Goal: Task Accomplishment & Management: Use online tool/utility

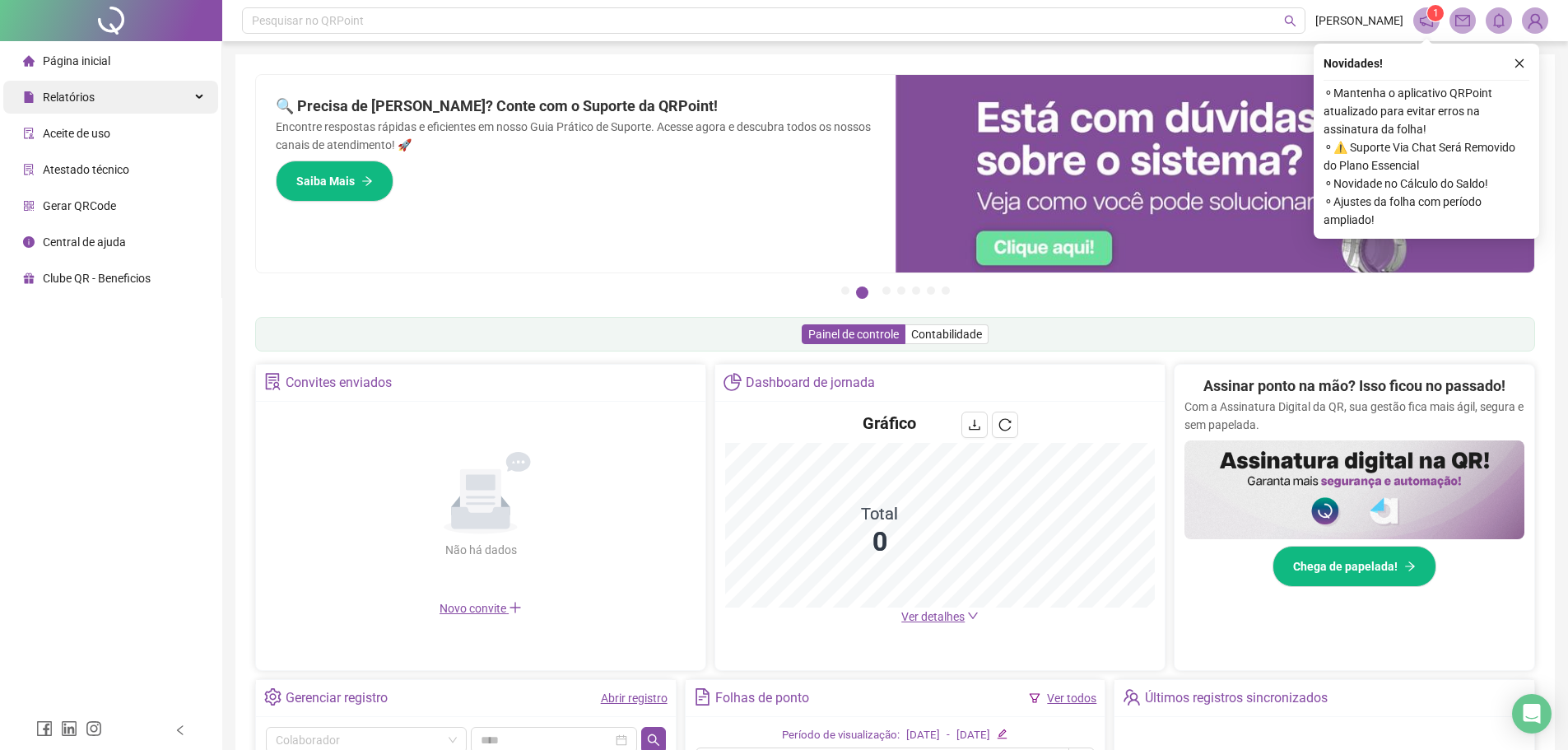
click at [145, 99] on div "Relatórios" at bounding box center [111, 97] width 215 height 33
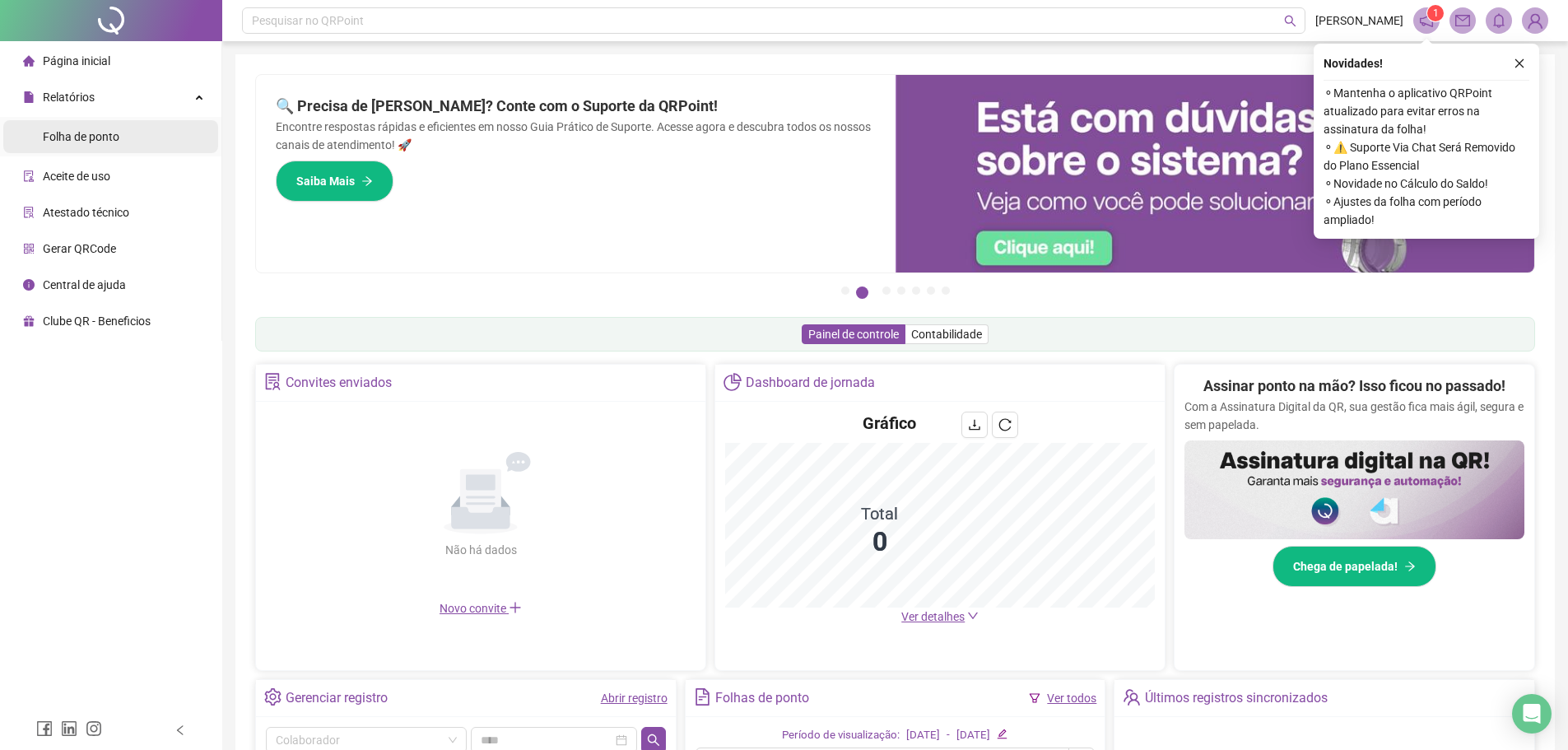
click at [134, 136] on li "Folha de ponto" at bounding box center [111, 137] width 215 height 33
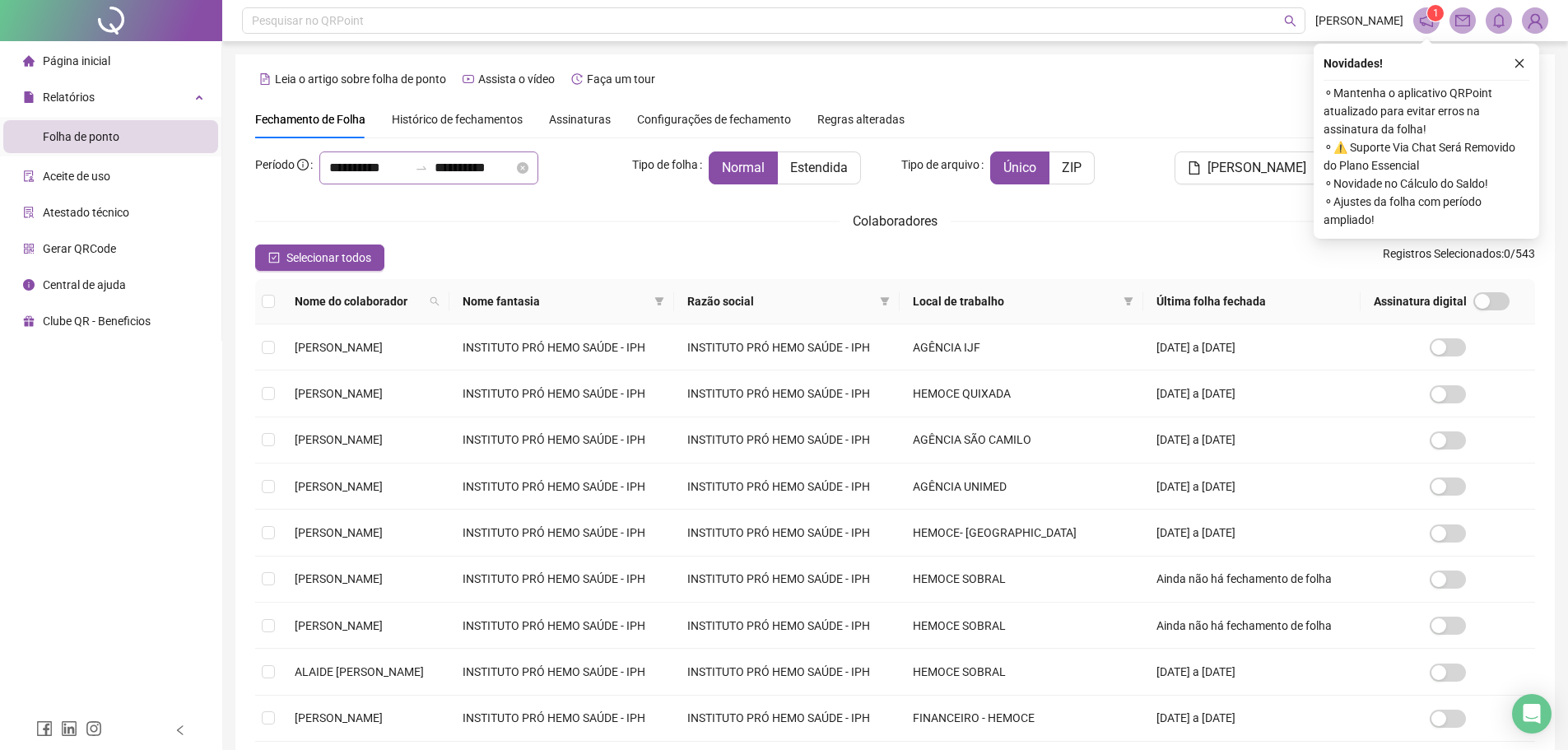
click at [383, 152] on div "**********" at bounding box center [429, 167] width 219 height 33
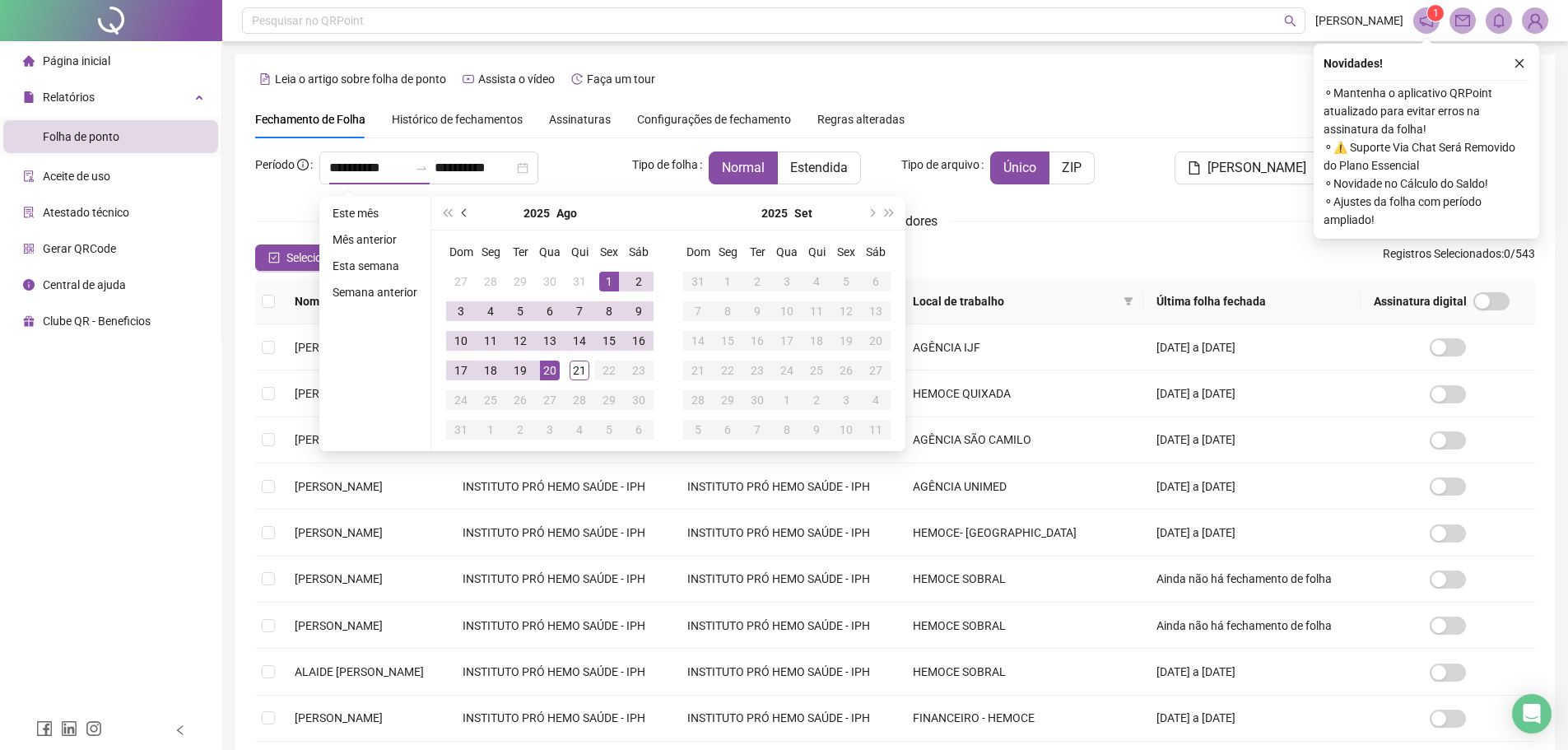
click at [460, 218] on button "prev-year" at bounding box center [465, 213] width 18 height 33
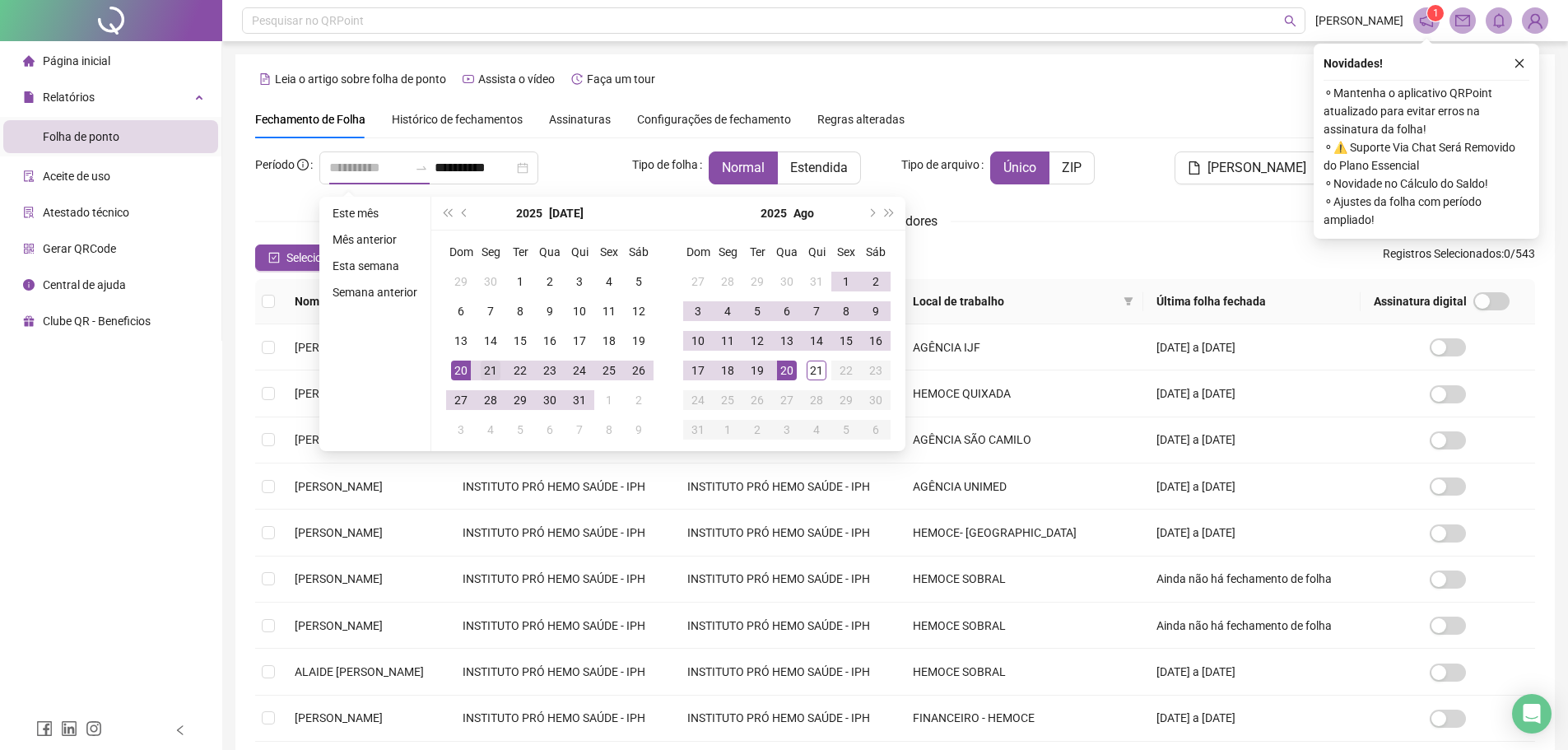
type input "**********"
click at [488, 370] on div "21" at bounding box center [491, 370] width 20 height 20
type input "**********"
click at [815, 370] on div "21" at bounding box center [816, 370] width 20 height 20
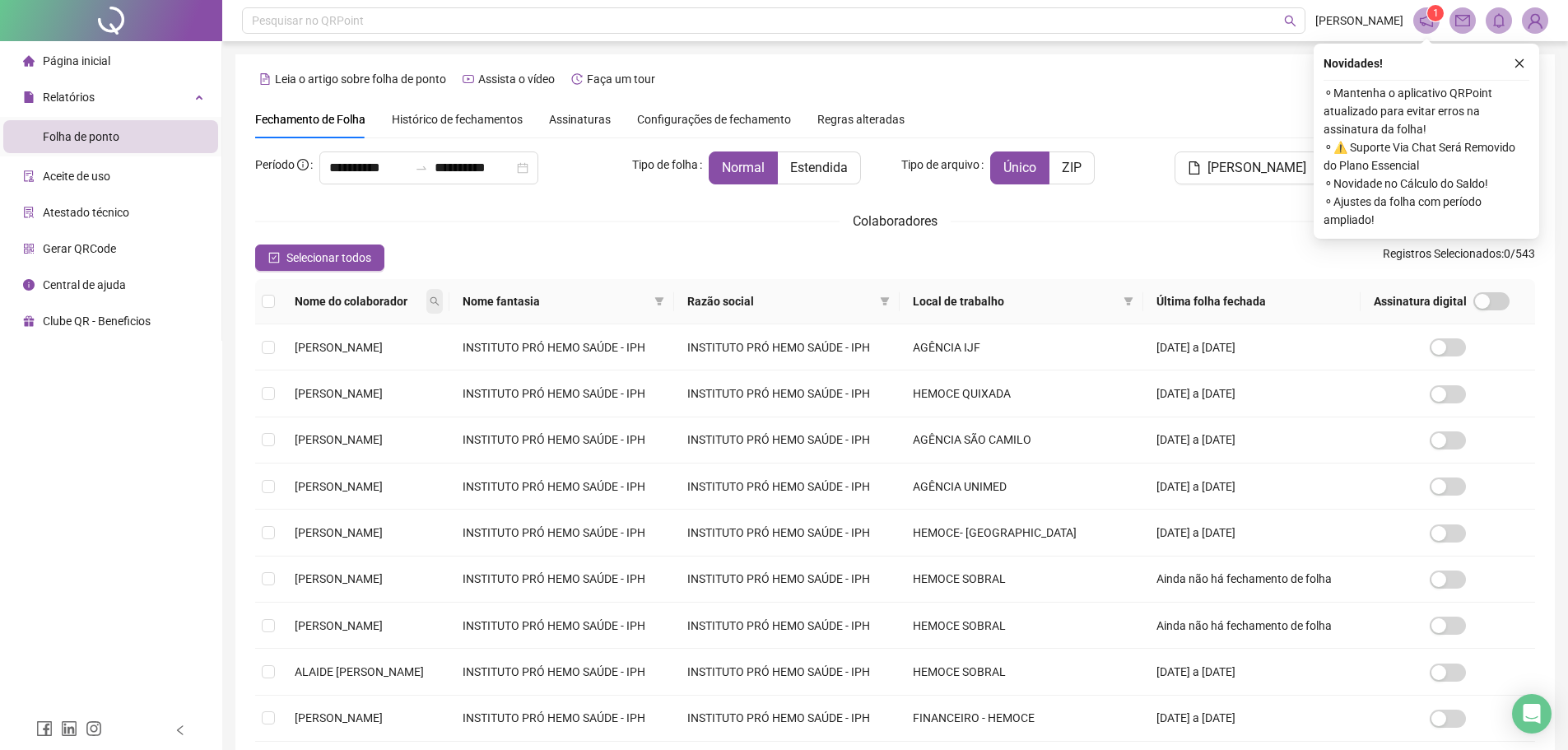
click at [443, 295] on span at bounding box center [435, 301] width 16 height 25
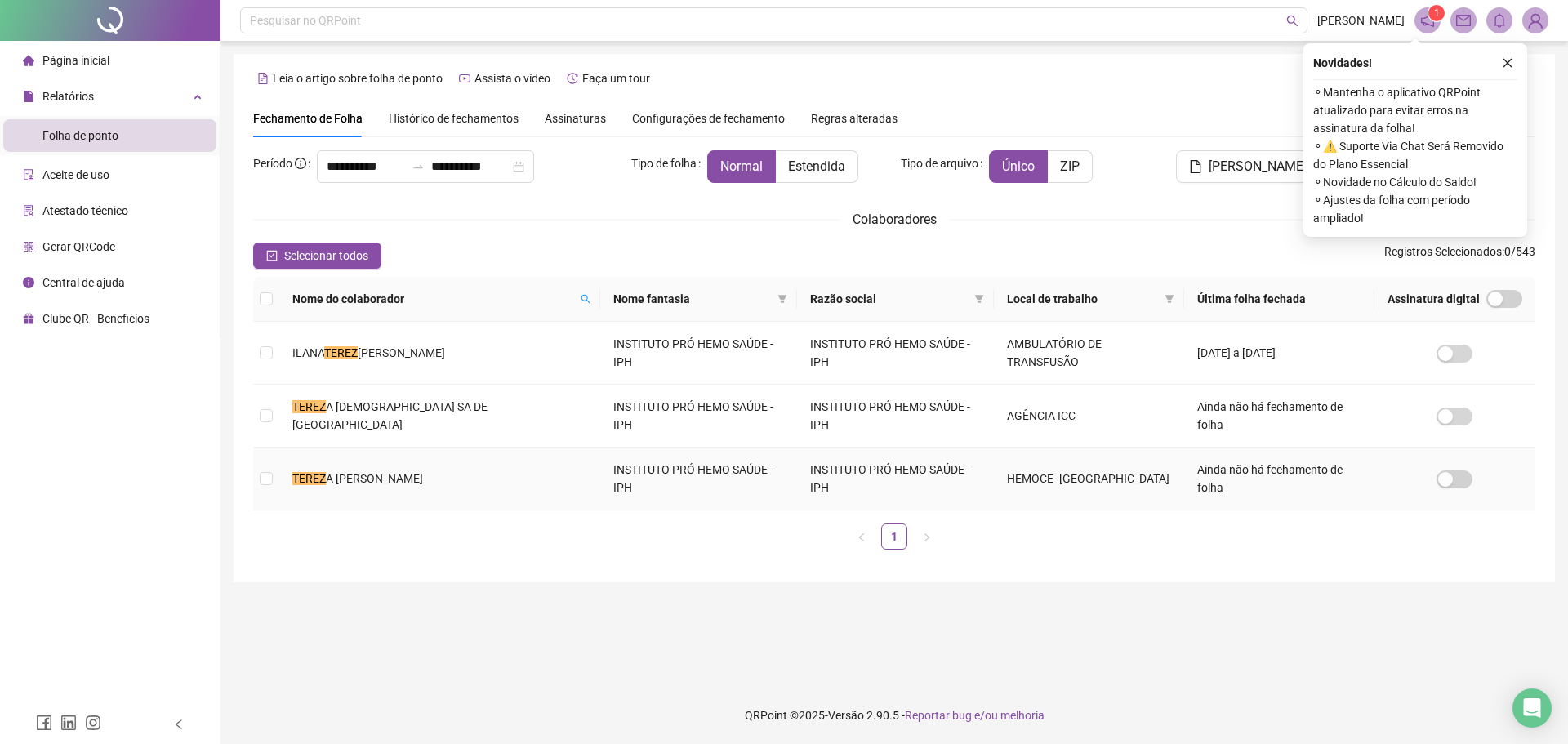
click at [446, 448] on td "TEREZ A [PERSON_NAME]" at bounding box center [440, 479] width 321 height 63
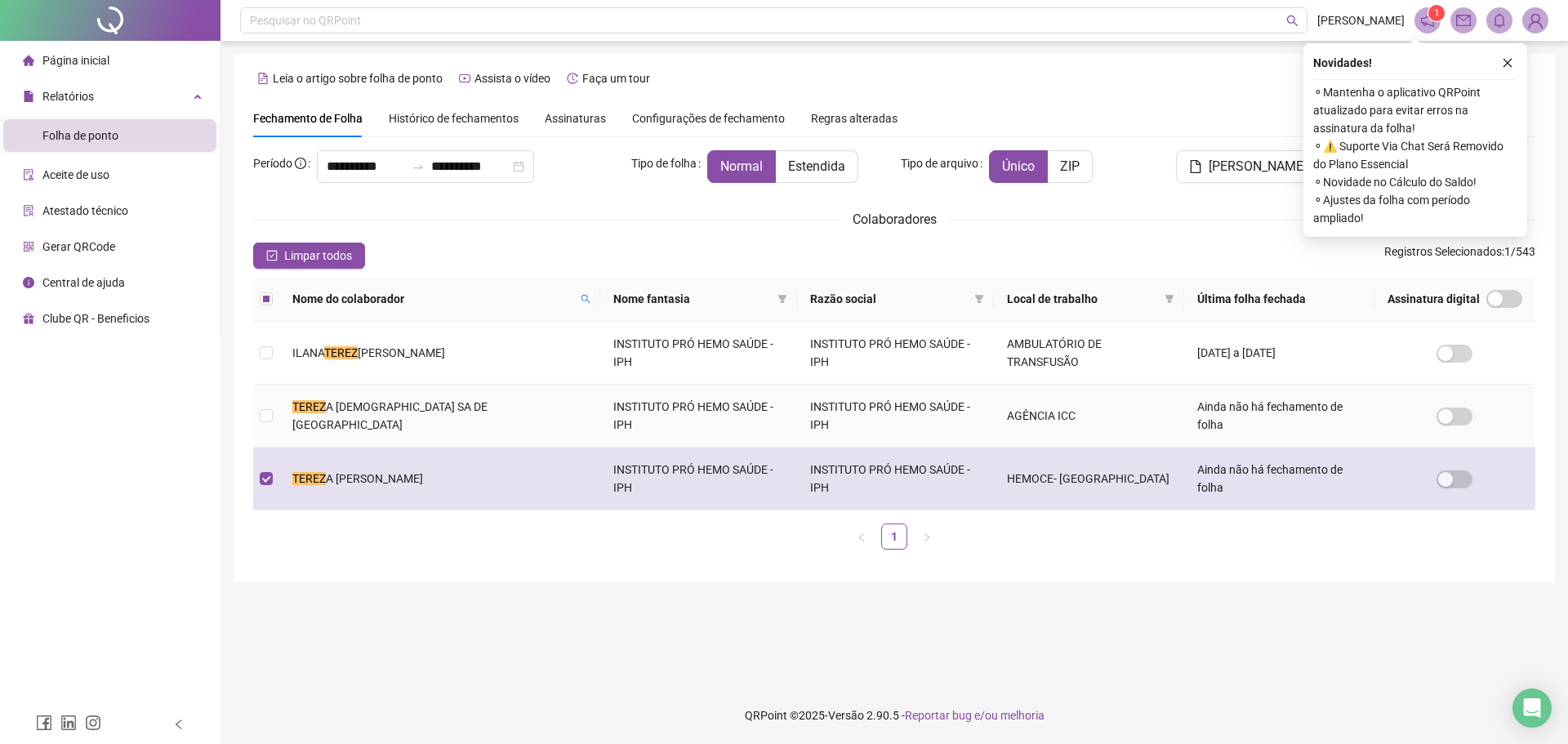
click at [423, 472] on span "A [PERSON_NAME]" at bounding box center [375, 479] width 97 height 13
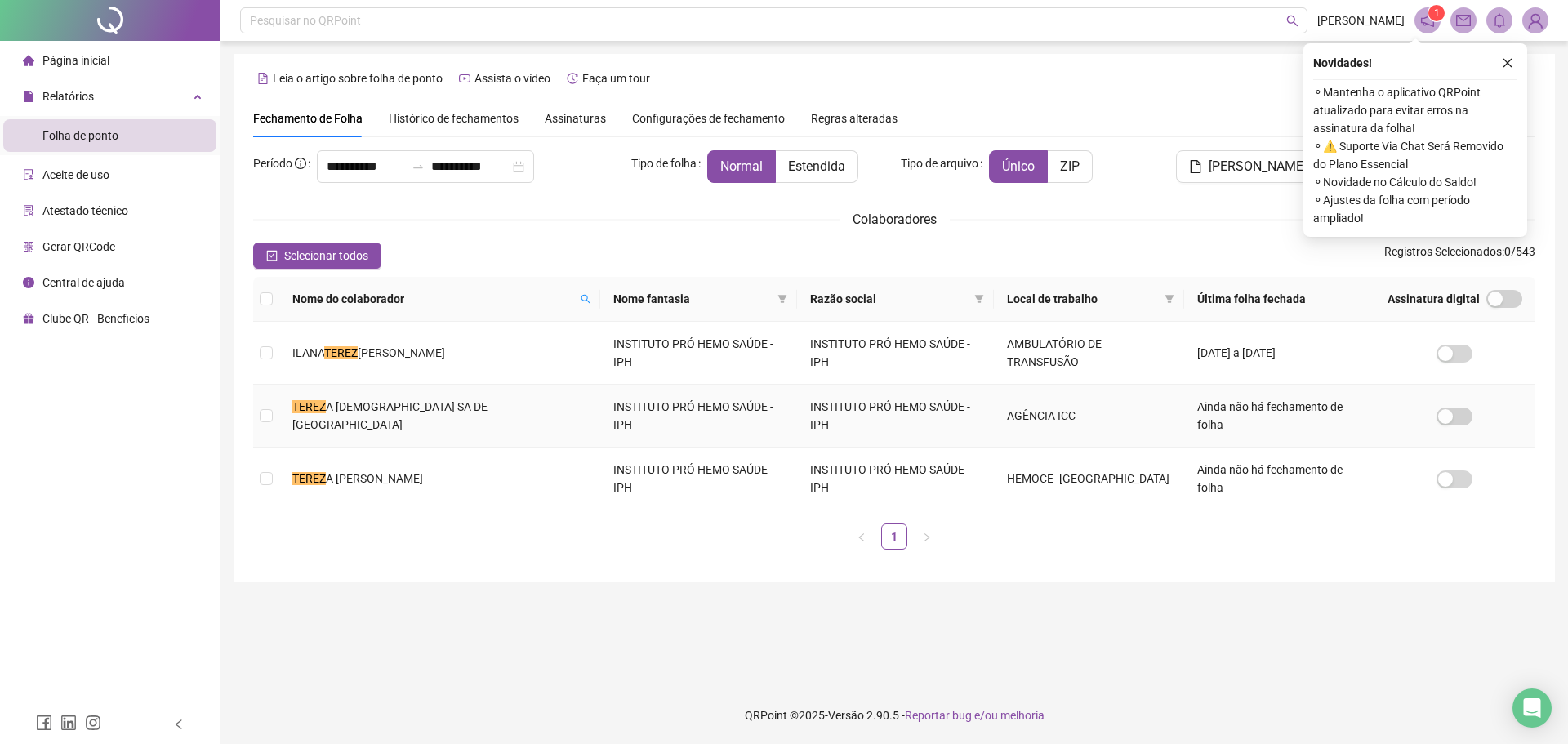
click at [426, 403] on td "TEREZ A [DEMOGRAPHIC_DATA] SA DE [GEOGRAPHIC_DATA]" at bounding box center [440, 416] width 321 height 63
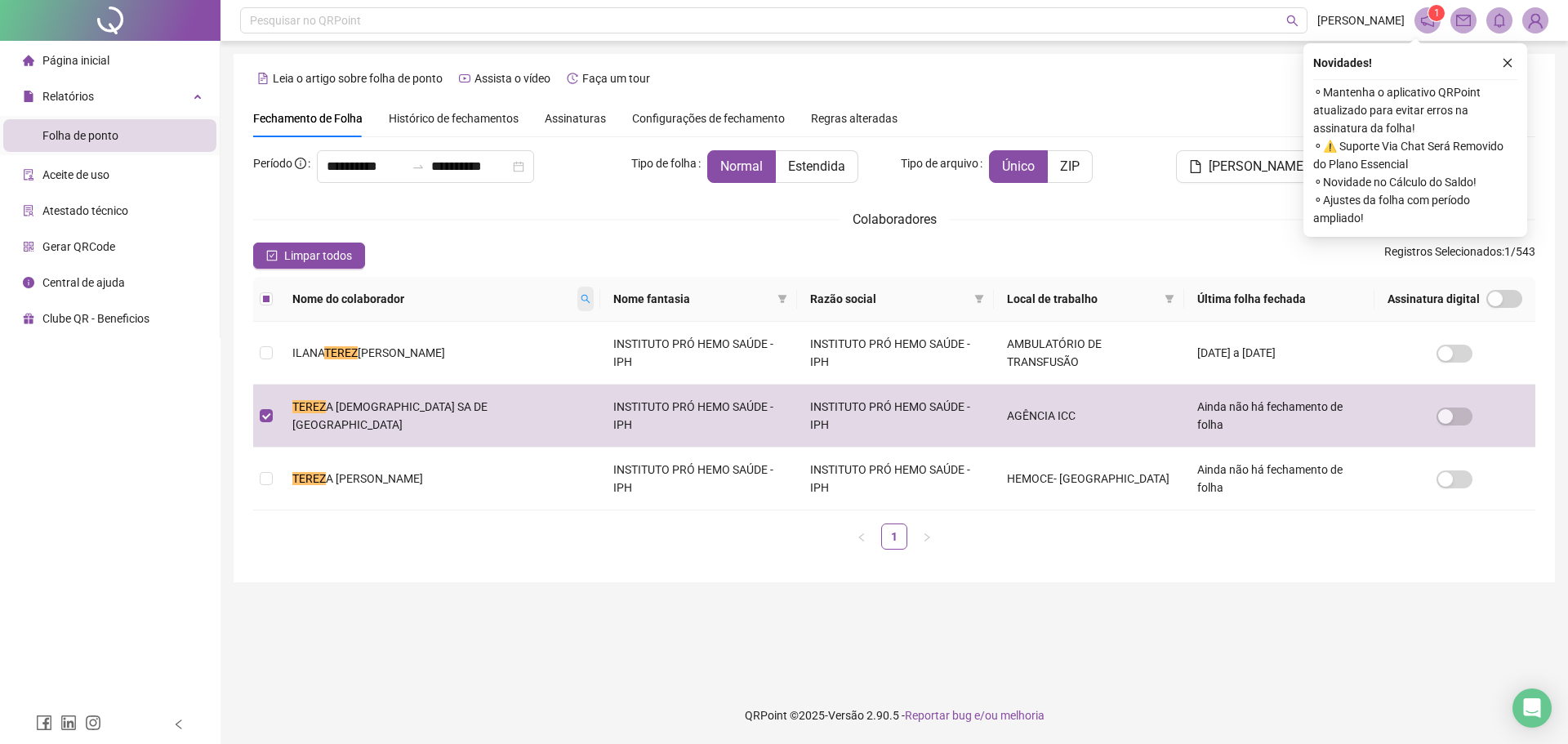
click at [580, 303] on icon "search" at bounding box center [585, 299] width 10 height 10
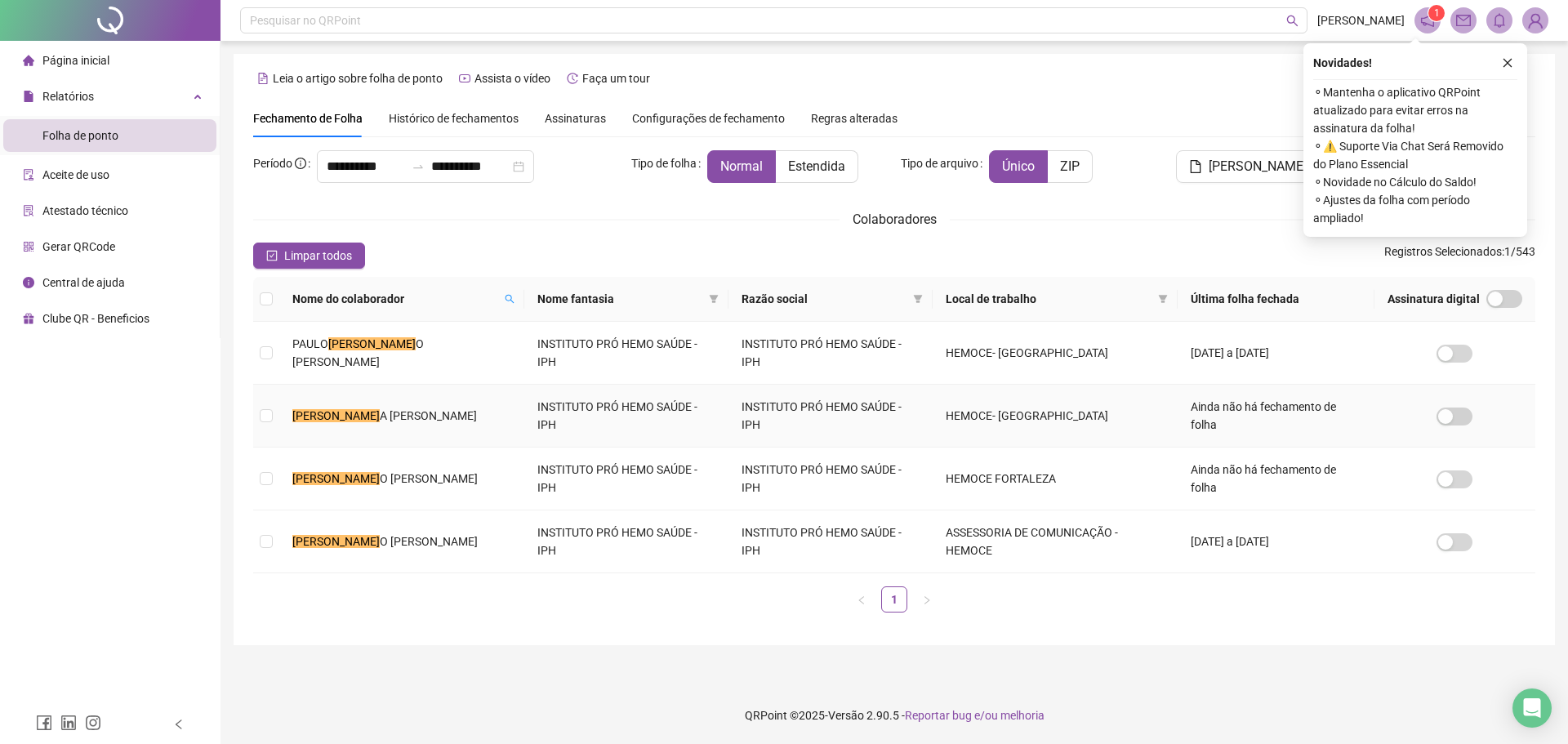
click at [445, 391] on td "[PERSON_NAME]" at bounding box center [401, 416] width 245 height 63
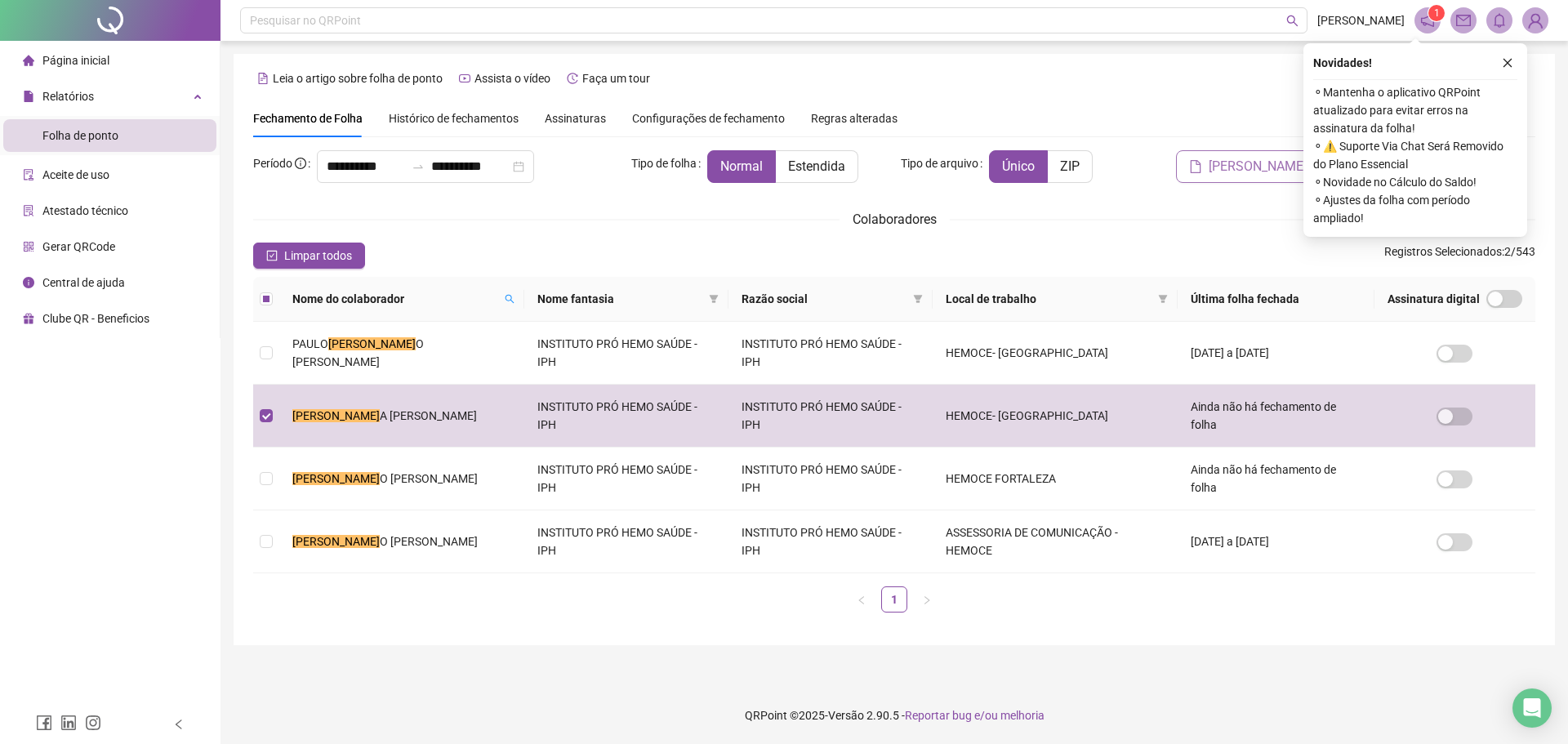
click at [1239, 165] on span "[PERSON_NAME]" at bounding box center [1257, 167] width 98 height 20
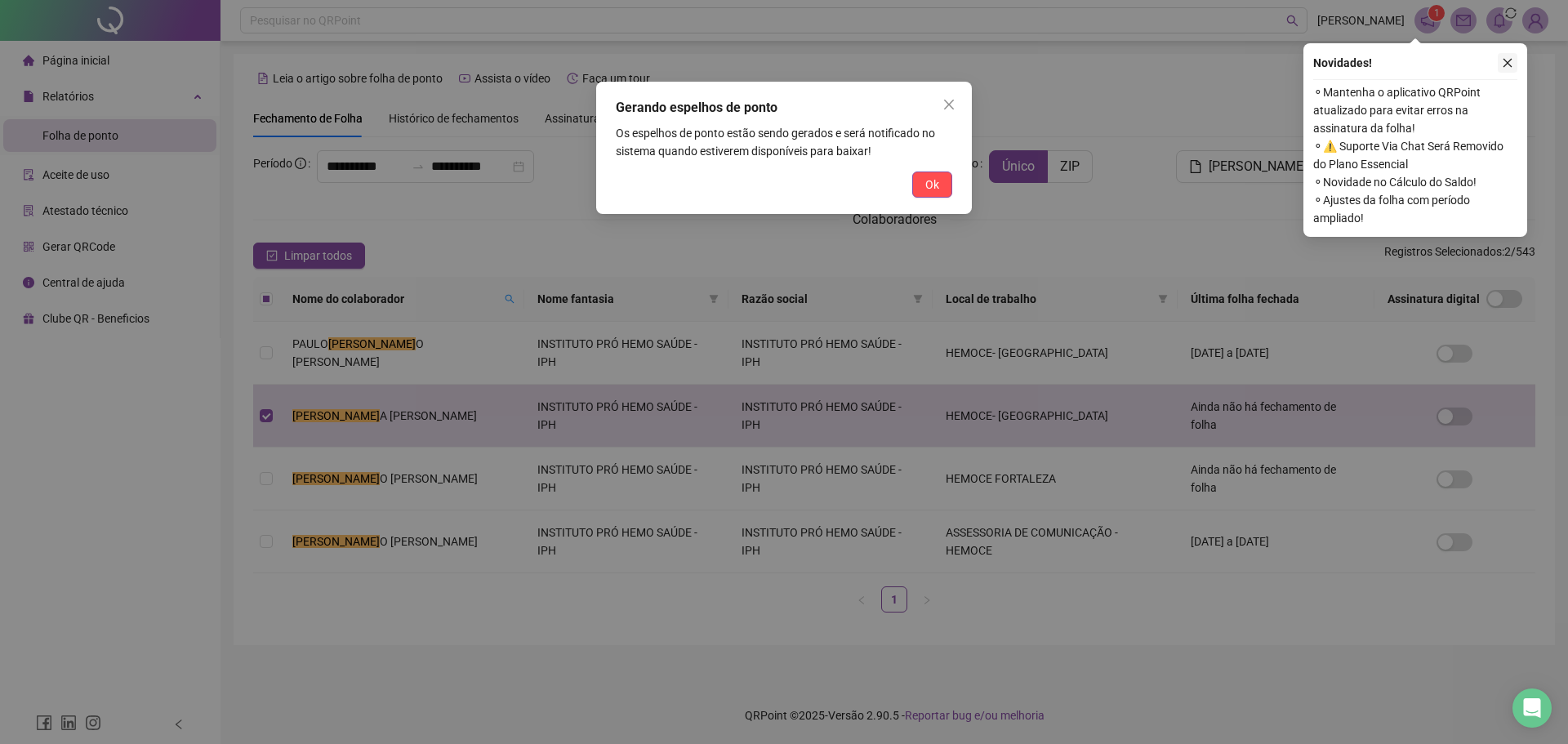
click at [1508, 61] on icon "close" at bounding box center [1508, 62] width 12 height 12
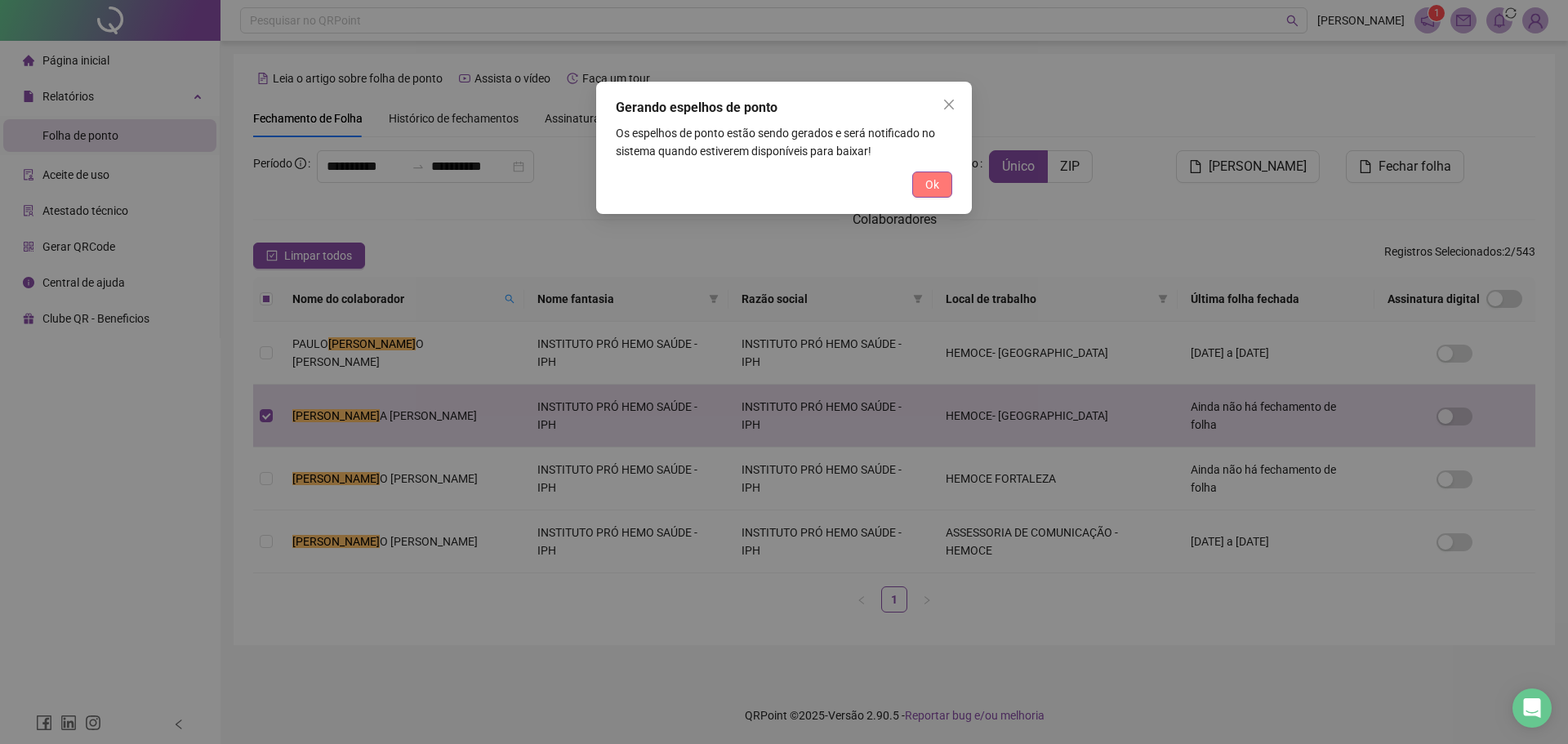
click at [948, 182] on button "Ok" at bounding box center [932, 184] width 40 height 26
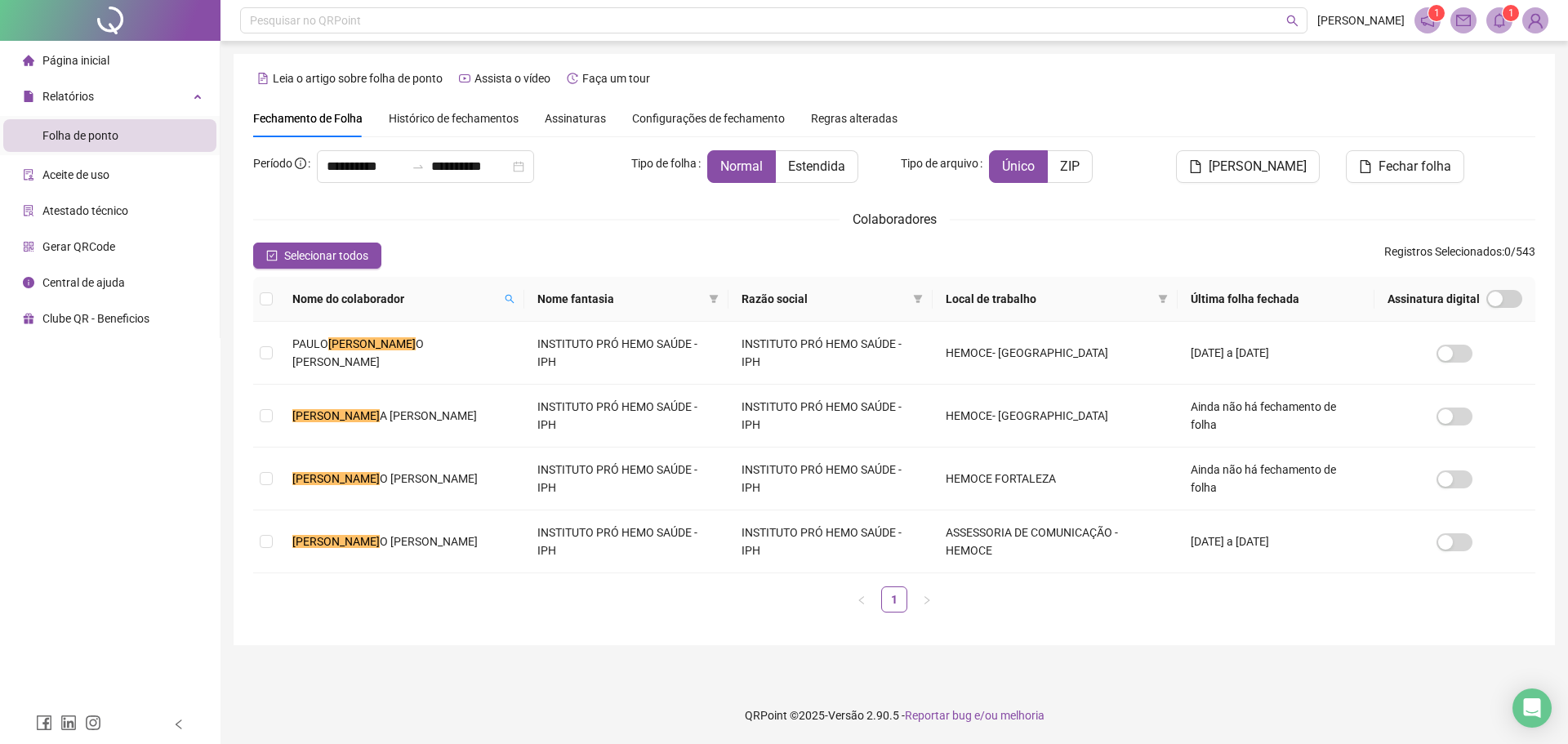
click at [1502, 19] on icon "bell" at bounding box center [1499, 20] width 14 height 14
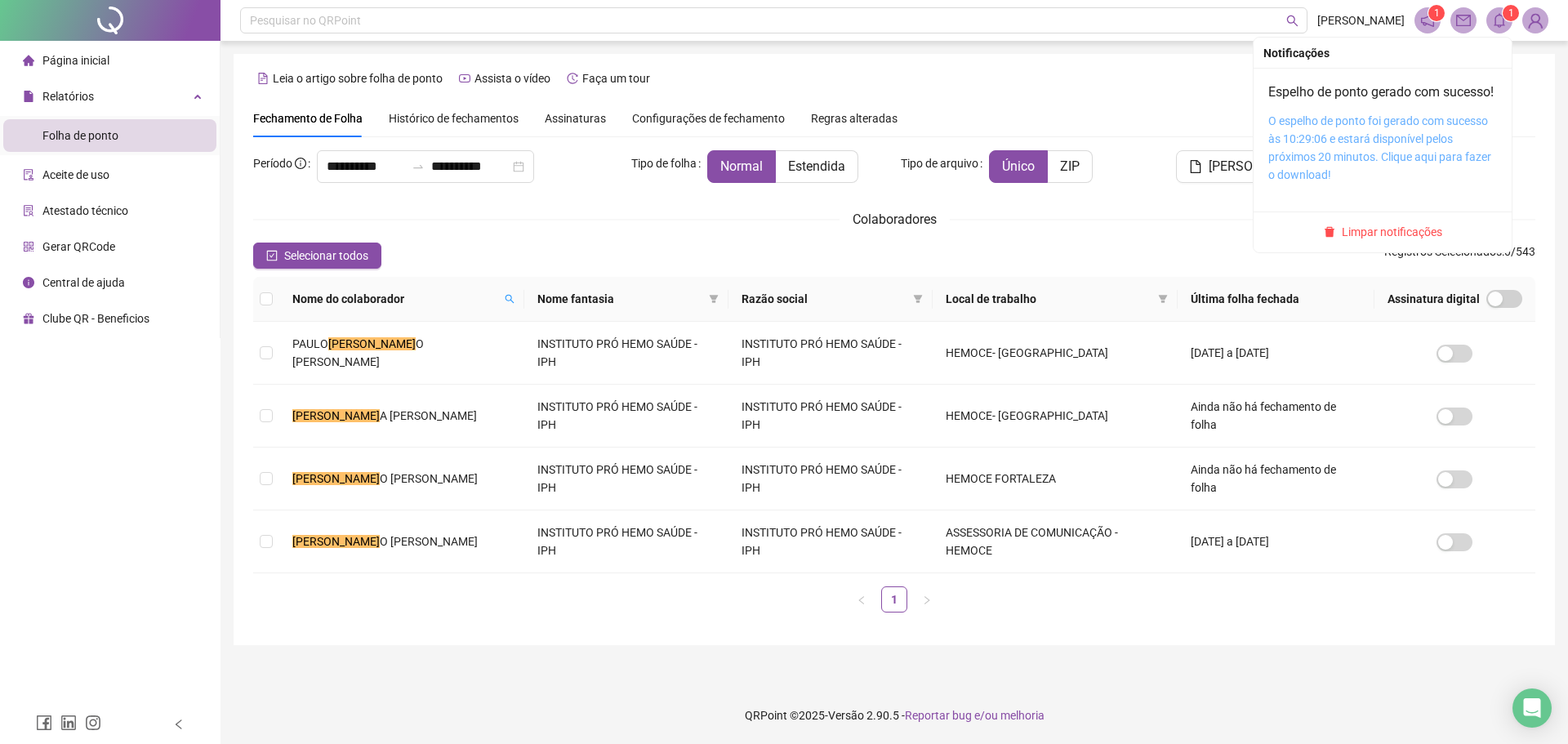
click at [1383, 141] on link "O espelho de ponto foi gerado com sucesso às 10:29:06 e estará disponível pelos…" at bounding box center [1379, 148] width 223 height 67
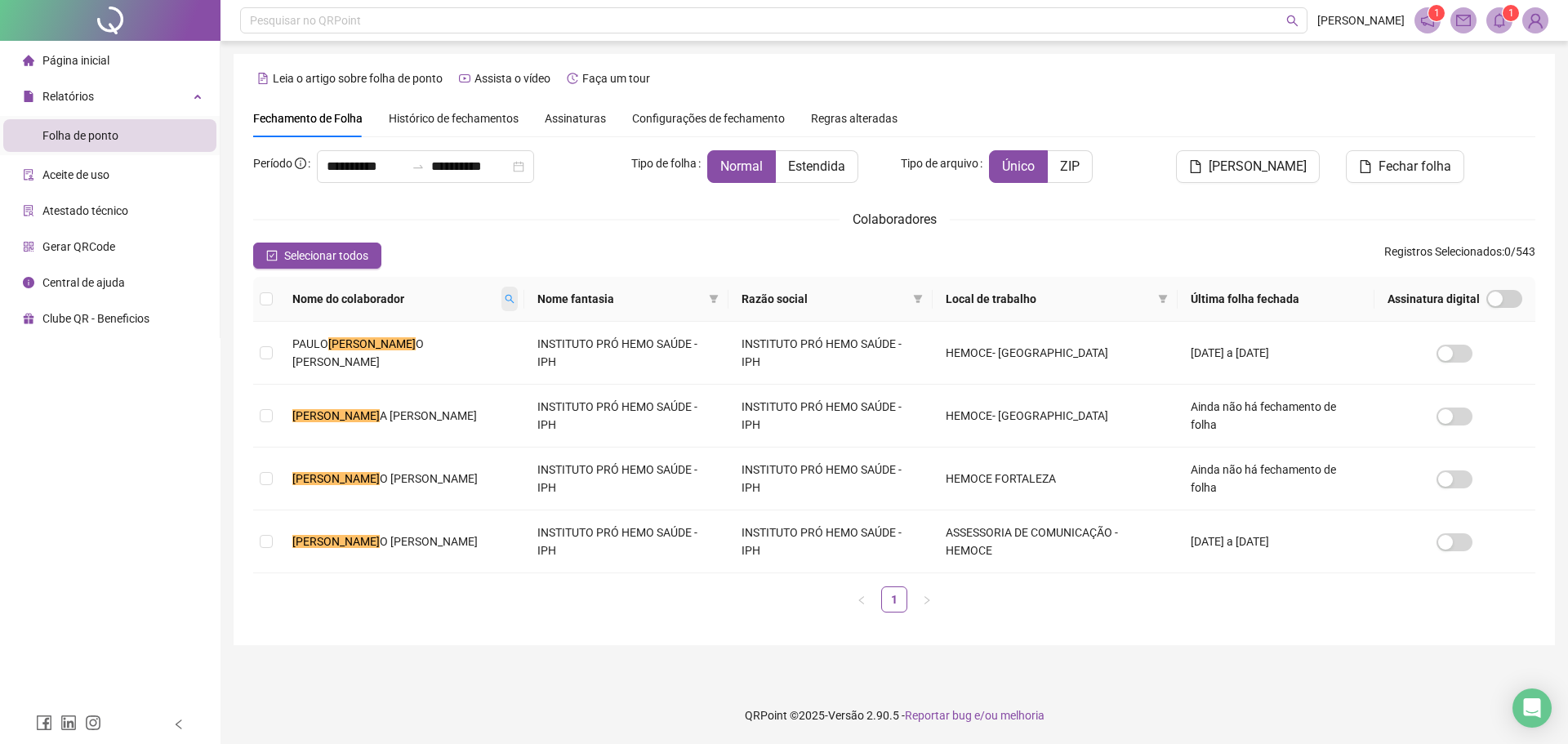
click at [505, 297] on icon "search" at bounding box center [509, 299] width 10 height 10
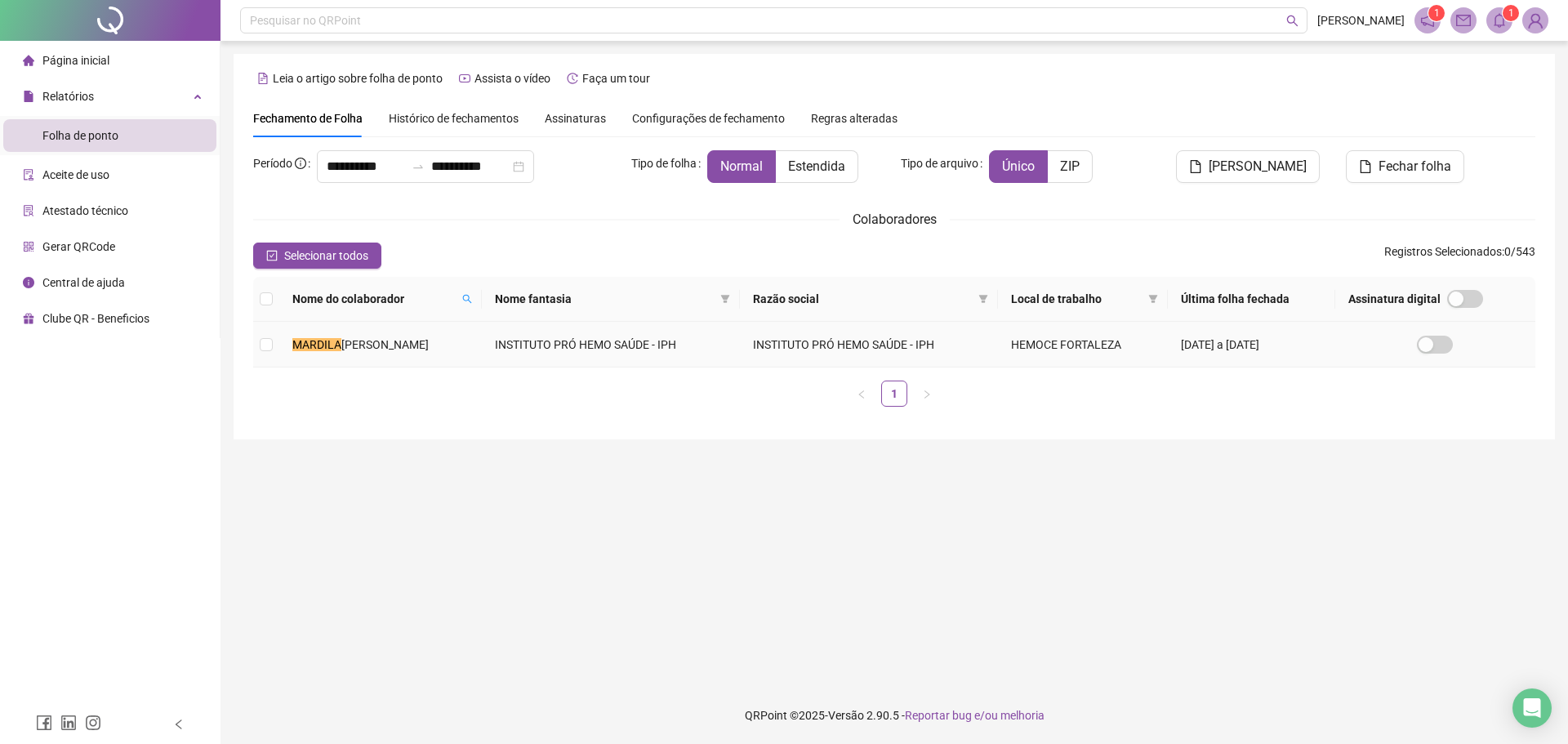
click at [367, 340] on span "[PERSON_NAME]" at bounding box center [385, 345] width 88 height 13
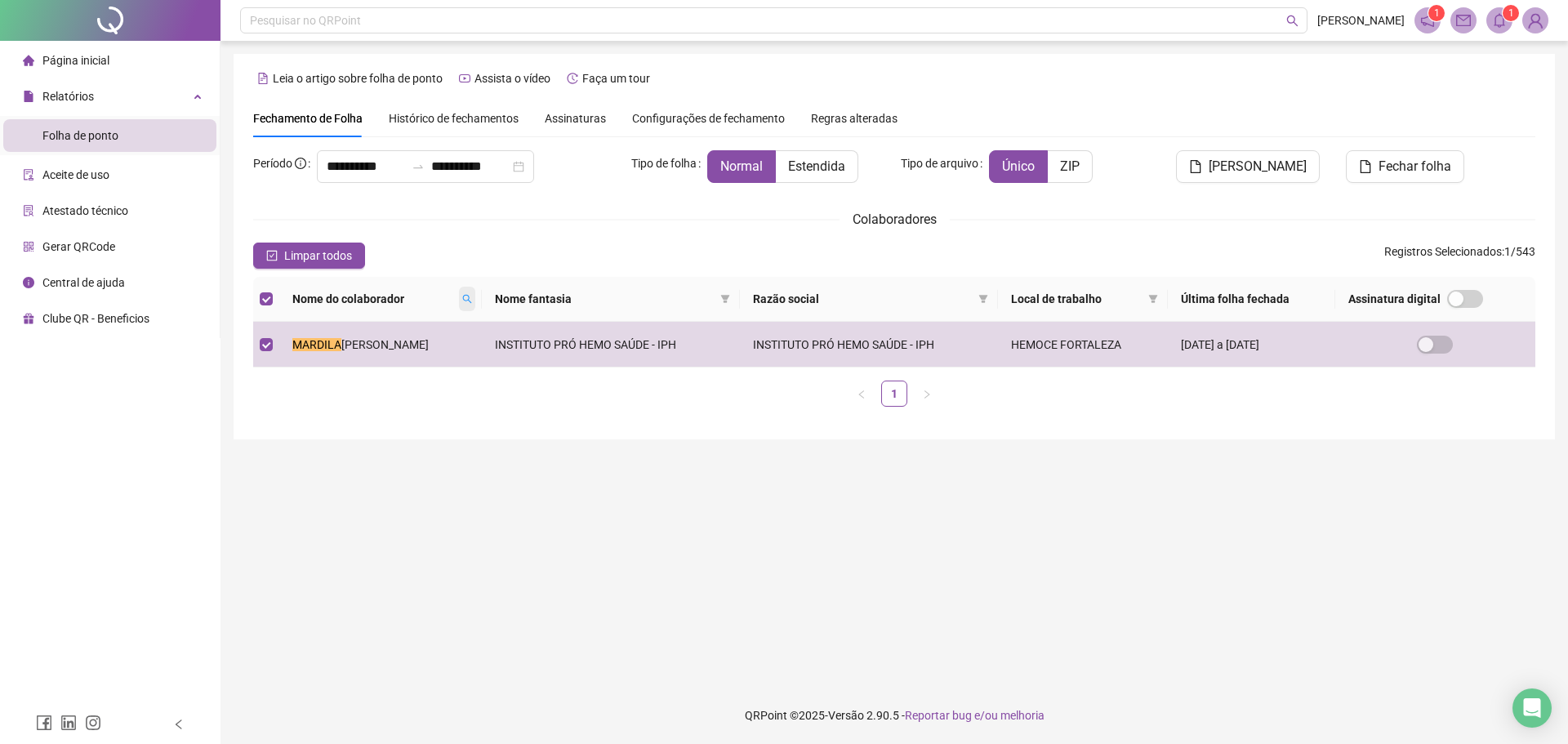
click at [471, 299] on icon "search" at bounding box center [467, 300] width 9 height 9
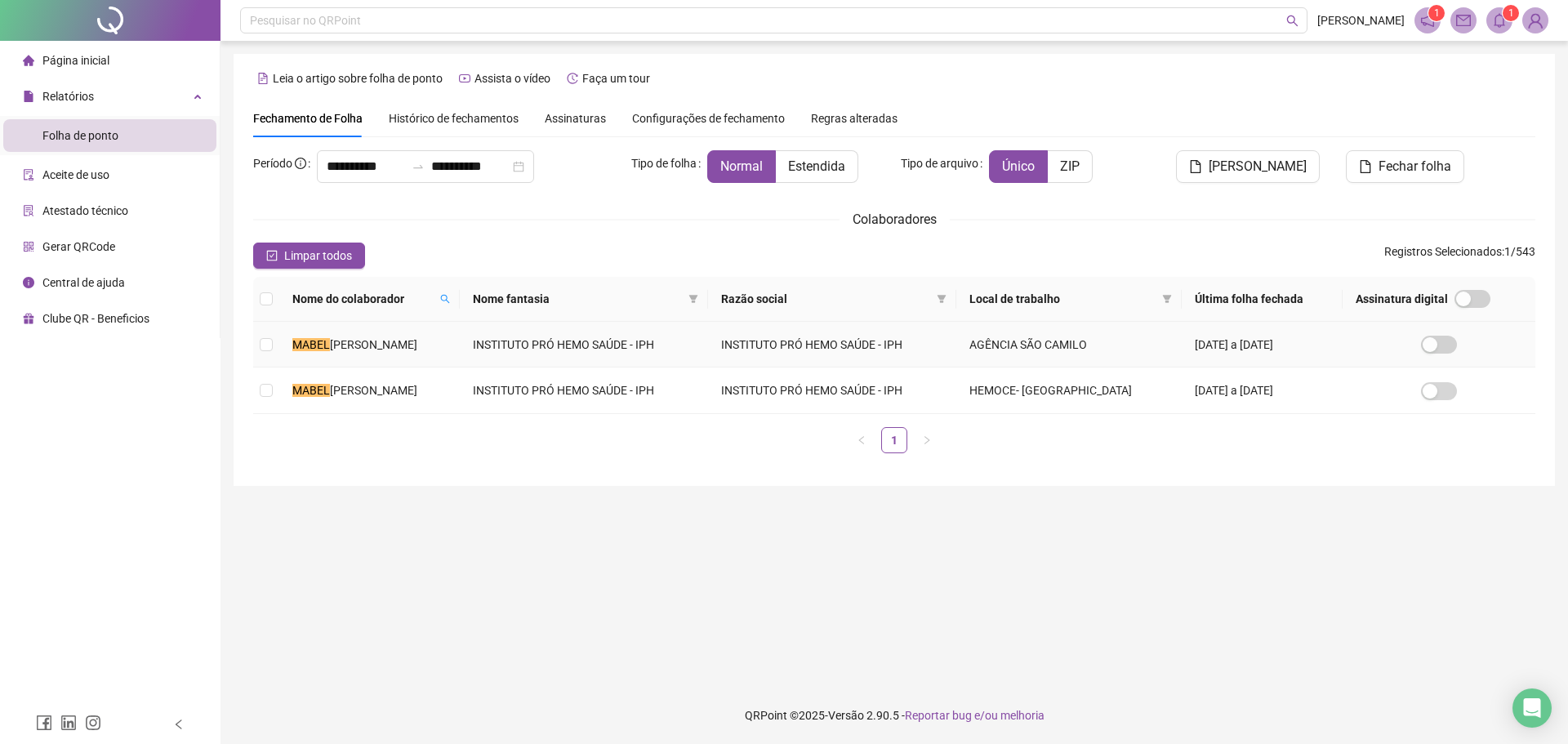
click at [417, 342] on span "[PERSON_NAME]" at bounding box center [373, 345] width 88 height 13
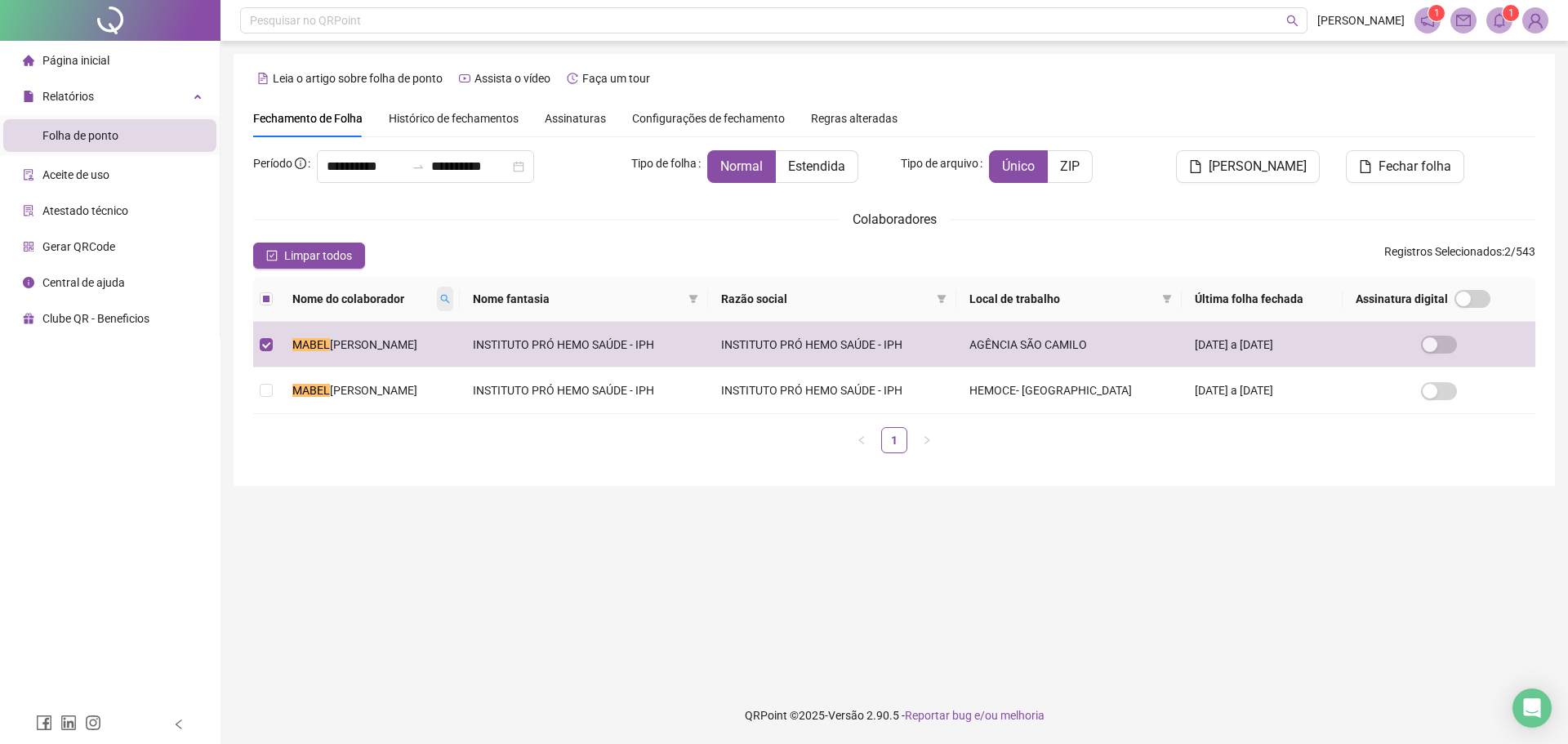
click at [450, 300] on icon "search" at bounding box center [445, 299] width 10 height 10
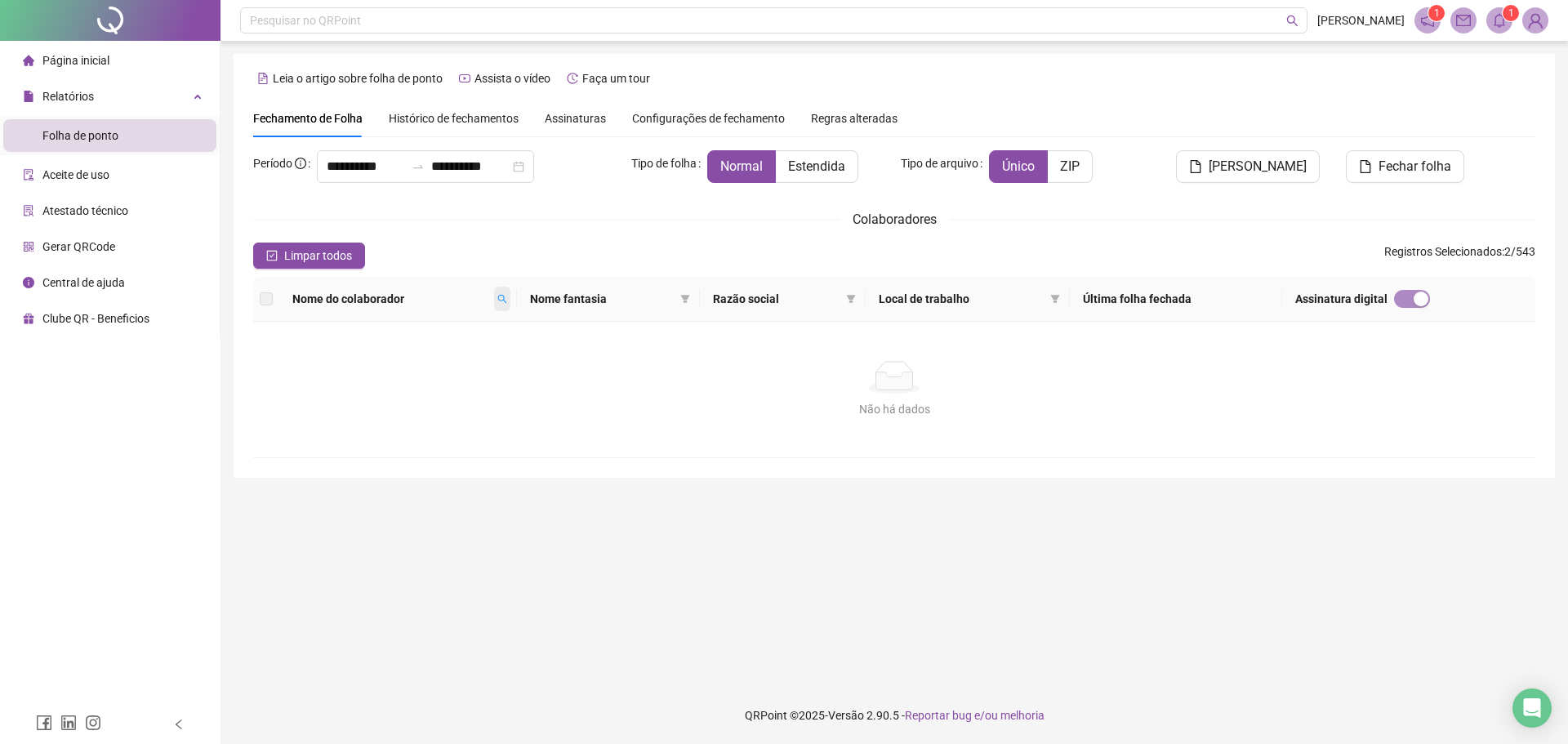
click at [507, 303] on icon "search" at bounding box center [502, 299] width 10 height 10
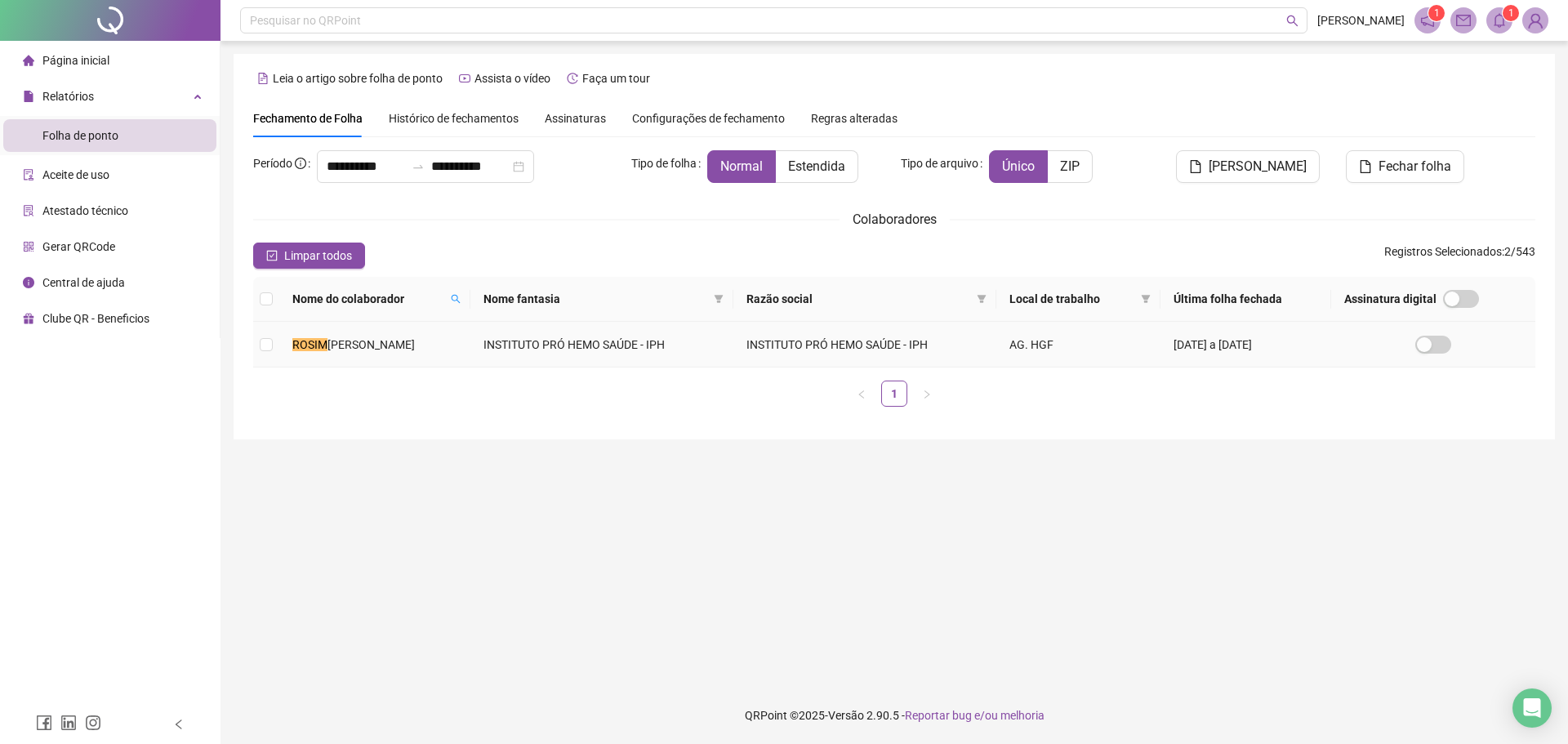
click at [459, 354] on td "[PERSON_NAME]" at bounding box center [375, 344] width 191 height 46
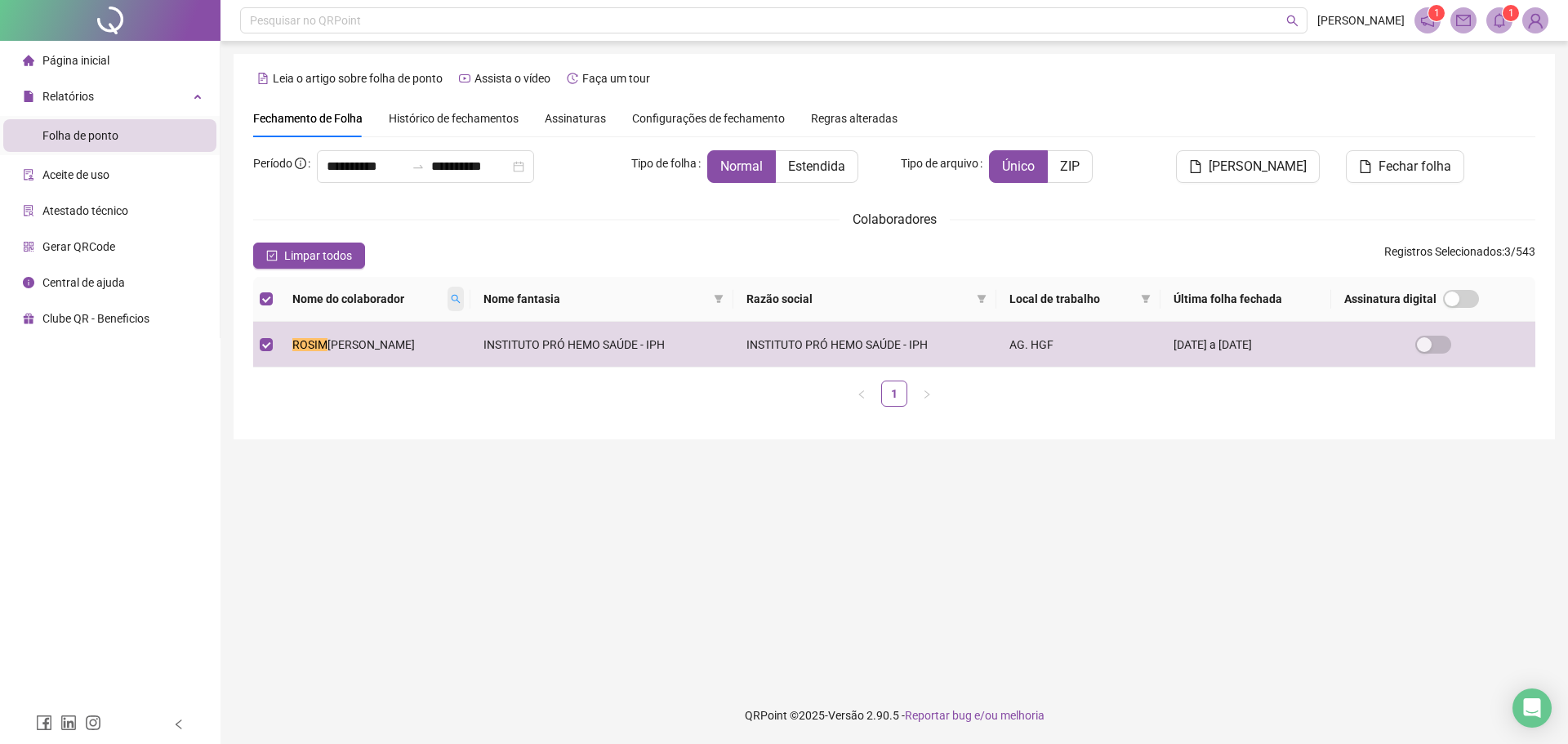
click at [457, 299] on icon "search" at bounding box center [455, 299] width 10 height 10
type input "*******"
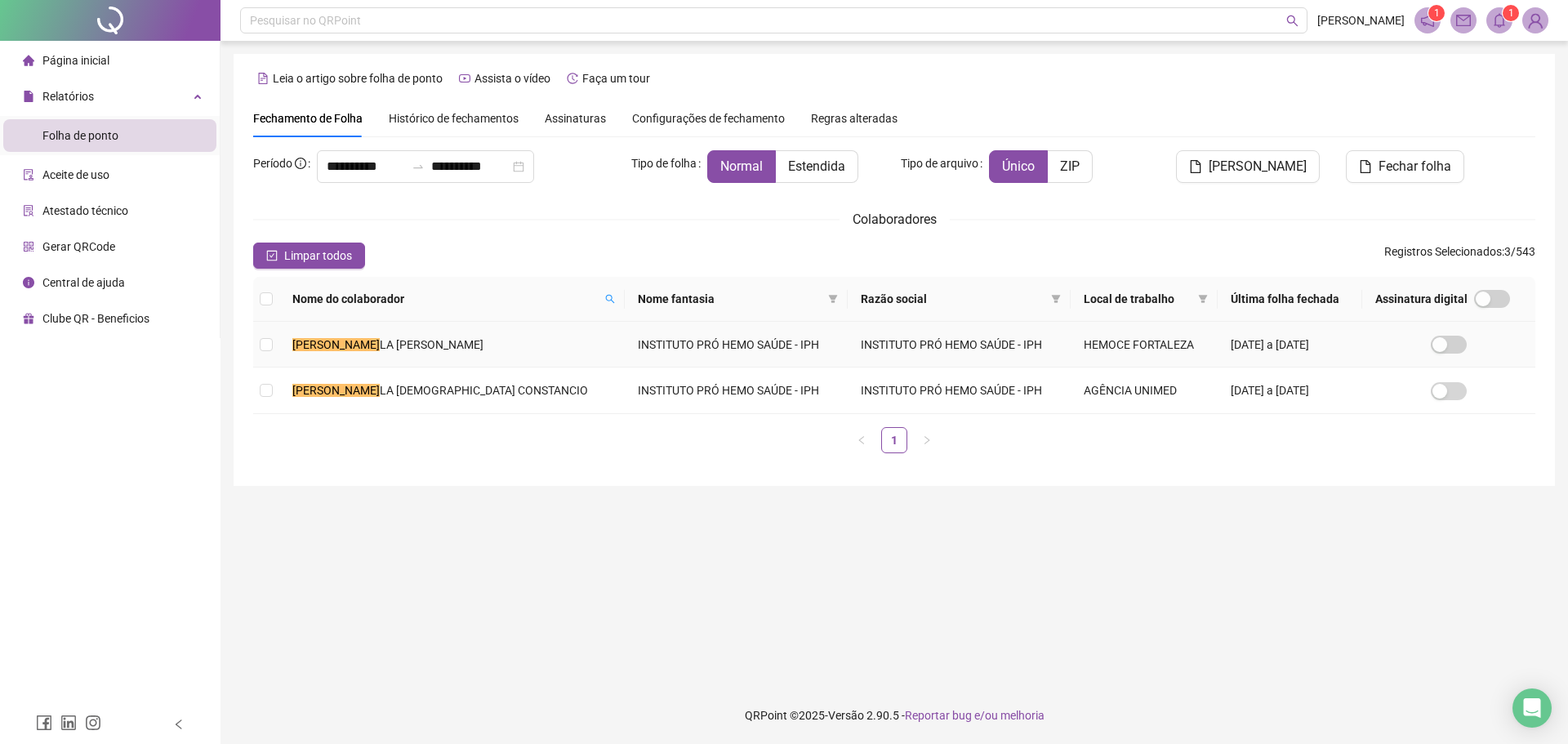
drag, startPoint x: 432, startPoint y: 346, endPoint x: 451, endPoint y: 330, distance: 24.8
click at [432, 347] on span "LA [PERSON_NAME]" at bounding box center [431, 345] width 104 height 13
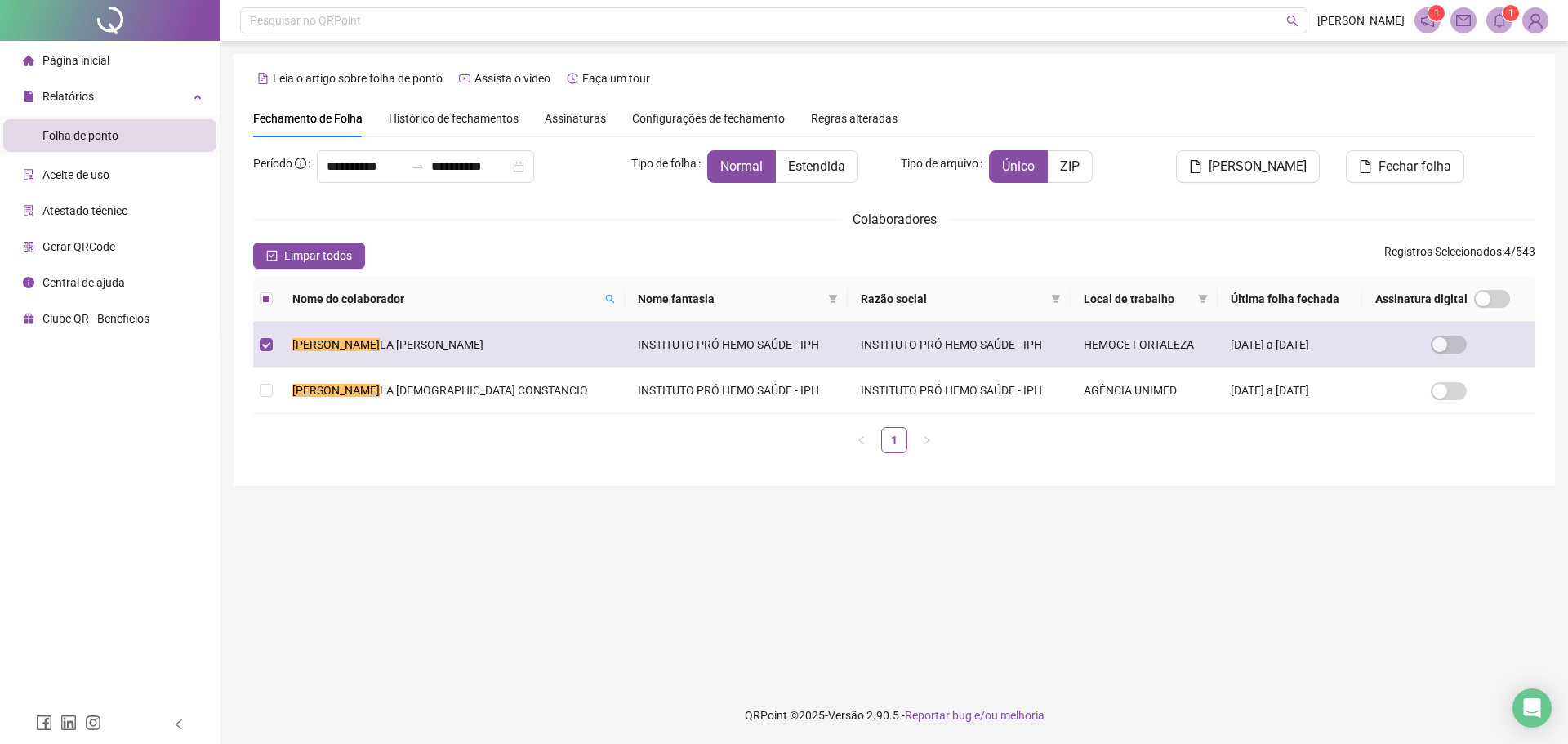
click at [482, 339] on td "[PERSON_NAME]" at bounding box center [451, 344] width 346 height 46
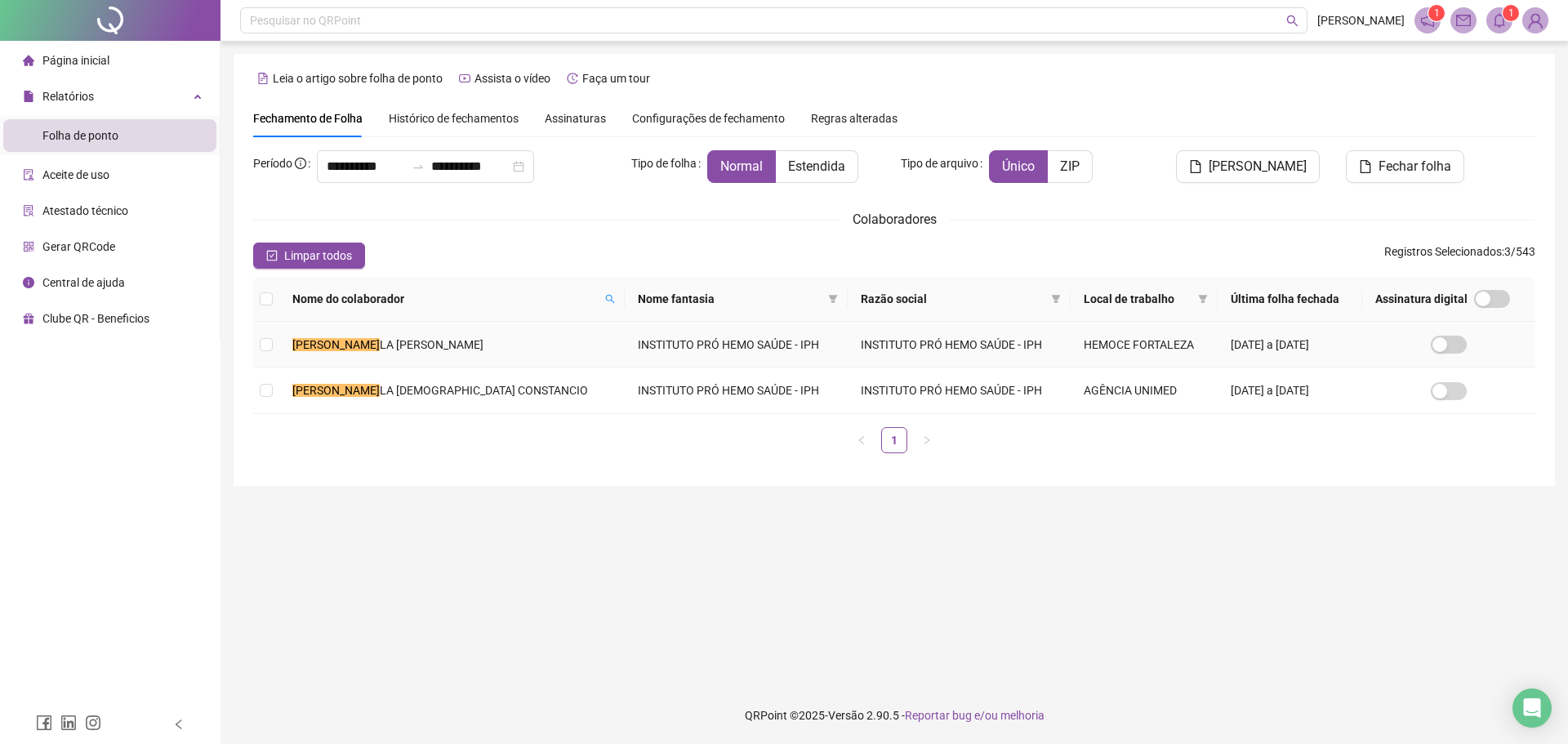
click at [456, 354] on td "[PERSON_NAME]" at bounding box center [451, 344] width 346 height 46
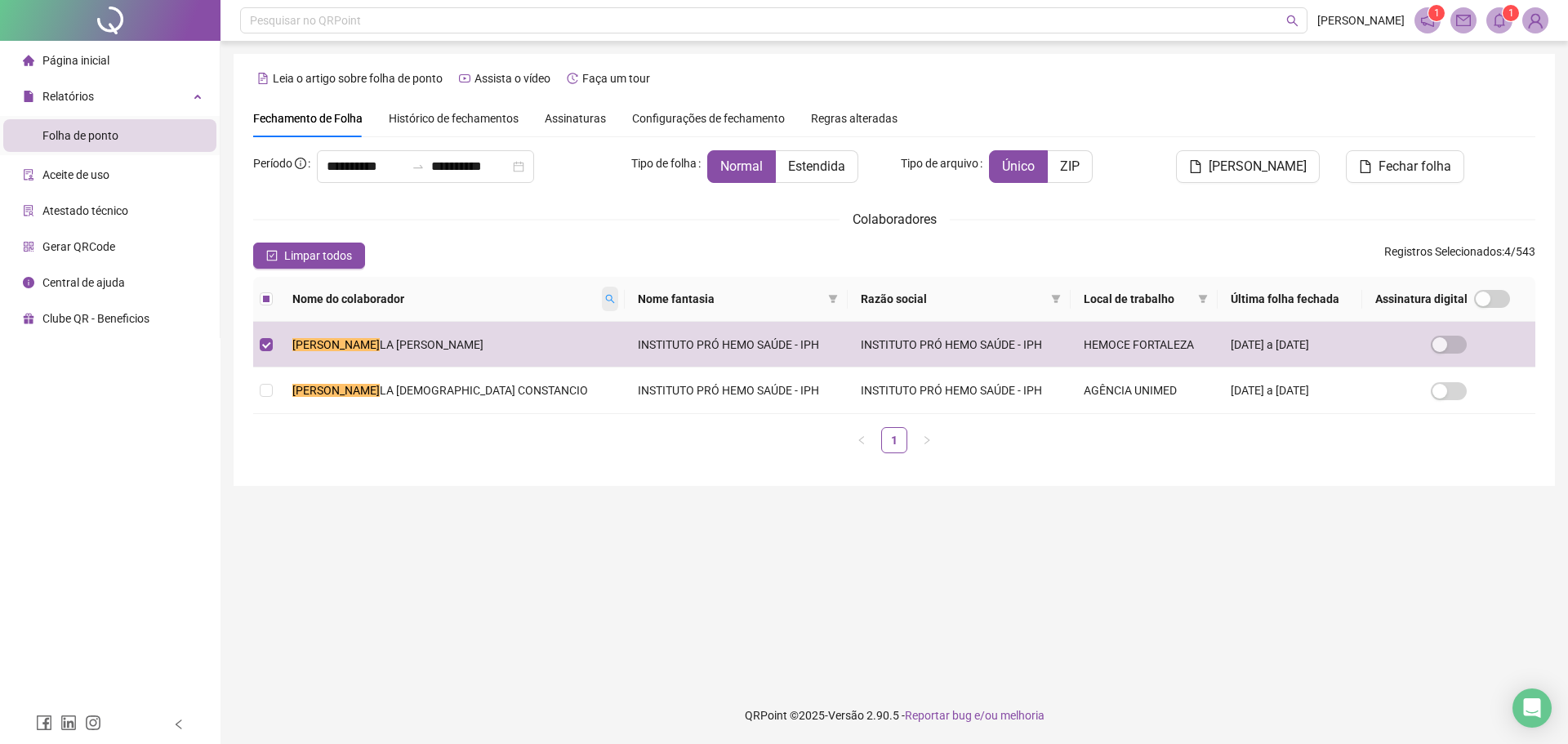
click at [605, 302] on icon "search" at bounding box center [609, 299] width 10 height 10
type input "*"
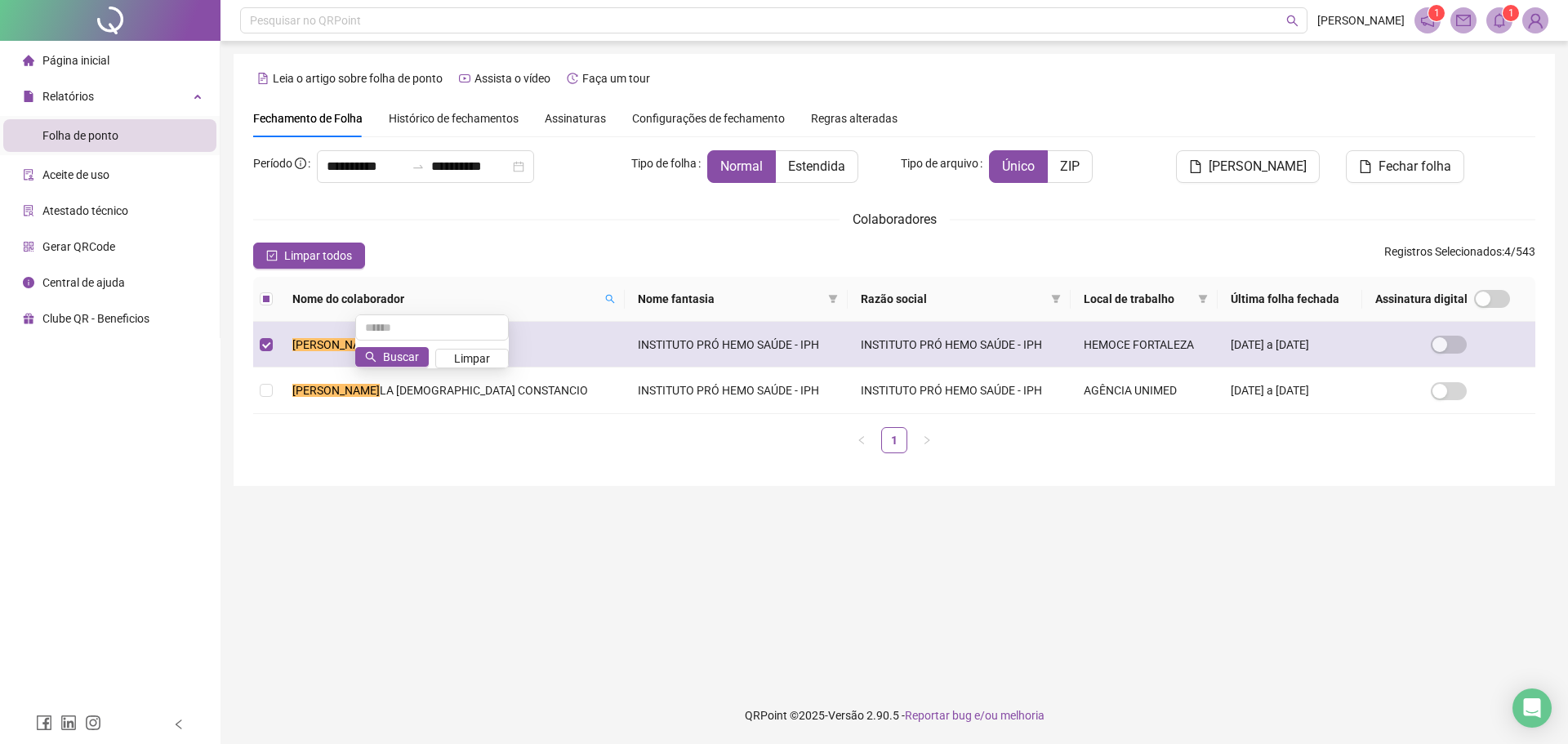
click at [283, 330] on td "[PERSON_NAME]" at bounding box center [451, 344] width 346 height 46
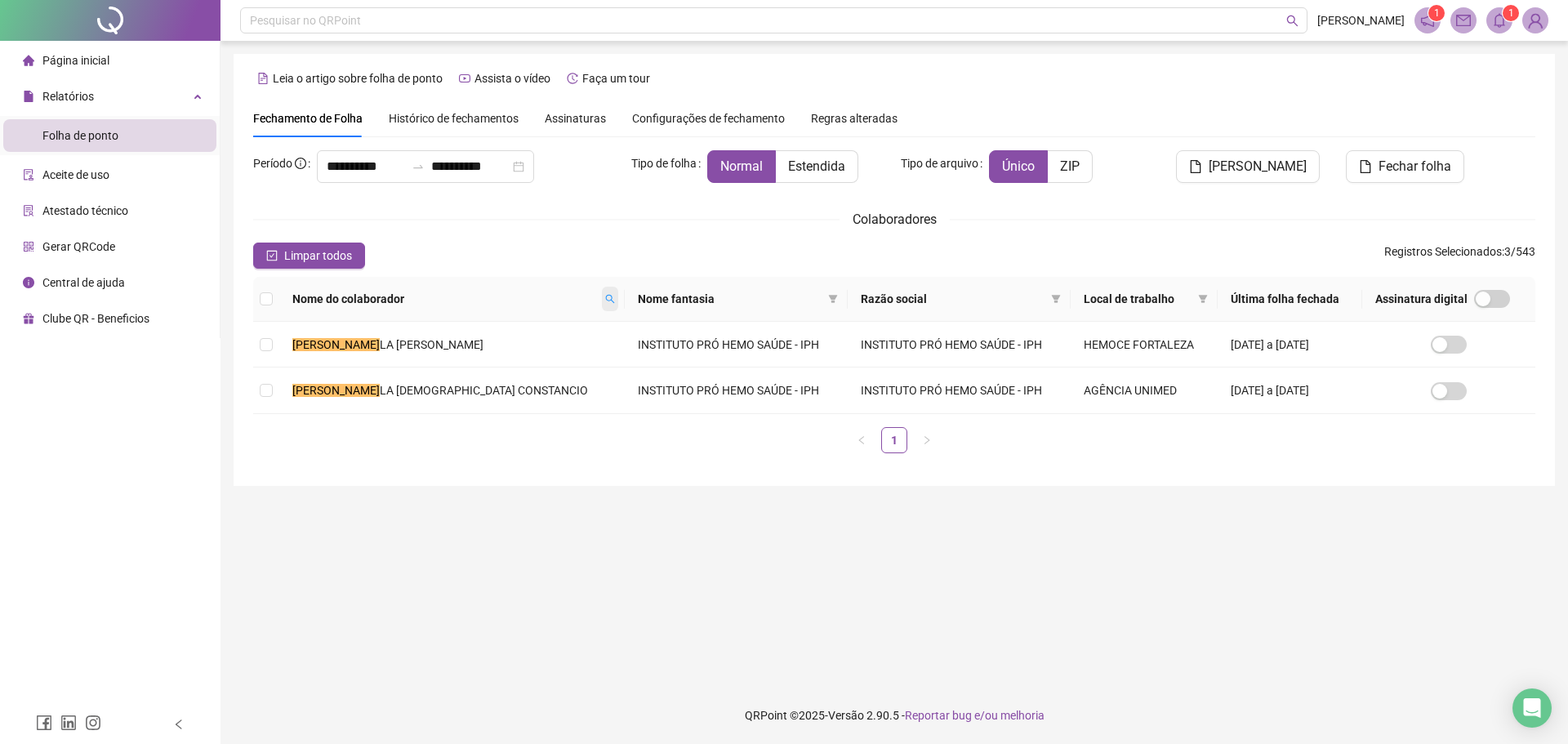
click at [605, 301] on icon "search" at bounding box center [609, 299] width 10 height 10
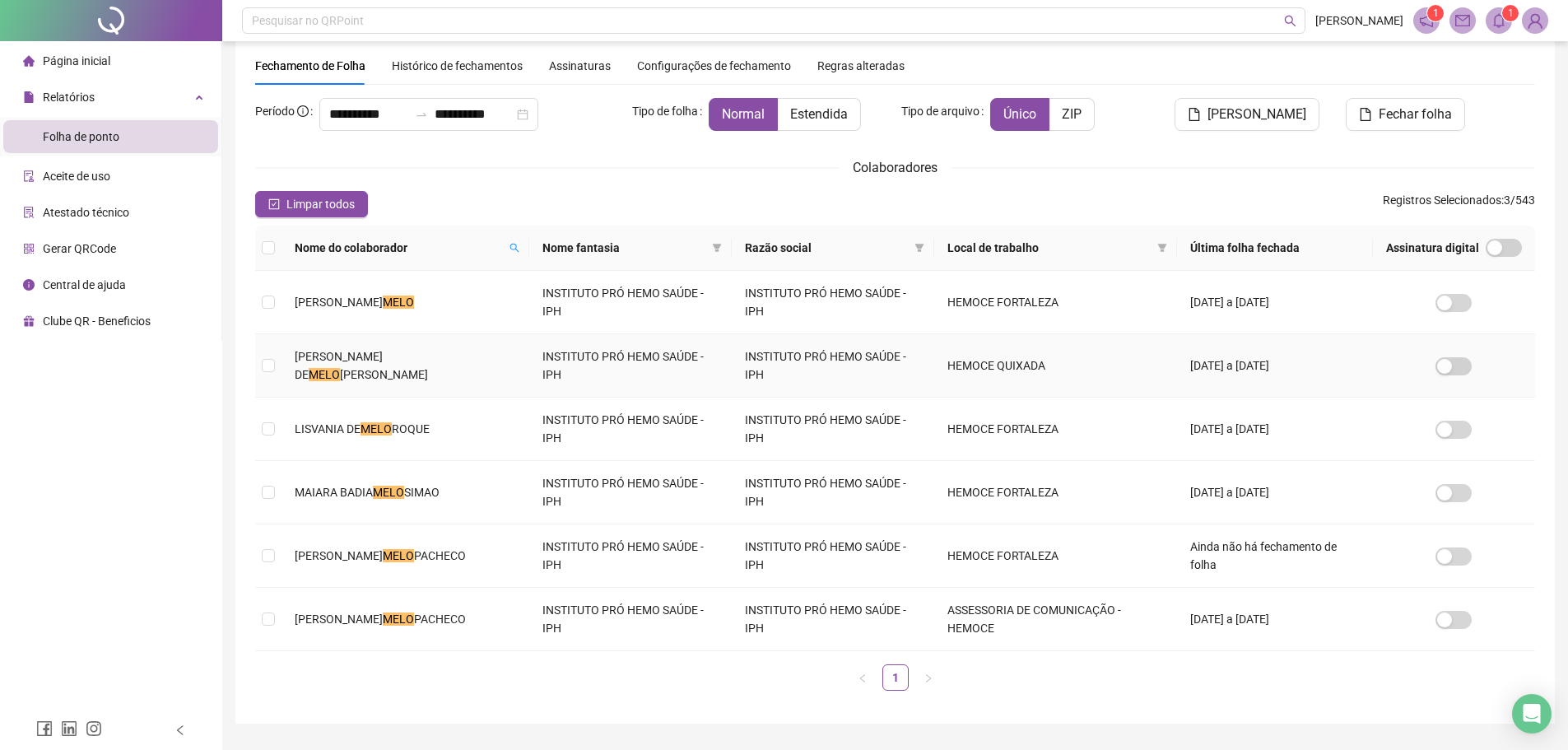
scroll to position [82, 0]
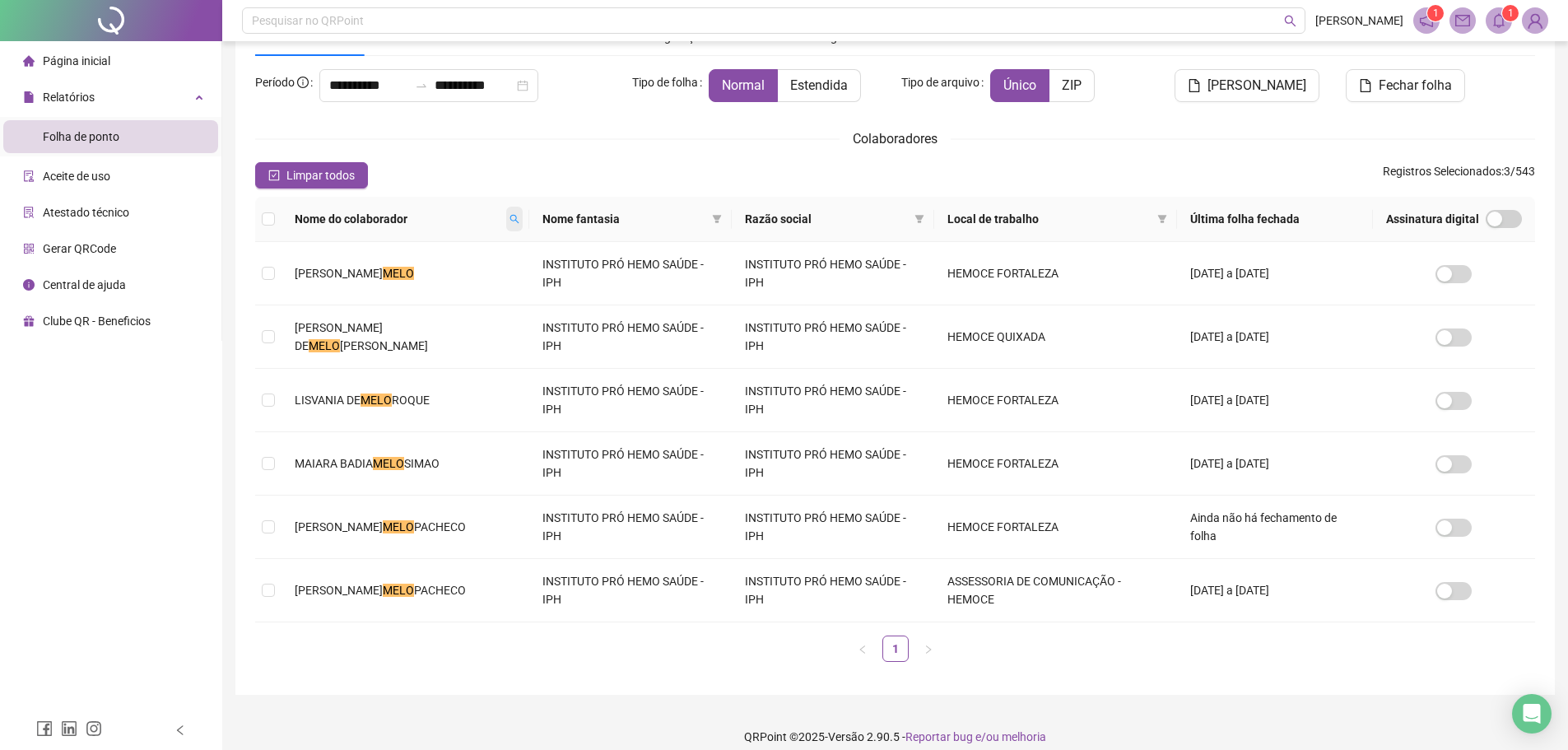
click at [520, 224] on icon "search" at bounding box center [514, 218] width 10 height 10
type input "*"
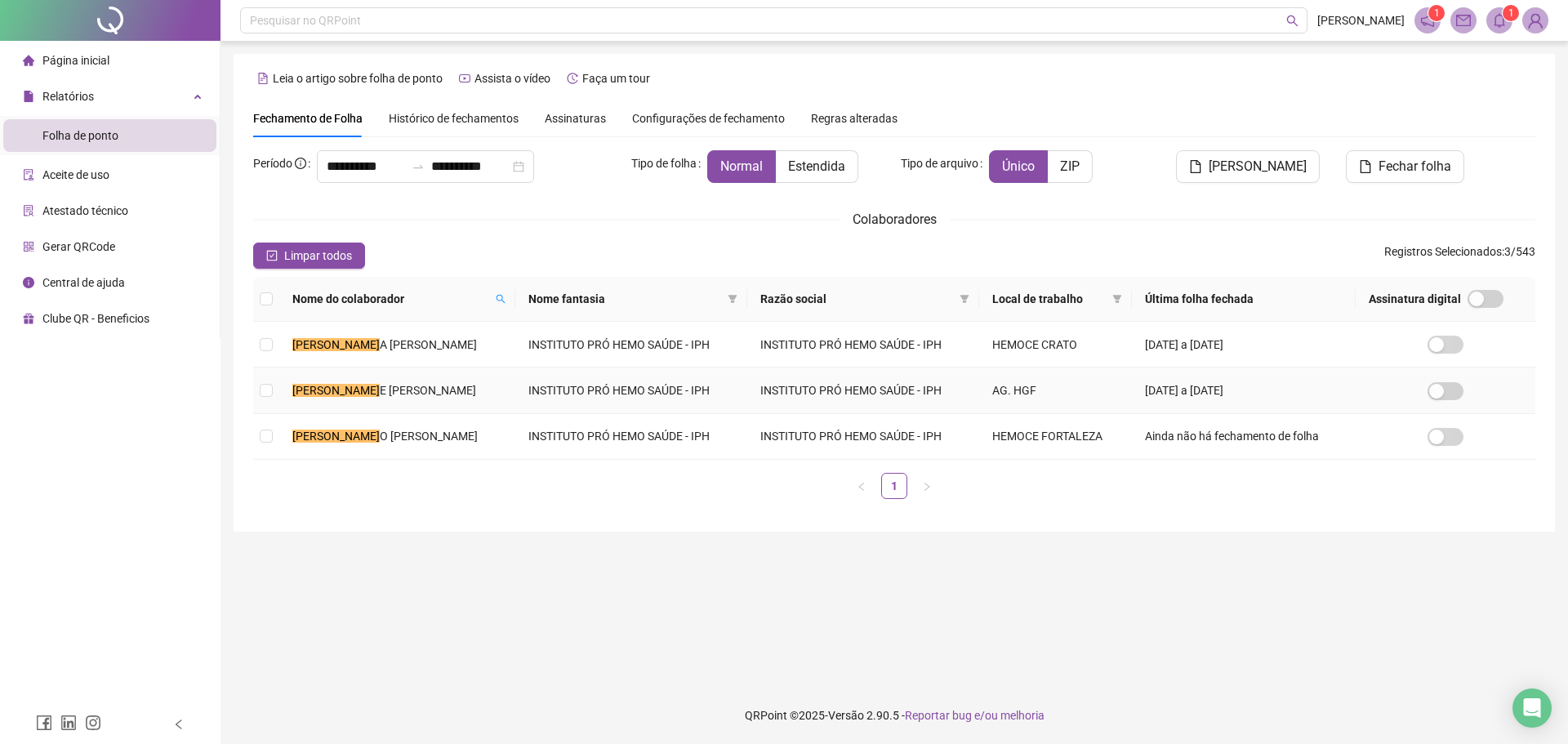
click at [430, 382] on td "[PERSON_NAME]" at bounding box center [396, 390] width 236 height 46
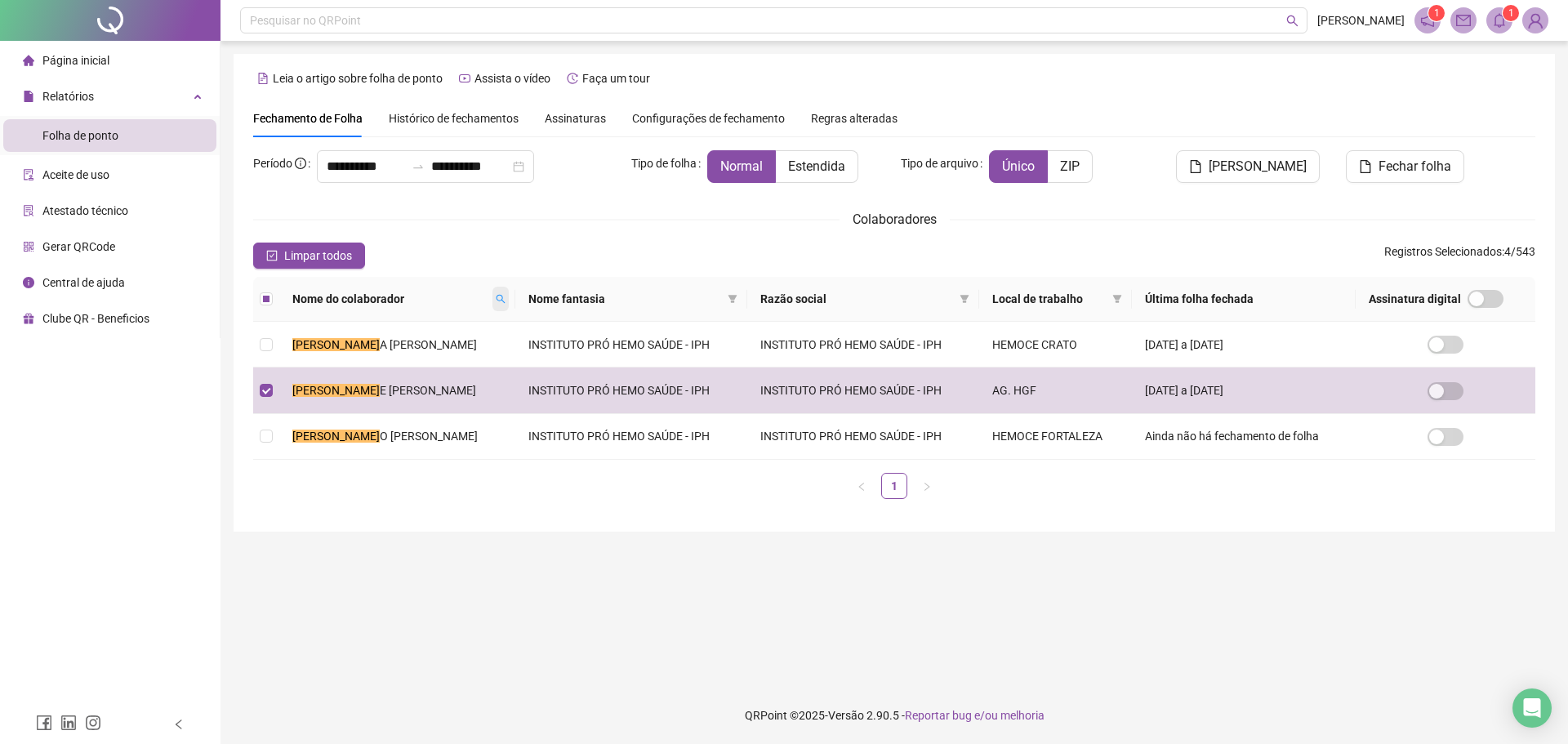
click at [492, 292] on span at bounding box center [500, 299] width 16 height 24
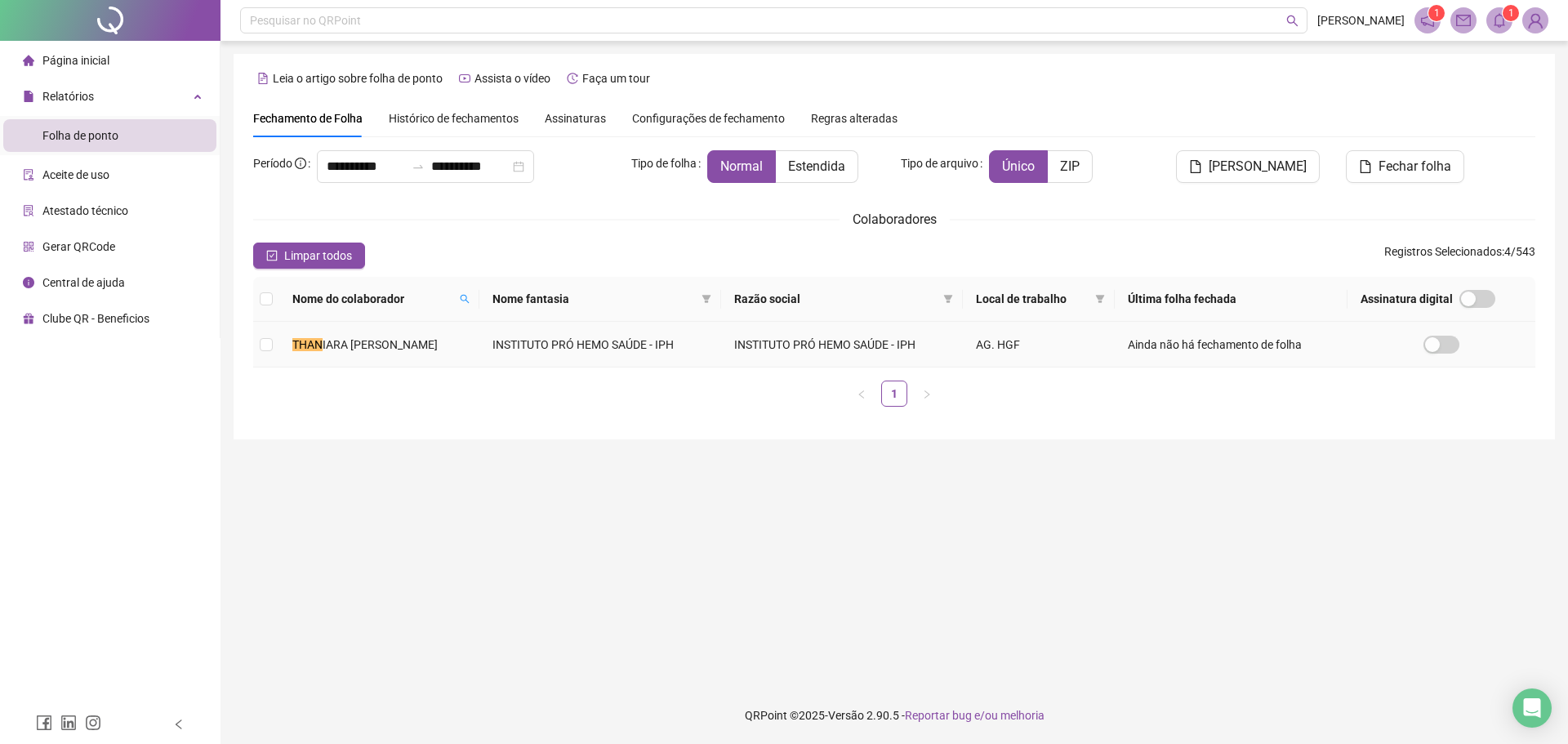
click at [438, 348] on span "IARA [PERSON_NAME]" at bounding box center [380, 345] width 116 height 13
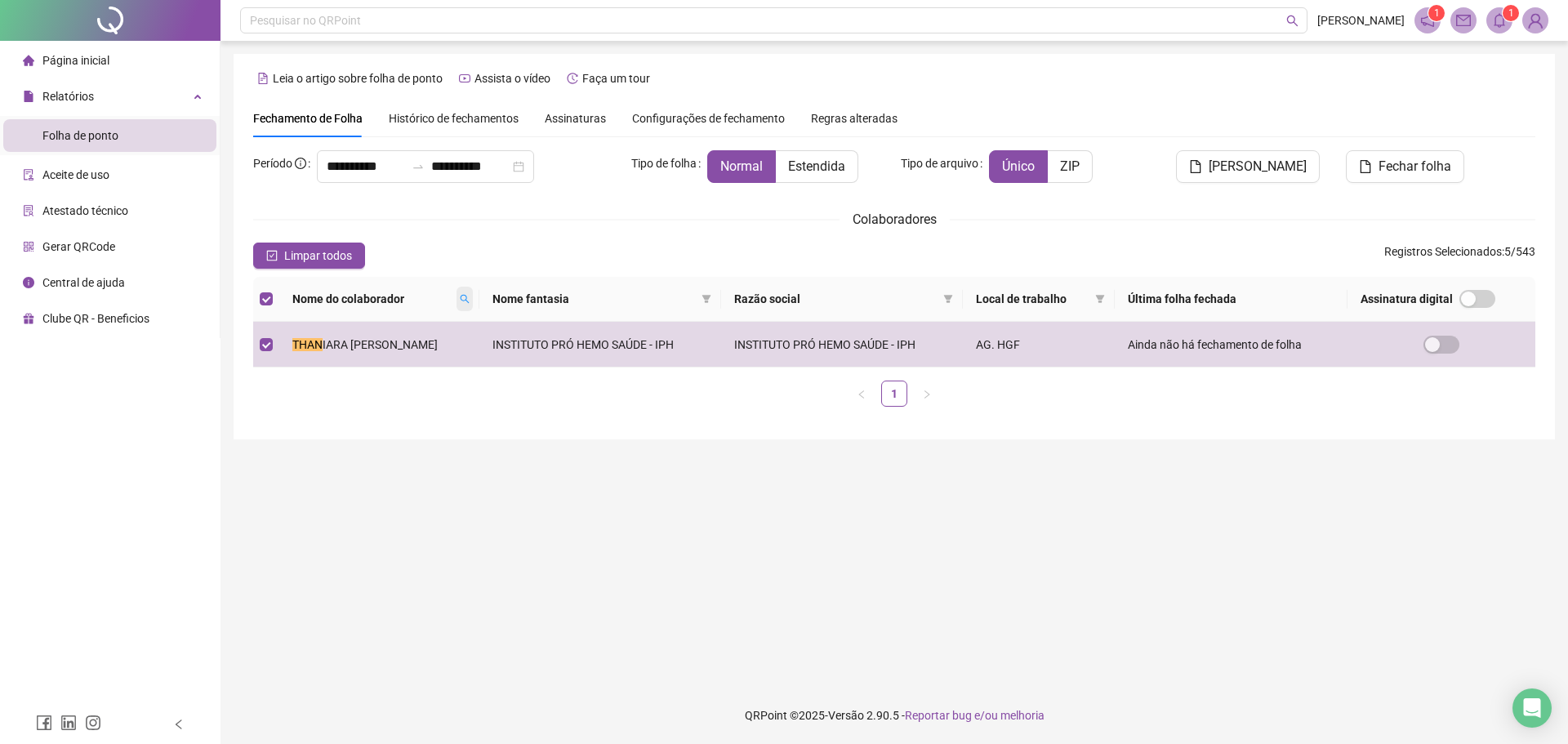
click at [473, 295] on span at bounding box center [465, 299] width 16 height 24
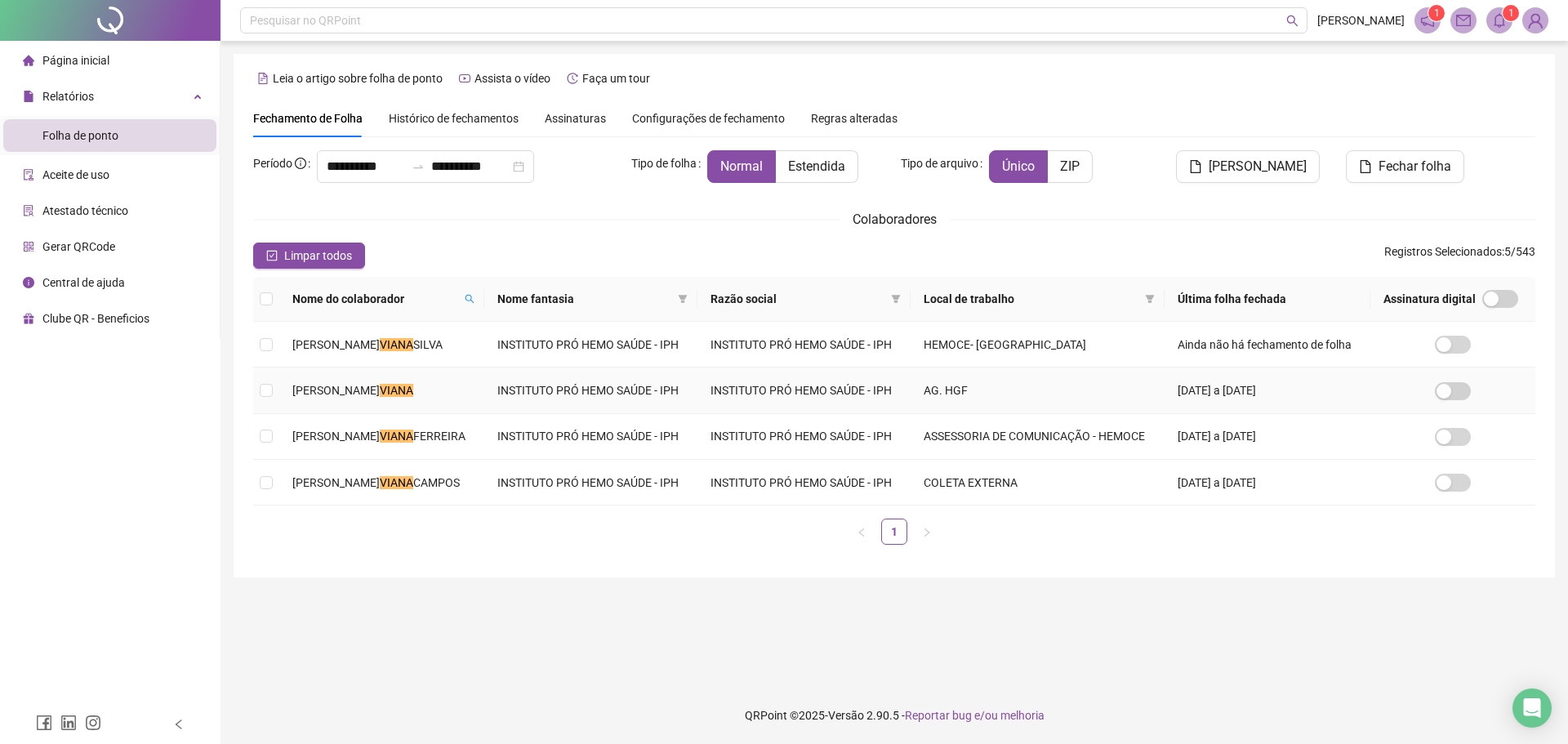
click at [380, 396] on span "[PERSON_NAME]" at bounding box center [336, 390] width 88 height 13
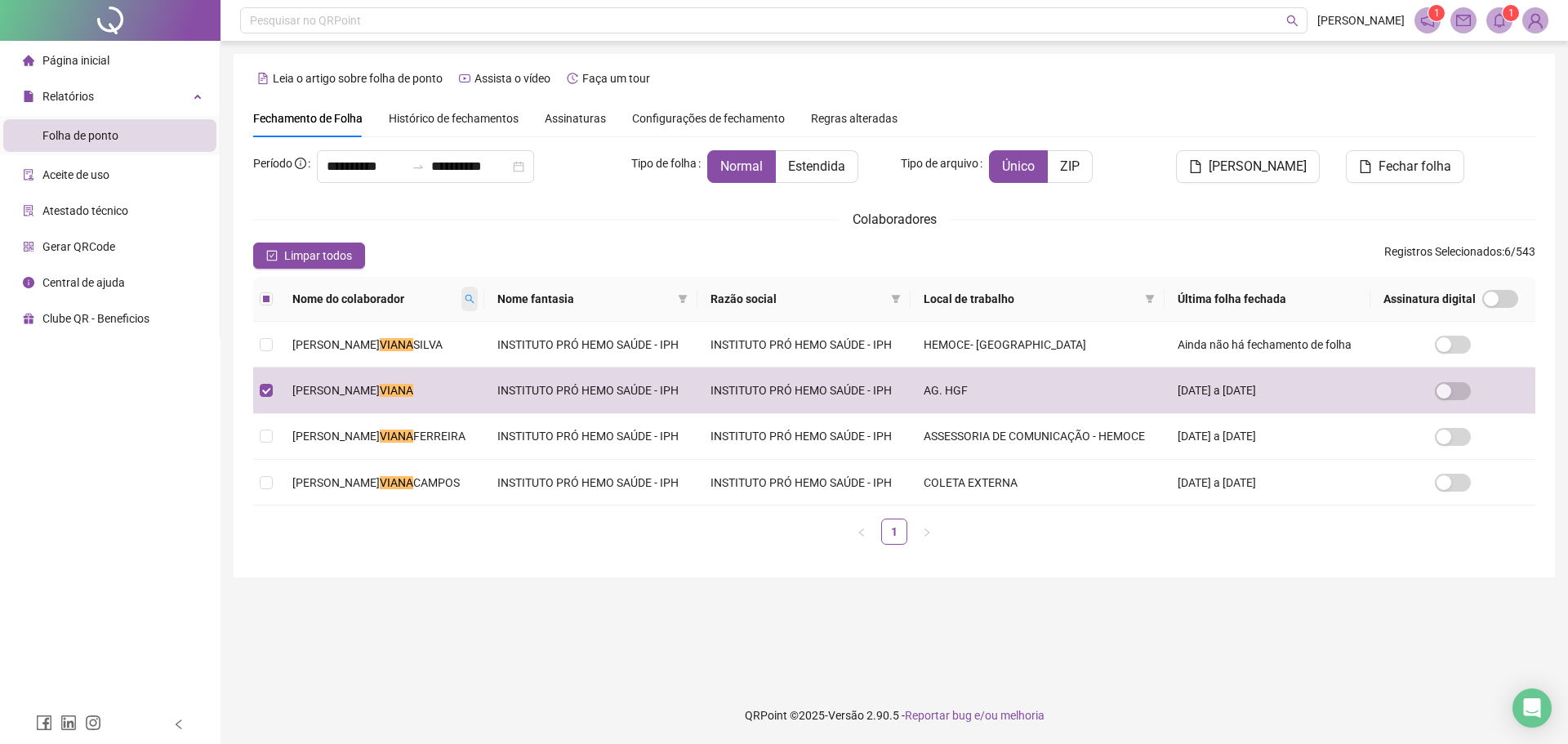
click at [475, 304] on icon "search" at bounding box center [469, 299] width 10 height 10
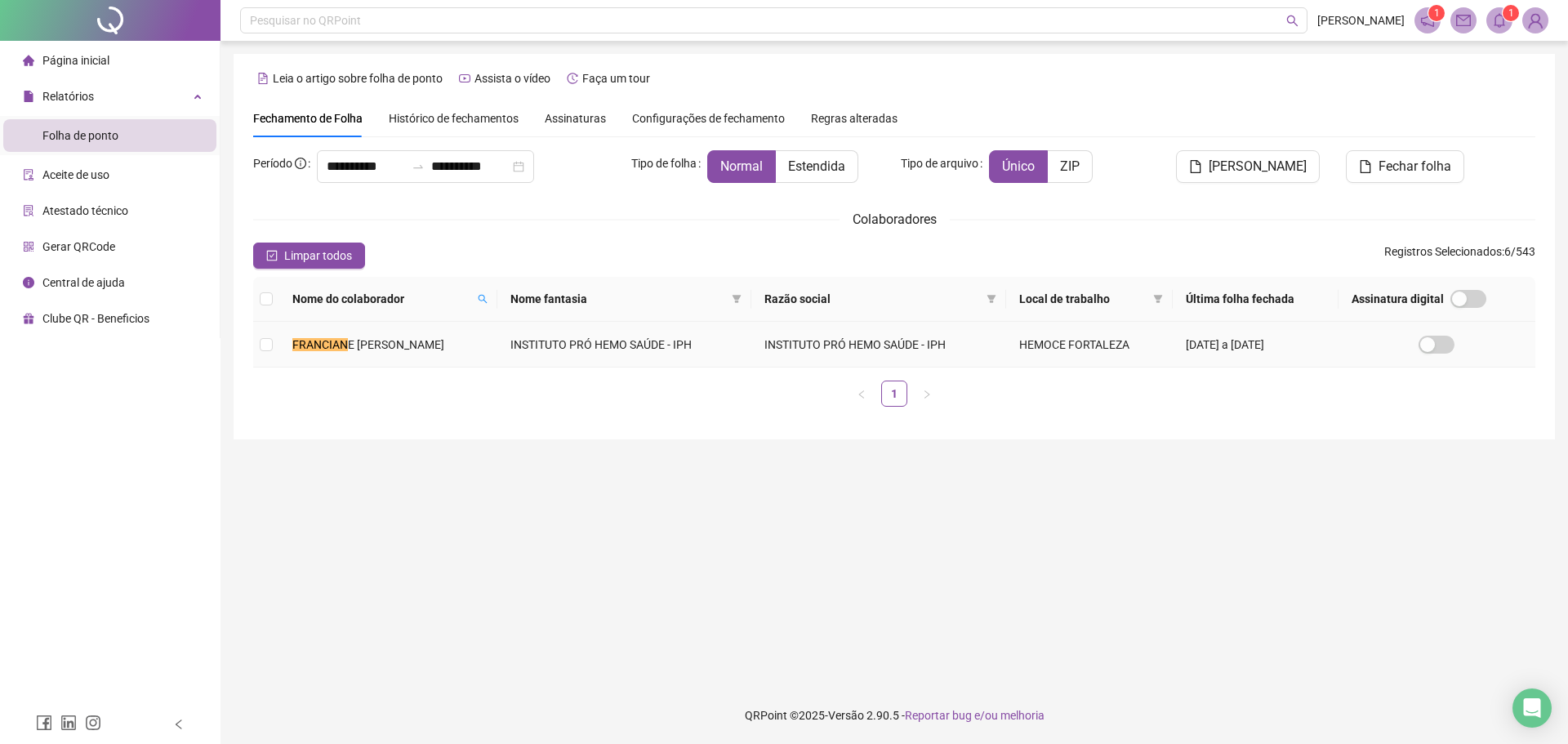
click at [444, 349] on span "E [PERSON_NAME]" at bounding box center [395, 345] width 97 height 13
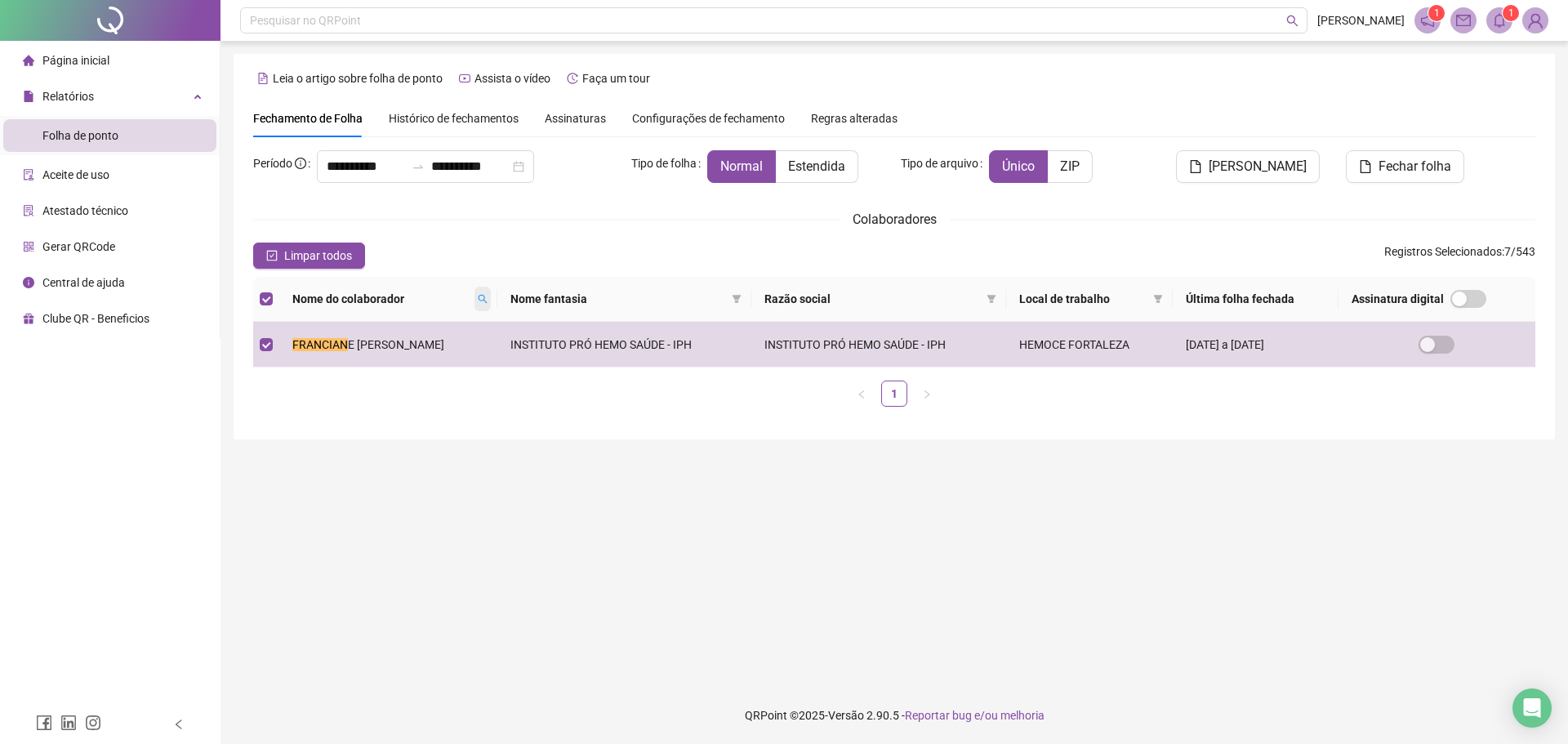
click at [487, 295] on icon "search" at bounding box center [482, 299] width 10 height 10
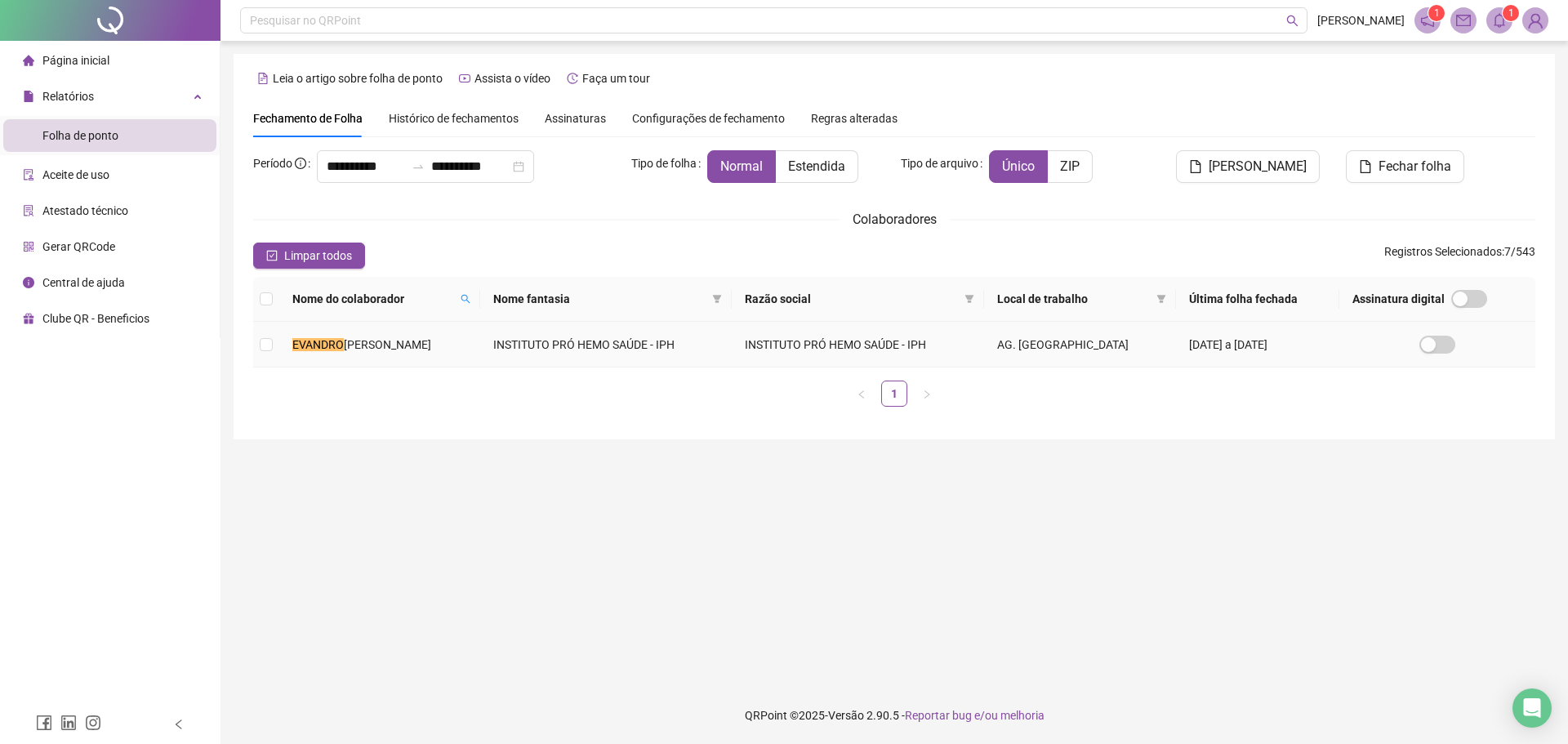
click at [441, 349] on td "[PERSON_NAME]" at bounding box center [379, 344] width 201 height 46
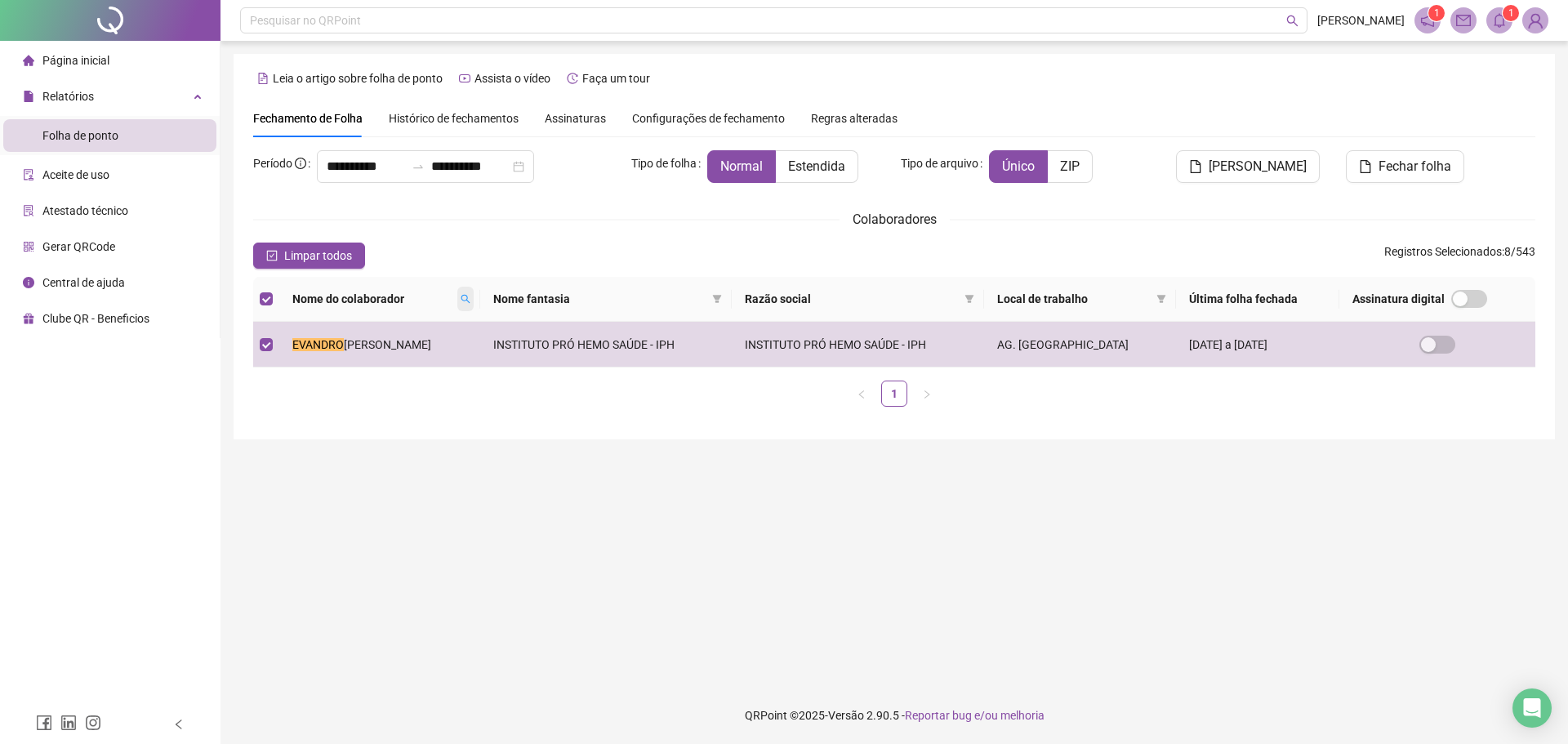
click at [460, 300] on icon "search" at bounding box center [465, 300] width 9 height 9
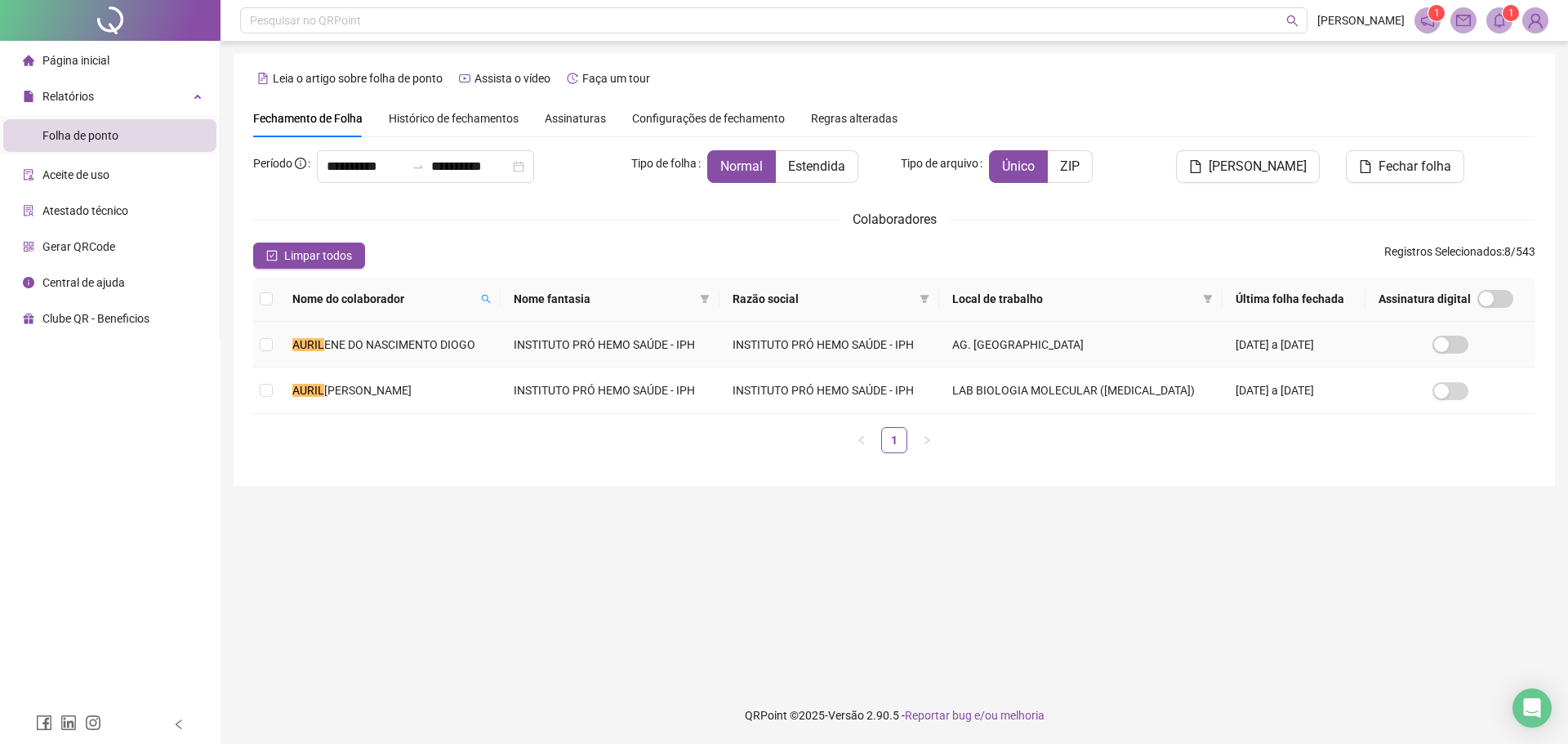
click at [464, 339] on span "ENE DO NASCIMENTO DIOGO" at bounding box center [399, 345] width 151 height 13
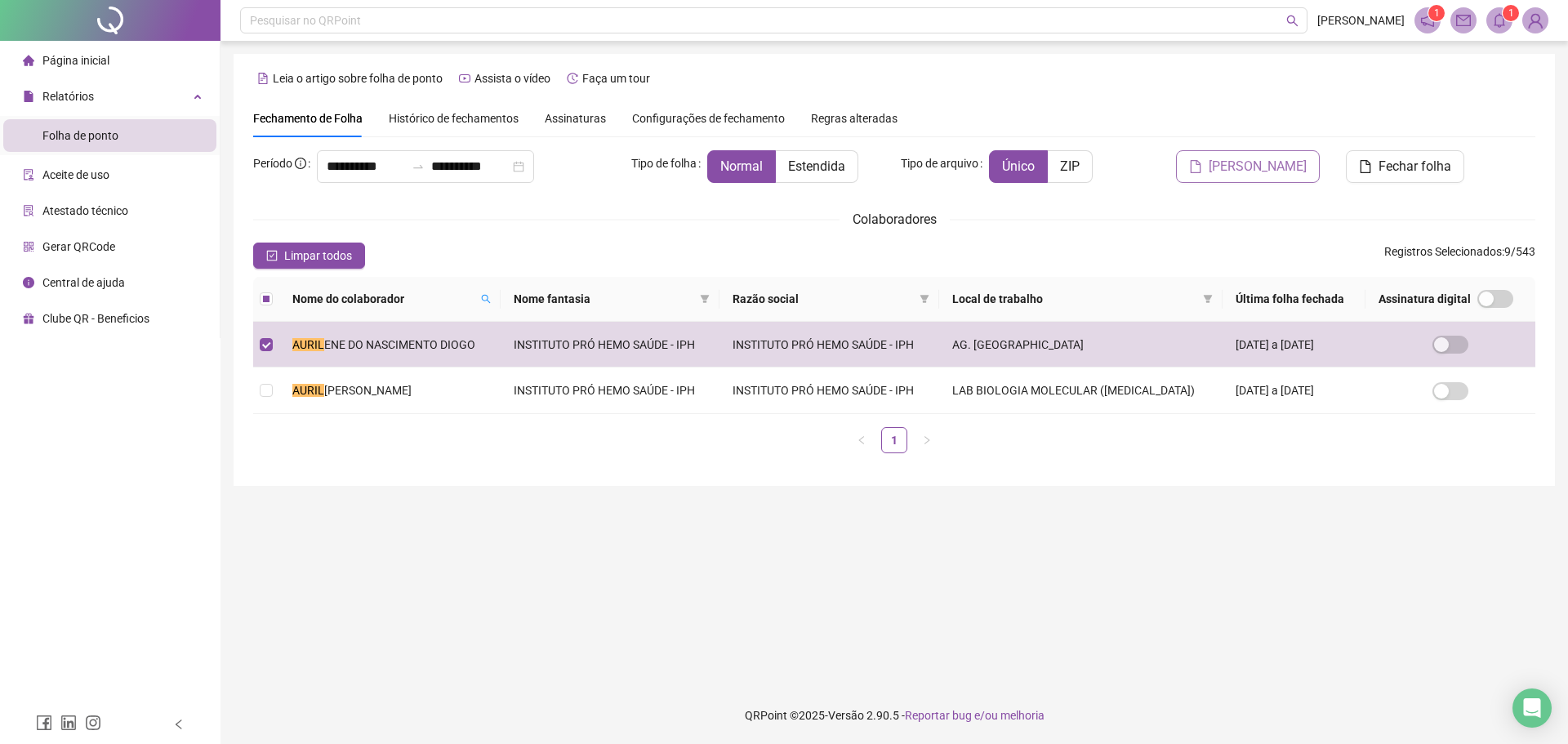
click at [1225, 167] on button "[PERSON_NAME]" at bounding box center [1248, 166] width 144 height 33
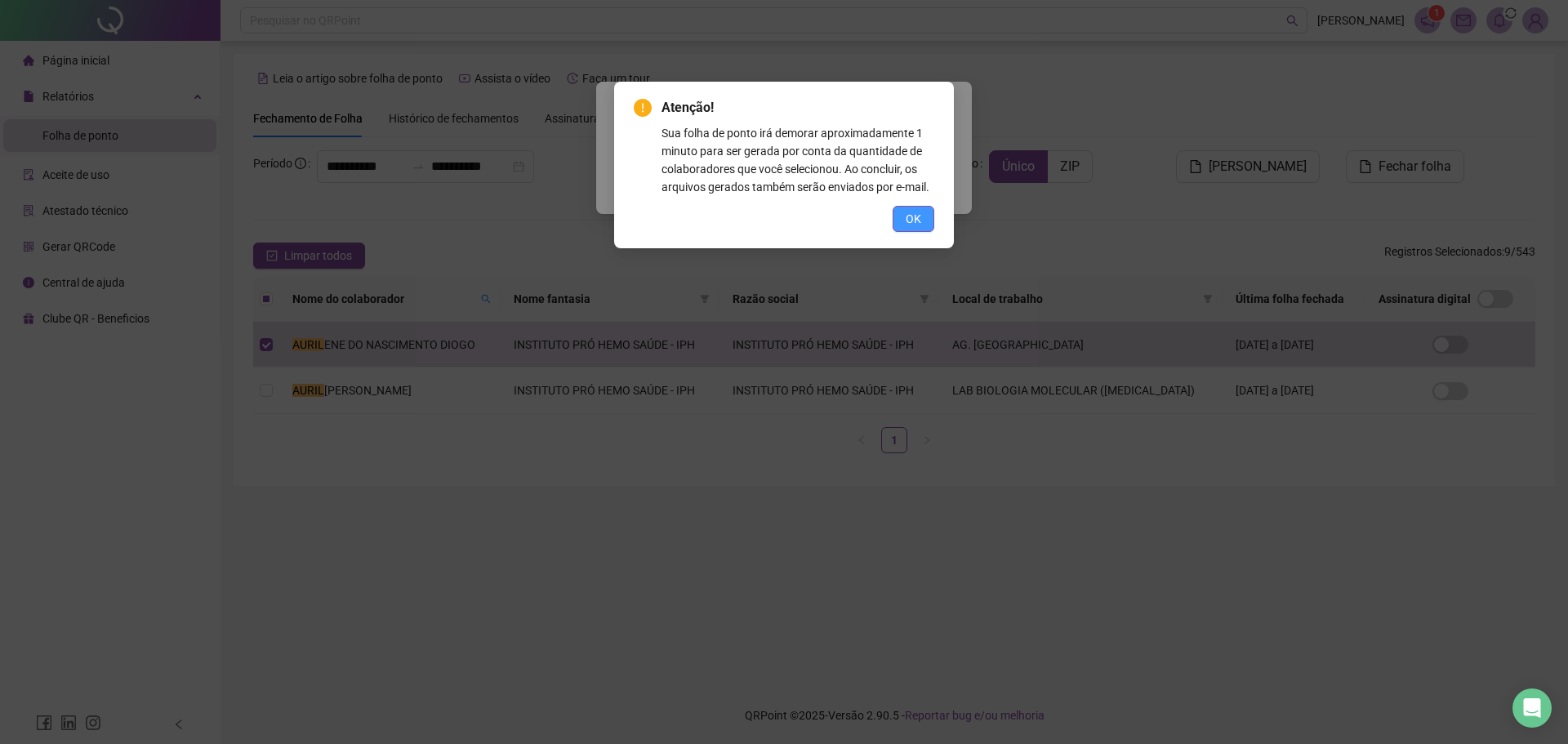
click at [919, 221] on span "OK" at bounding box center [913, 219] width 15 height 18
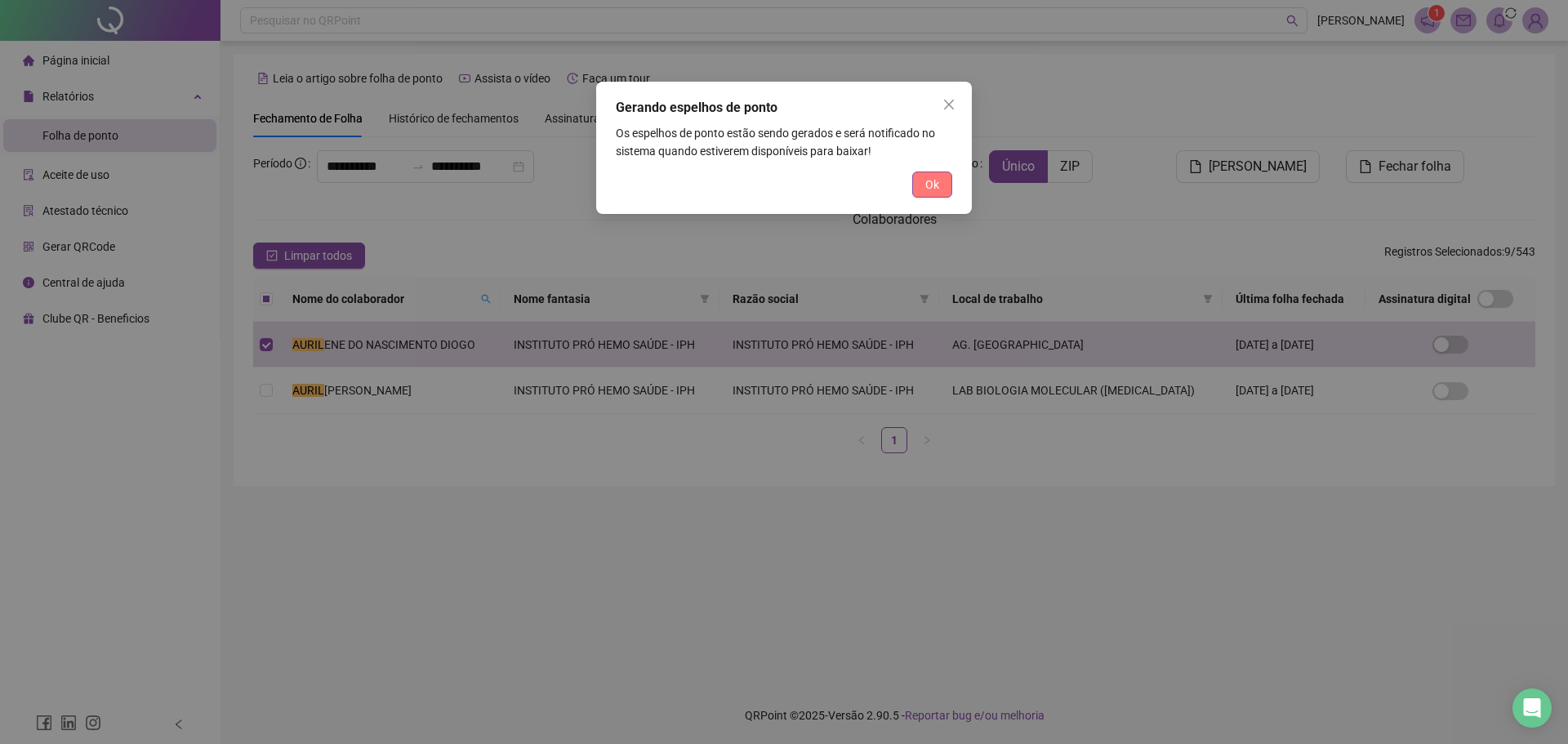
click at [939, 191] on button "Ok" at bounding box center [932, 184] width 40 height 26
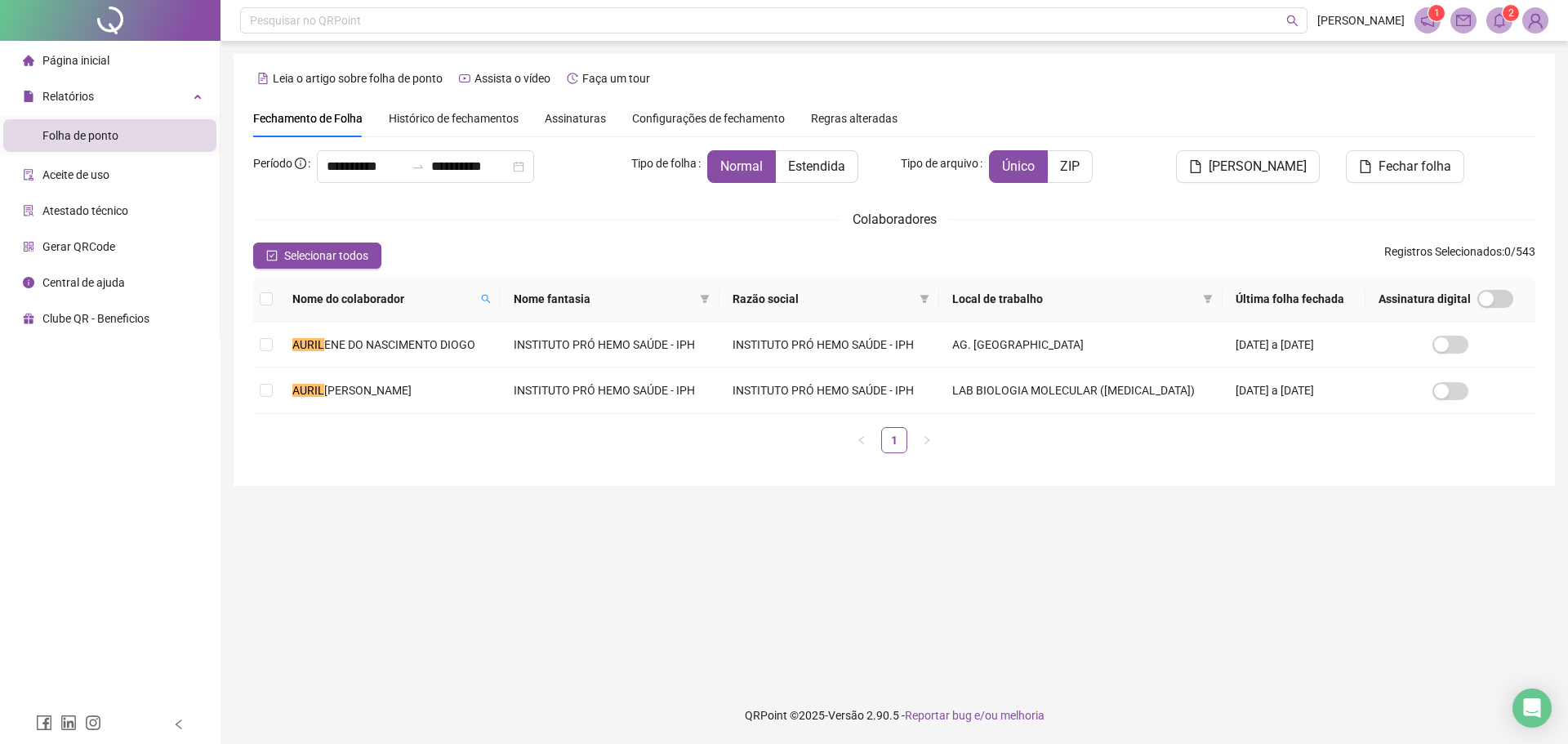
click at [1512, 19] on span "2" at bounding box center [1511, 13] width 5 height 12
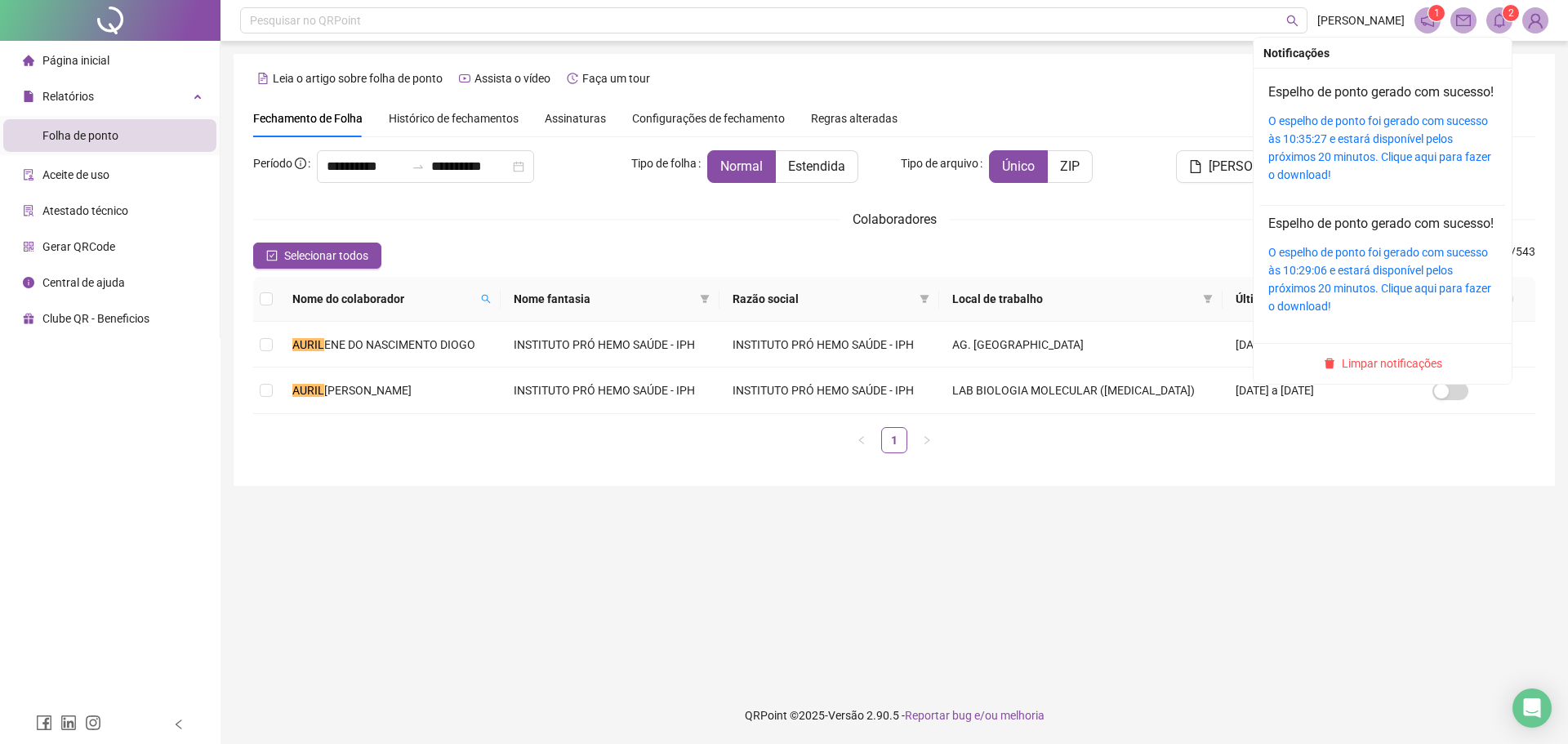
click at [1412, 102] on h4 "Espelho de ponto gerado com sucesso!" at bounding box center [1382, 92] width 228 height 20
click at [1407, 130] on div "Espelho de ponto gerado com sucesso! O espelho de ponto foi gerado com sucesso …" at bounding box center [1382, 133] width 228 height 101
click at [1404, 144] on link "O espelho de ponto foi gerado com sucesso às 10:35:27 e estará disponível pelos…" at bounding box center [1379, 148] width 223 height 67
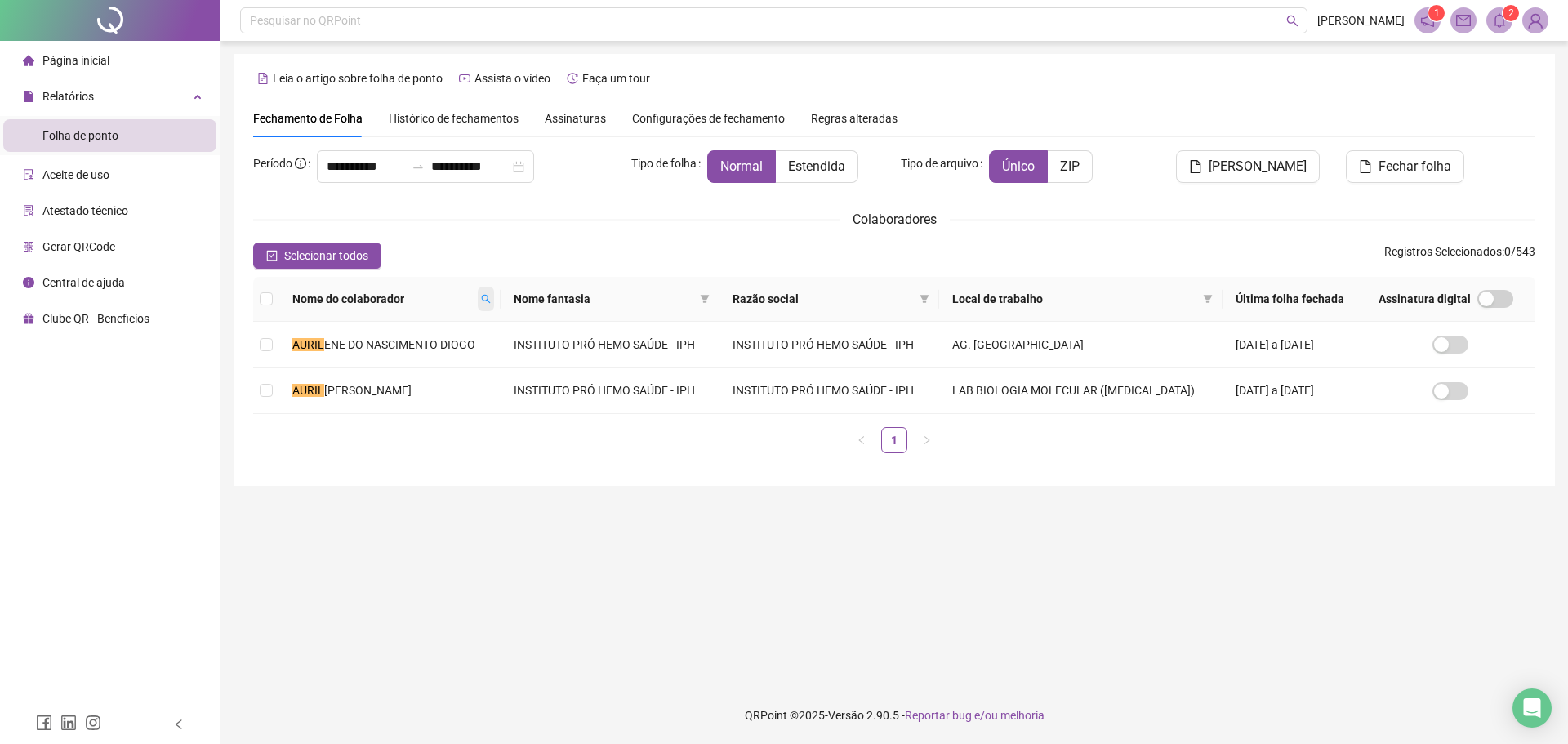
click at [489, 293] on span at bounding box center [486, 299] width 16 height 24
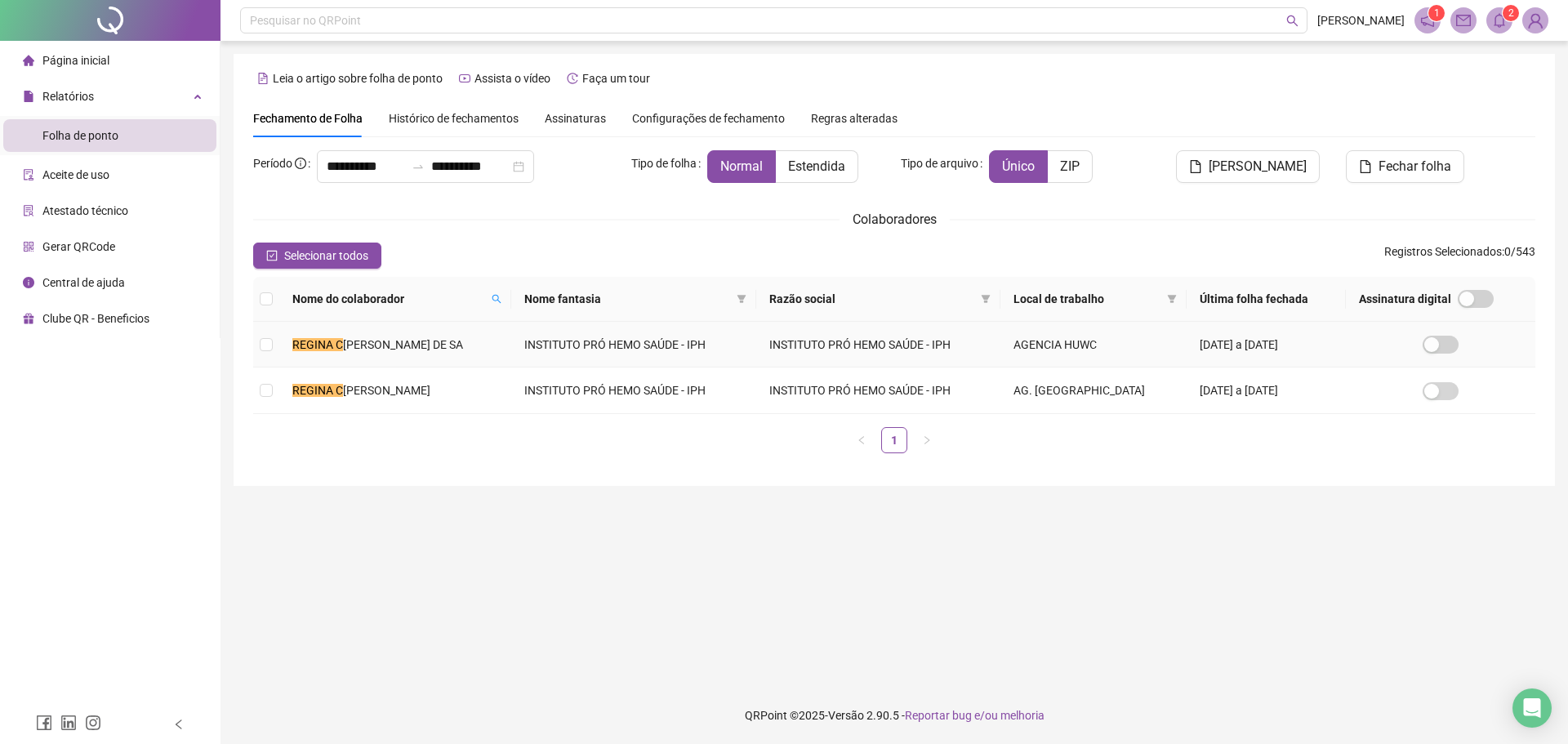
click at [452, 349] on td "REGINA C [PERSON_NAME] DE SA" at bounding box center [394, 344] width 232 height 46
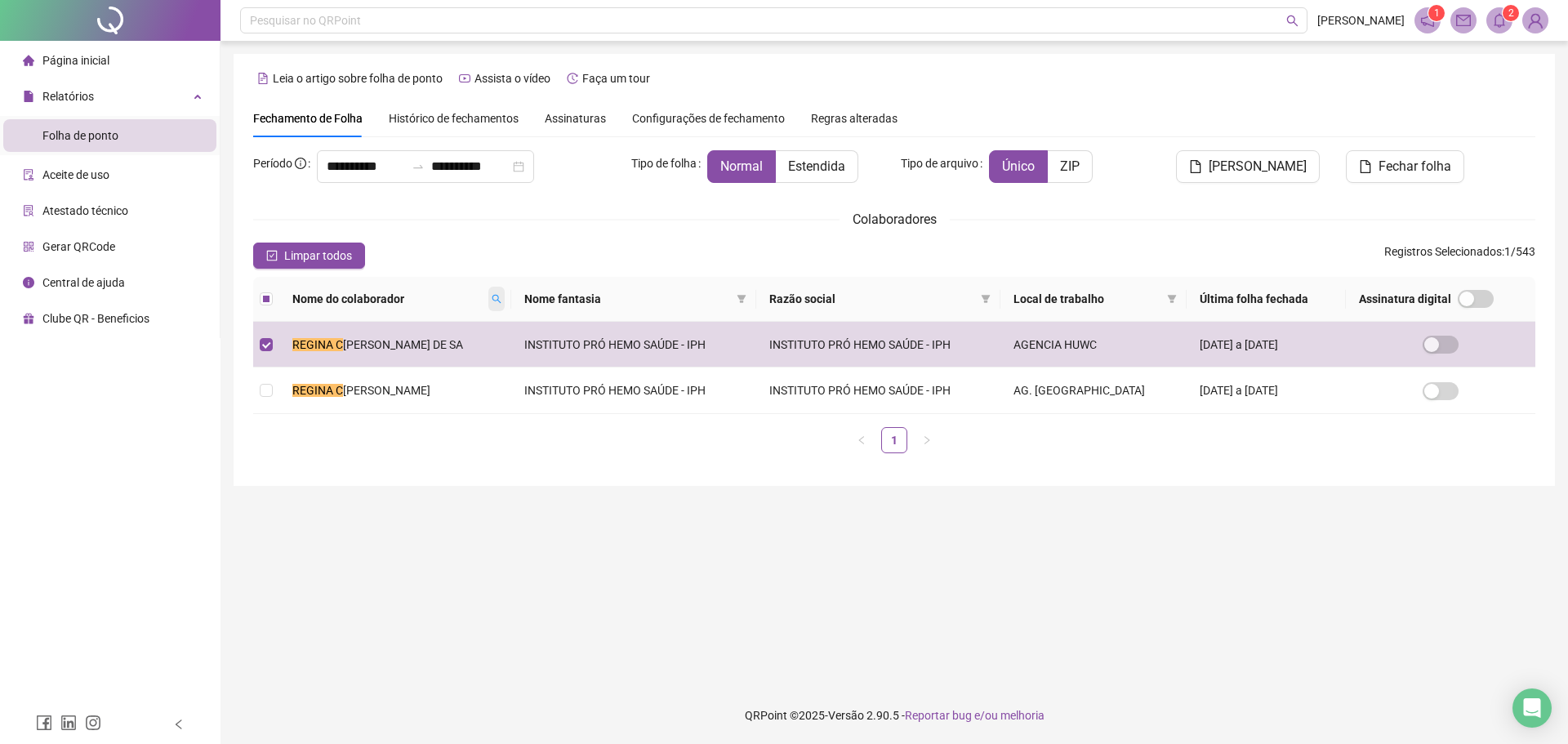
click at [500, 297] on icon "search" at bounding box center [496, 299] width 10 height 10
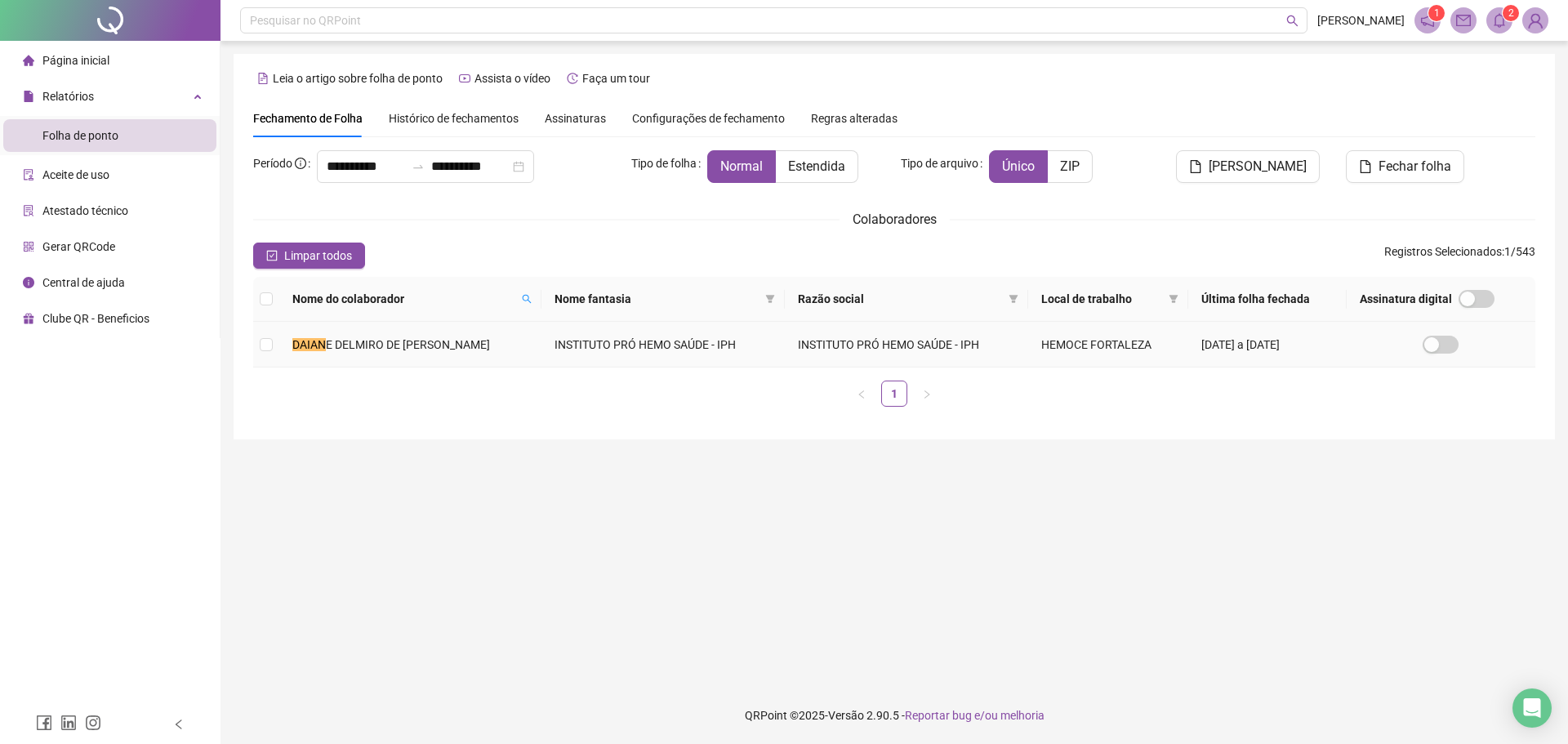
click at [477, 364] on td "DAIAN E [PERSON_NAME]" at bounding box center [410, 344] width 262 height 46
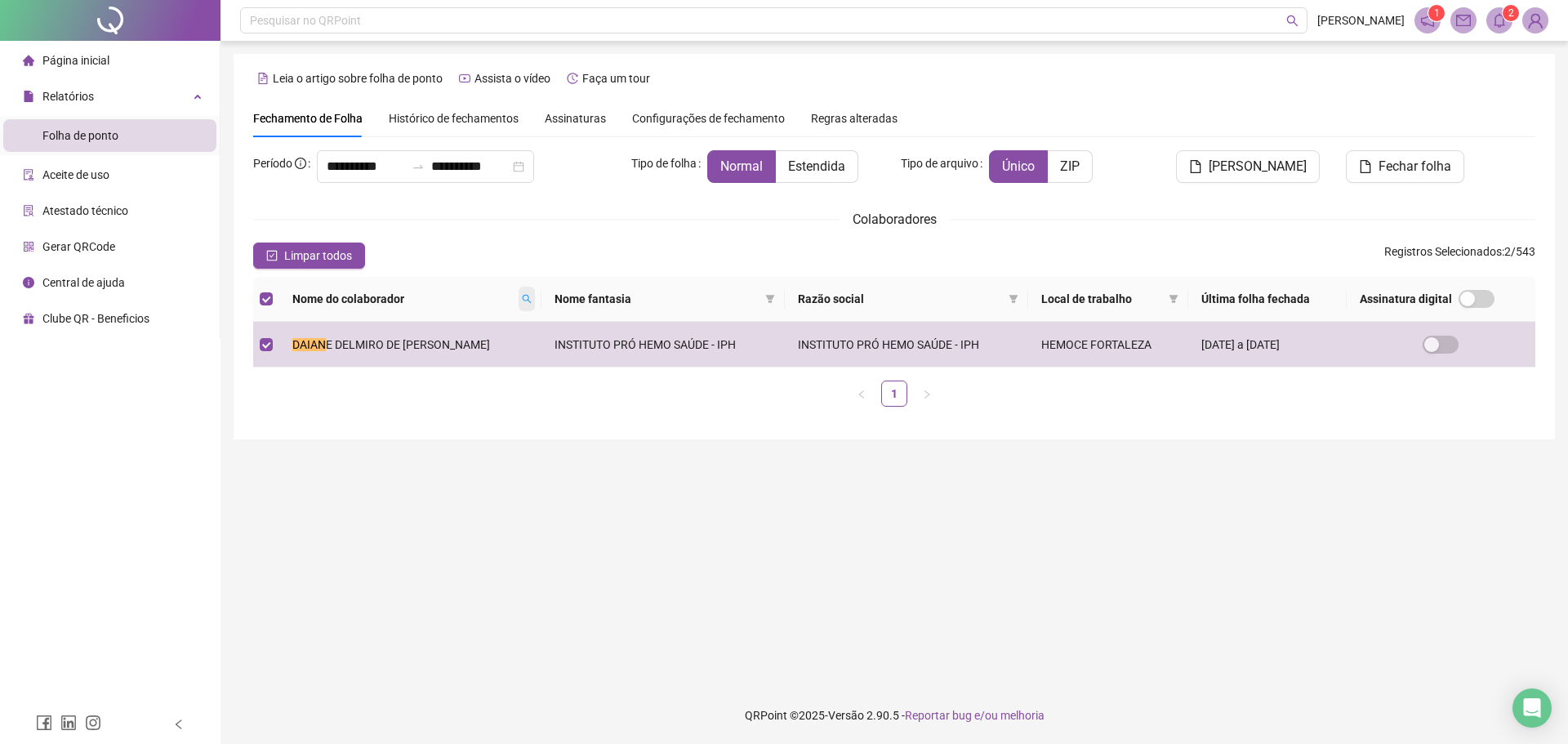
click at [532, 298] on icon "search" at bounding box center [526, 299] width 10 height 10
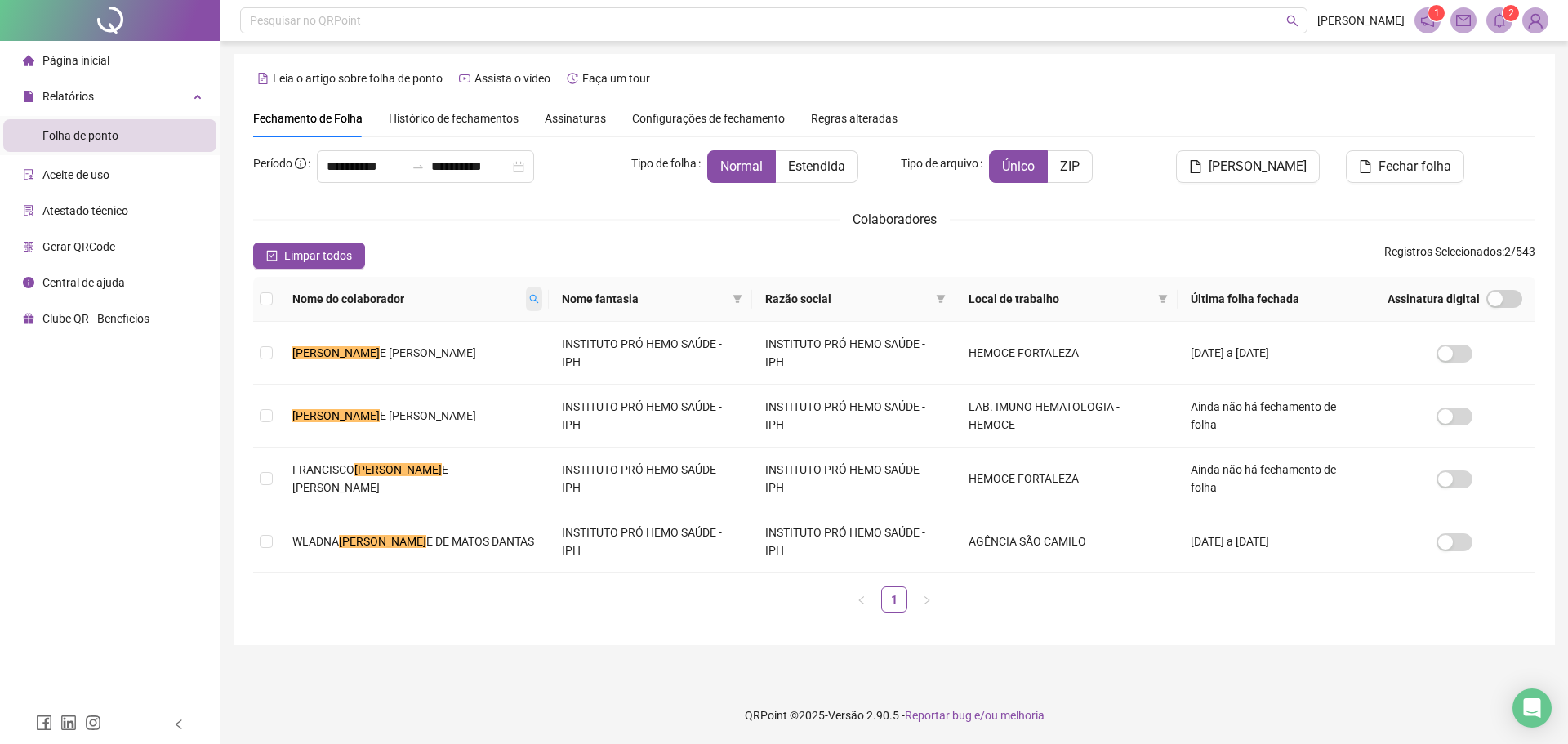
click at [529, 303] on icon "search" at bounding box center [533, 299] width 10 height 10
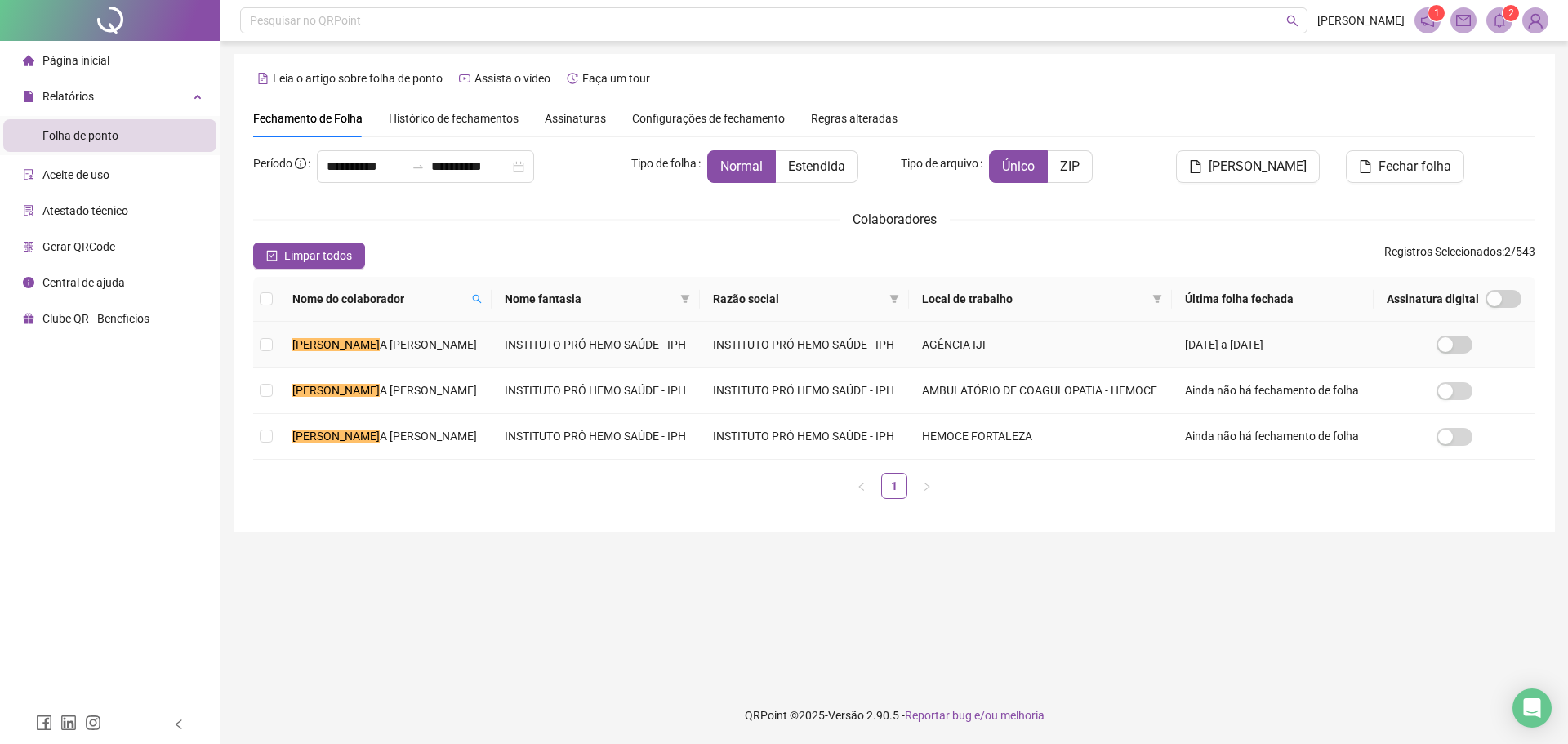
click at [492, 349] on td "INSTITUTO PRÓ HEMO SAÚDE - IPH" at bounding box center [597, 344] width 209 height 46
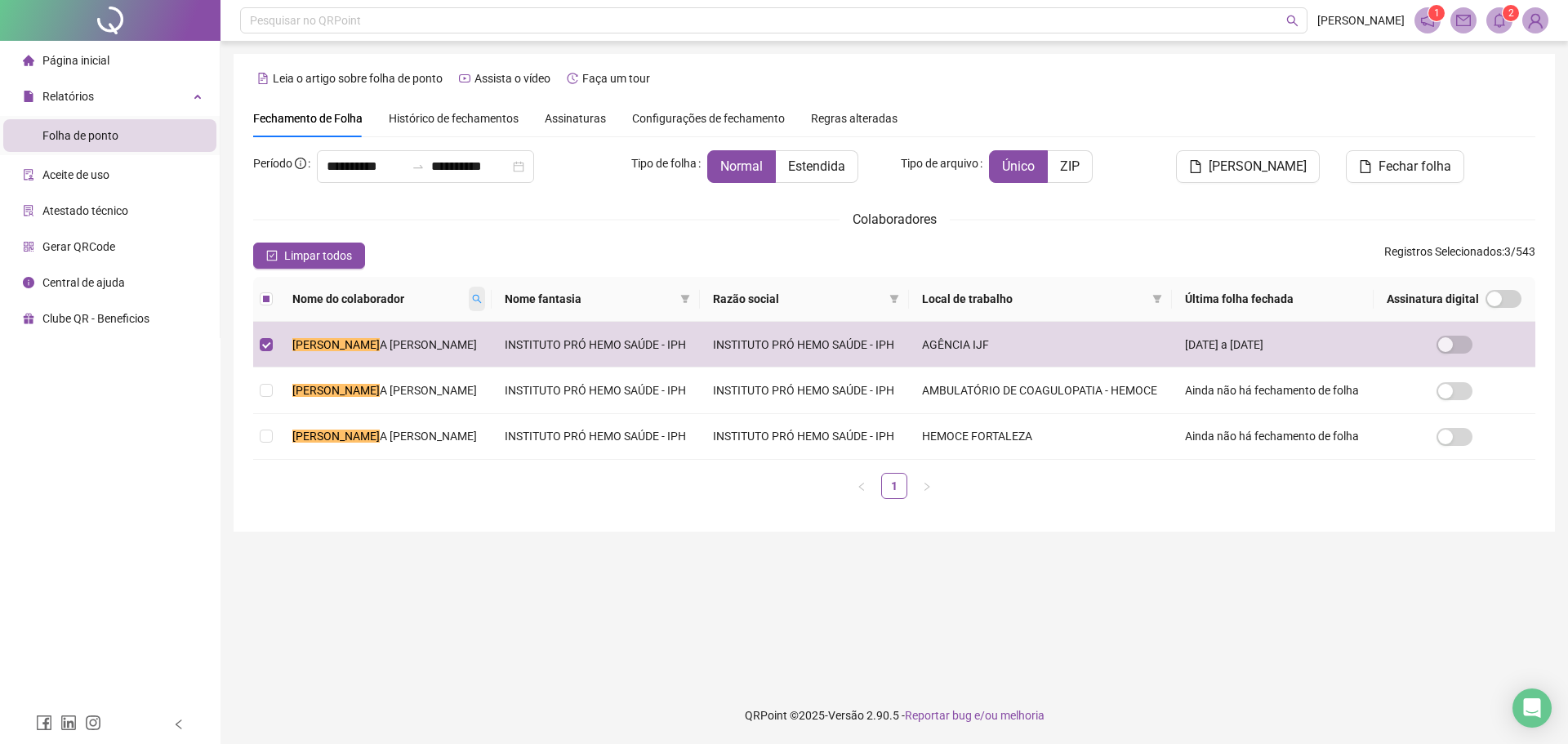
click at [469, 304] on span at bounding box center [477, 299] width 16 height 24
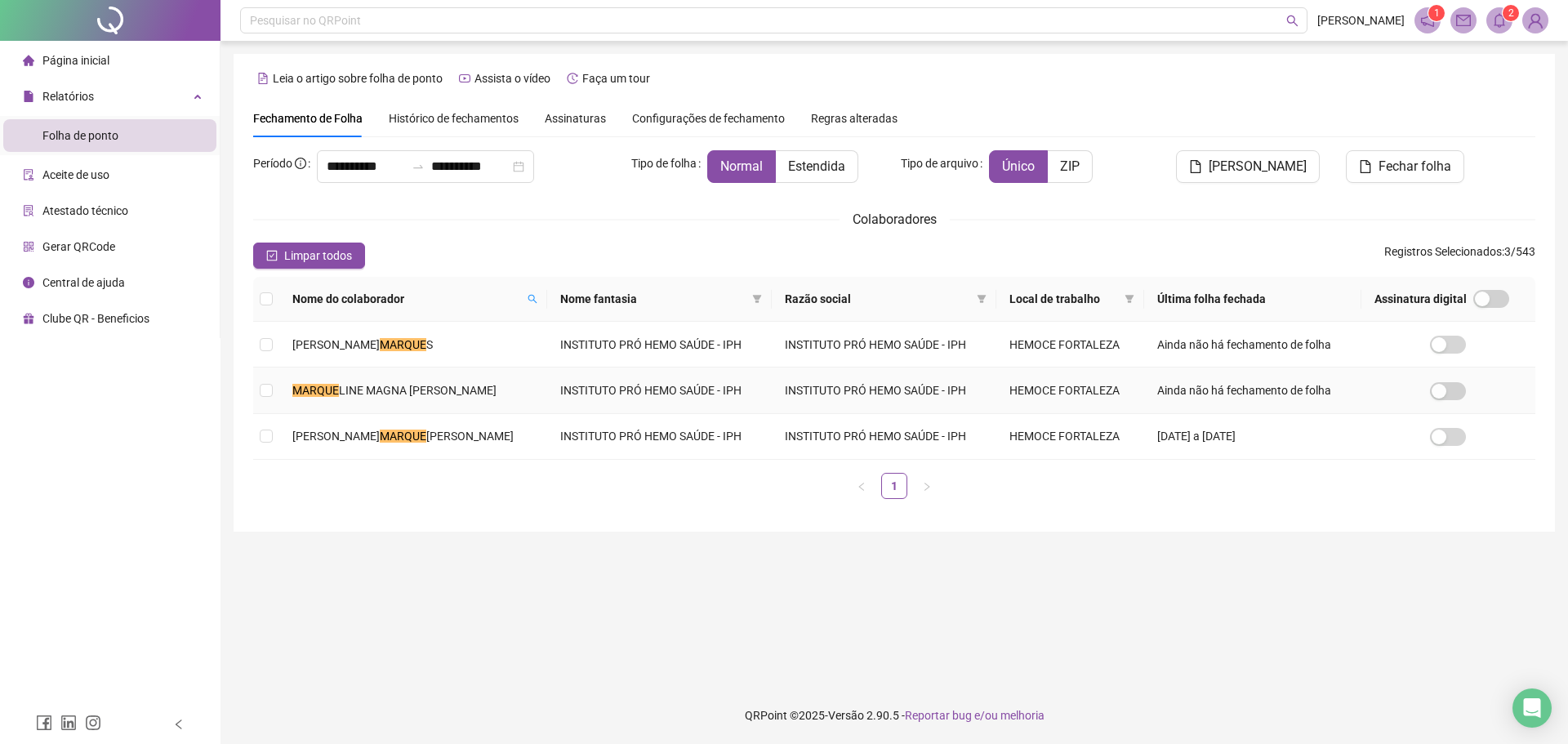
click at [355, 388] on span "LINE MAGNA [PERSON_NAME]" at bounding box center [417, 390] width 158 height 13
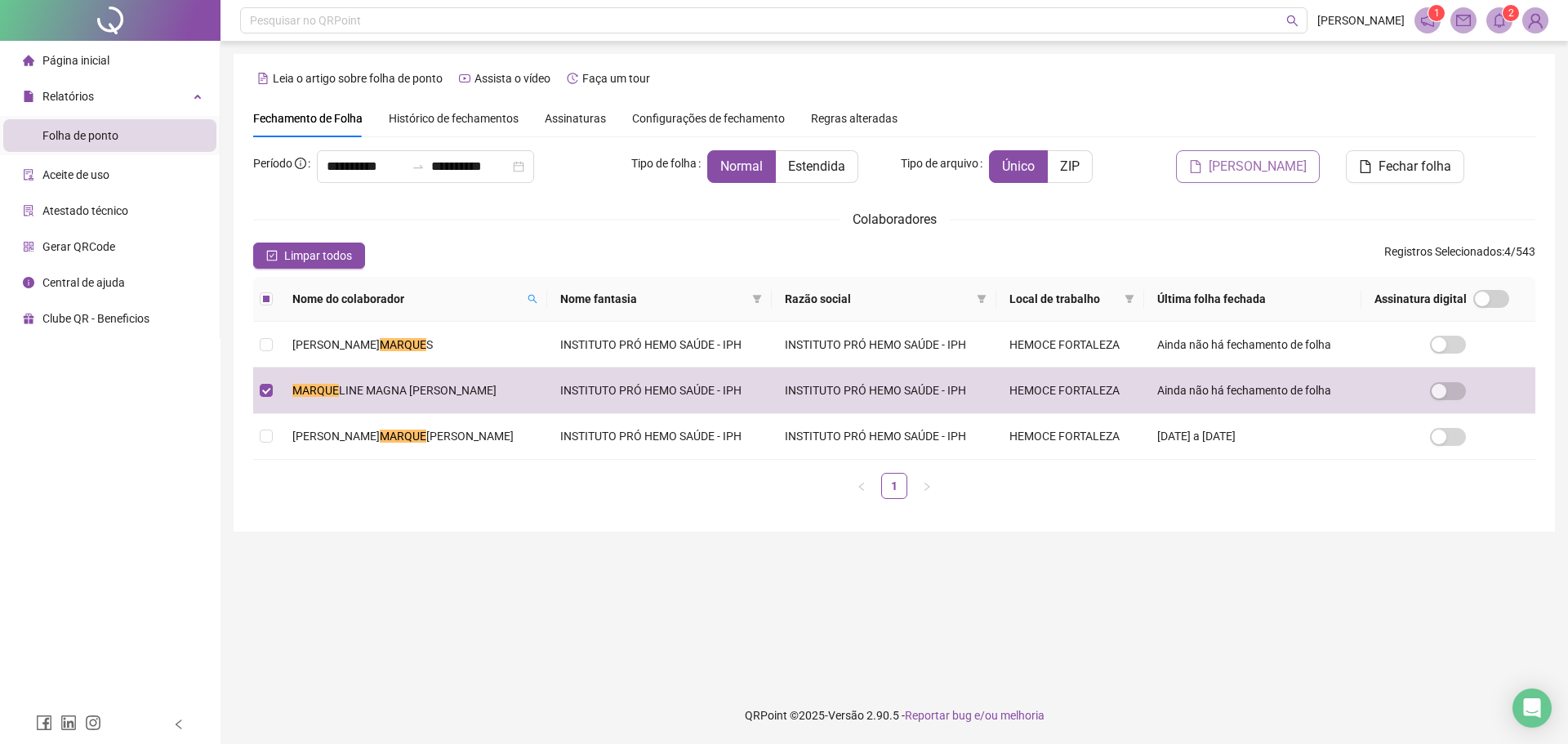
click at [1239, 175] on span "[PERSON_NAME]" at bounding box center [1257, 167] width 98 height 20
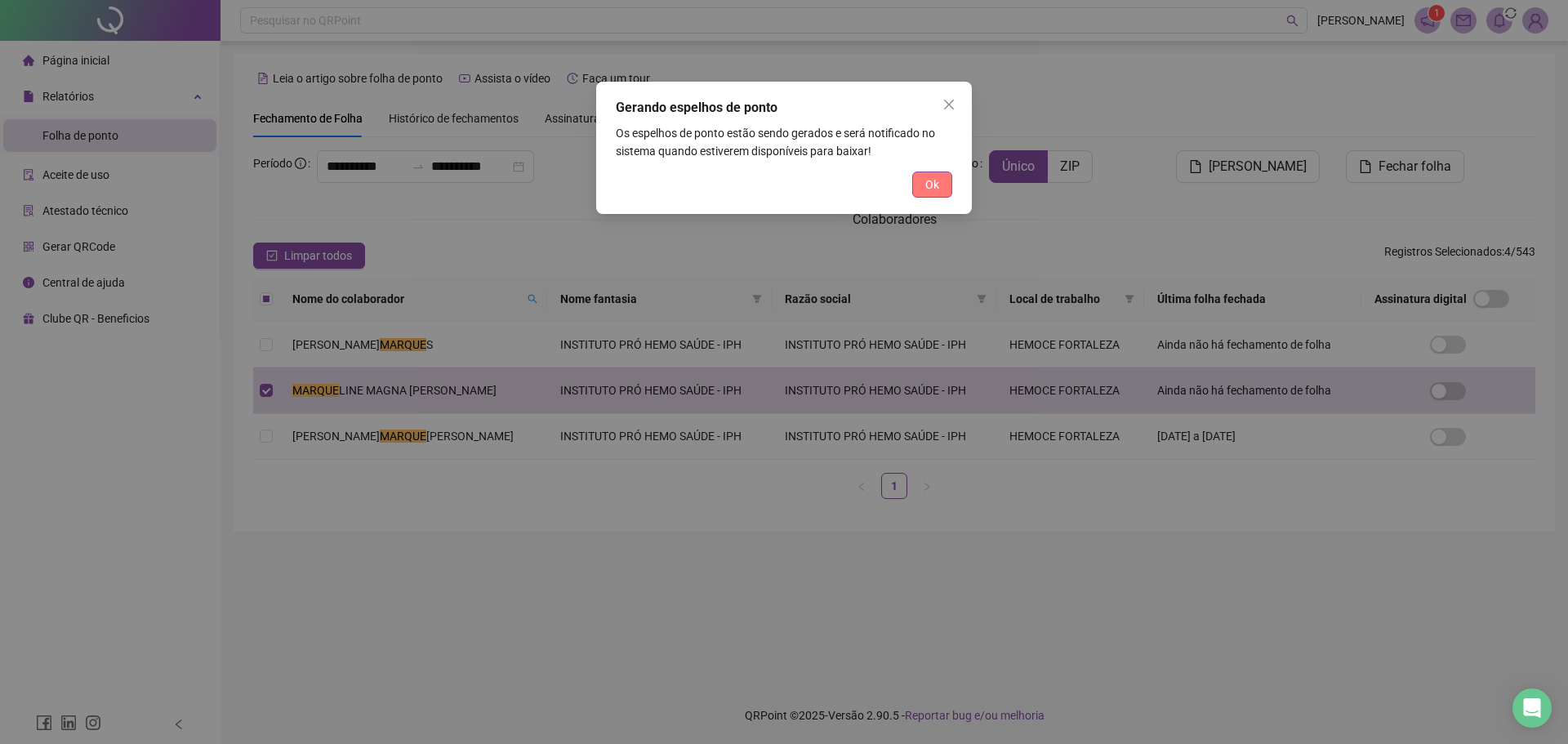
click at [942, 191] on button "Ok" at bounding box center [932, 184] width 40 height 26
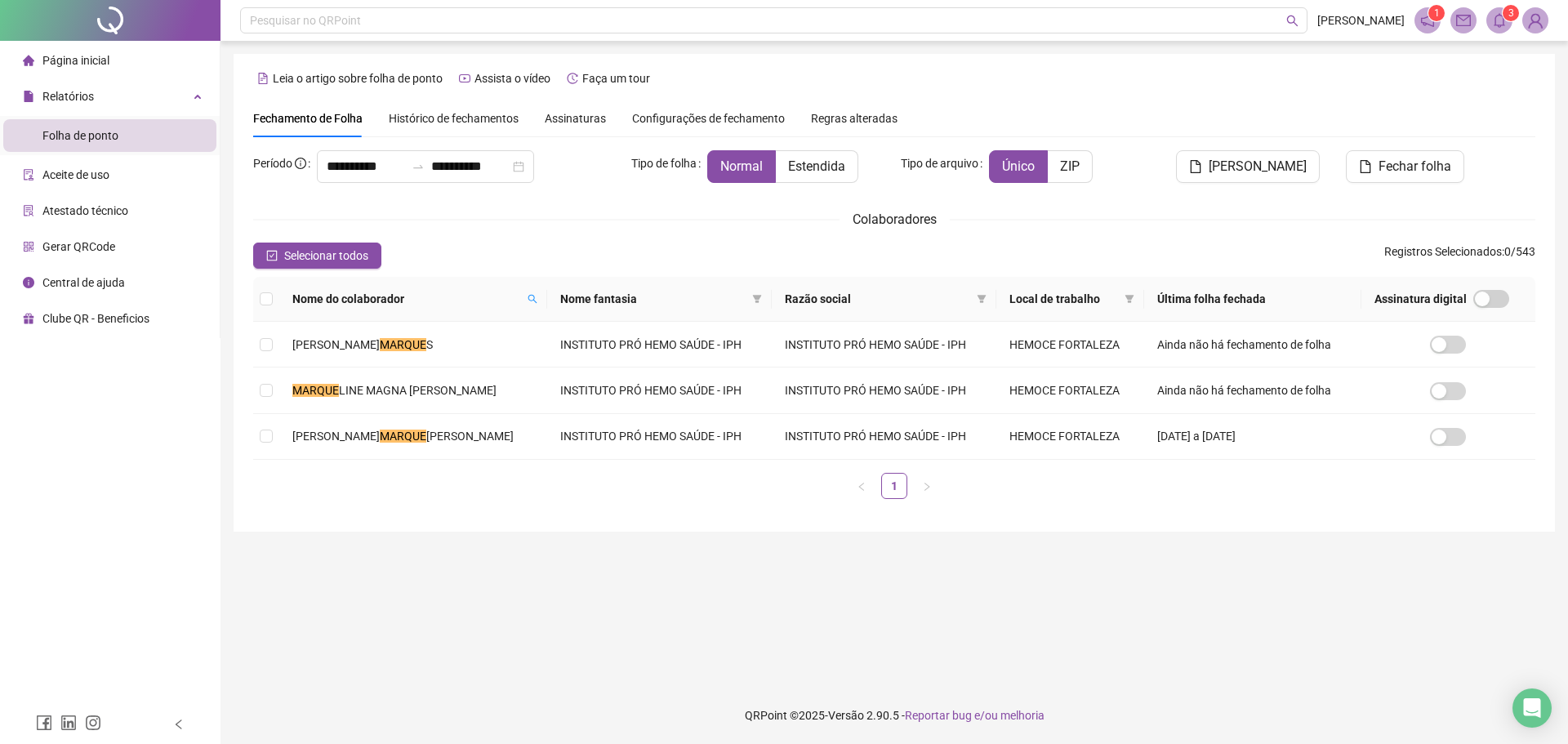
click at [1496, 25] on icon "bell" at bounding box center [1498, 20] width 12 height 14
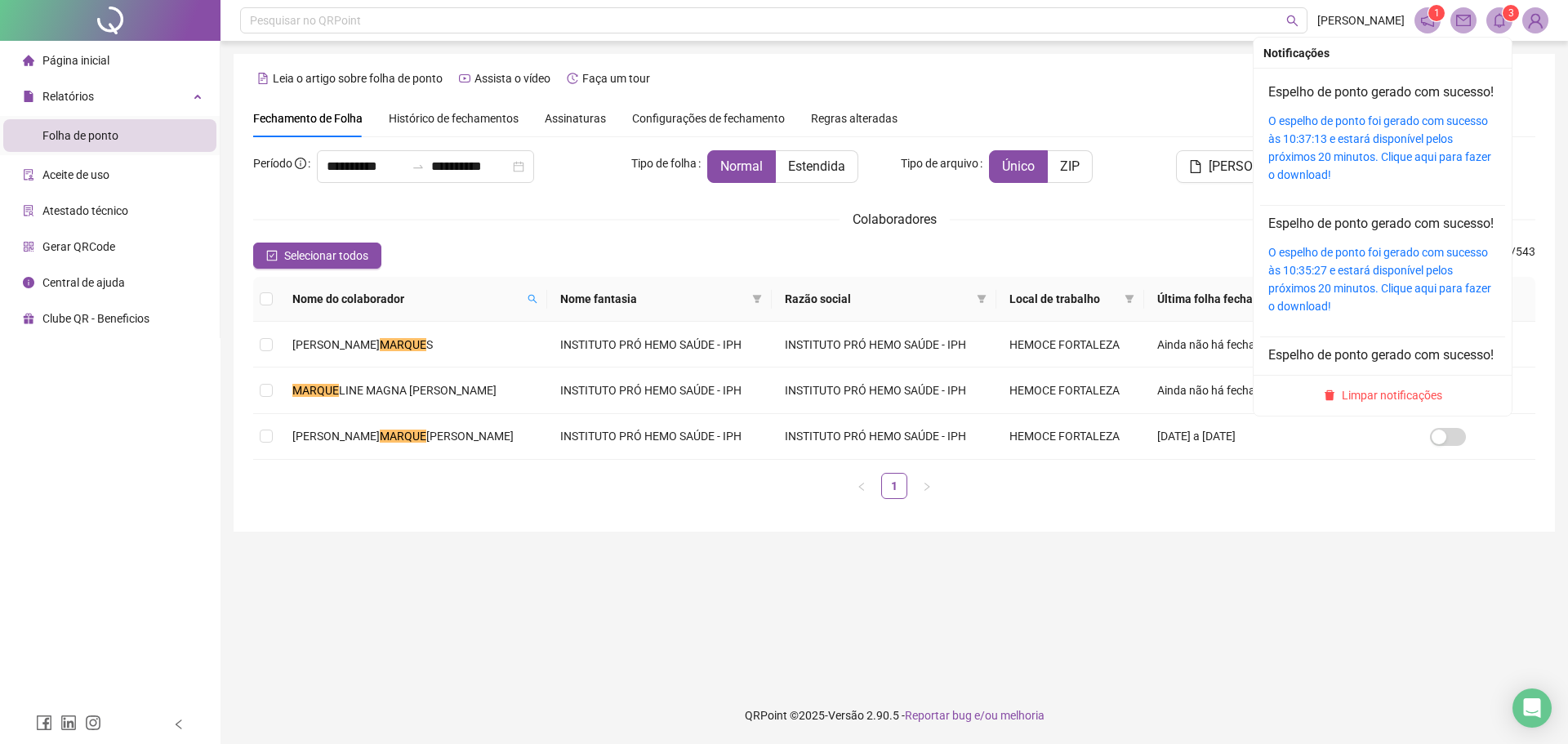
click at [1387, 150] on div "O espelho de ponto foi gerado com sucesso às 10:37:13 e estará disponível pelos…" at bounding box center [1382, 148] width 228 height 72
click at [1387, 166] on div "O espelho de ponto foi gerado com sucesso às 10:37:13 e estará disponível pelos…" at bounding box center [1382, 148] width 228 height 72
click at [1382, 163] on link "O espelho de ponto foi gerado com sucesso às 10:37:13 e estará disponível pelos…" at bounding box center [1379, 148] width 223 height 67
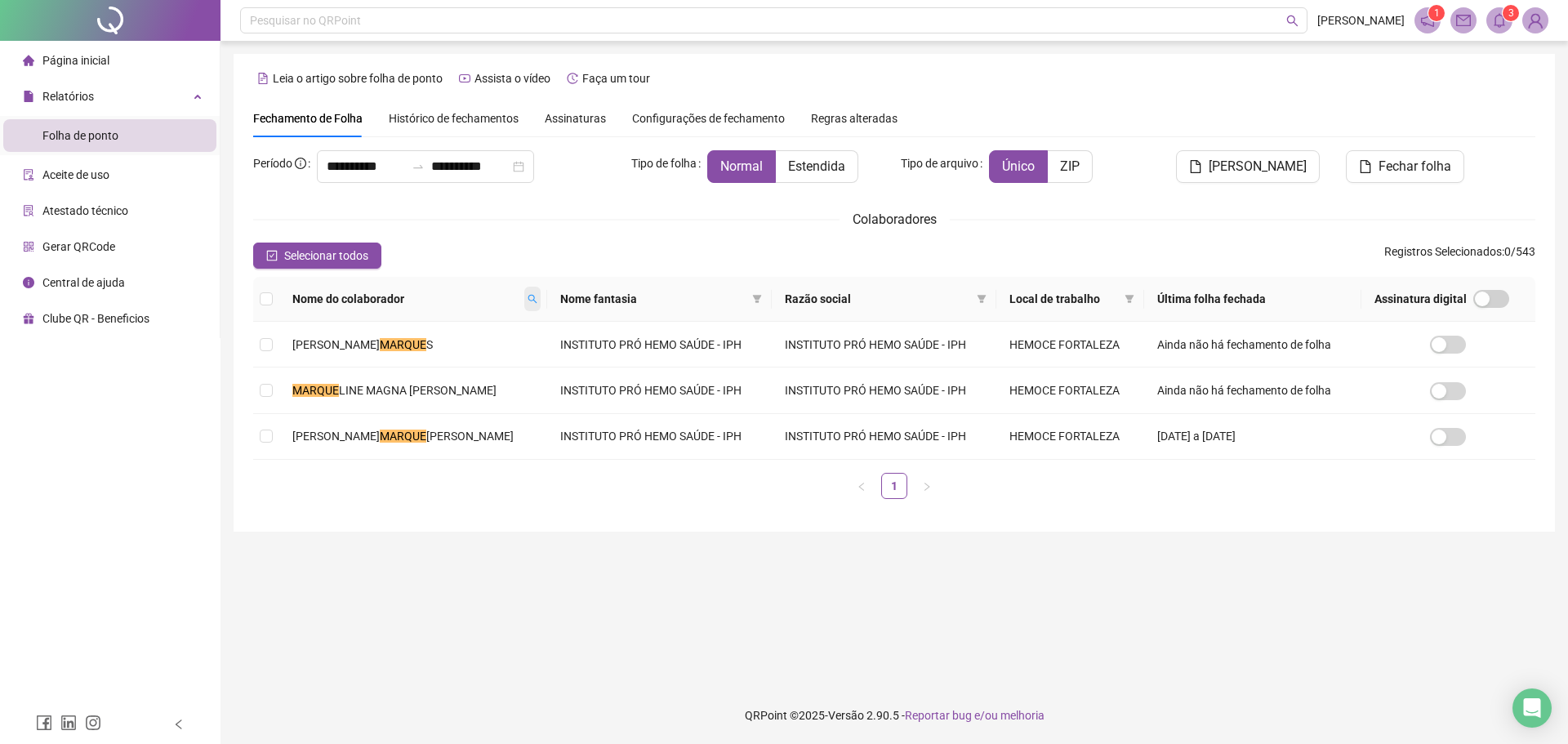
click at [537, 300] on icon "search" at bounding box center [532, 299] width 10 height 10
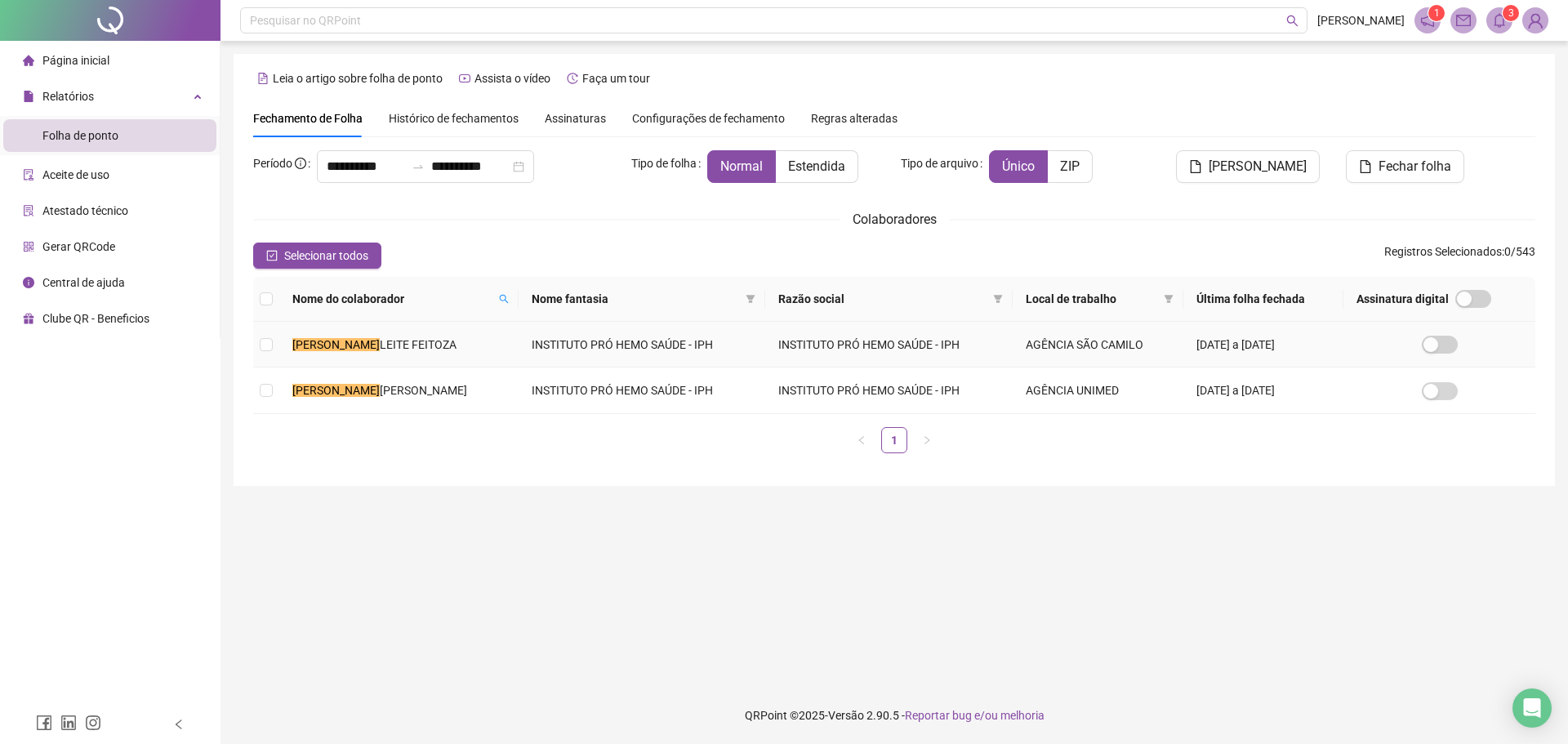
click at [505, 335] on td "[PERSON_NAME]" at bounding box center [398, 344] width 239 height 46
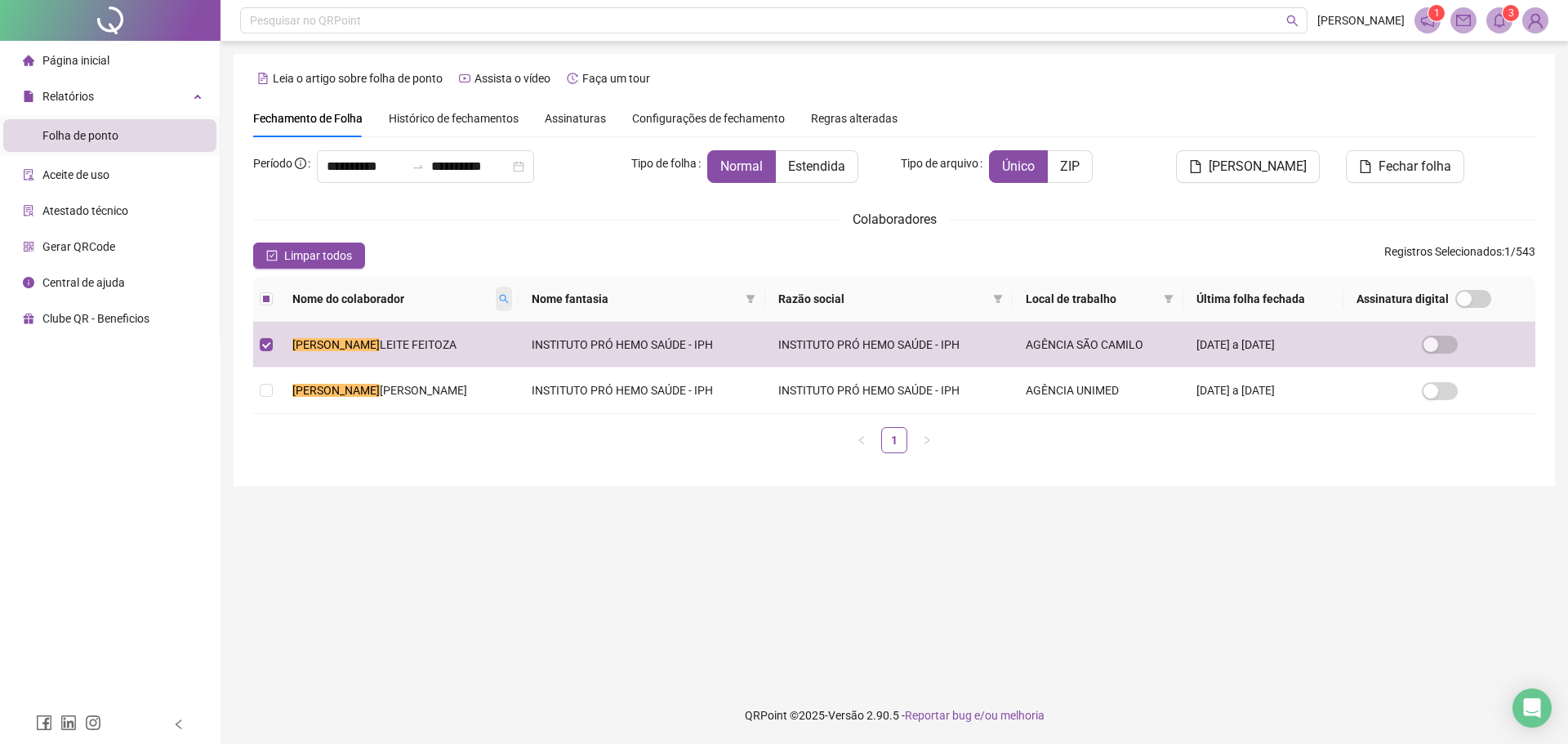
click at [496, 305] on span at bounding box center [504, 299] width 16 height 24
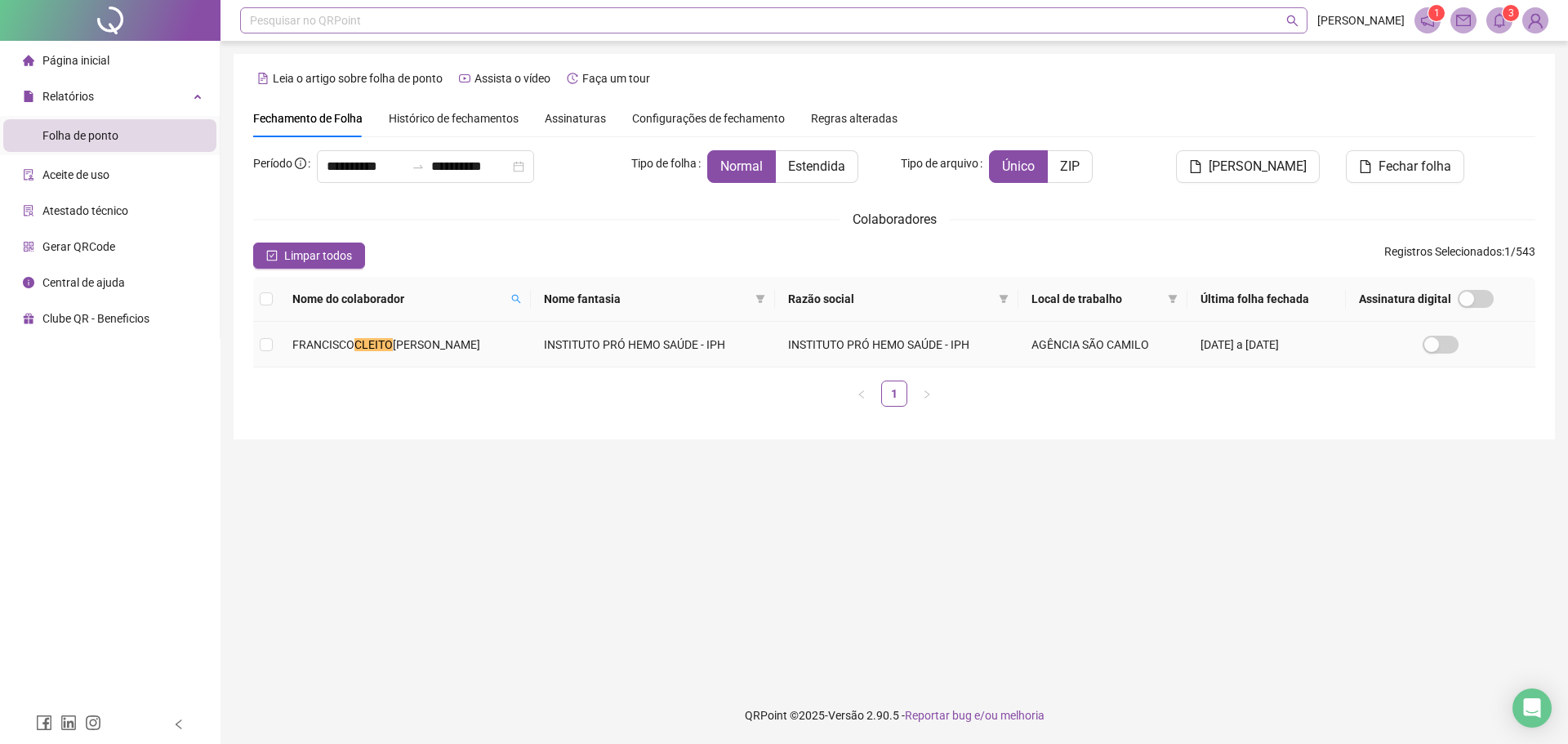
drag, startPoint x: 459, startPoint y: 346, endPoint x: 361, endPoint y: 16, distance: 344.2
click at [459, 347] on td "[PERSON_NAME]" at bounding box center [404, 344] width 252 height 46
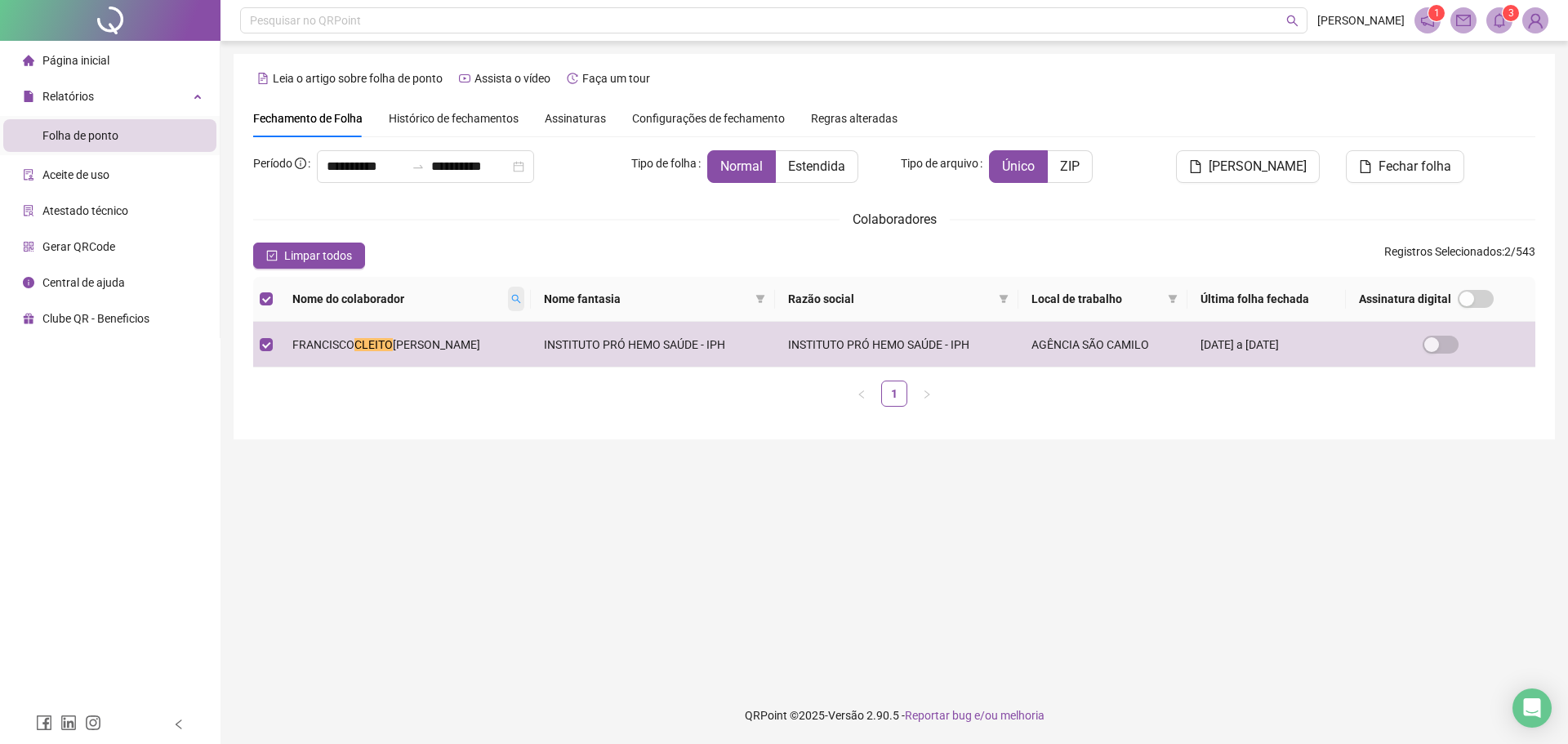
click at [512, 299] on icon "search" at bounding box center [516, 300] width 9 height 9
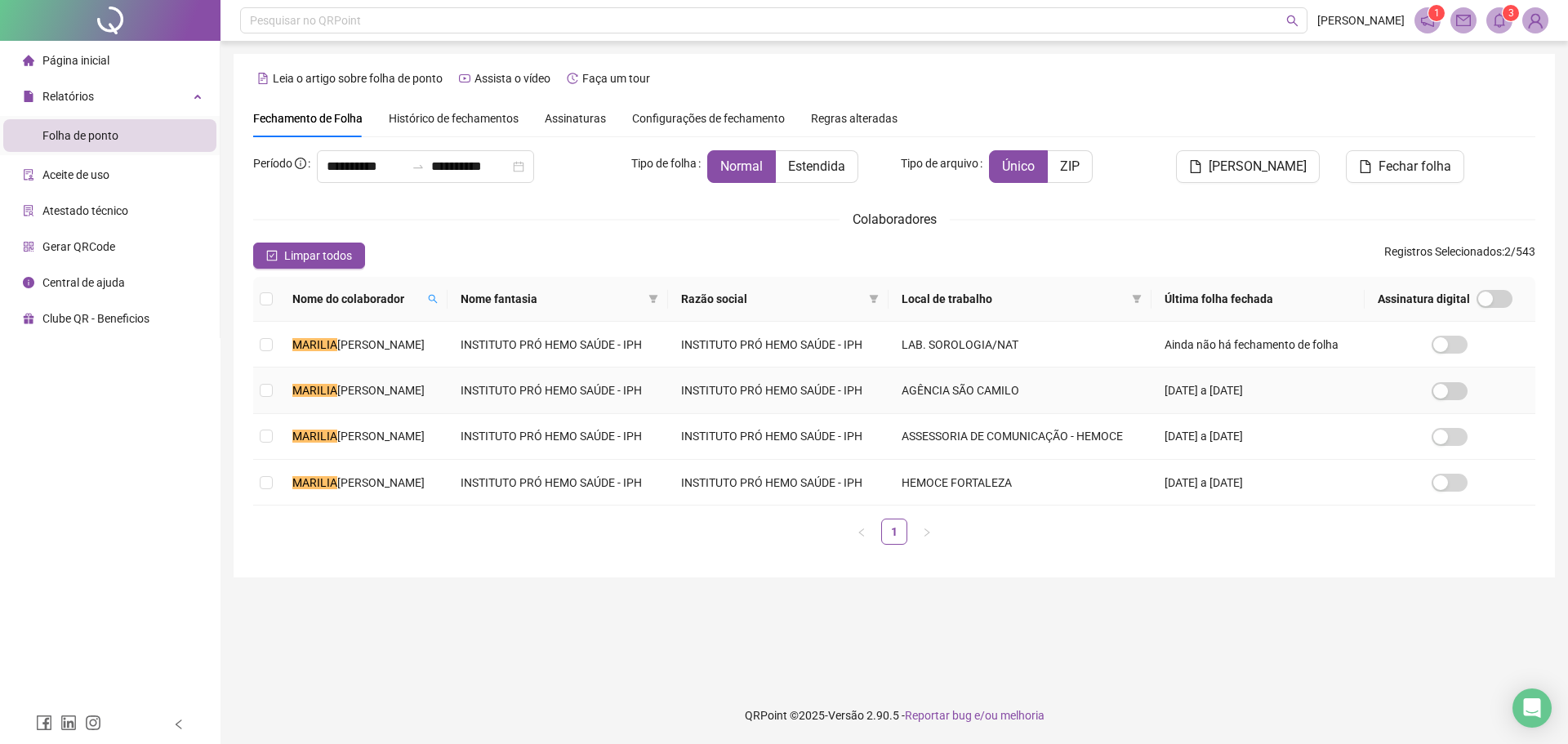
click at [424, 395] on span "[PERSON_NAME]" at bounding box center [381, 390] width 88 height 13
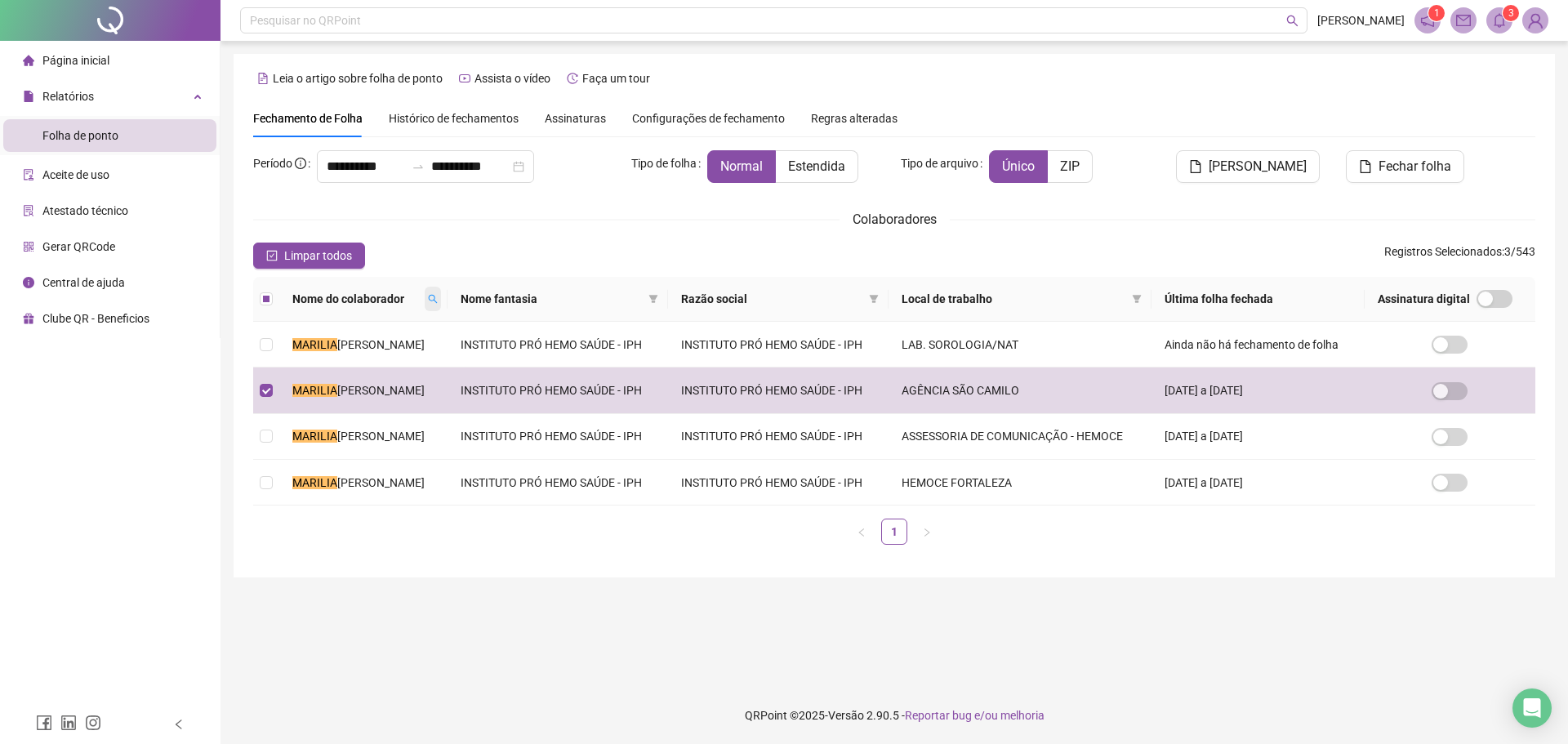
click at [438, 300] on icon "search" at bounding box center [432, 299] width 10 height 10
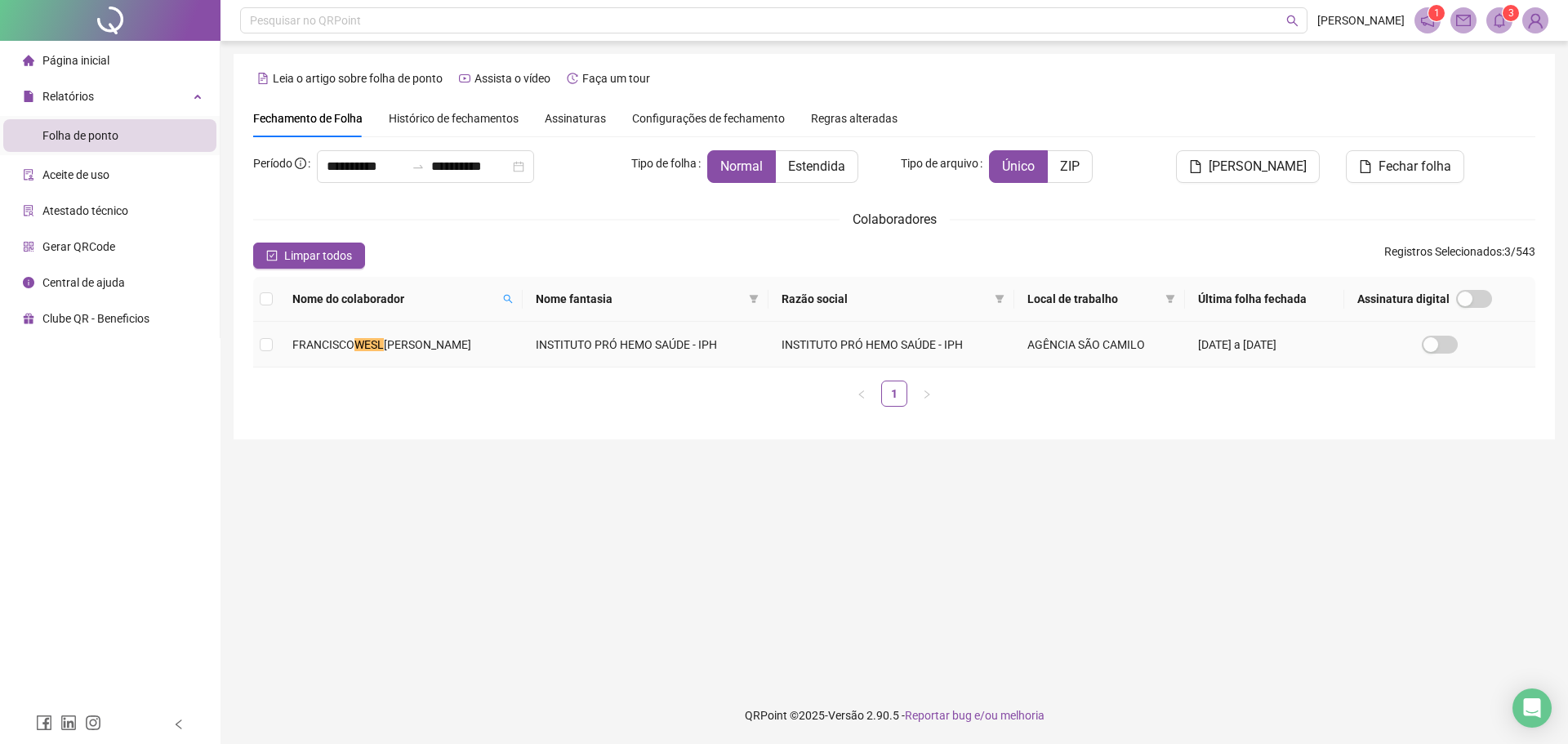
click at [471, 349] on span "[PERSON_NAME]" at bounding box center [427, 345] width 88 height 13
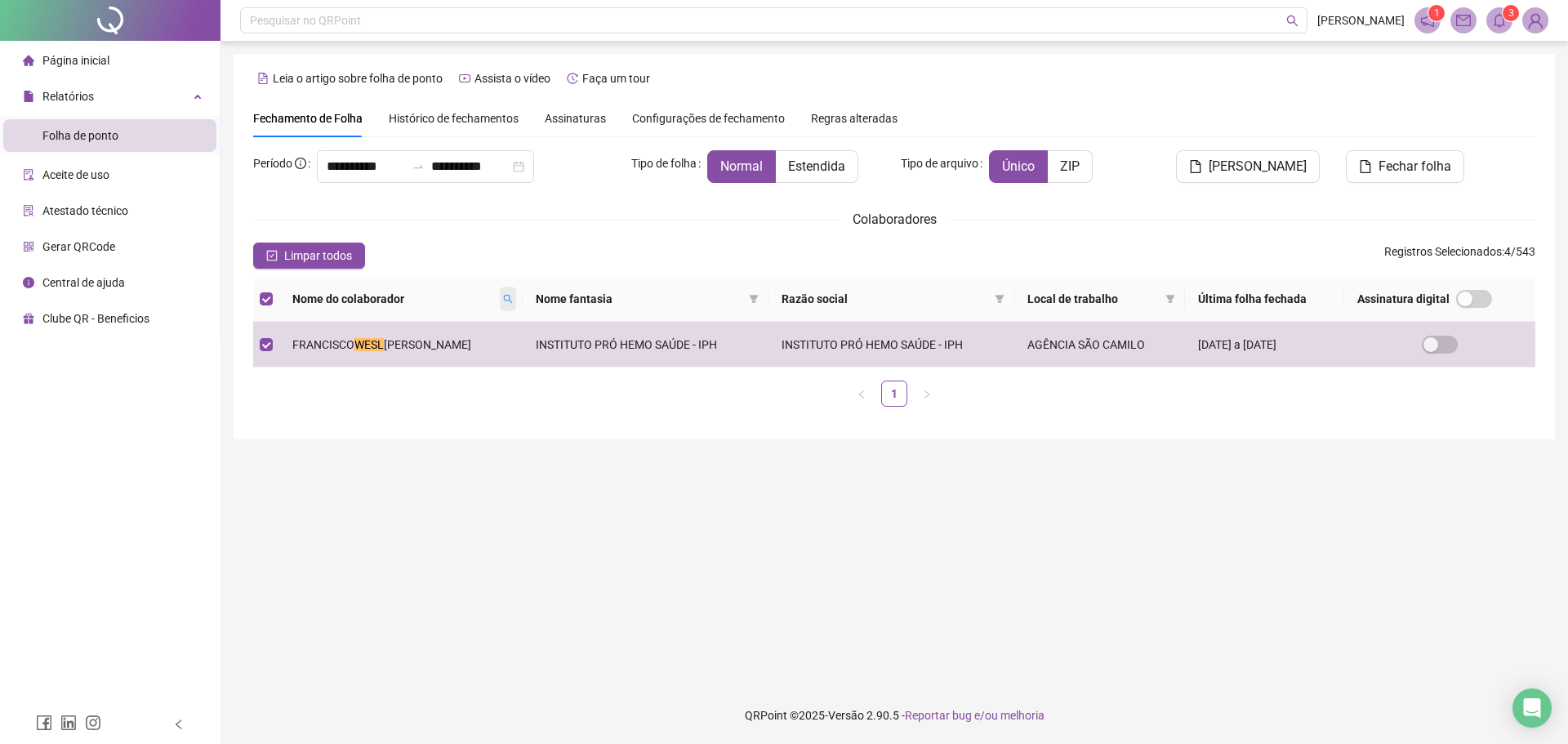
click at [513, 294] on icon "search" at bounding box center [507, 299] width 10 height 10
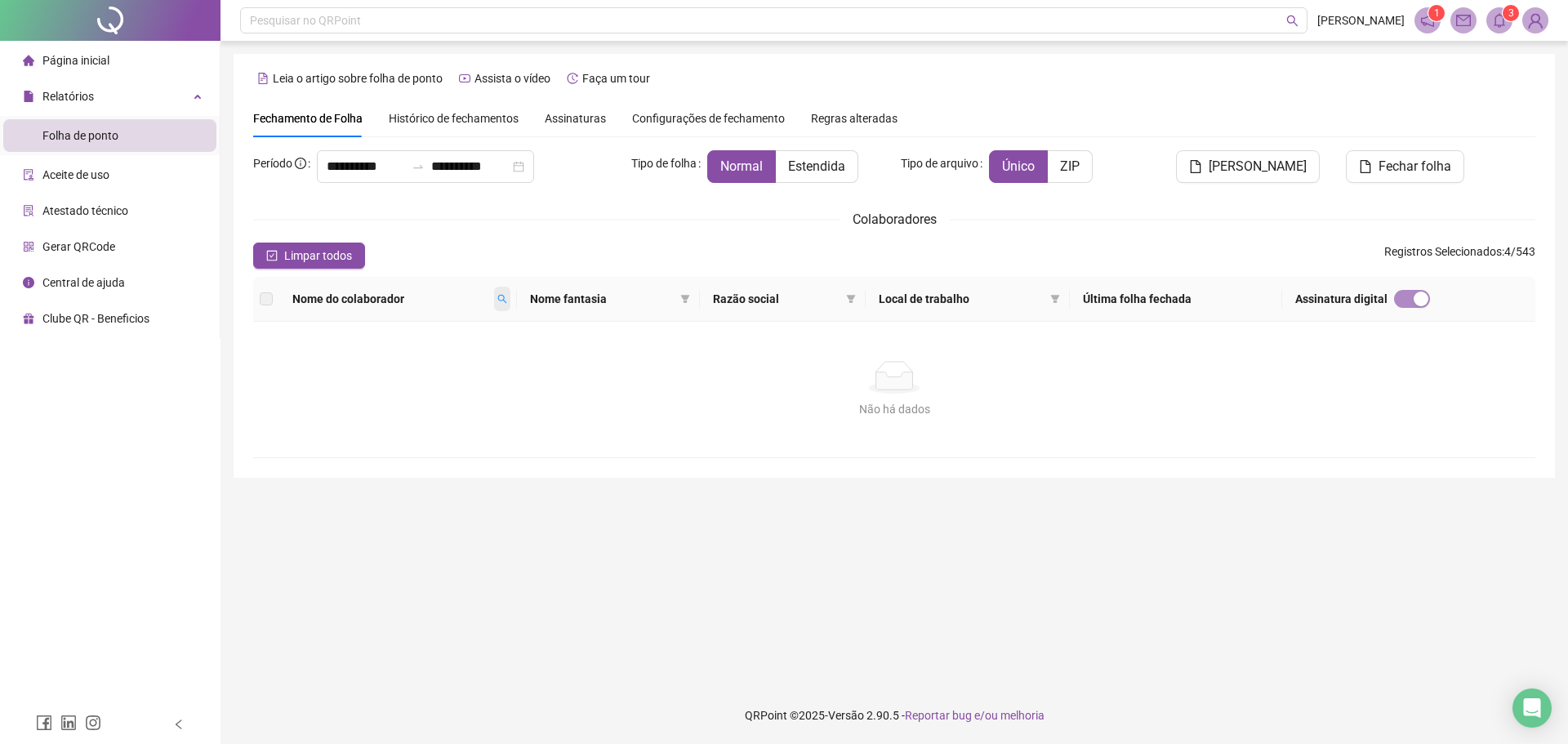
click at [504, 304] on icon "search" at bounding box center [502, 299] width 10 height 10
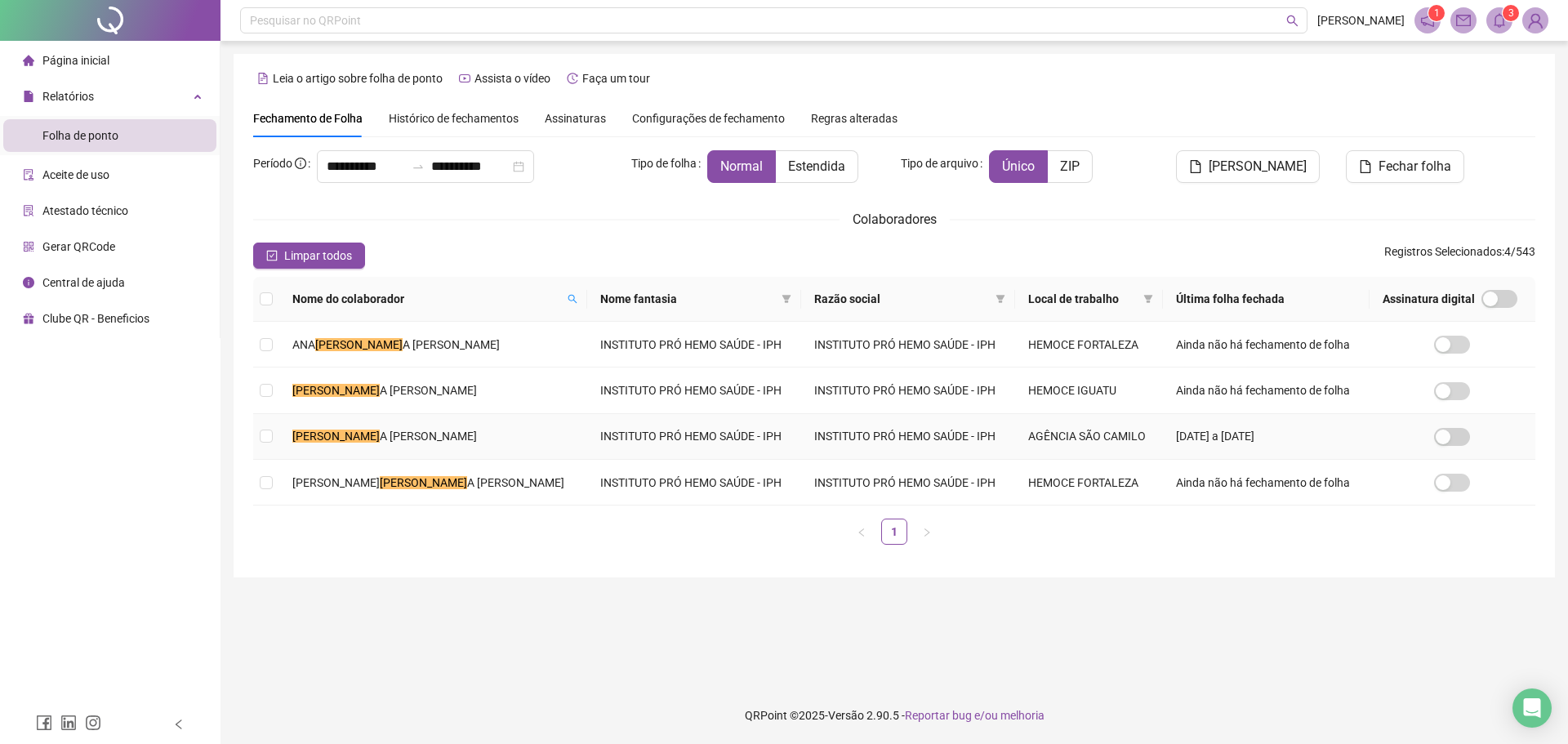
drag, startPoint x: 411, startPoint y: 434, endPoint x: 366, endPoint y: 138, distance: 299.4
click at [411, 435] on span "A [PERSON_NAME]" at bounding box center [429, 436] width 97 height 13
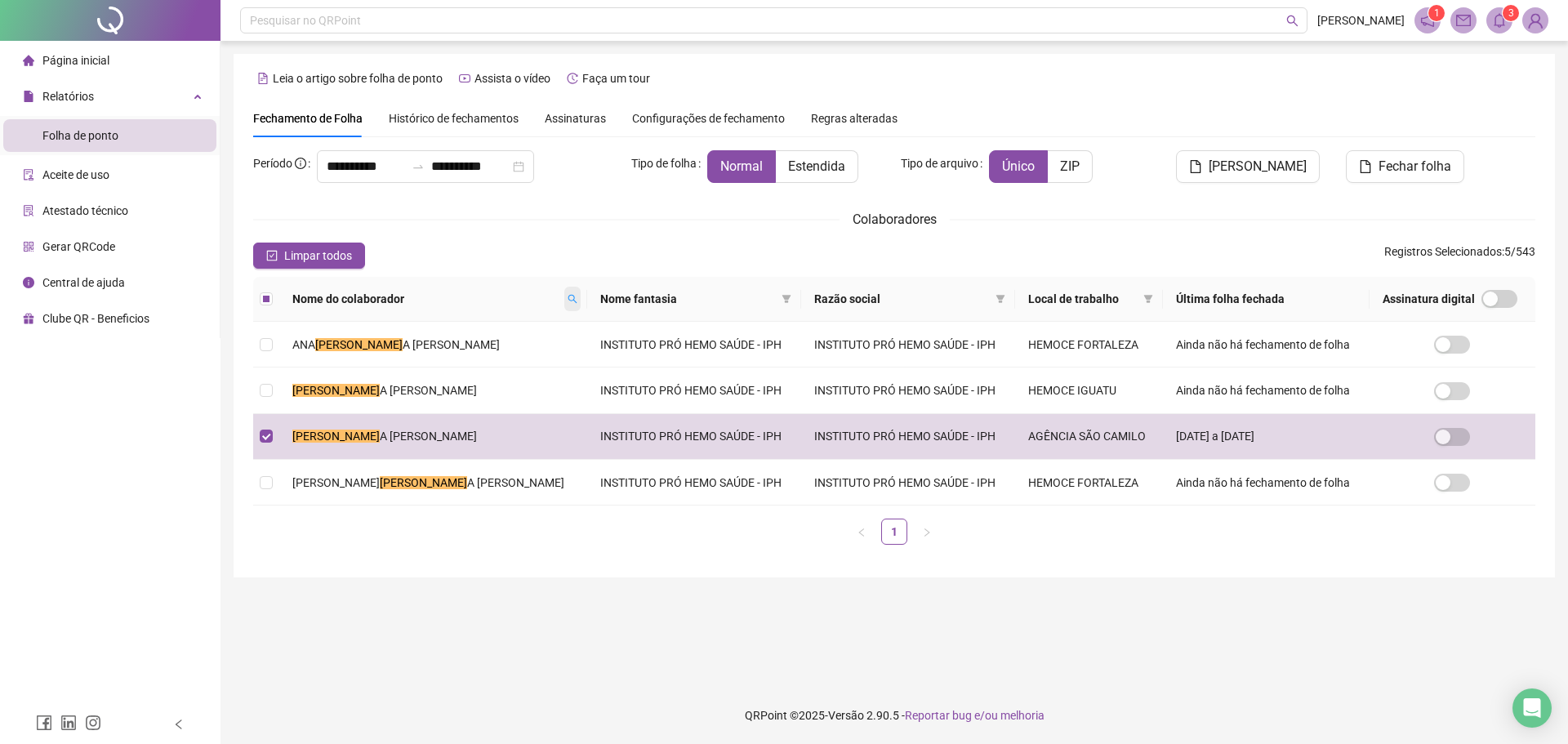
click at [568, 298] on icon "search" at bounding box center [572, 300] width 9 height 9
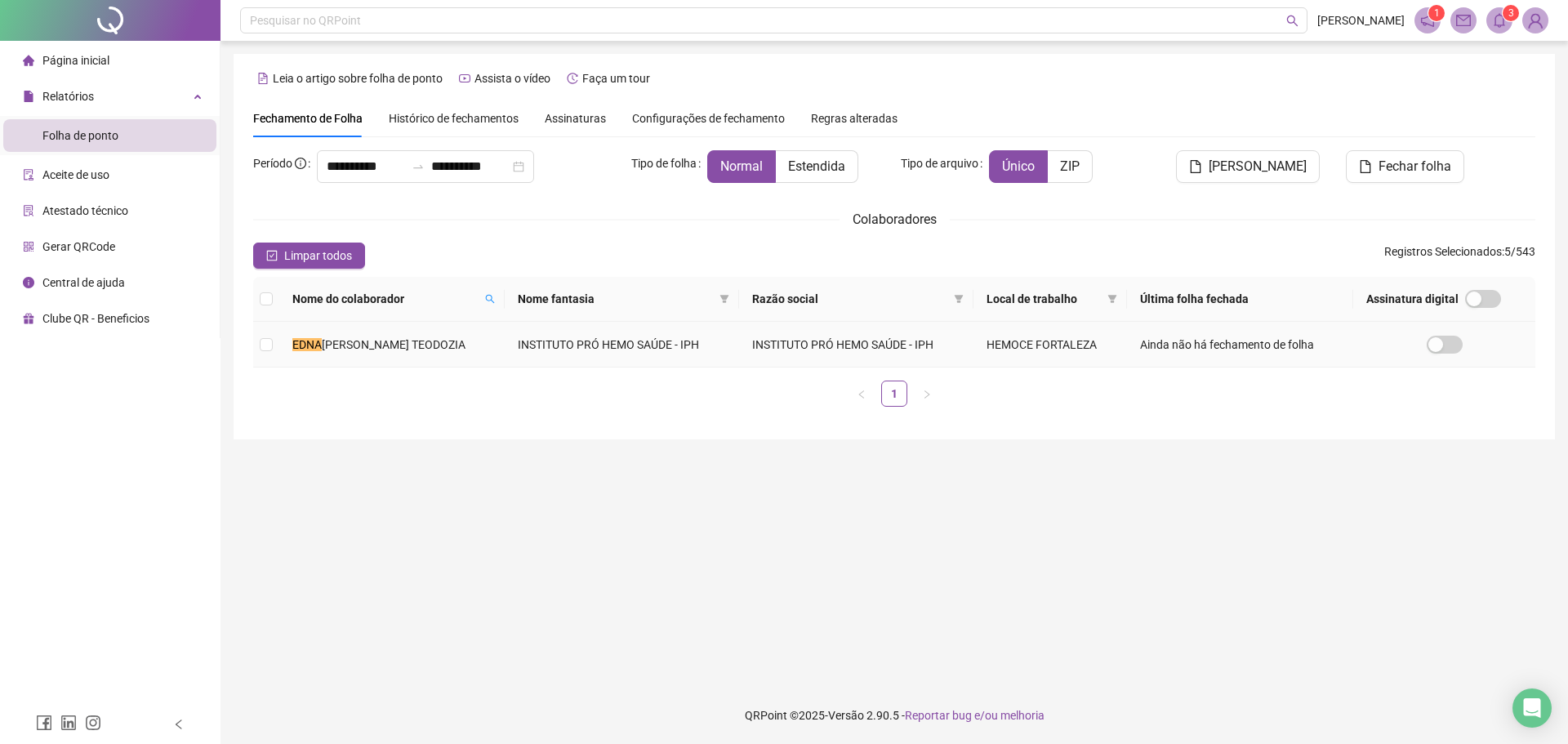
click at [450, 363] on td "[PERSON_NAME] TEODOZIA" at bounding box center [392, 344] width 226 height 46
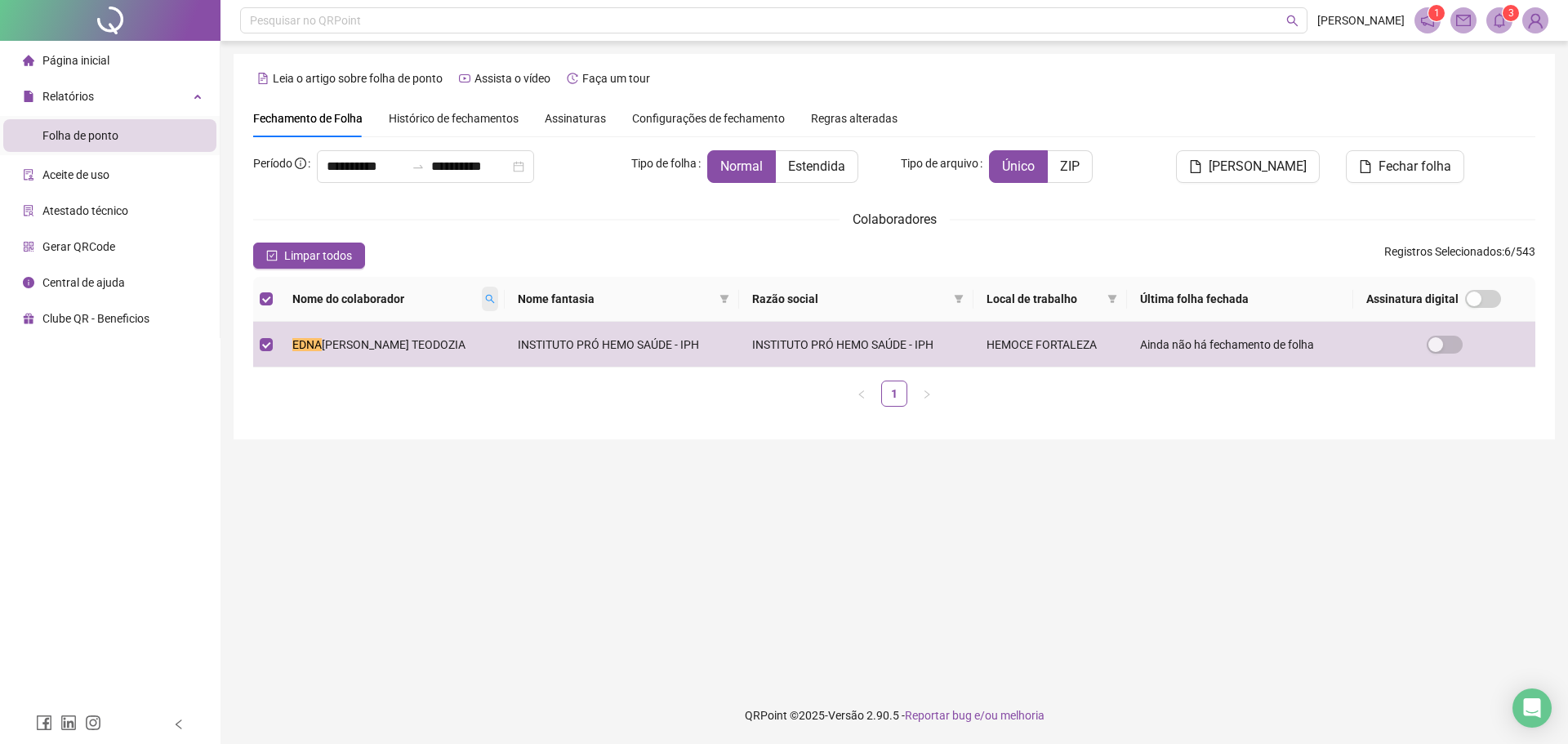
click at [485, 296] on icon "search" at bounding box center [489, 299] width 10 height 10
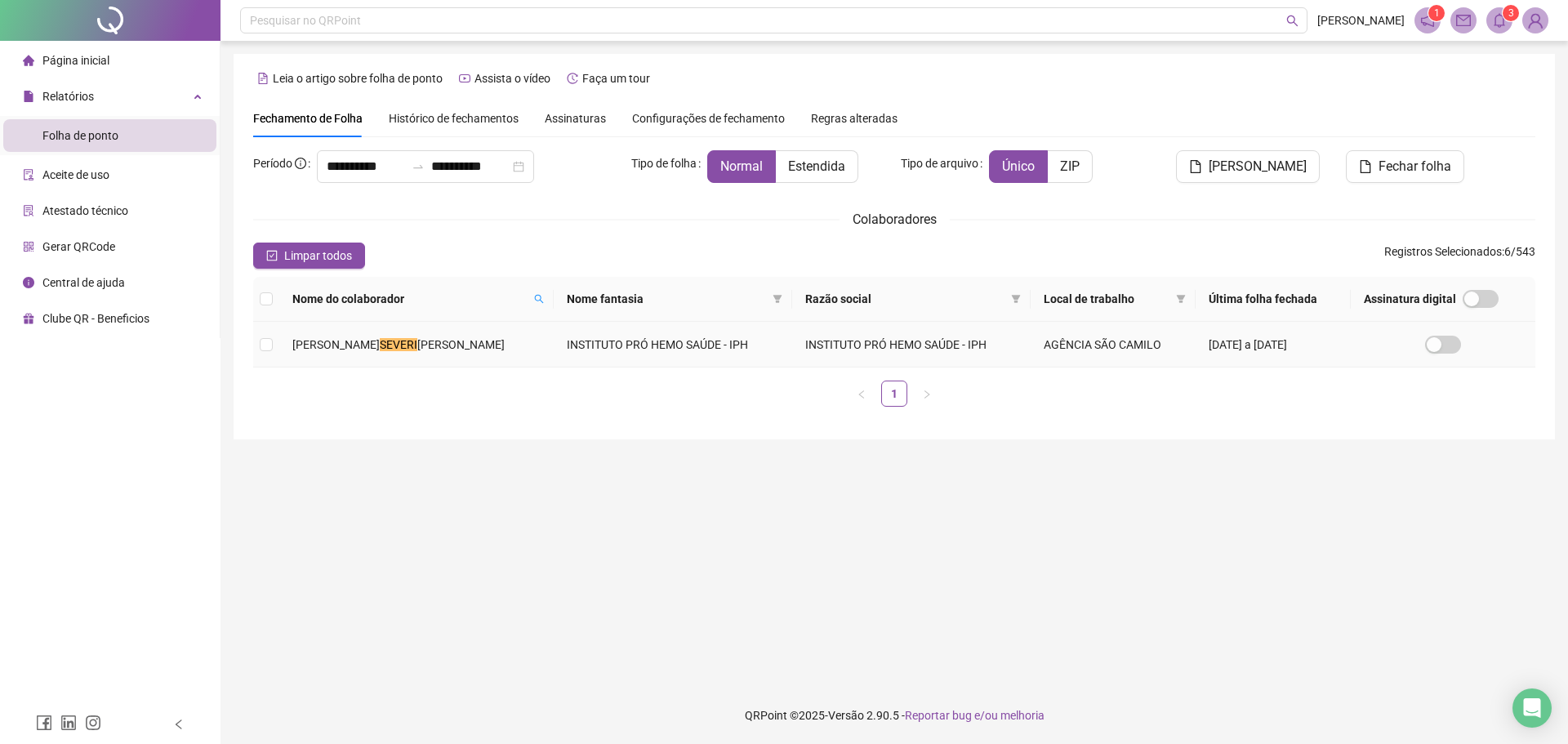
click at [482, 329] on td "[PERSON_NAME]" at bounding box center [416, 344] width 274 height 46
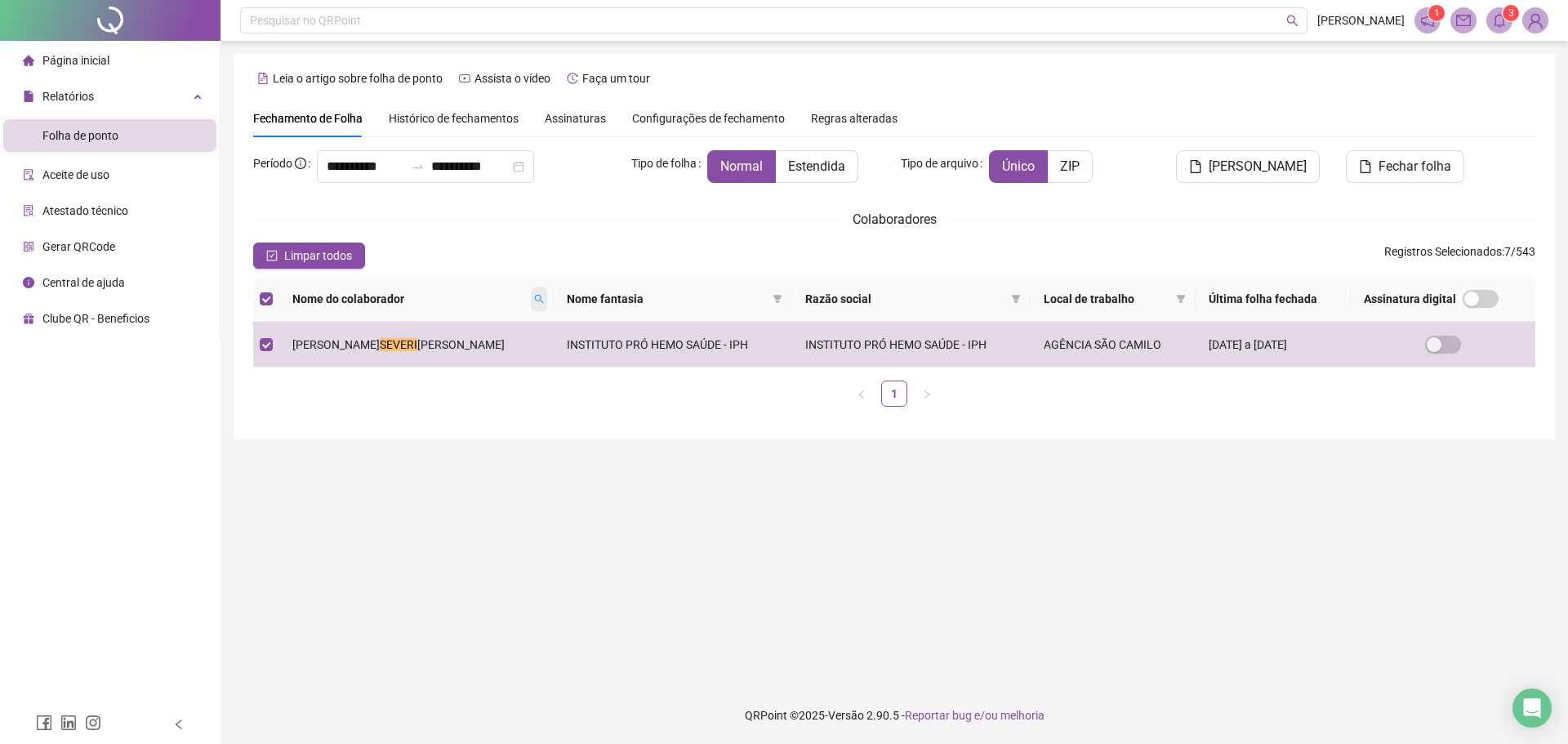
click at [534, 297] on icon "search" at bounding box center [539, 299] width 10 height 10
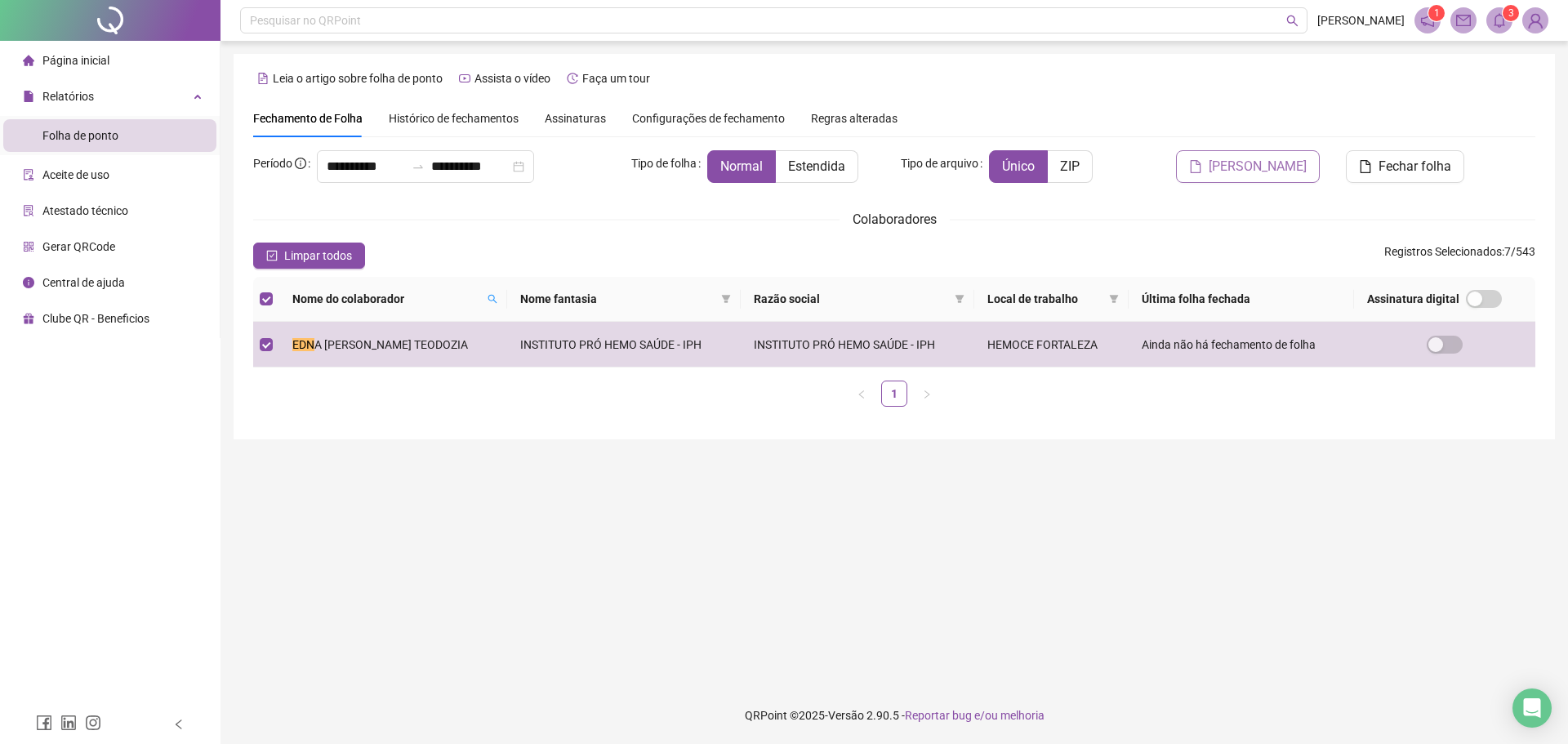
click at [1290, 166] on span "[PERSON_NAME]" at bounding box center [1257, 167] width 98 height 20
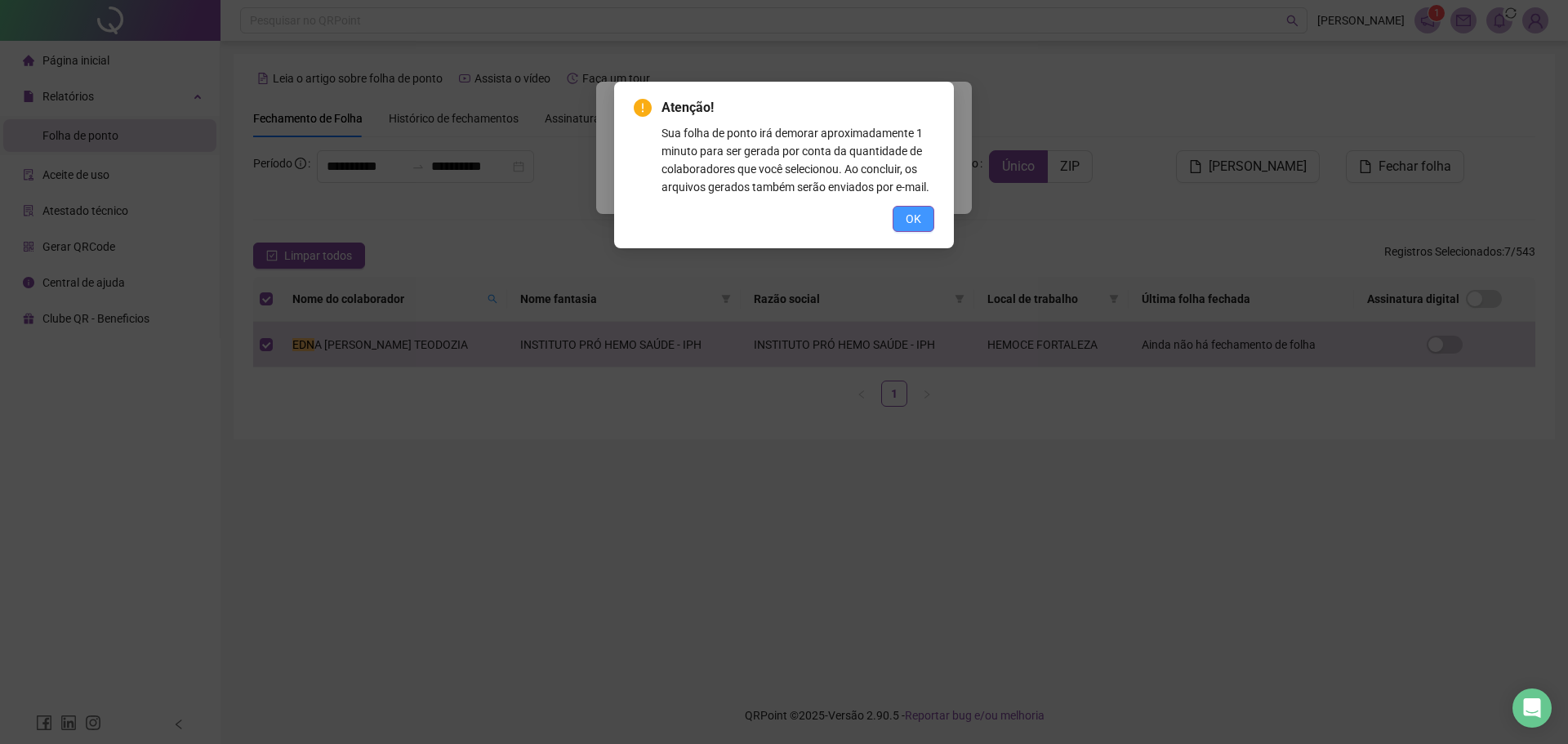
click at [912, 219] on span "OK" at bounding box center [913, 219] width 15 height 18
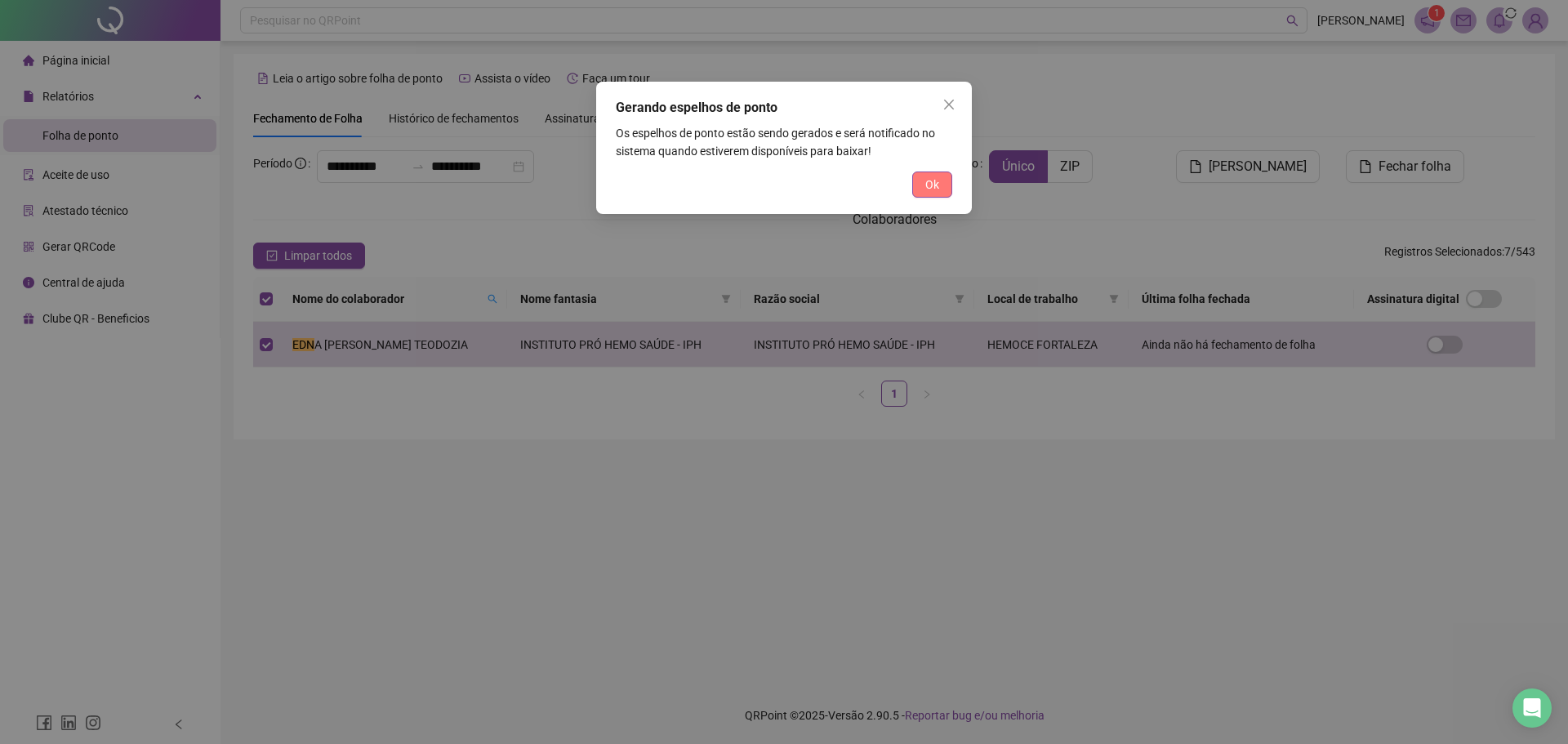
click at [932, 191] on span "Ok" at bounding box center [932, 184] width 14 height 18
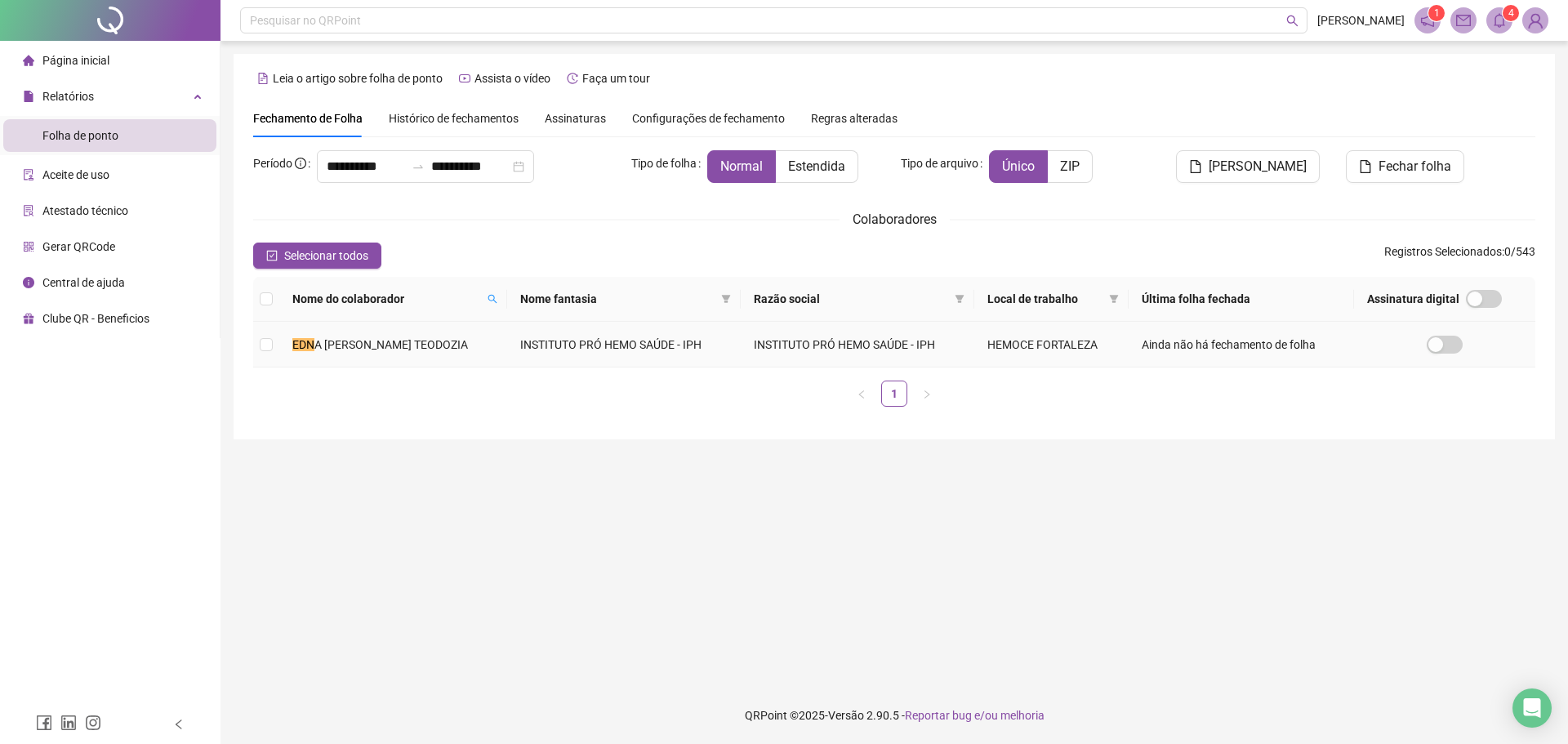
click at [940, 348] on td "INSTITUTO PRÓ HEMO SAÚDE - IPH" at bounding box center [857, 344] width 234 height 46
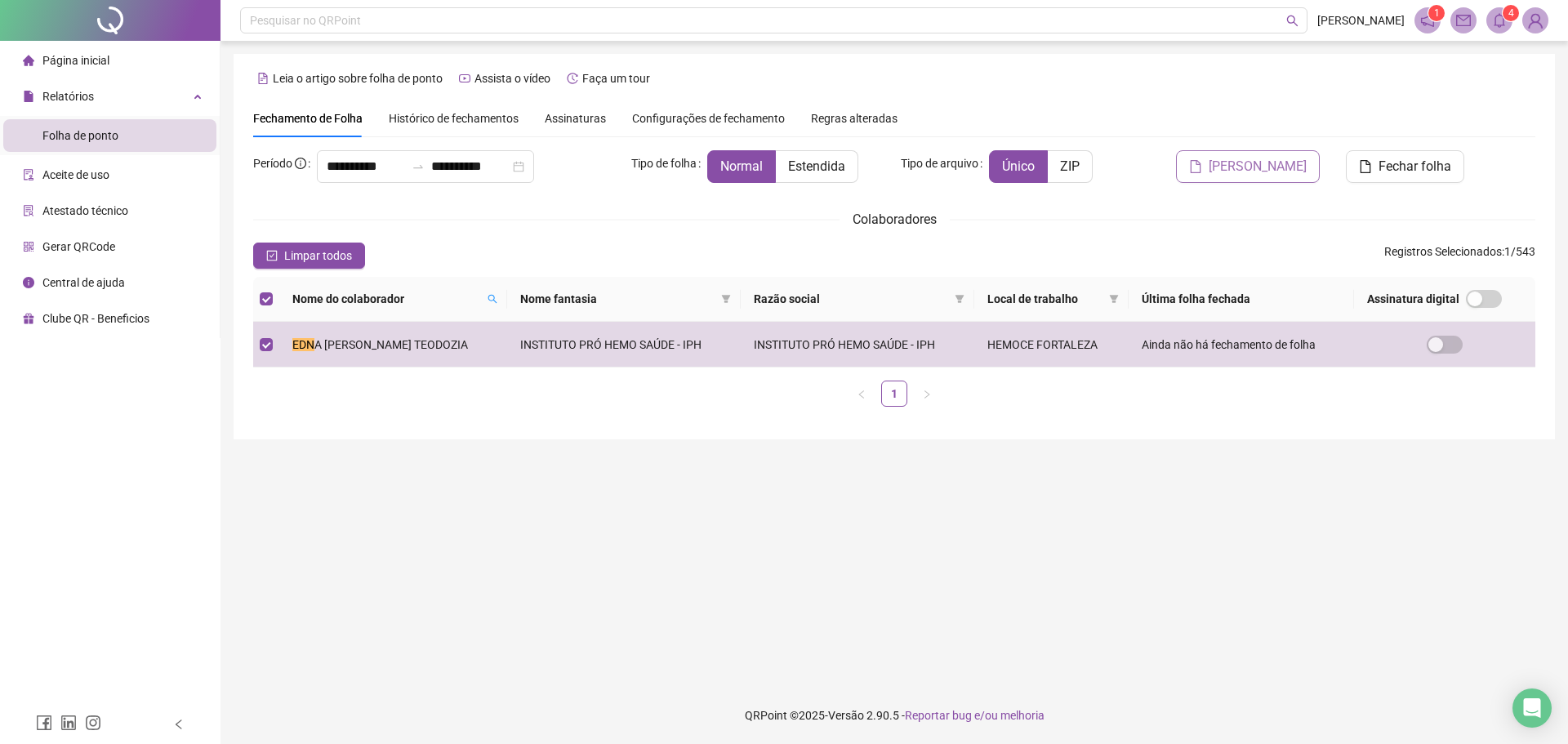
click at [1248, 172] on span "[PERSON_NAME]" at bounding box center [1257, 167] width 98 height 20
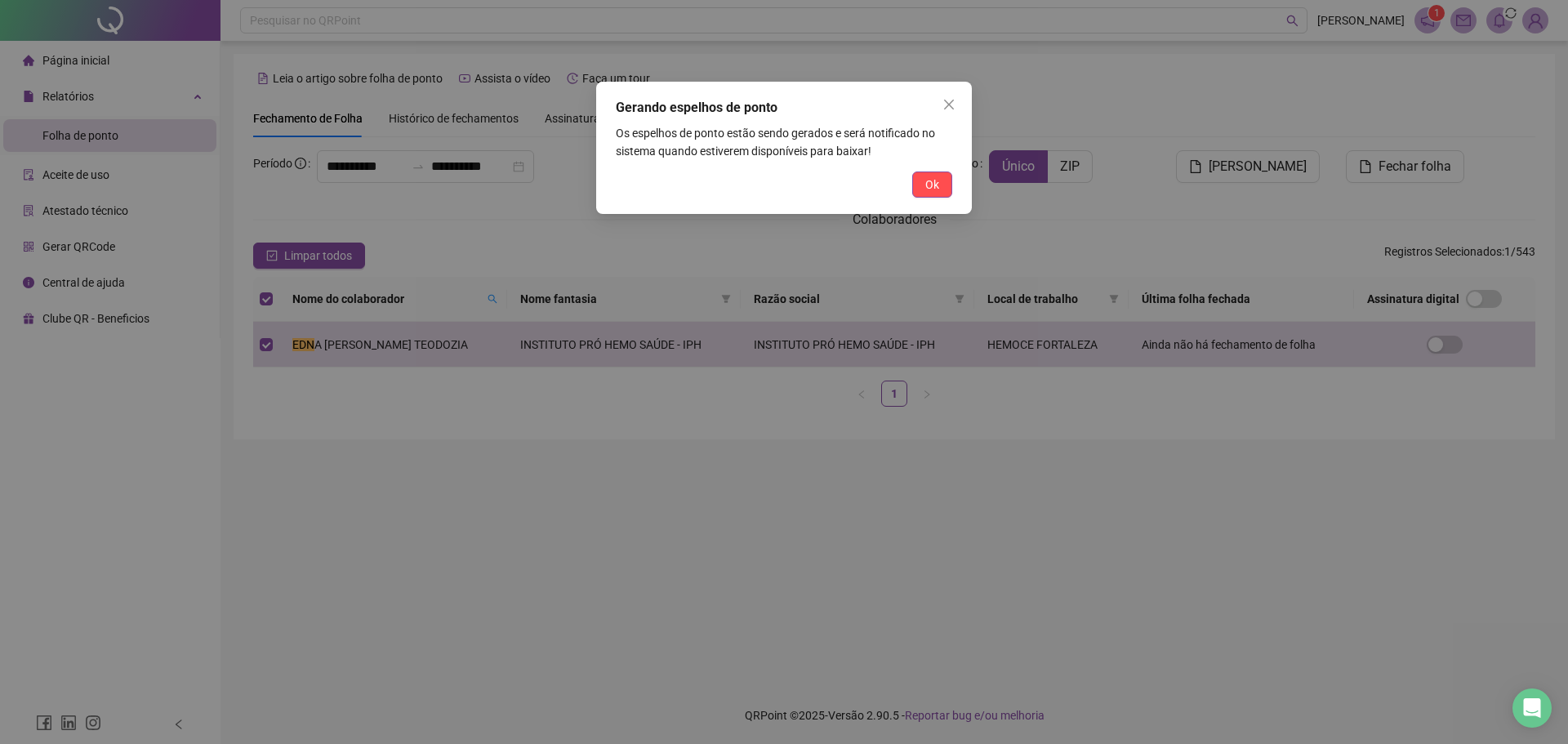
click at [925, 185] on span "Ok" at bounding box center [932, 184] width 14 height 18
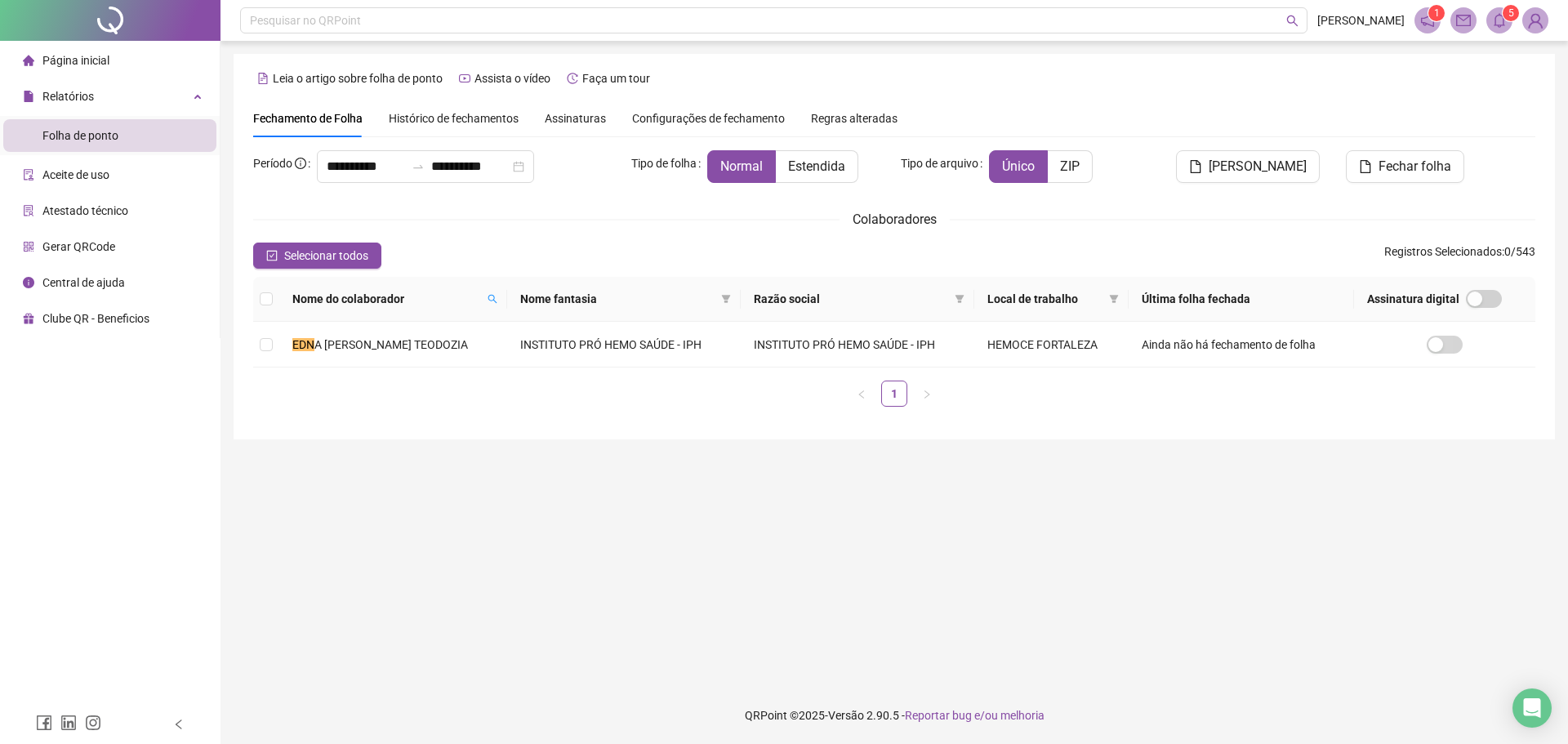
click at [1503, 25] on icon "bell" at bounding box center [1498, 20] width 12 height 14
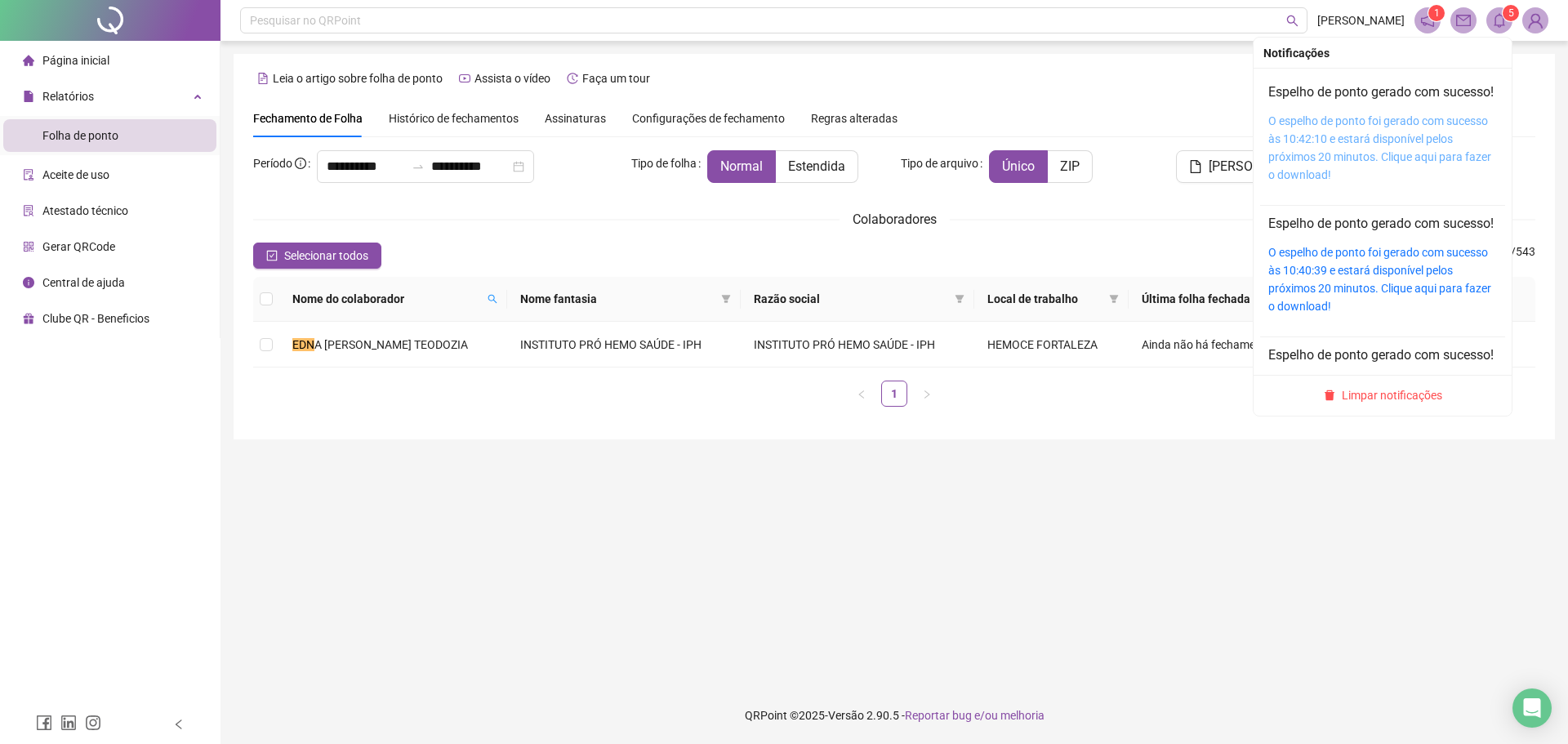
click at [1347, 163] on link "O espelho de ponto foi gerado com sucesso às 10:42:10 e estará disponível pelos…" at bounding box center [1379, 148] width 223 height 67
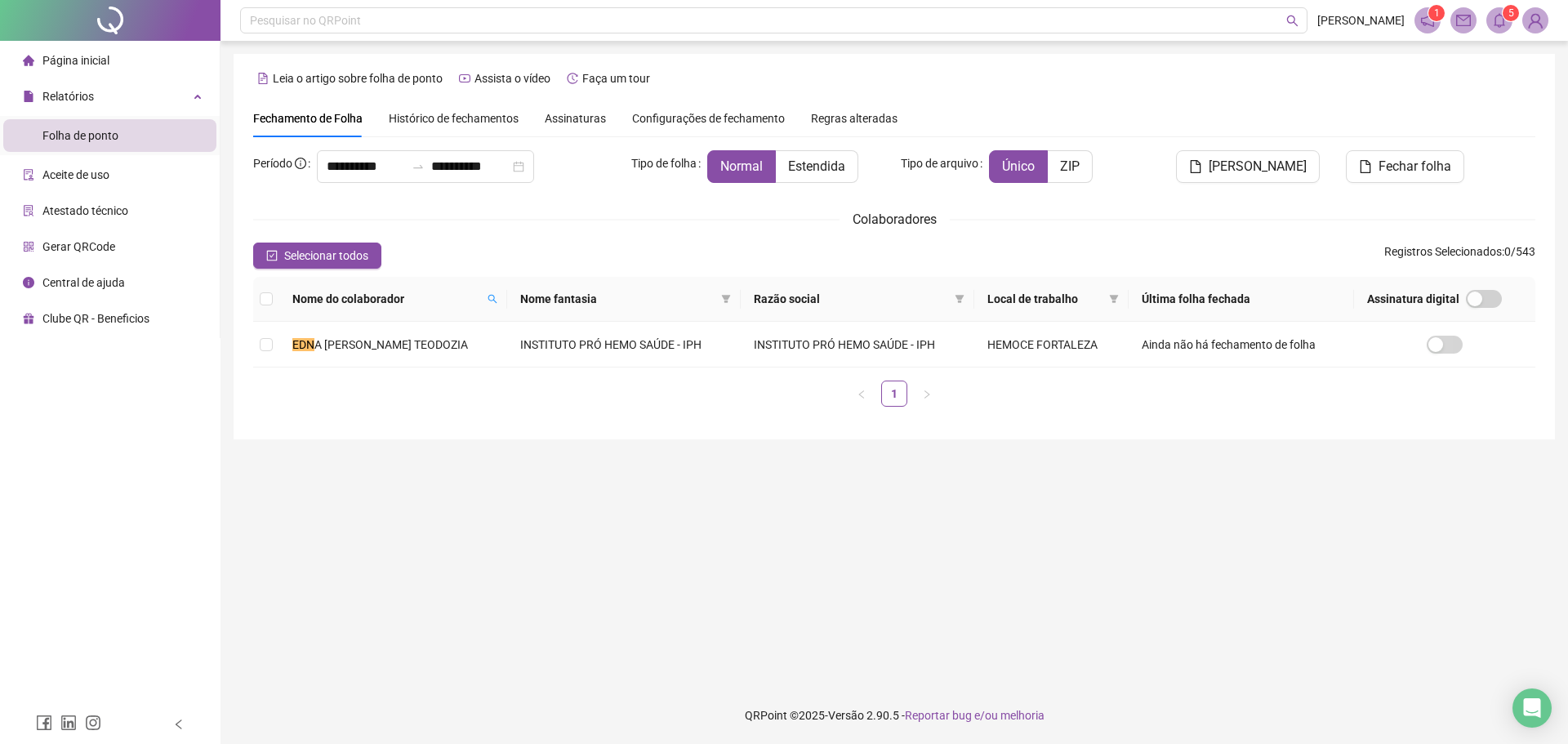
click at [1521, 27] on div "1 5" at bounding box center [1481, 20] width 134 height 26
click at [1507, 21] on sup "5" at bounding box center [1510, 13] width 16 height 16
drag, startPoint x: 1499, startPoint y: 23, endPoint x: 1464, endPoint y: 107, distance: 91.0
click at [1499, 23] on icon "bell" at bounding box center [1499, 20] width 14 height 14
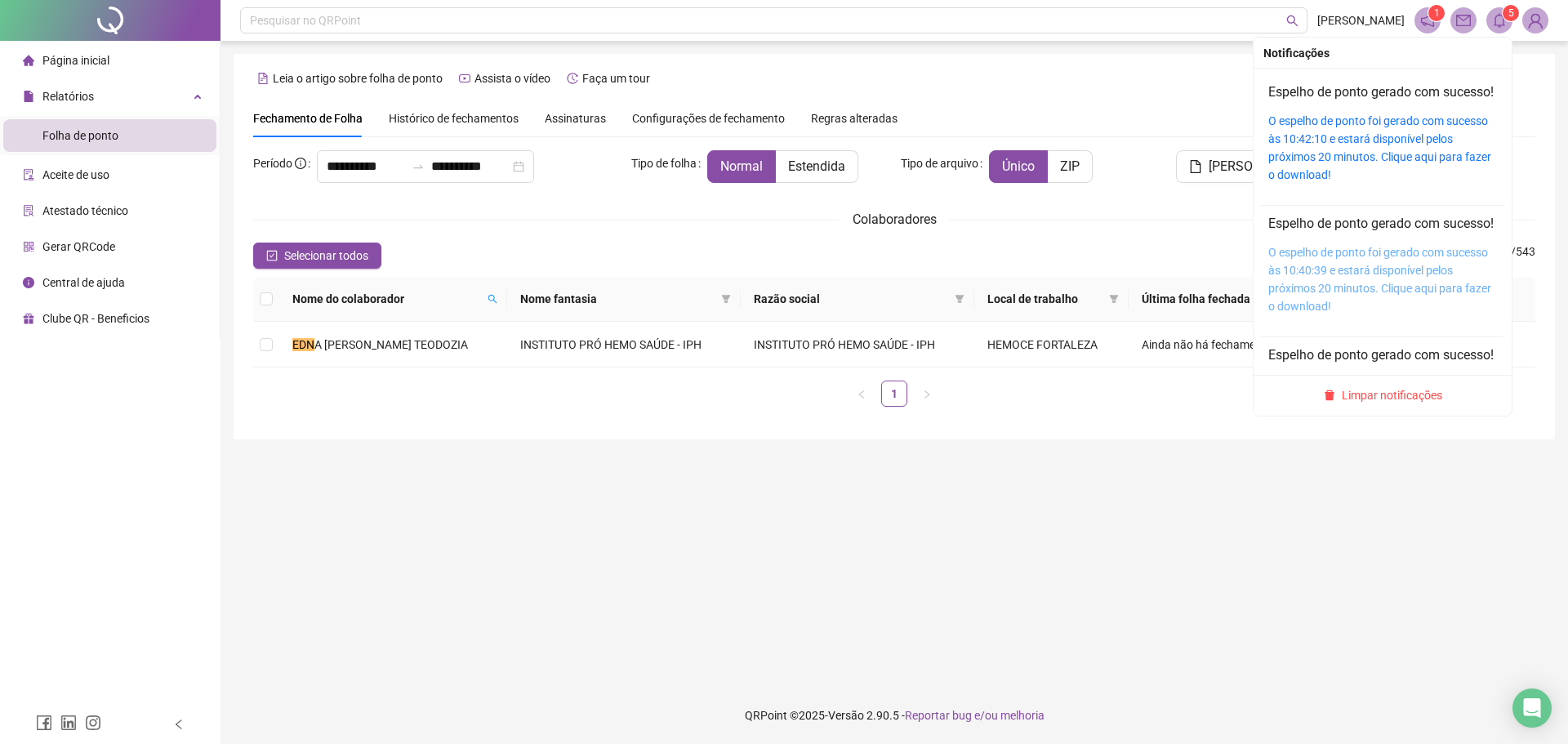
click at [1399, 304] on link "O espelho de ponto foi gerado com sucesso às 10:40:39 e estará disponível pelos…" at bounding box center [1379, 279] width 223 height 67
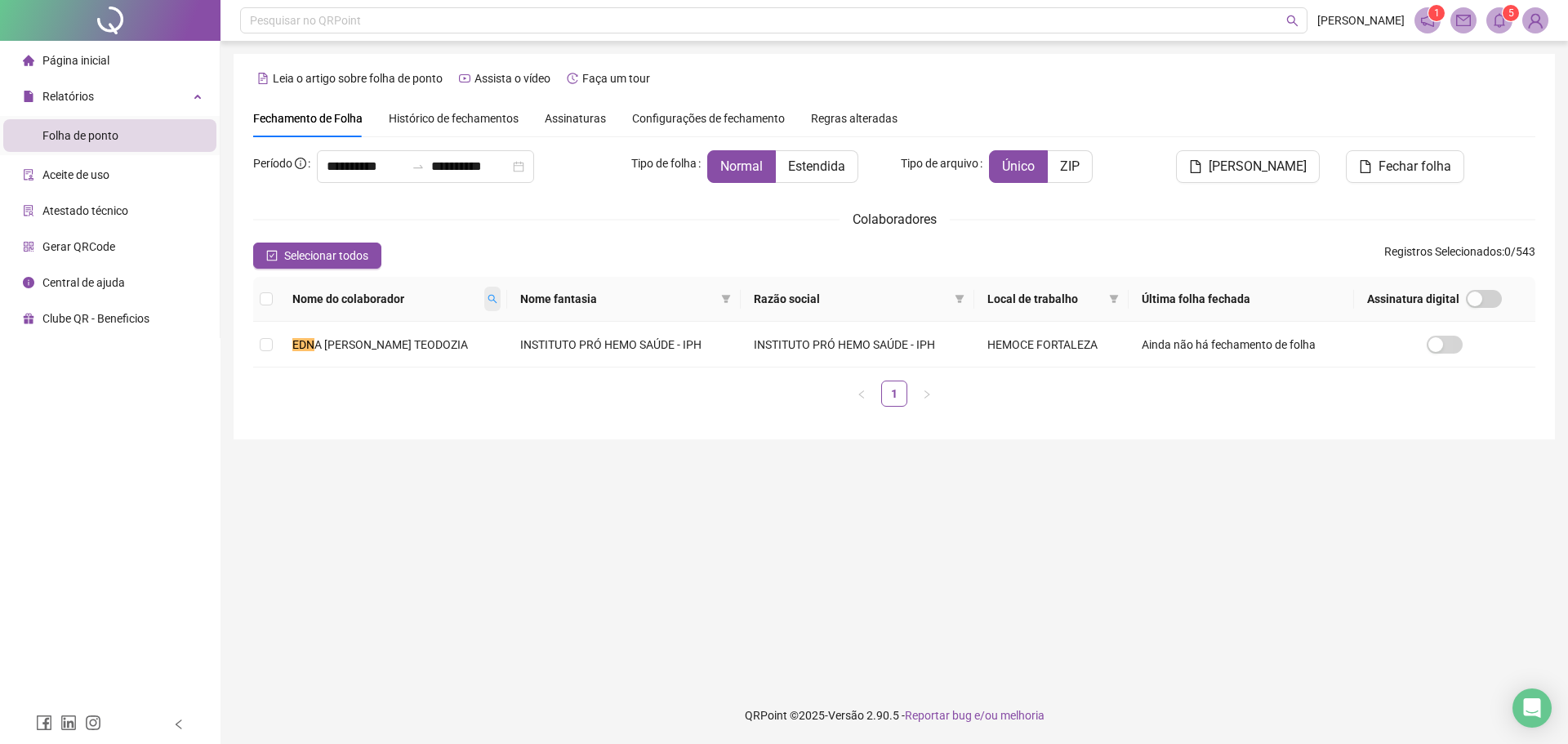
click at [487, 297] on icon "search" at bounding box center [492, 299] width 10 height 10
click at [466, 357] on td "[PERSON_NAME]" at bounding box center [372, 344] width 186 height 46
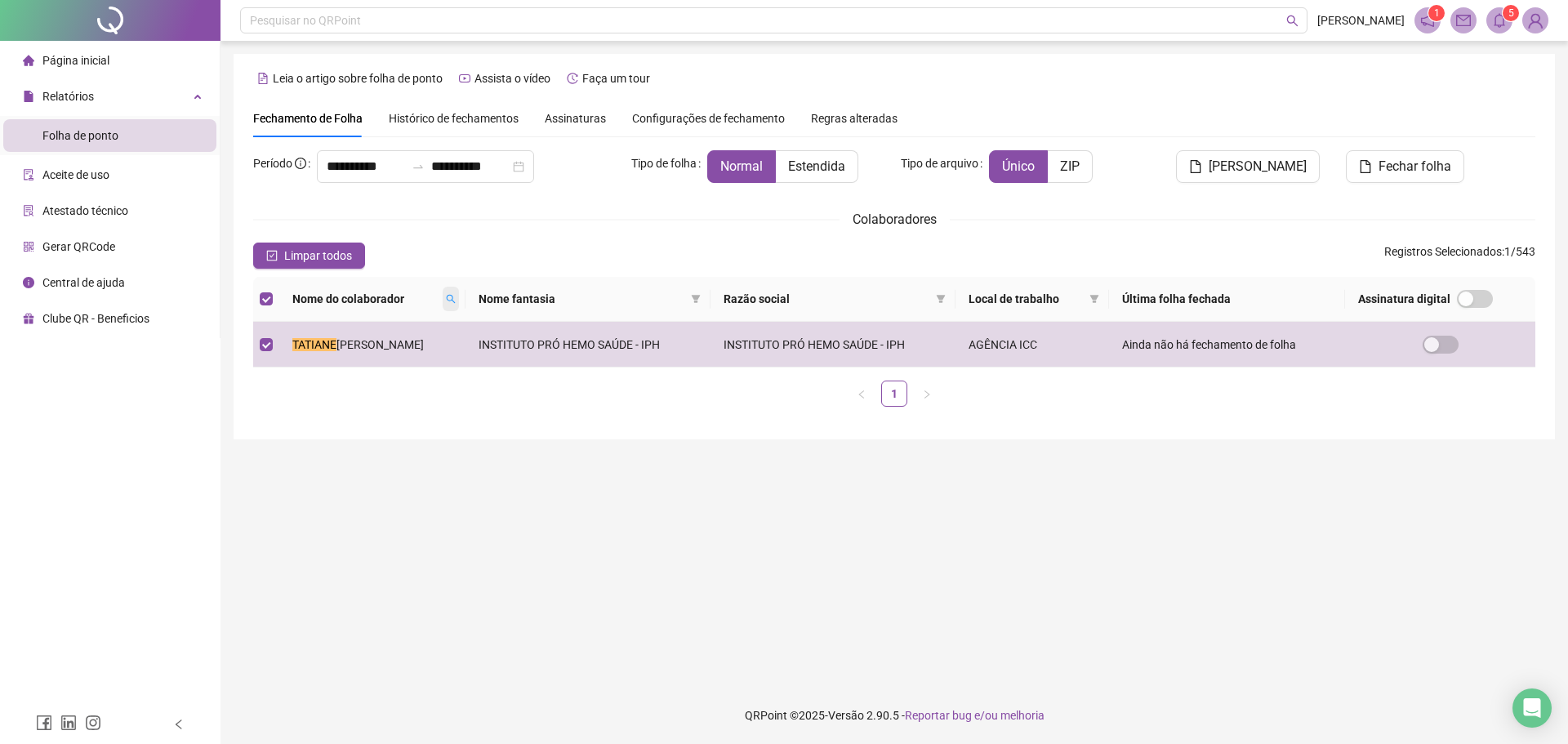
click at [456, 301] on icon "search" at bounding box center [450, 299] width 10 height 10
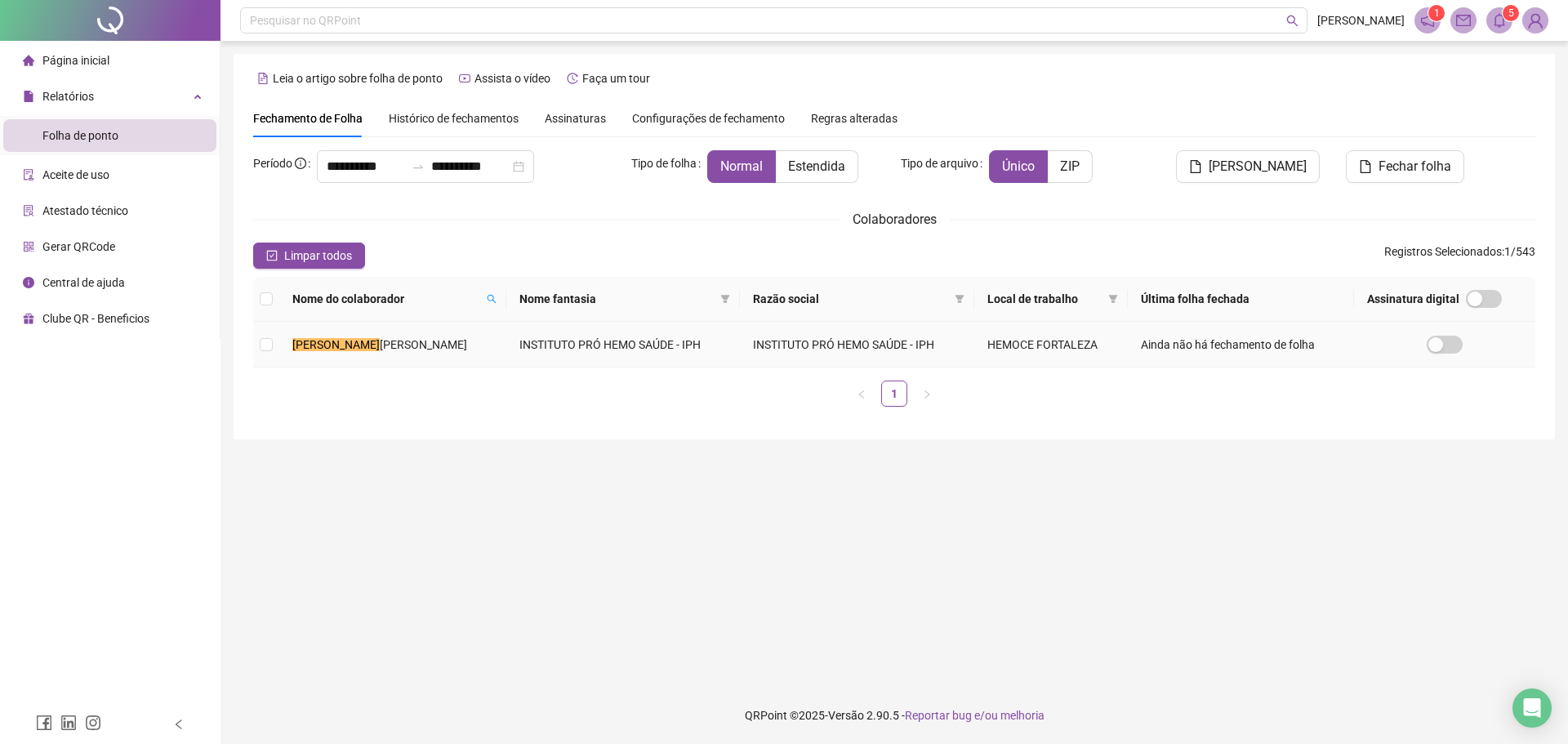
click at [506, 350] on td "[PERSON_NAME] [PERSON_NAME]" at bounding box center [392, 344] width 227 height 46
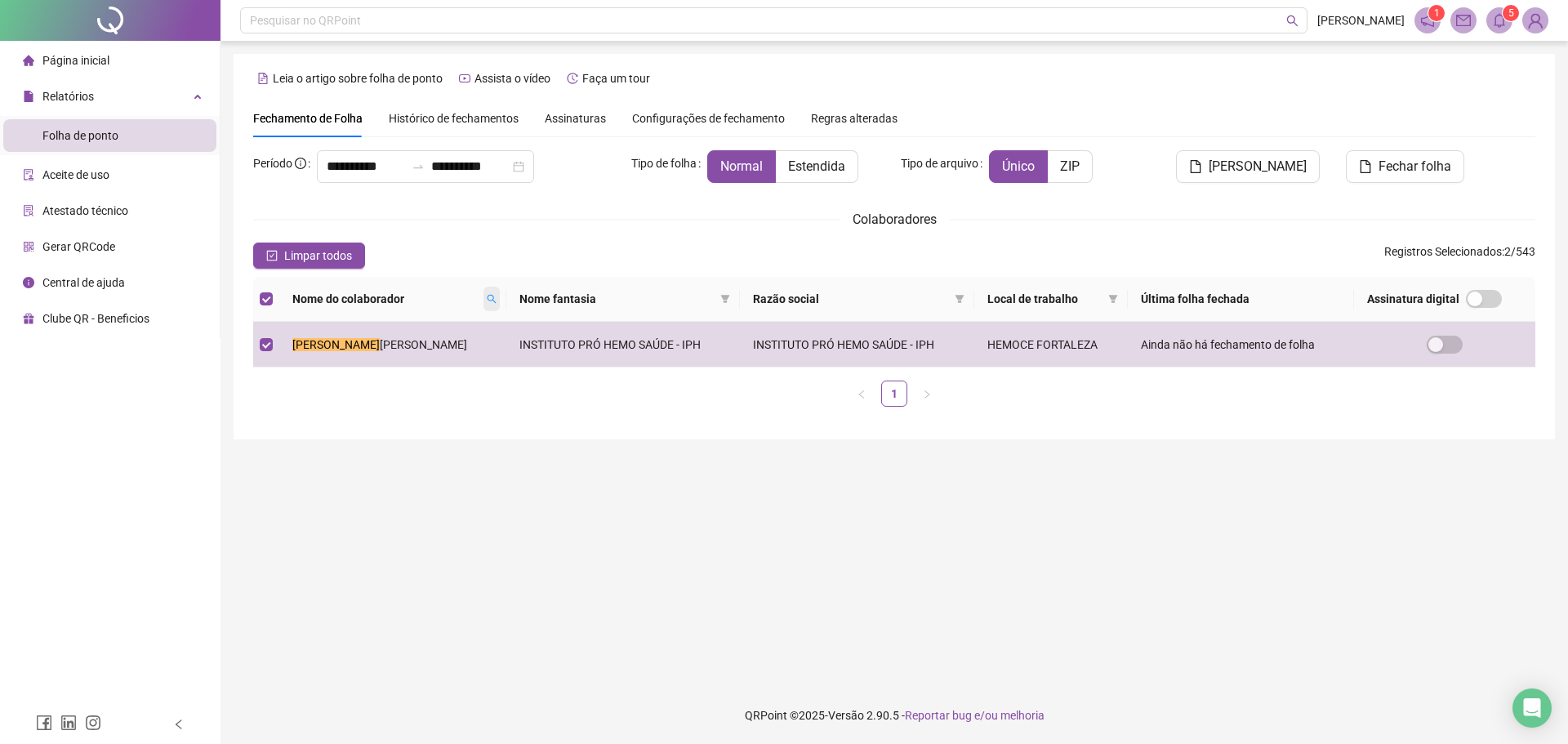
click at [500, 293] on span at bounding box center [492, 299] width 16 height 24
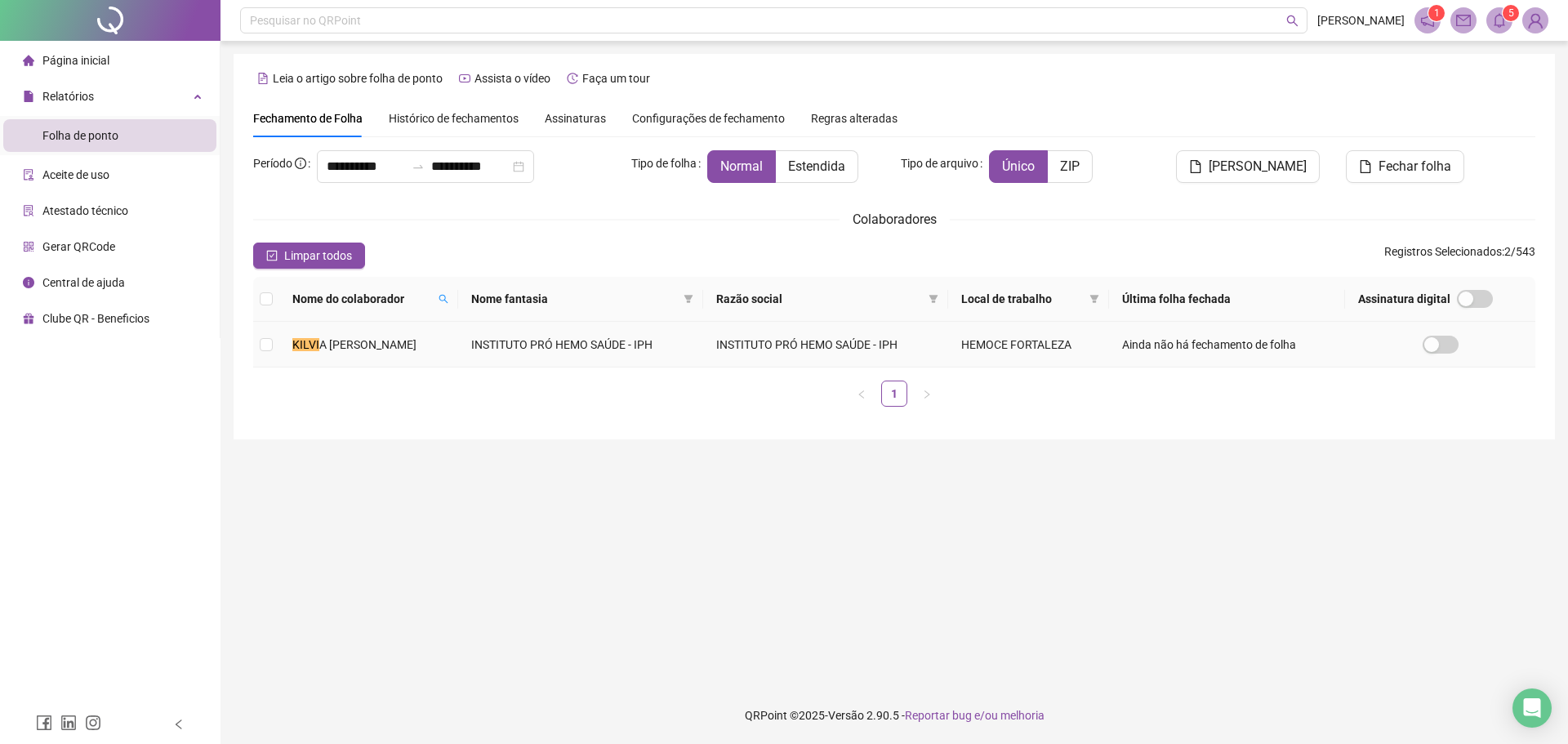
click at [458, 343] on td "KILVI A [PERSON_NAME]" at bounding box center [368, 344] width 179 height 46
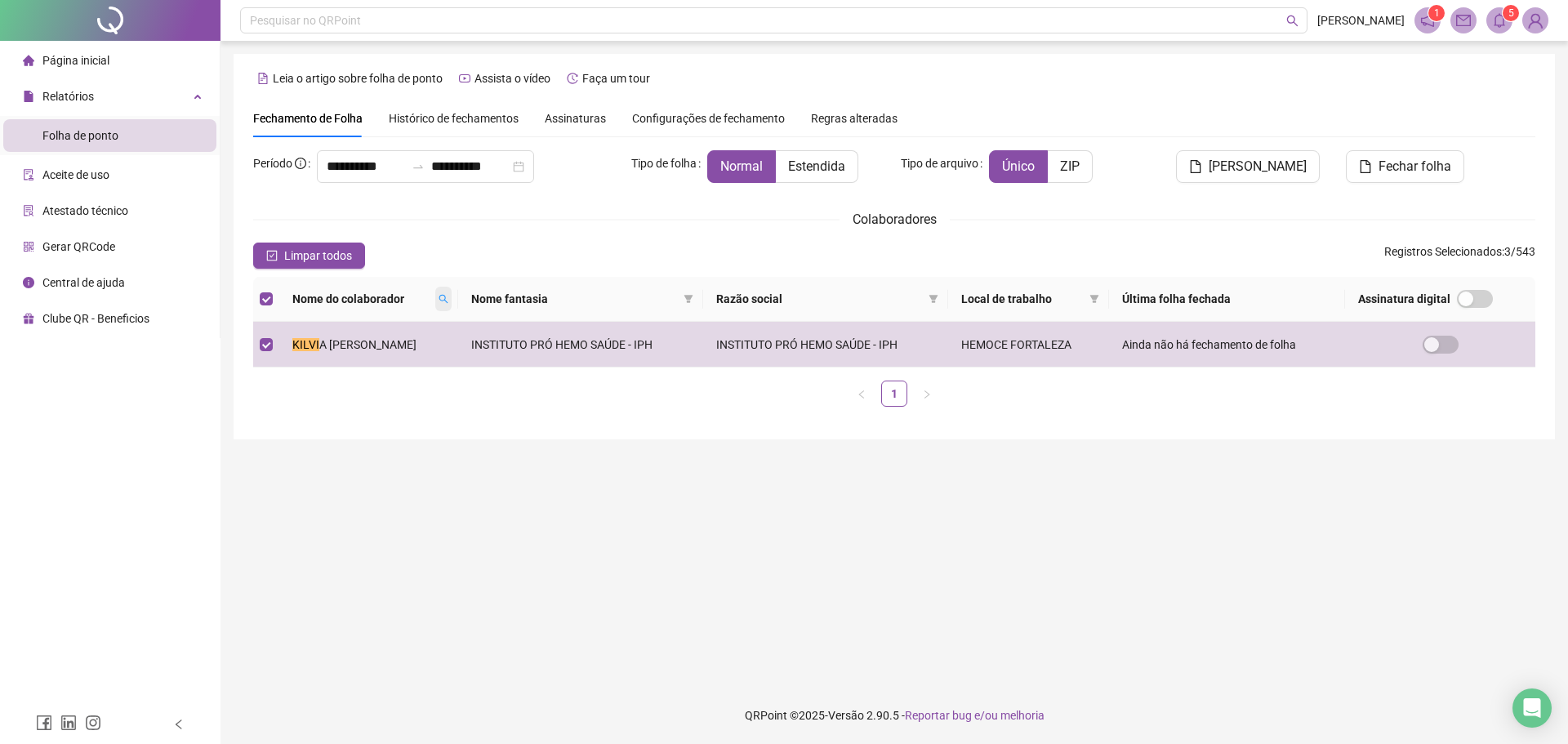
click at [449, 295] on icon "search" at bounding box center [443, 299] width 10 height 10
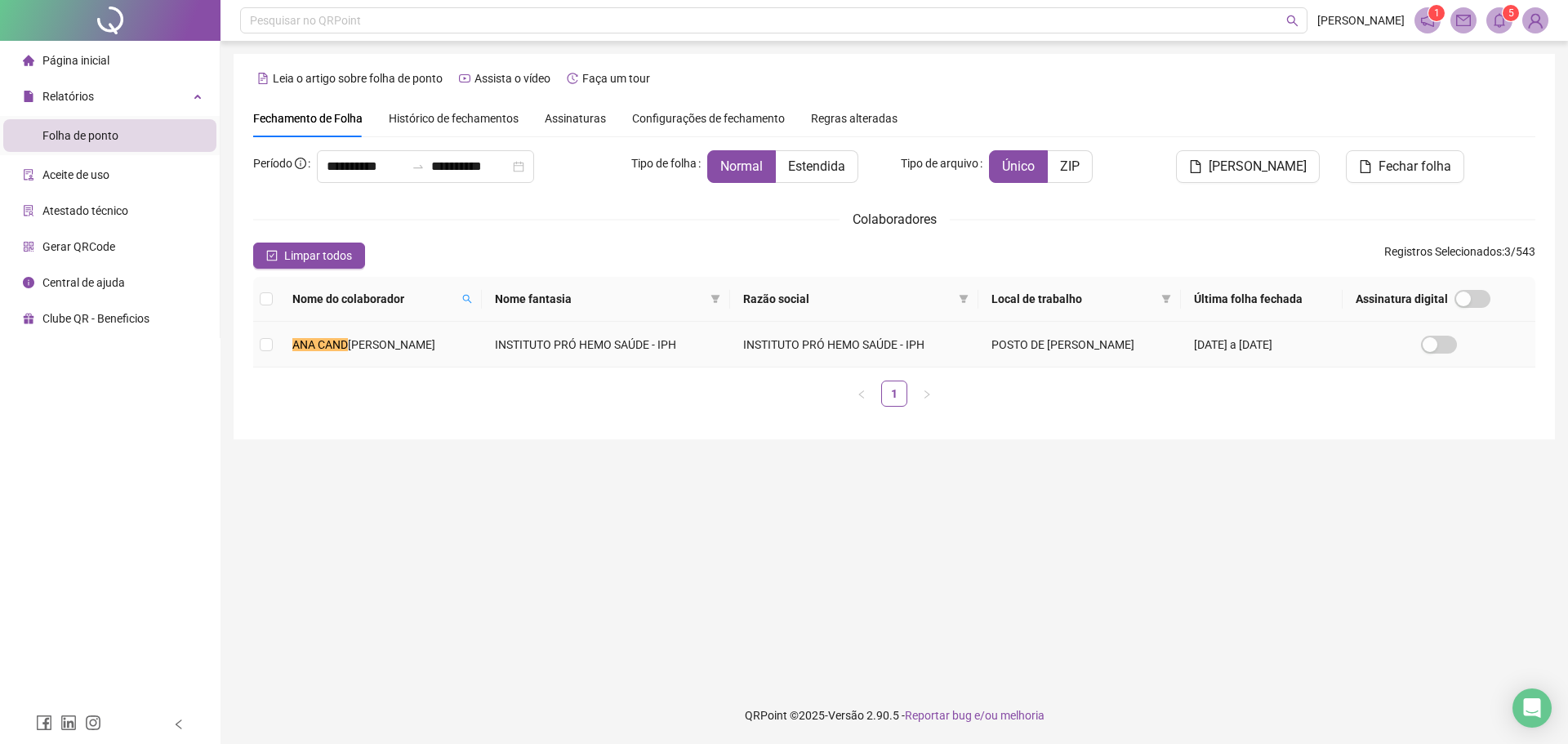
click at [435, 346] on span "[PERSON_NAME]" at bounding box center [391, 345] width 88 height 13
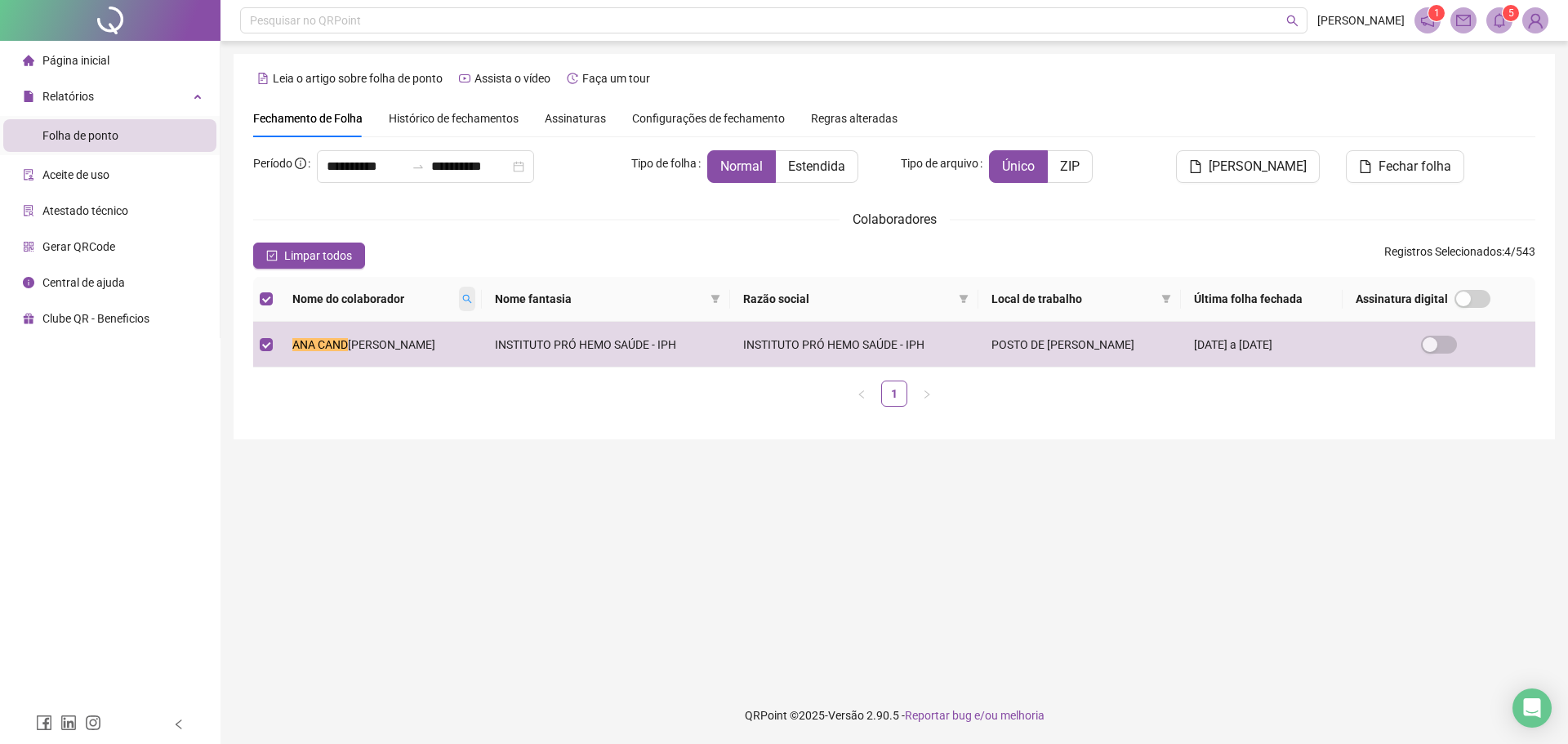
click at [475, 292] on span at bounding box center [467, 299] width 16 height 24
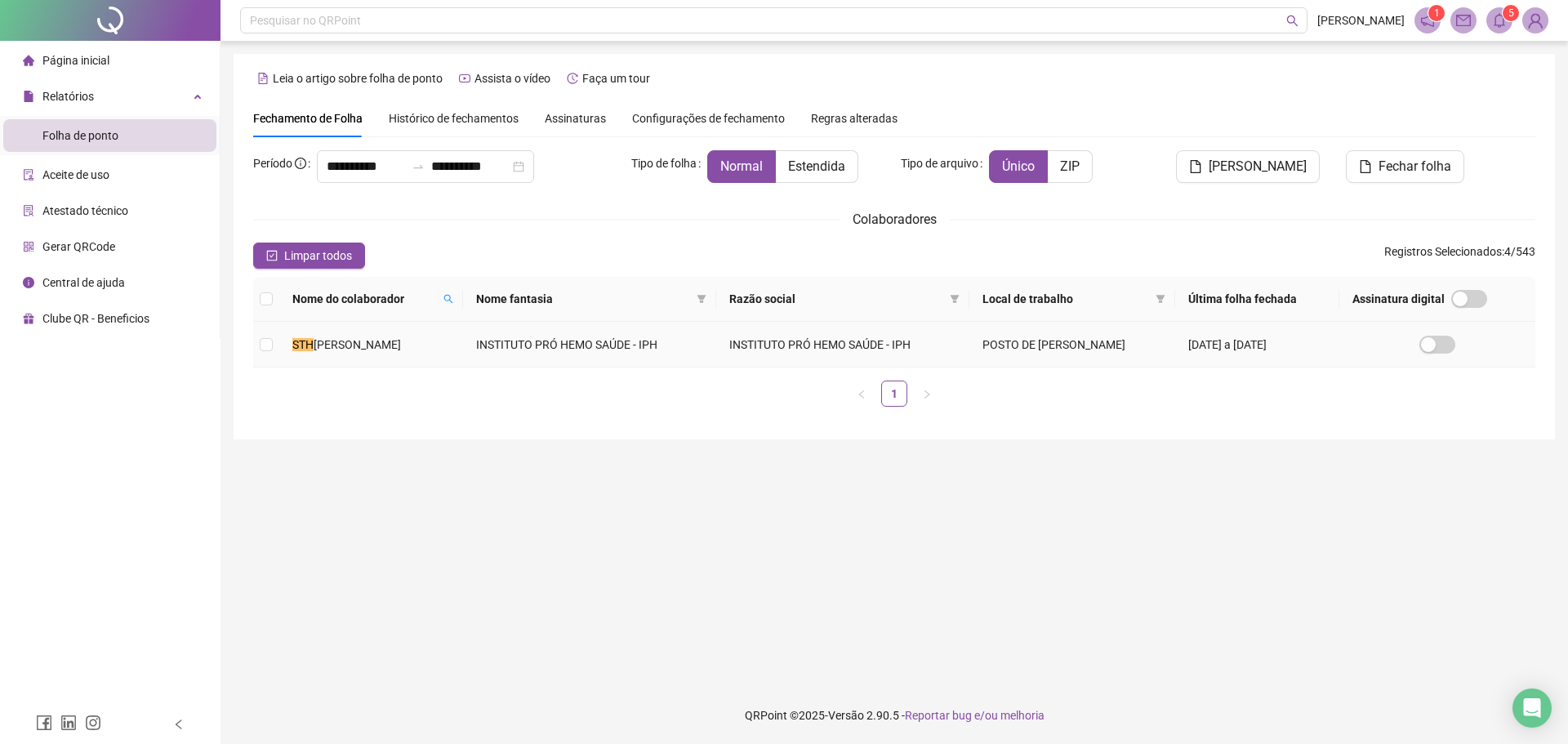
click at [450, 348] on td "STH [PERSON_NAME]" at bounding box center [371, 344] width 184 height 46
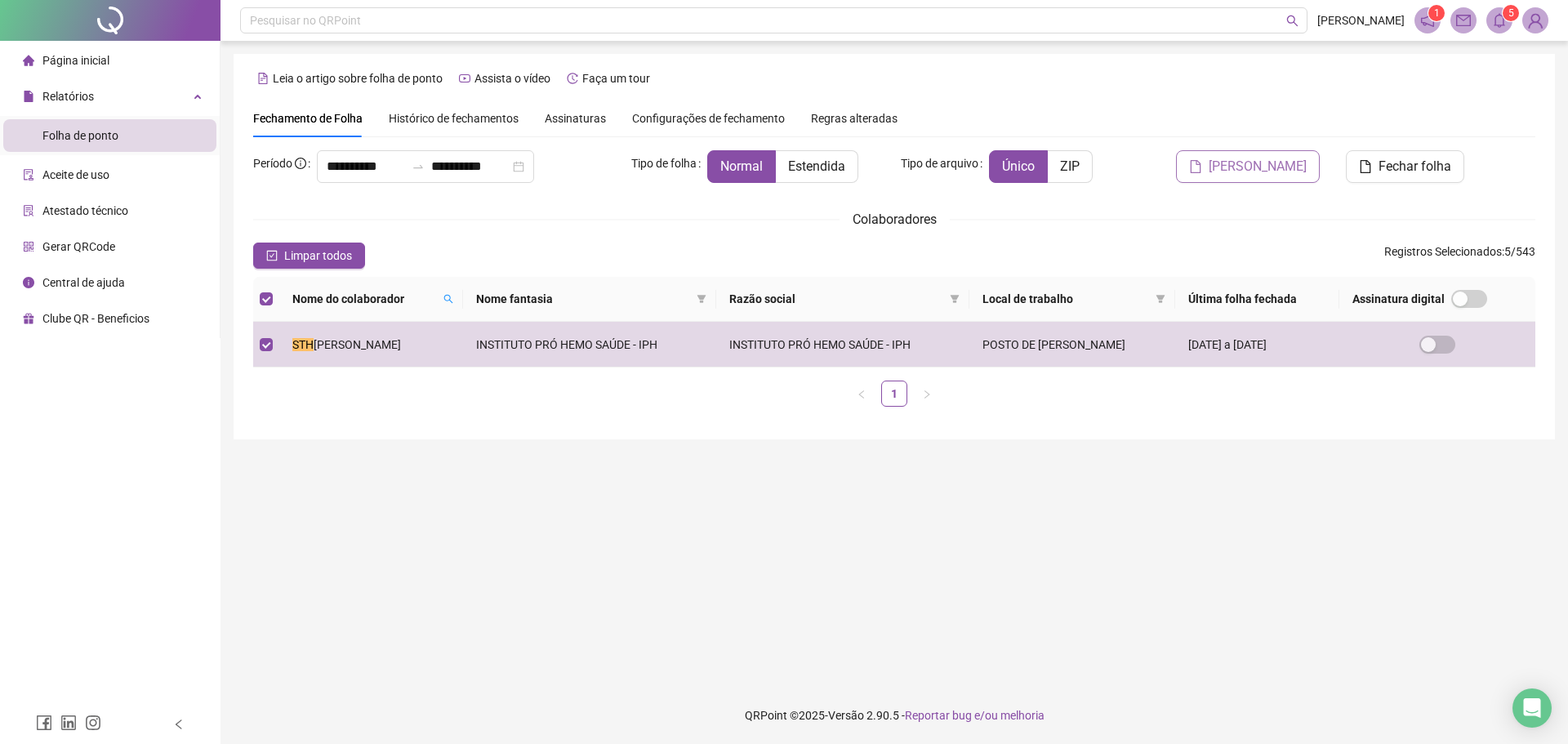
click at [1238, 155] on button "[PERSON_NAME]" at bounding box center [1248, 166] width 144 height 33
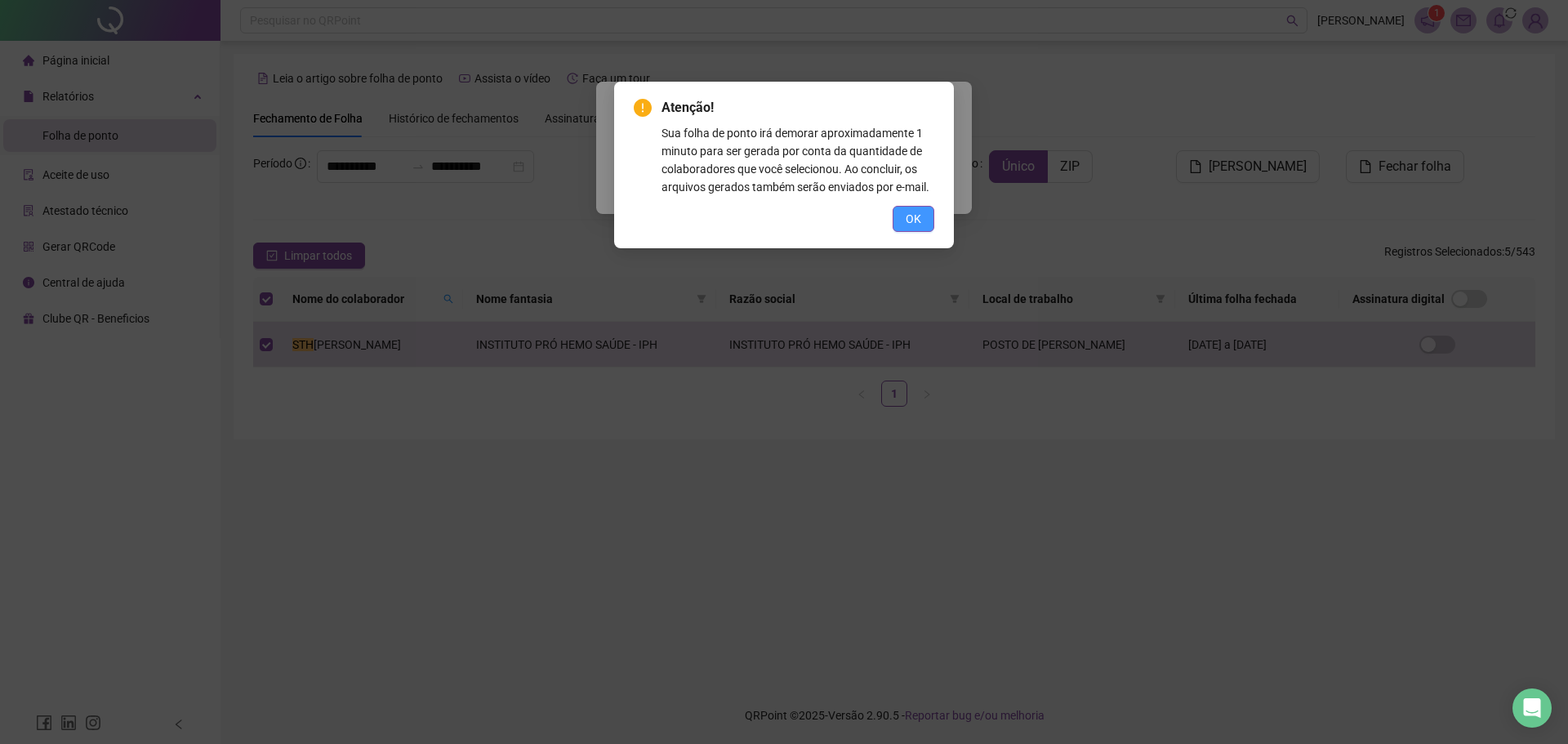
click at [915, 219] on span "OK" at bounding box center [913, 219] width 15 height 18
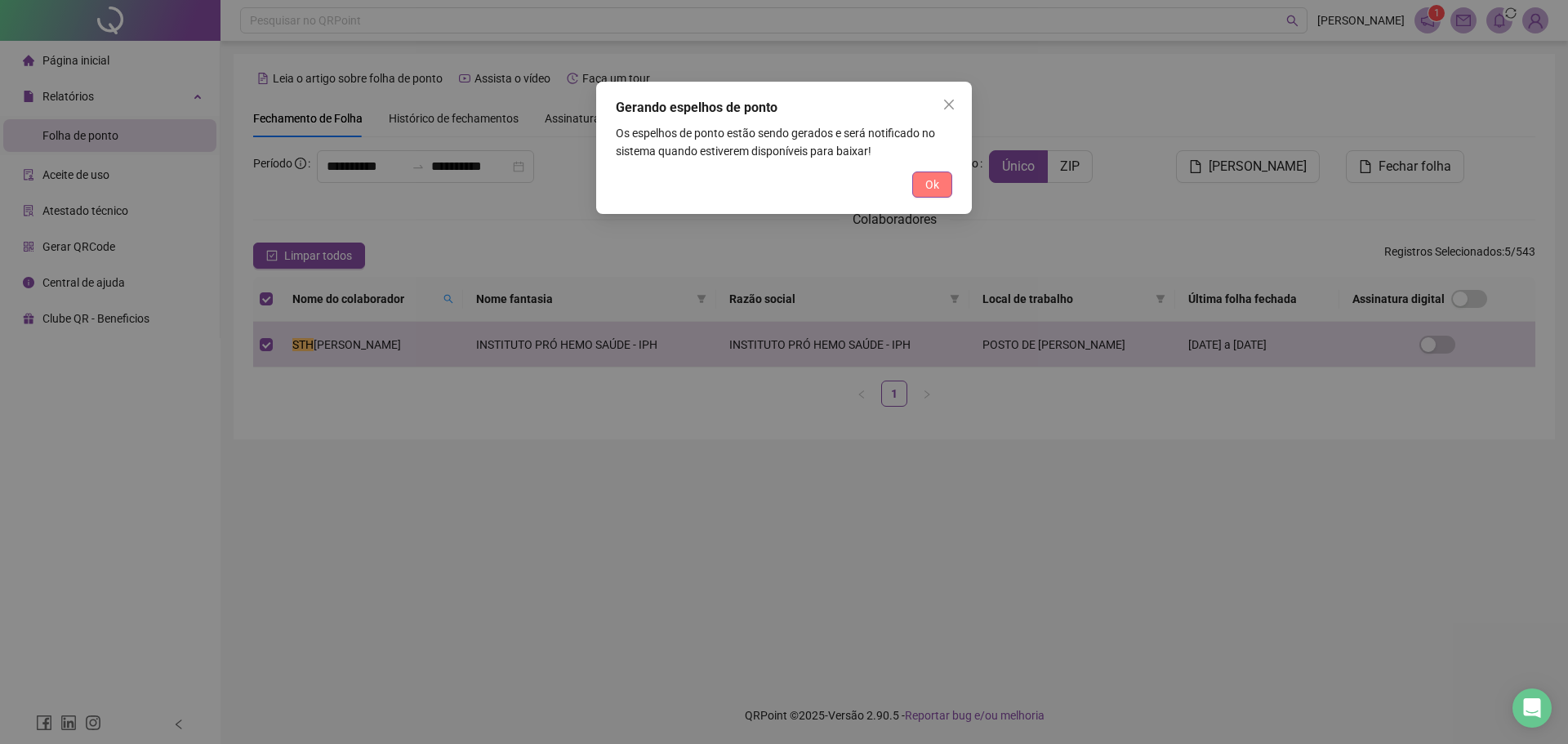
click at [934, 181] on span "Ok" at bounding box center [932, 184] width 14 height 18
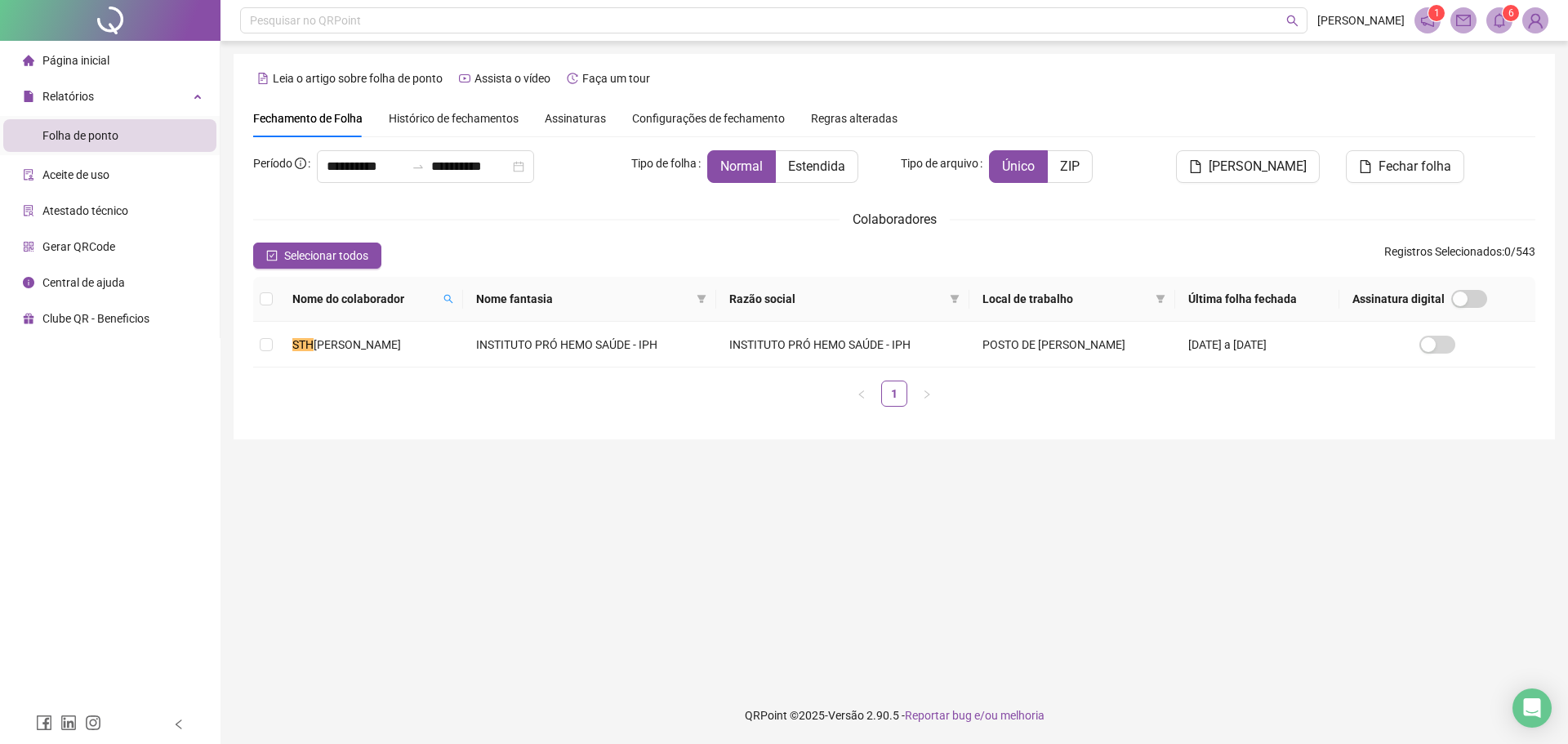
click at [1533, 121] on div "Fechamento de Folha Histórico de fechamentos Assinaturas Configurações de fecha…" at bounding box center [894, 118] width 1282 height 38
click at [1507, 14] on sup "6" at bounding box center [1510, 13] width 16 height 16
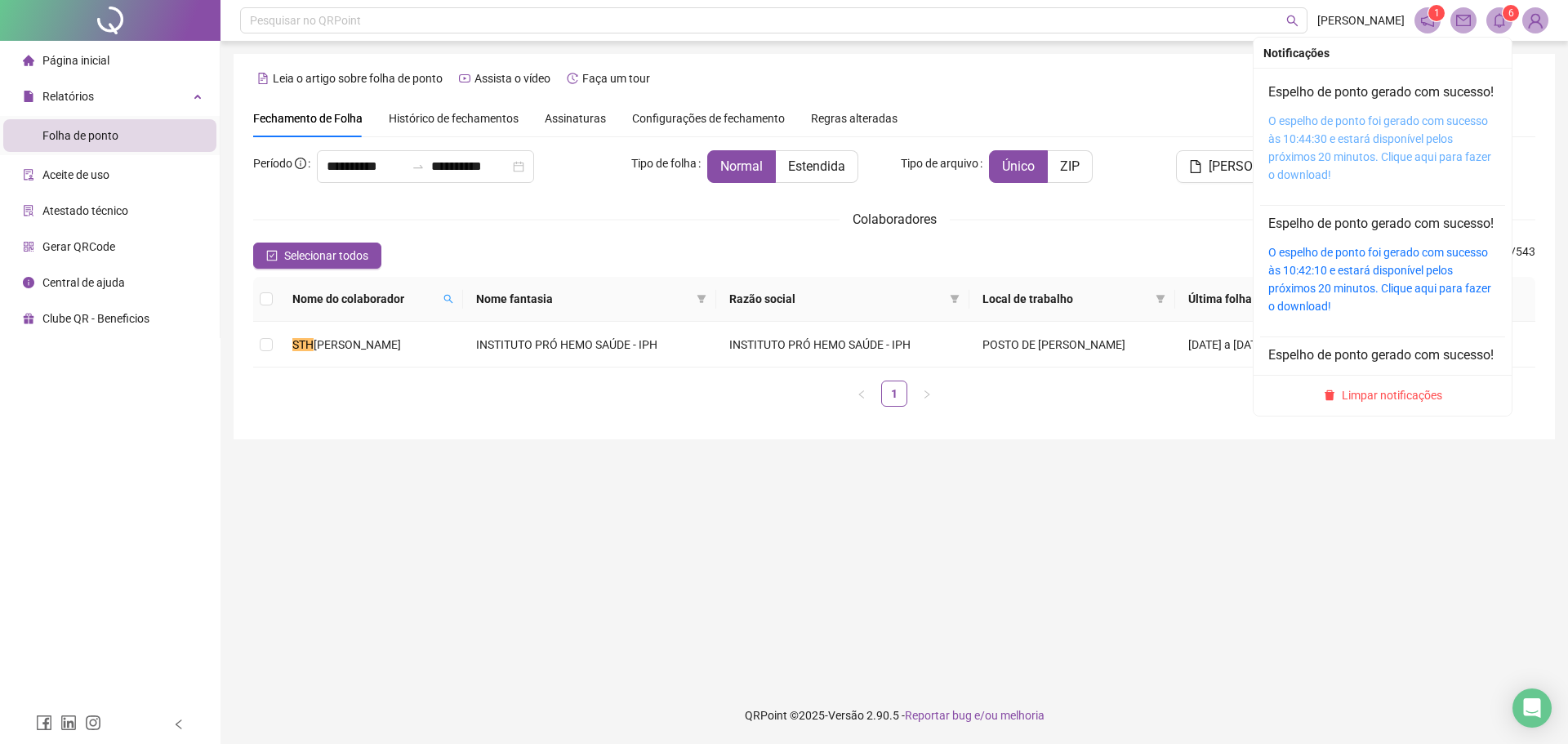
click at [1429, 143] on link "O espelho de ponto foi gerado com sucesso às 10:44:30 e estará disponível pelos…" at bounding box center [1379, 148] width 223 height 67
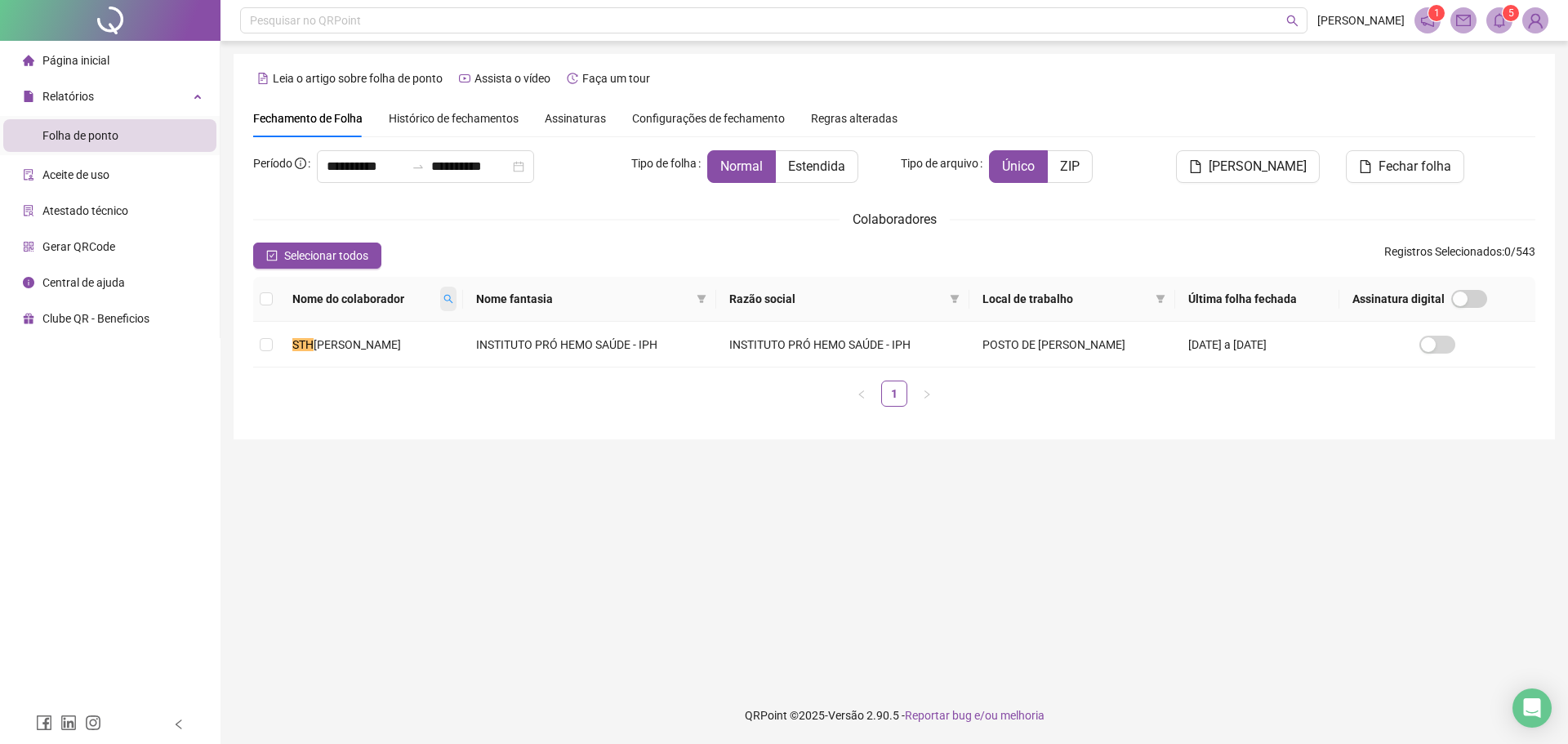
click at [453, 303] on icon "search" at bounding box center [448, 299] width 10 height 10
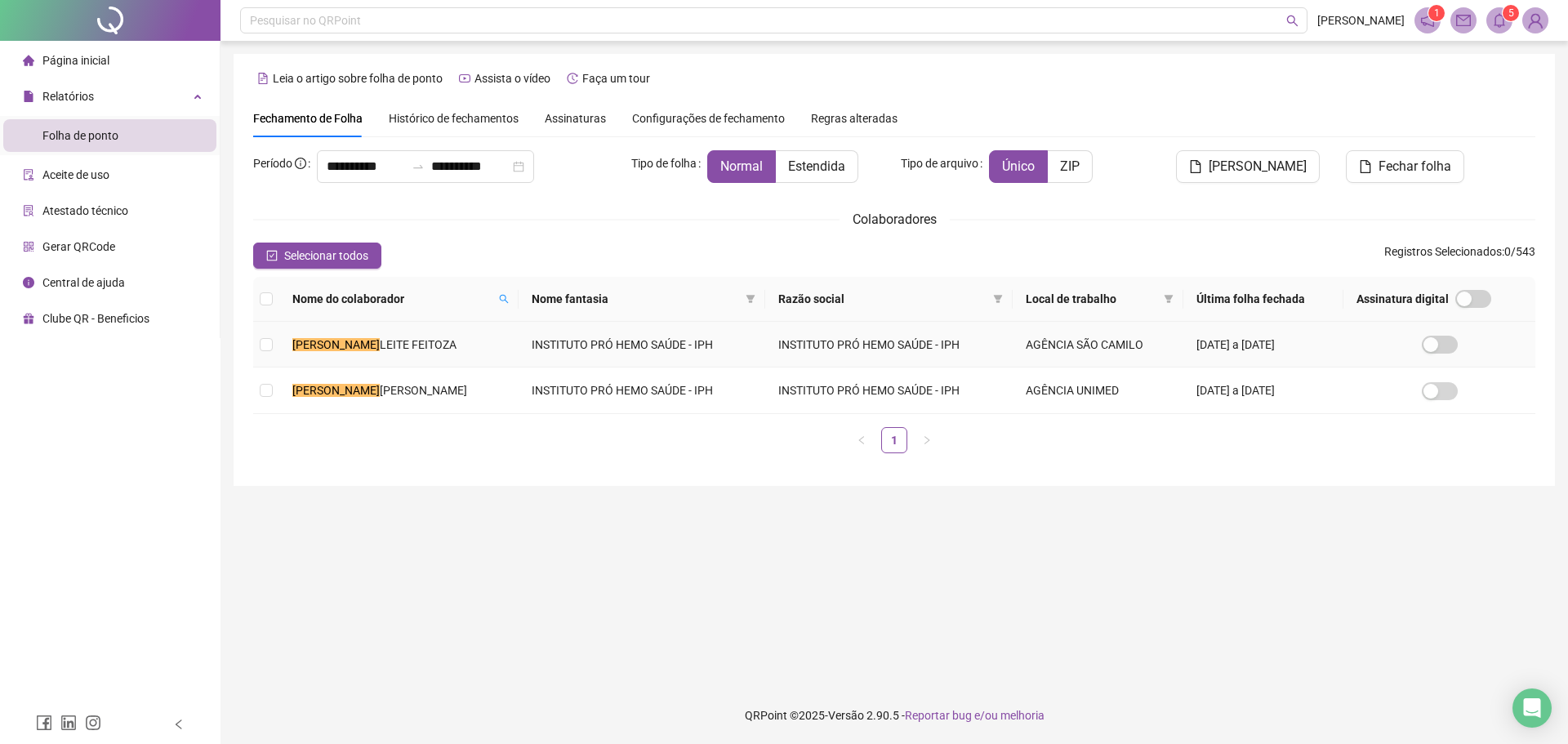
click at [423, 378] on td "[PERSON_NAME]" at bounding box center [398, 390] width 239 height 46
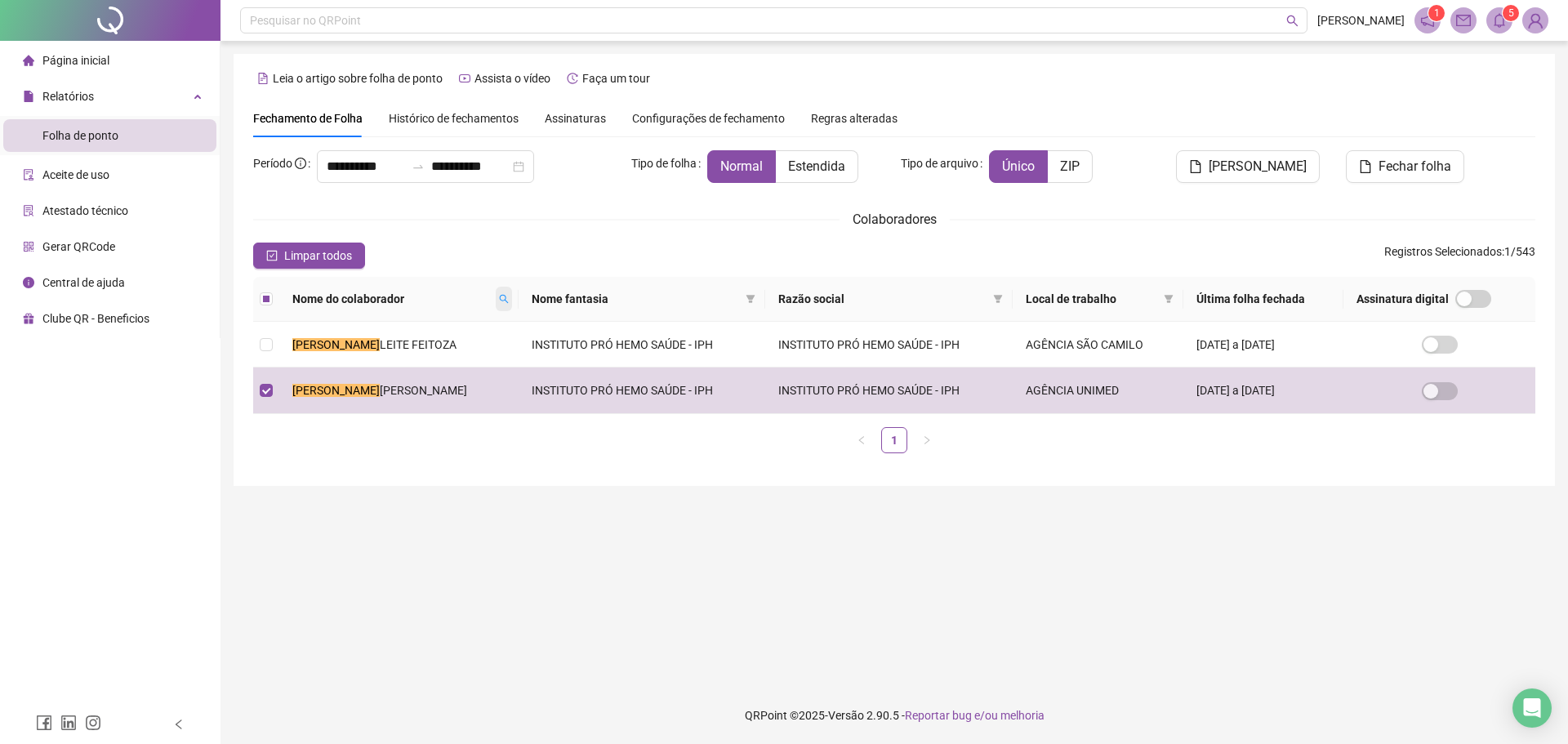
click at [500, 306] on span at bounding box center [504, 299] width 16 height 24
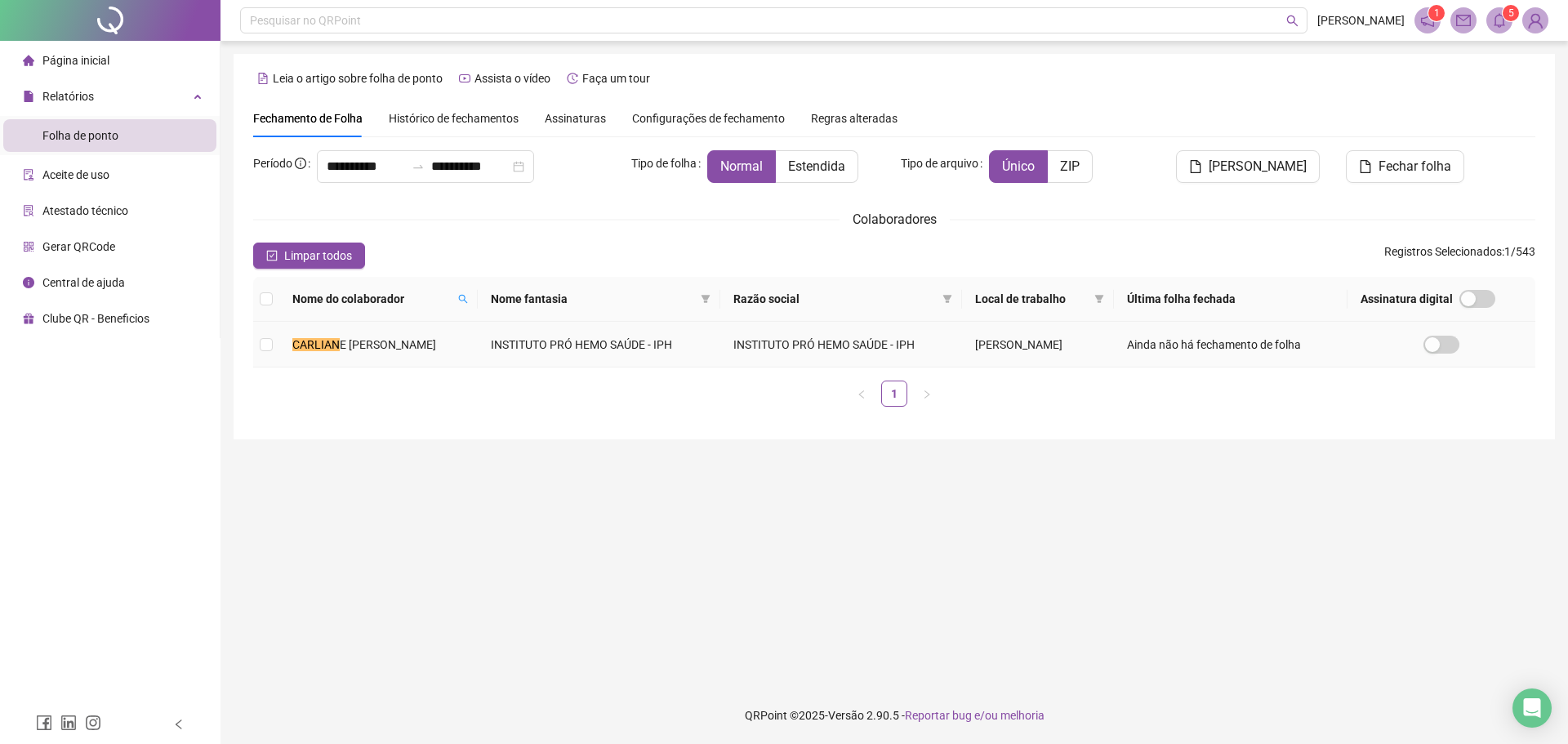
click at [478, 344] on td "INSTITUTO PRÓ HEMO SAÚDE - IPH" at bounding box center [598, 344] width 243 height 46
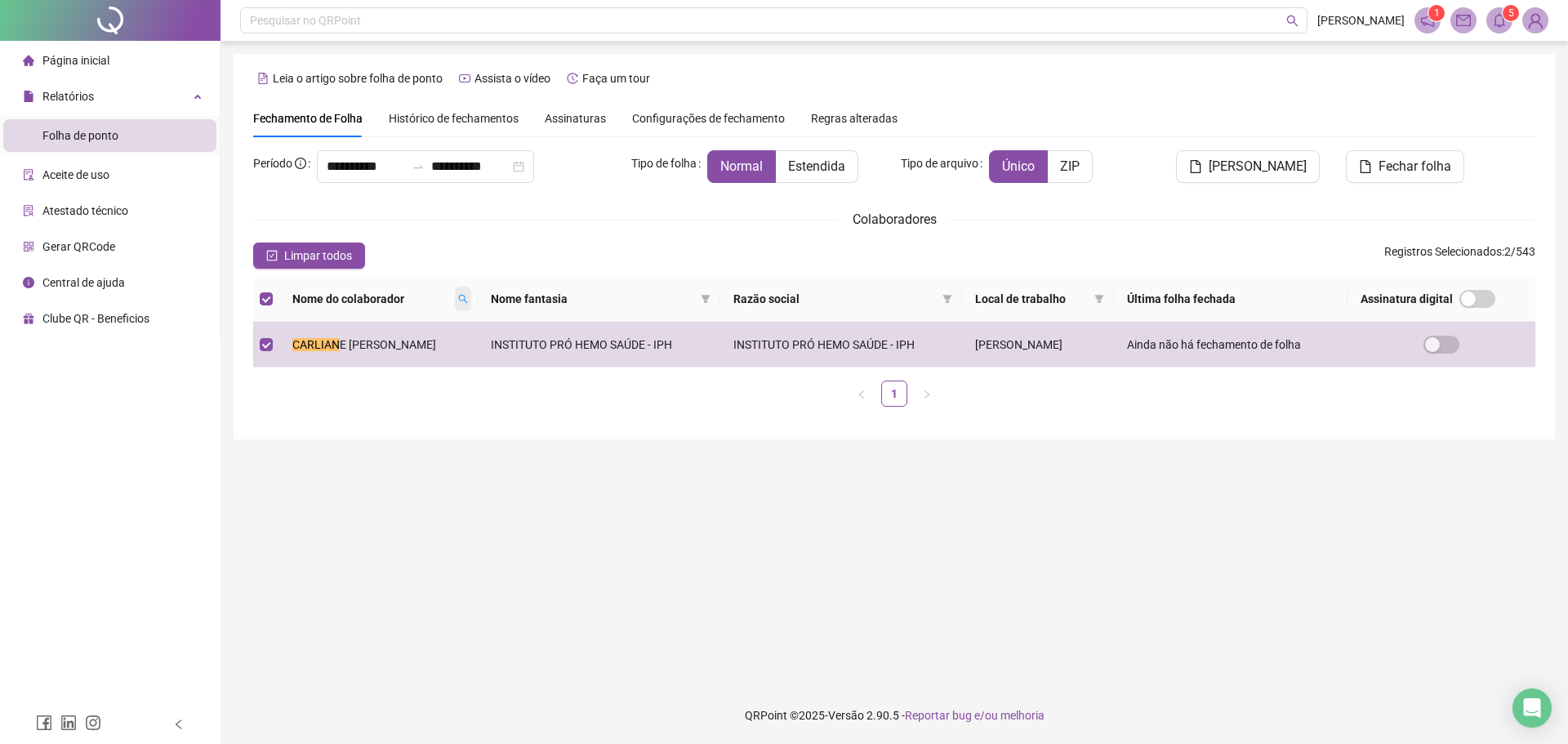
click at [458, 294] on icon "search" at bounding box center [462, 299] width 10 height 10
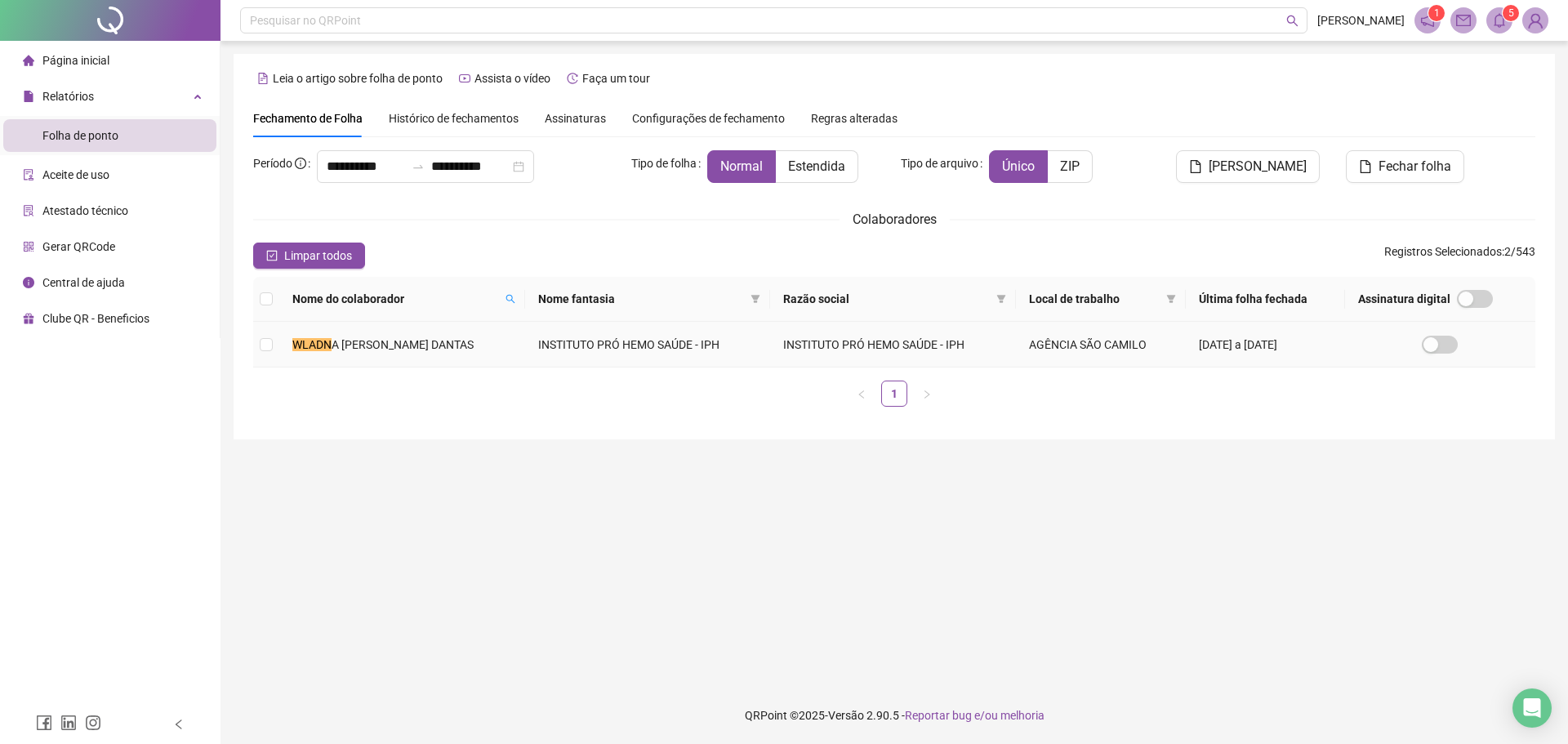
click at [431, 335] on td "WLADN A [PERSON_NAME] DANTAS" at bounding box center [402, 344] width 246 height 46
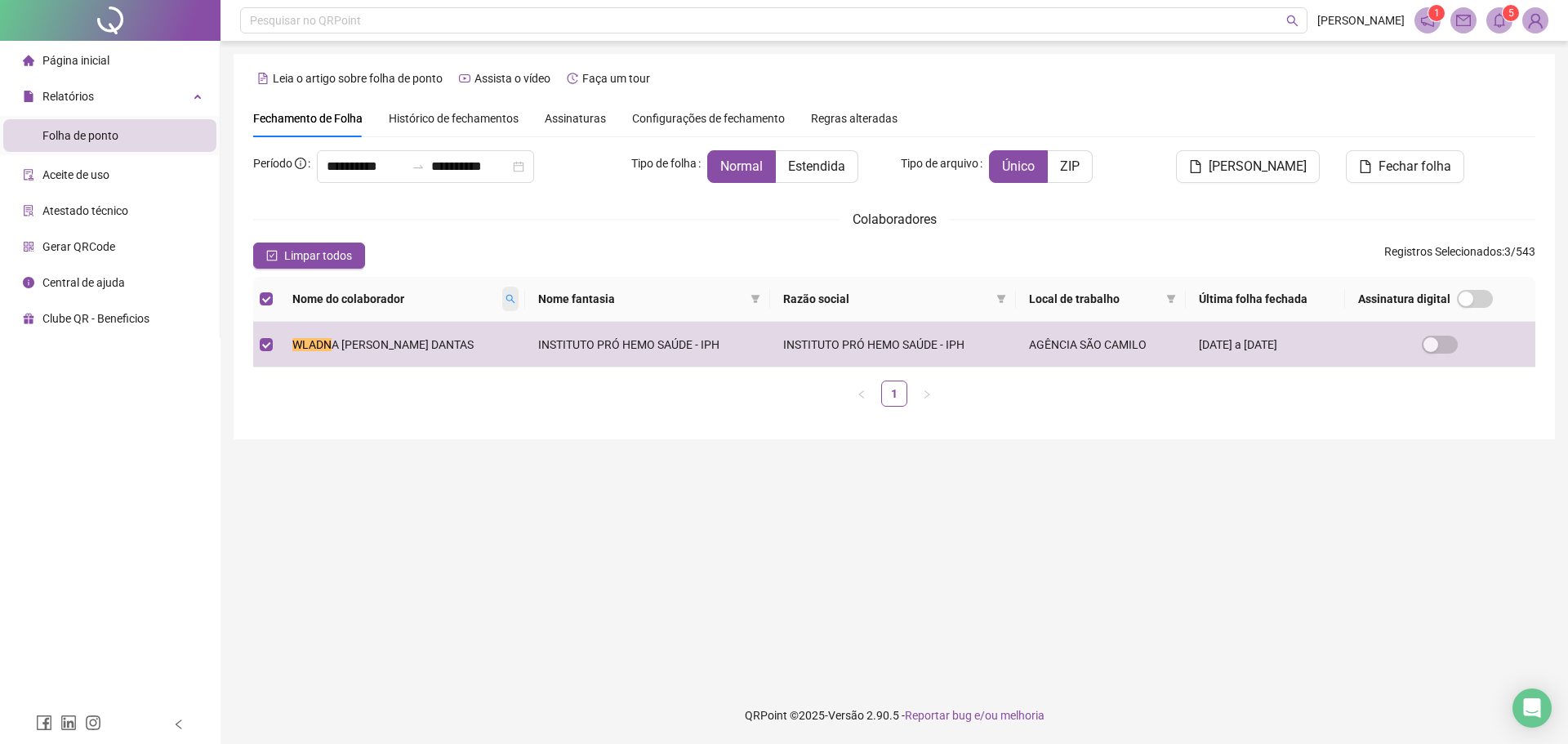
click at [515, 299] on span at bounding box center [510, 299] width 16 height 24
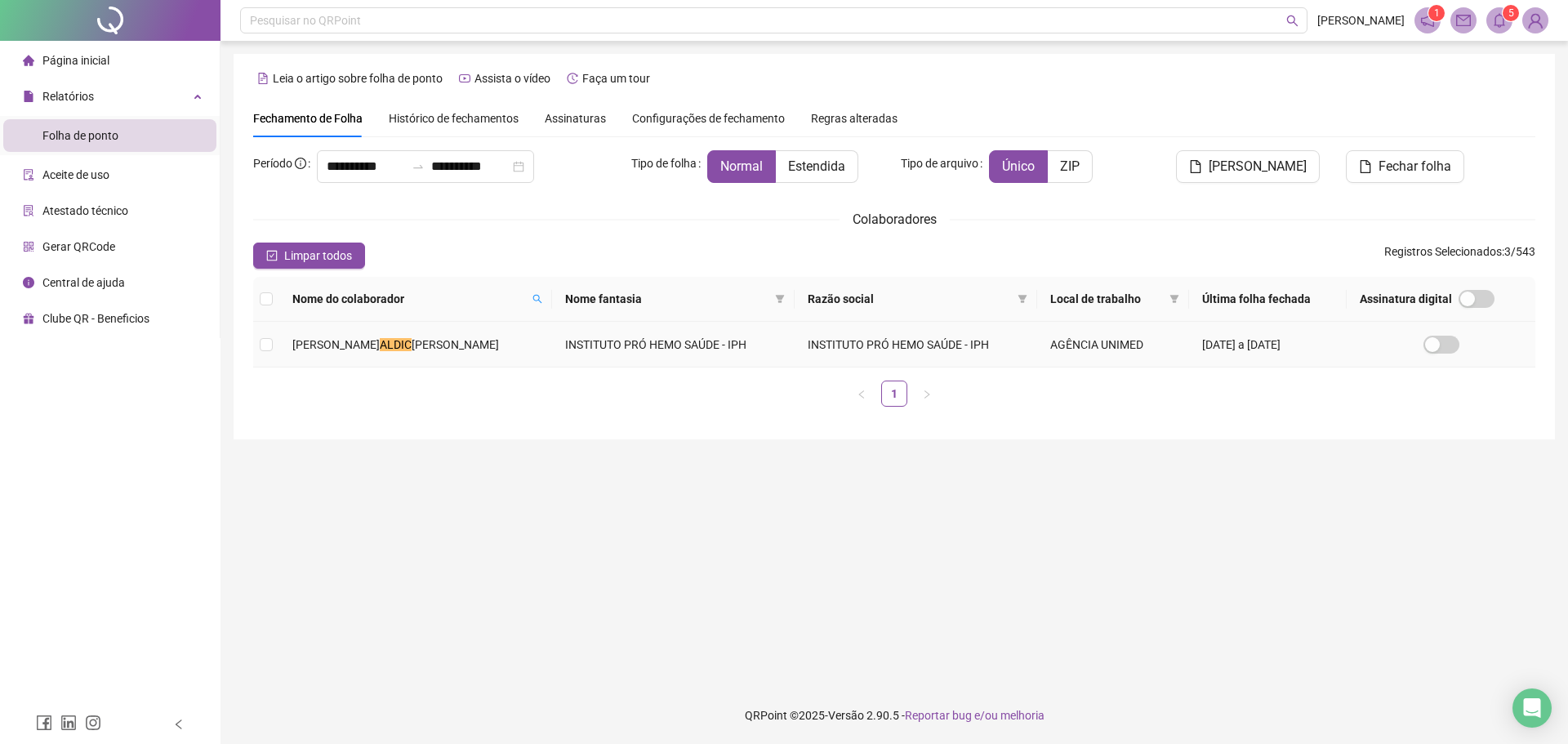
click at [552, 330] on td "INSTITUTO PRÓ HEMO SAÚDE - IPH" at bounding box center [673, 344] width 243 height 46
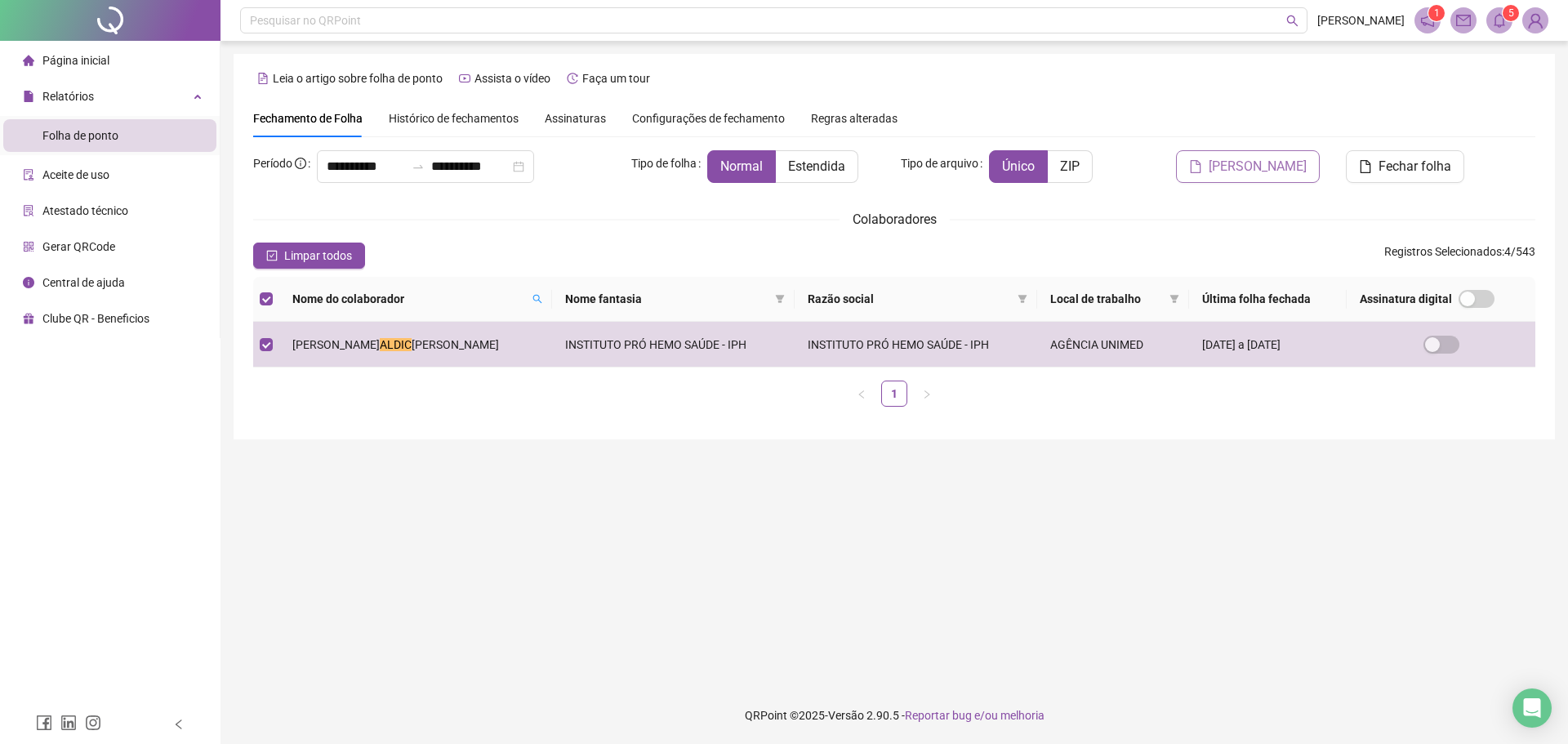
click at [1208, 153] on button "[PERSON_NAME]" at bounding box center [1248, 166] width 144 height 33
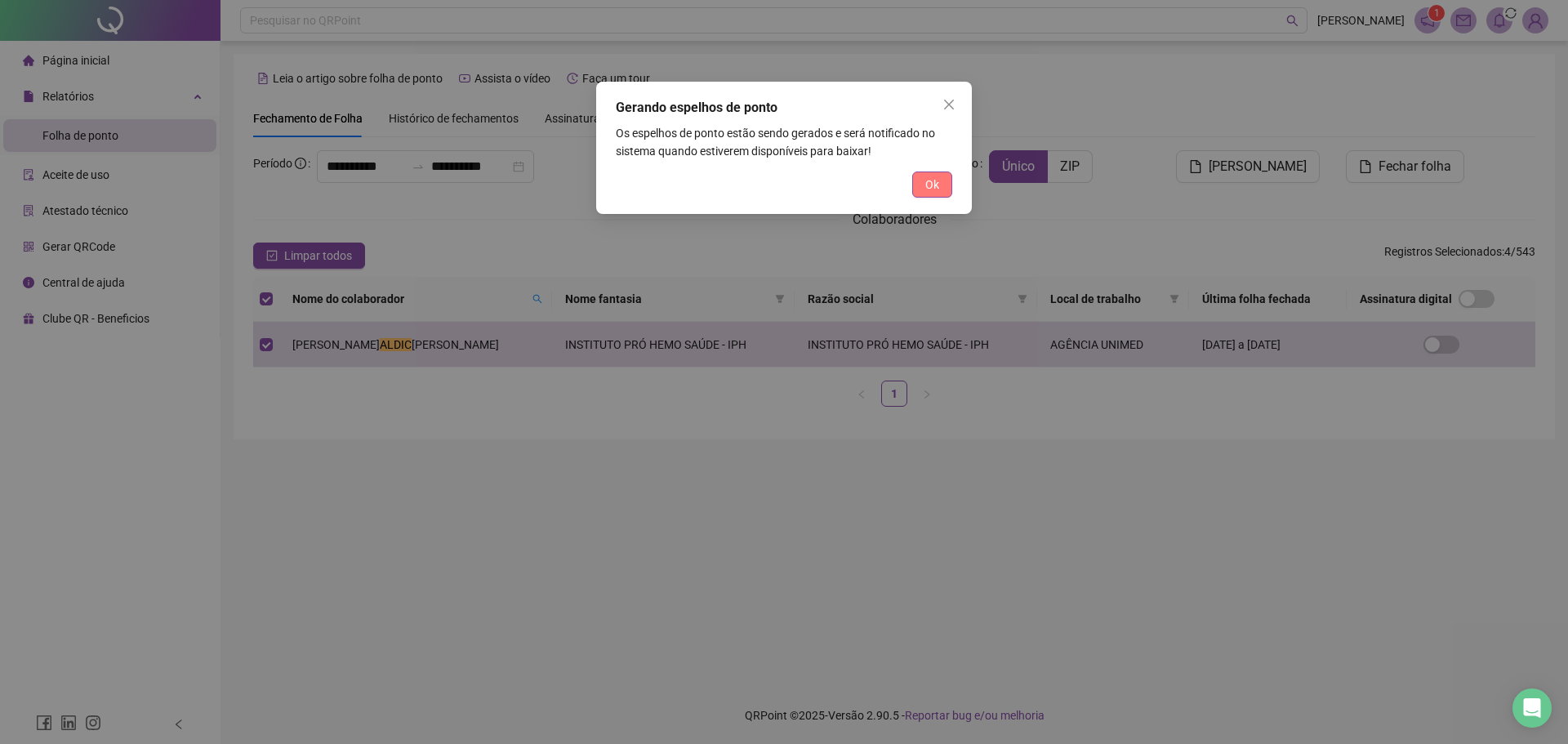
click at [936, 182] on span "Ok" at bounding box center [932, 184] width 14 height 18
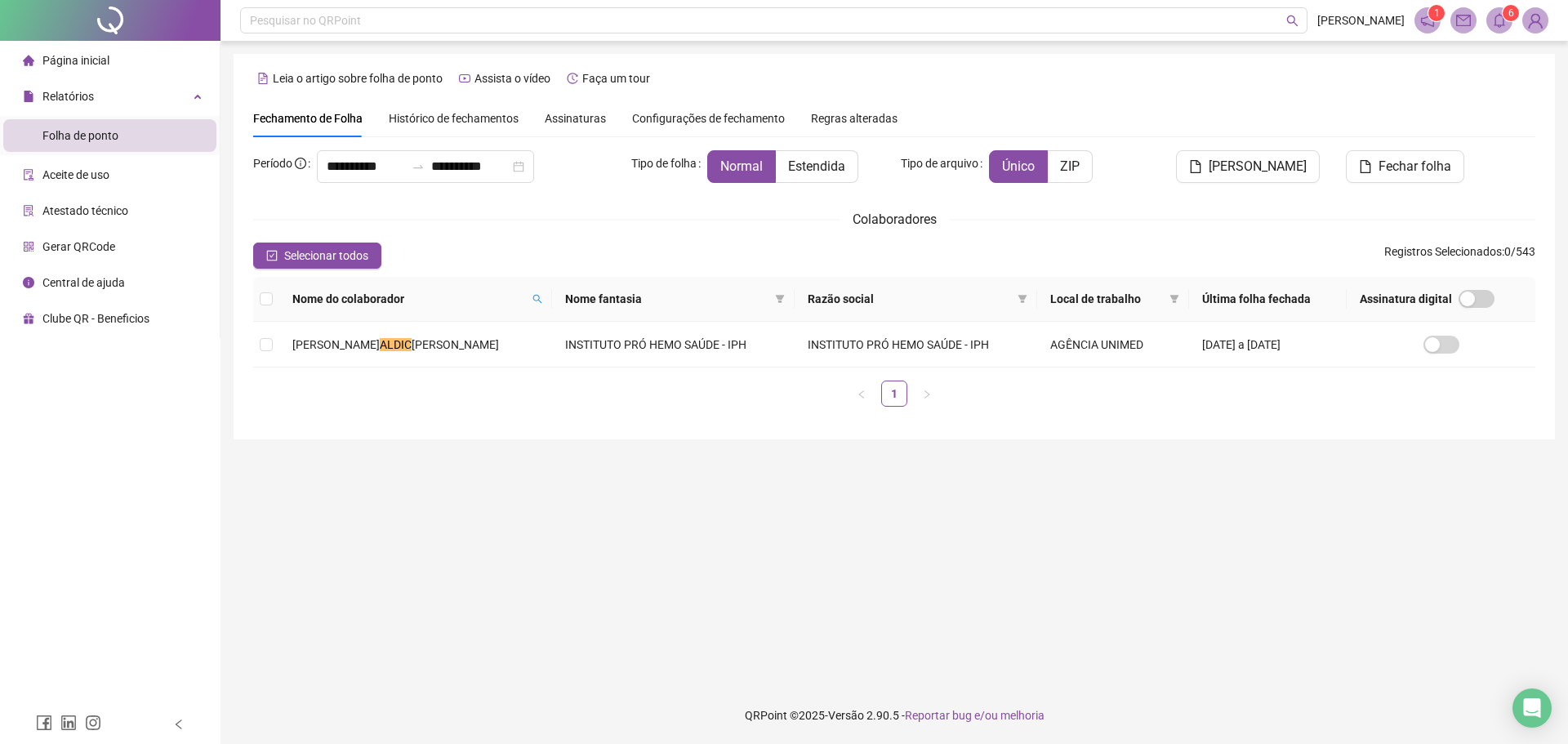
click at [1503, 30] on span at bounding box center [1498, 20] width 26 height 26
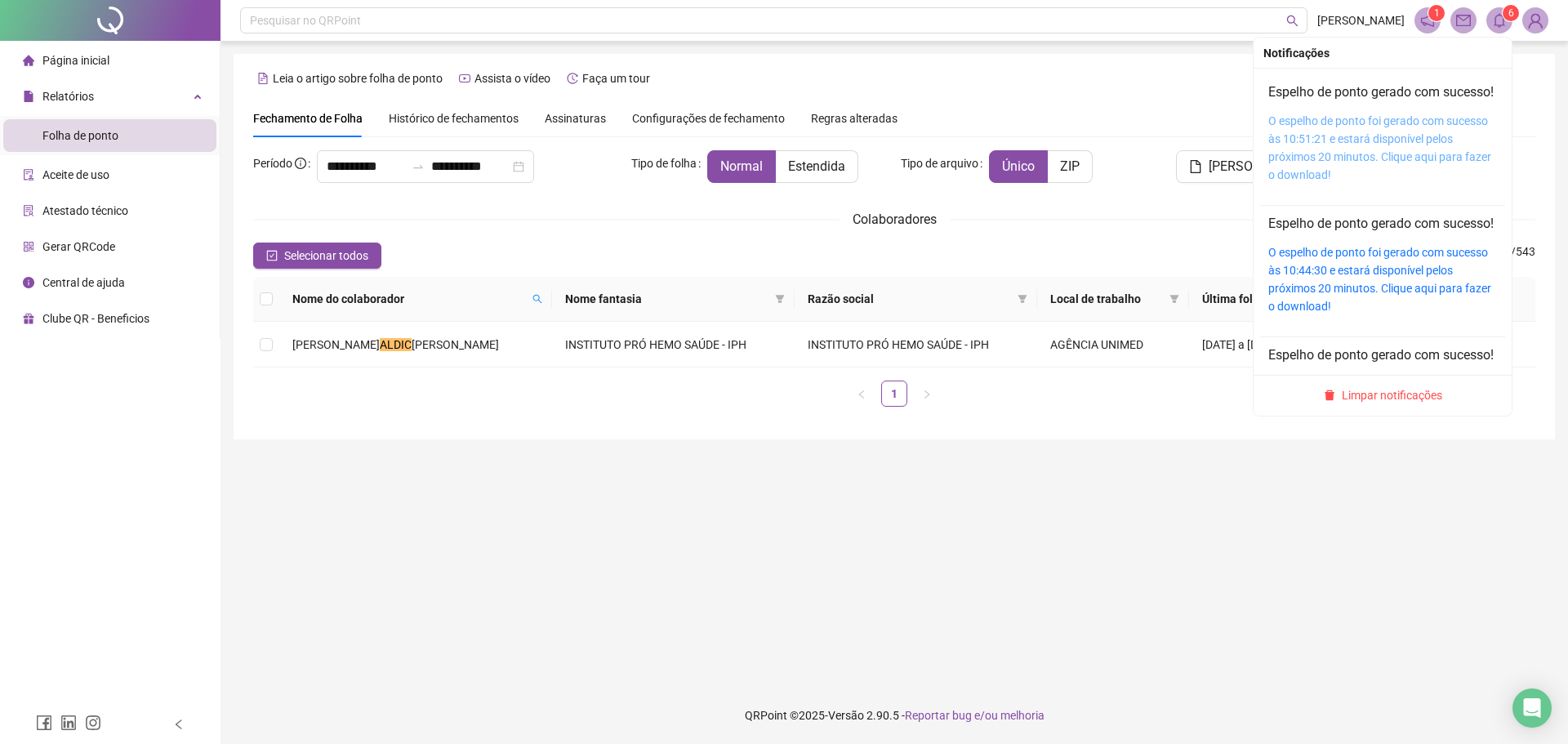
click at [1419, 144] on link "O espelho de ponto foi gerado com sucesso às 10:51:21 e estará disponível pelos…" at bounding box center [1379, 148] width 223 height 67
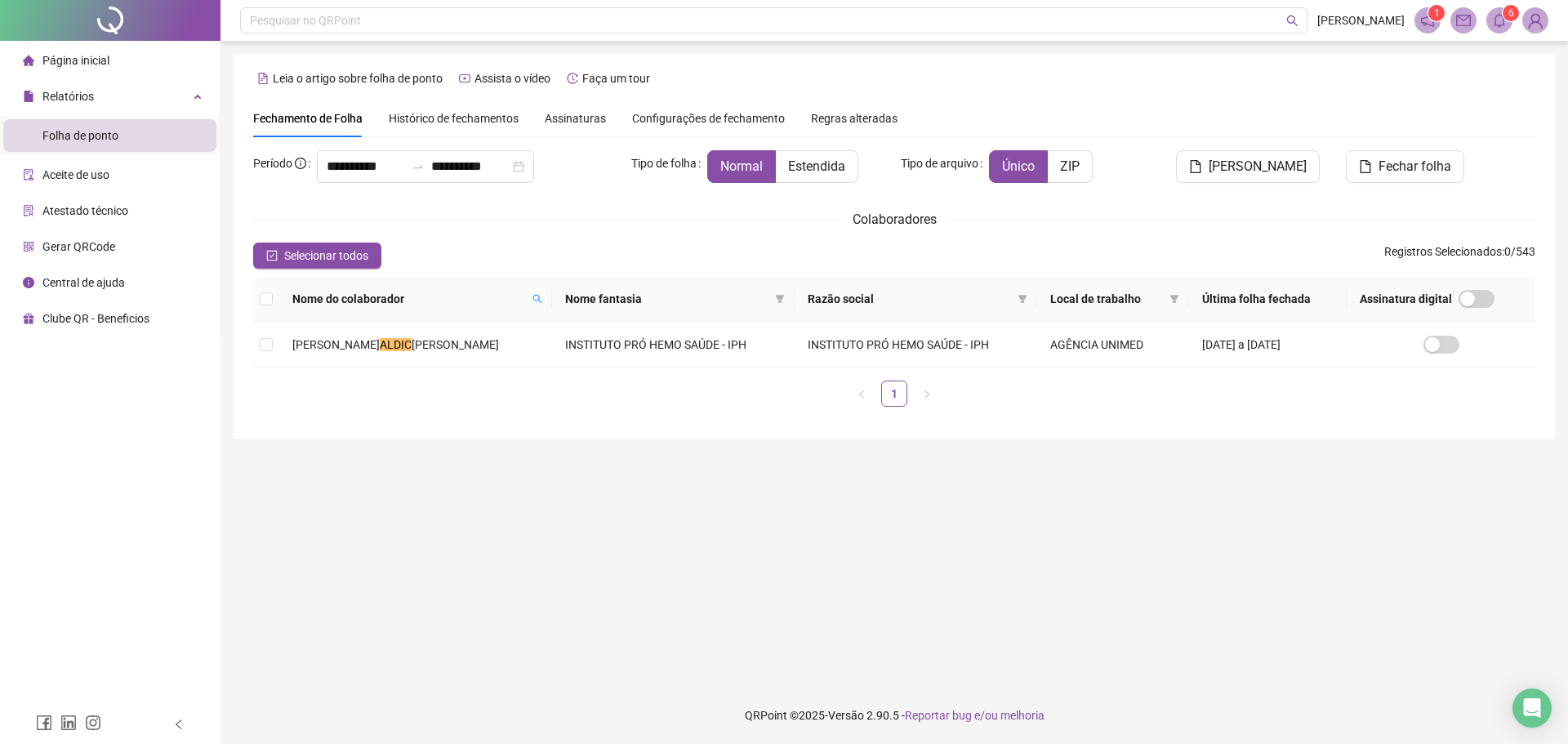
drag, startPoint x: 333, startPoint y: 193, endPoint x: 343, endPoint y: 199, distance: 11.7
click at [333, 193] on div "**********" at bounding box center [435, 172] width 378 height 46
click at [533, 298] on icon "search" at bounding box center [537, 299] width 10 height 10
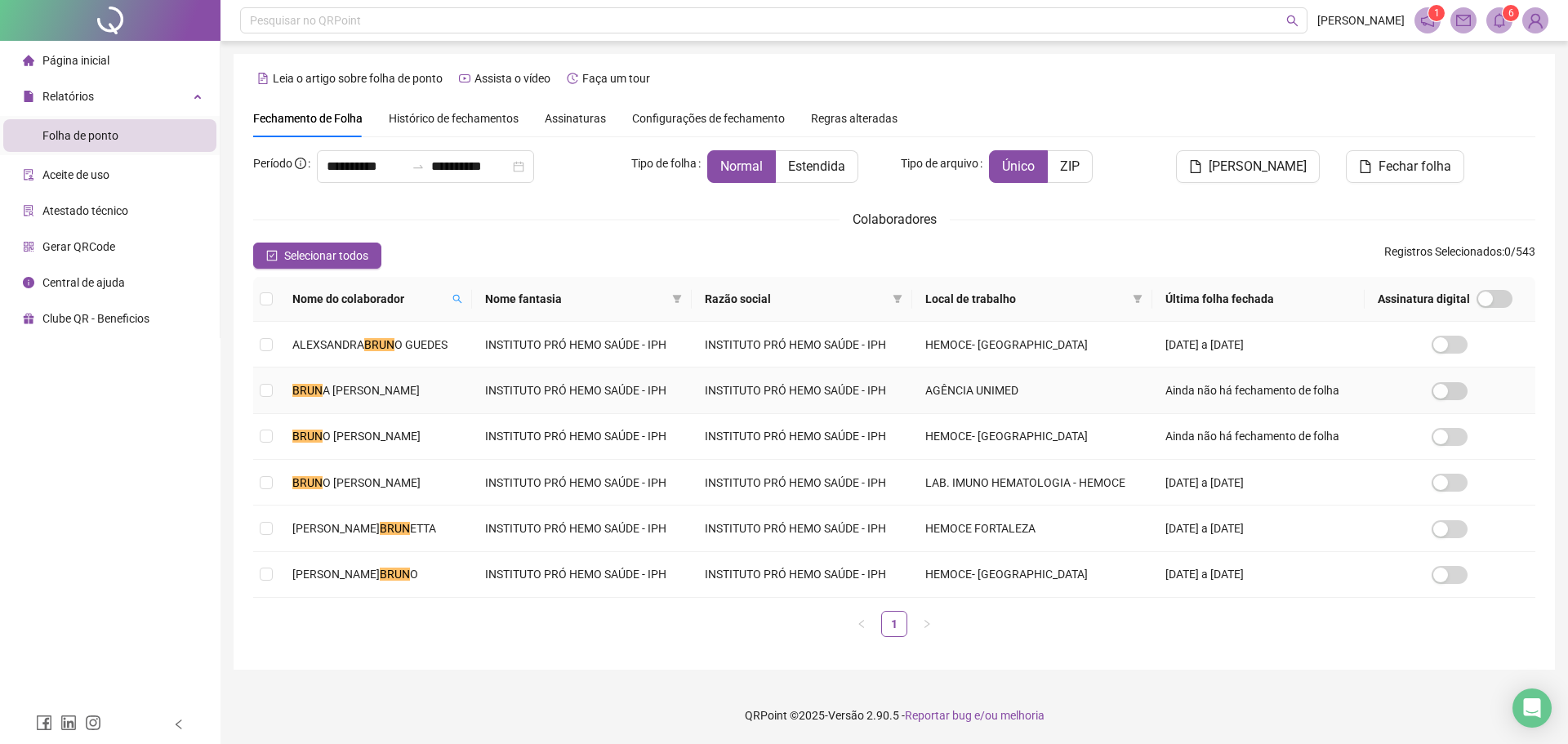
click at [382, 394] on span "A [PERSON_NAME]" at bounding box center [371, 390] width 97 height 13
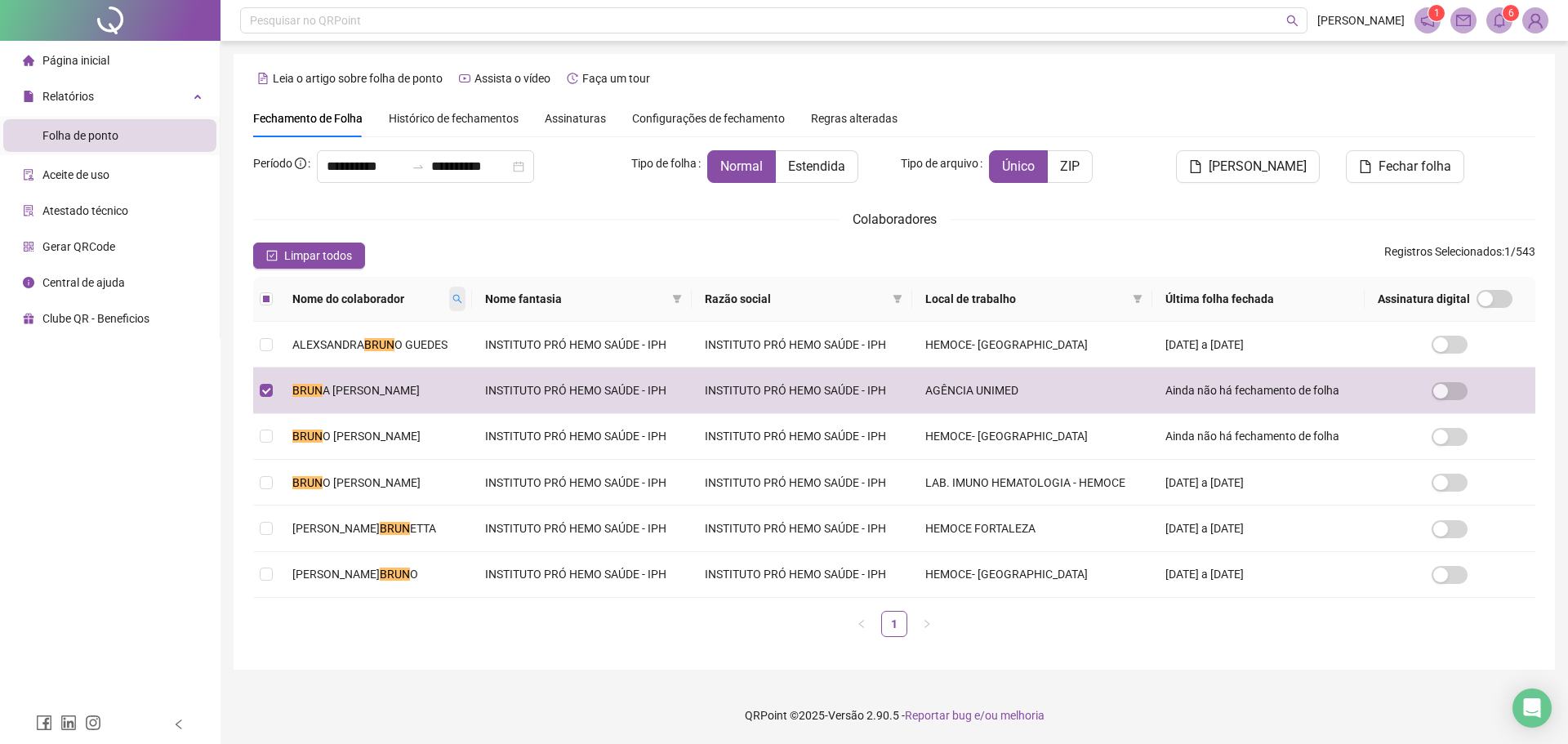
click at [462, 302] on icon "search" at bounding box center [457, 299] width 10 height 10
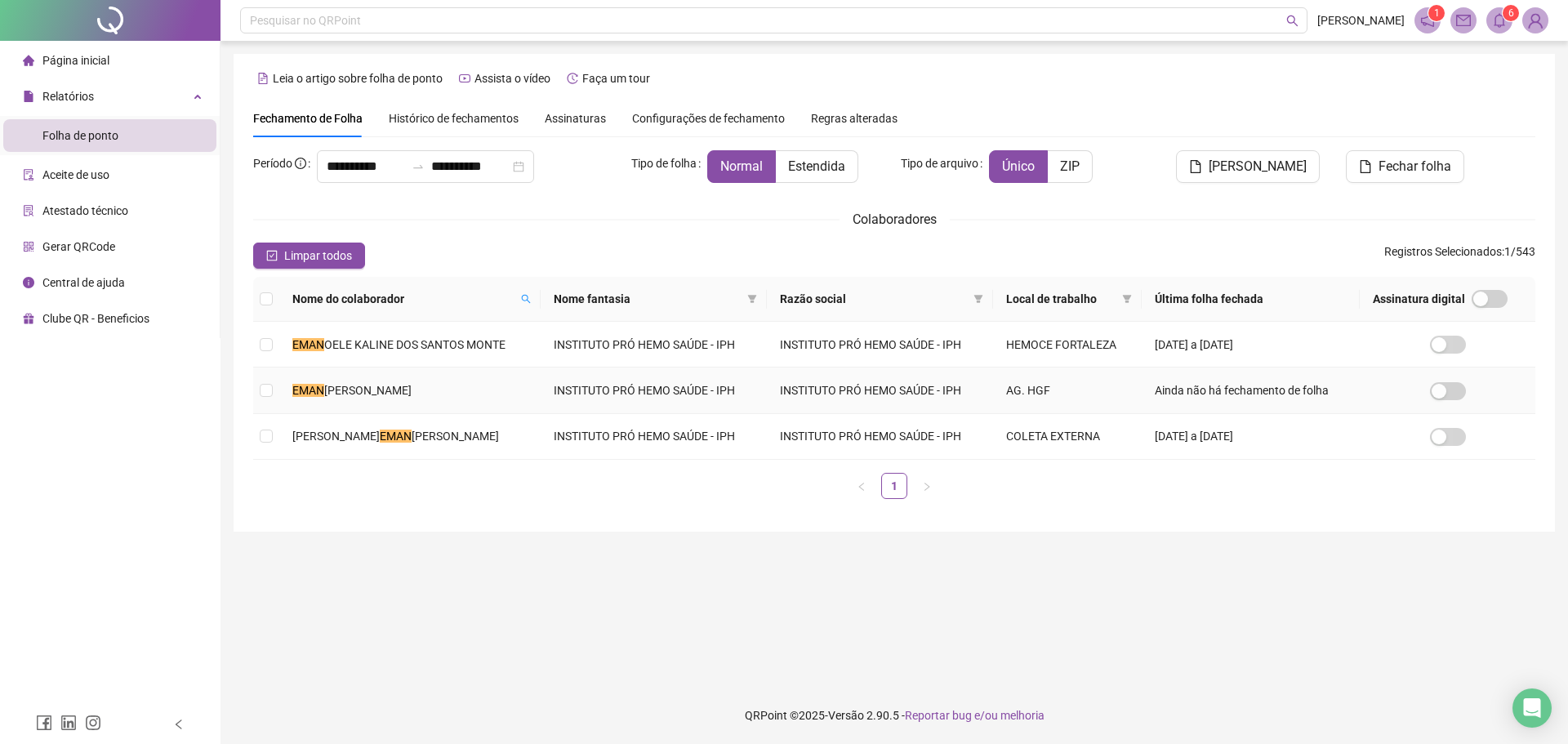
click at [412, 384] on span "[PERSON_NAME]" at bounding box center [367, 390] width 88 height 13
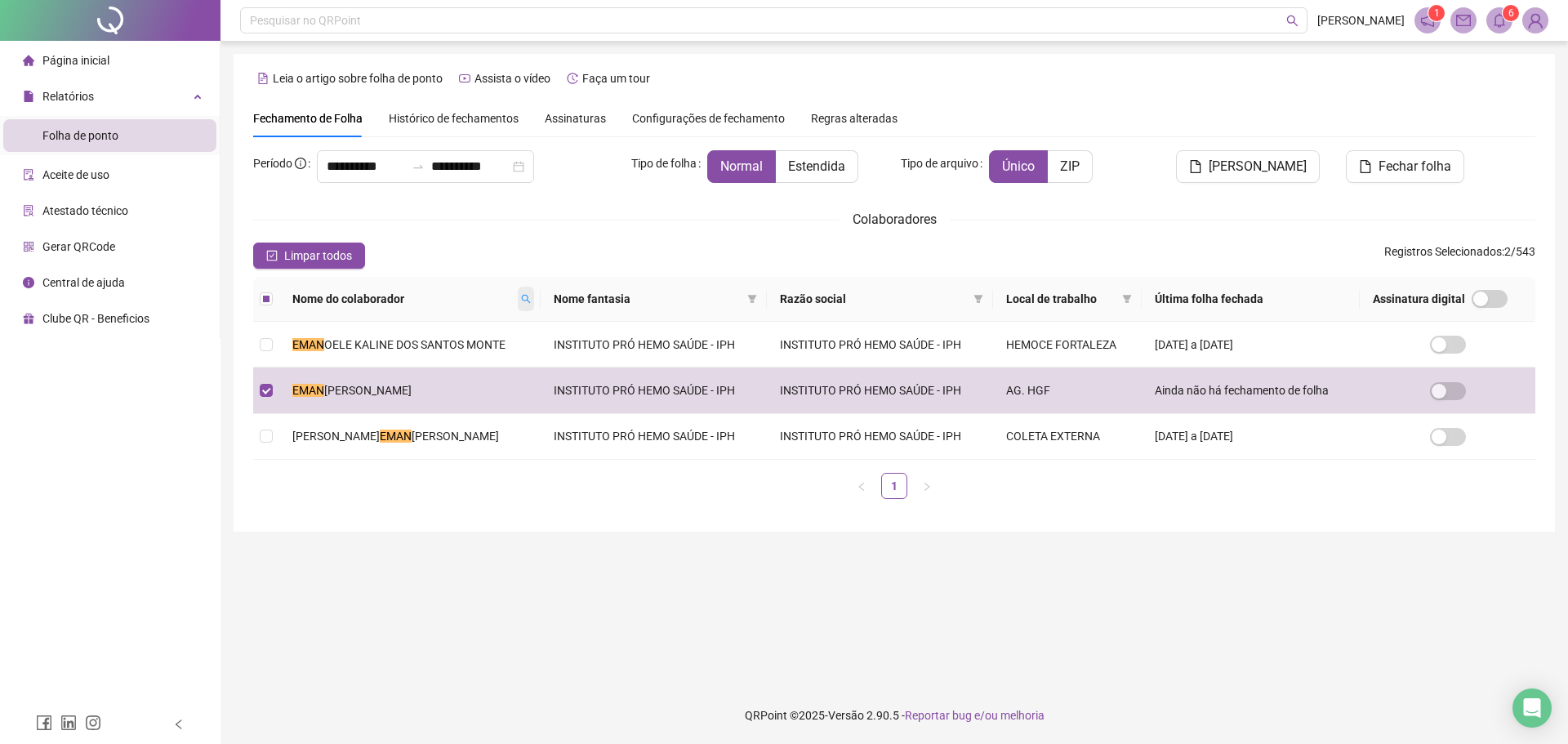
click at [526, 301] on icon "search" at bounding box center [525, 300] width 9 height 9
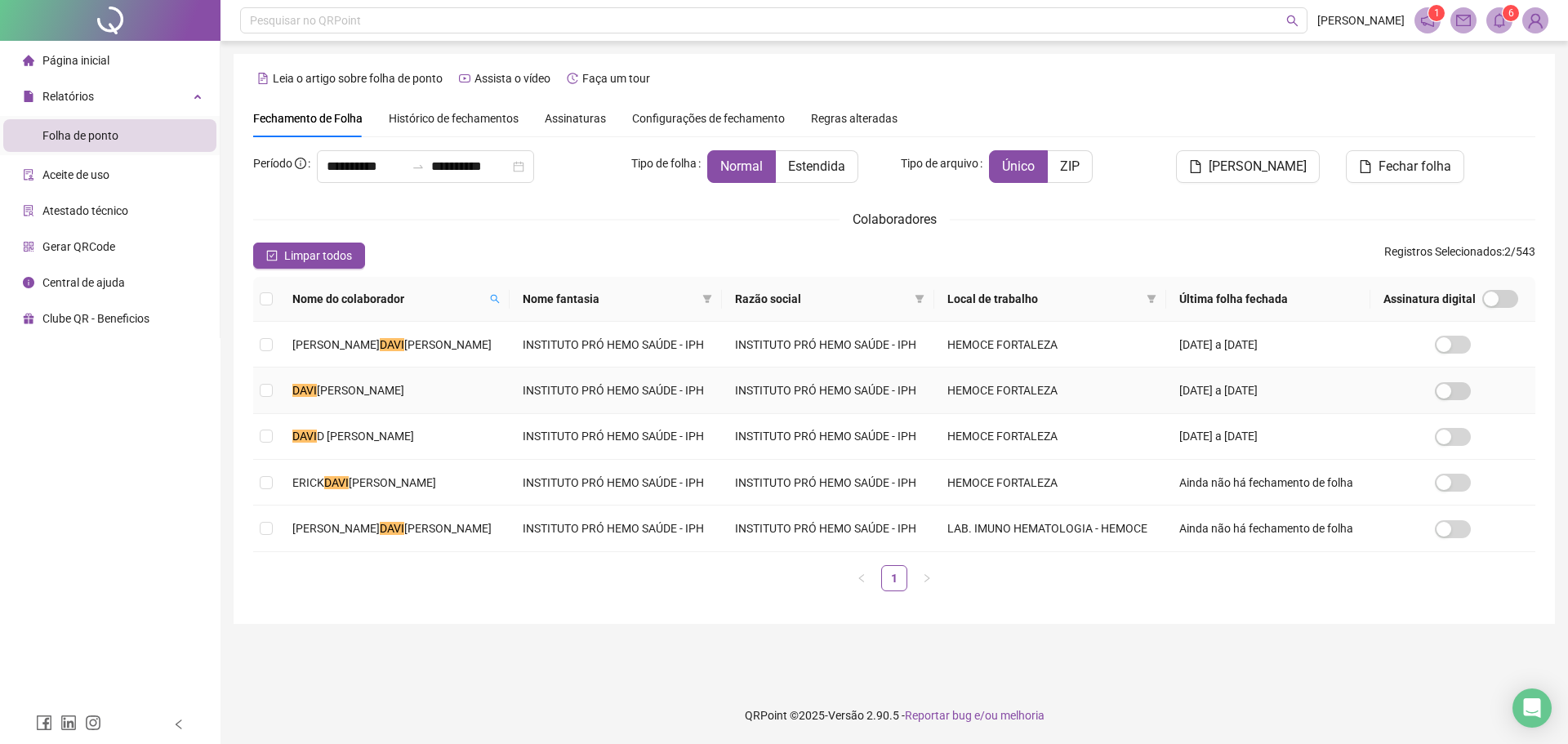
click at [427, 381] on td "[PERSON_NAME]" at bounding box center [394, 390] width 230 height 46
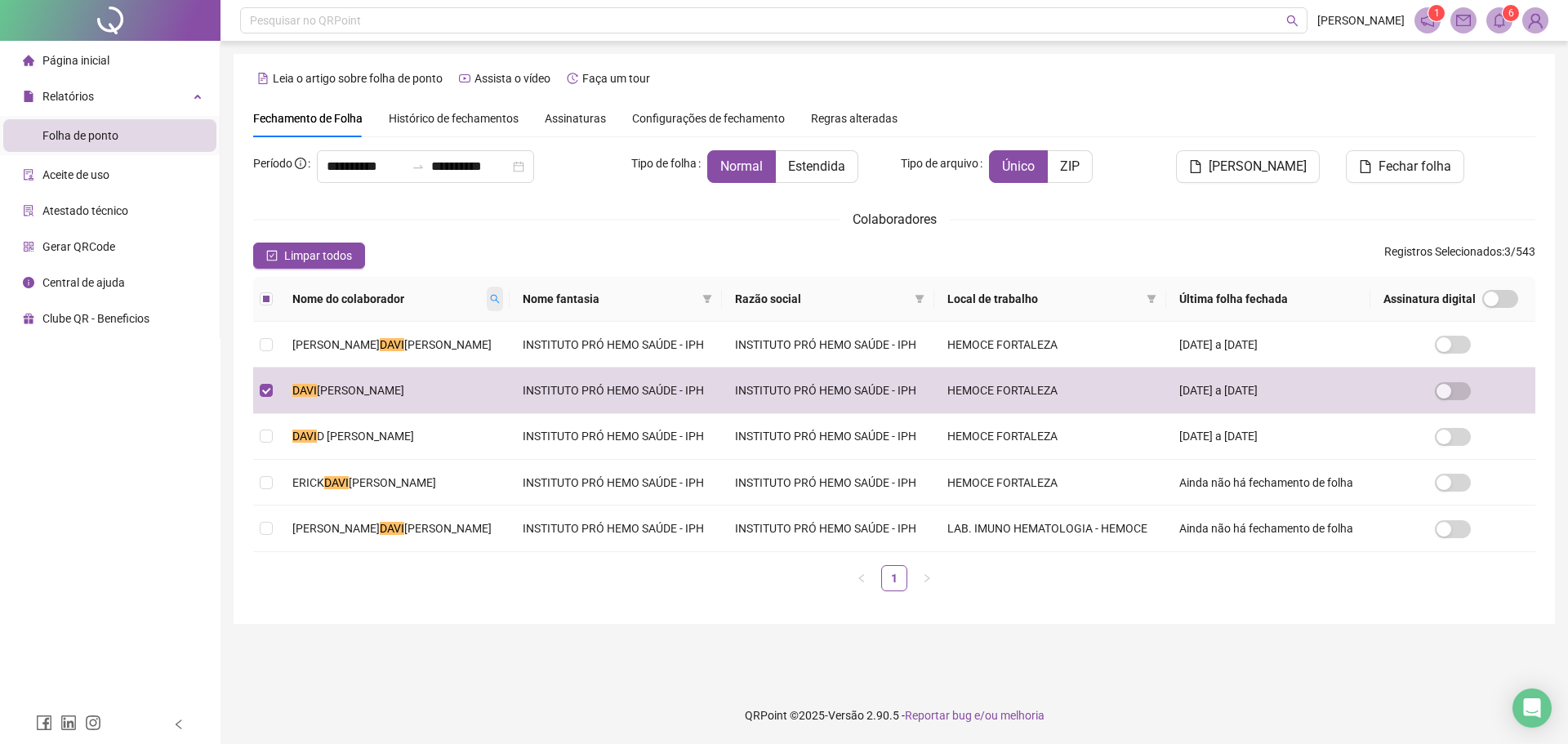
click at [490, 302] on icon "search" at bounding box center [495, 299] width 10 height 10
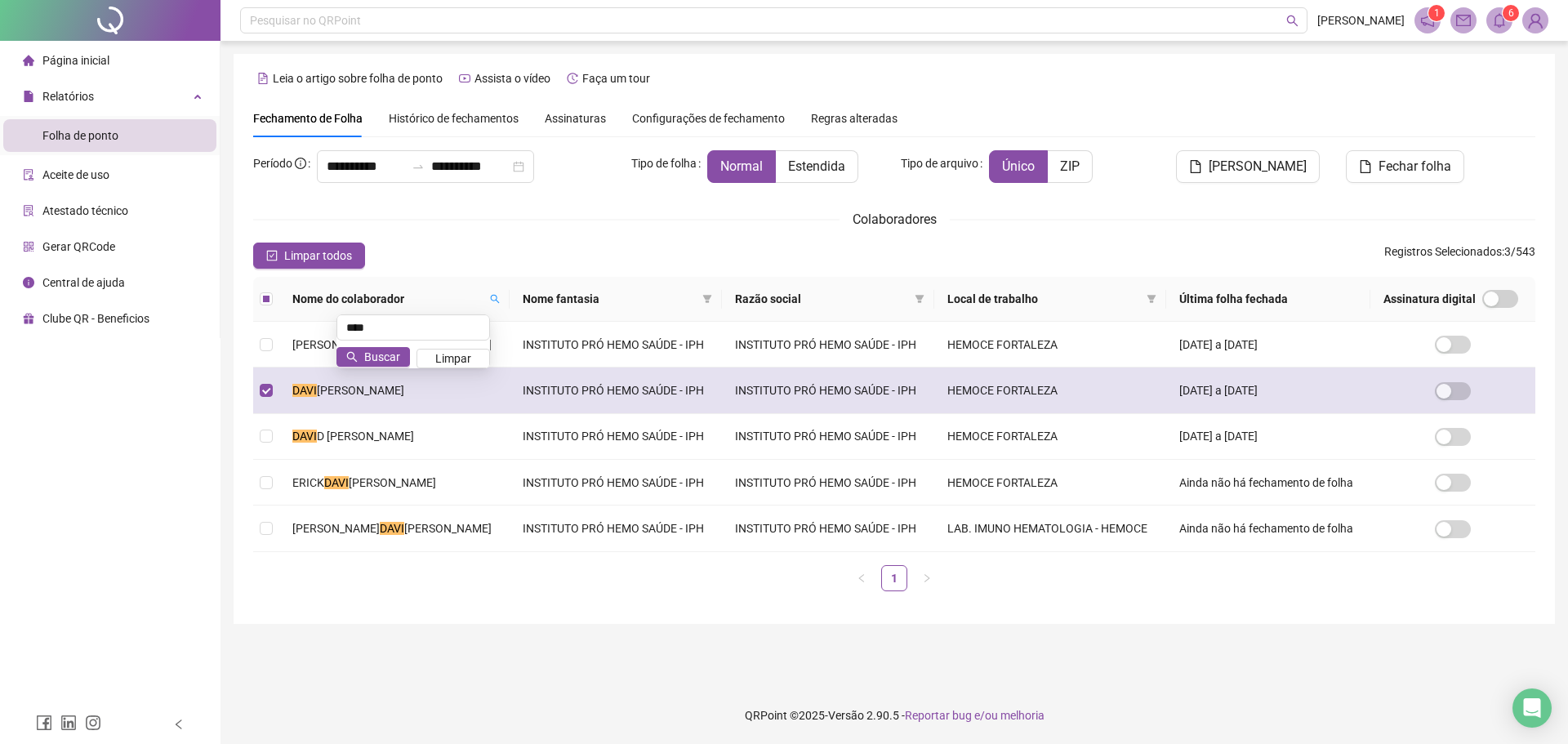
click at [360, 391] on span "[PERSON_NAME]" at bounding box center [360, 390] width 88 height 13
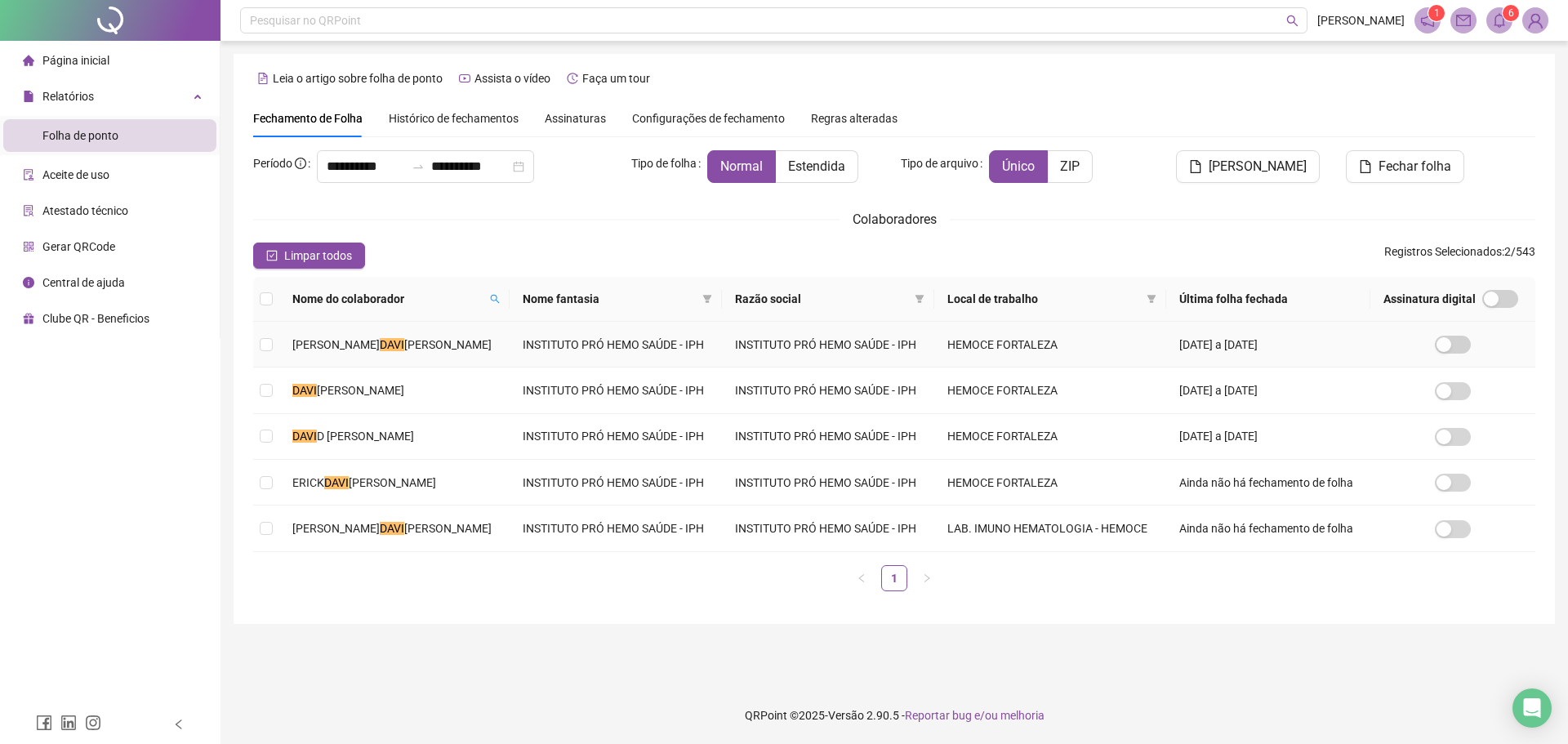
click at [374, 334] on td "[PERSON_NAME]" at bounding box center [394, 344] width 230 height 46
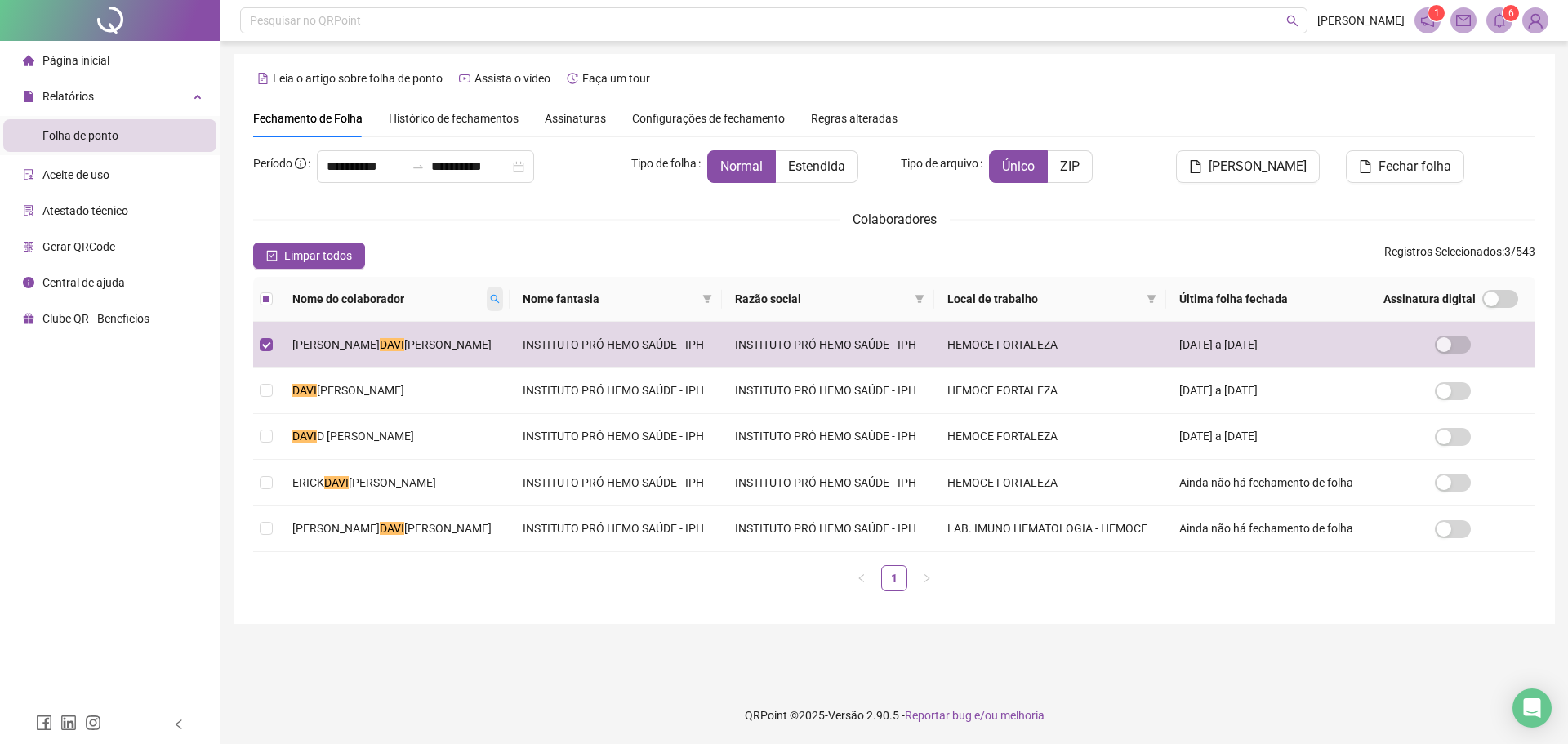
click at [487, 293] on span at bounding box center [495, 299] width 16 height 24
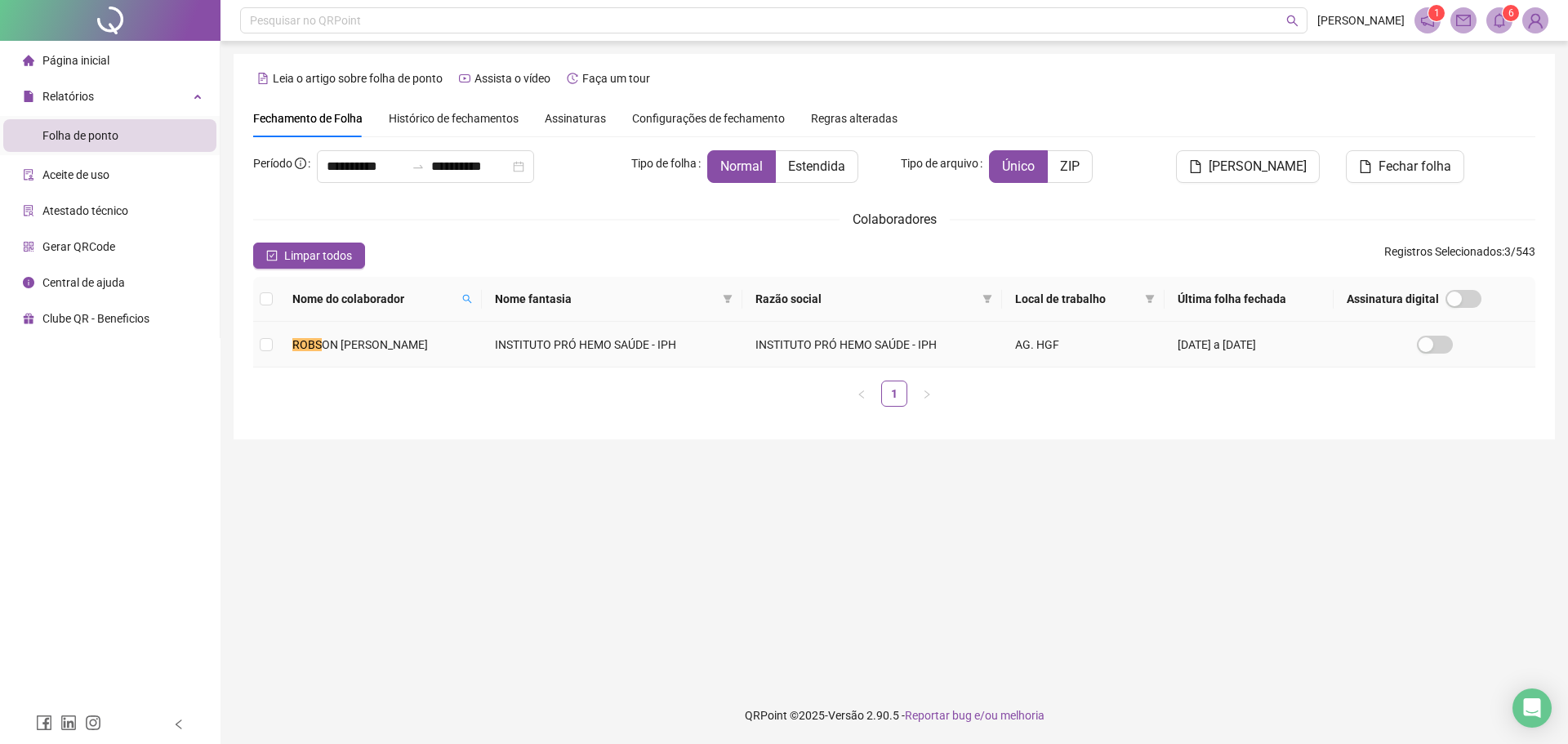
click at [482, 347] on td "ROBS ON [PERSON_NAME]" at bounding box center [380, 344] width 202 height 46
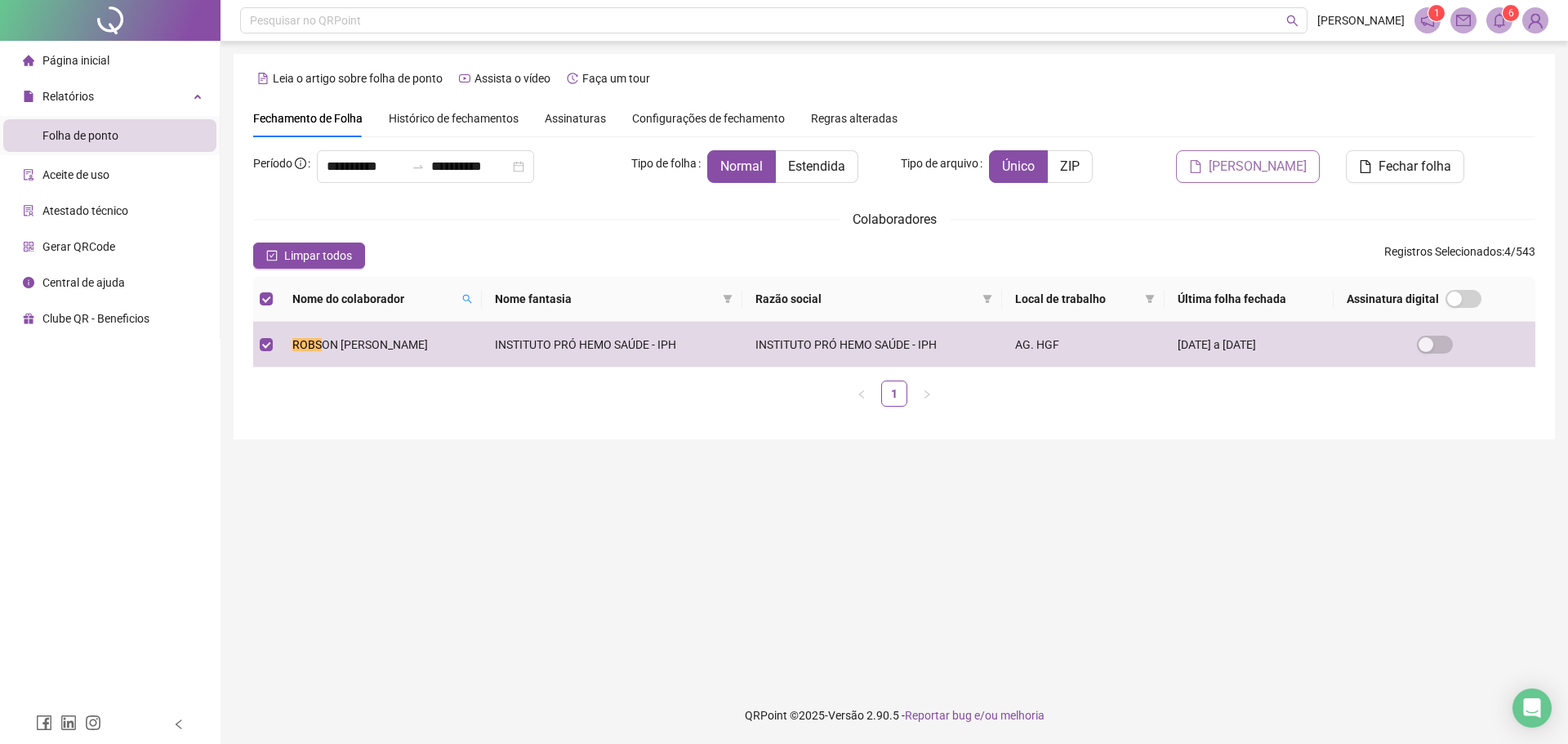
click at [1247, 172] on span "[PERSON_NAME]" at bounding box center [1257, 167] width 98 height 20
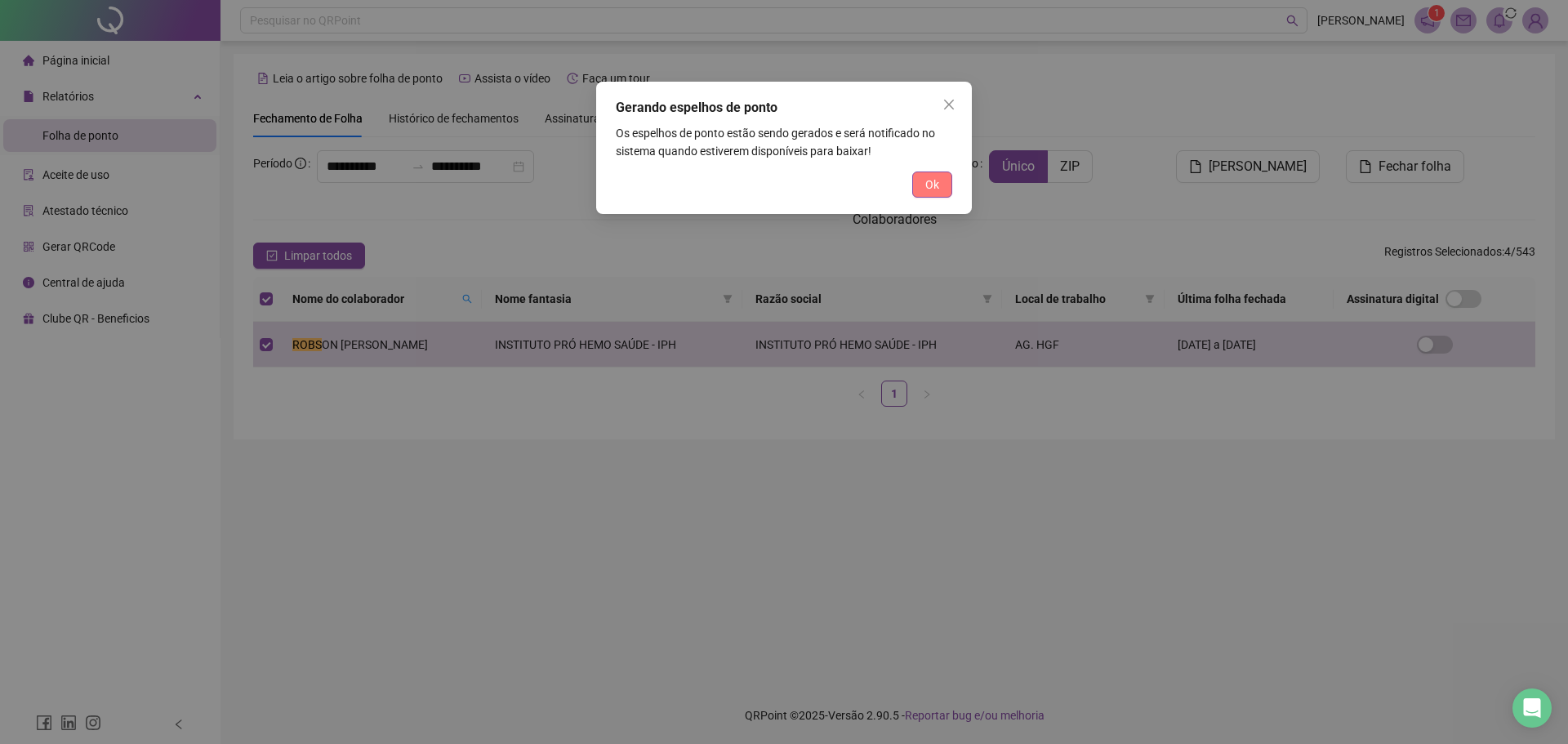
click at [939, 181] on button "Ok" at bounding box center [932, 184] width 40 height 26
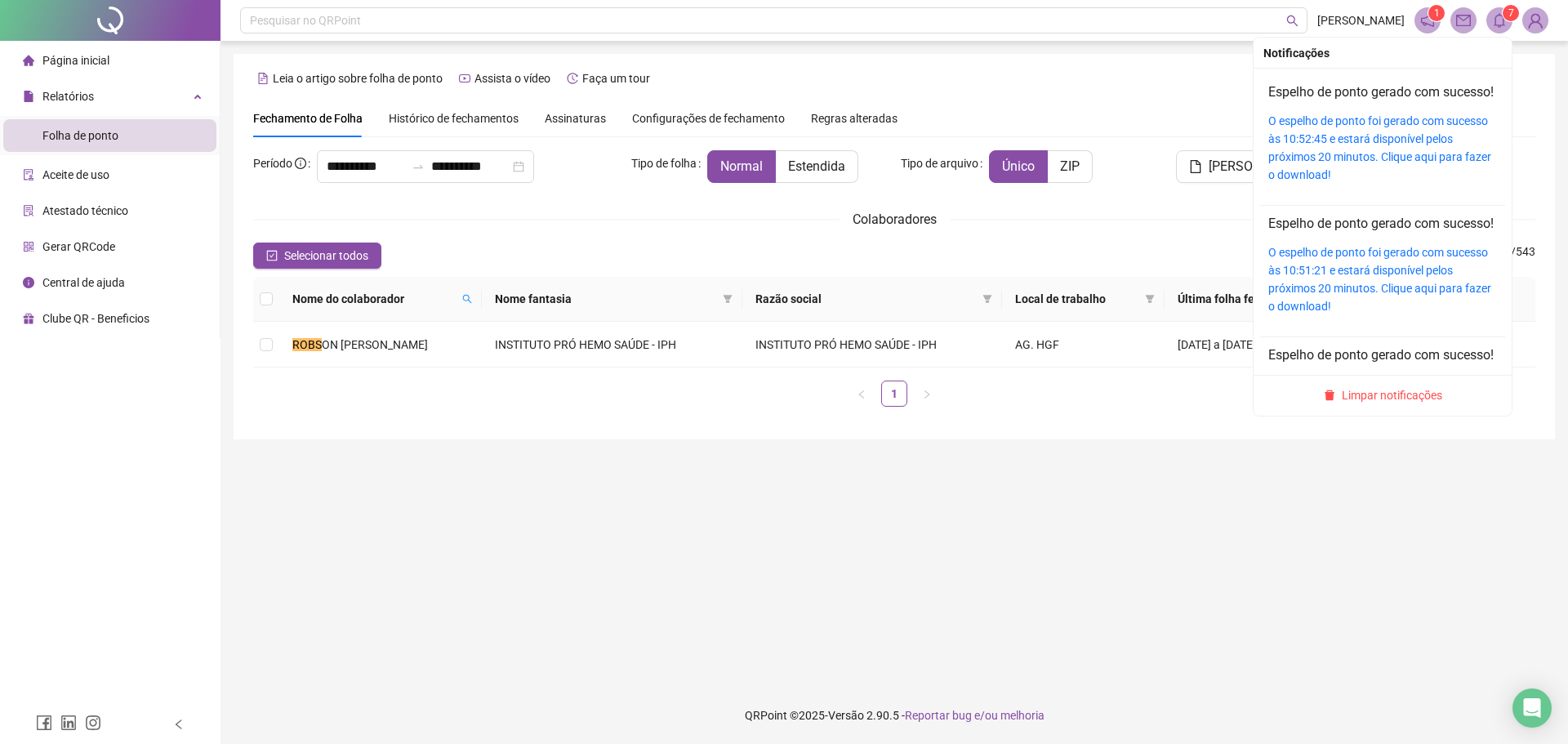
click at [1501, 31] on span at bounding box center [1498, 20] width 26 height 26
click at [1271, 144] on link "O espelho de ponto foi gerado com sucesso às 10:52:45 e estará disponível pelos…" at bounding box center [1379, 148] width 223 height 67
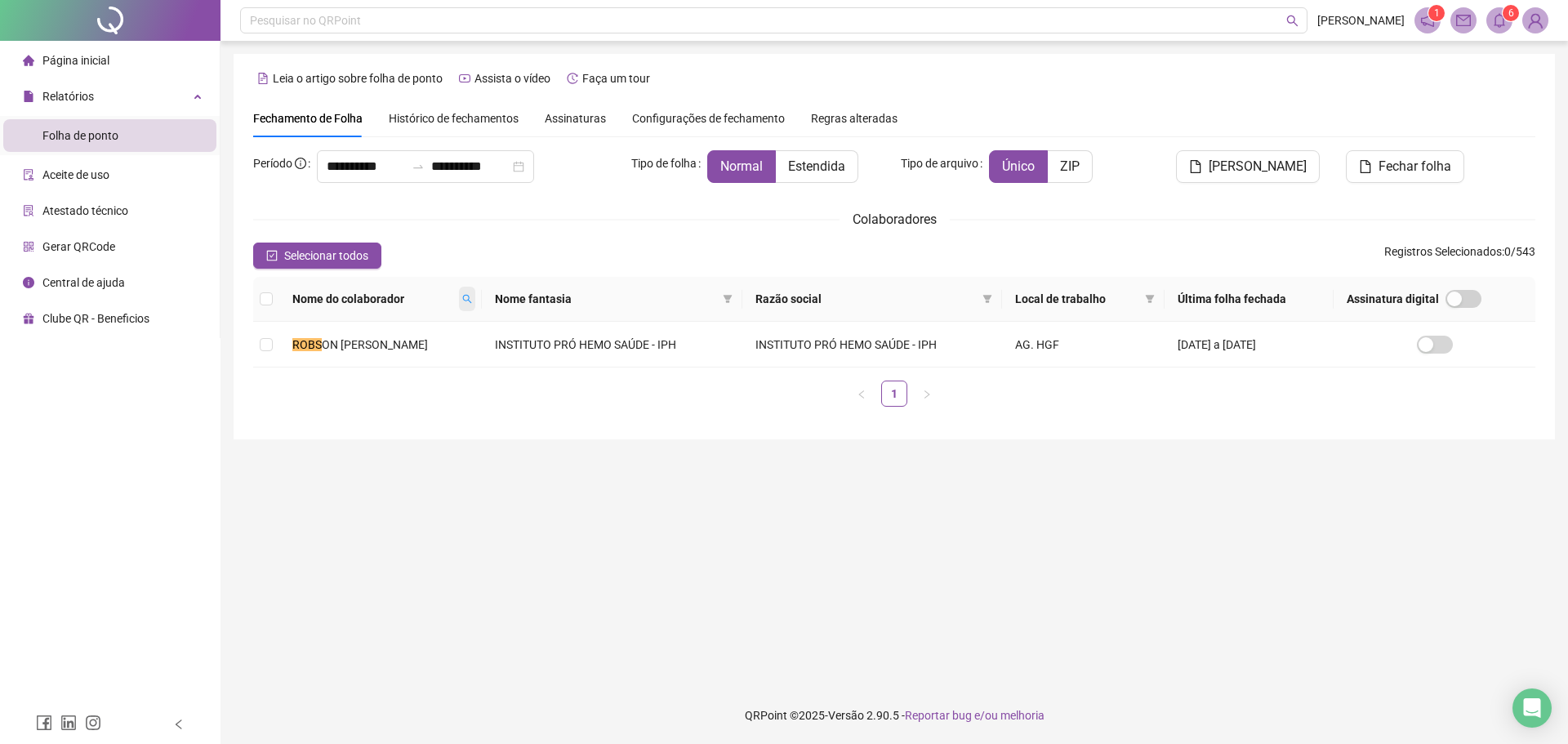
click at [475, 295] on span at bounding box center [467, 299] width 16 height 24
click at [475, 355] on td "[PERSON_NAME]" at bounding box center [385, 344] width 211 height 46
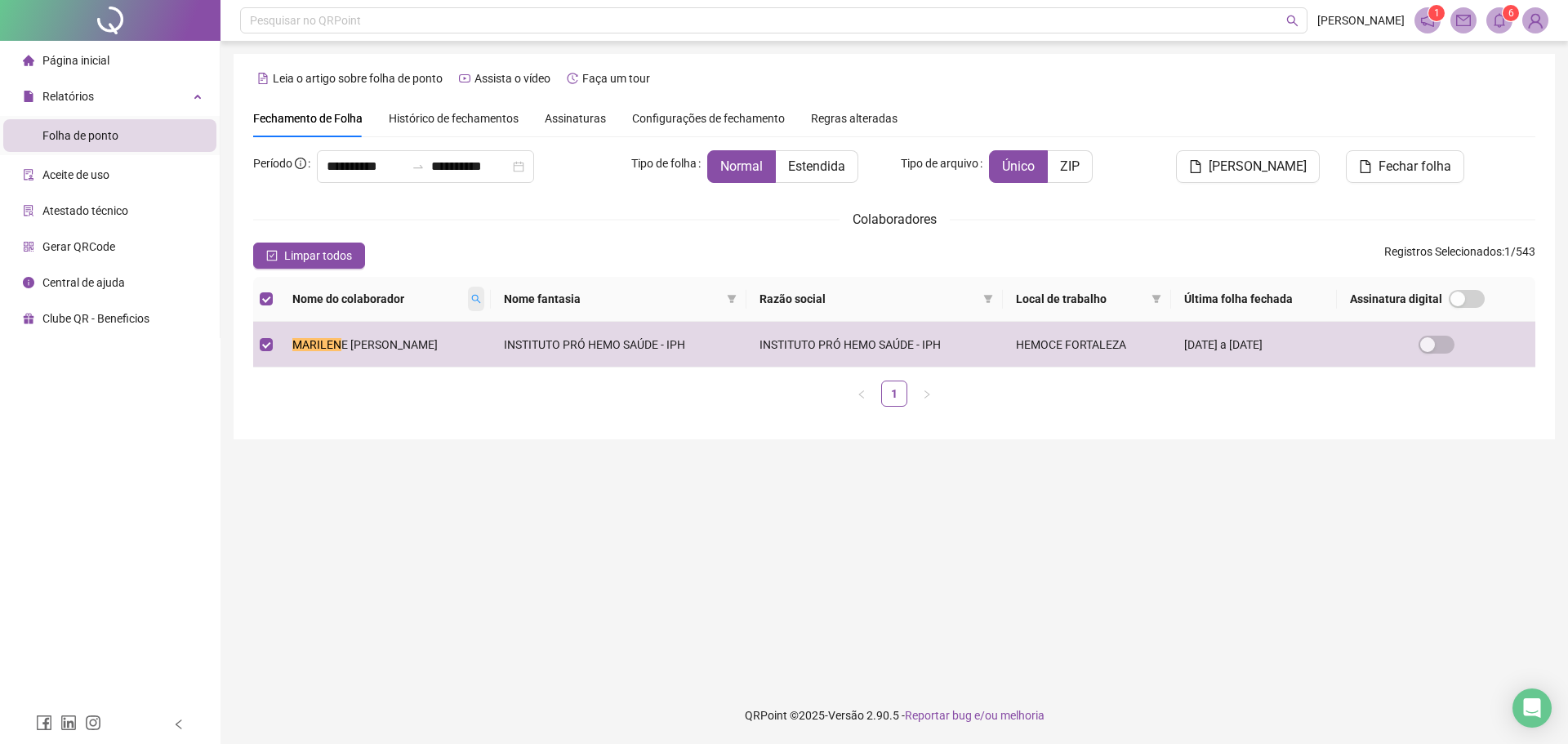
click at [478, 297] on icon "search" at bounding box center [476, 299] width 10 height 10
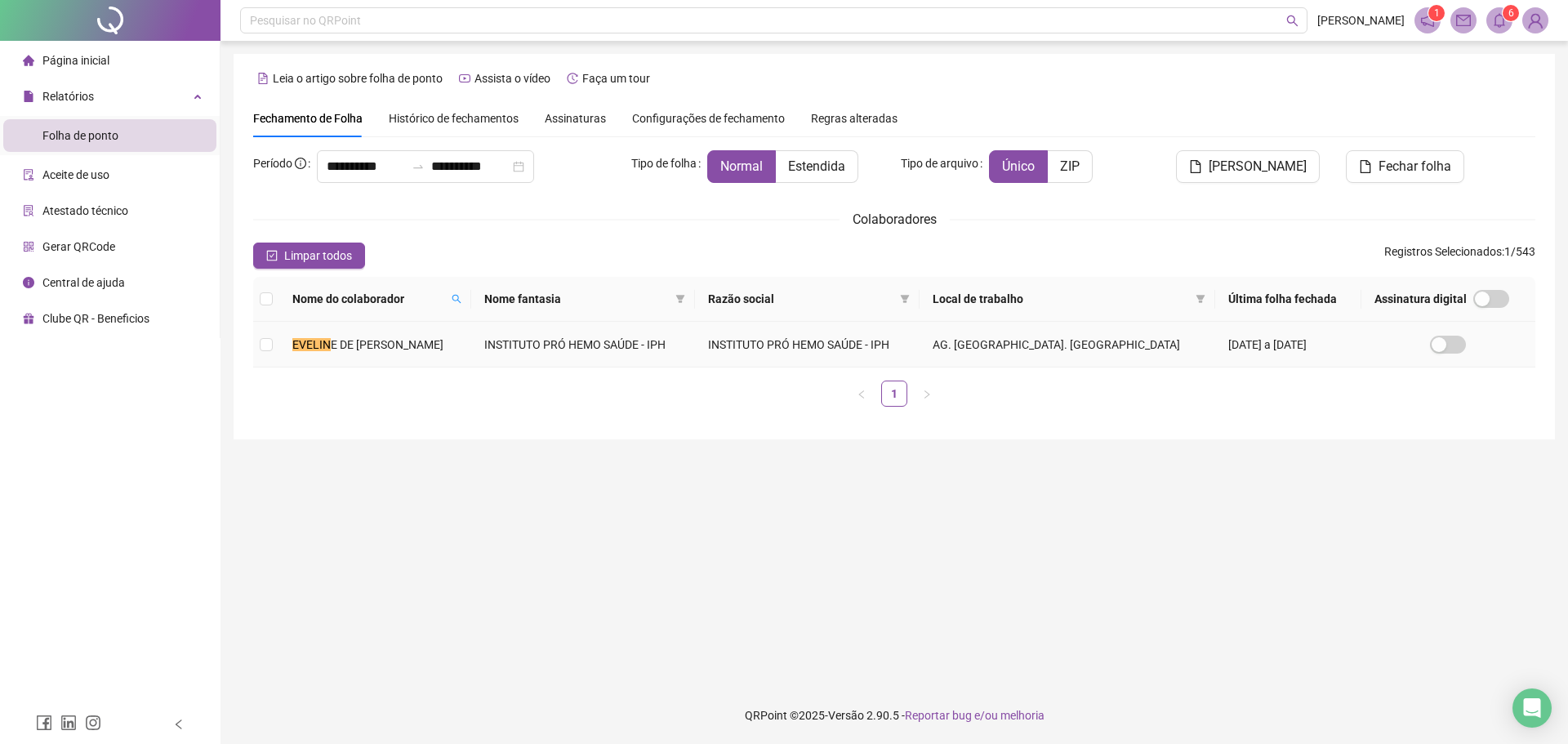
click at [460, 339] on td "[PERSON_NAME] E DE [PERSON_NAME]" at bounding box center [375, 344] width 192 height 46
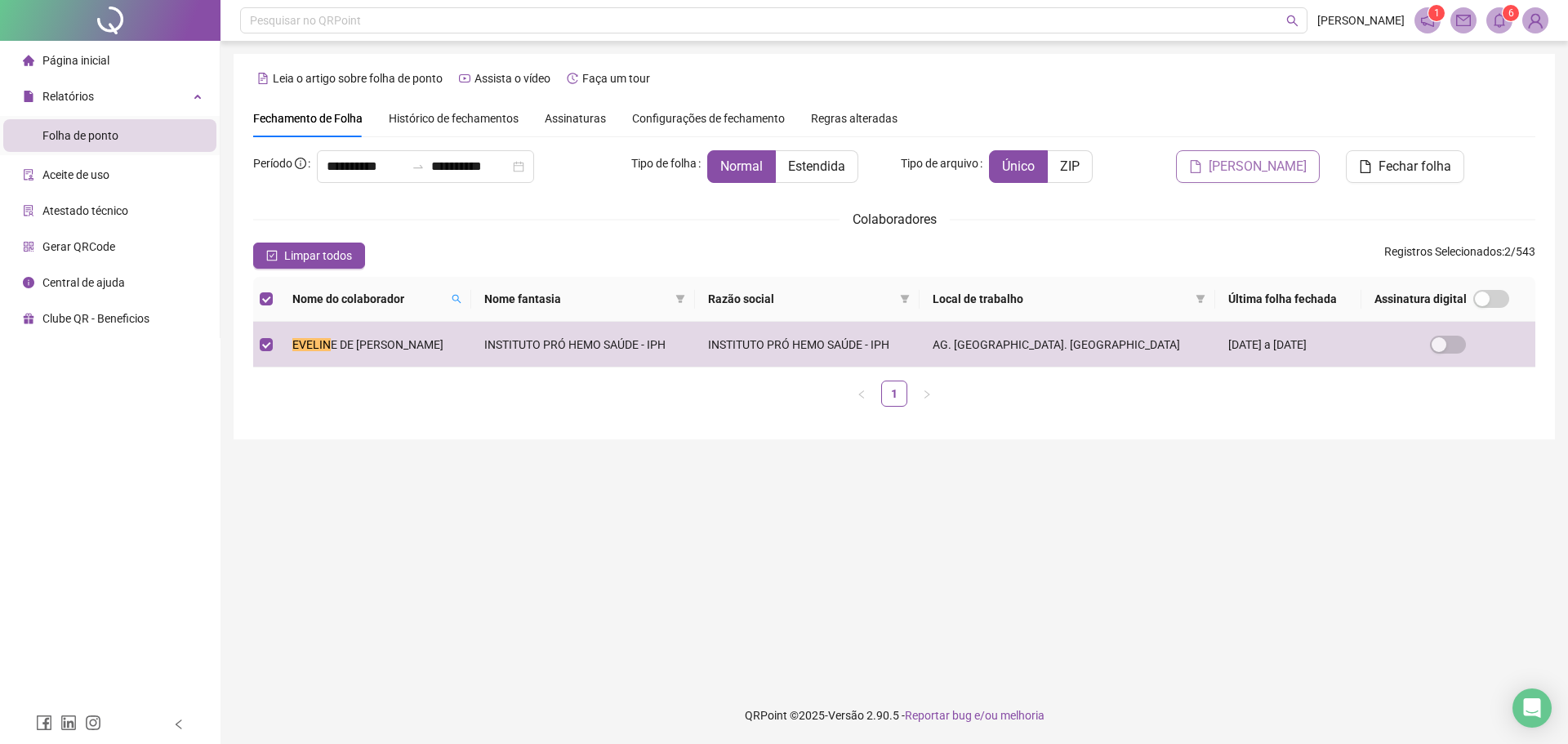
click at [1250, 173] on span "[PERSON_NAME]" at bounding box center [1257, 167] width 98 height 20
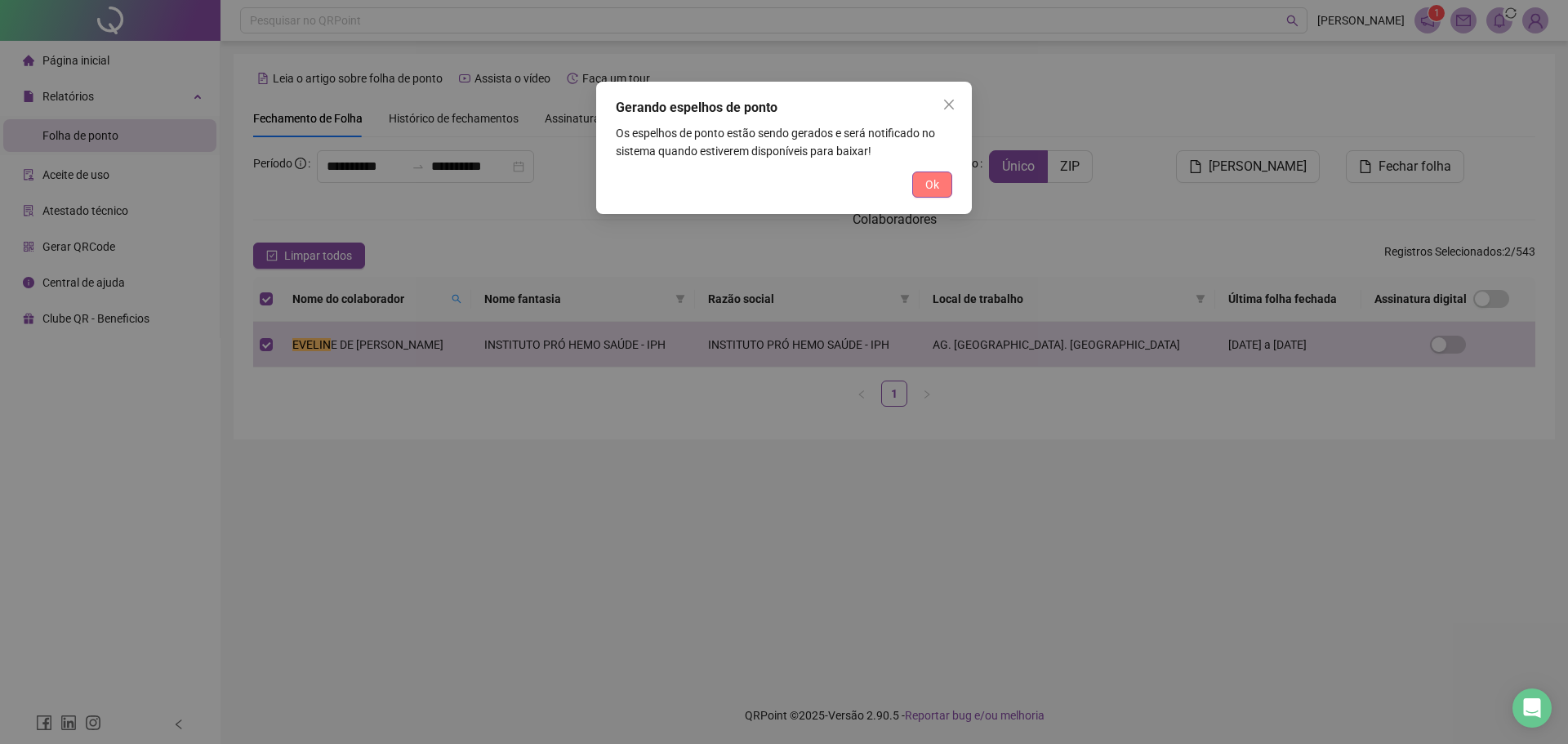
click at [951, 178] on button "Ok" at bounding box center [932, 184] width 40 height 26
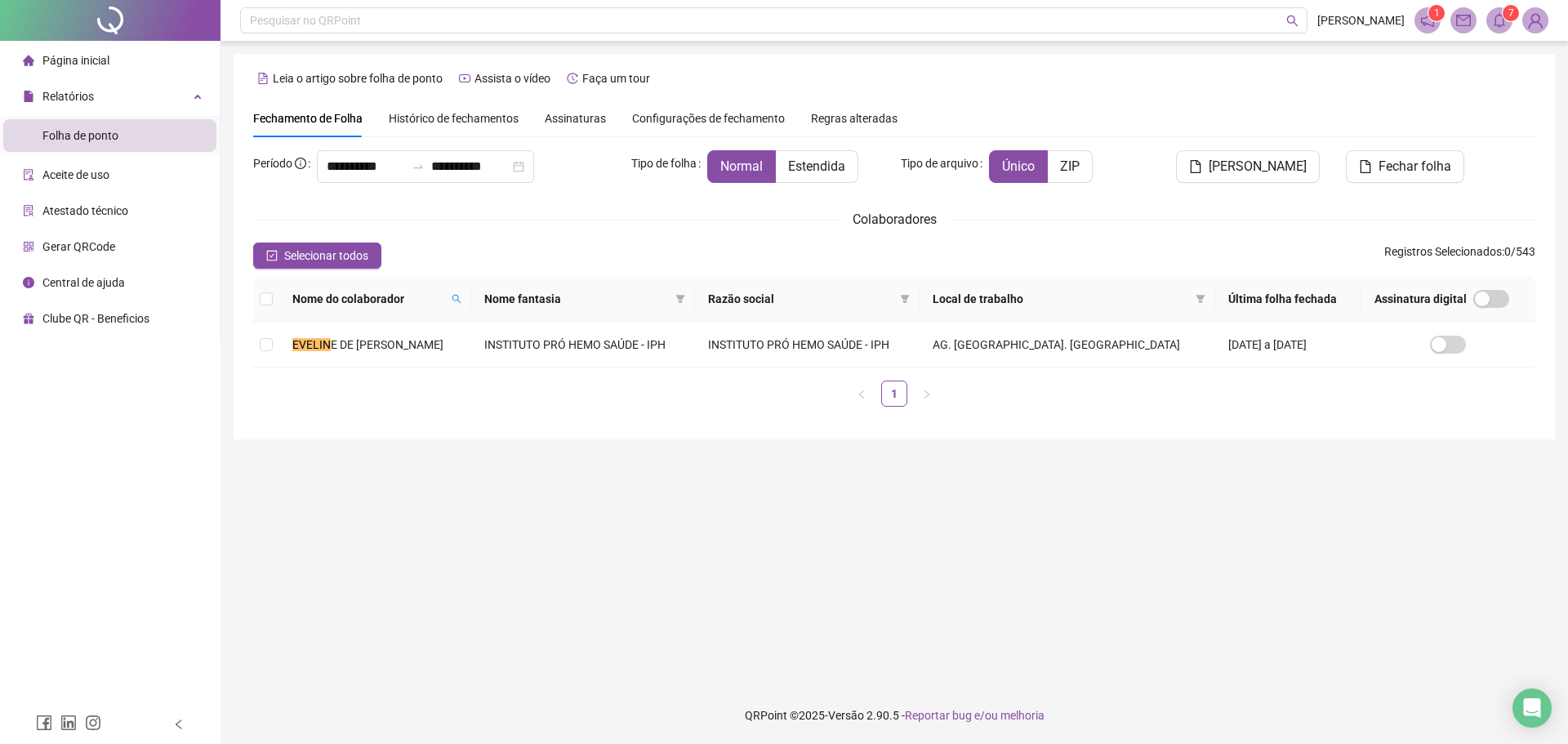
click at [1500, 23] on icon "bell" at bounding box center [1499, 20] width 14 height 14
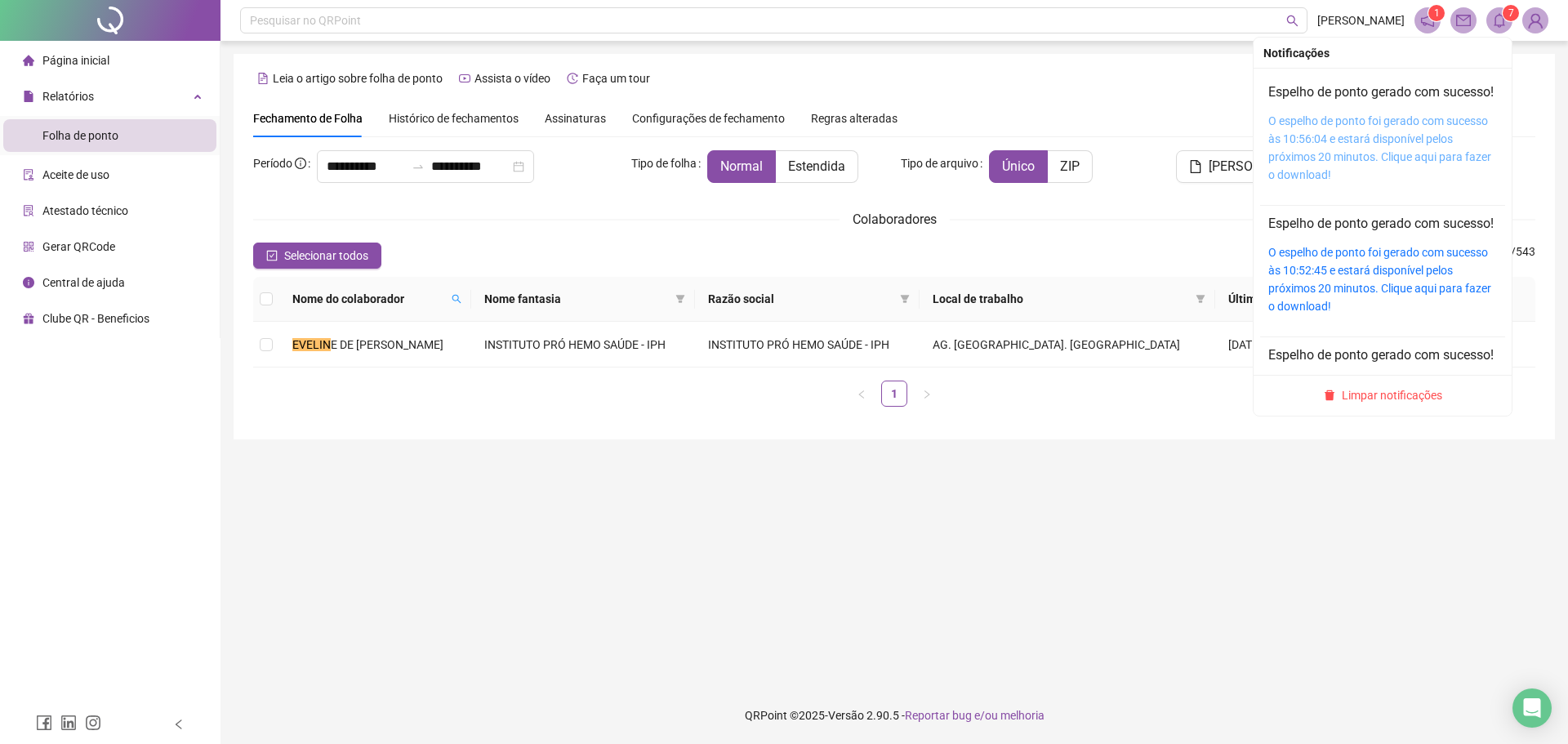
click at [1383, 150] on link "O espelho de ponto foi gerado com sucesso às 10:56:04 e estará disponível pelos…" at bounding box center [1379, 148] width 223 height 67
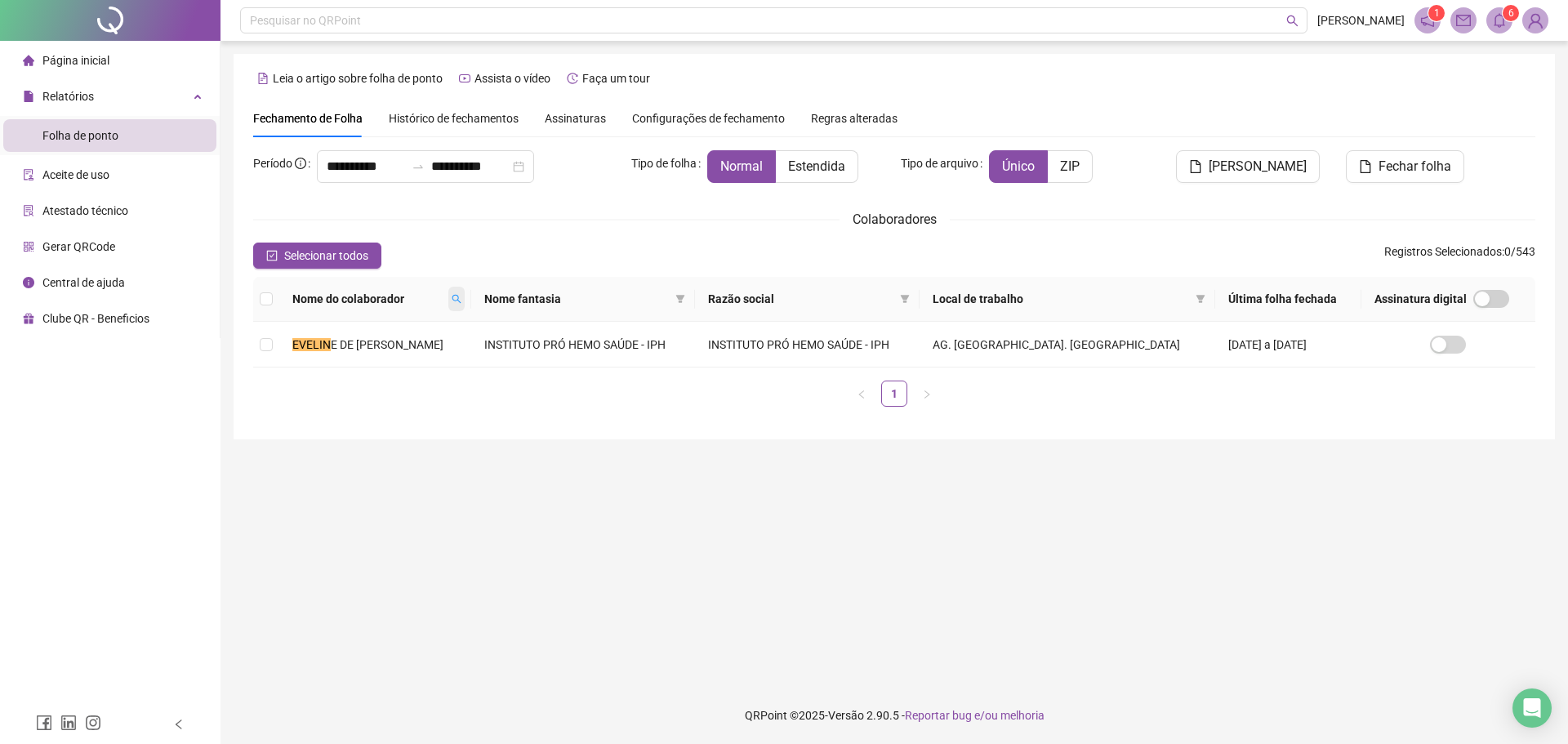
click at [465, 292] on span at bounding box center [457, 299] width 16 height 24
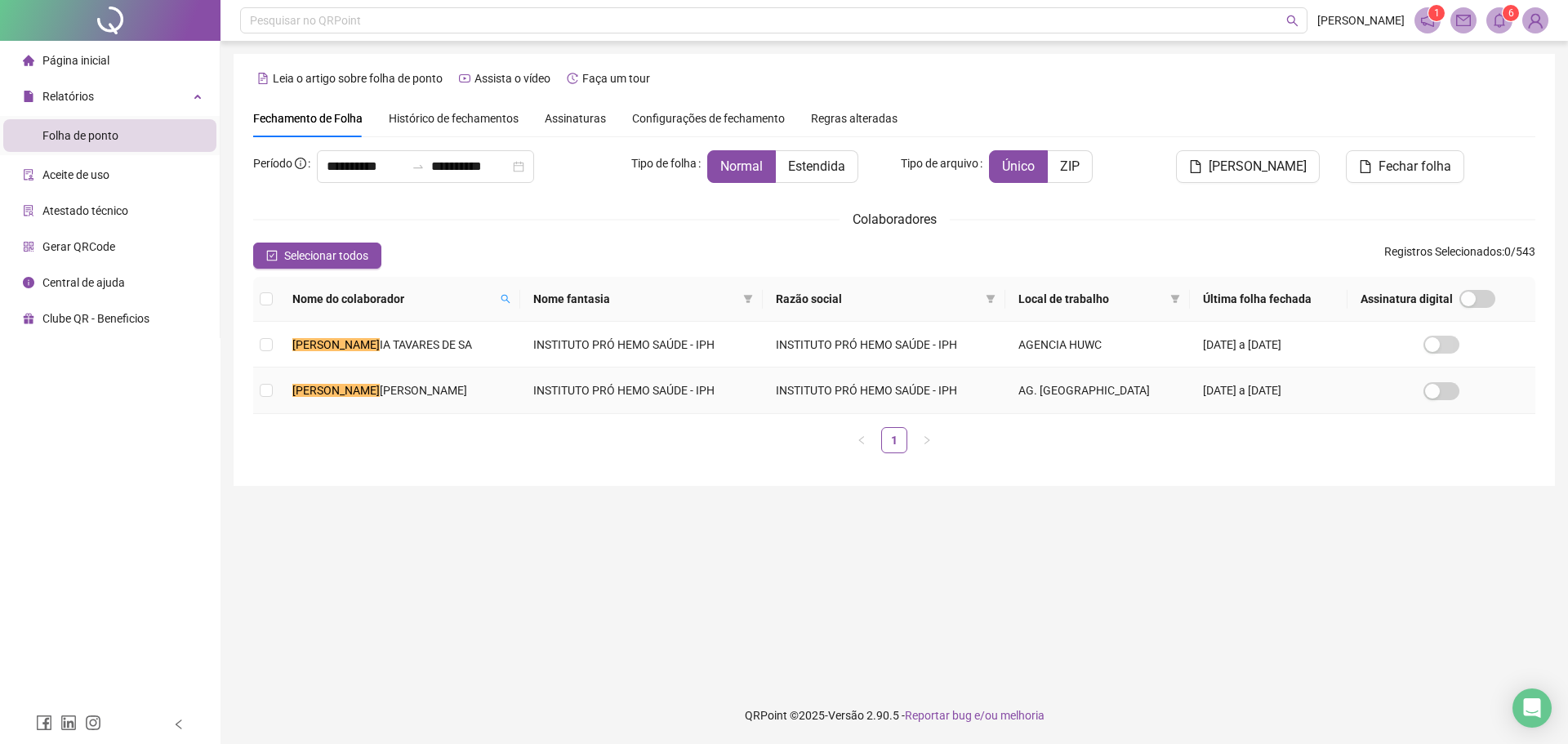
click at [380, 389] on span "[PERSON_NAME]" at bounding box center [423, 390] width 88 height 13
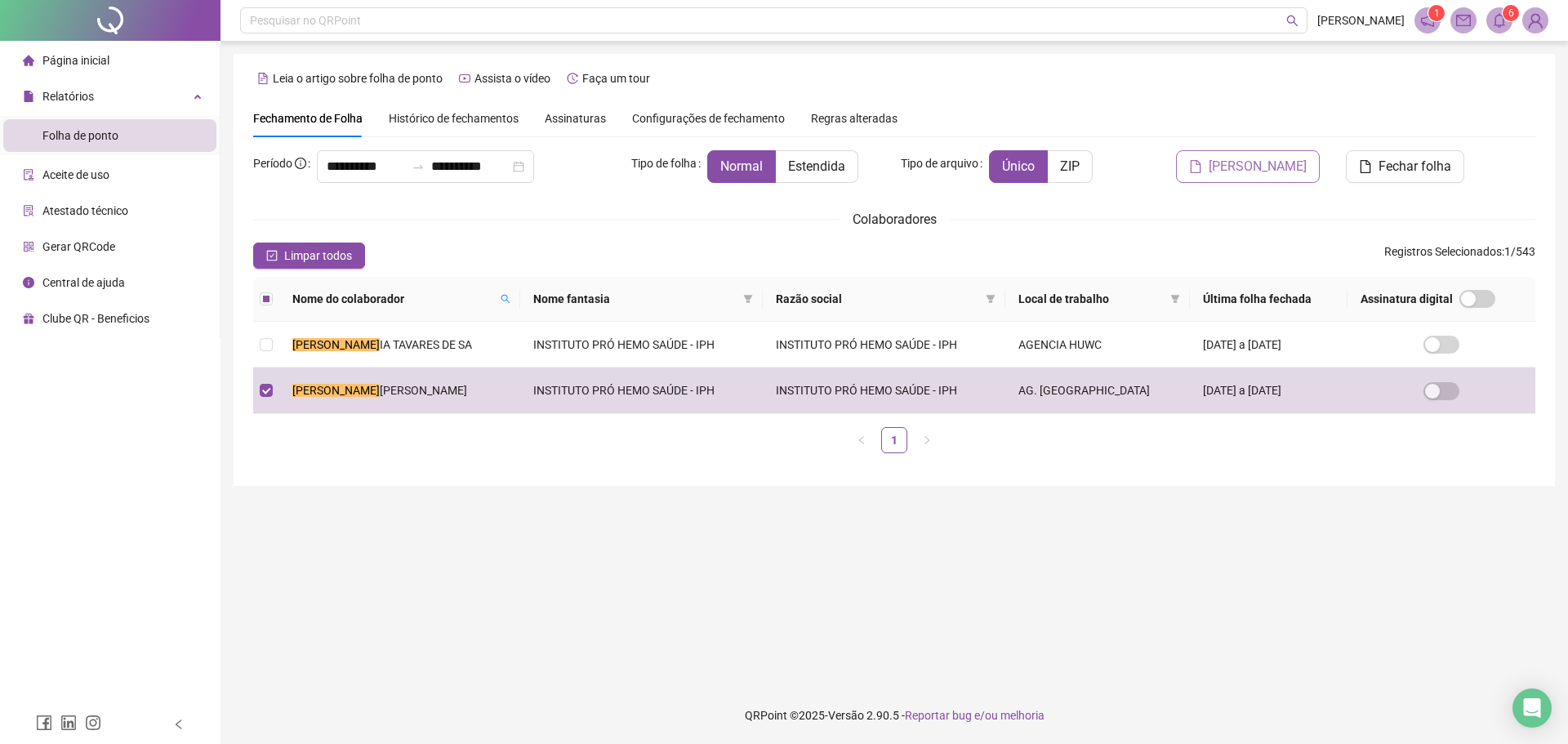
click at [1259, 169] on span "[PERSON_NAME]" at bounding box center [1257, 167] width 98 height 20
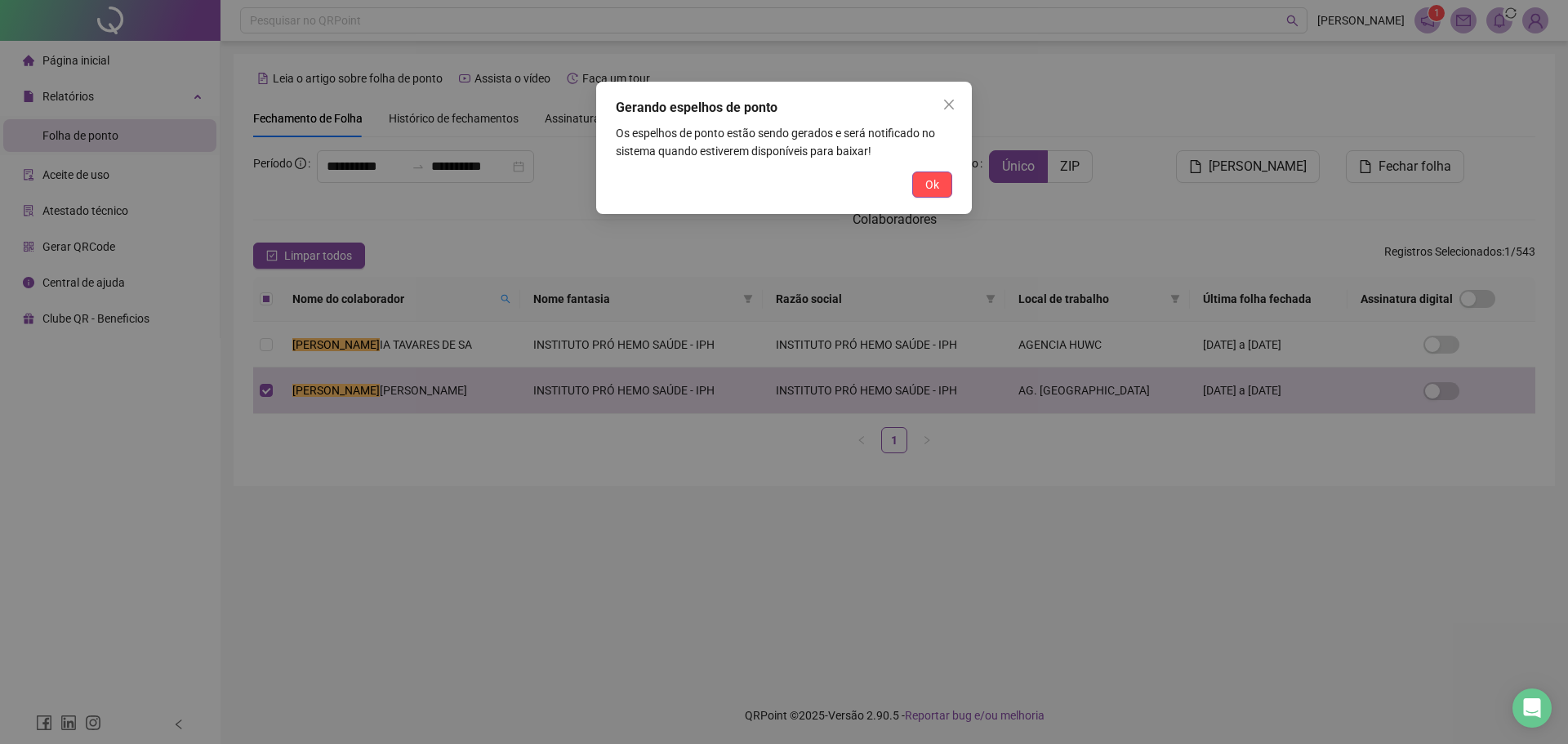
drag, startPoint x: 929, startPoint y: 176, endPoint x: 942, endPoint y: 172, distance: 13.6
click at [929, 177] on span "Ok" at bounding box center [932, 184] width 14 height 18
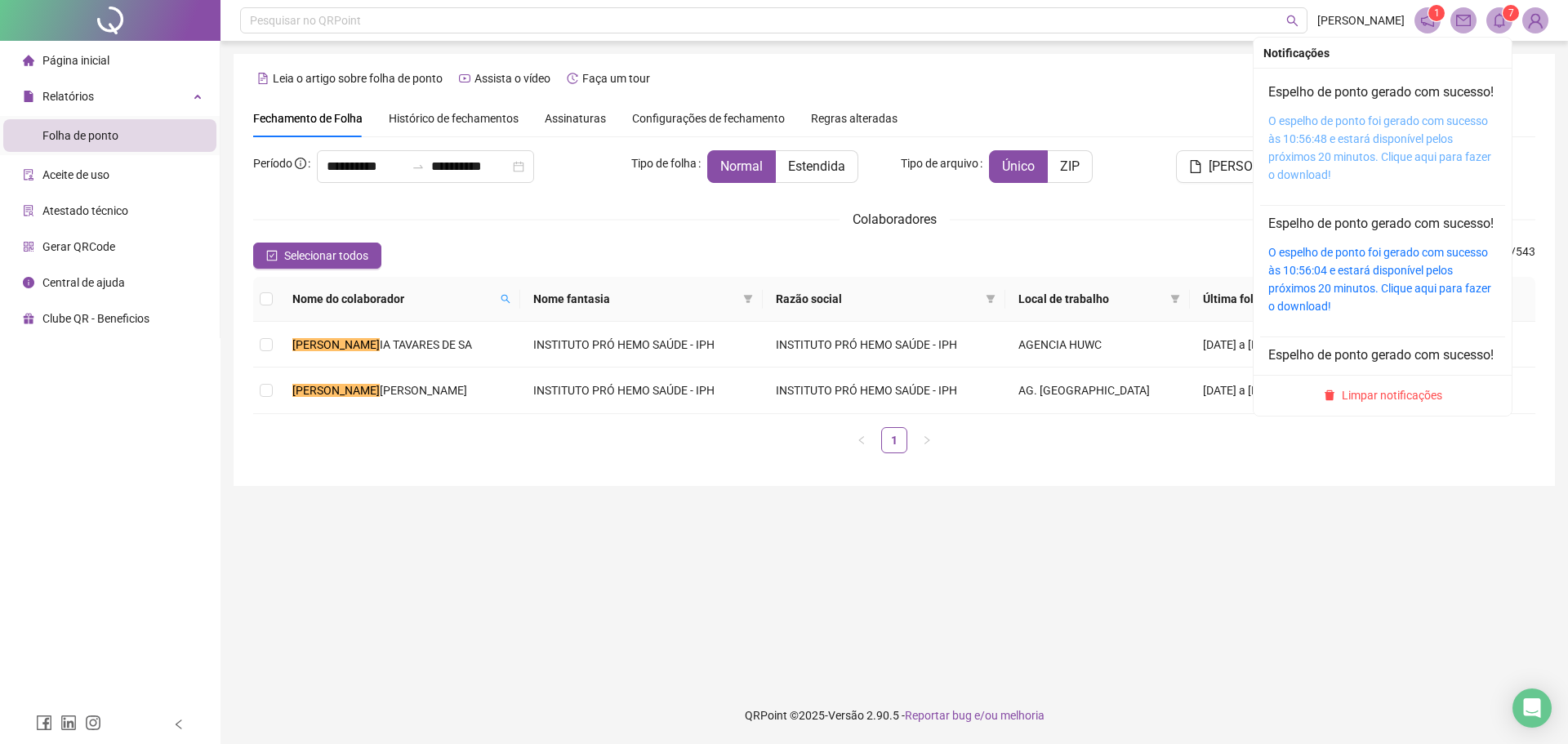
click at [1385, 134] on link "O espelho de ponto foi gerado com sucesso às 10:56:48 e estará disponível pelos…" at bounding box center [1379, 148] width 223 height 67
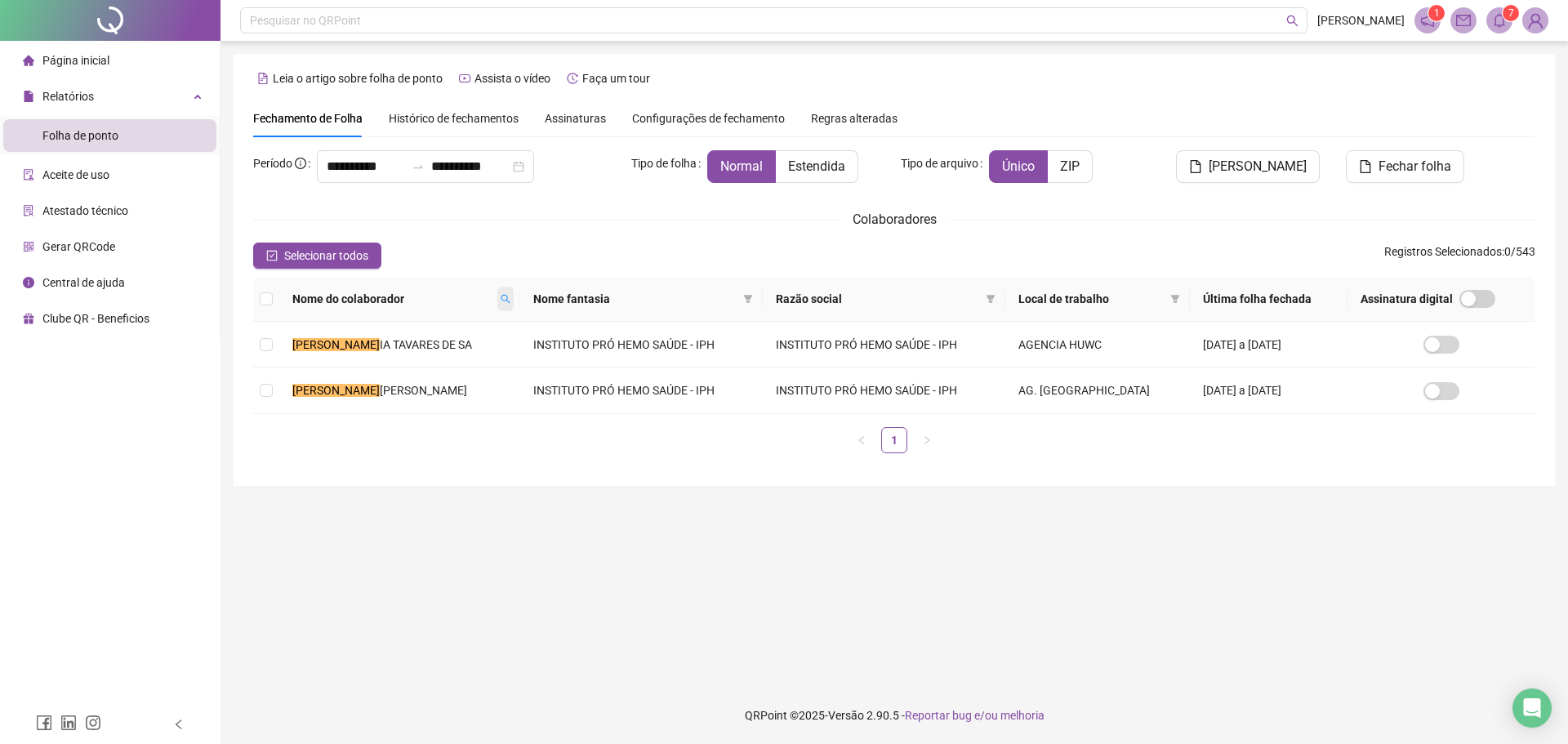
click at [497, 289] on span at bounding box center [506, 299] width 16 height 24
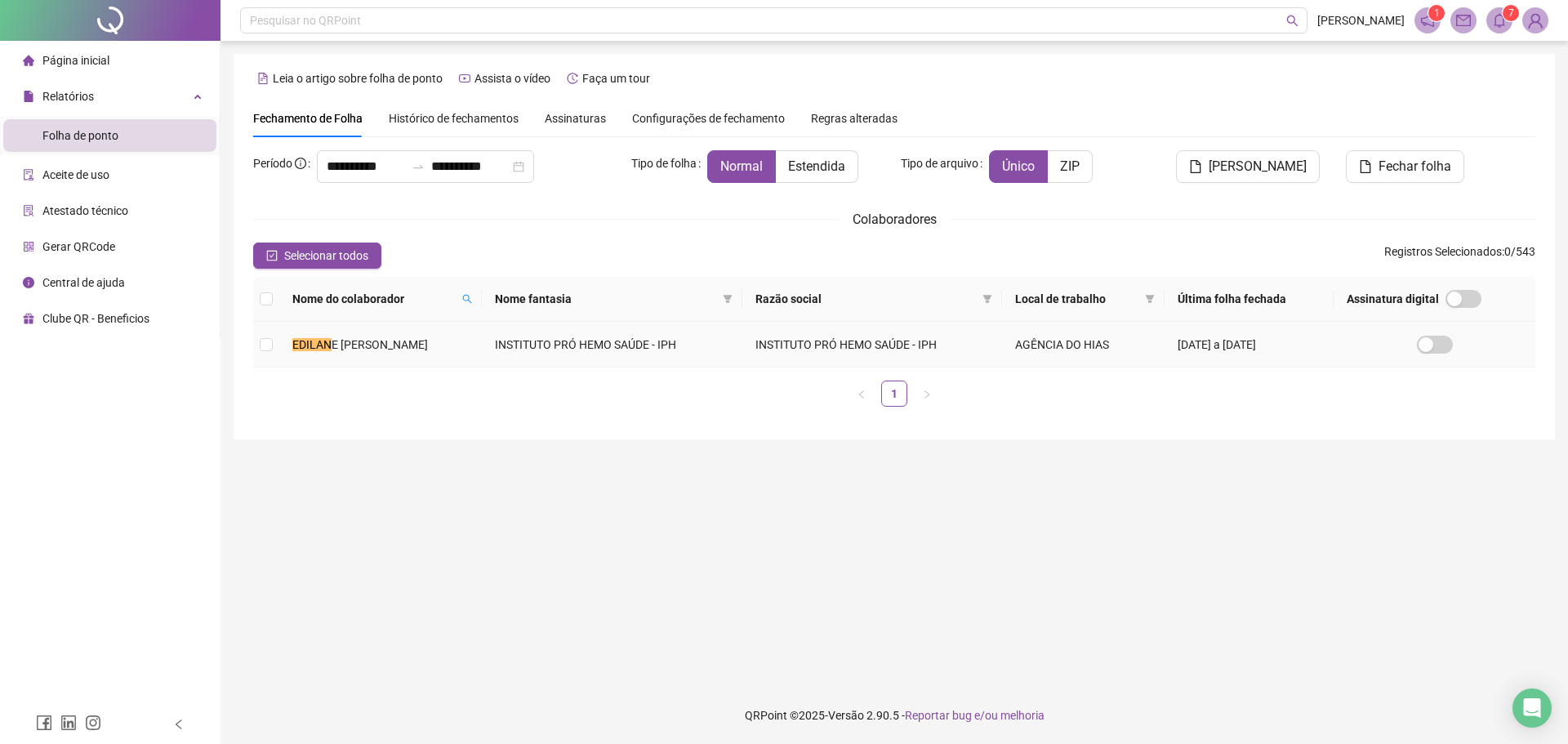
click at [429, 339] on td "EDILAN E [PERSON_NAME]" at bounding box center [380, 344] width 202 height 46
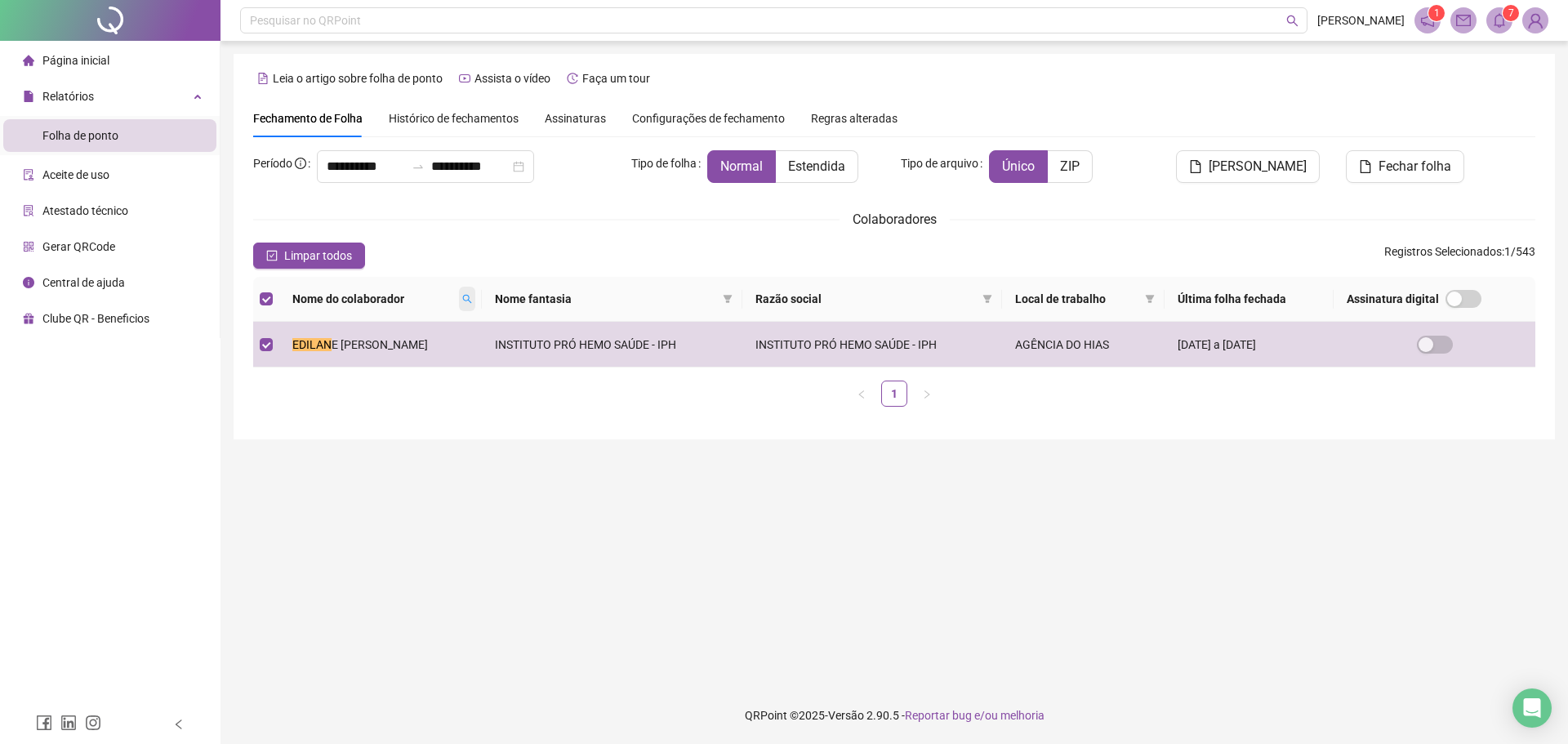
click at [462, 295] on icon "search" at bounding box center [467, 299] width 10 height 10
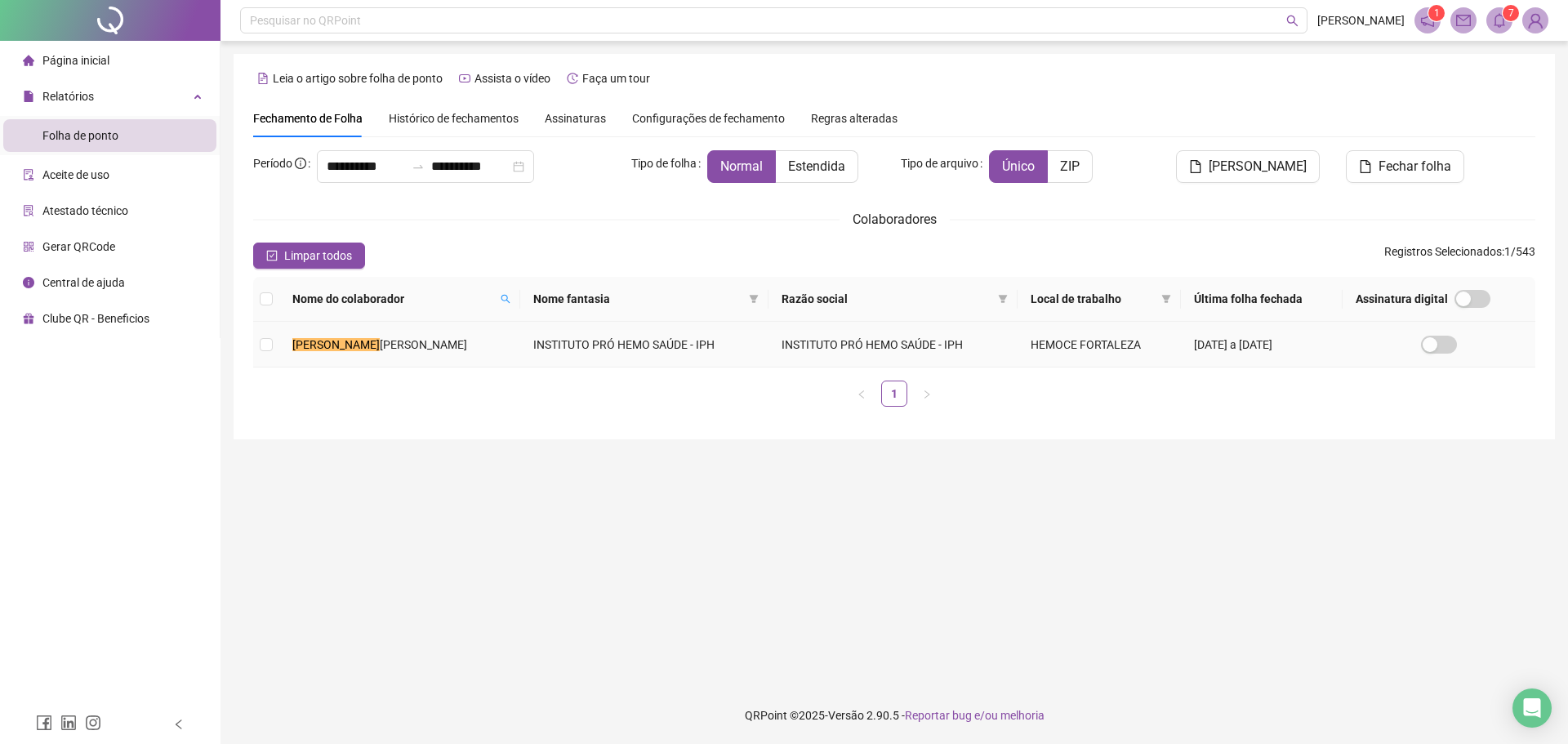
click at [406, 339] on span "[PERSON_NAME]" at bounding box center [423, 345] width 88 height 13
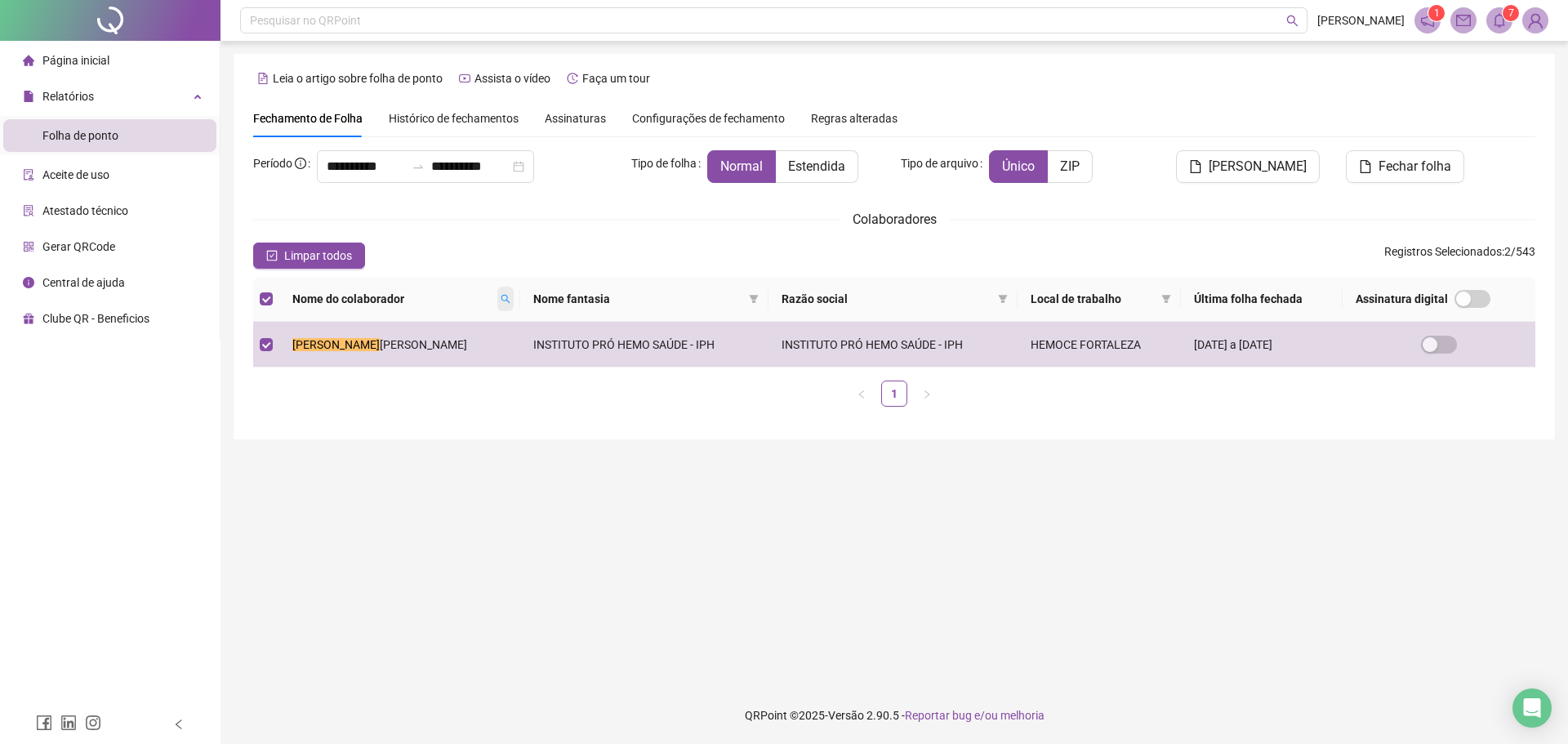
click at [501, 302] on icon "search" at bounding box center [506, 299] width 10 height 10
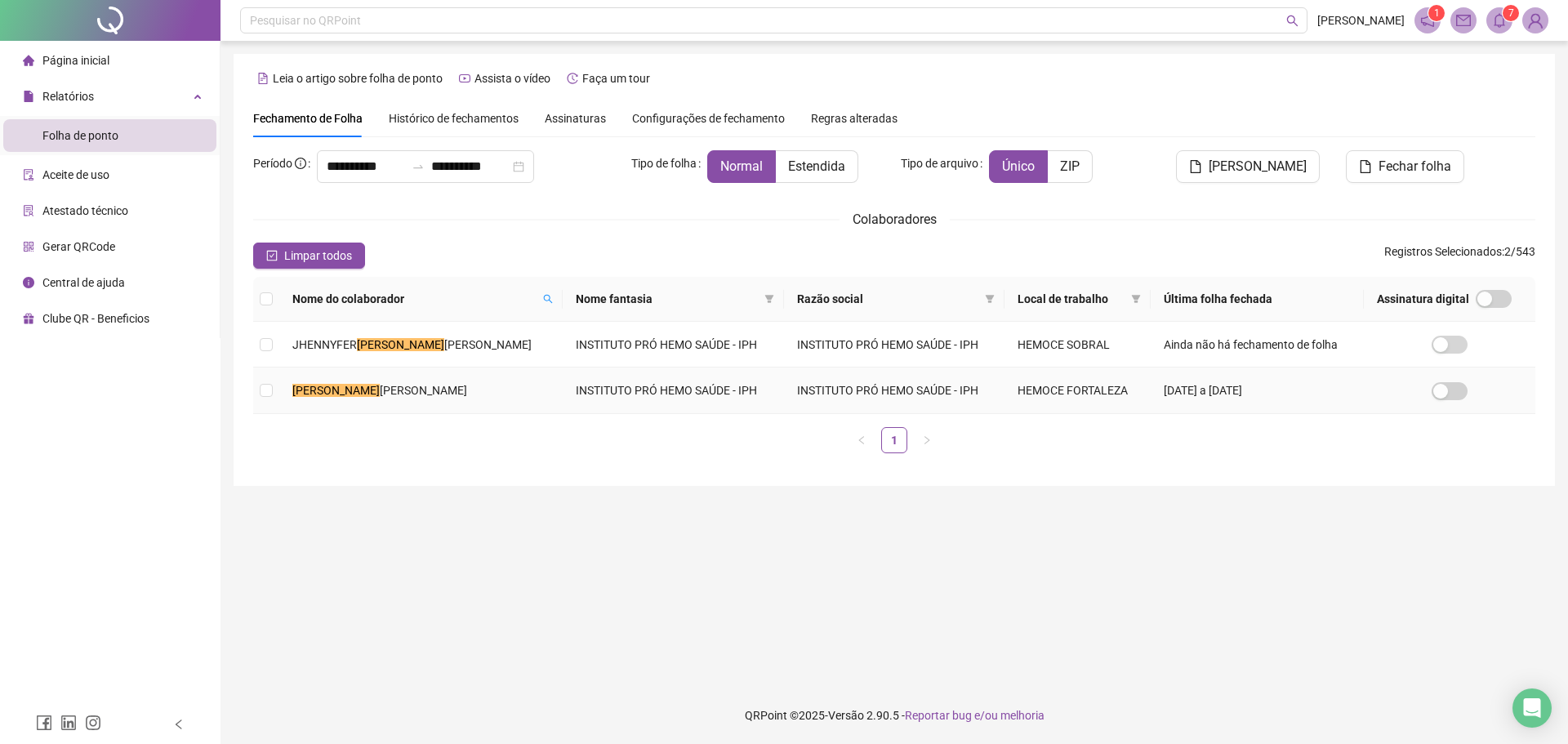
click at [455, 392] on span "[PERSON_NAME]" at bounding box center [423, 390] width 88 height 13
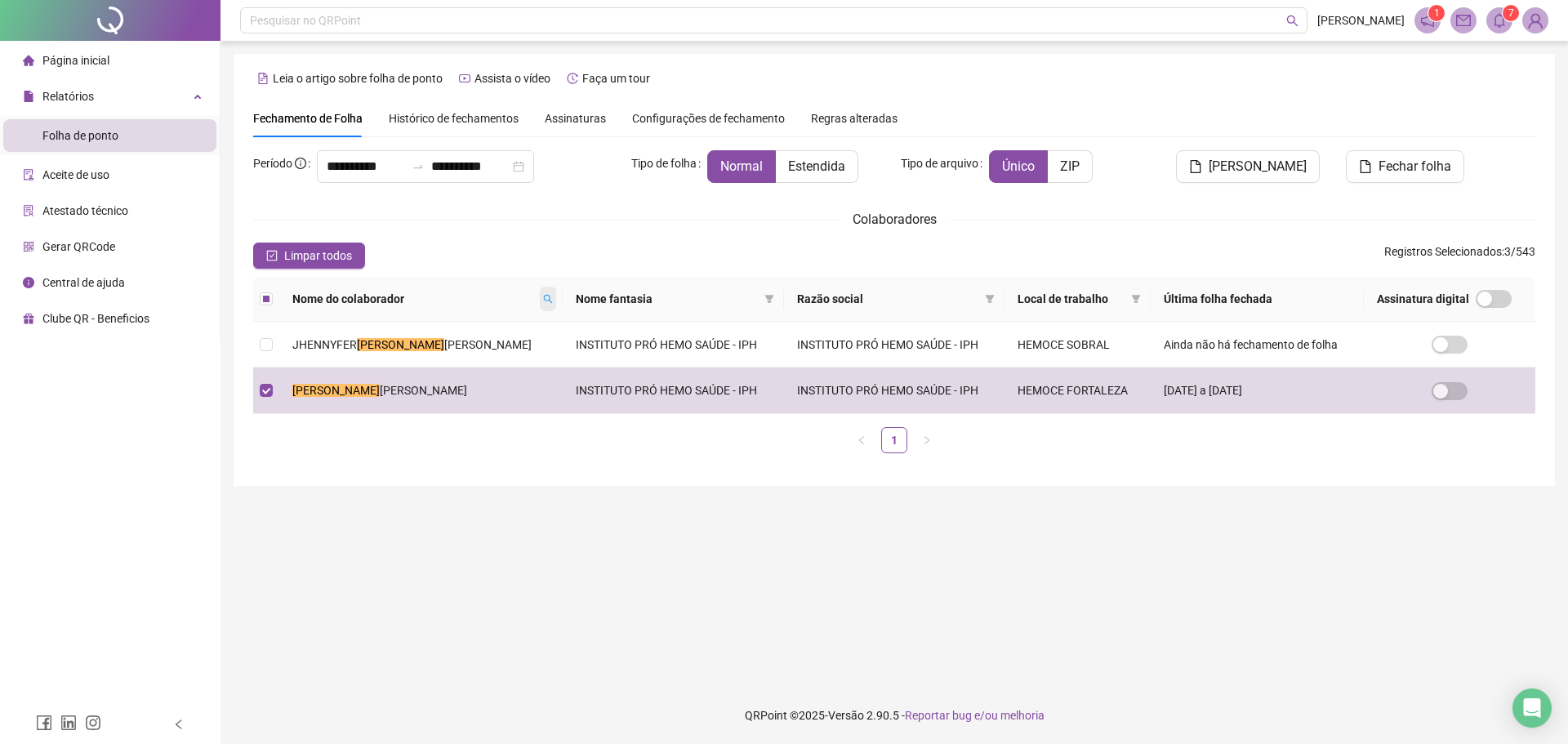
click at [540, 304] on span at bounding box center [548, 299] width 16 height 24
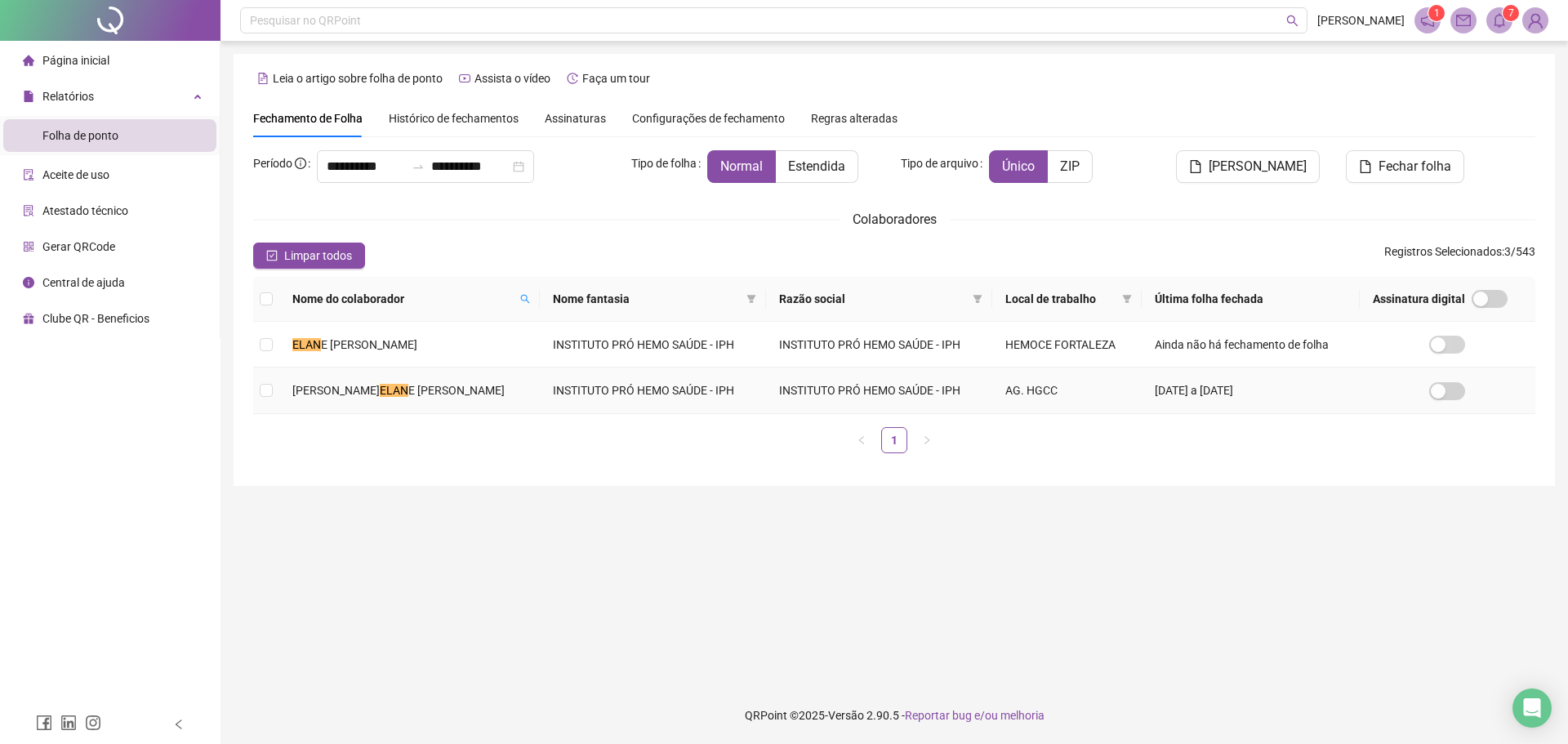
click at [486, 389] on td "[PERSON_NAME] E [PERSON_NAME]" at bounding box center [409, 390] width 261 height 46
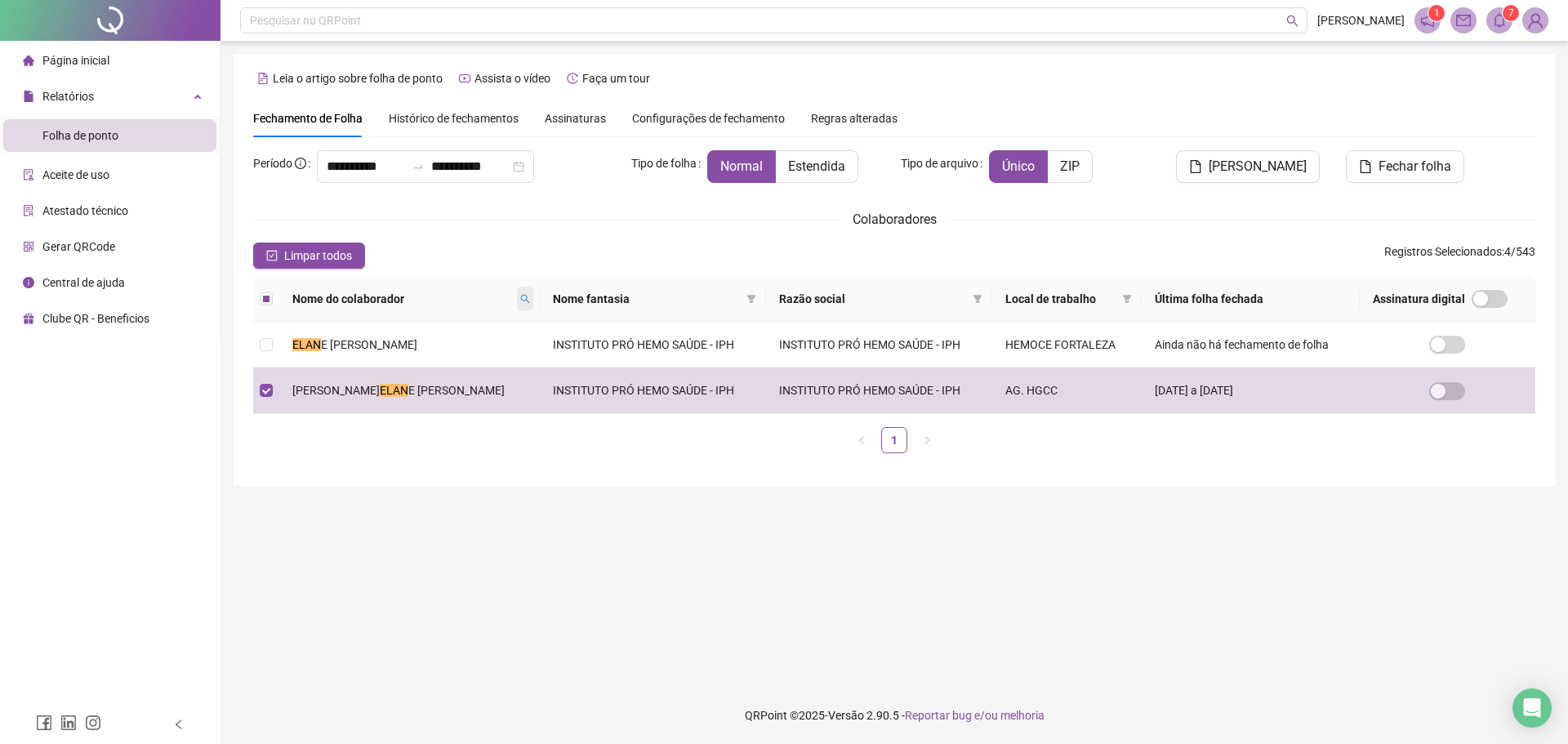
click at [517, 287] on span at bounding box center [525, 299] width 16 height 24
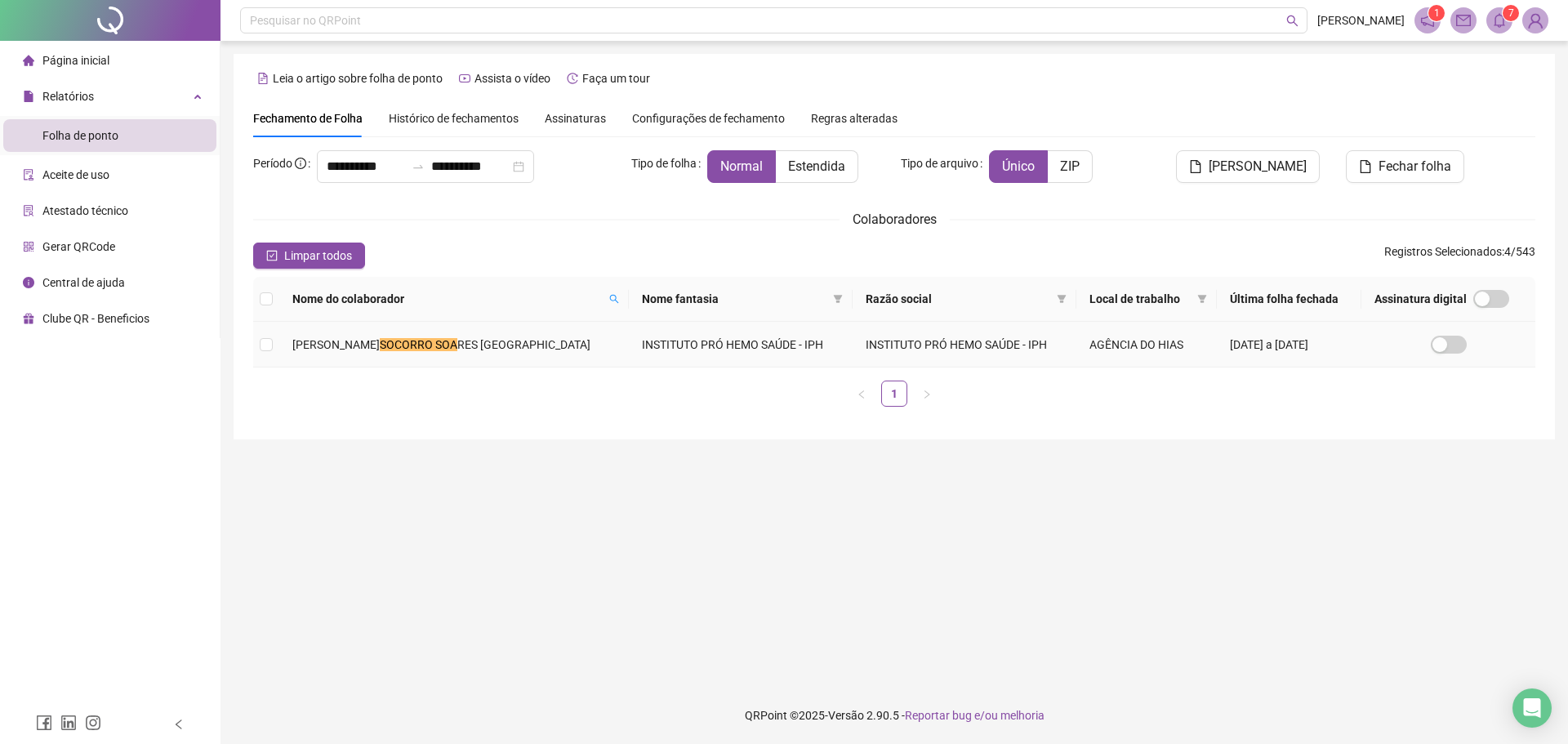
click at [486, 341] on span "RES [GEOGRAPHIC_DATA]" at bounding box center [524, 345] width 133 height 13
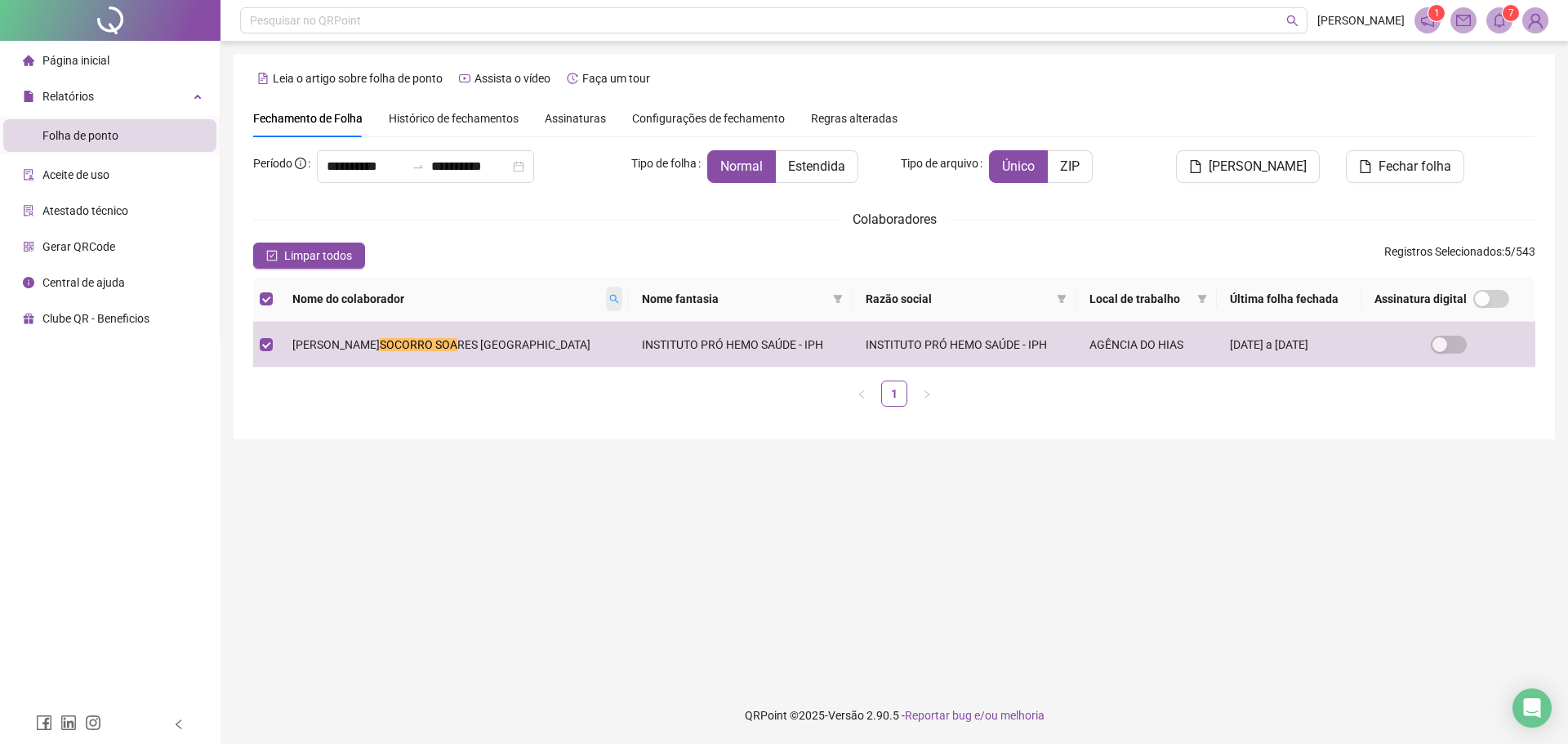
click at [606, 291] on span at bounding box center [614, 299] width 16 height 24
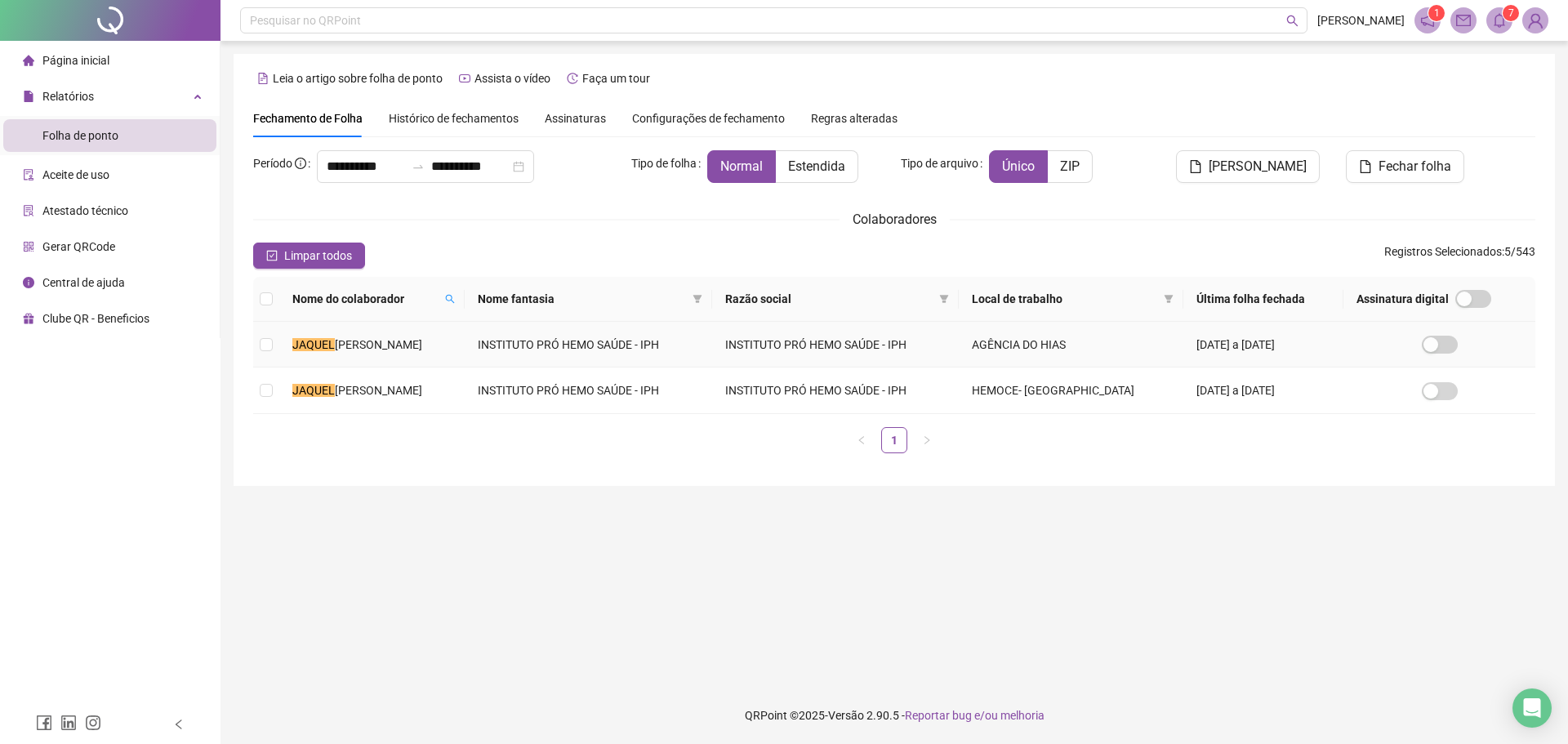
click at [385, 349] on span "[PERSON_NAME]" at bounding box center [378, 345] width 88 height 13
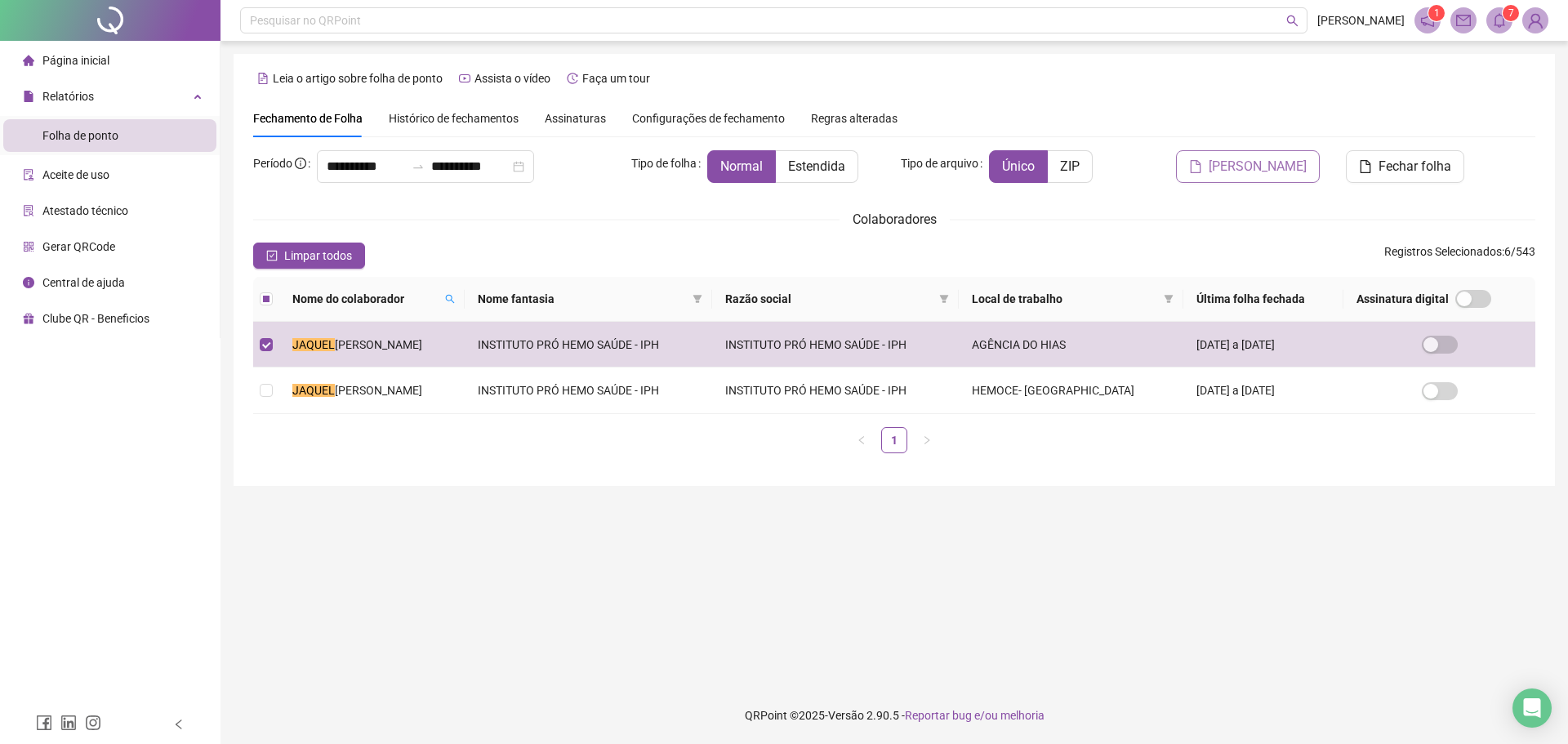
click at [1264, 164] on span "[PERSON_NAME]" at bounding box center [1257, 167] width 98 height 20
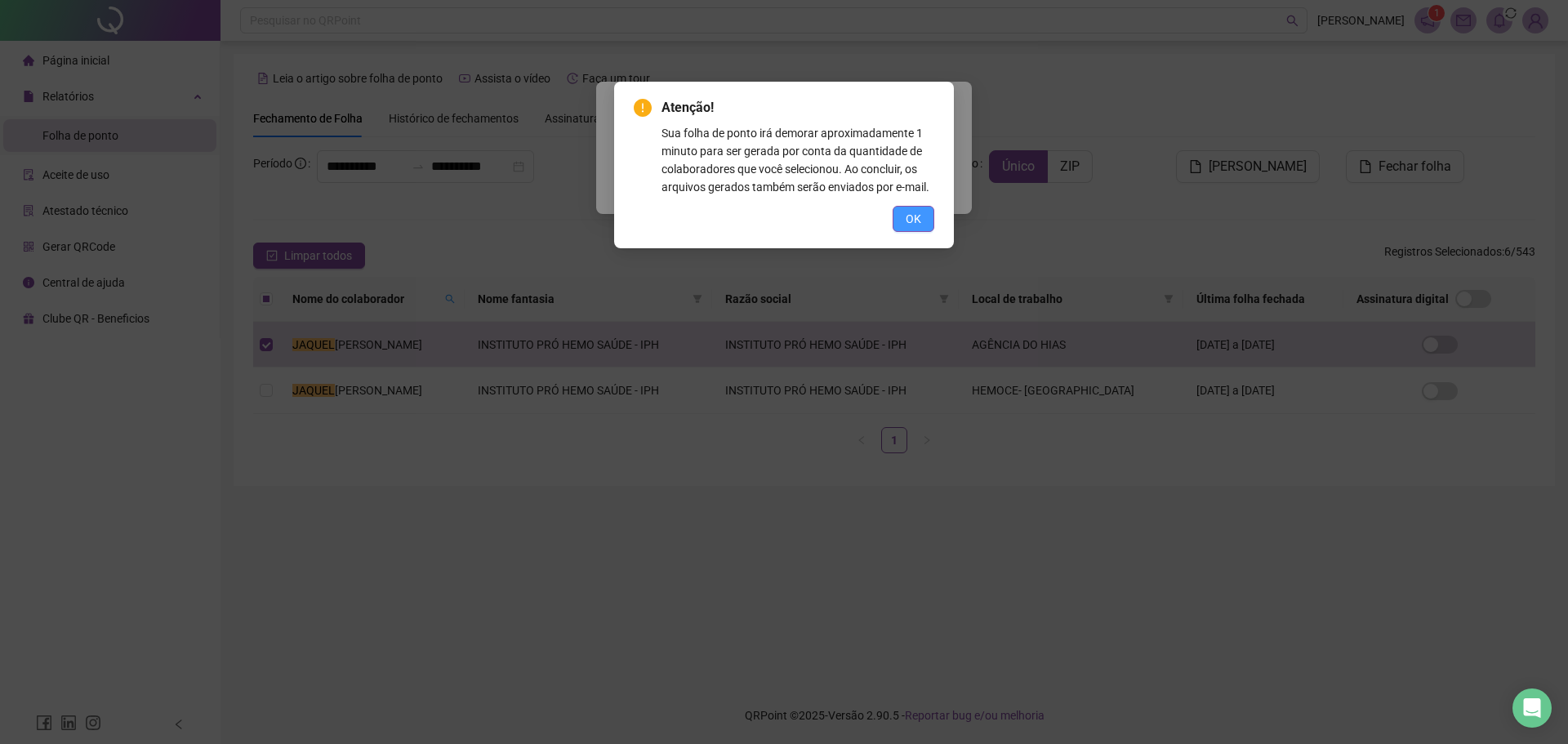
click at [917, 219] on span "OK" at bounding box center [913, 219] width 15 height 18
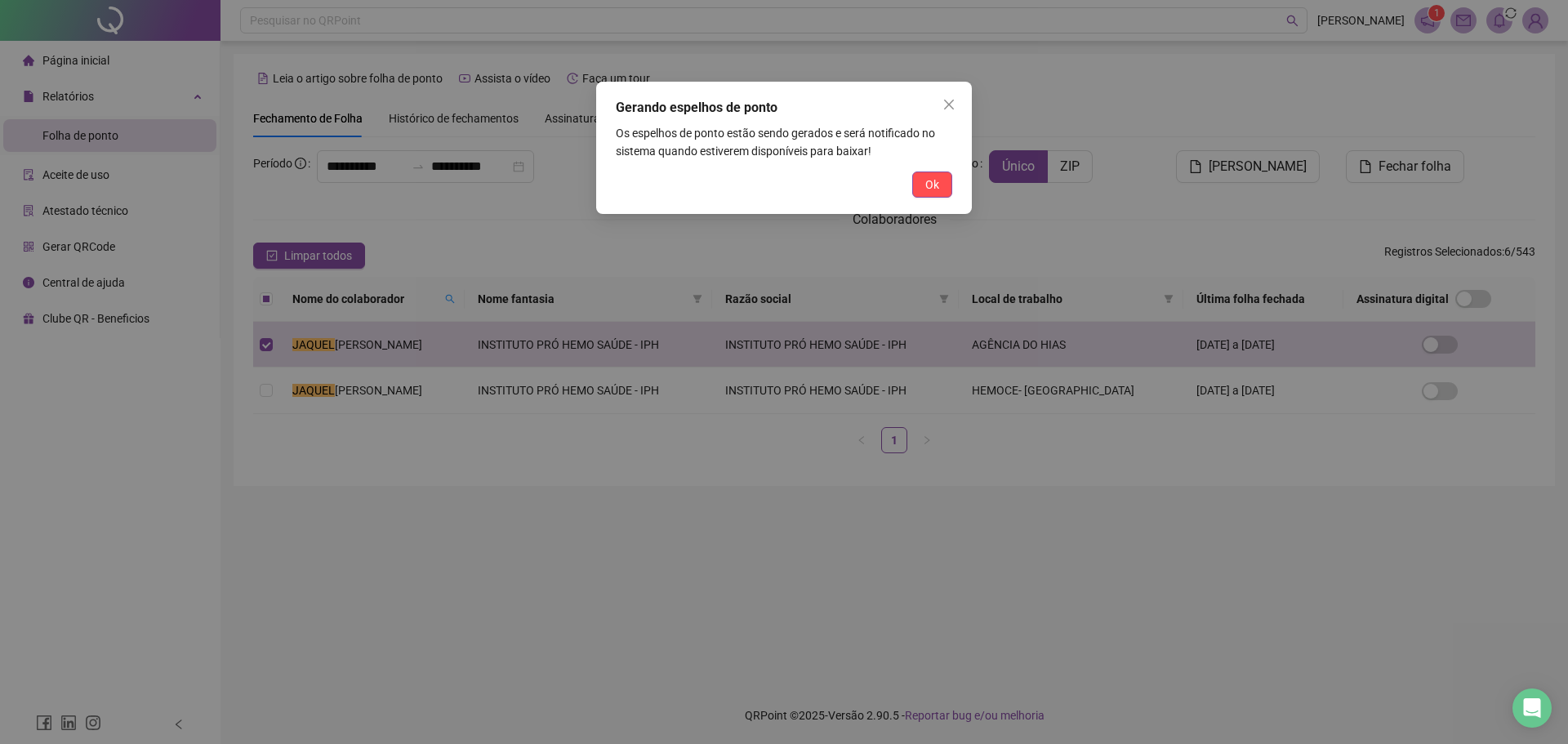
click at [911, 183] on div "Ok" at bounding box center [784, 184] width 337 height 26
click at [919, 189] on button "Ok" at bounding box center [932, 184] width 40 height 26
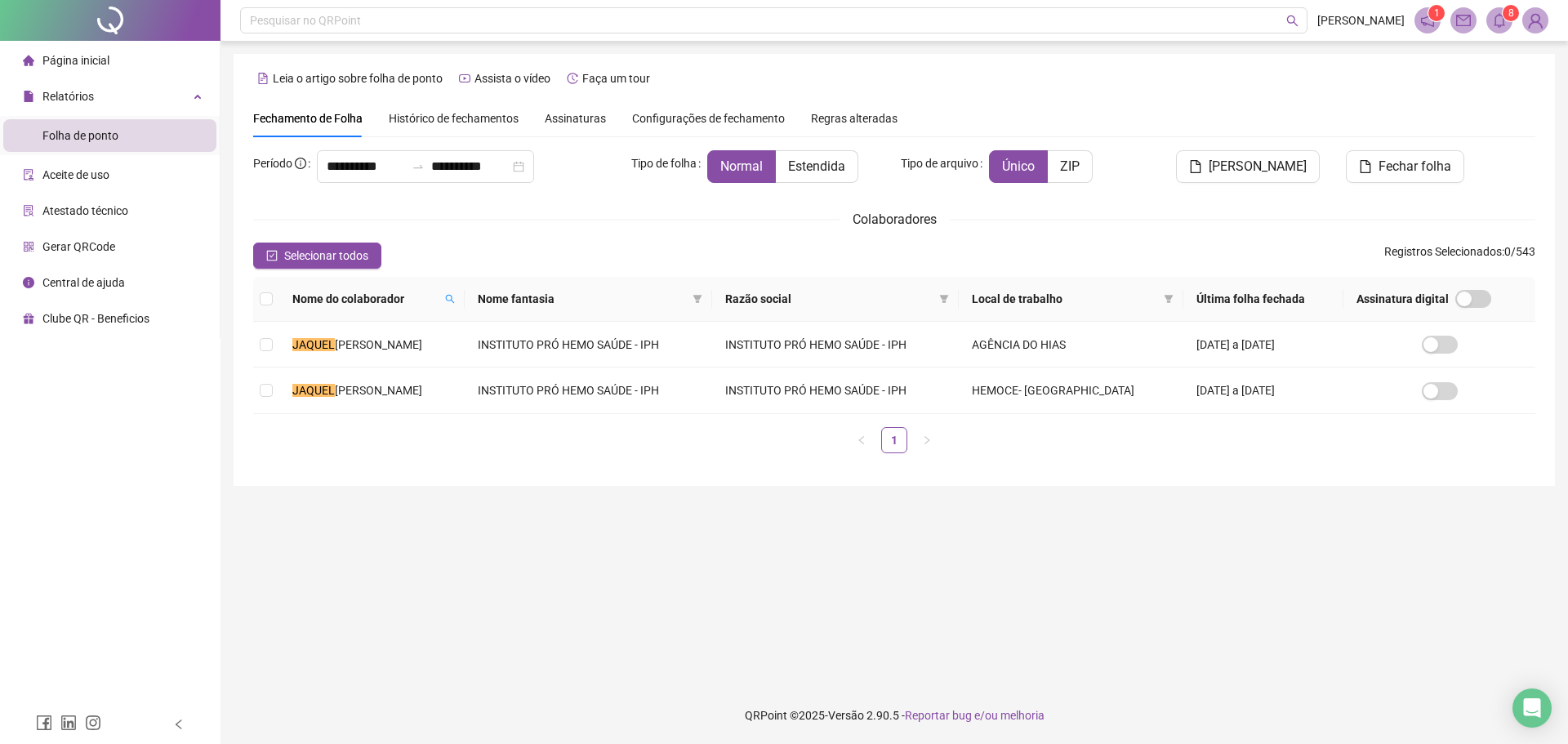
click at [1494, 30] on span at bounding box center [1498, 20] width 26 height 26
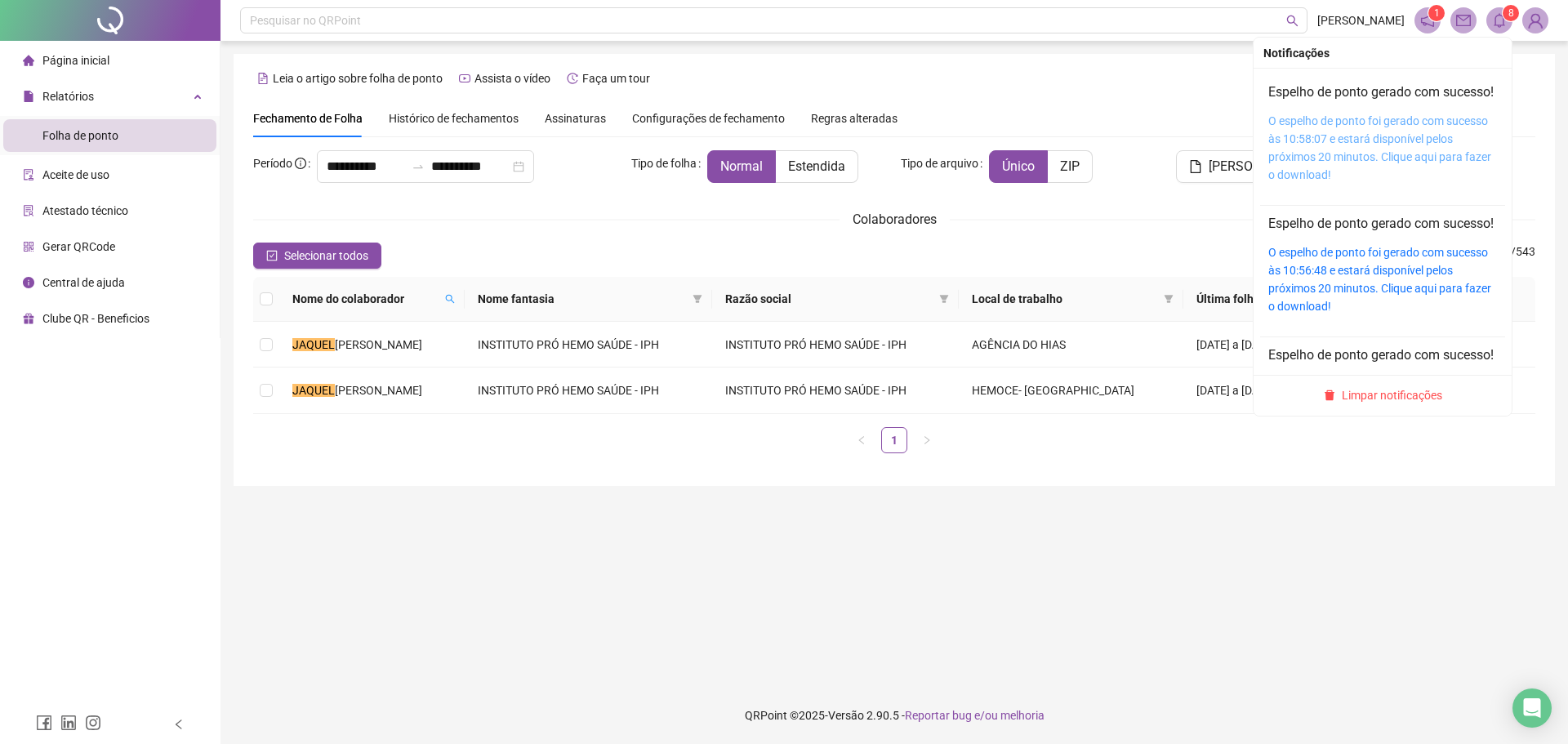
click at [1399, 134] on link "O espelho de ponto foi gerado com sucesso às 10:58:07 e estará disponível pelos…" at bounding box center [1379, 148] width 223 height 67
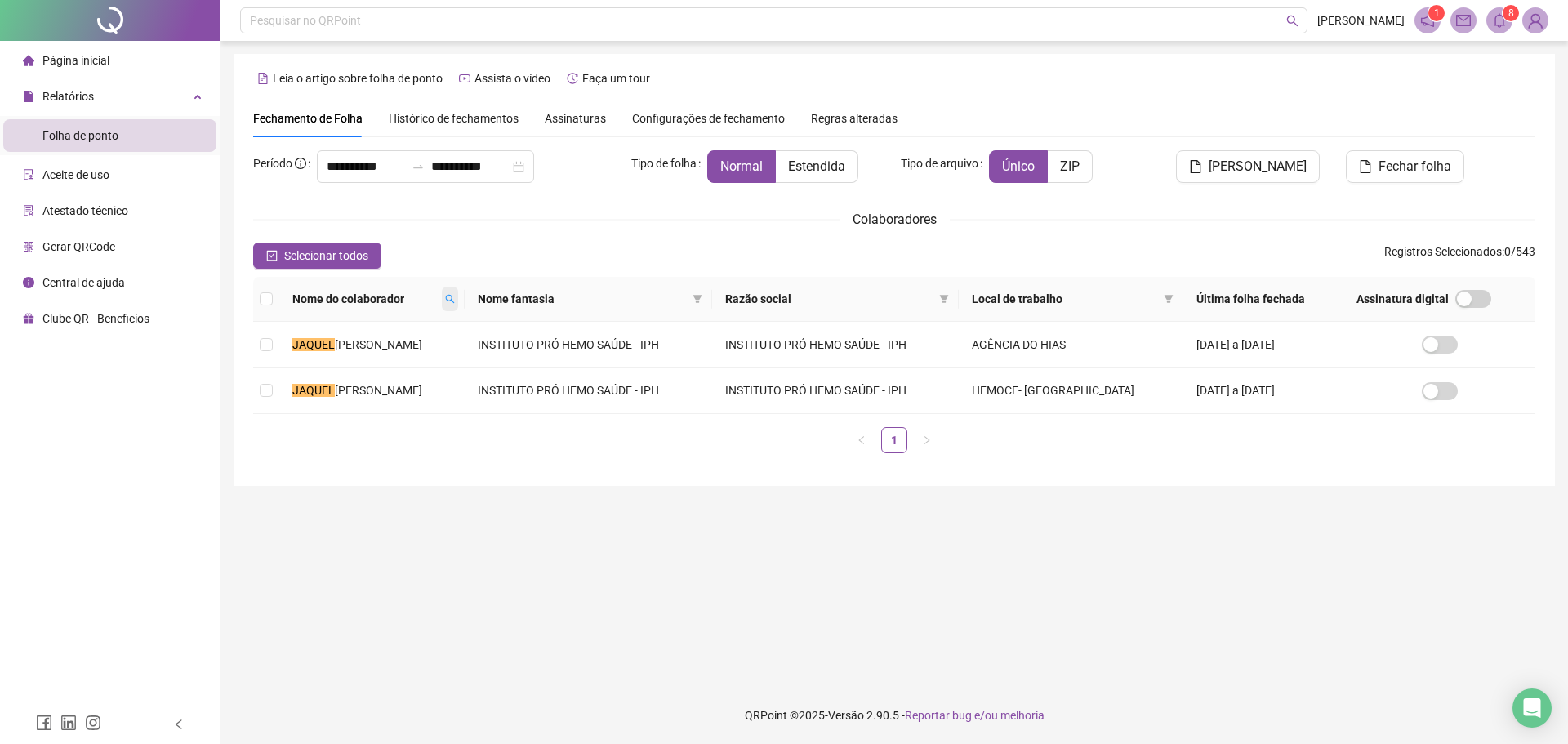
click at [455, 299] on icon "search" at bounding box center [450, 299] width 10 height 10
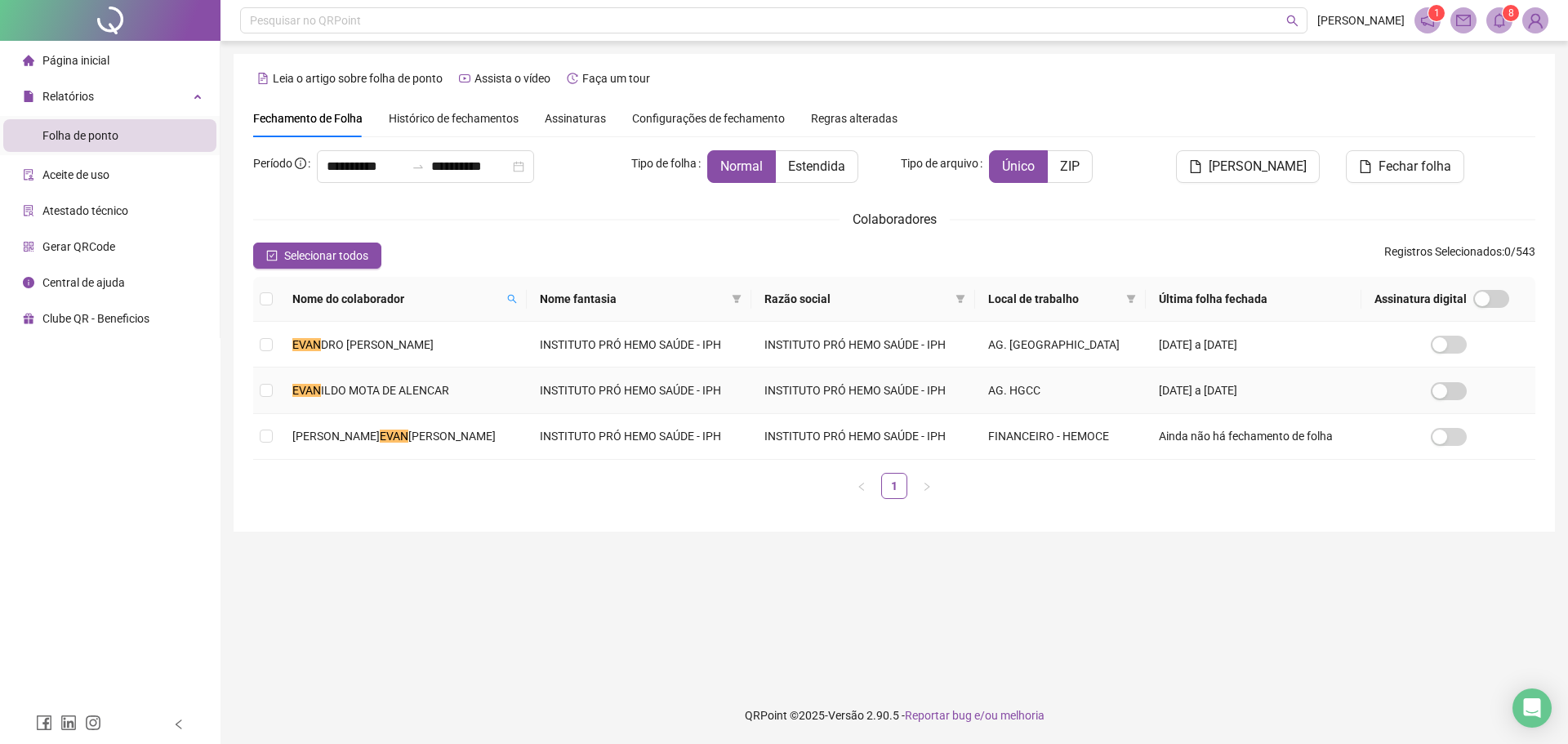
click at [411, 381] on td "[PERSON_NAME] DE ALENCAR" at bounding box center [403, 390] width 247 height 46
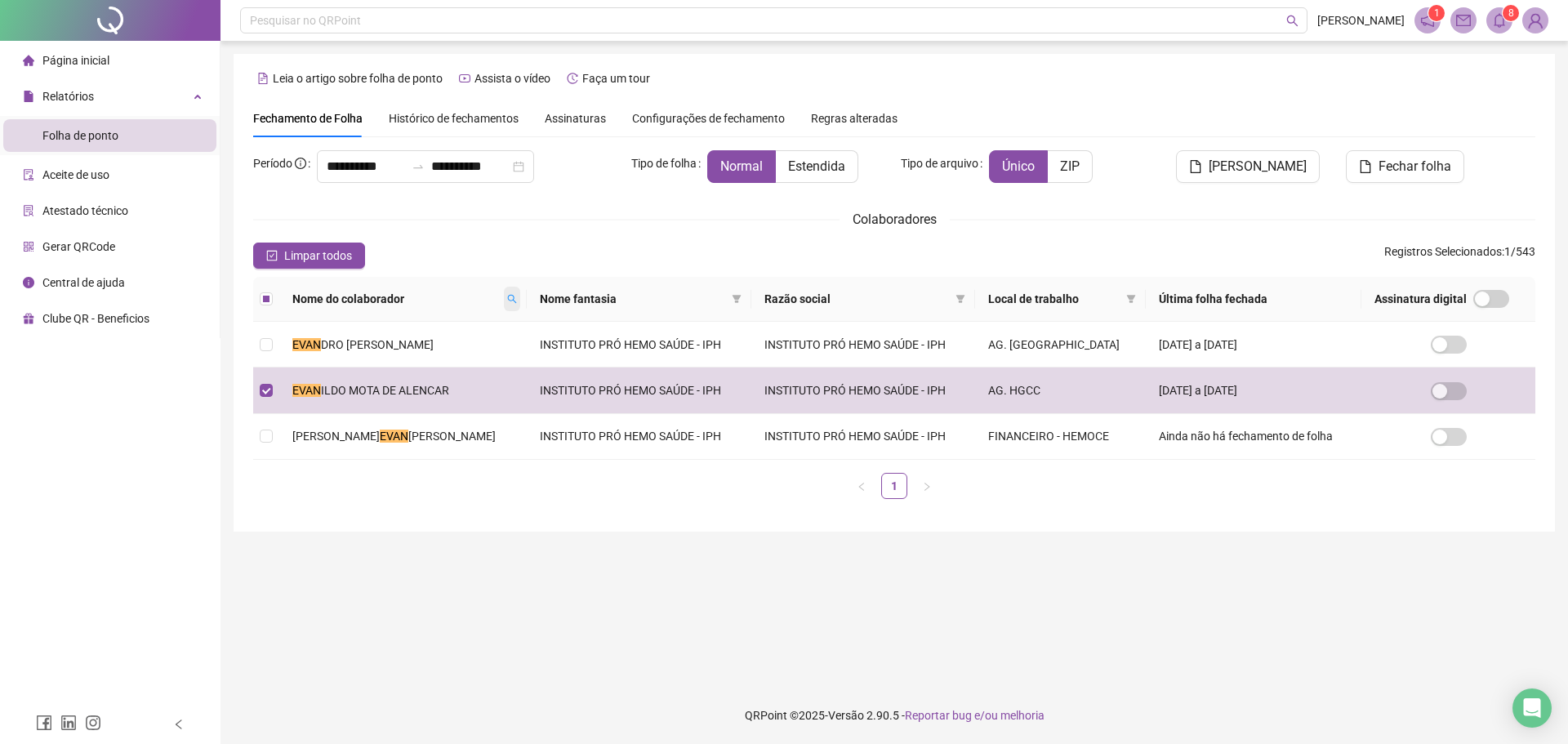
click at [517, 302] on icon "search" at bounding box center [513, 300] width 9 height 9
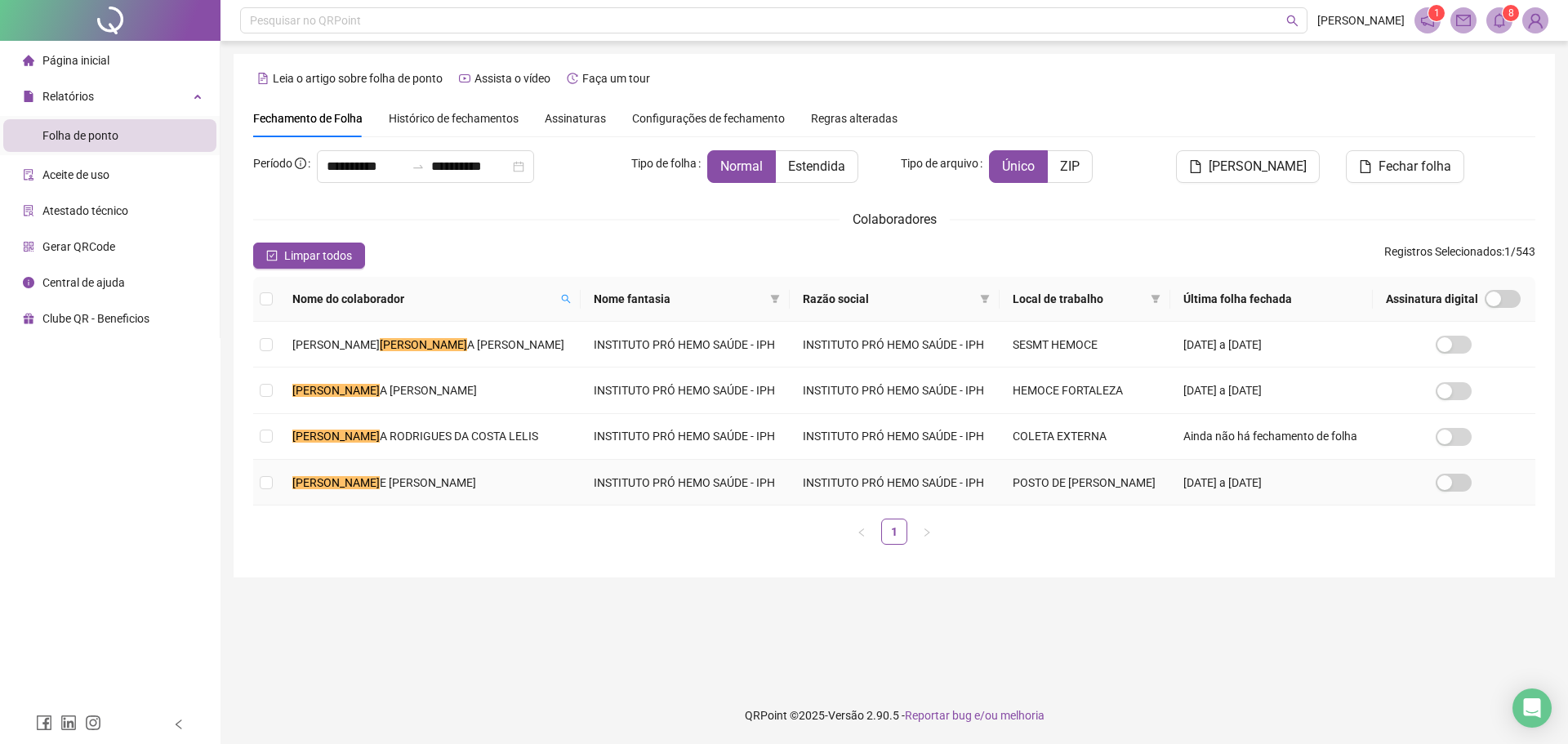
click at [382, 473] on td "[PERSON_NAME] E [PERSON_NAME]" at bounding box center [430, 482] width 302 height 46
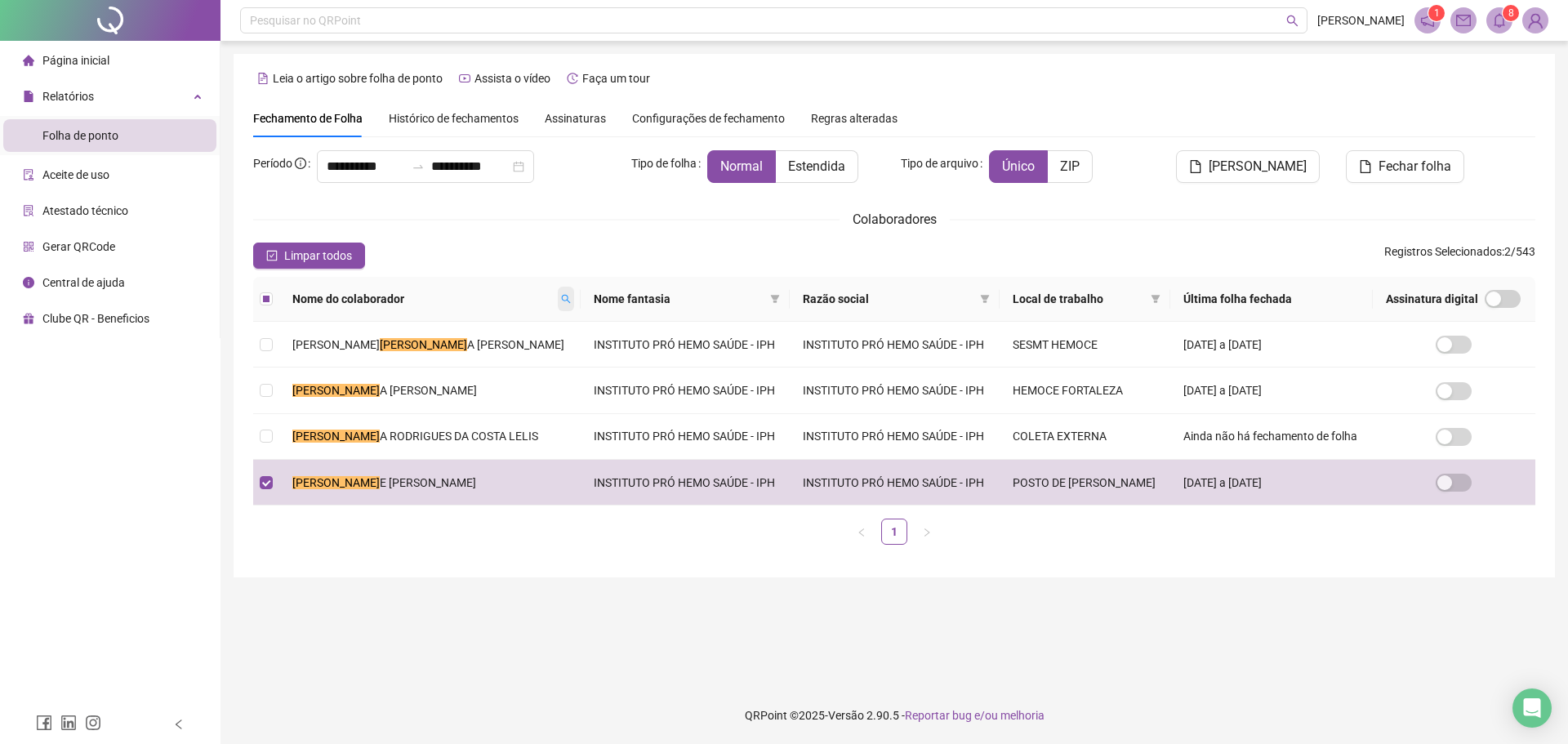
click at [561, 298] on icon "search" at bounding box center [565, 299] width 10 height 10
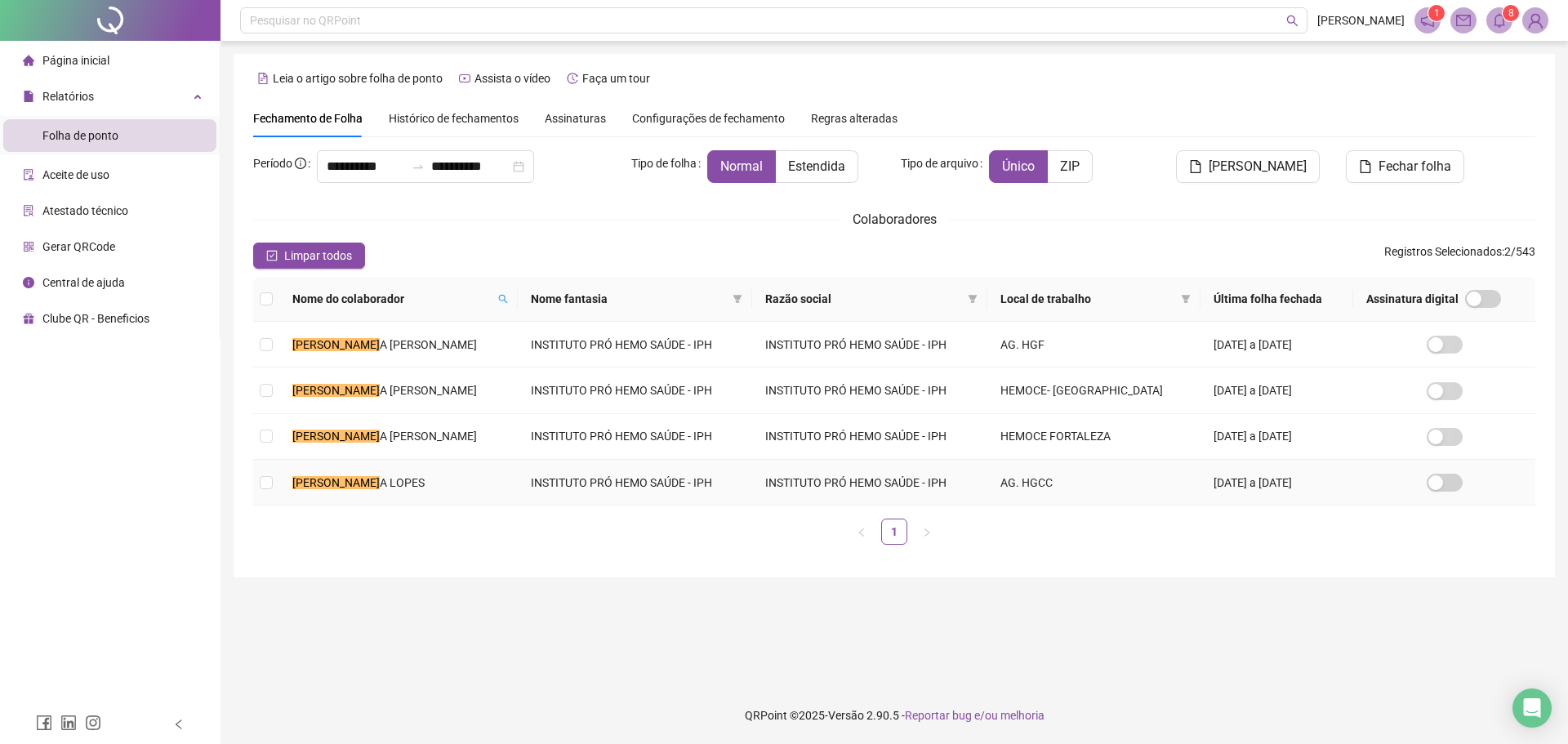
click at [459, 474] on td "[PERSON_NAME]" at bounding box center [398, 482] width 238 height 46
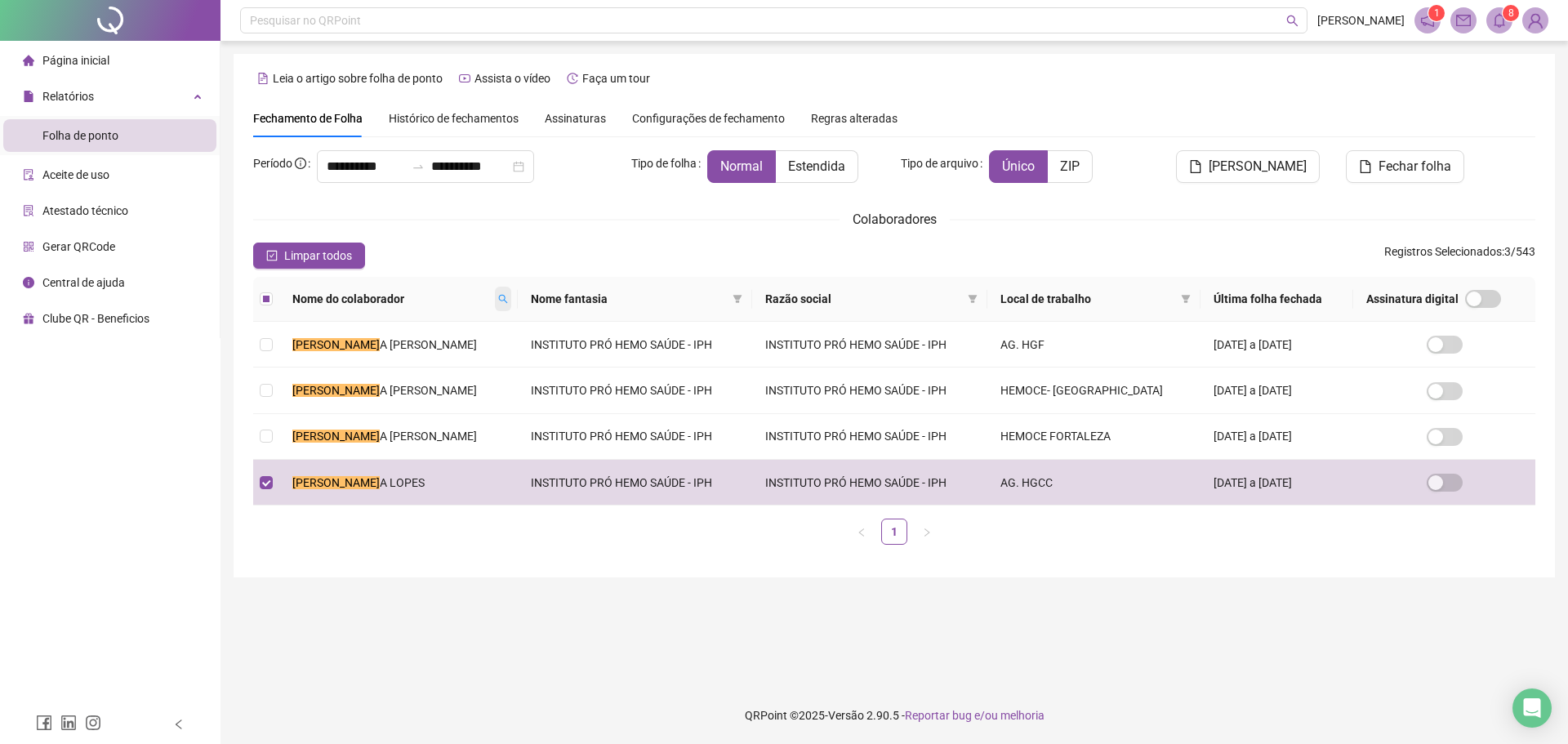
click at [511, 293] on span at bounding box center [503, 299] width 16 height 24
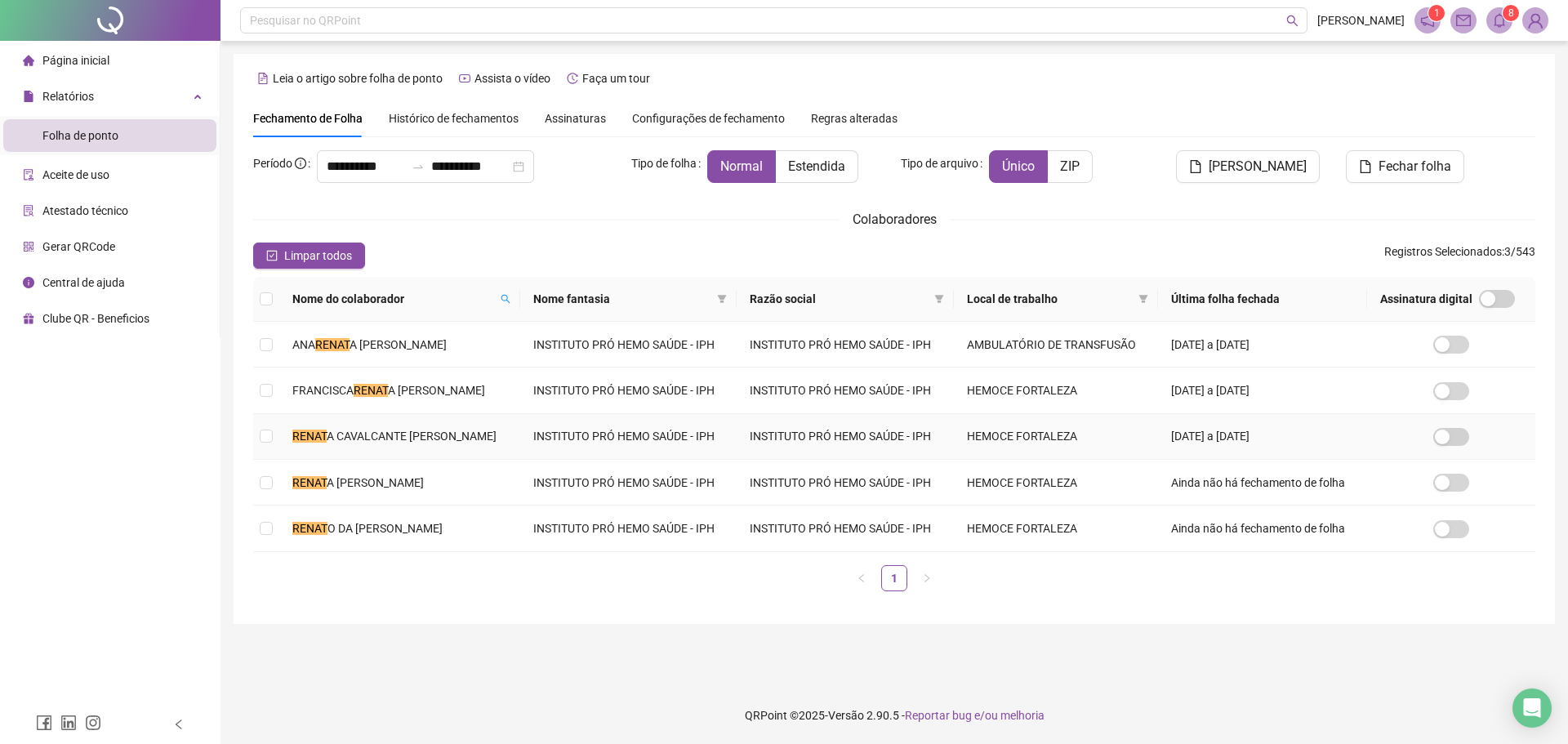
click at [392, 492] on td "RENAT A [PERSON_NAME]" at bounding box center [399, 482] width 241 height 46
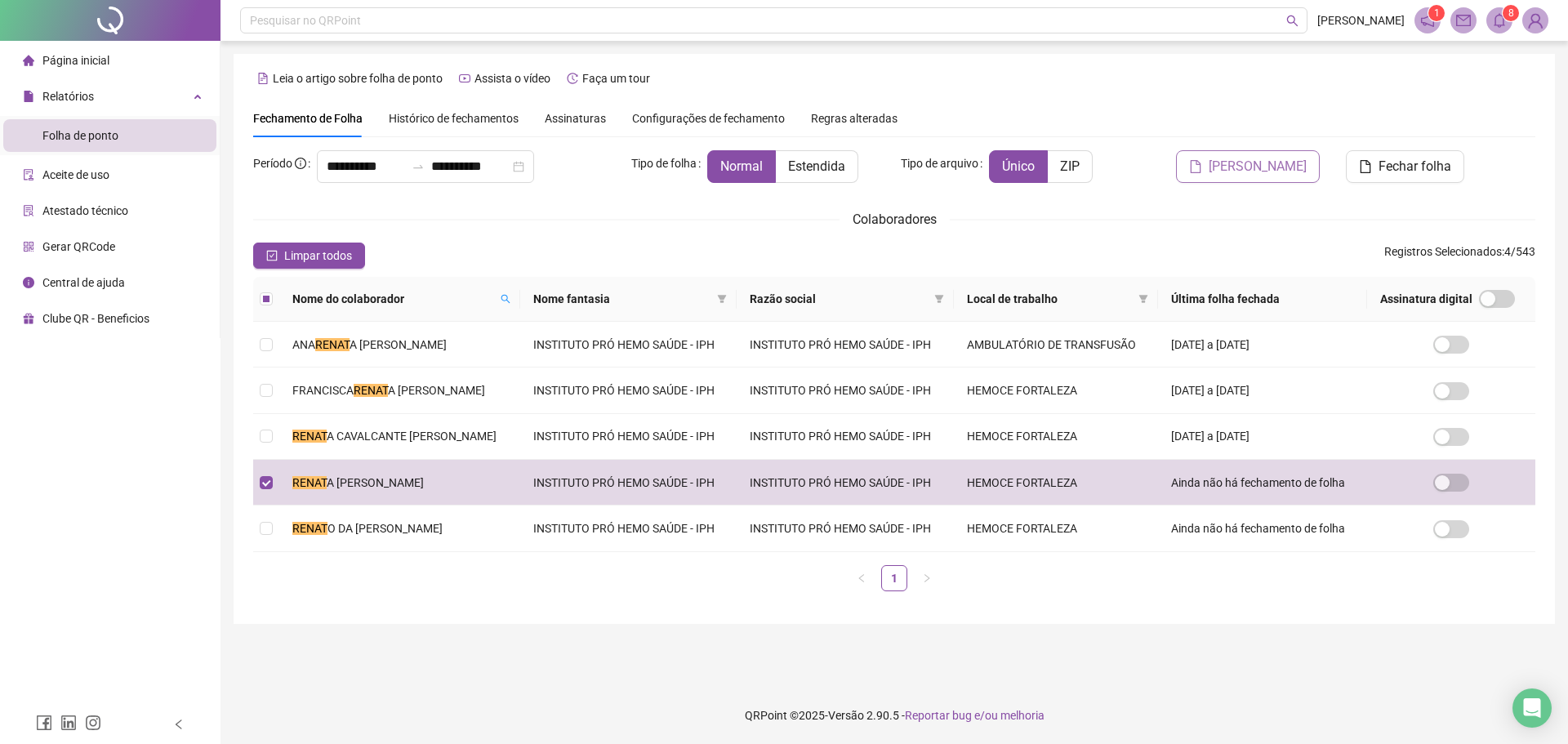
click at [1272, 169] on span "[PERSON_NAME]" at bounding box center [1257, 167] width 98 height 20
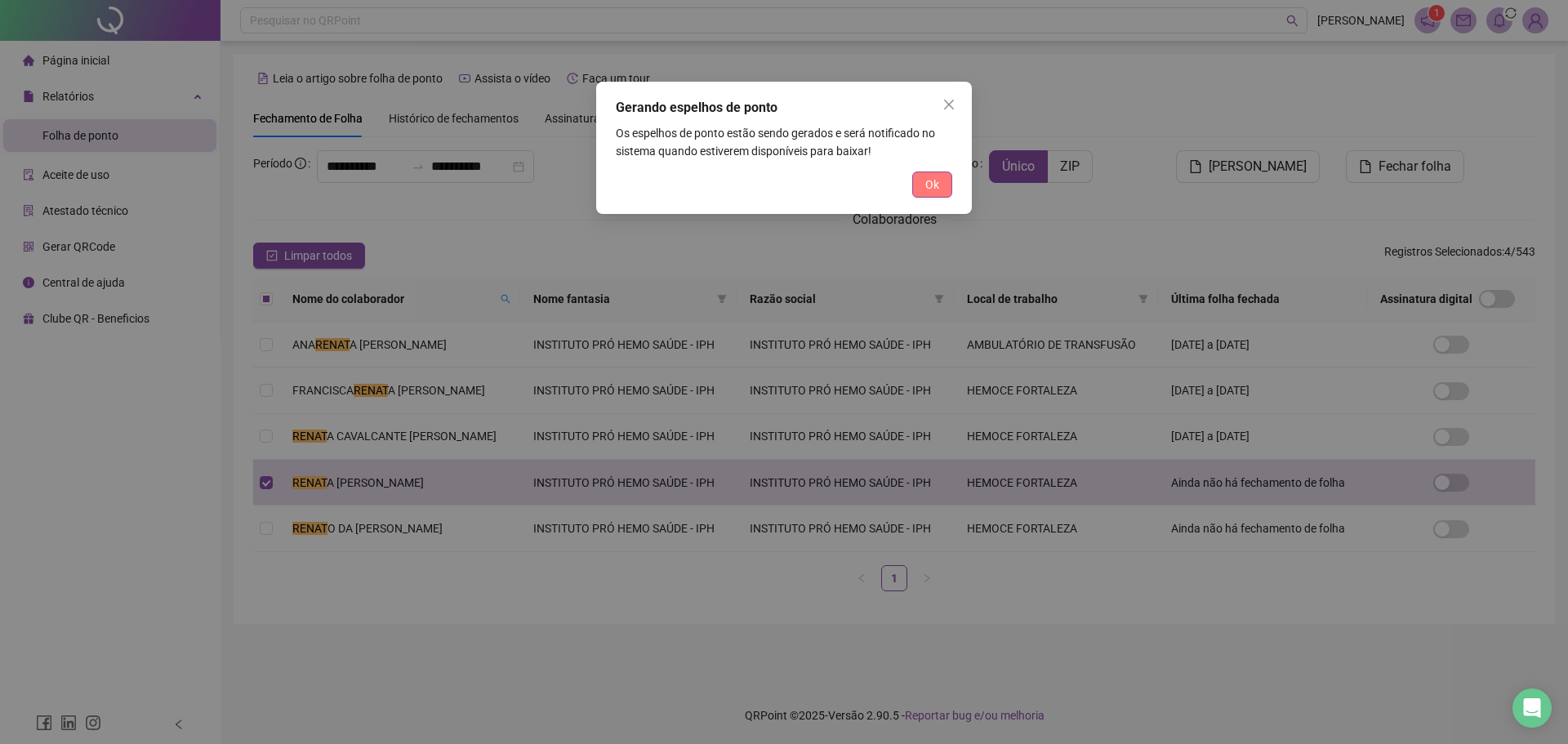
click at [943, 176] on button "Ok" at bounding box center [932, 184] width 40 height 26
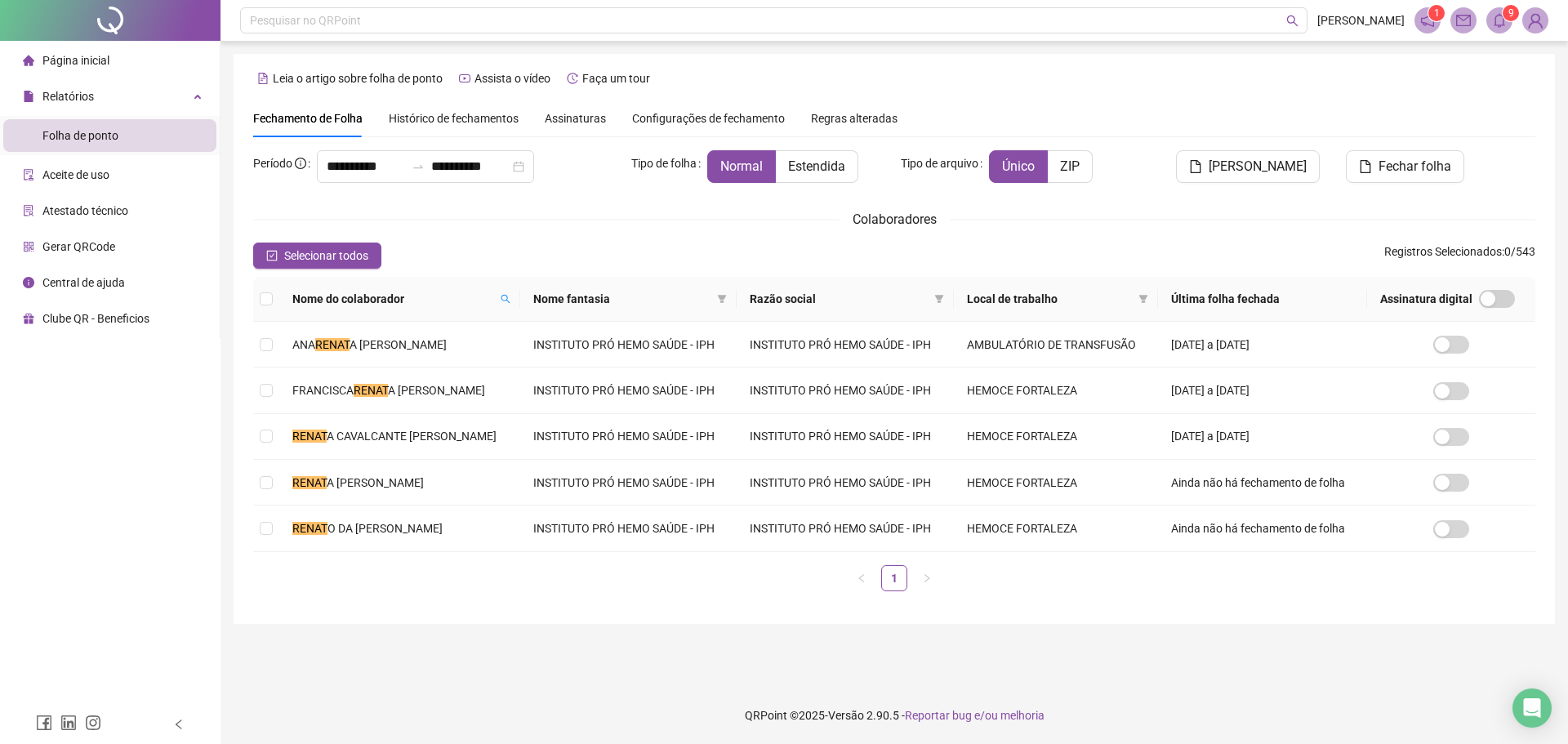
click at [1509, 15] on span "9" at bounding box center [1511, 13] width 5 height 12
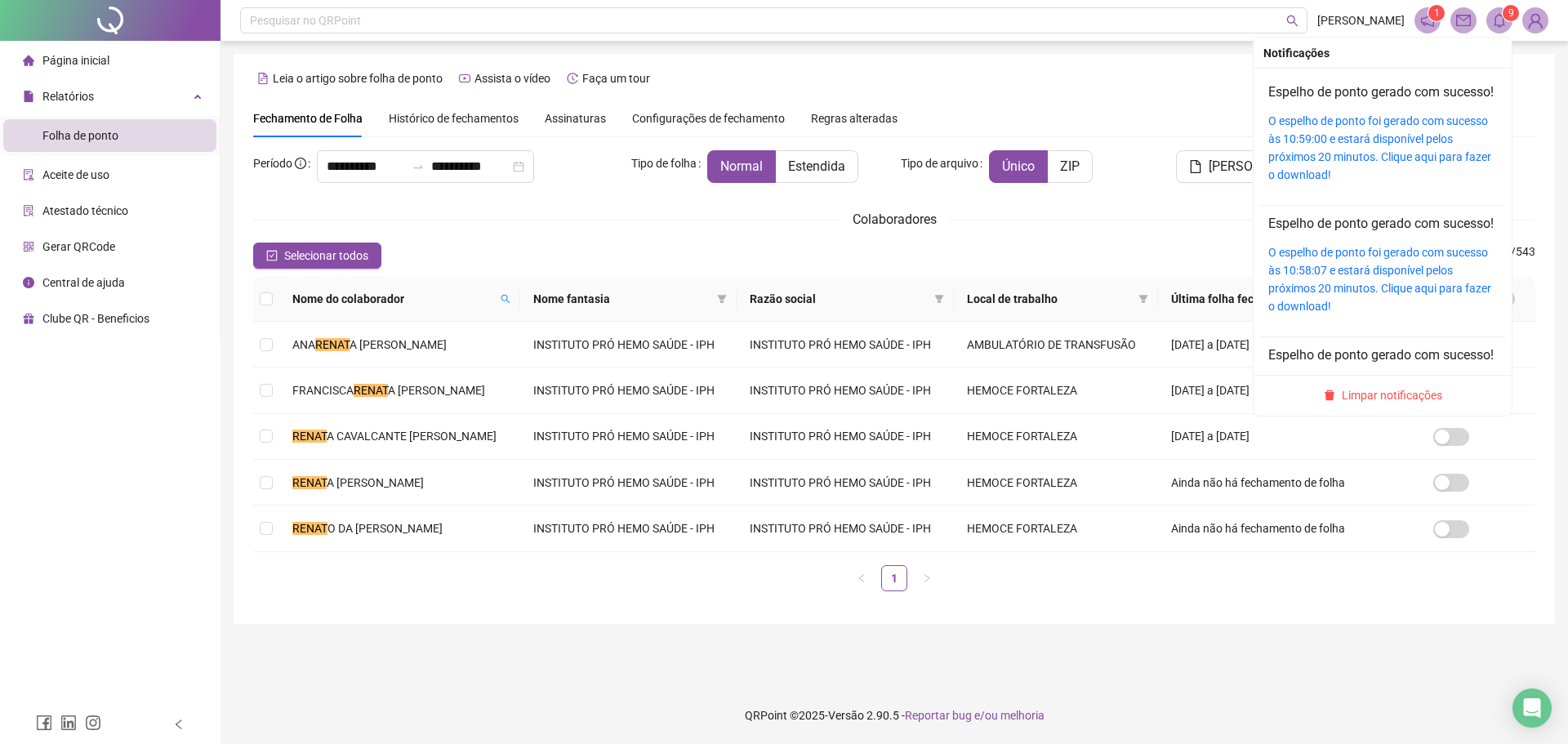
click at [1351, 128] on div "Espelho de ponto gerado com sucesso! O espelho de ponto foi gerado com sucesso …" at bounding box center [1382, 133] width 228 height 101
click at [1348, 144] on link "O espelho de ponto foi gerado com sucesso às 10:59:00 e estará disponível pelos…" at bounding box center [1379, 148] width 223 height 67
click at [1335, 130] on div "Espelho de ponto gerado com sucesso! O espelho de ponto foi gerado com sucesso …" at bounding box center [1382, 133] width 228 height 101
click at [1335, 135] on link "O espelho de ponto foi gerado com sucesso às 10:59:00 e estará disponível pelos…" at bounding box center [1379, 148] width 223 height 67
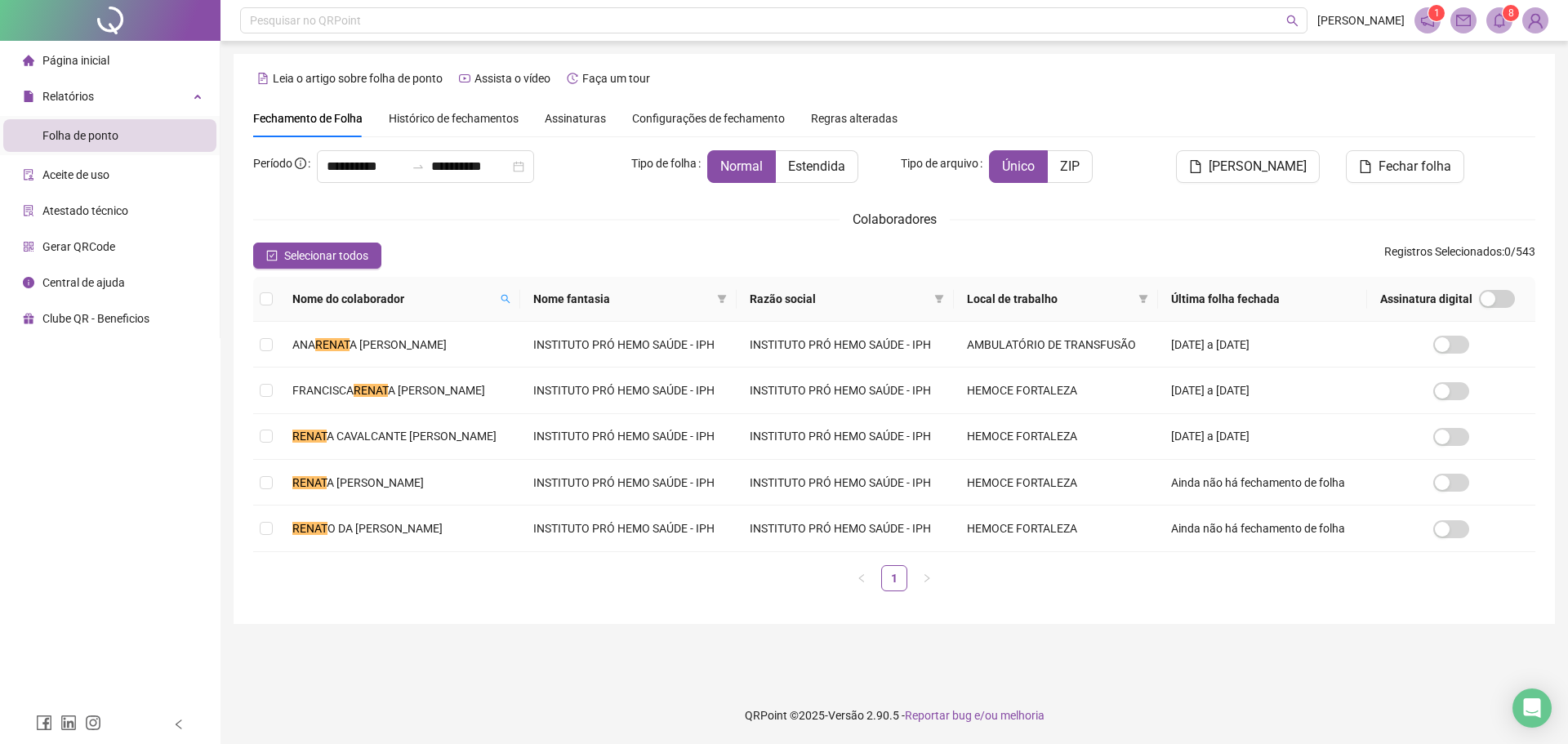
click at [1531, 111] on div "Fechamento de Folha Histórico de fechamentos Assinaturas Configurações de fecha…" at bounding box center [894, 118] width 1282 height 38
click at [510, 295] on icon "search" at bounding box center [506, 299] width 10 height 10
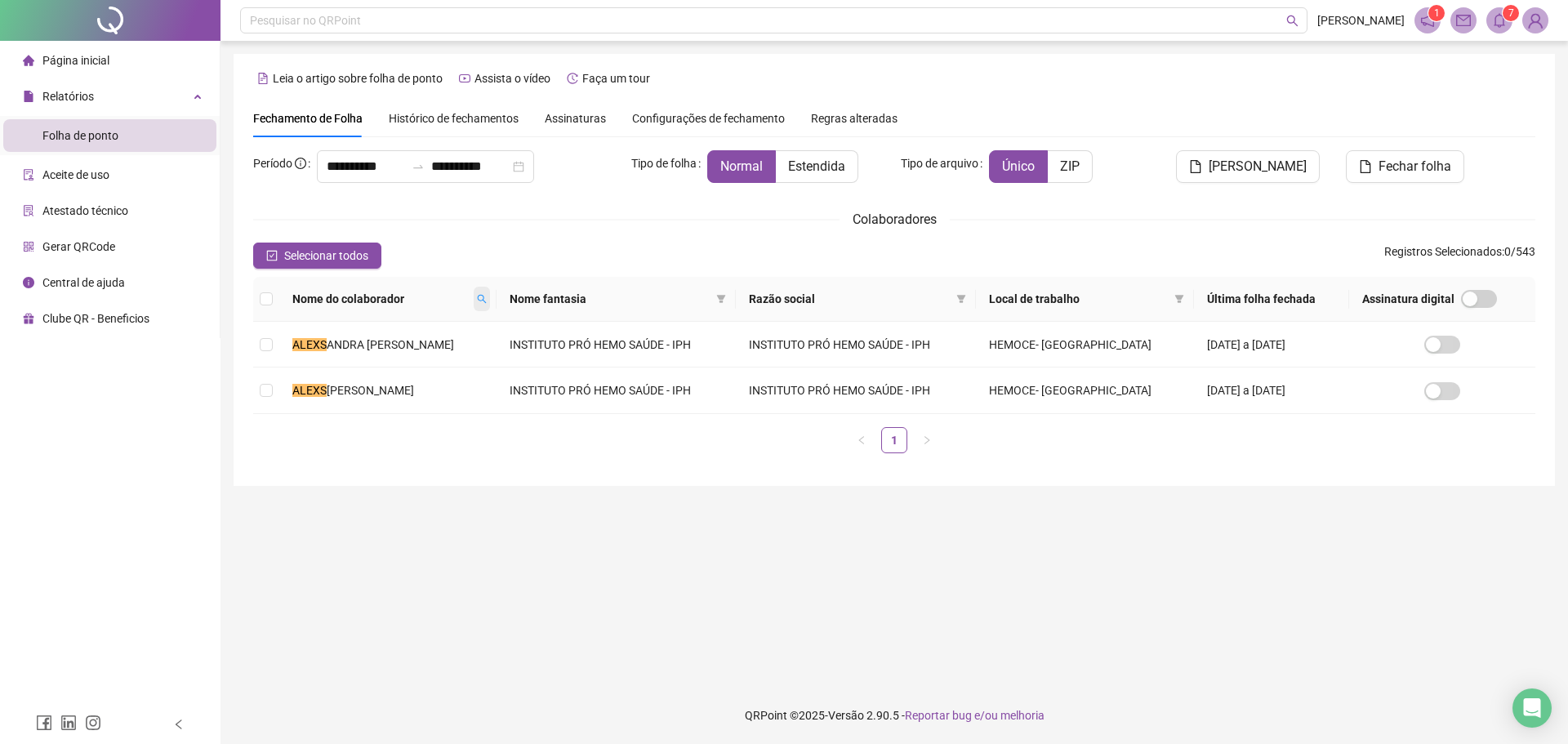
click at [484, 297] on icon "search" at bounding box center [481, 300] width 9 height 9
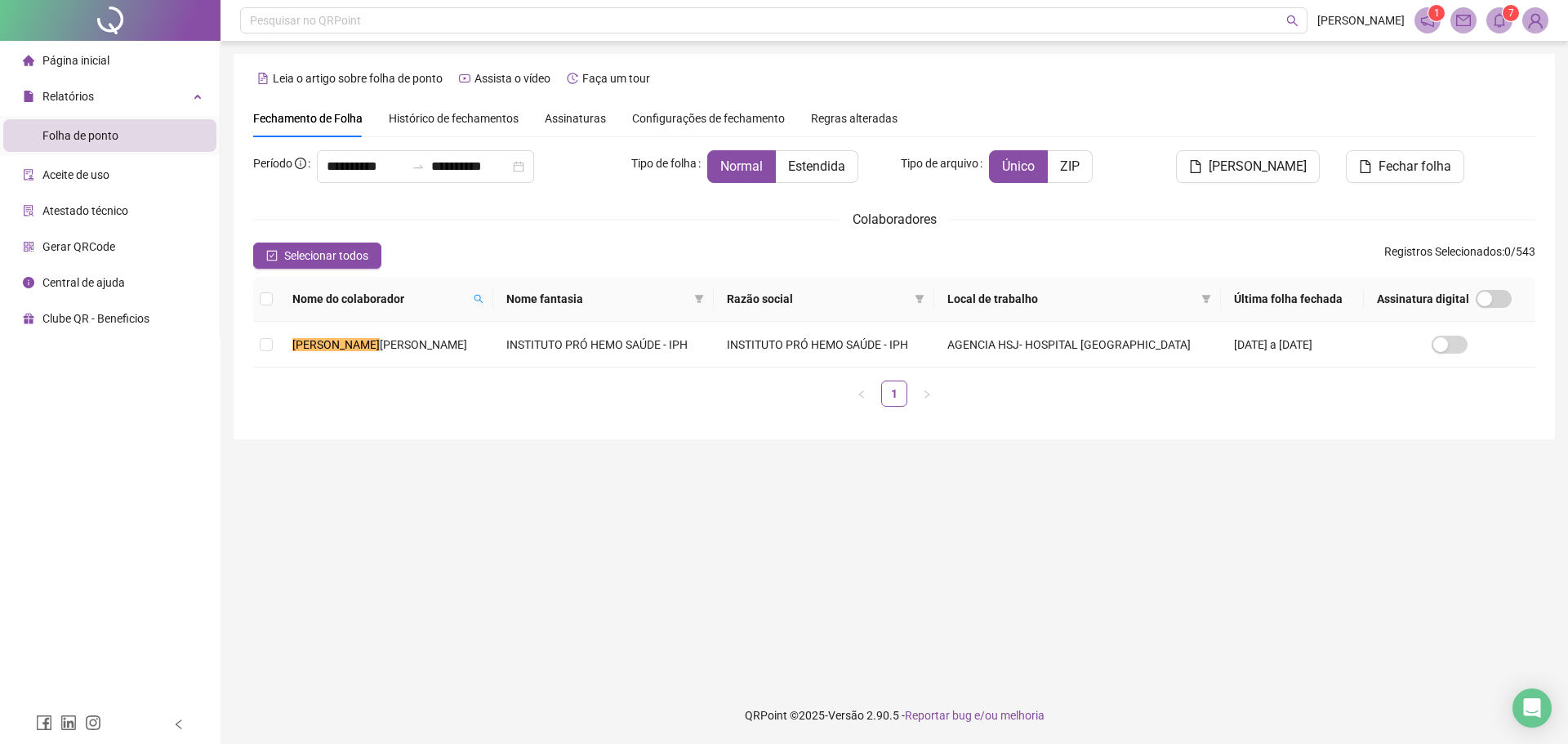
click at [493, 347] on td "INSTITUTO PRÓ HEMO SAÚDE - IPH" at bounding box center [603, 344] width 220 height 46
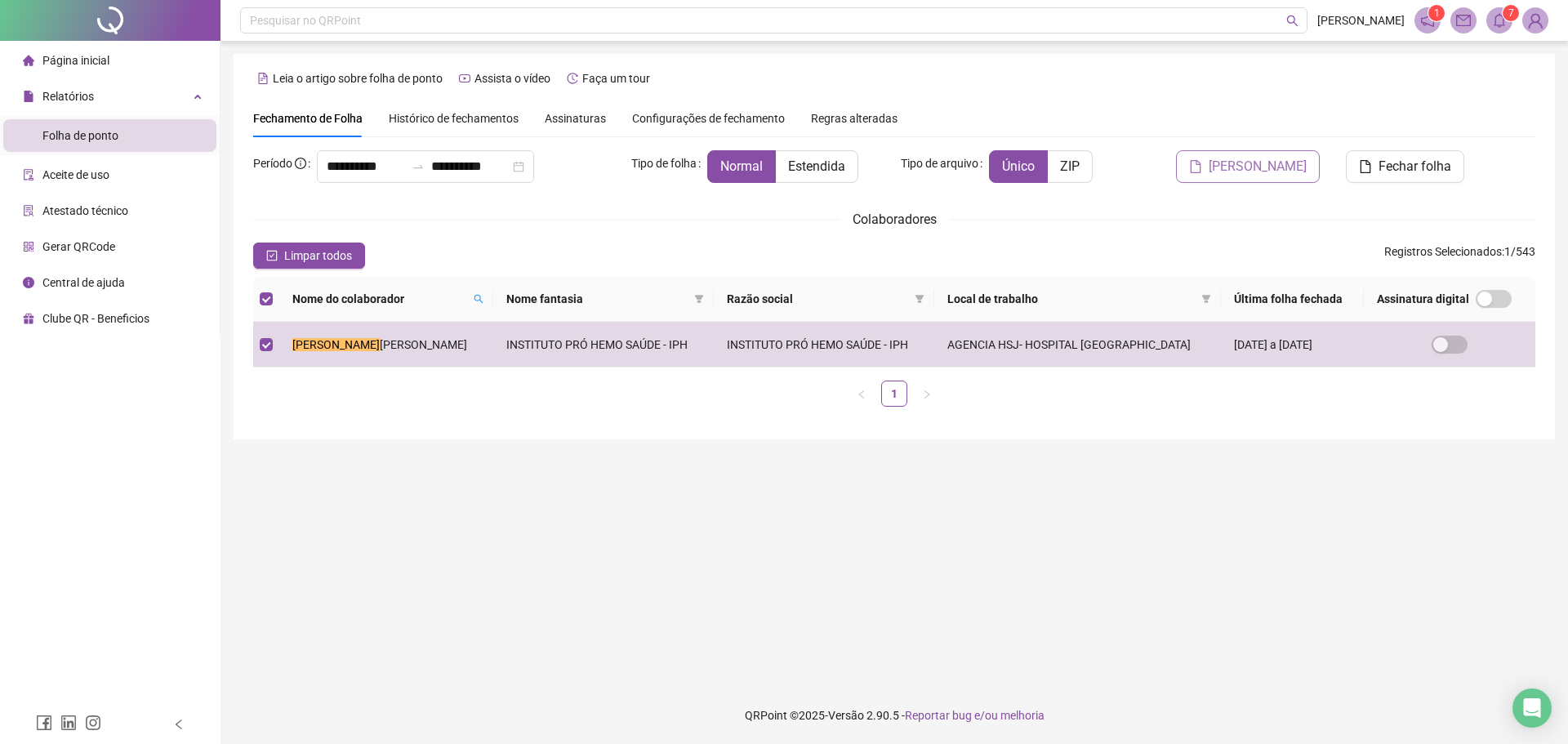
click at [1262, 169] on span "[PERSON_NAME]" at bounding box center [1257, 167] width 98 height 20
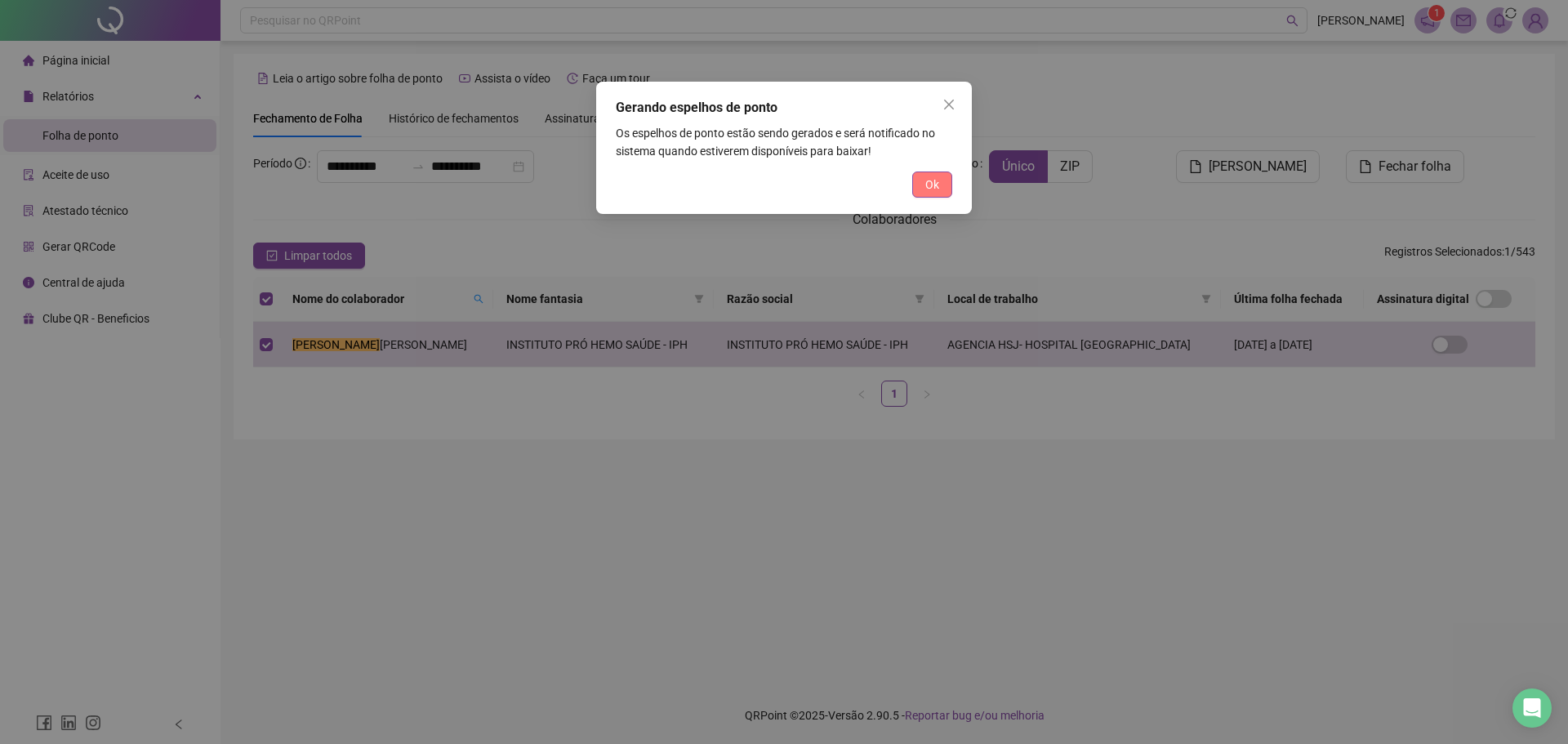
click at [918, 184] on button "Ok" at bounding box center [932, 184] width 40 height 26
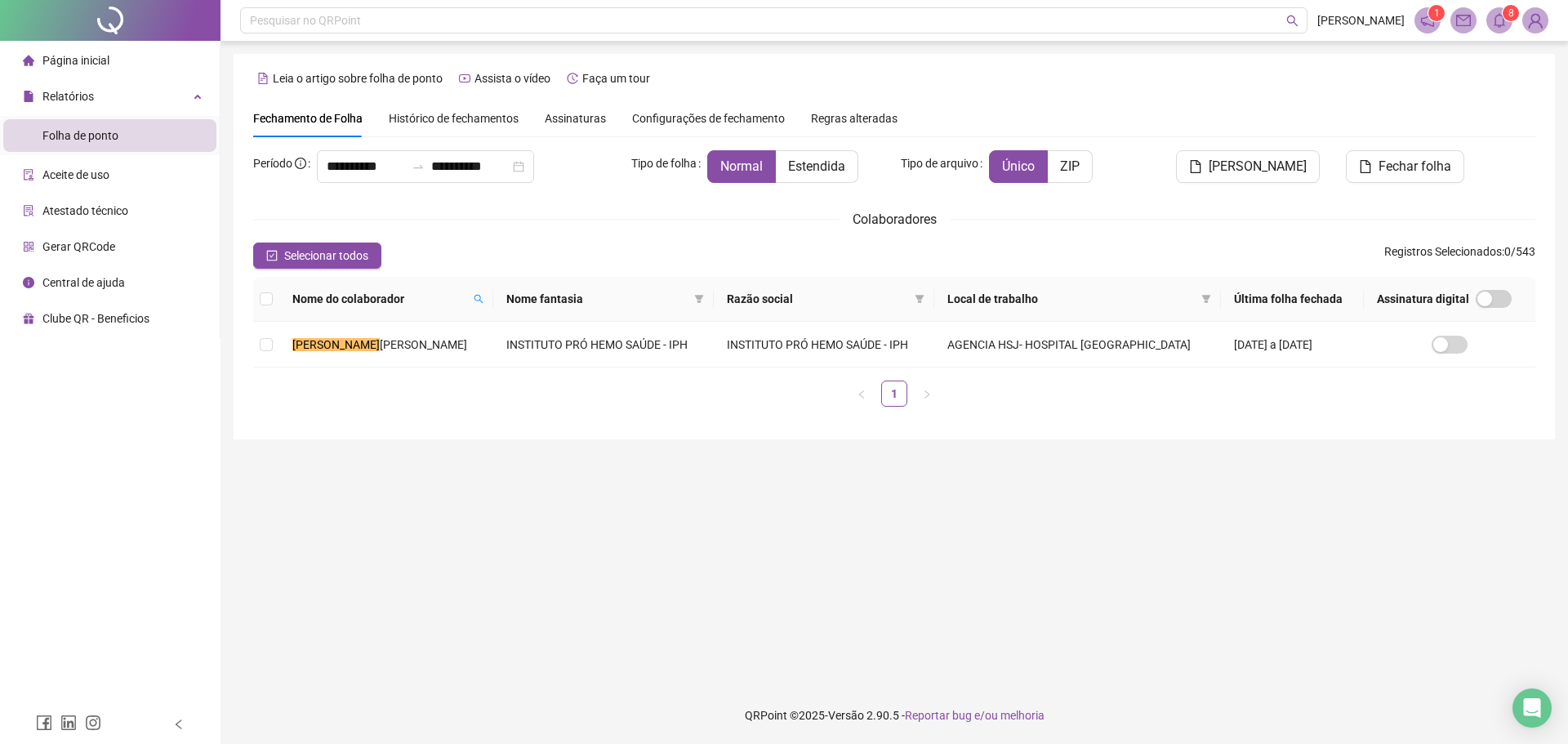
click at [1500, 23] on icon "bell" at bounding box center [1499, 20] width 14 height 14
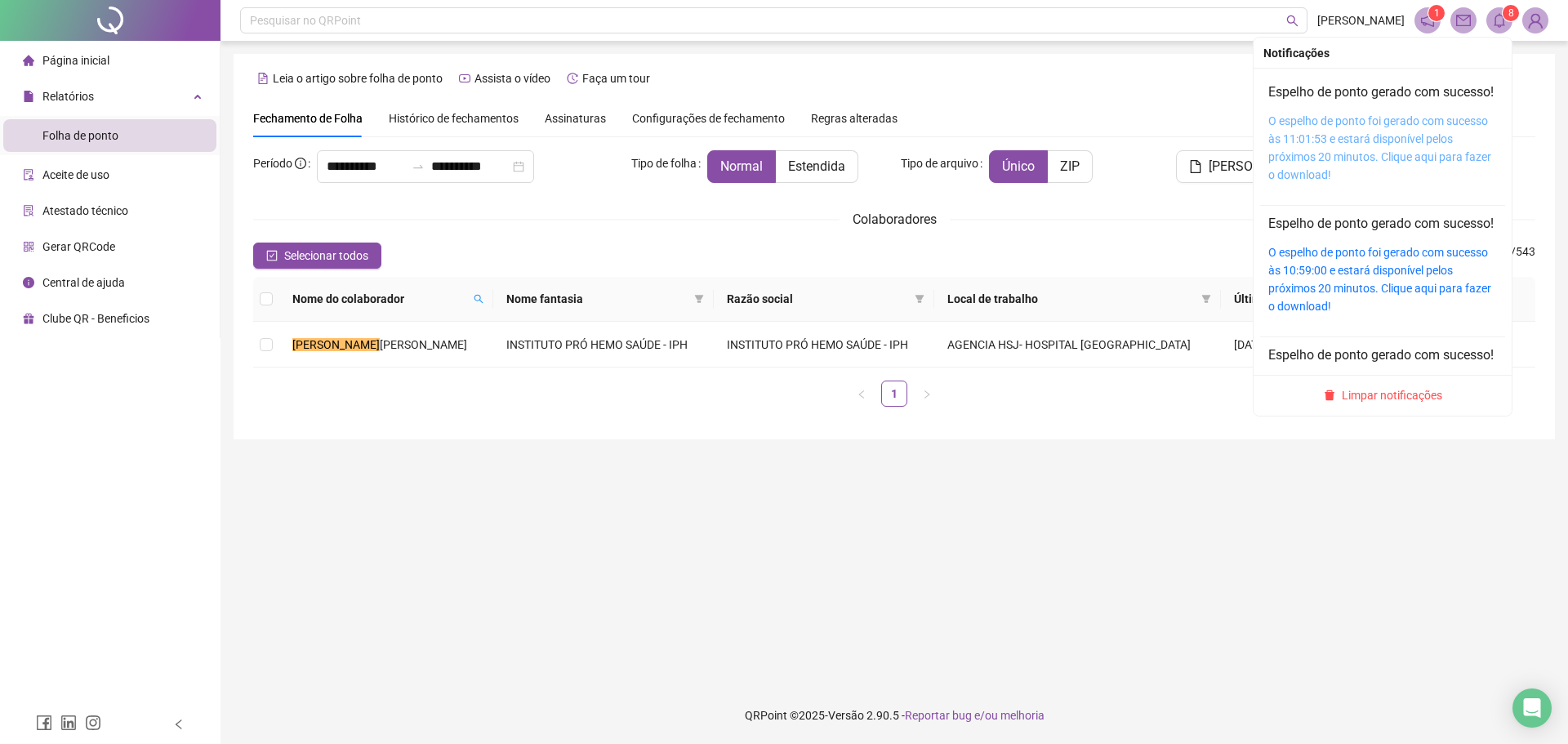
click at [1354, 135] on link "O espelho de ponto foi gerado com sucesso às 11:01:53 e estará disponível pelos…" at bounding box center [1379, 148] width 223 height 67
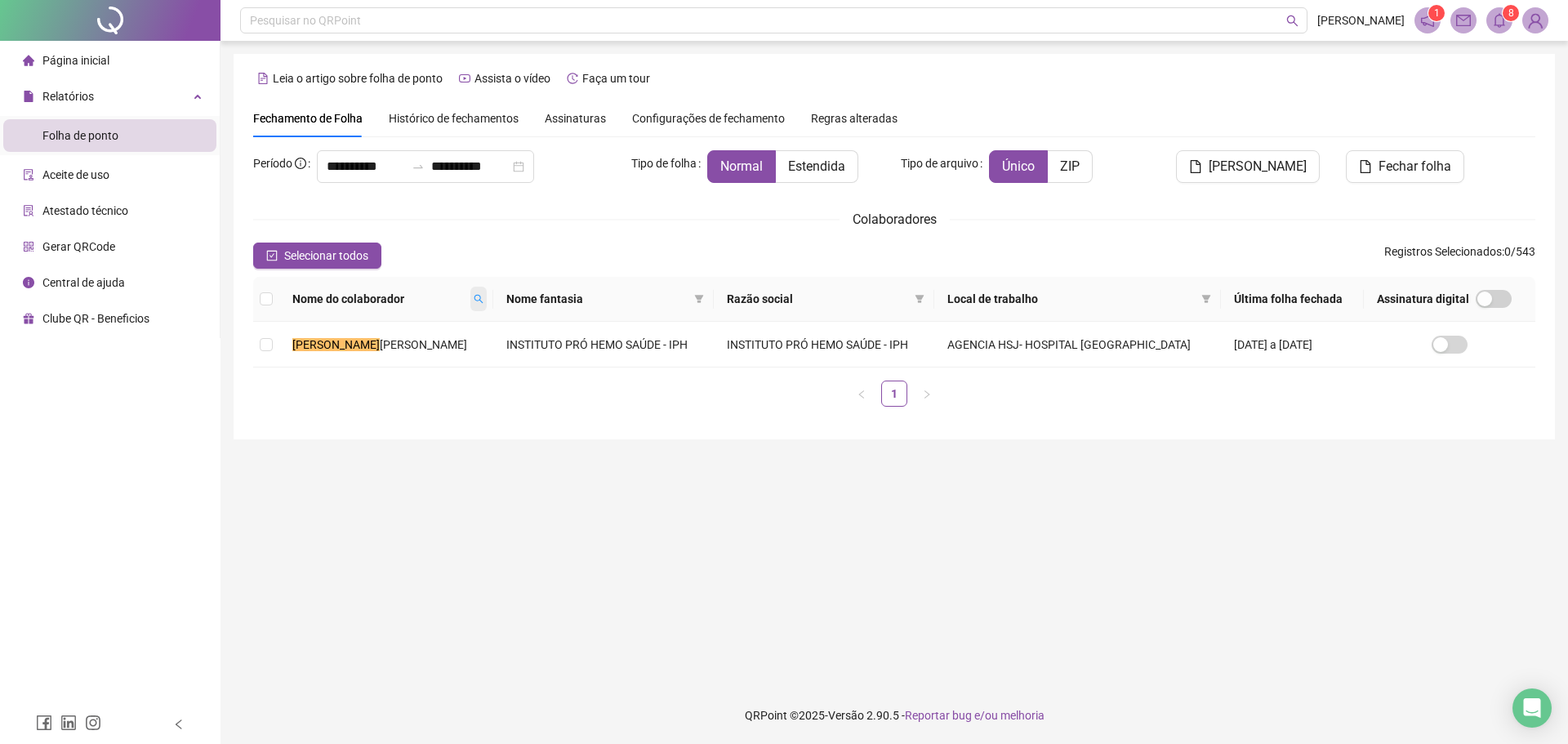
click at [474, 295] on icon "search" at bounding box center [478, 300] width 9 height 9
type input "**********"
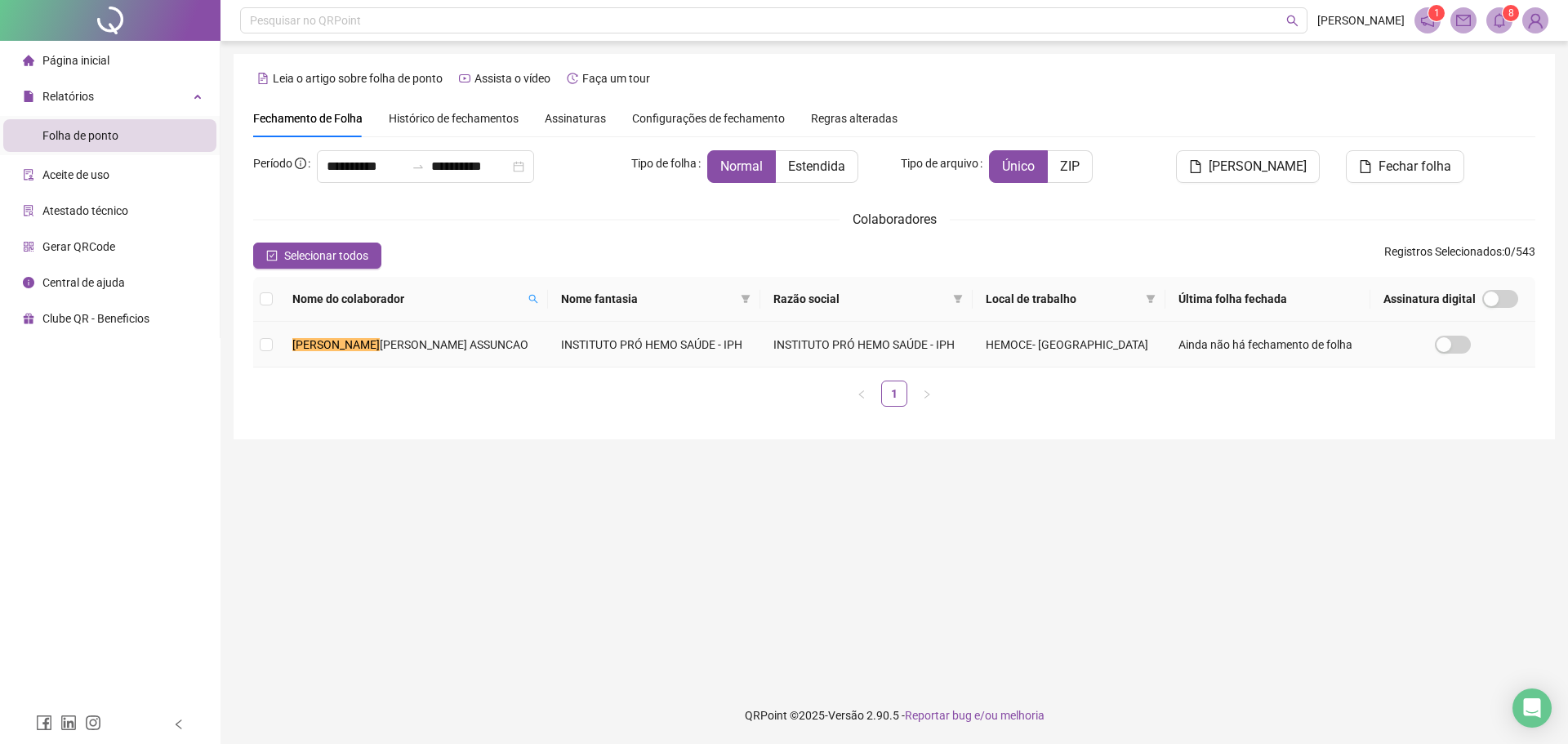
click at [437, 349] on span "[PERSON_NAME] ASSUNCAO" at bounding box center [454, 345] width 149 height 13
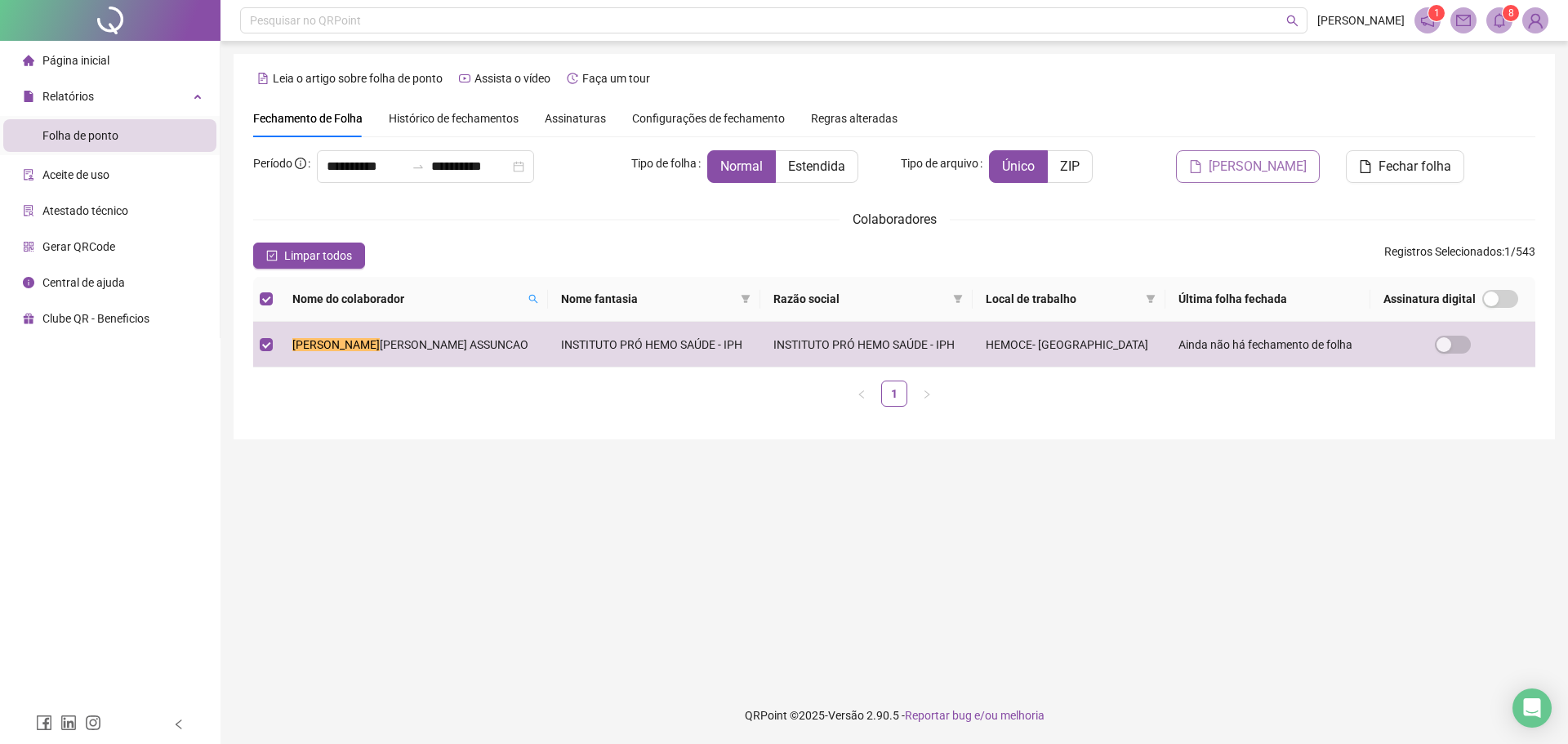
click at [1237, 163] on span "[PERSON_NAME]" at bounding box center [1257, 167] width 98 height 20
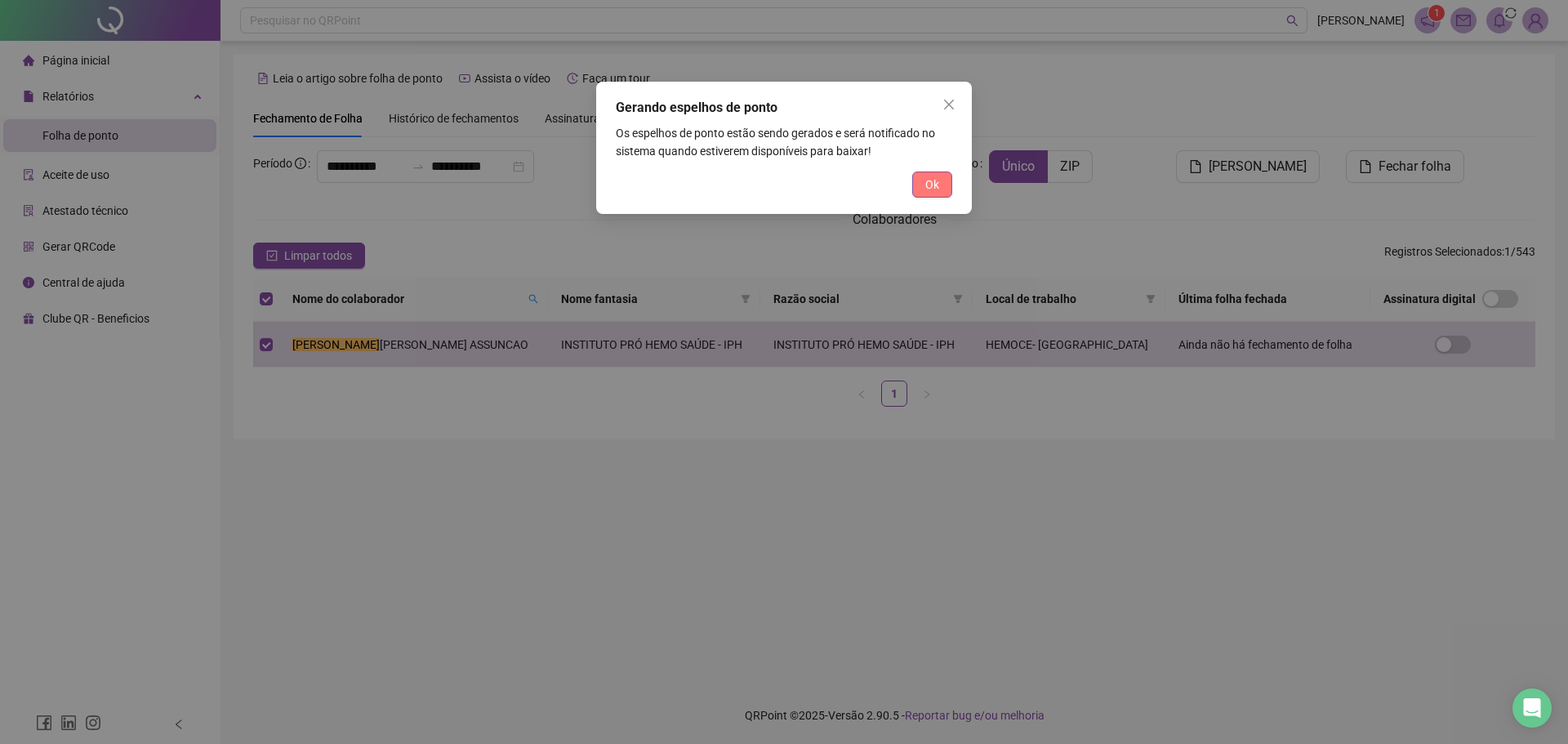
click at [922, 181] on button "Ok" at bounding box center [932, 184] width 40 height 26
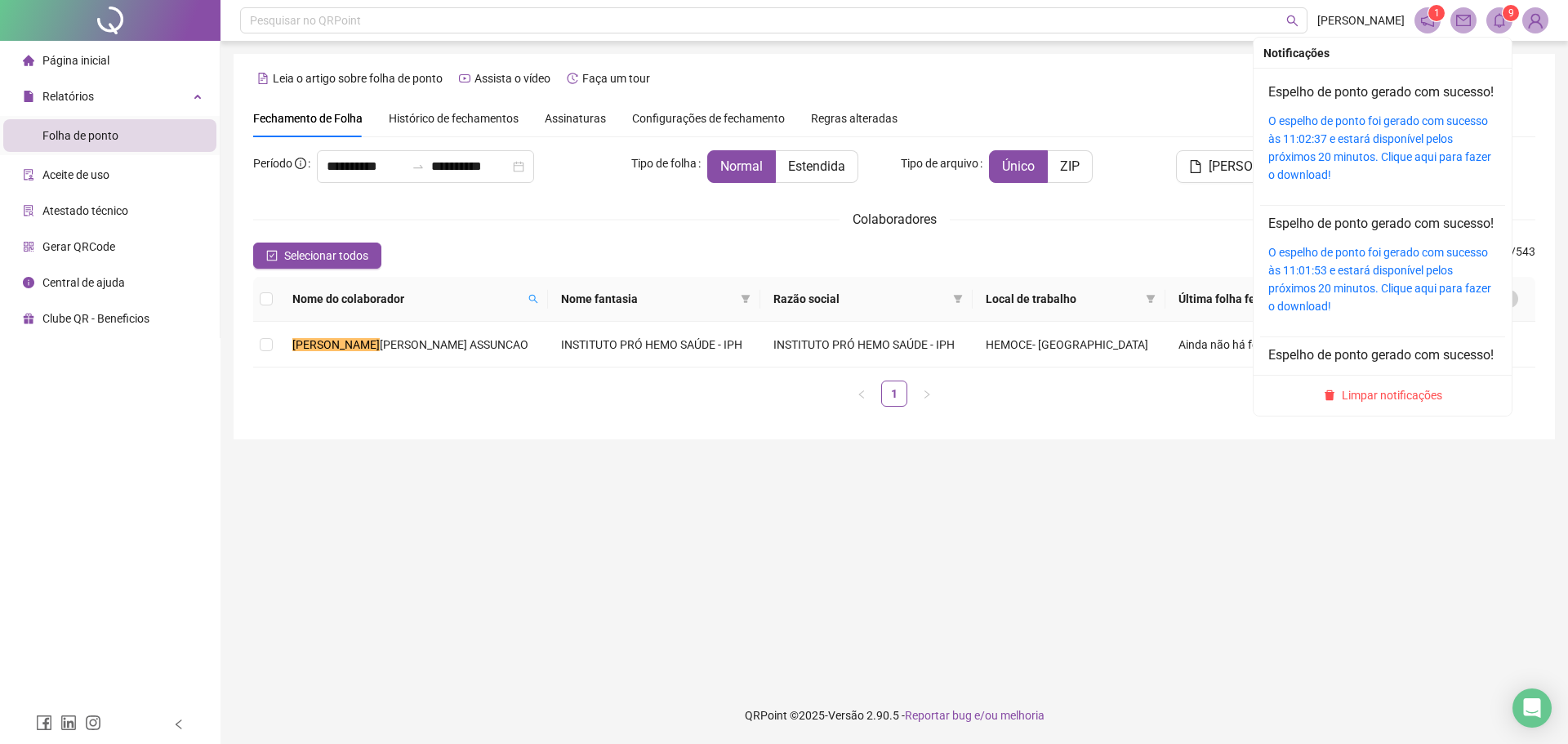
click at [1493, 23] on icon "bell" at bounding box center [1499, 20] width 14 height 14
click at [1424, 143] on link "O espelho de ponto foi gerado com sucesso às 11:02:37 e estará disponível pelos…" at bounding box center [1379, 148] width 223 height 67
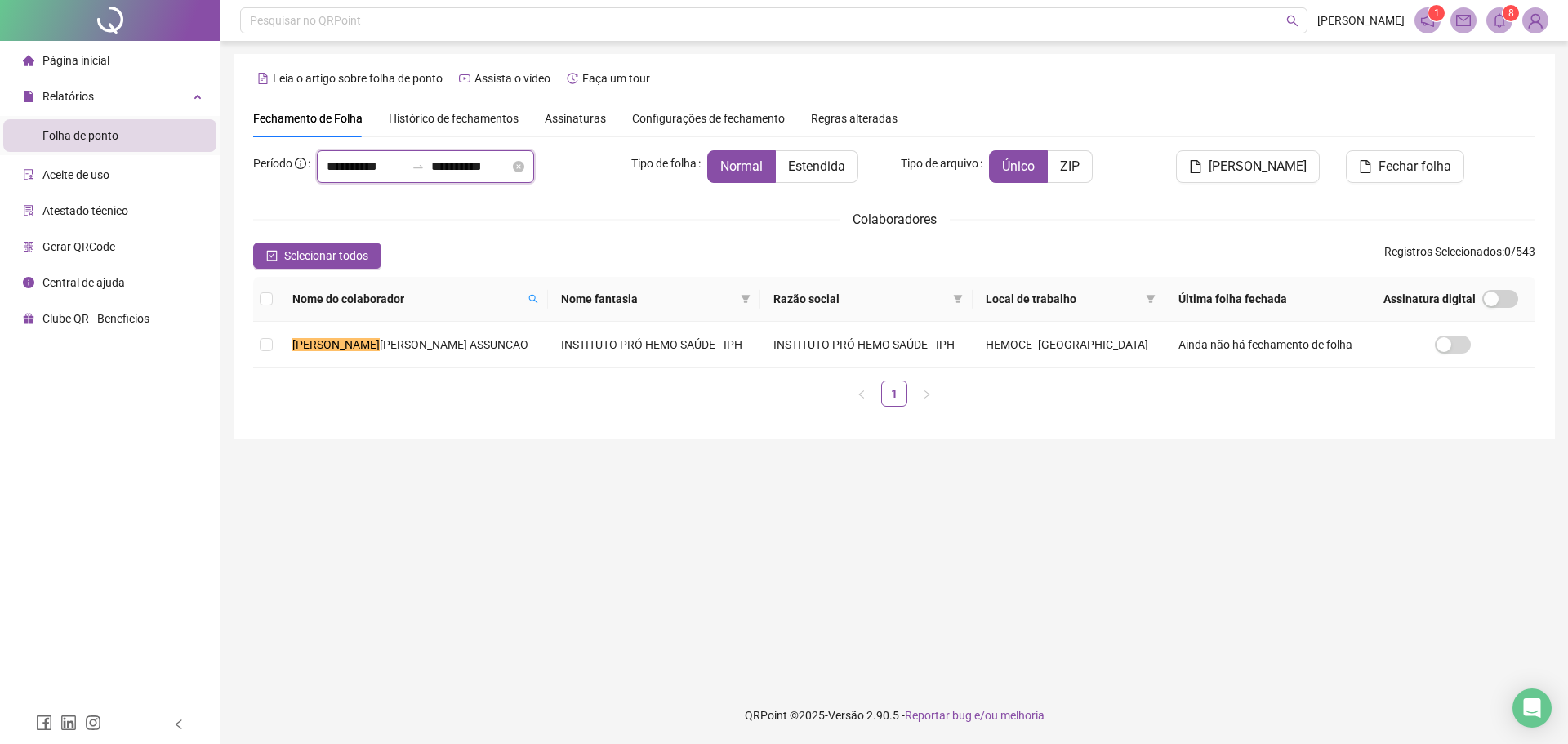
click at [385, 164] on input "**********" at bounding box center [366, 167] width 79 height 20
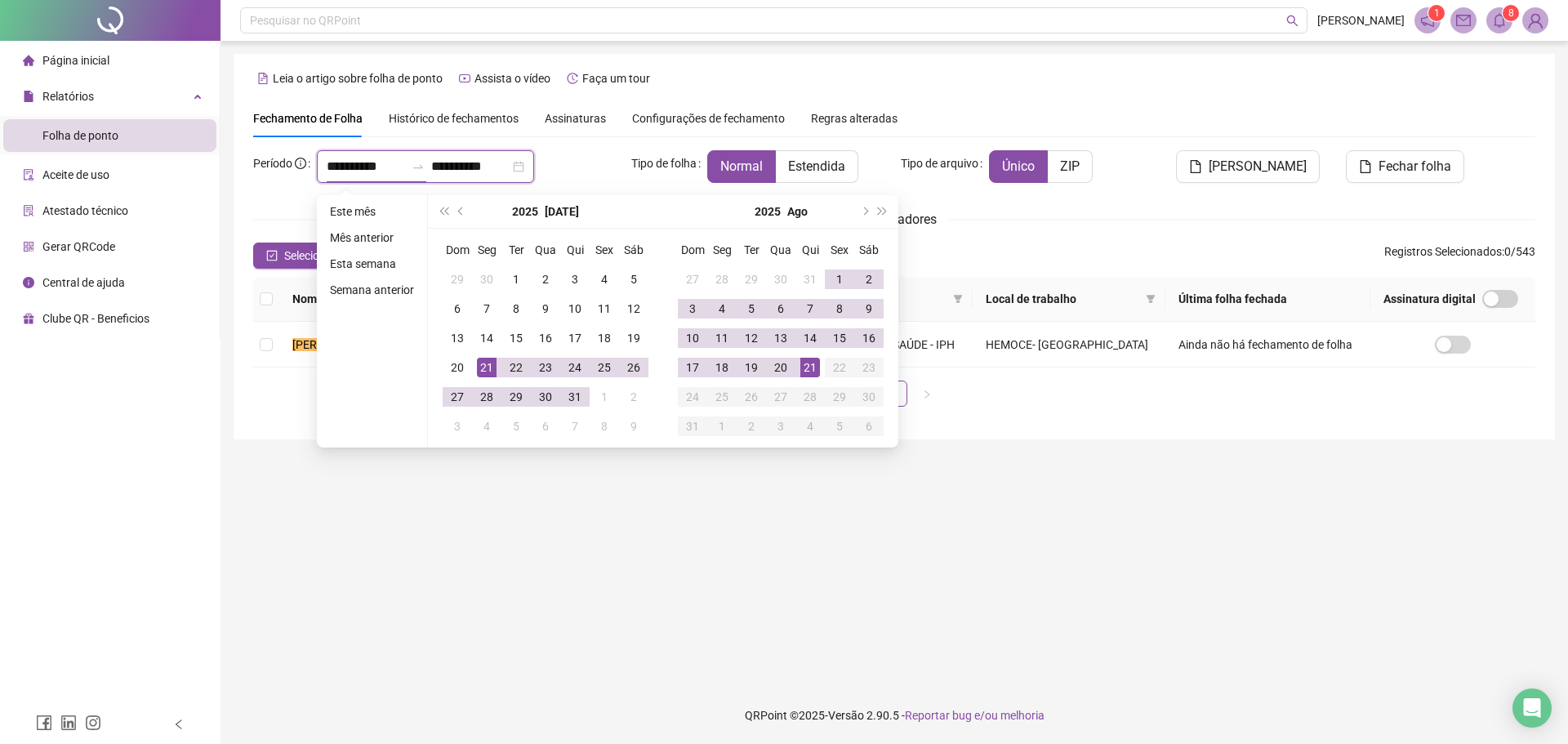
type input "**********"
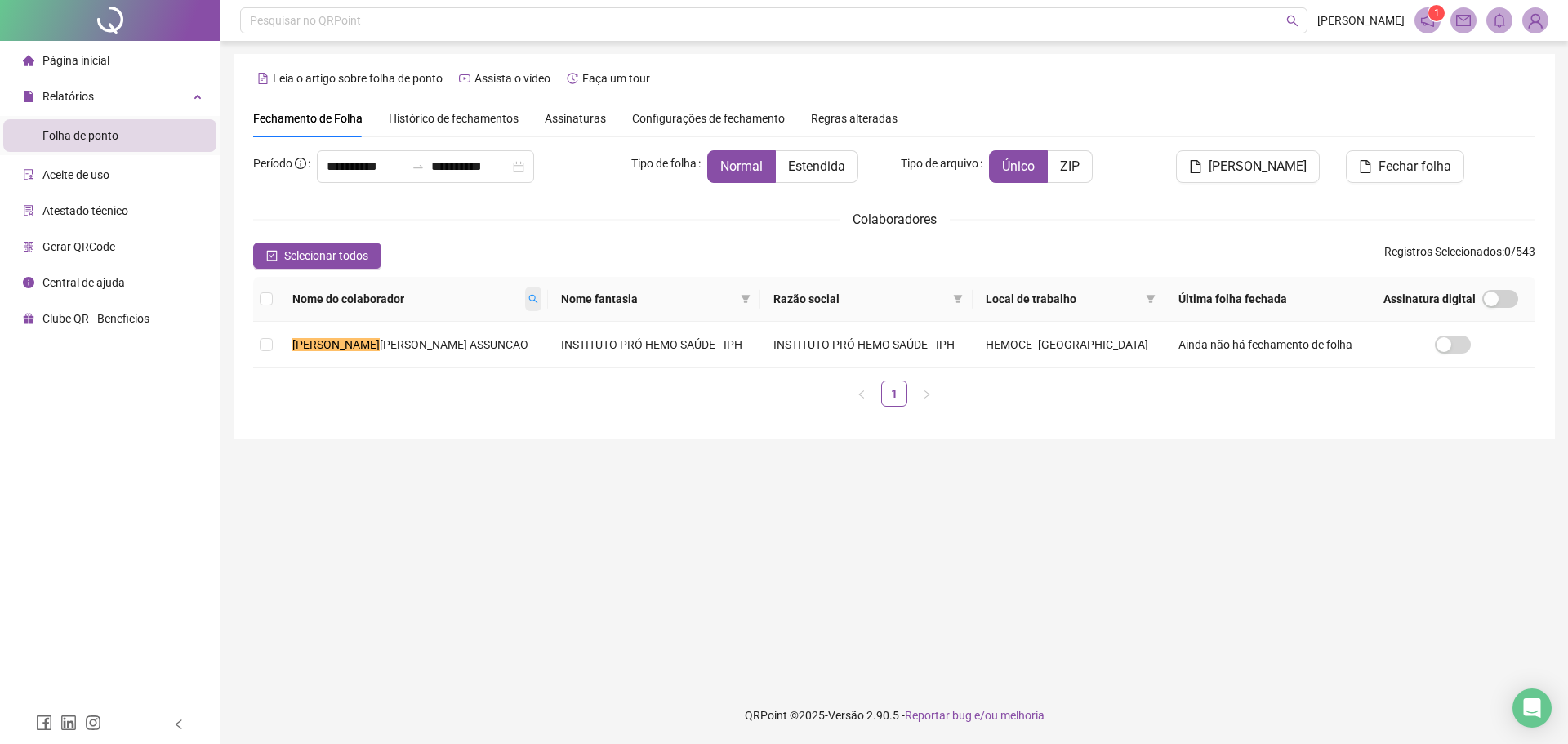
click at [528, 296] on icon "search" at bounding box center [533, 299] width 10 height 10
click at [506, 347] on span "E [PERSON_NAME]" at bounding box center [473, 345] width 97 height 13
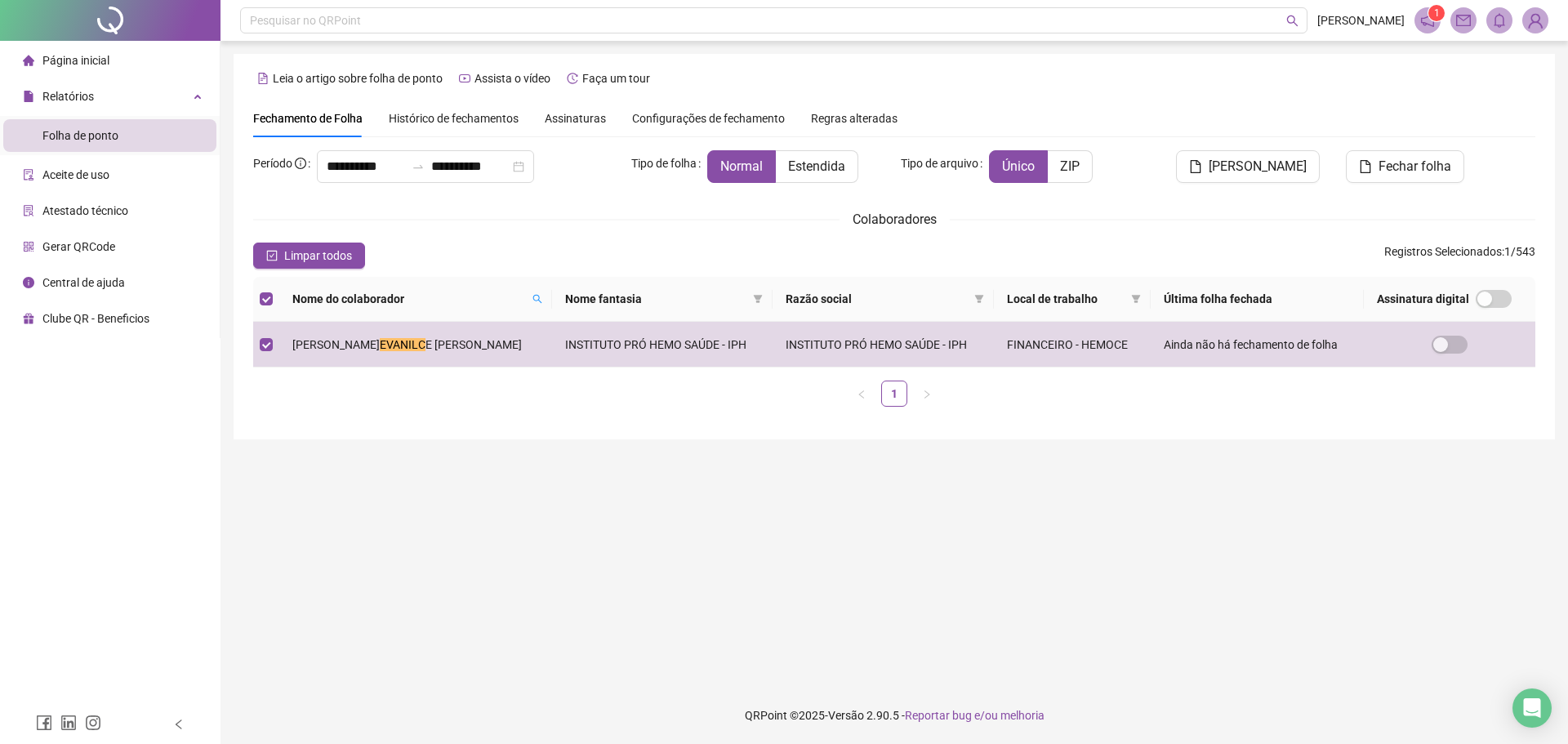
click at [552, 300] on th "Nome do colaborador" at bounding box center [415, 300] width 273 height 45
click at [543, 298] on icon "search" at bounding box center [537, 299] width 10 height 10
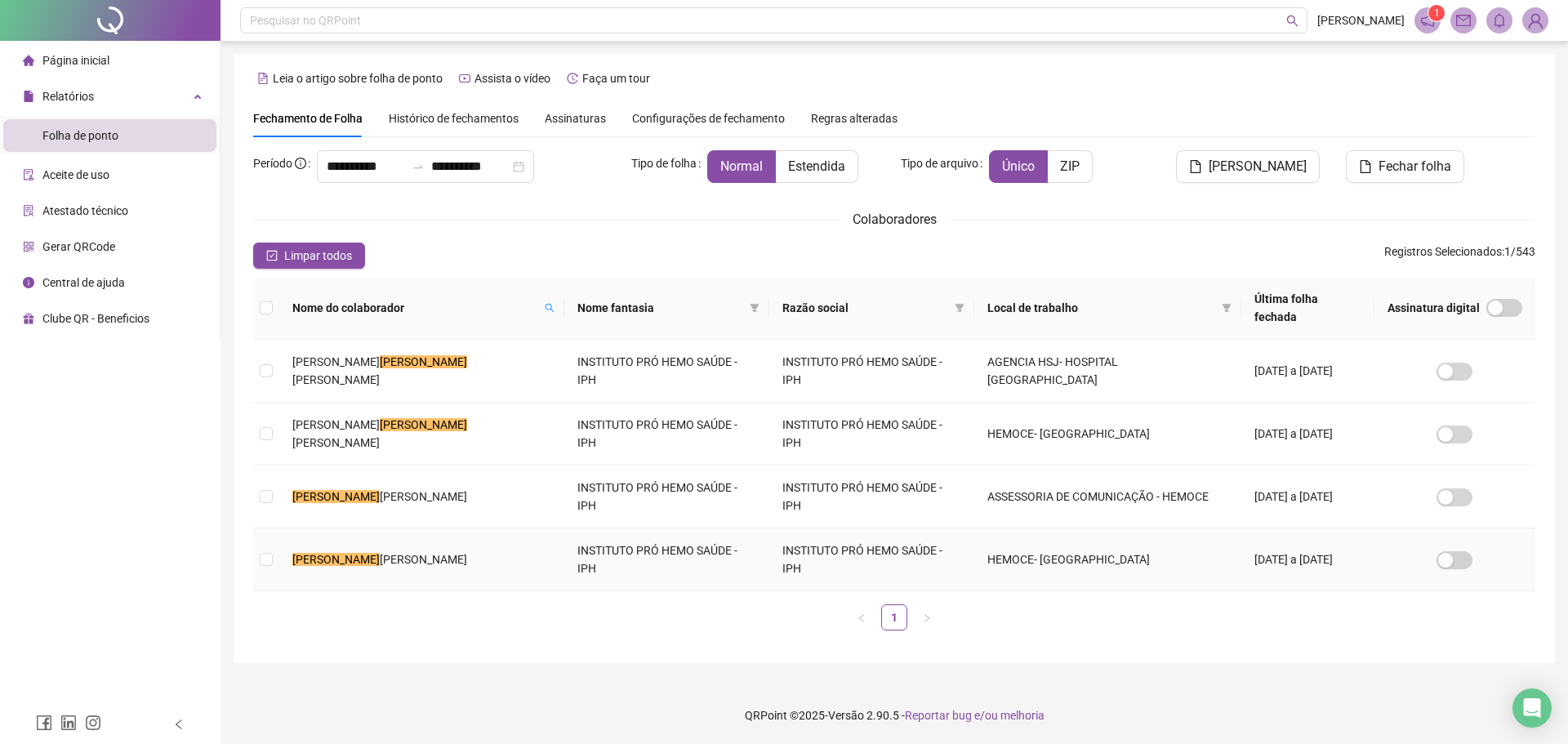
click at [413, 553] on span "[PERSON_NAME]" at bounding box center [423, 559] width 88 height 13
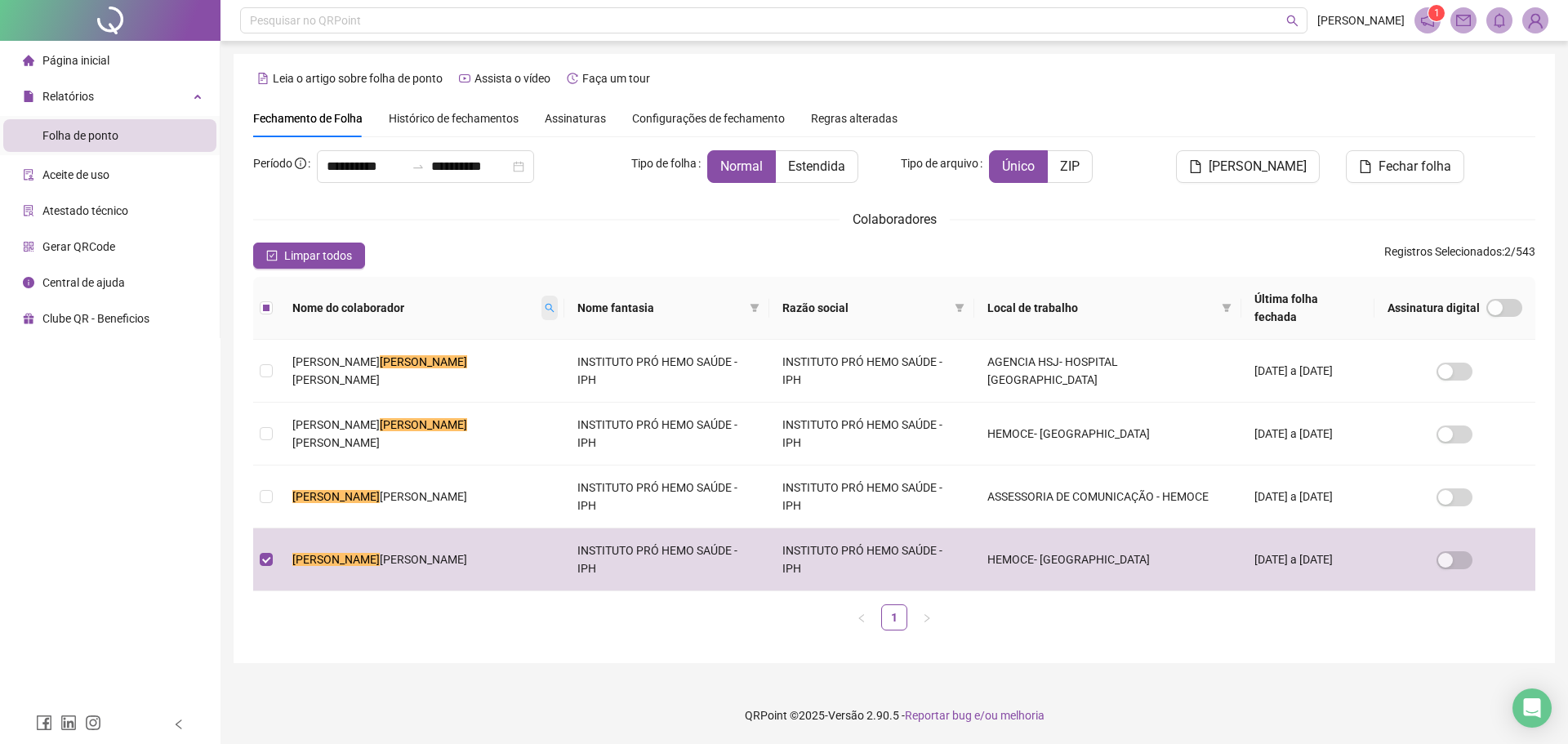
click at [544, 304] on icon "search" at bounding box center [549, 309] width 9 height 9
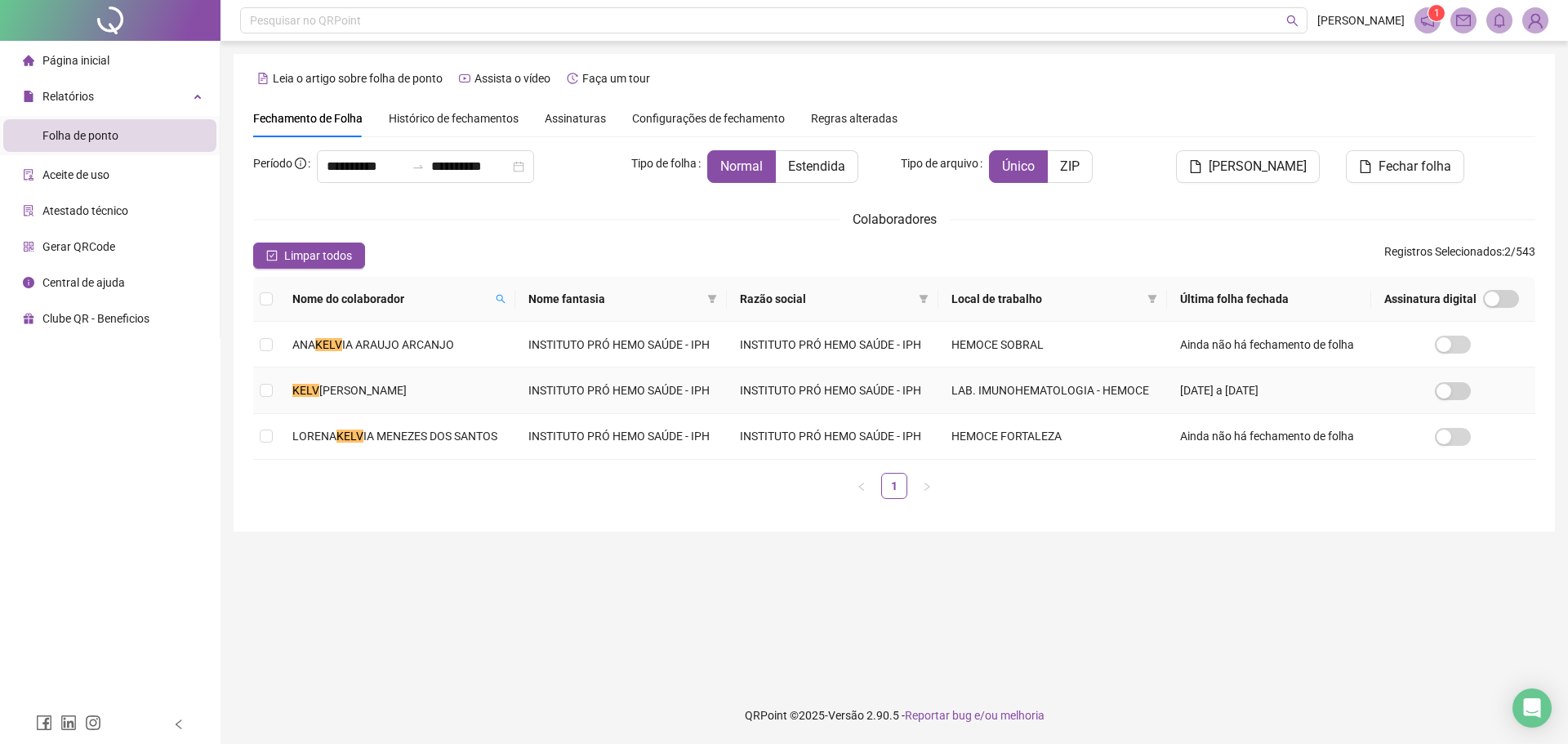
click at [369, 389] on span "[PERSON_NAME]" at bounding box center [363, 390] width 88 height 13
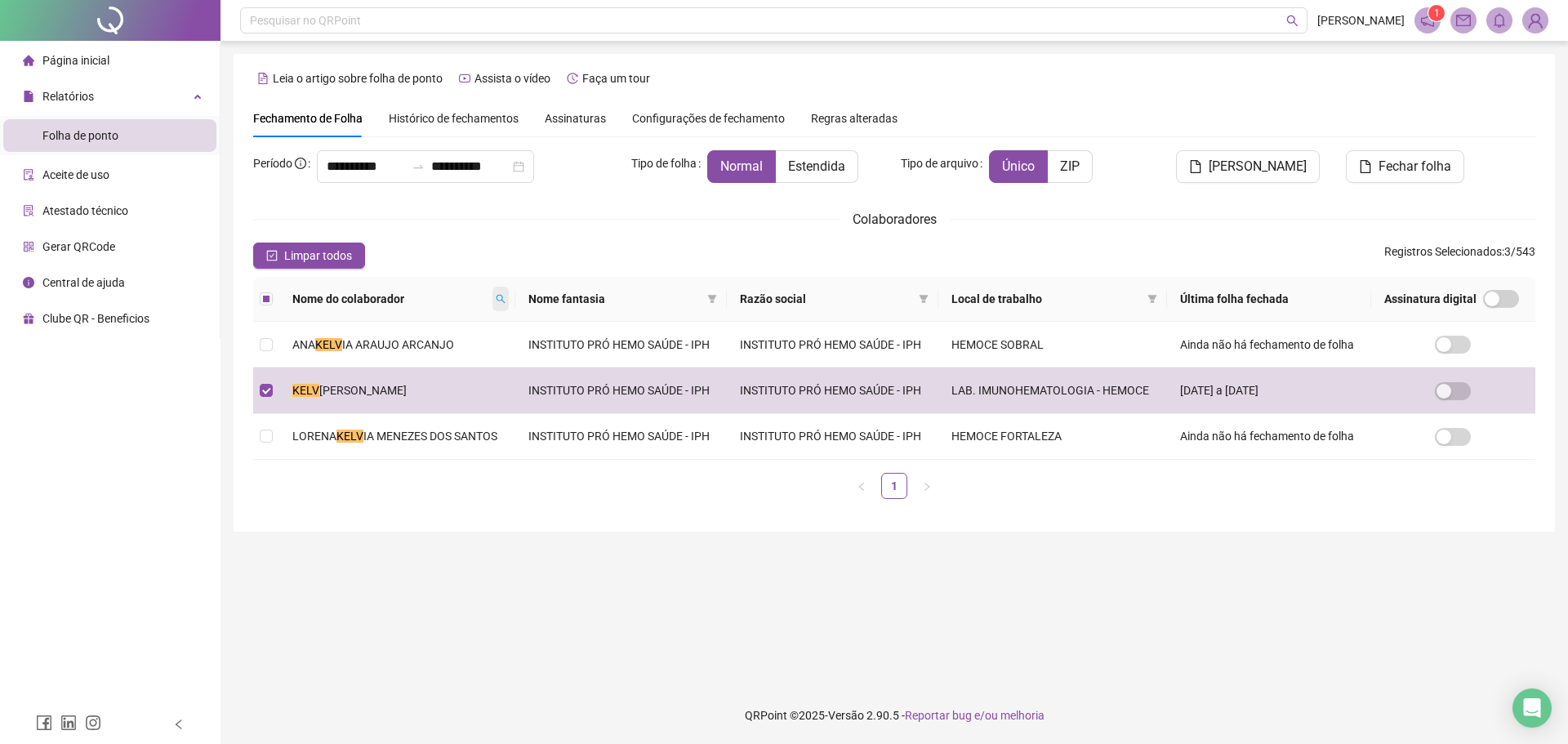
click at [496, 296] on icon "search" at bounding box center [500, 299] width 10 height 10
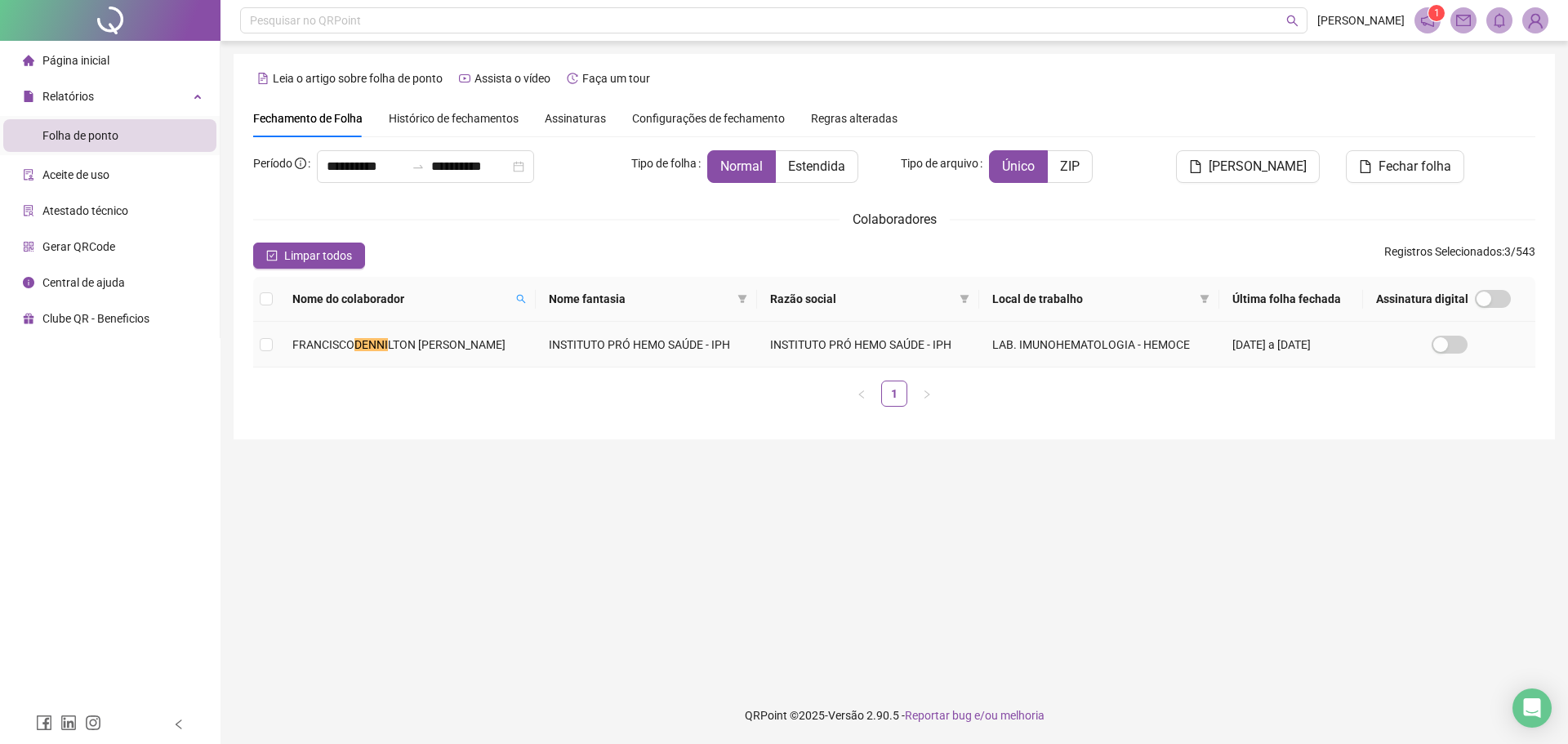
click at [490, 339] on span "LTON [PERSON_NAME]" at bounding box center [447, 345] width 117 height 13
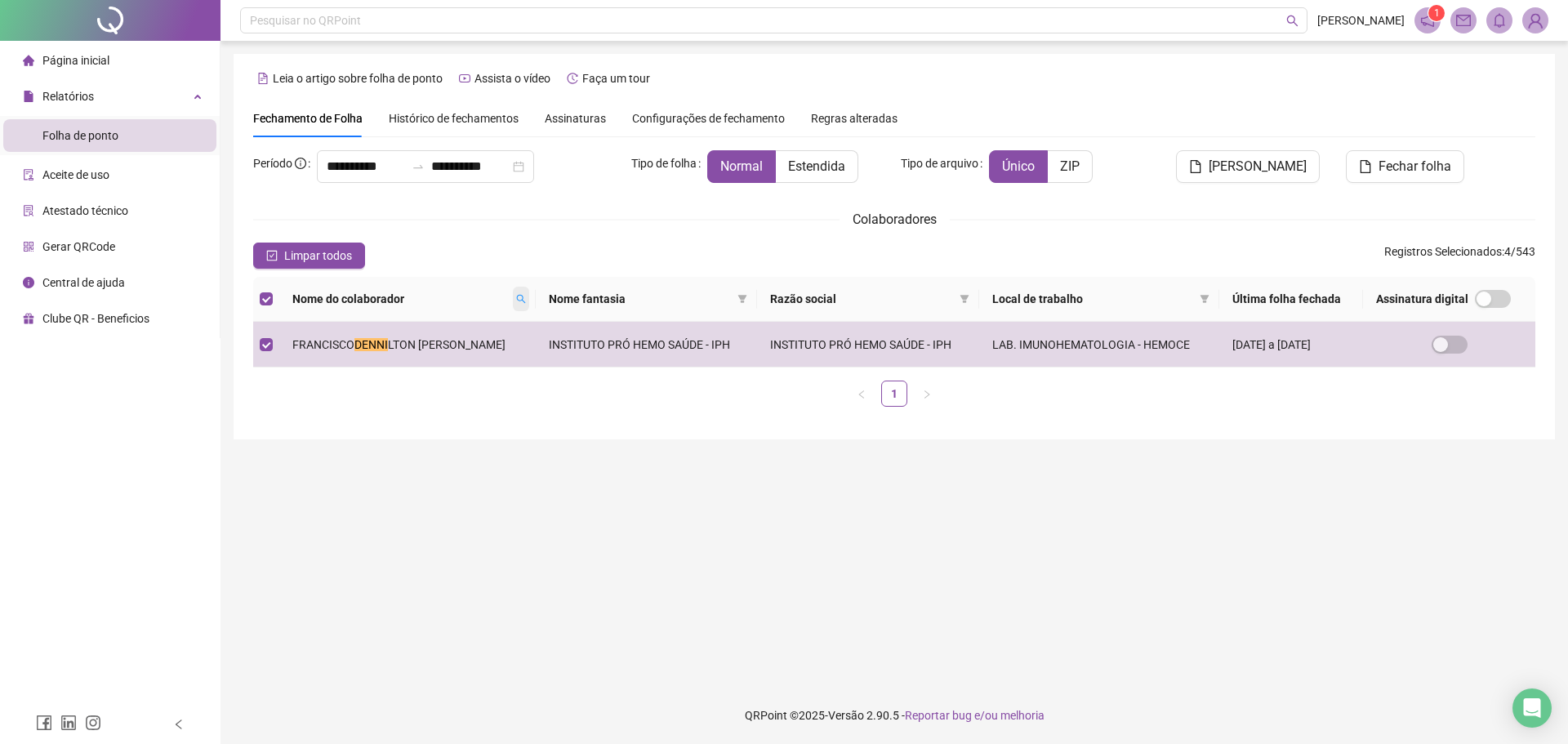
click at [527, 291] on span at bounding box center [521, 299] width 16 height 24
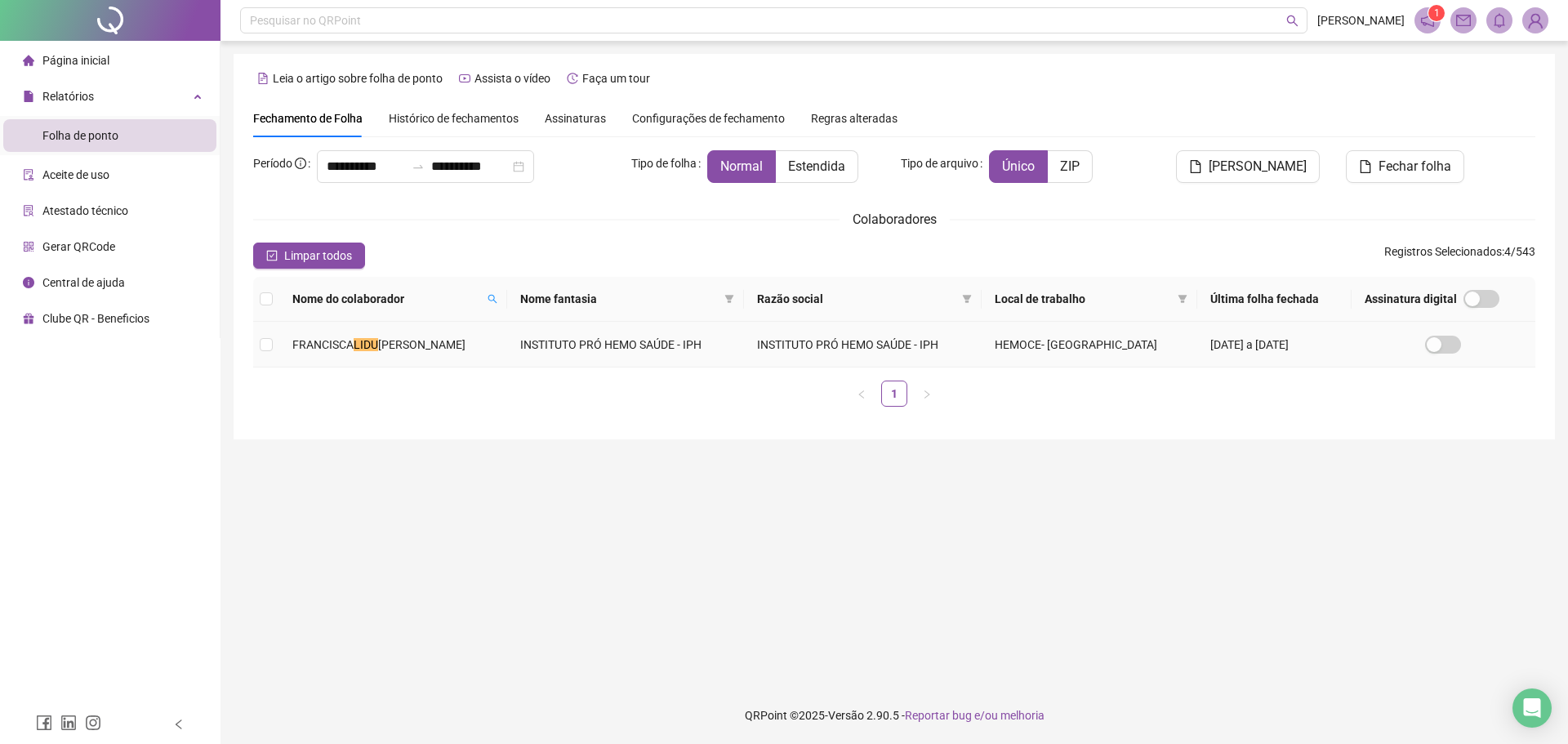
click at [507, 333] on td "[PERSON_NAME] [PERSON_NAME]" at bounding box center [393, 344] width 227 height 46
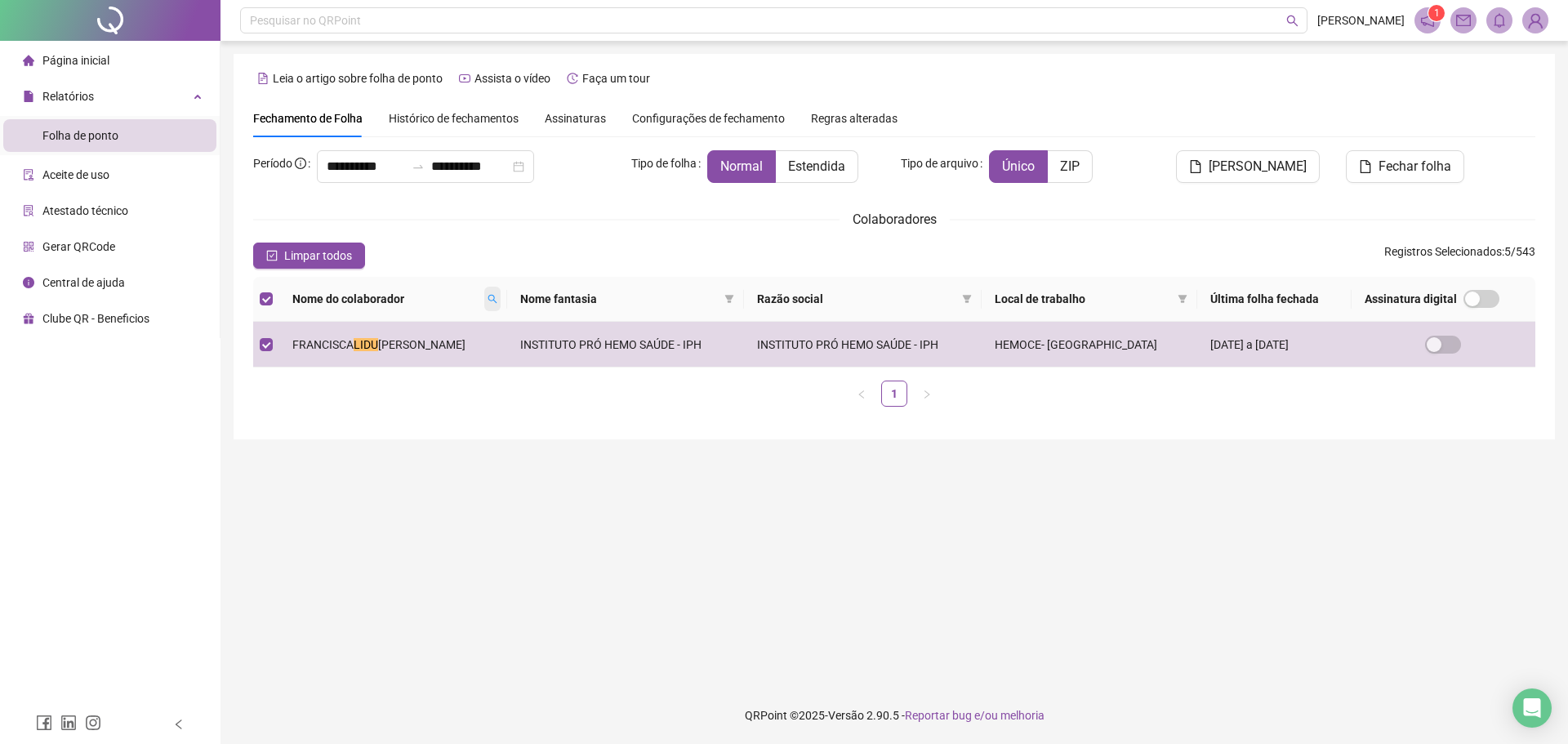
click at [497, 301] on icon "search" at bounding box center [493, 300] width 9 height 9
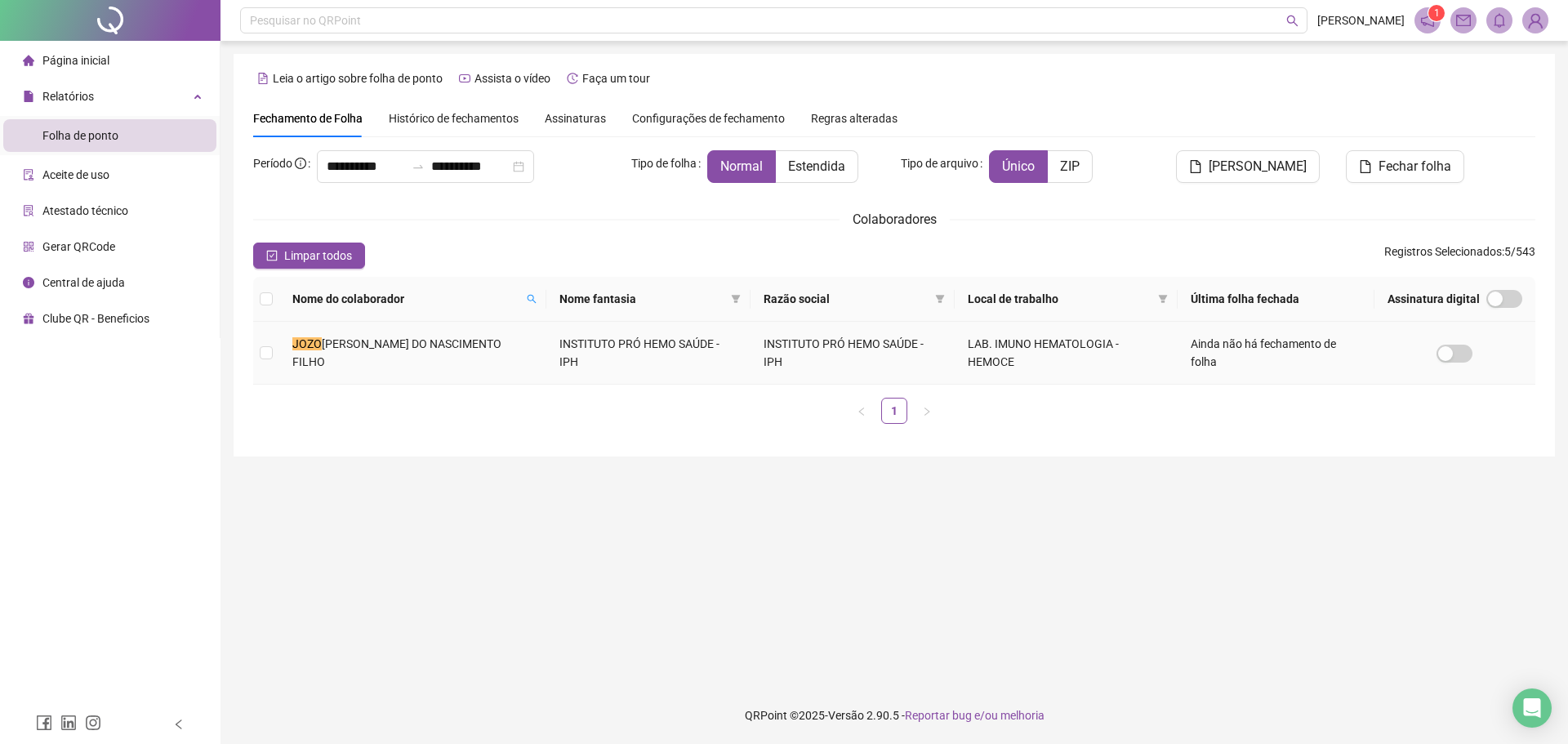
click at [546, 339] on td "INSTITUTO PRÓ HEMO SAÚDE - IPH" at bounding box center [648, 353] width 204 height 63
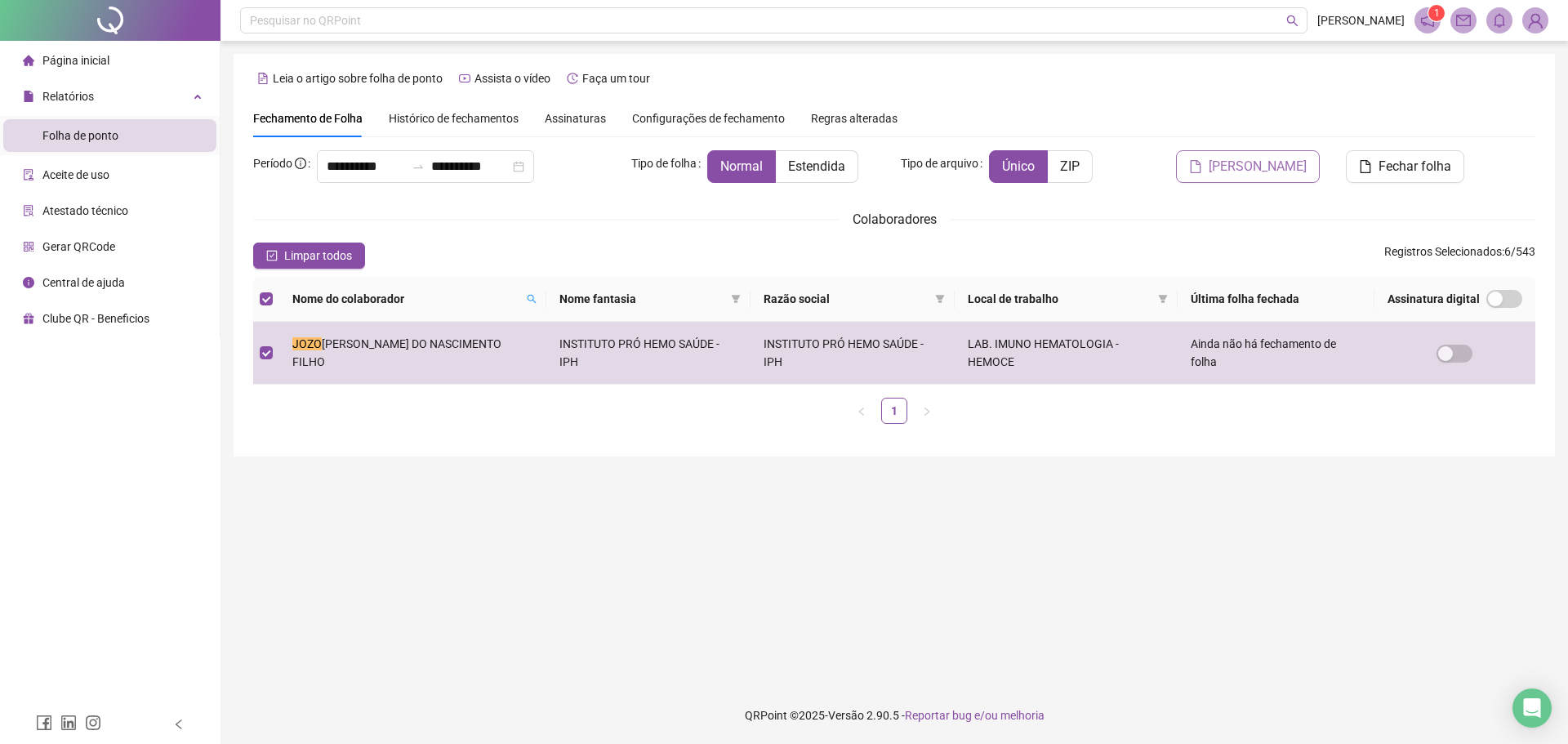
click at [1278, 153] on button "[PERSON_NAME]" at bounding box center [1248, 166] width 144 height 33
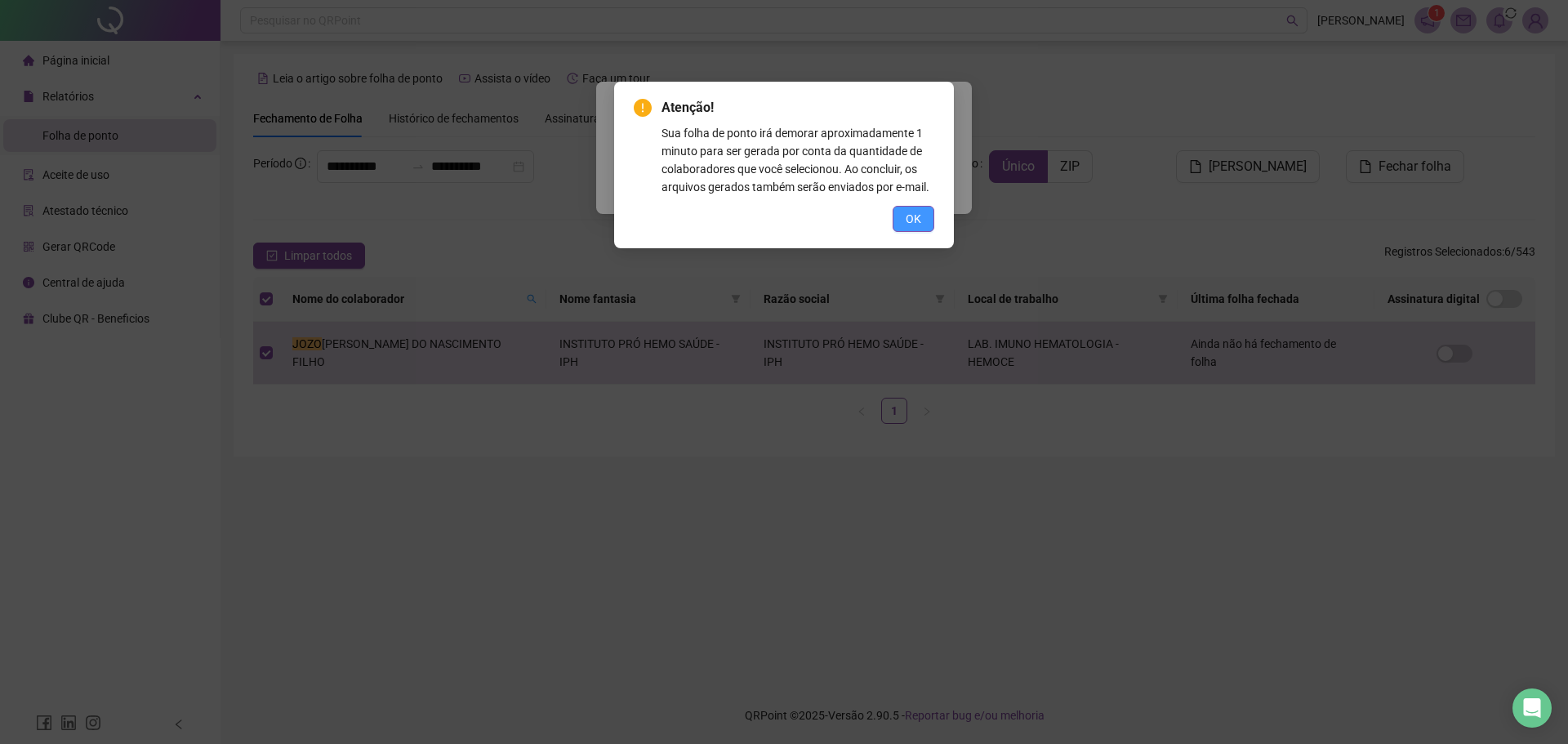
click at [909, 216] on span "OK" at bounding box center [913, 219] width 15 height 18
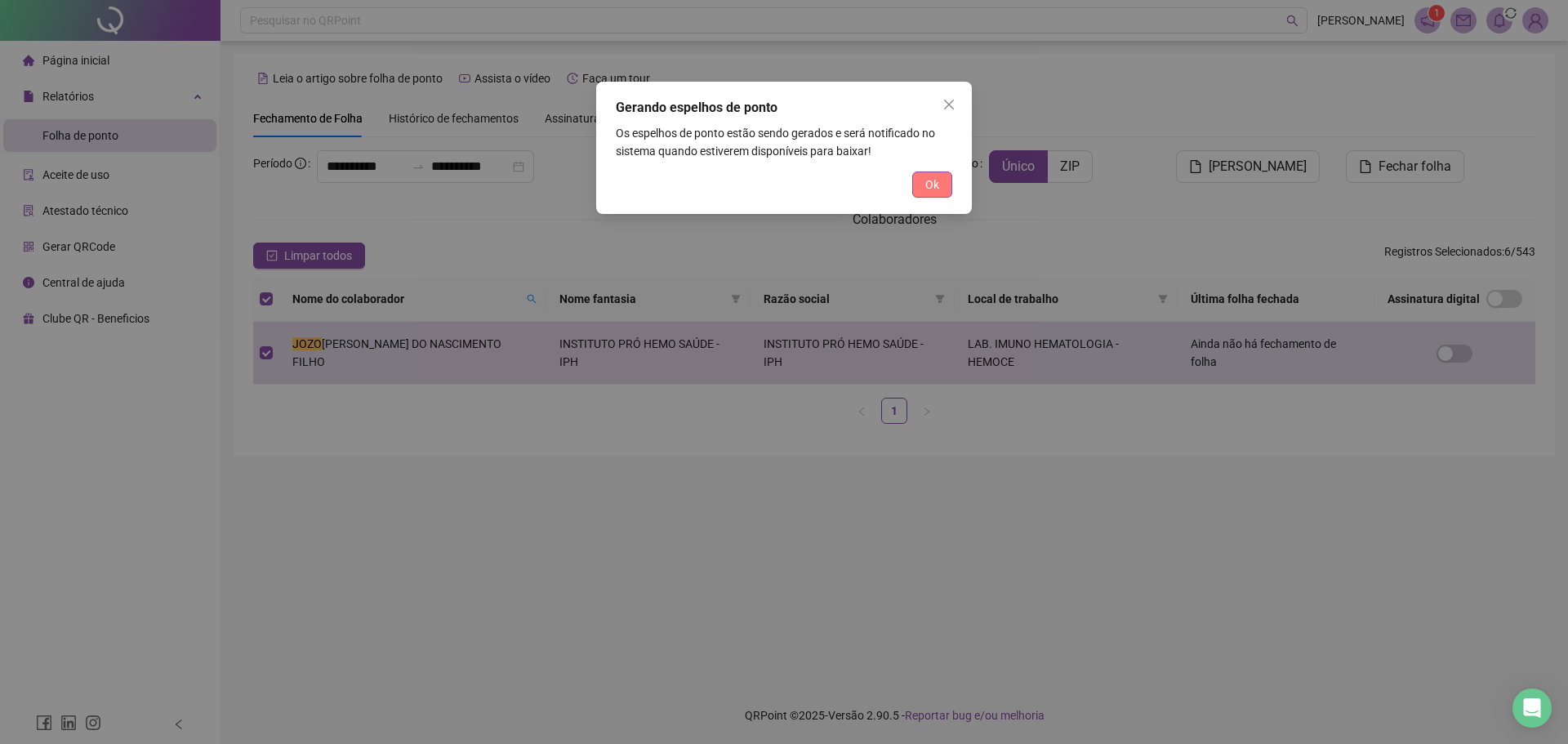
click at [933, 183] on span "Ok" at bounding box center [932, 184] width 14 height 18
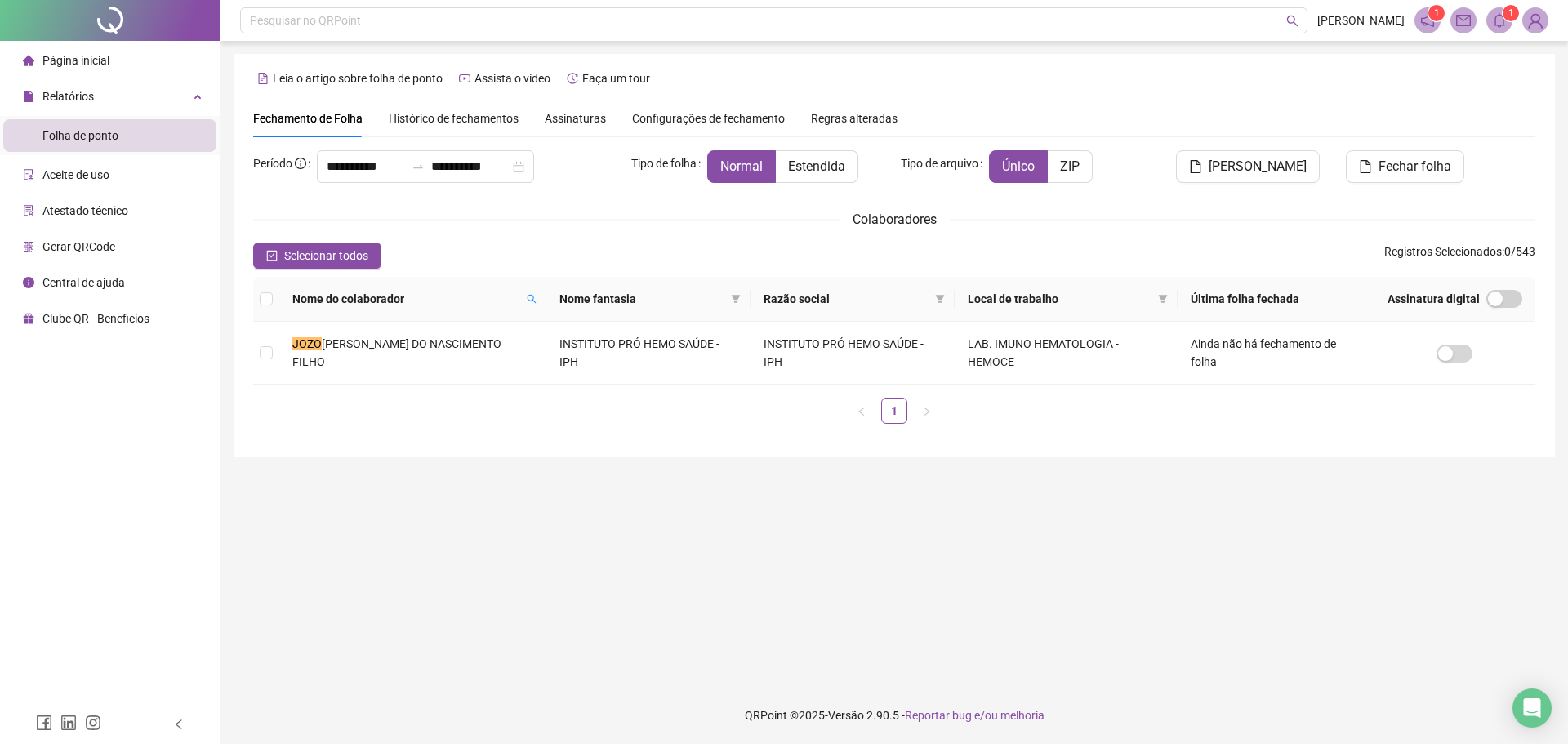
click at [1500, 26] on icon "bell" at bounding box center [1498, 20] width 12 height 14
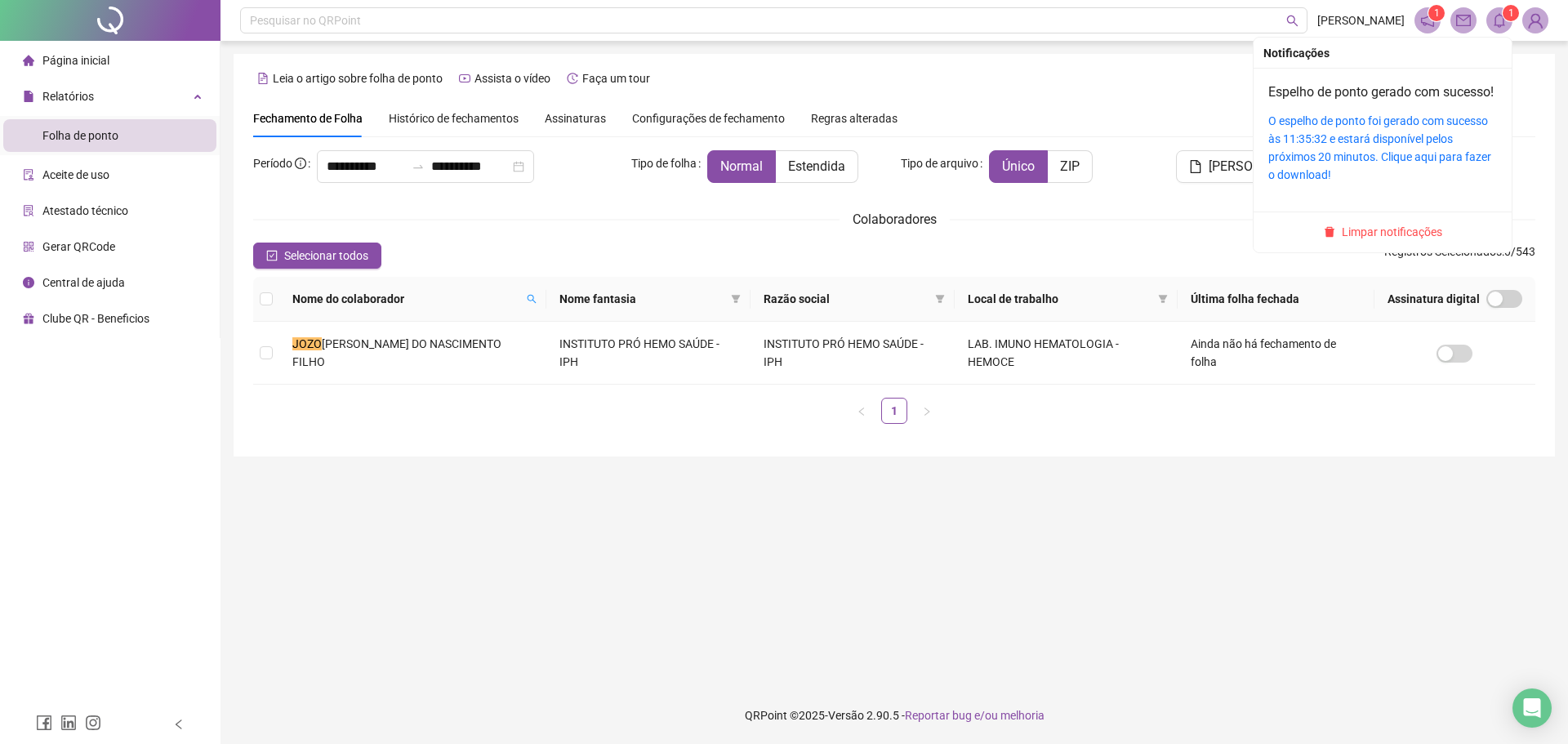
click at [1383, 148] on div "O espelho de ponto foi gerado com sucesso às 11:35:32 e estará disponível pelos…" at bounding box center [1382, 148] width 228 height 72
click at [1368, 140] on link "O espelho de ponto foi gerado com sucesso às 11:35:32 e estará disponível pelos…" at bounding box center [1379, 148] width 223 height 67
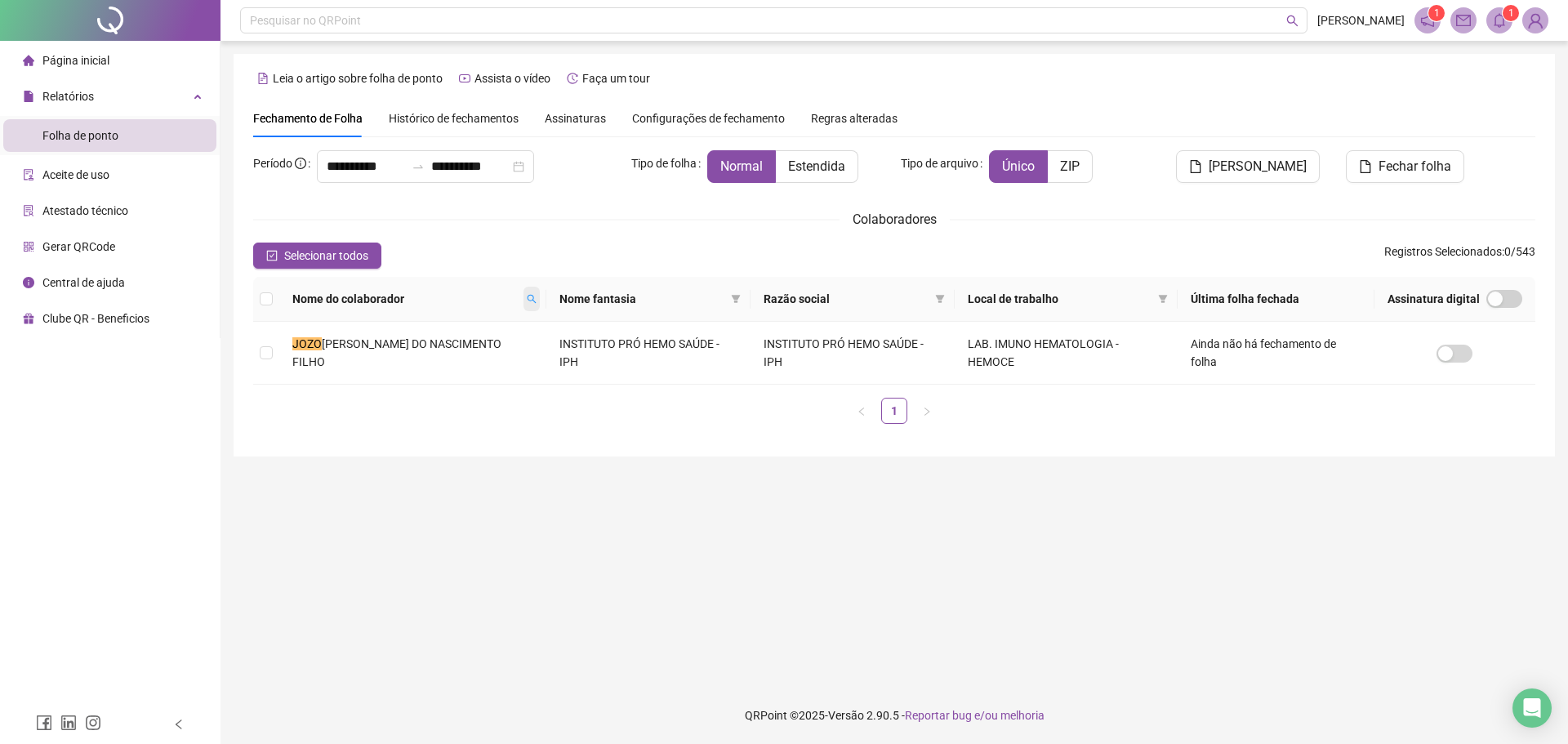
click at [526, 300] on icon "search" at bounding box center [531, 299] width 10 height 10
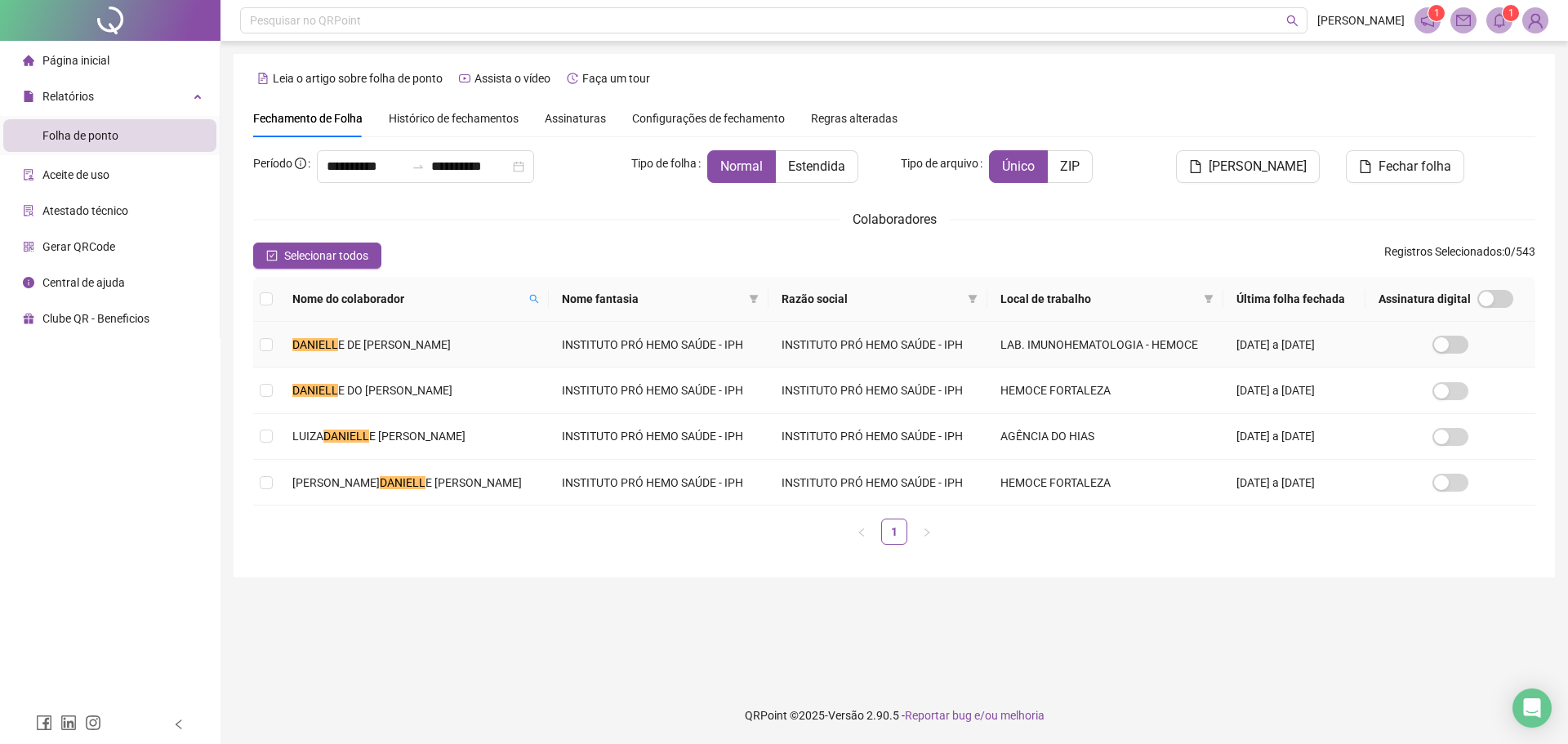
click at [484, 328] on td "[PERSON_NAME] E DE [PERSON_NAME]" at bounding box center [413, 344] width 270 height 46
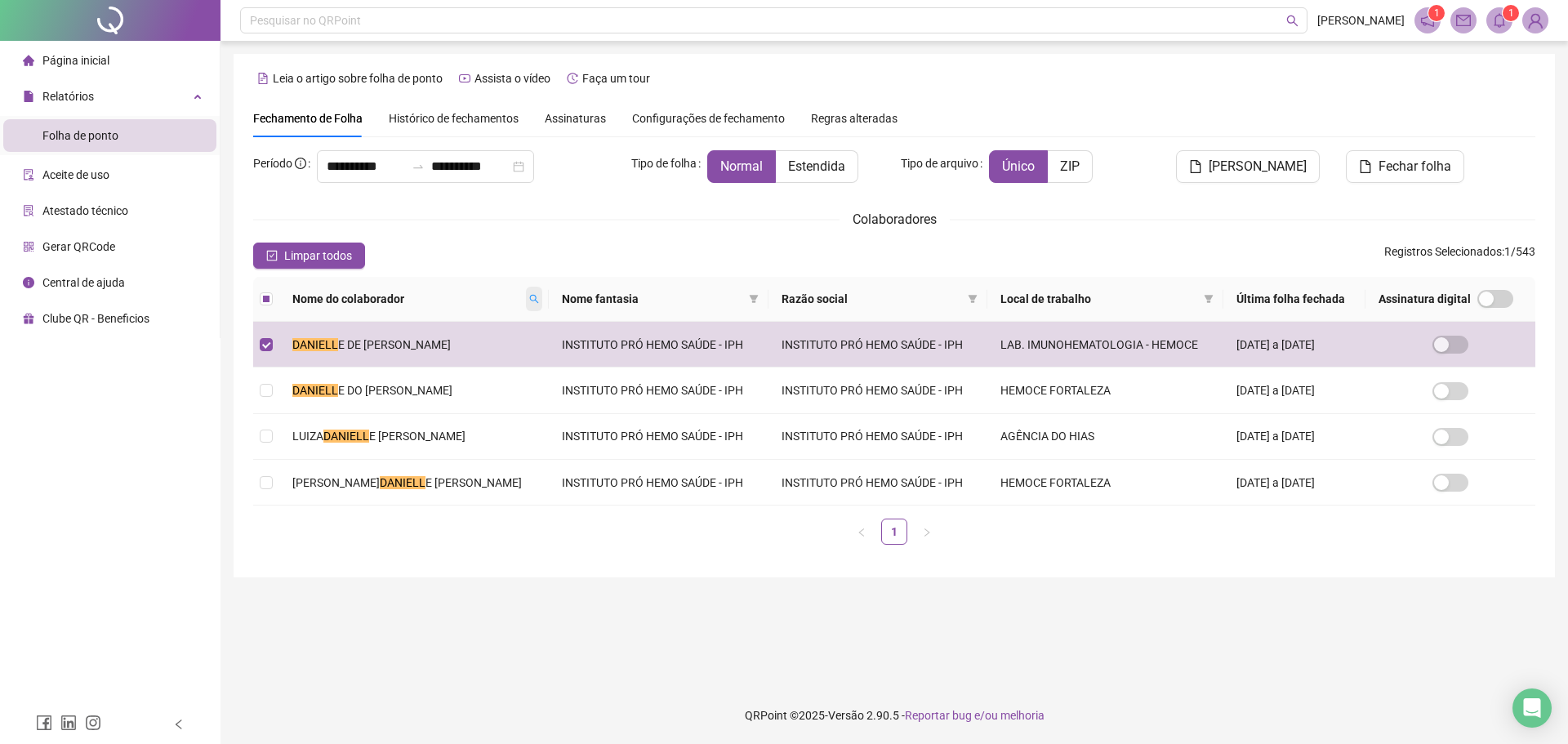
click at [529, 302] on icon "search" at bounding box center [533, 299] width 10 height 10
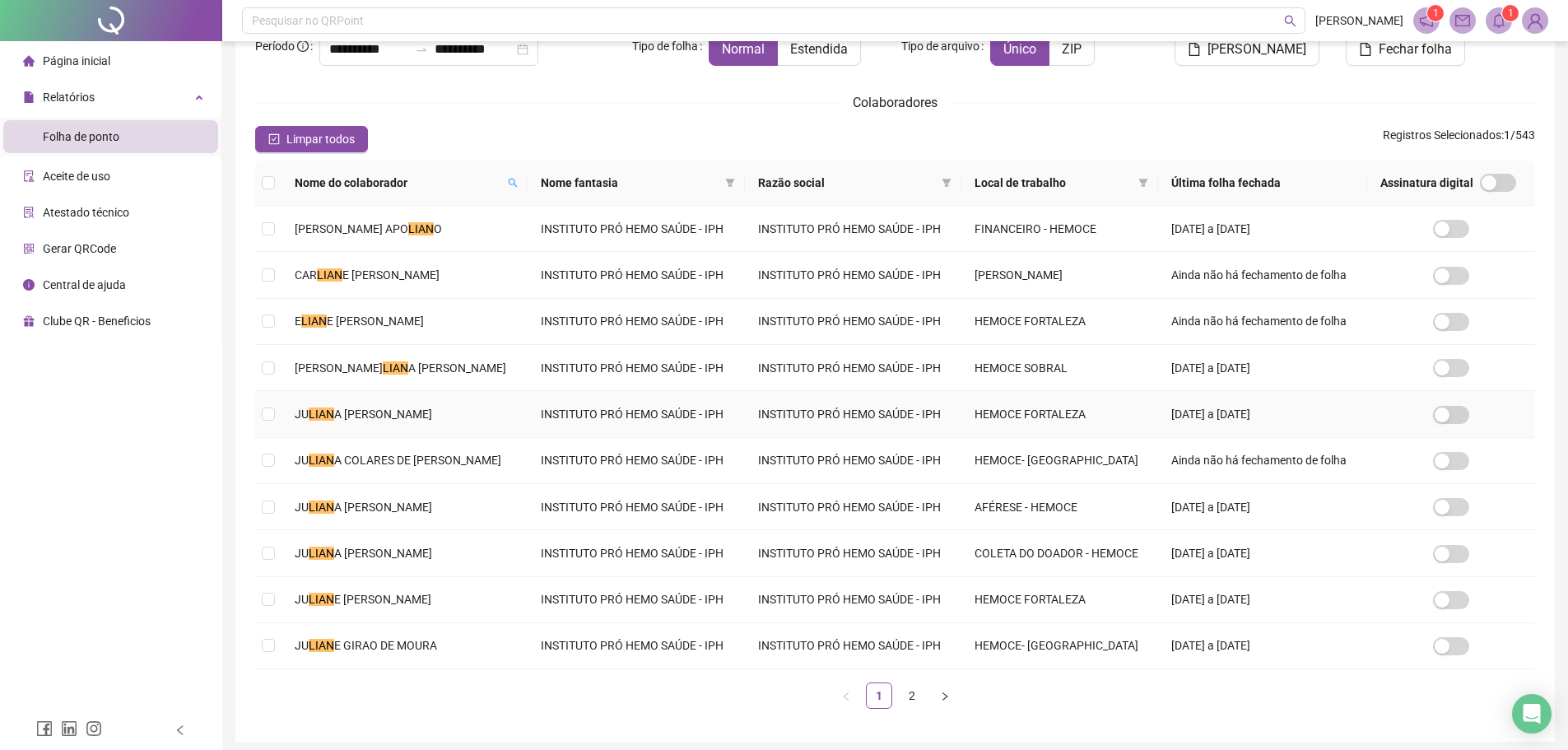
scroll to position [183, 0]
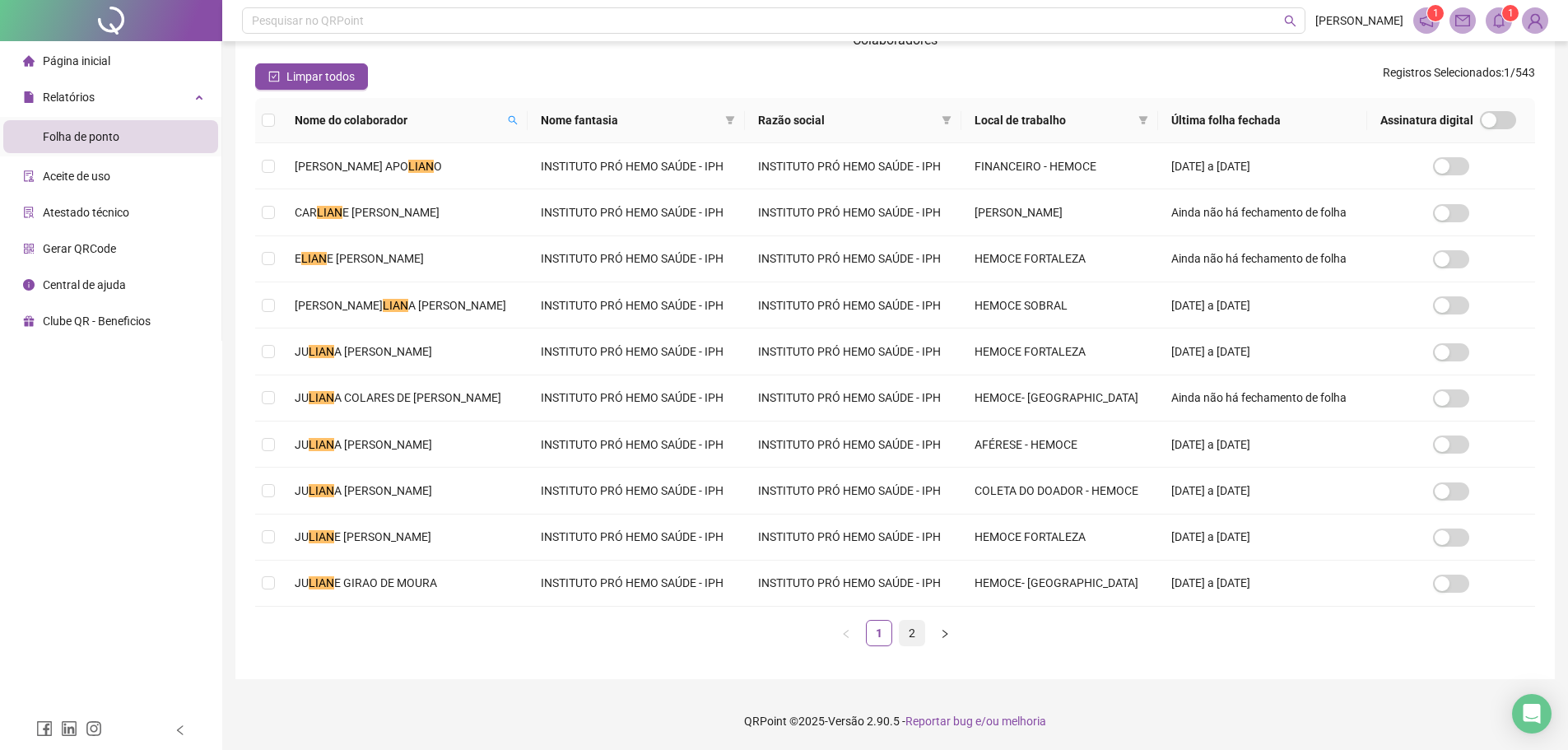
click at [915, 631] on link "2" at bounding box center [912, 633] width 25 height 25
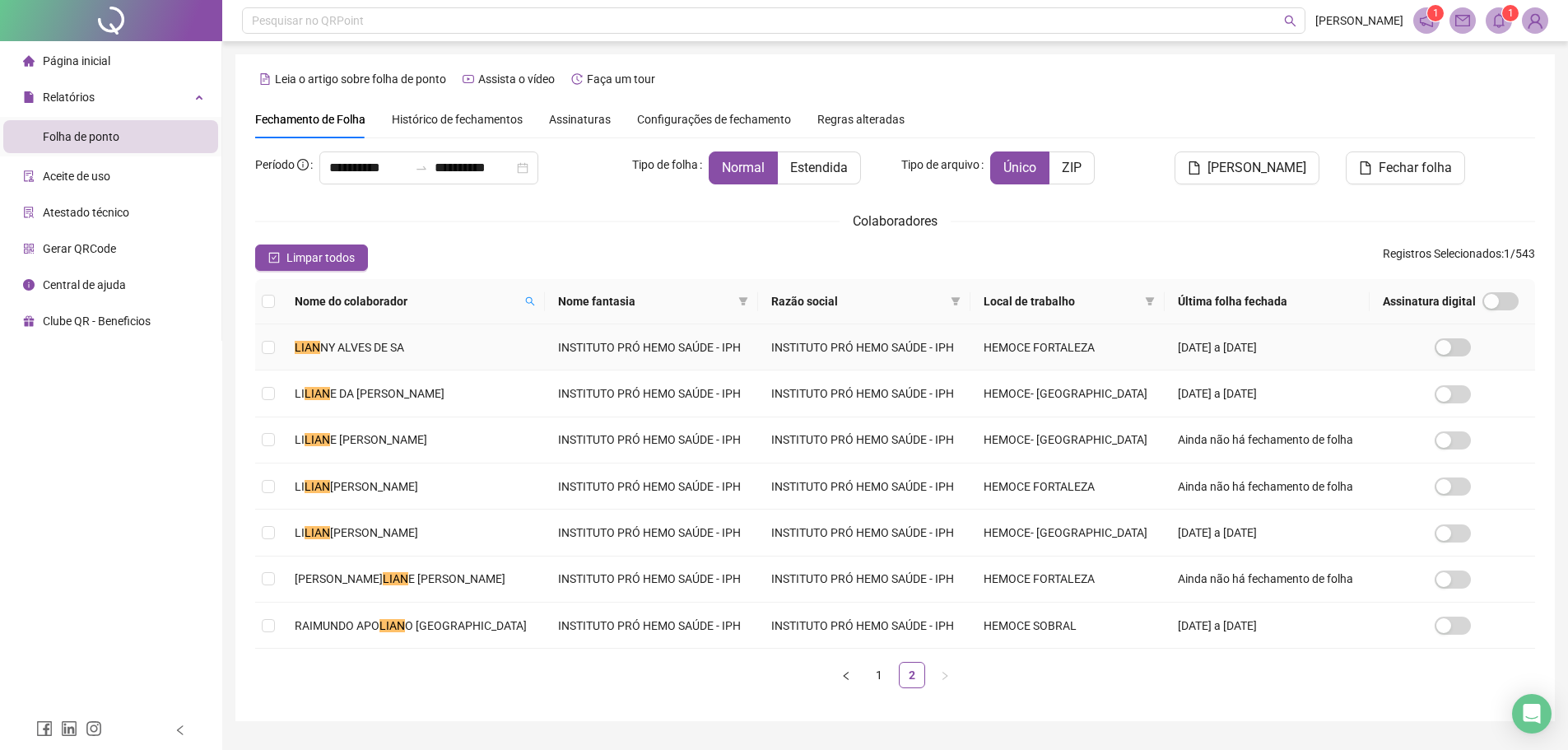
click at [394, 343] on span "NY ALVES DE SA" at bounding box center [362, 348] width 84 height 13
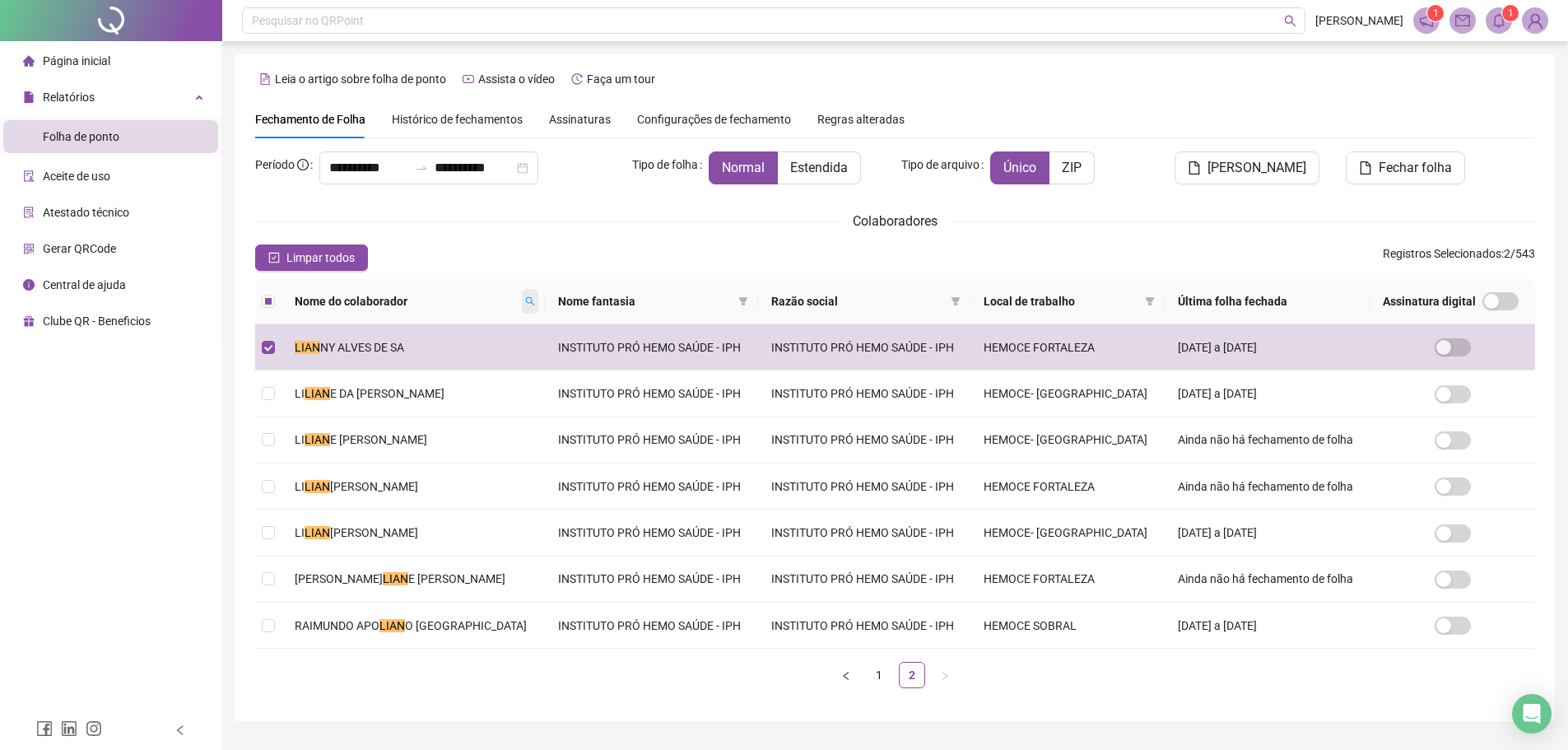
click at [525, 304] on icon "search" at bounding box center [530, 301] width 10 height 10
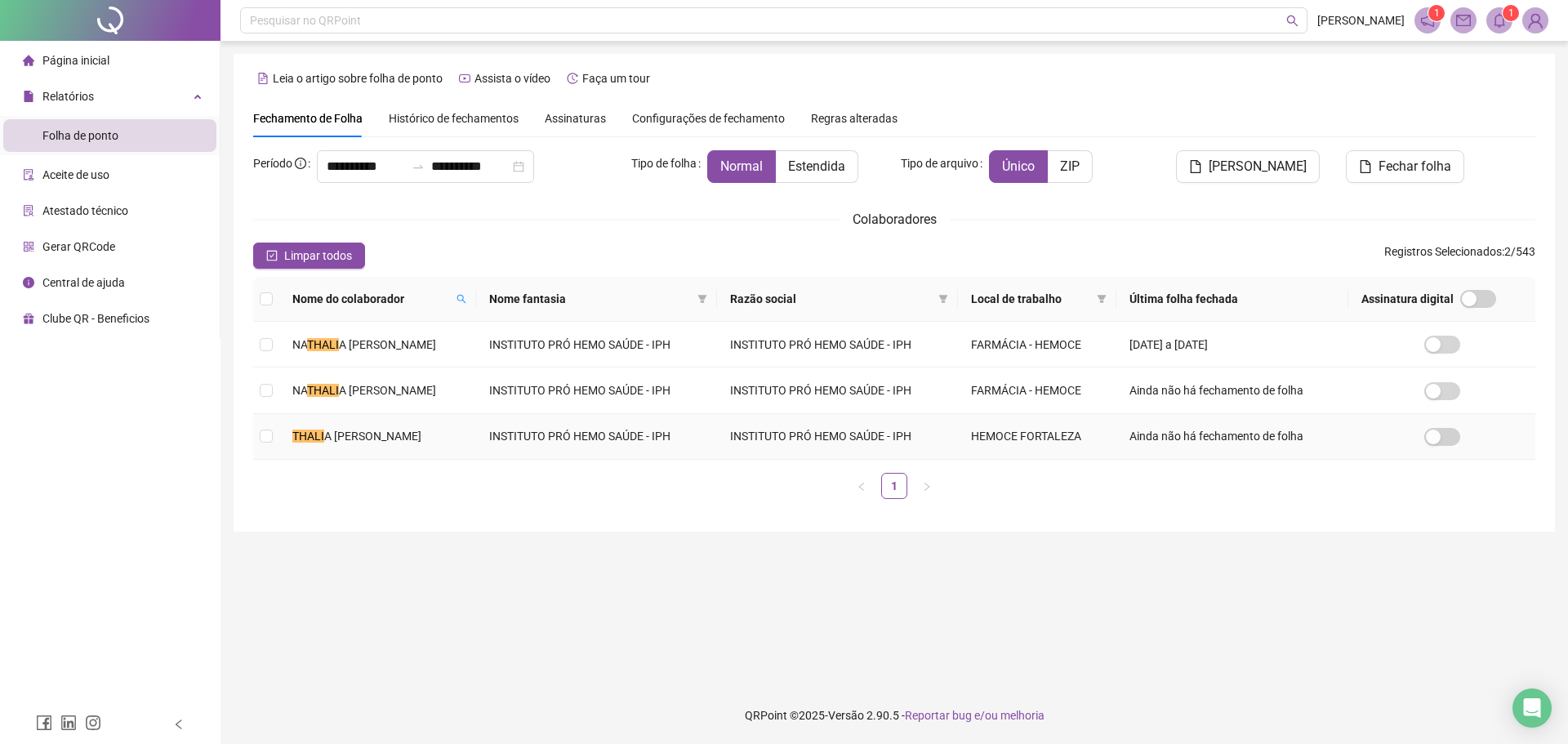
click at [441, 422] on td "THALI A [PERSON_NAME]" at bounding box center [377, 437] width 197 height 46
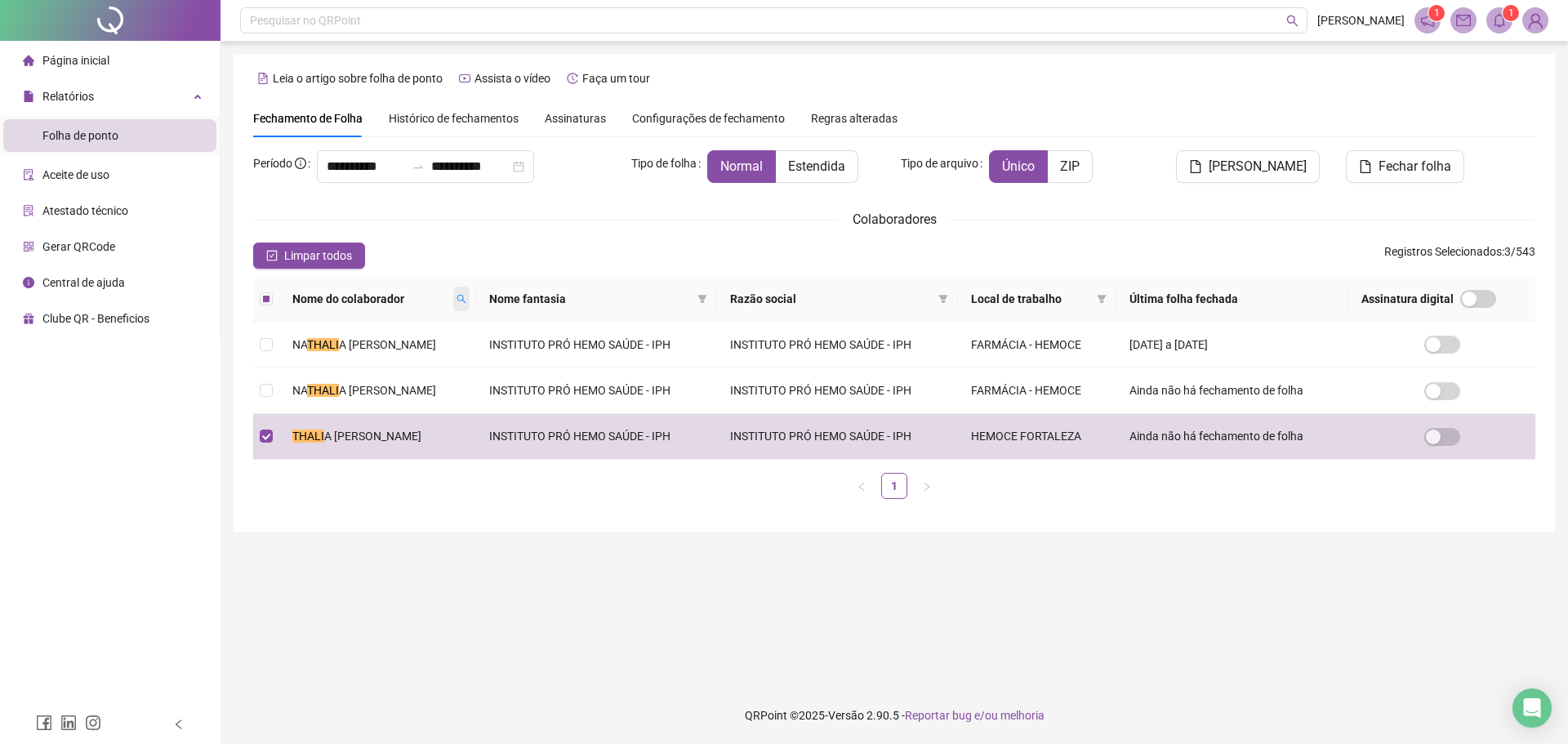
click at [467, 296] on icon "search" at bounding box center [461, 299] width 10 height 10
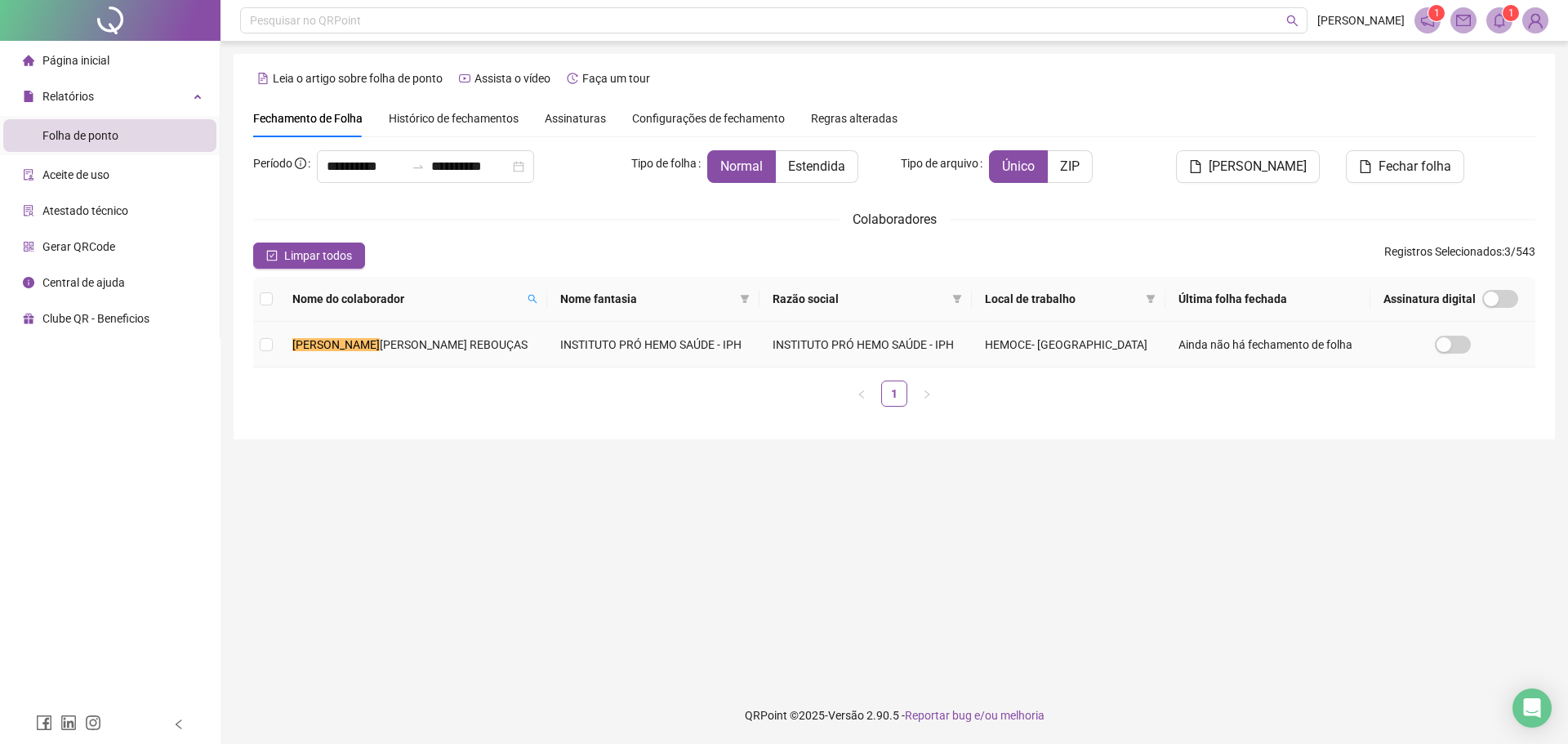
click at [467, 345] on span "[PERSON_NAME] REBOUÇAS" at bounding box center [454, 345] width 148 height 13
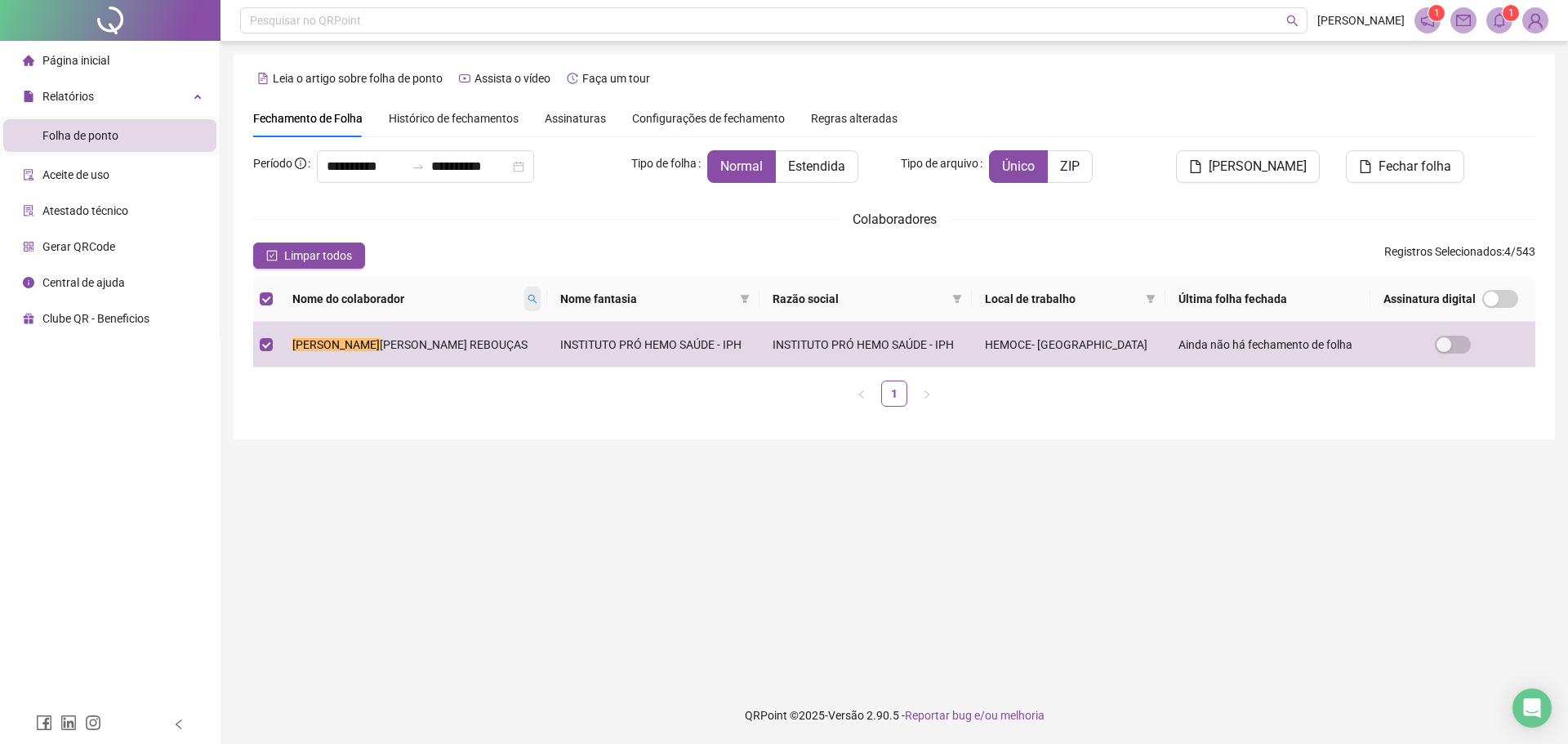
click at [527, 297] on icon "search" at bounding box center [532, 299] width 10 height 10
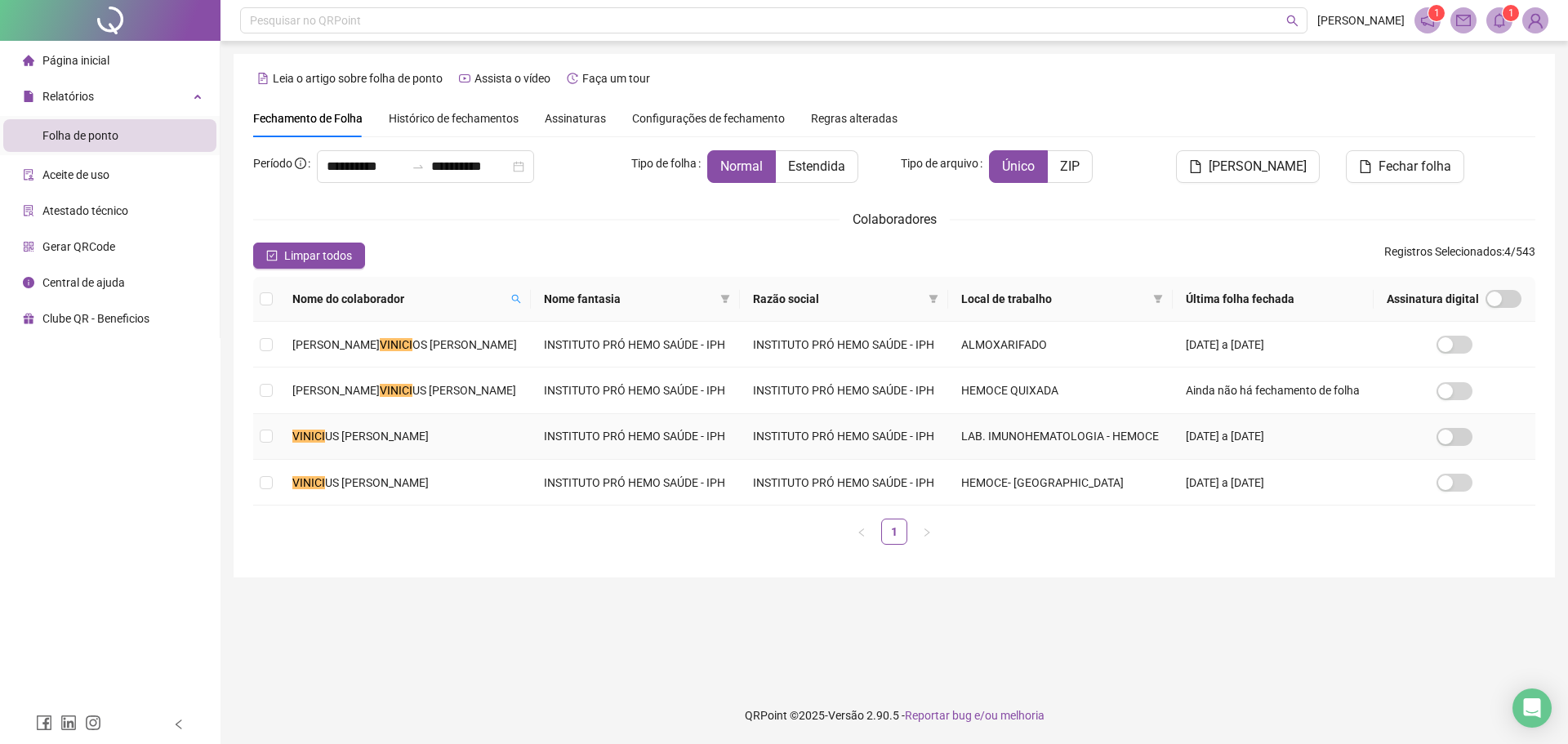
click at [366, 430] on span "US [PERSON_NAME]" at bounding box center [376, 436] width 104 height 13
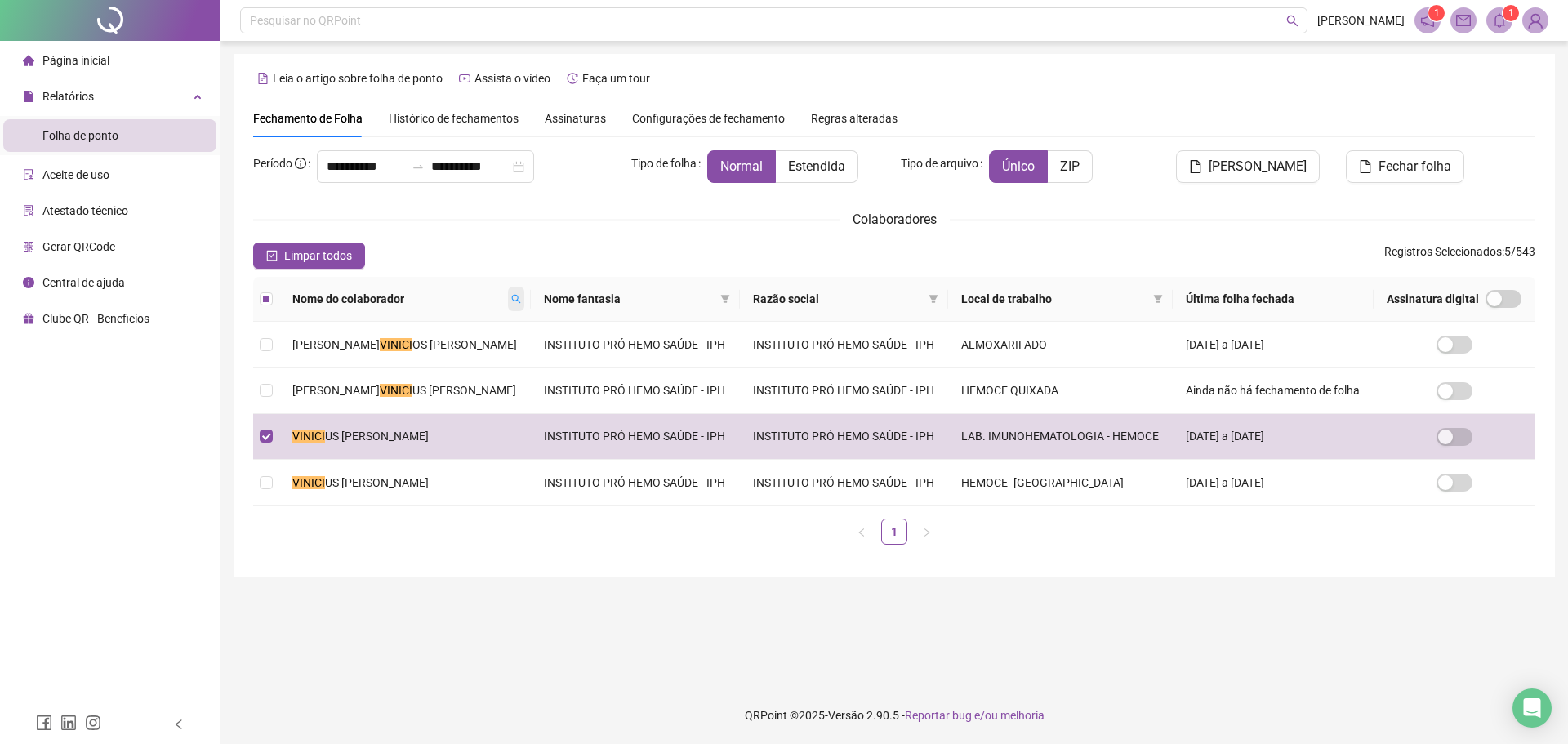
click at [511, 298] on icon "search" at bounding box center [515, 299] width 10 height 10
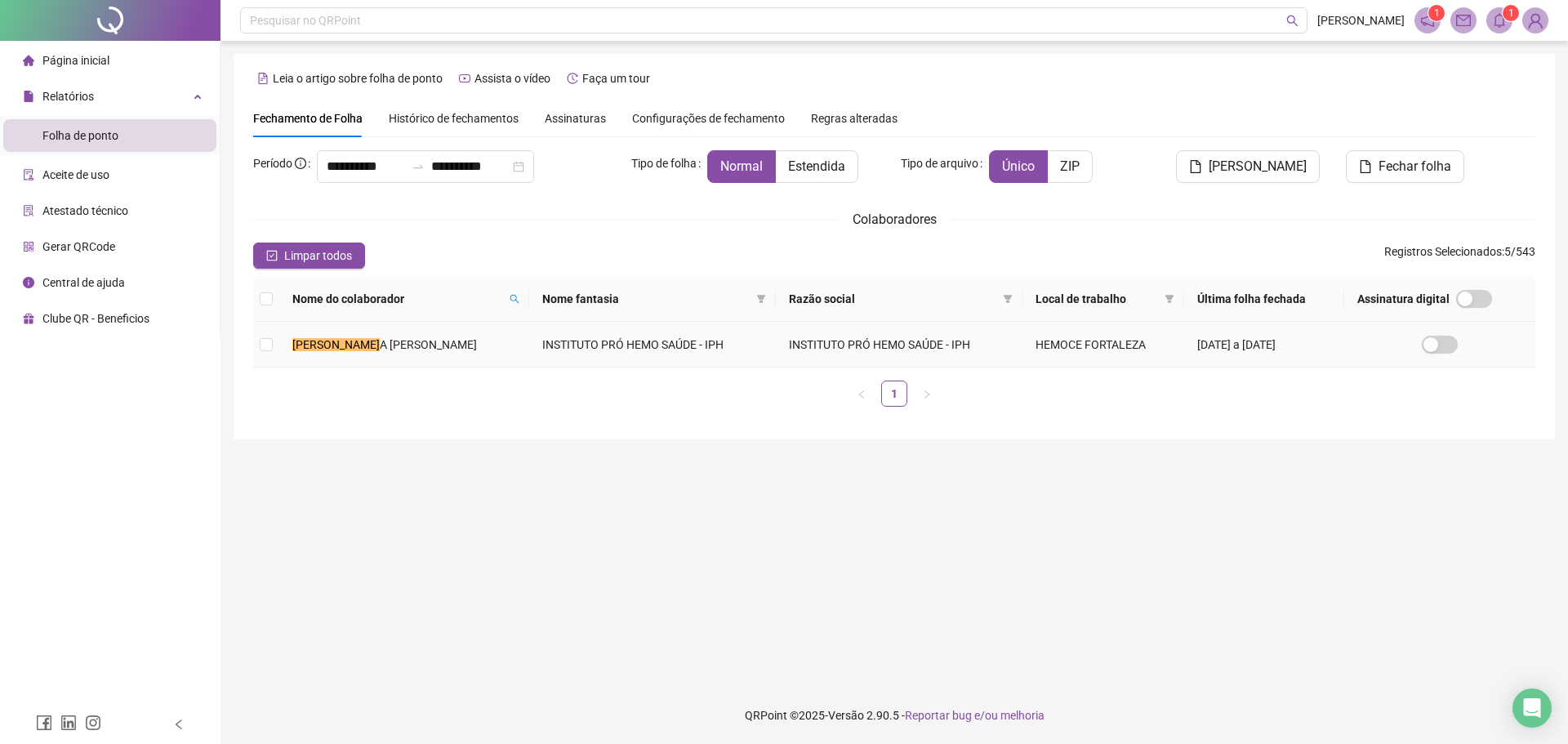
click at [529, 362] on td "INSTITUTO PRÓ HEMO SAÚDE - IPH" at bounding box center [652, 344] width 246 height 46
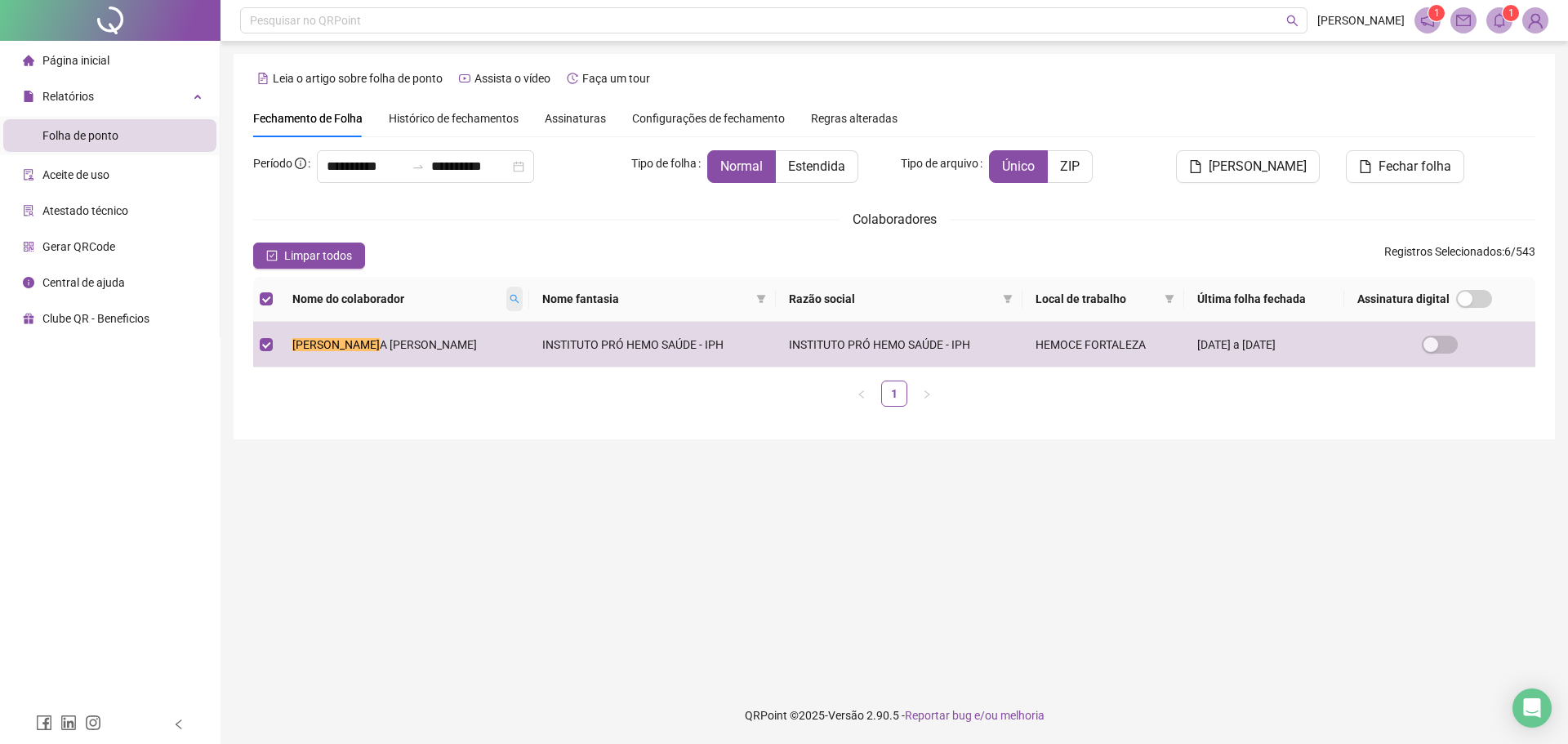
click at [506, 287] on span at bounding box center [515, 299] width 16 height 24
type input "*"
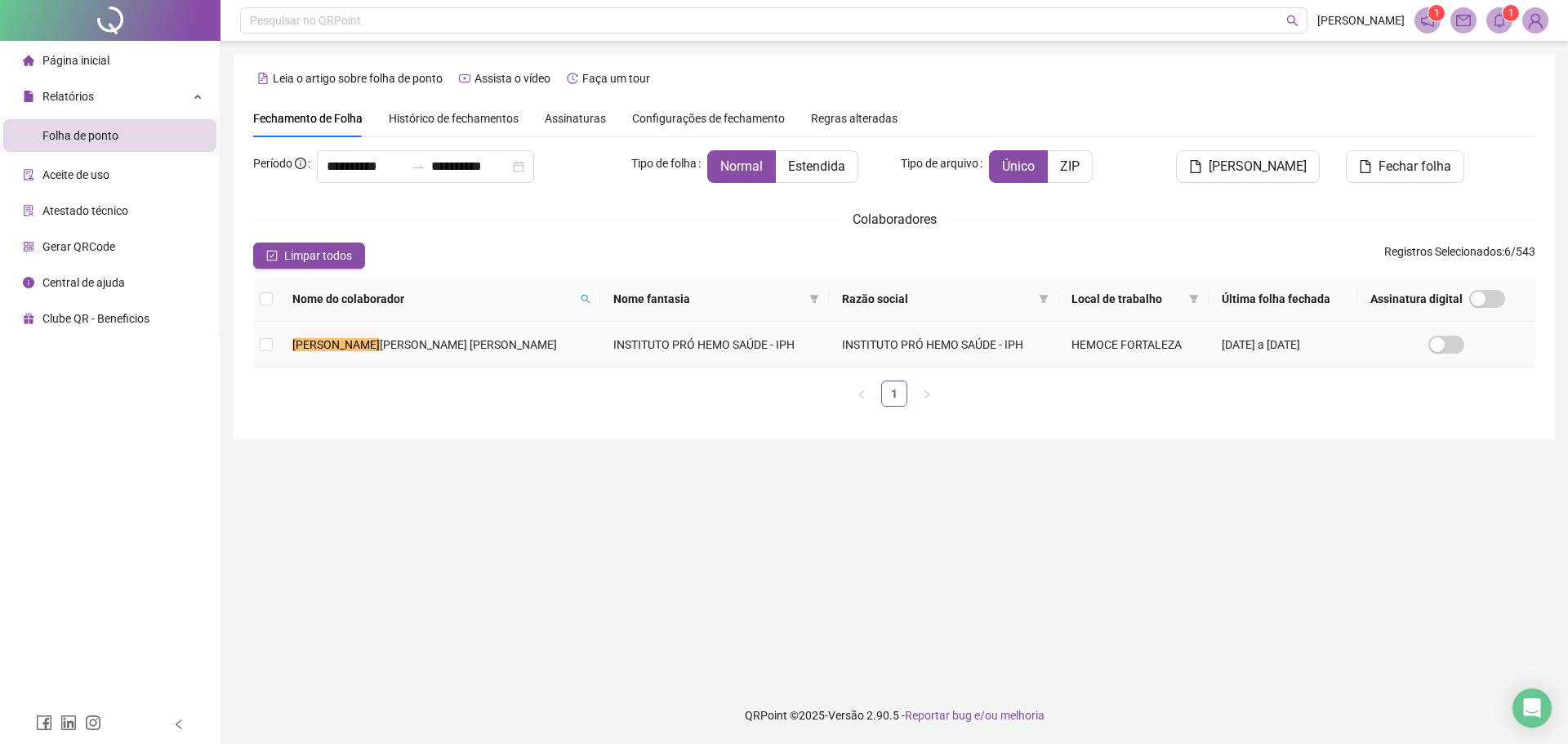
click at [459, 345] on span "[PERSON_NAME] [PERSON_NAME]" at bounding box center [469, 345] width 177 height 13
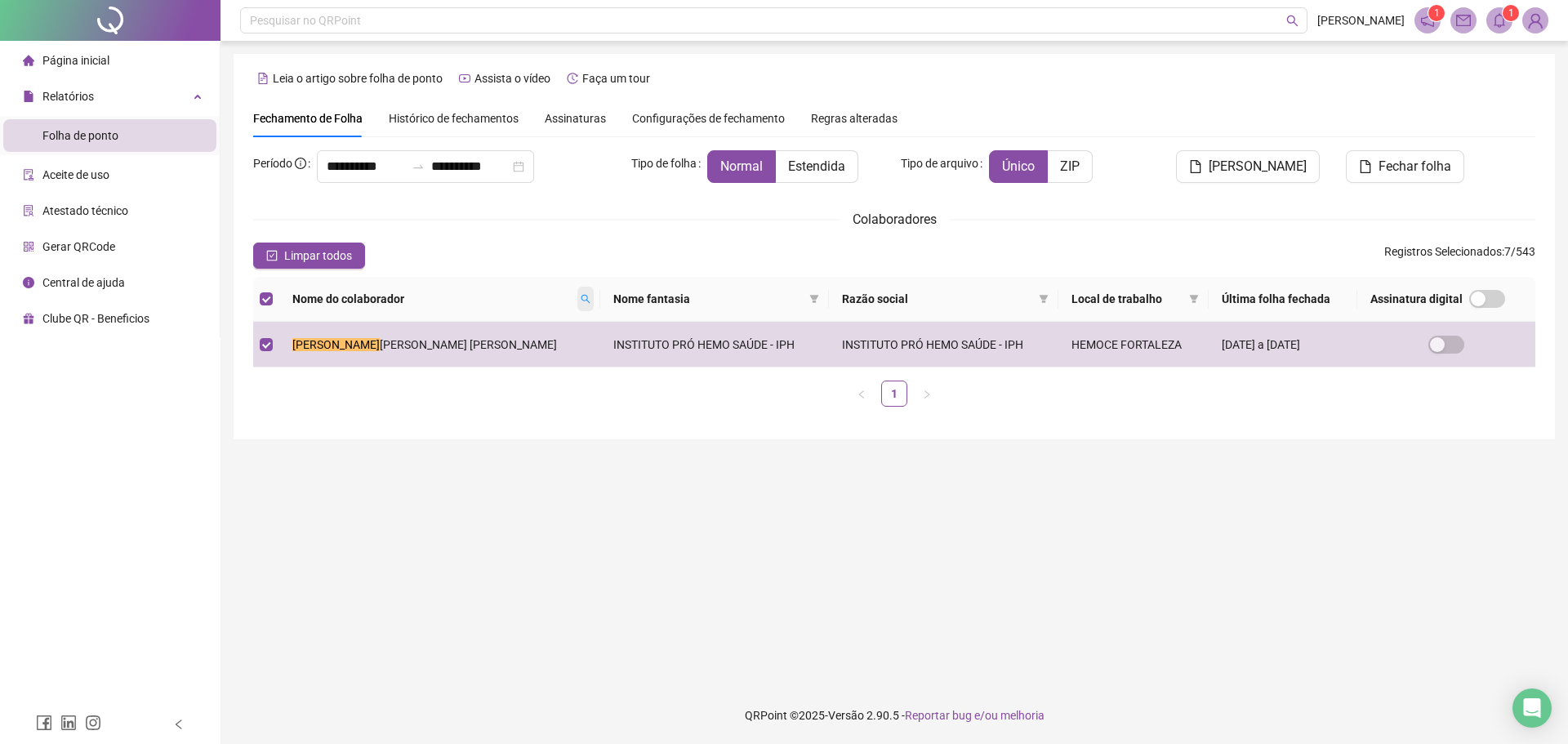
click at [578, 293] on span at bounding box center [586, 299] width 16 height 24
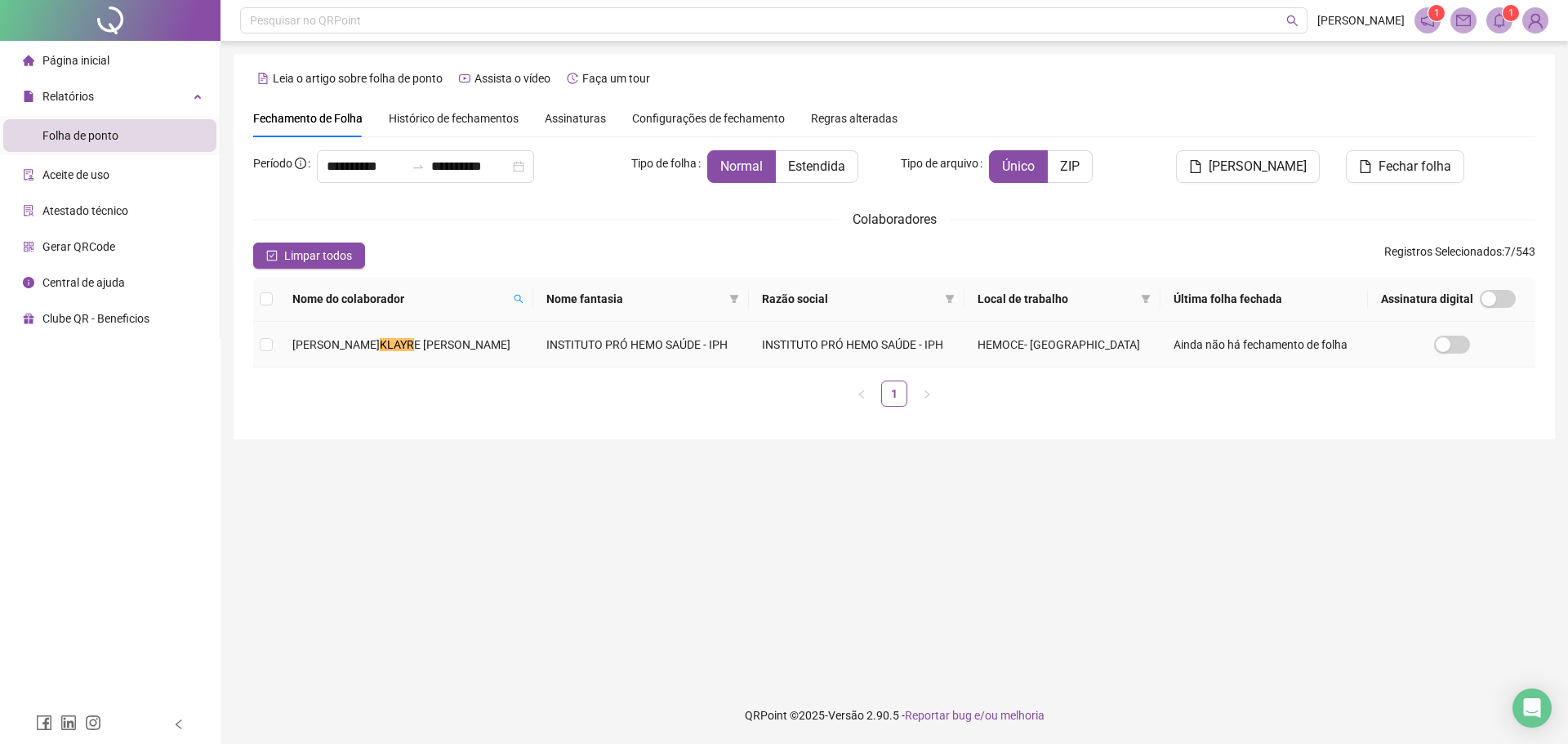
drag, startPoint x: 535, startPoint y: 343, endPoint x: 437, endPoint y: 113, distance: 250.0
click at [535, 344] on td "INSTITUTO PRÓ HEMO SAÚDE - IPH" at bounding box center [641, 344] width 216 height 46
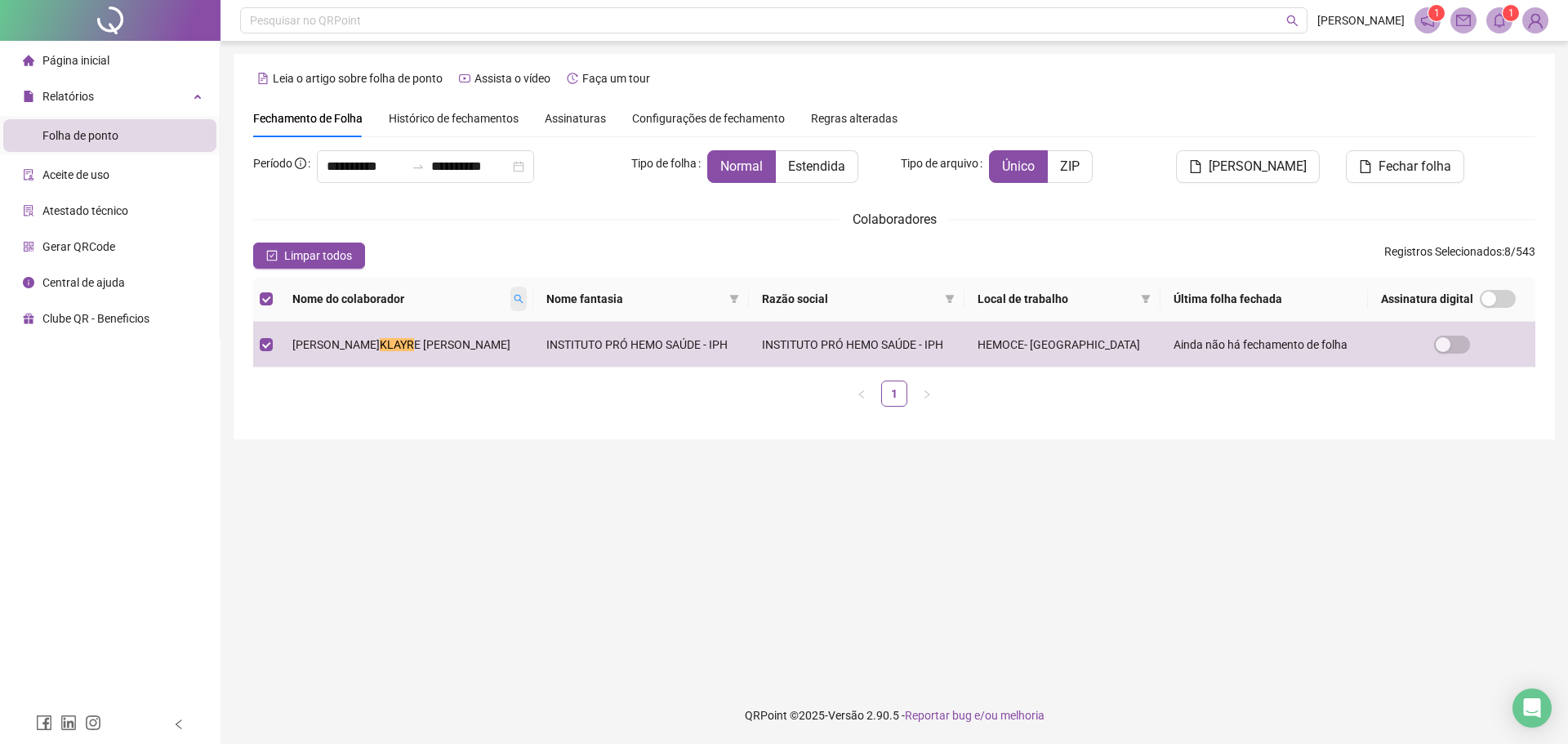
click at [514, 296] on icon "search" at bounding box center [518, 299] width 10 height 10
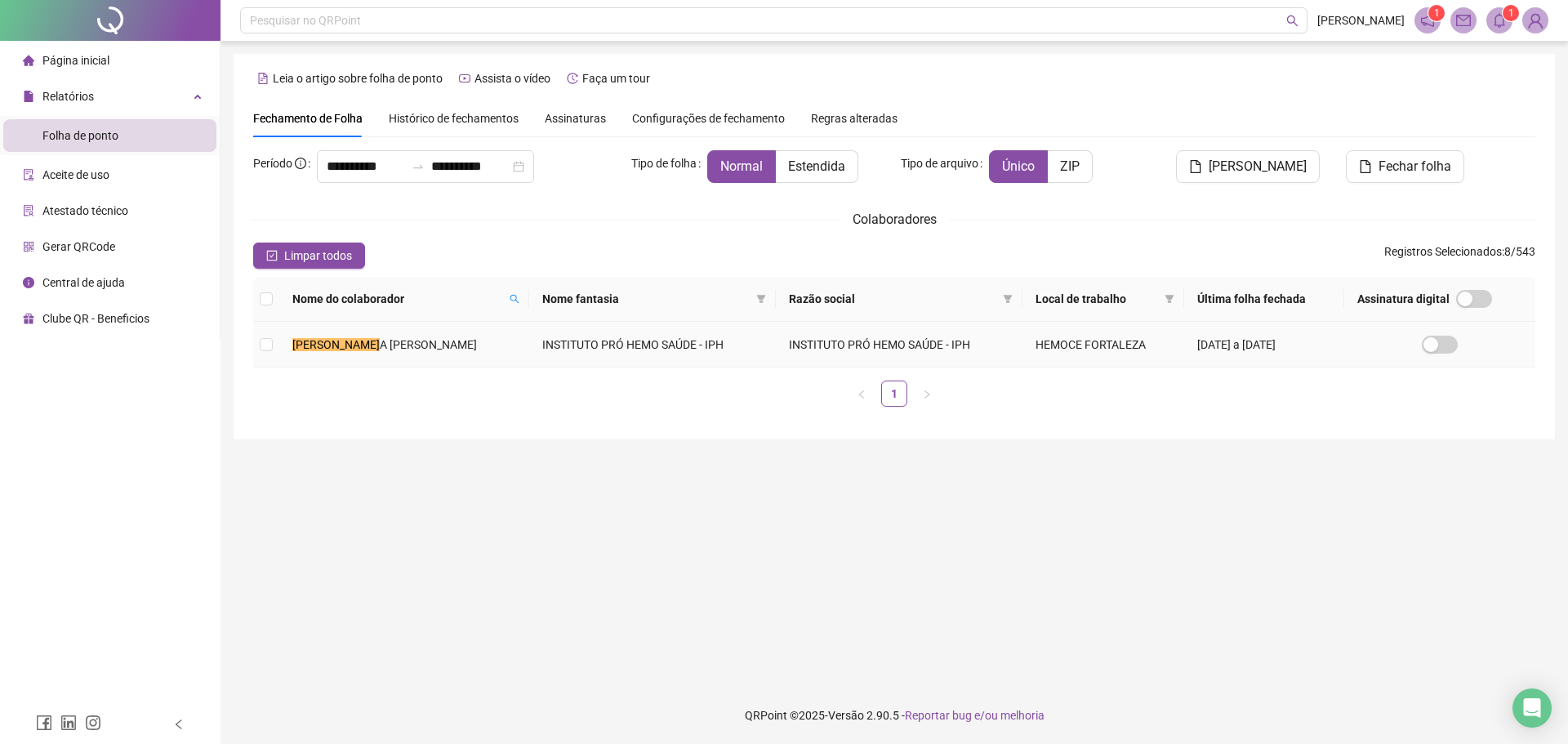
click at [472, 342] on span "A [PERSON_NAME]" at bounding box center [429, 345] width 97 height 13
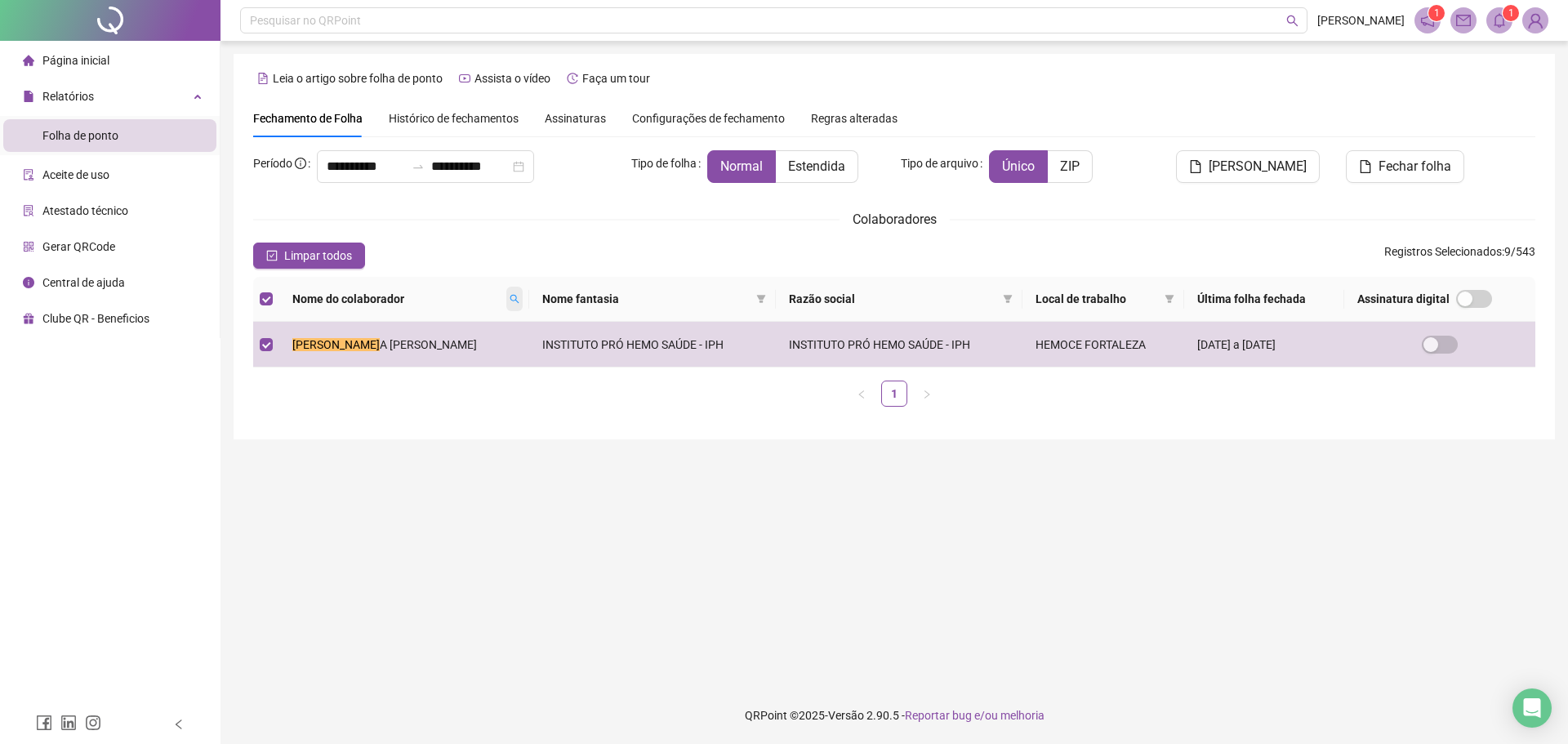
click at [512, 298] on icon "search" at bounding box center [514, 299] width 10 height 10
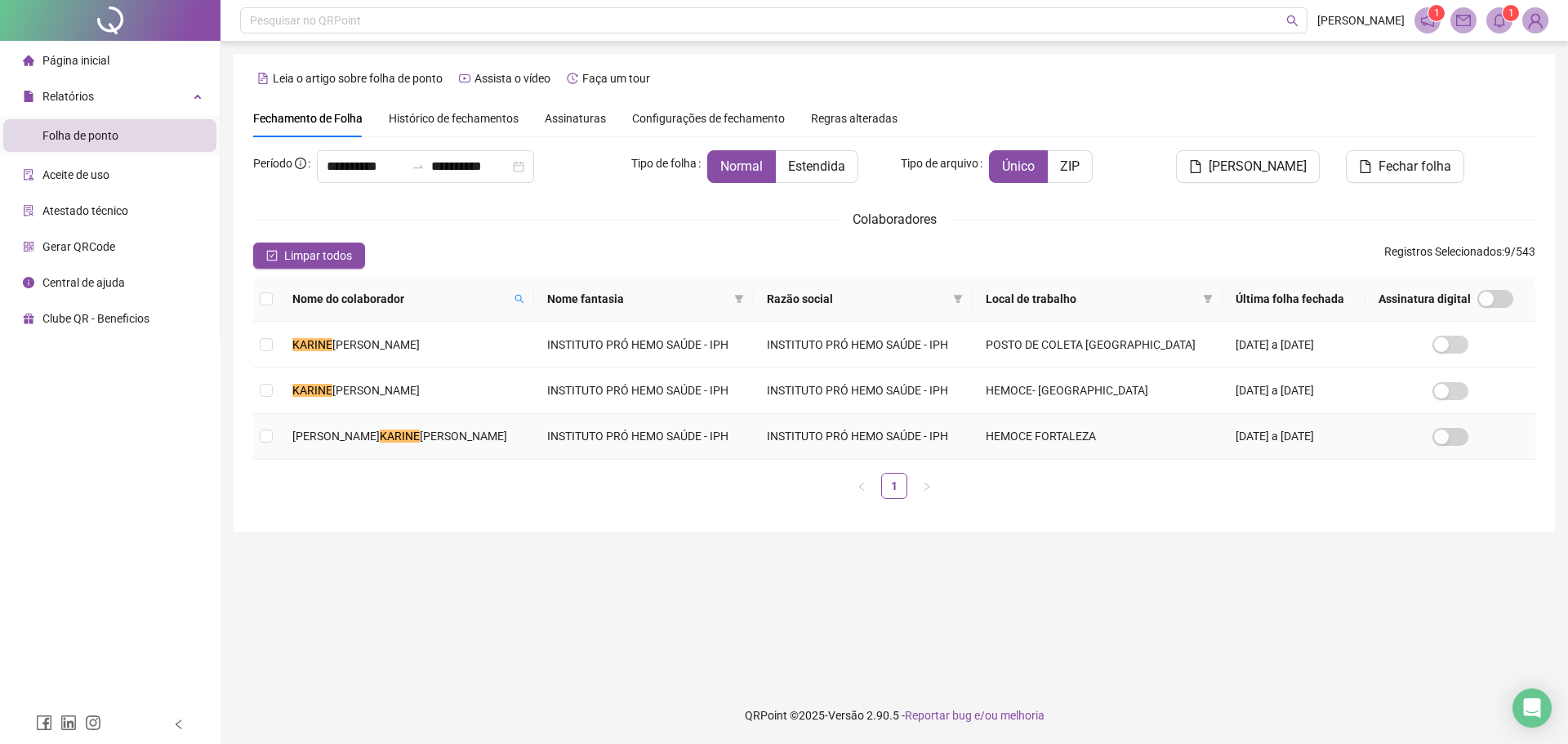
click at [421, 430] on span "[PERSON_NAME]" at bounding box center [463, 436] width 88 height 13
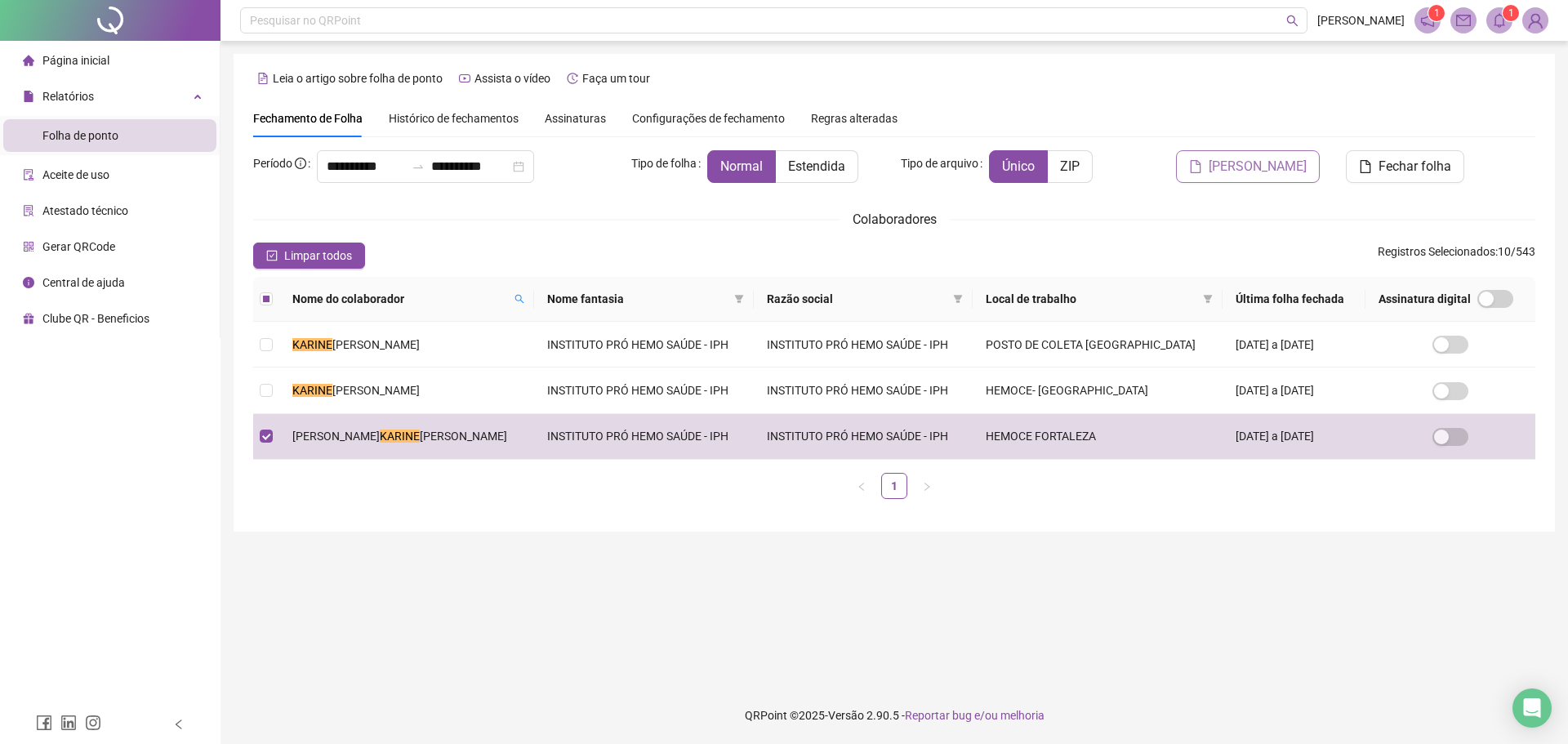
click at [1266, 153] on button "[PERSON_NAME]" at bounding box center [1248, 166] width 144 height 33
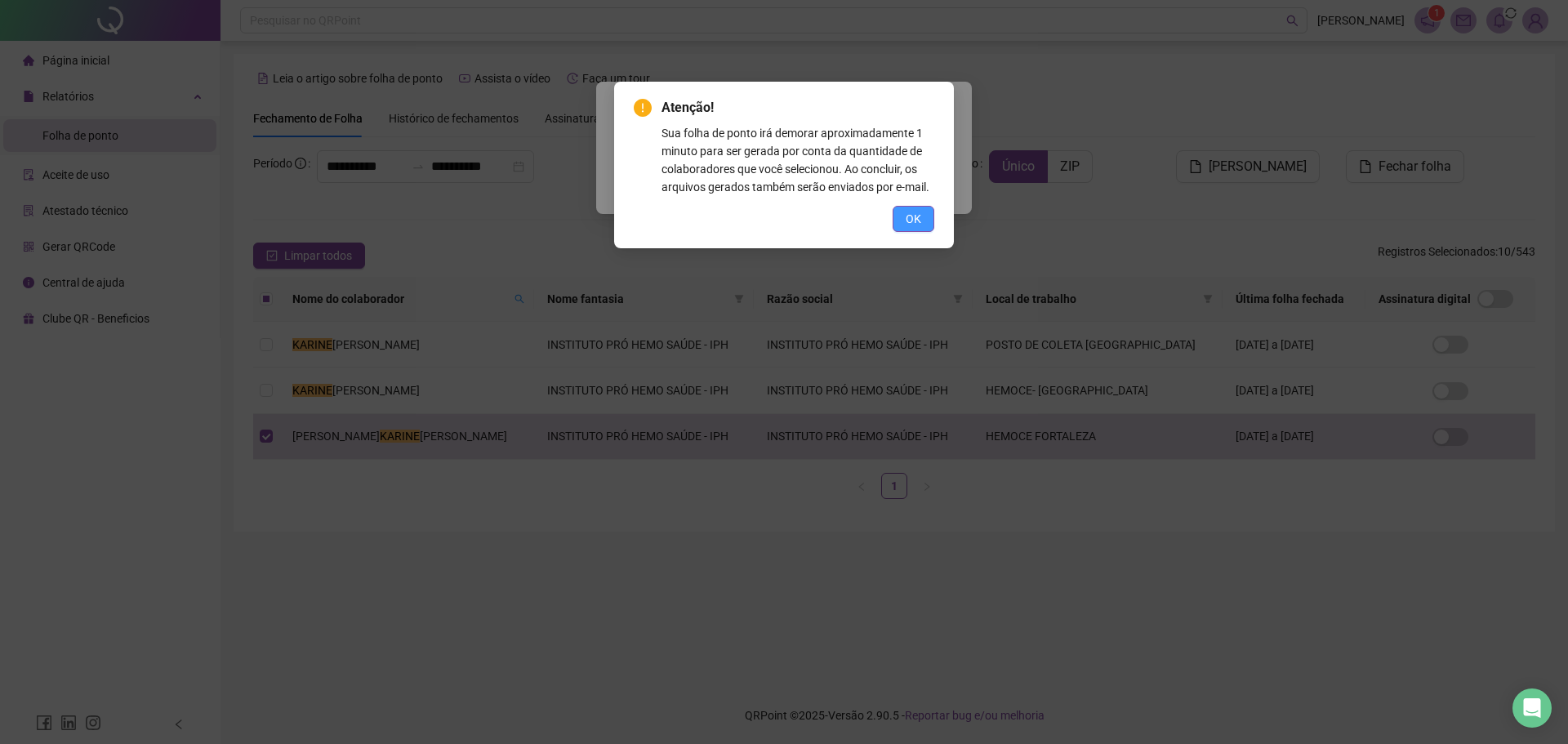
click at [915, 223] on span "OK" at bounding box center [913, 219] width 15 height 18
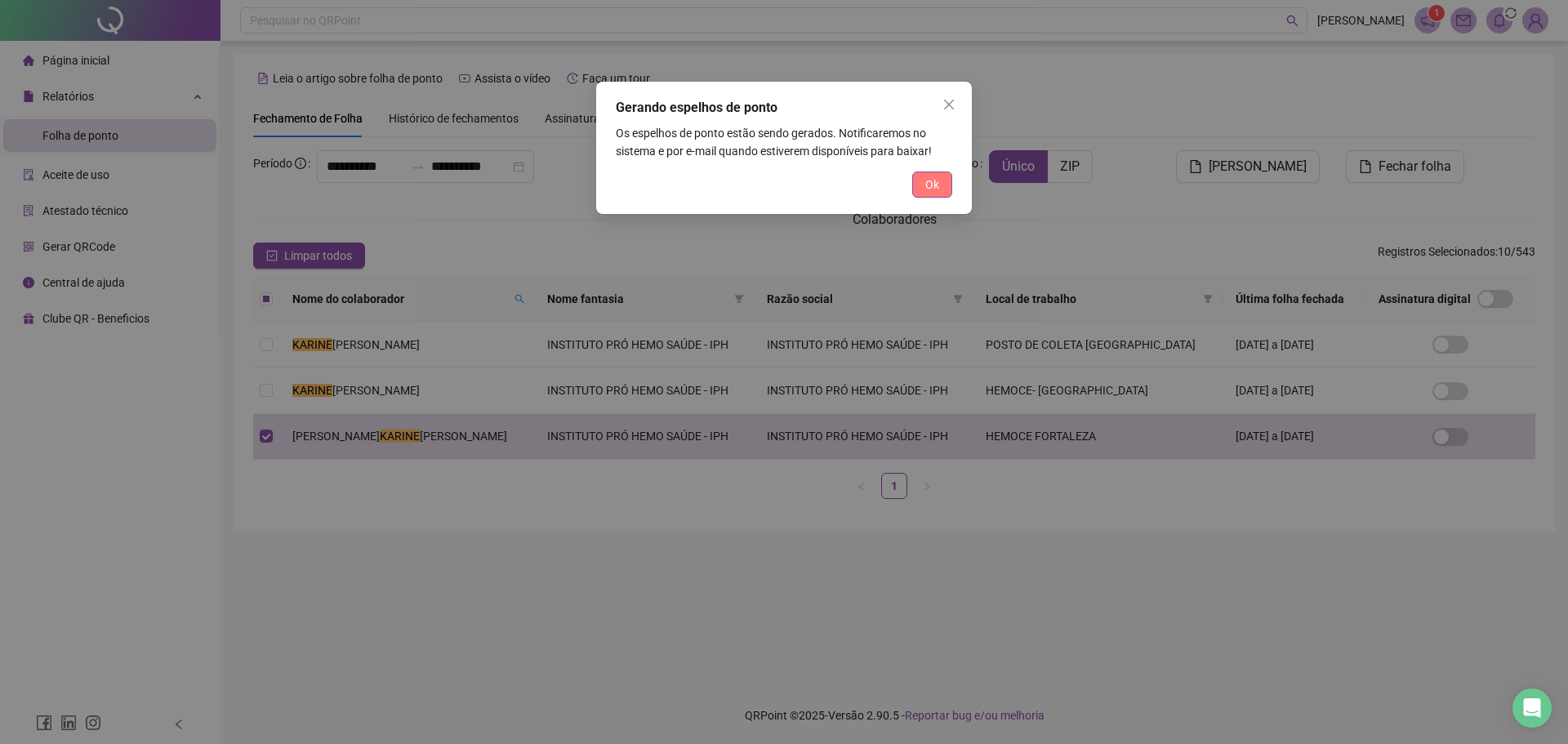
click at [942, 186] on button "Ok" at bounding box center [932, 184] width 40 height 26
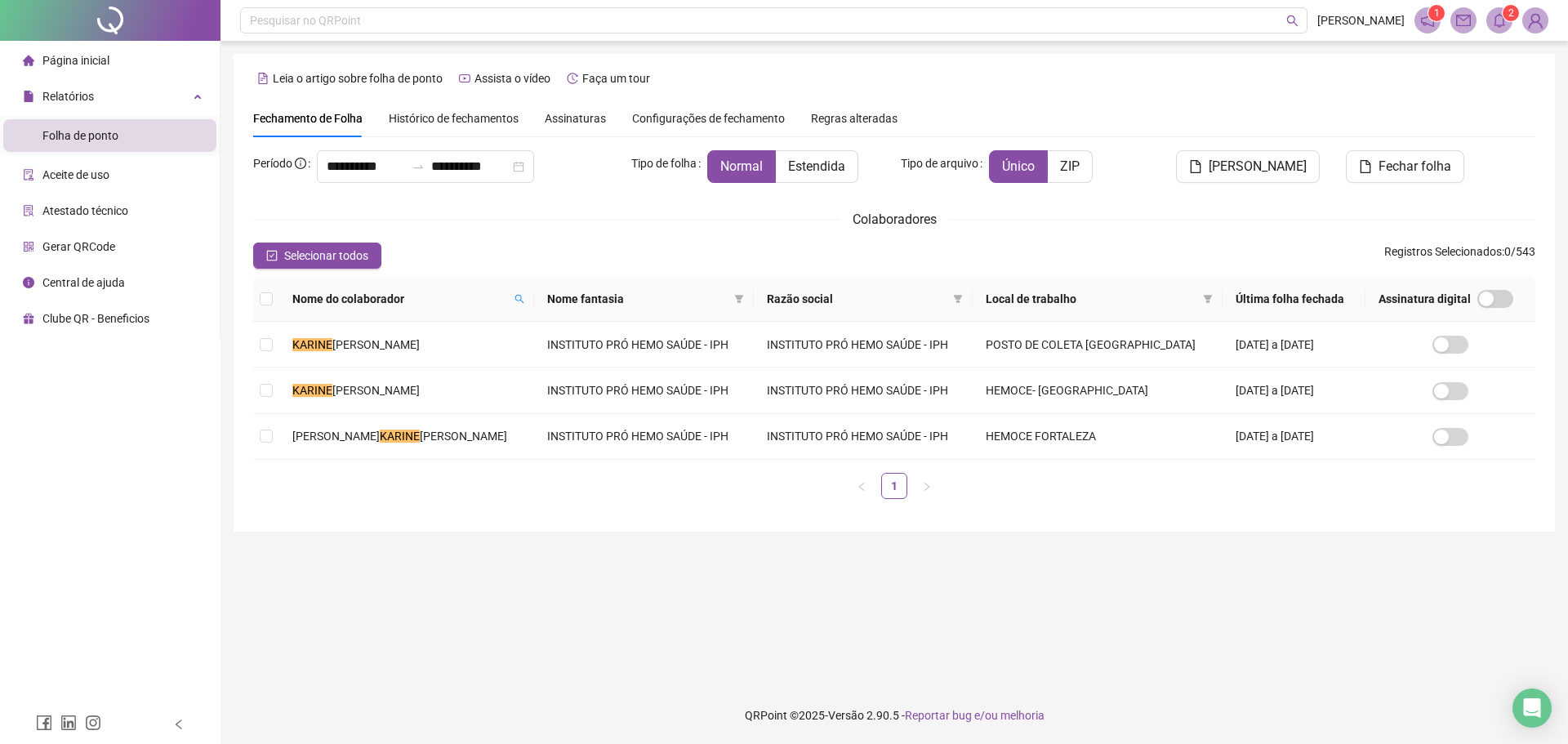
click at [1504, 23] on icon "bell" at bounding box center [1499, 20] width 14 height 14
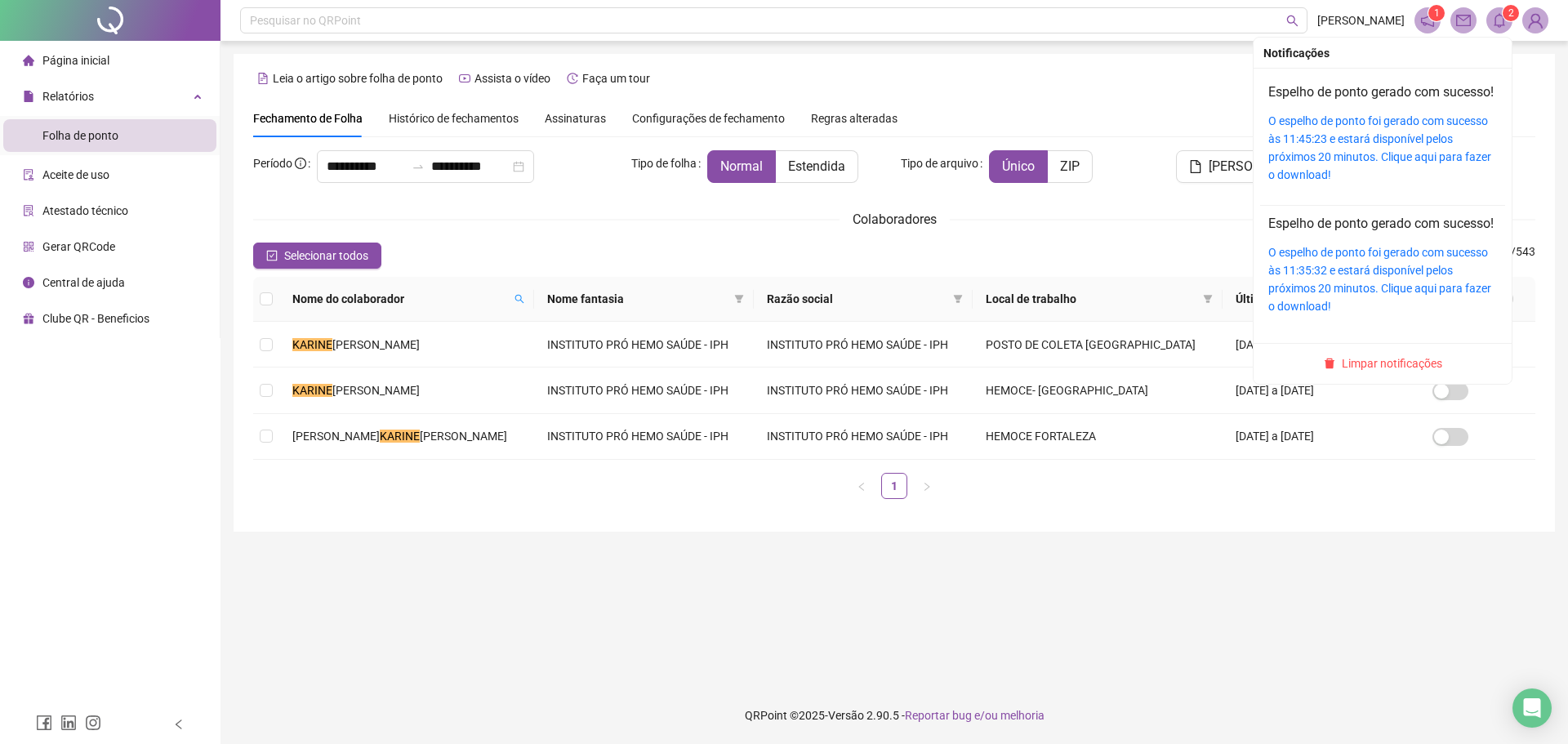
click at [1396, 148] on div "O espelho de ponto foi gerado com sucesso às 11:45:23 e estará disponível pelos…" at bounding box center [1382, 148] width 228 height 72
click at [1396, 156] on link "O espelho de ponto foi gerado com sucesso às 11:45:23 e estará disponível pelos…" at bounding box center [1379, 148] width 223 height 67
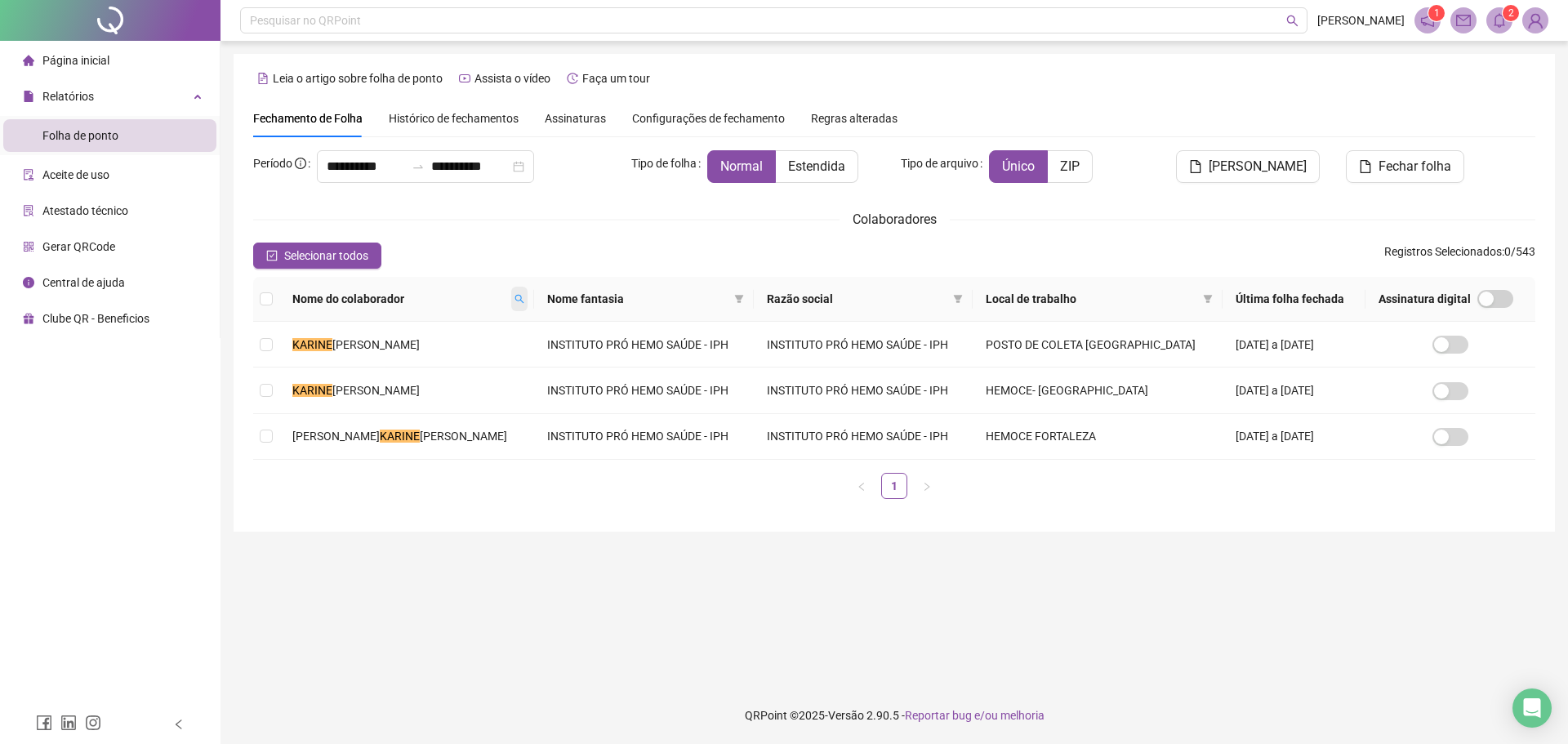
click at [515, 300] on icon "search" at bounding box center [519, 299] width 10 height 10
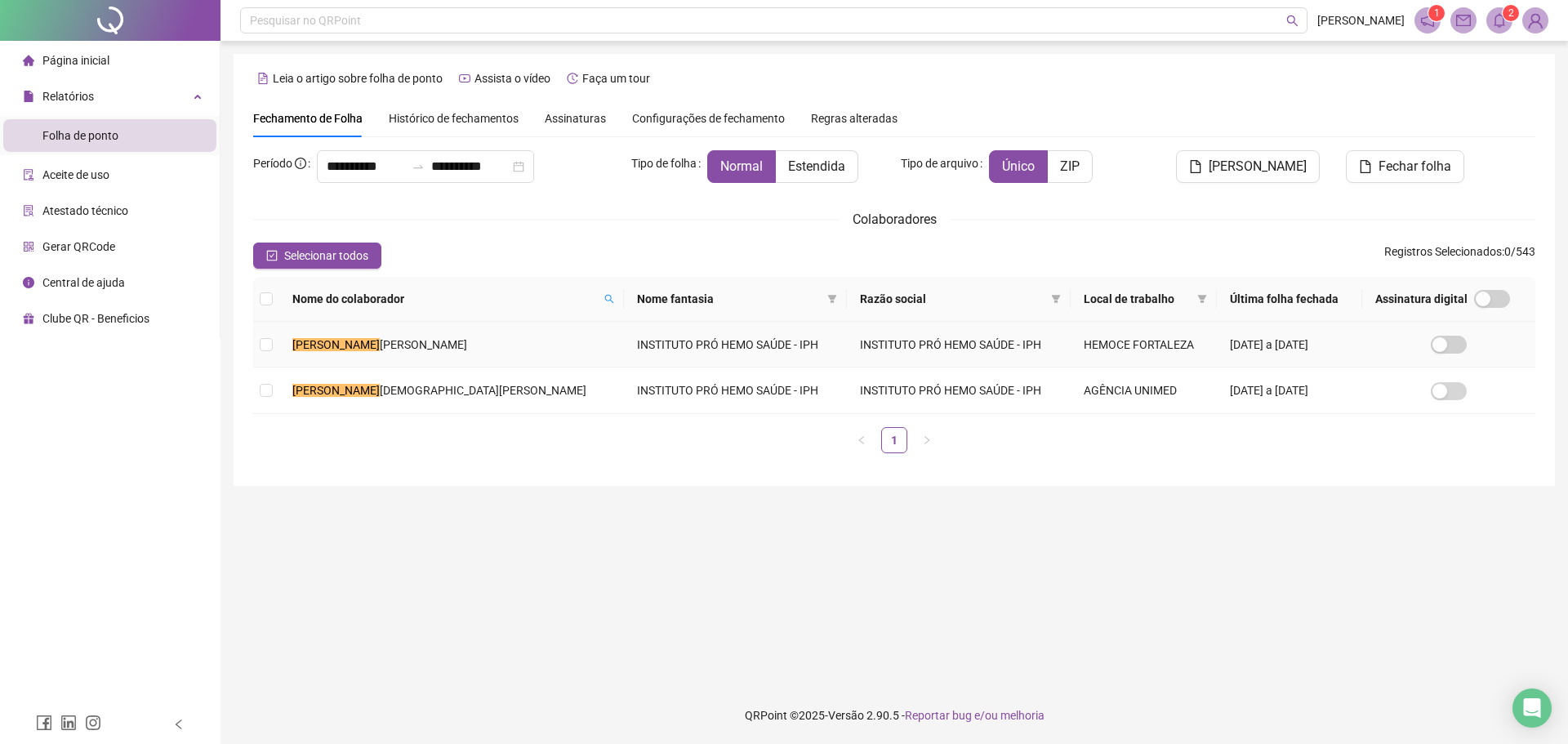
click at [446, 348] on td "[PERSON_NAME]" at bounding box center [451, 344] width 345 height 46
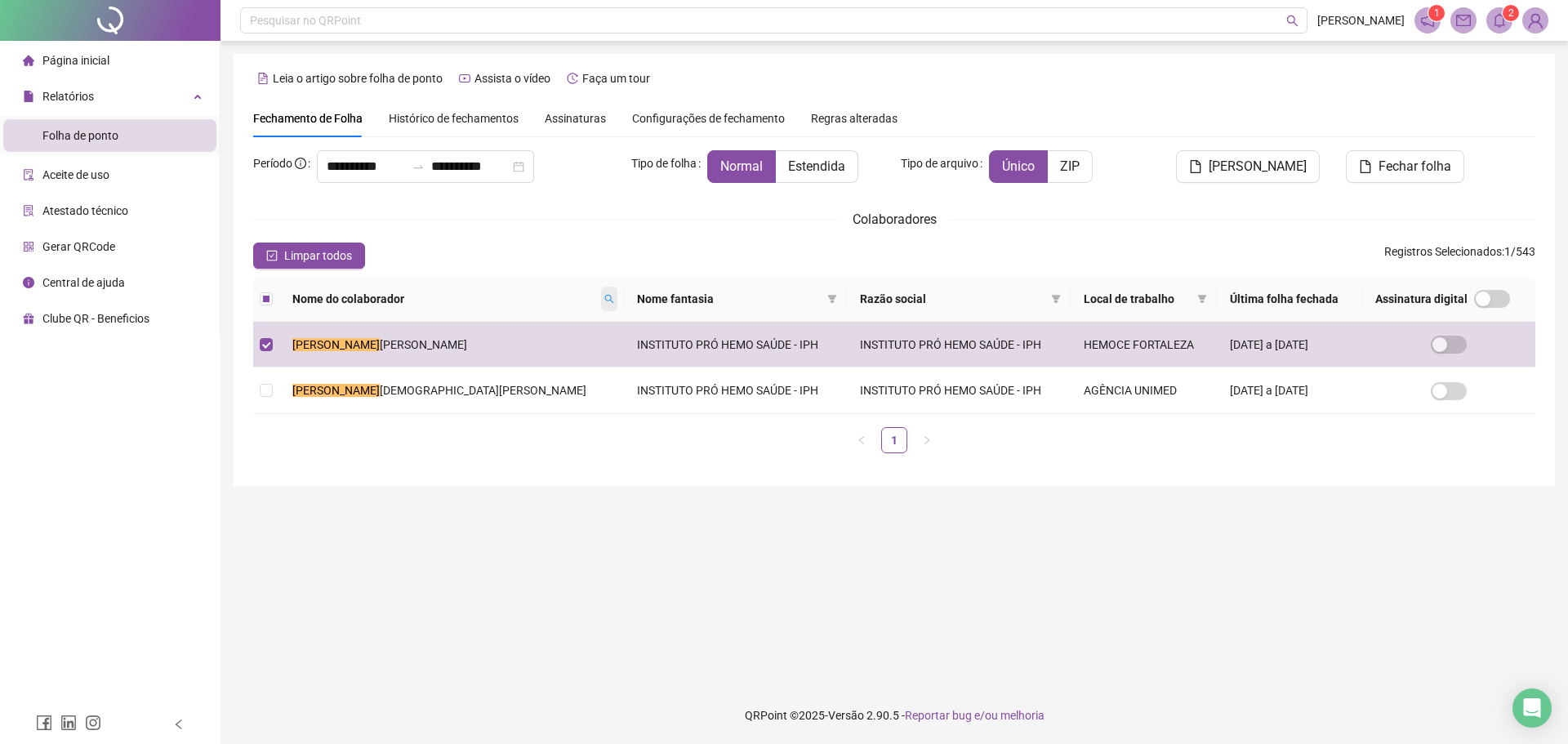
click at [604, 297] on icon "search" at bounding box center [608, 299] width 10 height 10
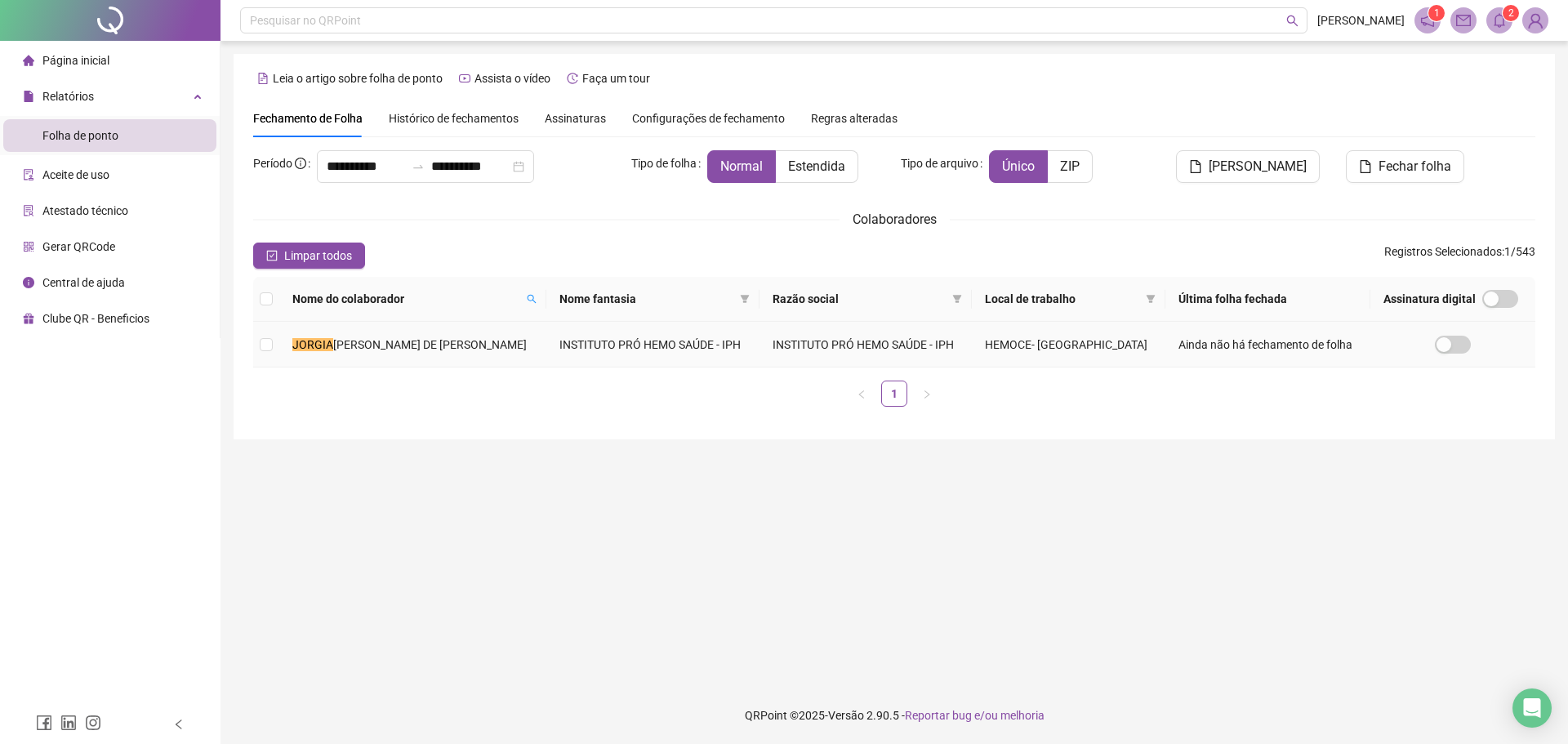
click at [495, 342] on span "[PERSON_NAME] DE [PERSON_NAME]" at bounding box center [430, 345] width 193 height 13
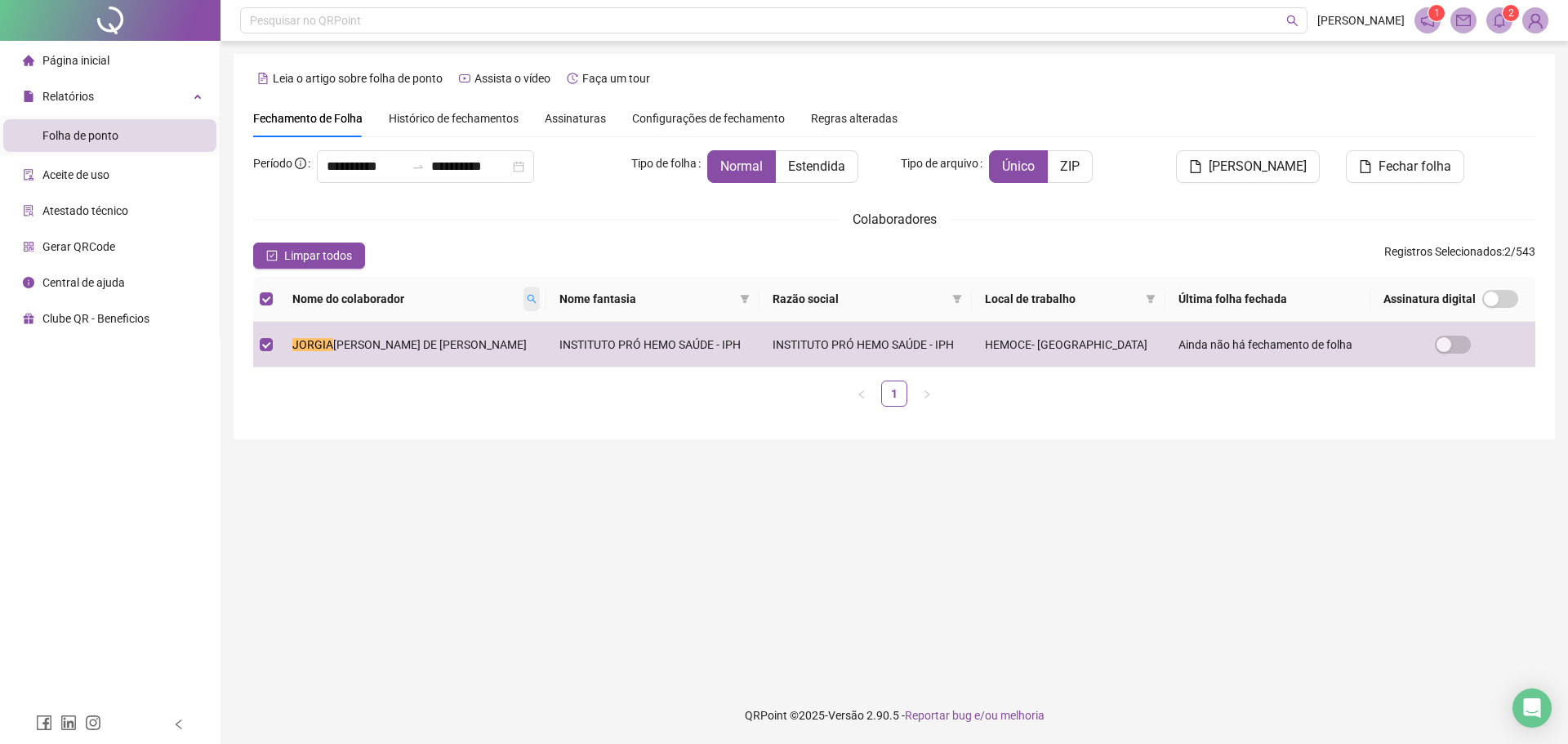
click at [540, 302] on span at bounding box center [532, 299] width 16 height 24
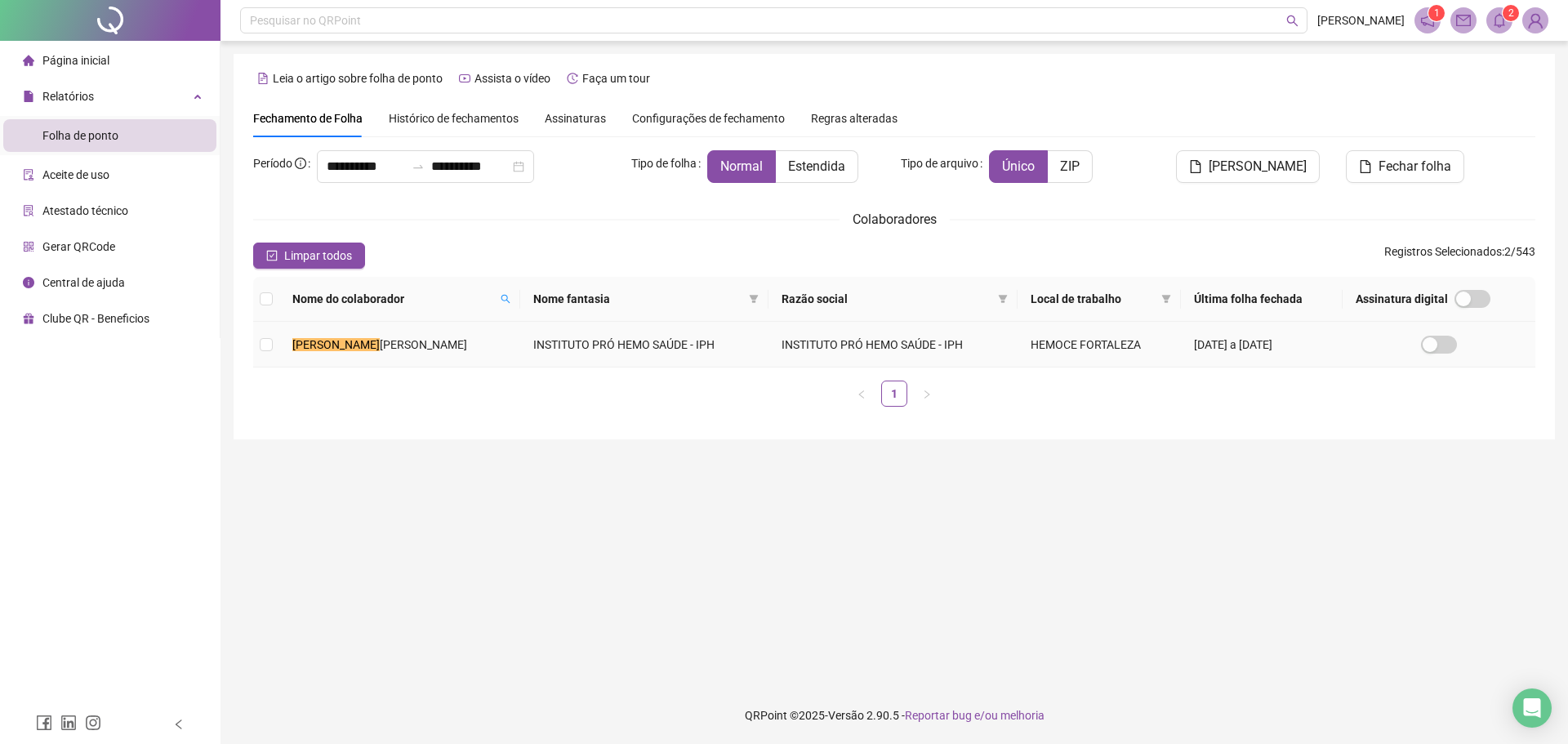
click at [523, 357] on td "INSTITUTO PRÓ HEMO SAÚDE - IPH" at bounding box center [644, 344] width 248 height 46
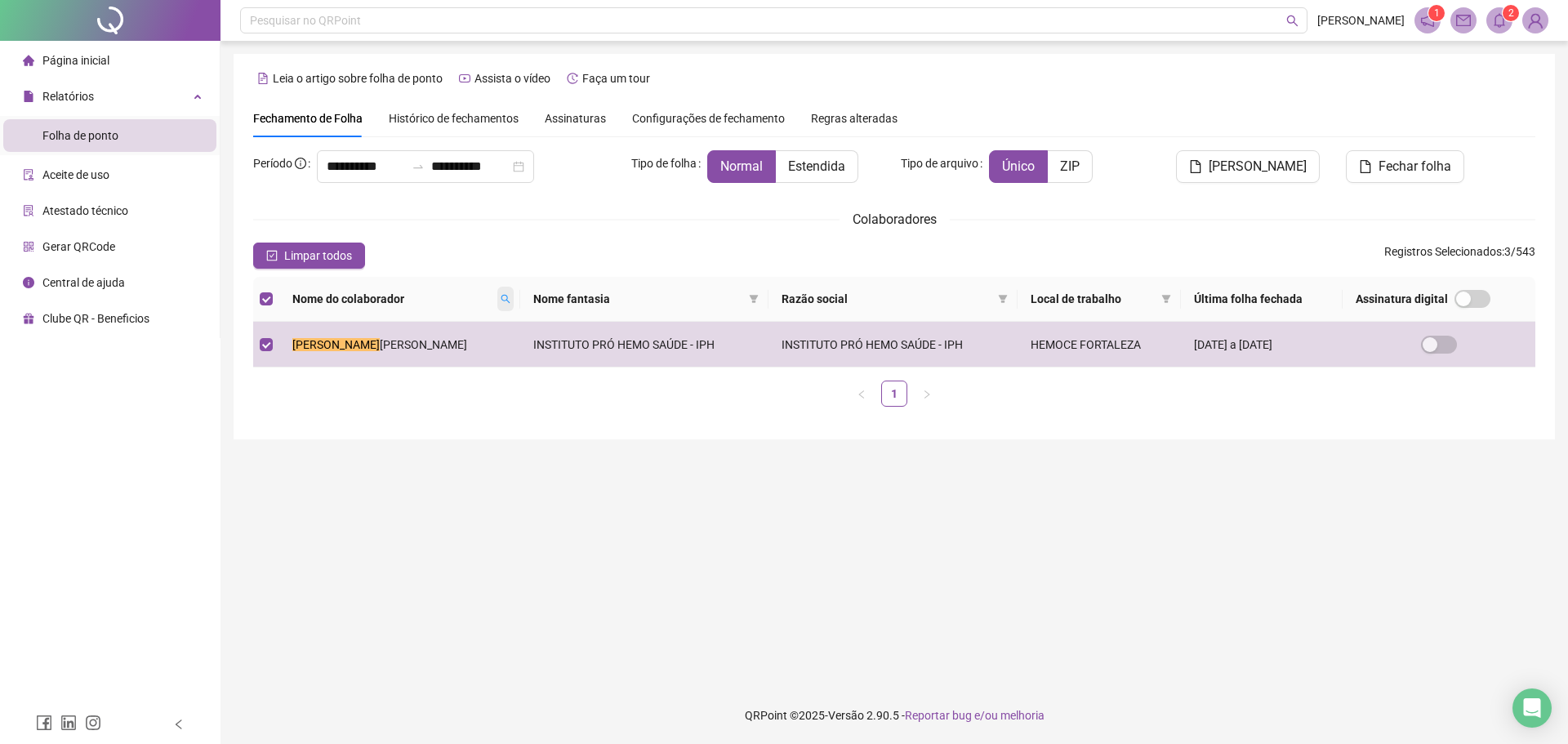
click at [503, 300] on icon "search" at bounding box center [506, 299] width 10 height 10
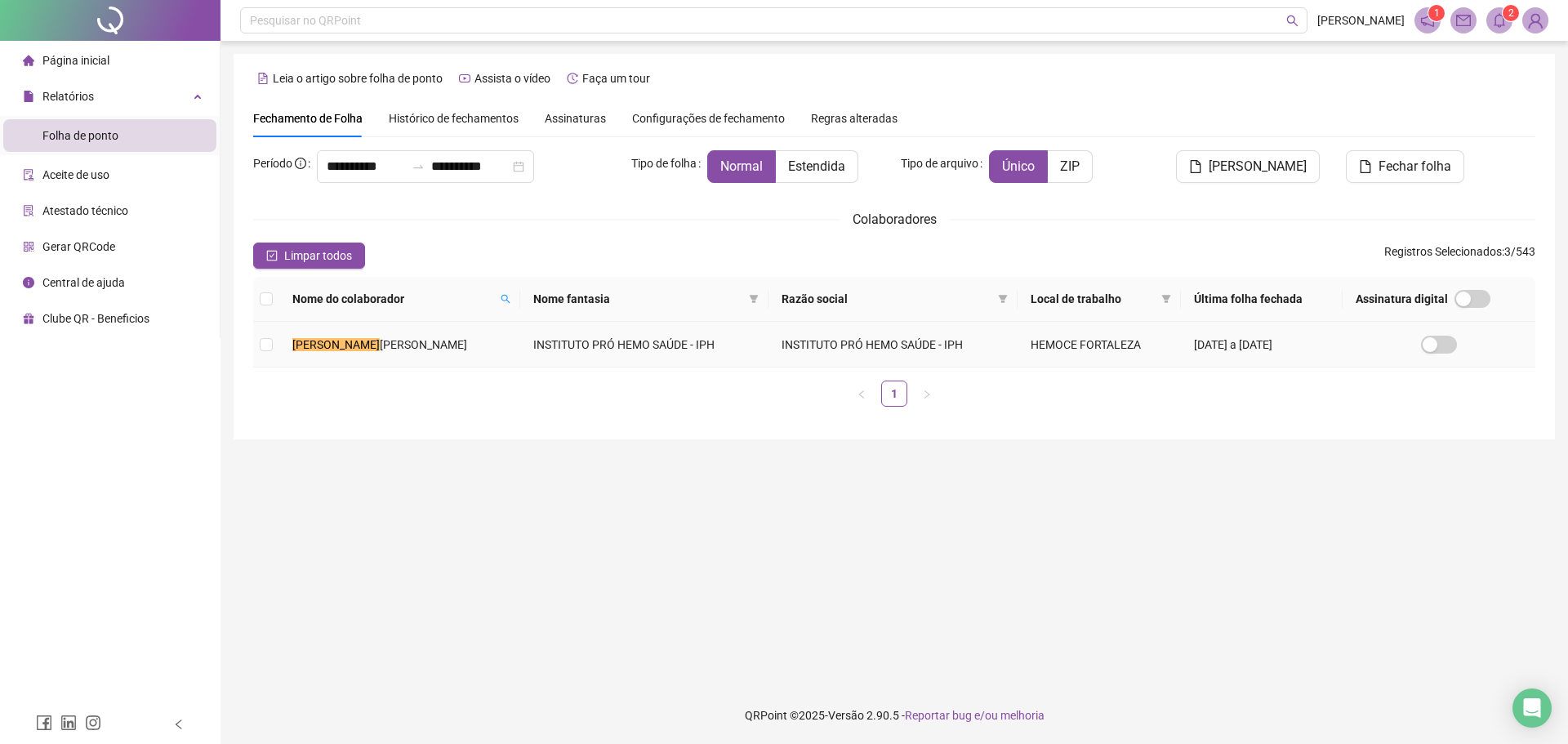
click at [502, 339] on td "[PERSON_NAME]" at bounding box center [399, 344] width 241 height 46
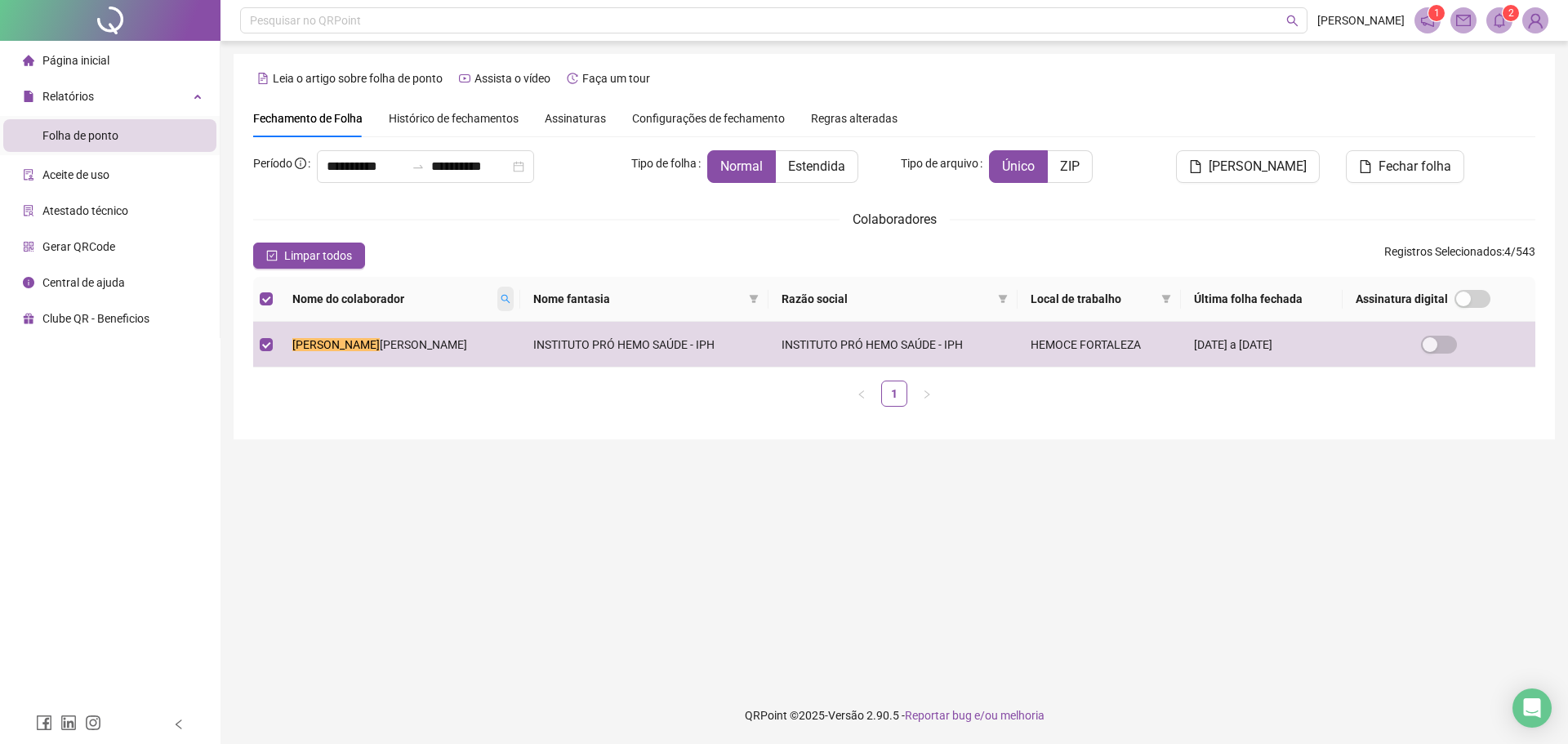
click at [501, 296] on icon "search" at bounding box center [506, 300] width 9 height 9
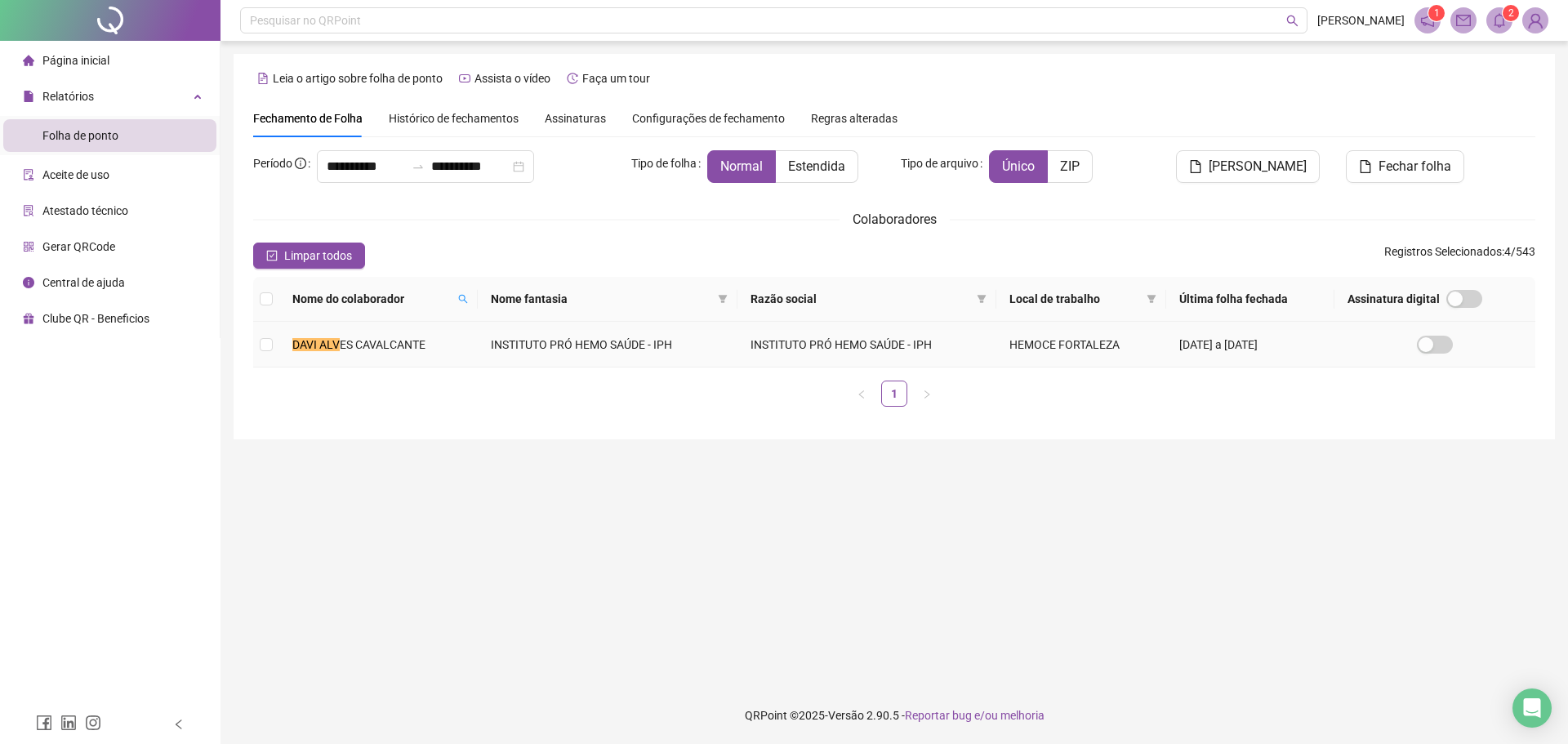
click at [484, 349] on td "INSTITUTO PRÓ HEMO SAÚDE - IPH" at bounding box center [607, 344] width 259 height 46
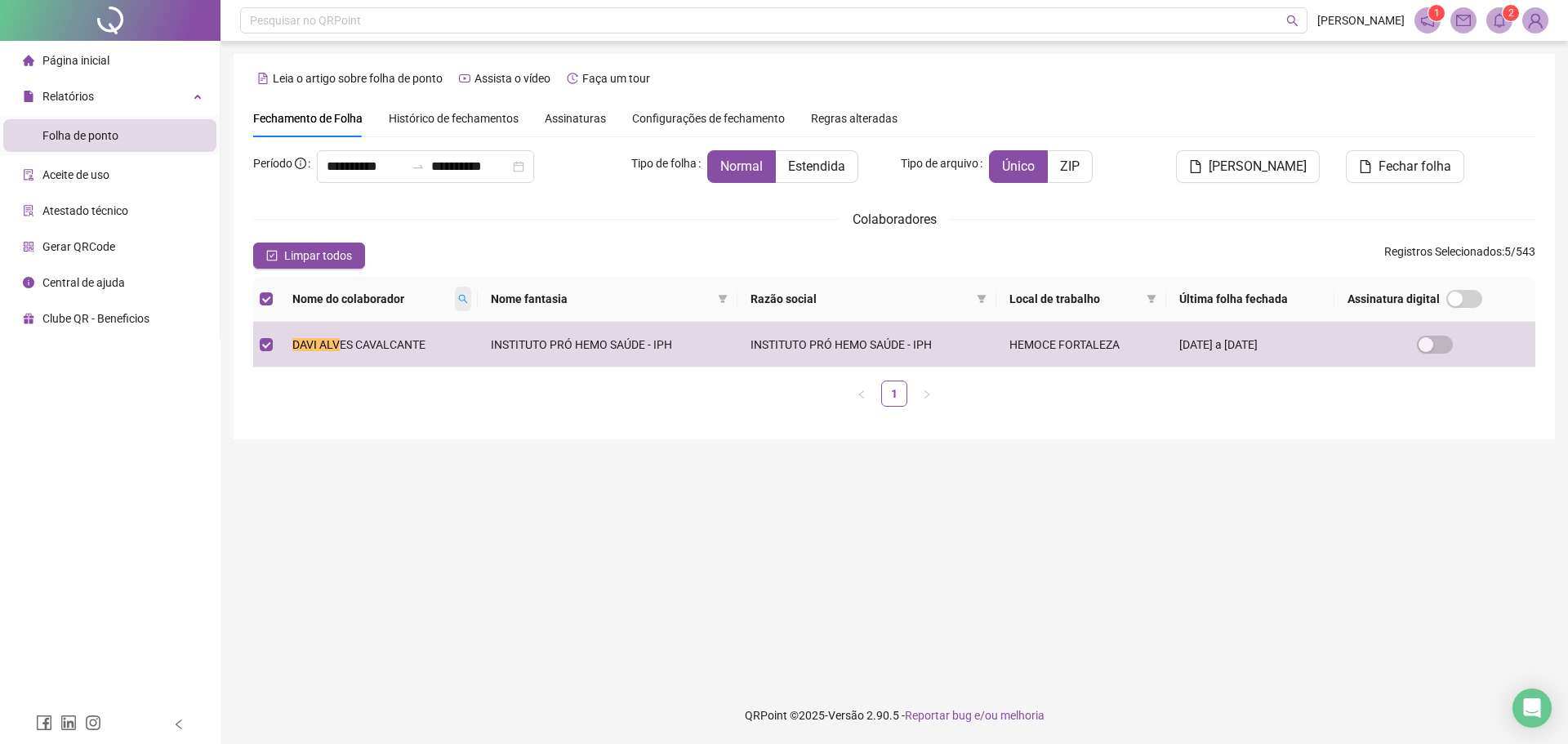
click at [460, 295] on icon "search" at bounding box center [462, 299] width 10 height 10
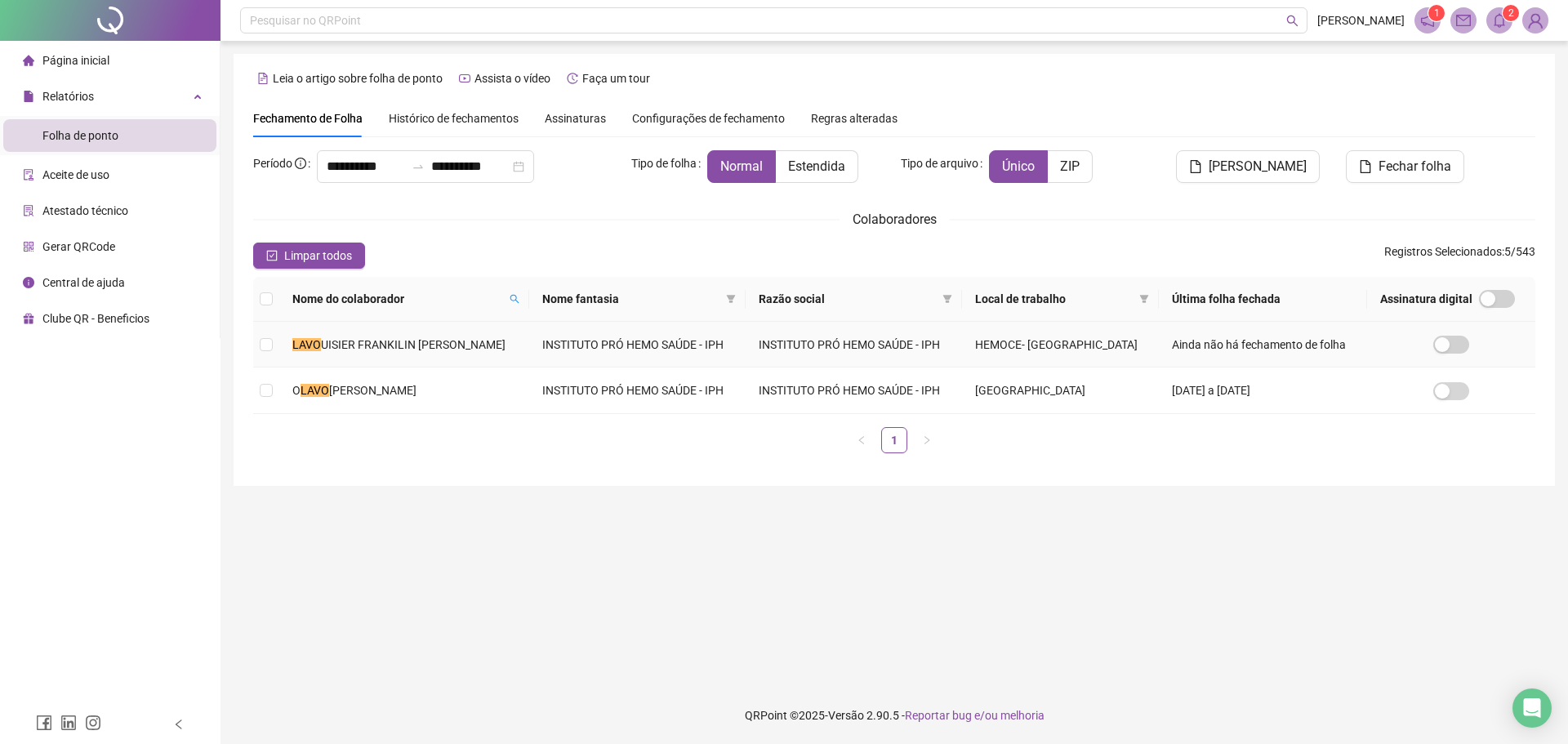
click at [463, 328] on td "LAVO UISIER [PERSON_NAME]" at bounding box center [404, 344] width 250 height 46
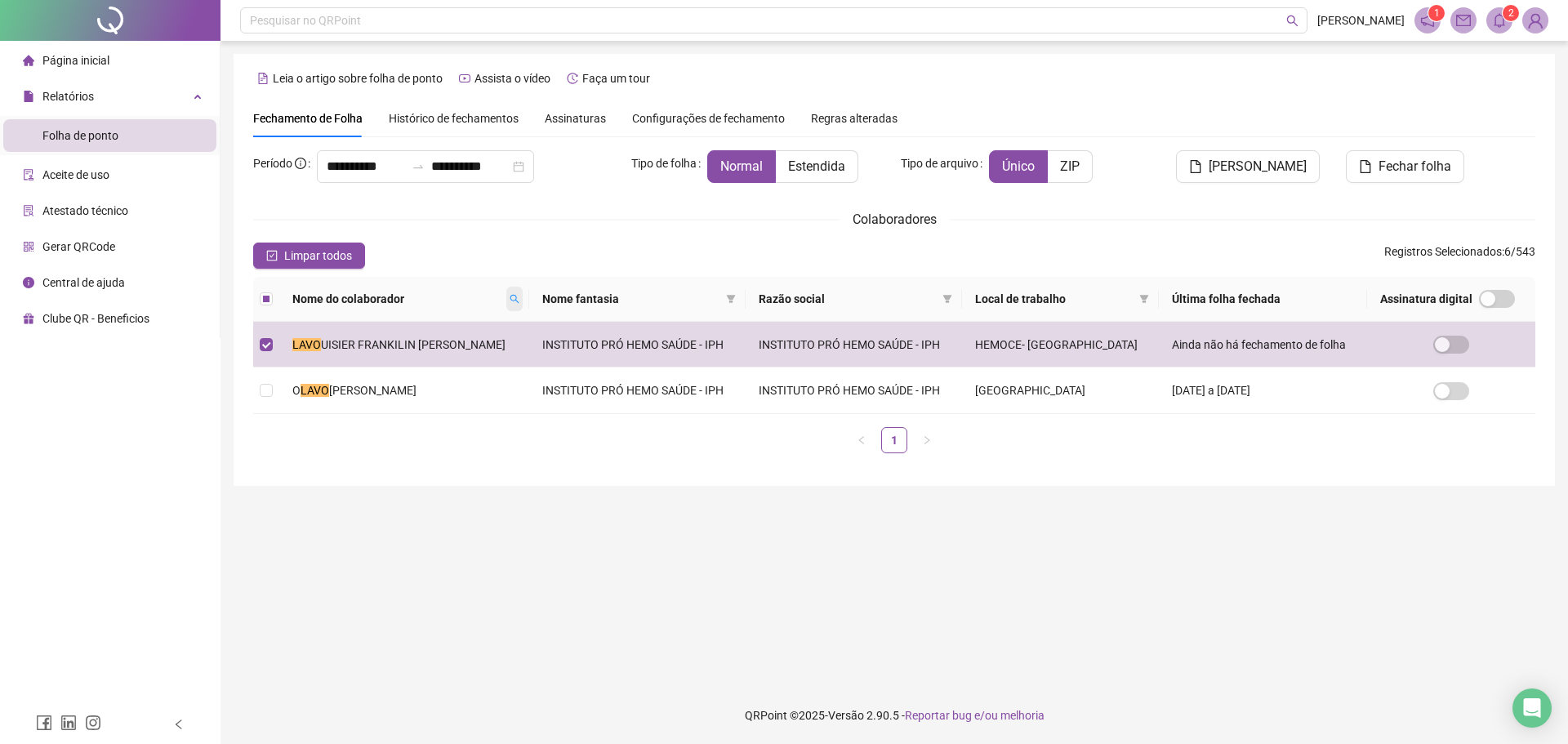
click at [519, 298] on icon "search" at bounding box center [514, 299] width 10 height 10
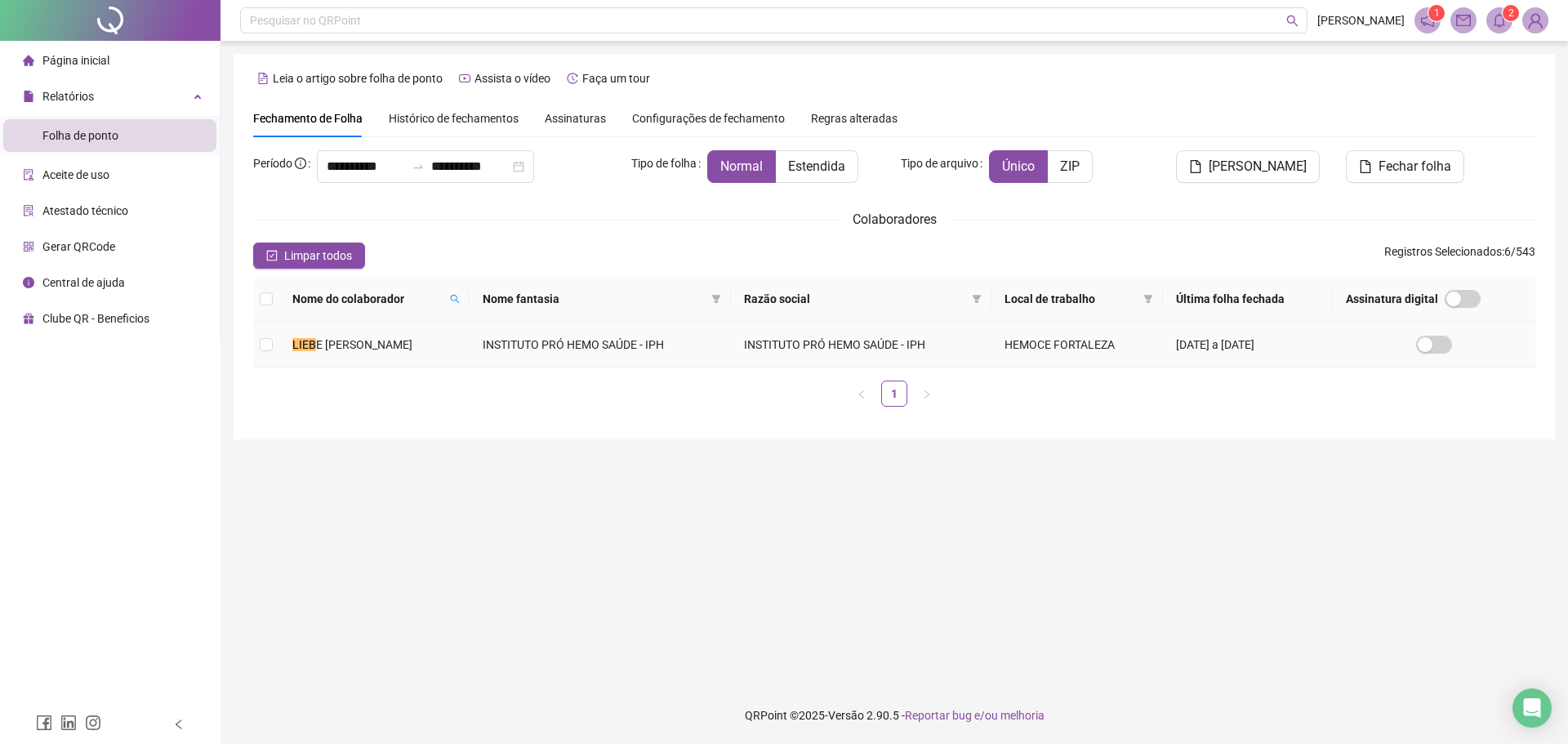
click at [490, 356] on td "INSTITUTO PRÓ HEMO SAÚDE - IPH" at bounding box center [599, 344] width 261 height 46
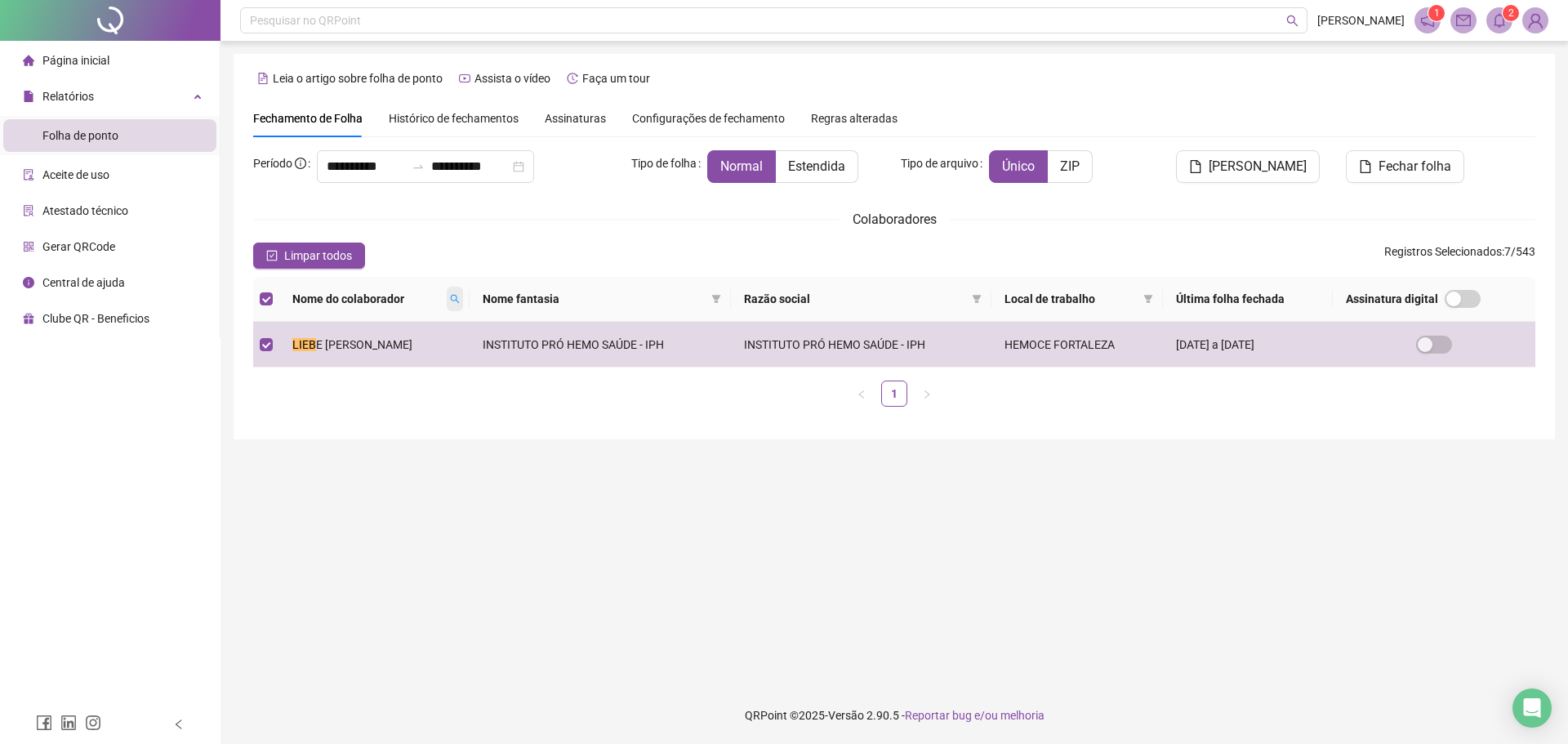
click at [459, 297] on icon "search" at bounding box center [454, 299] width 10 height 10
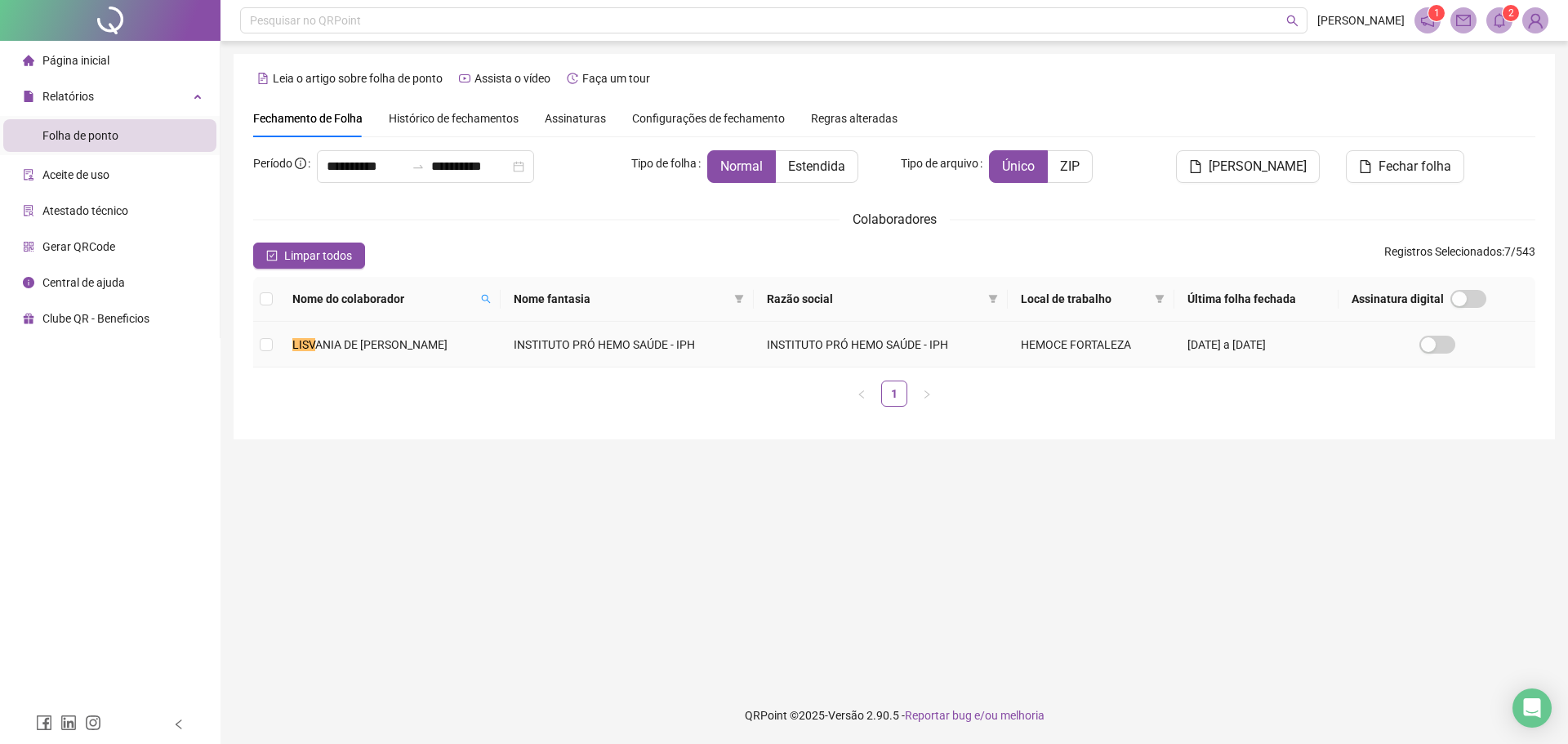
click at [469, 335] on td "LISV ANIA DE [PERSON_NAME]" at bounding box center [389, 344] width 221 height 46
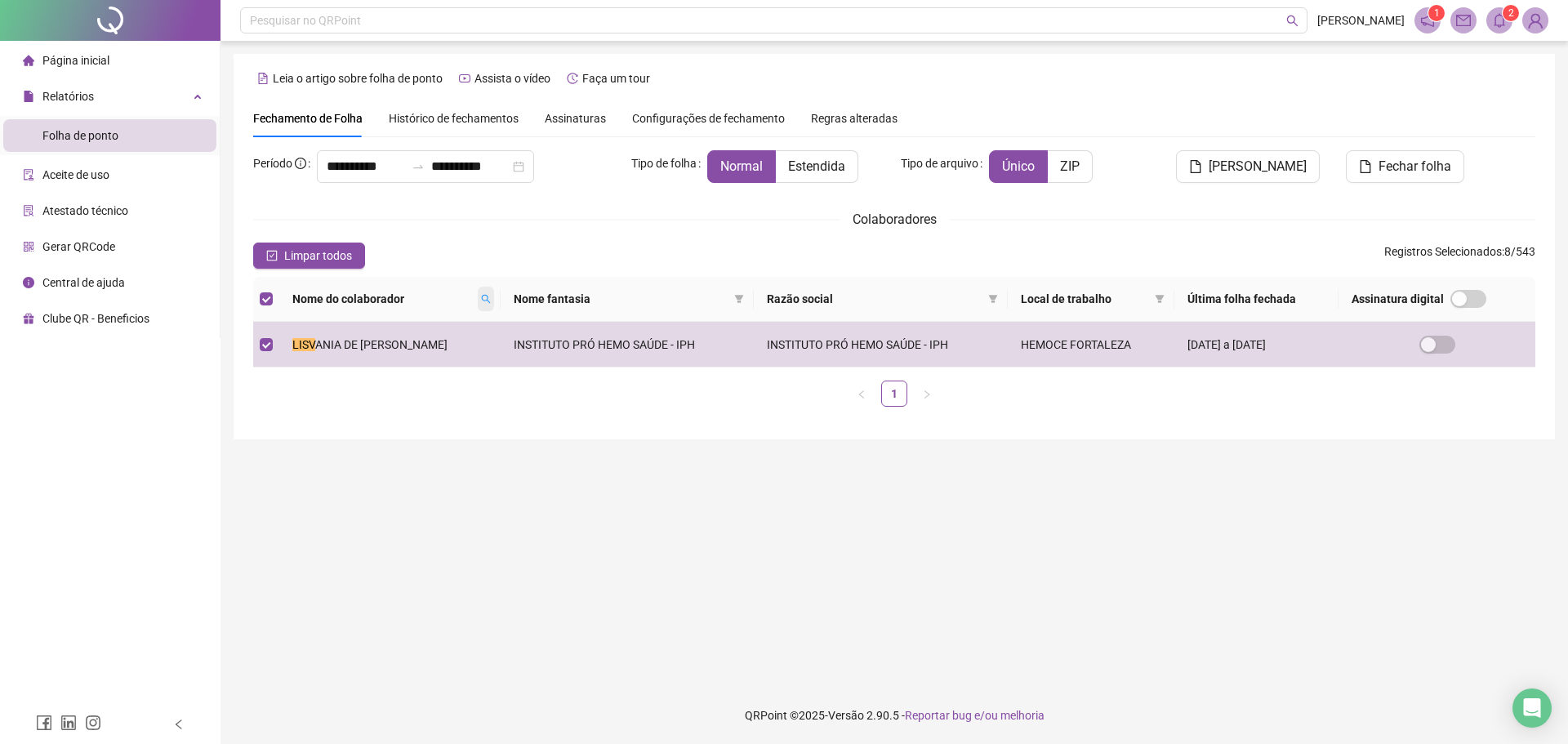
click at [482, 296] on icon "search" at bounding box center [487, 300] width 9 height 9
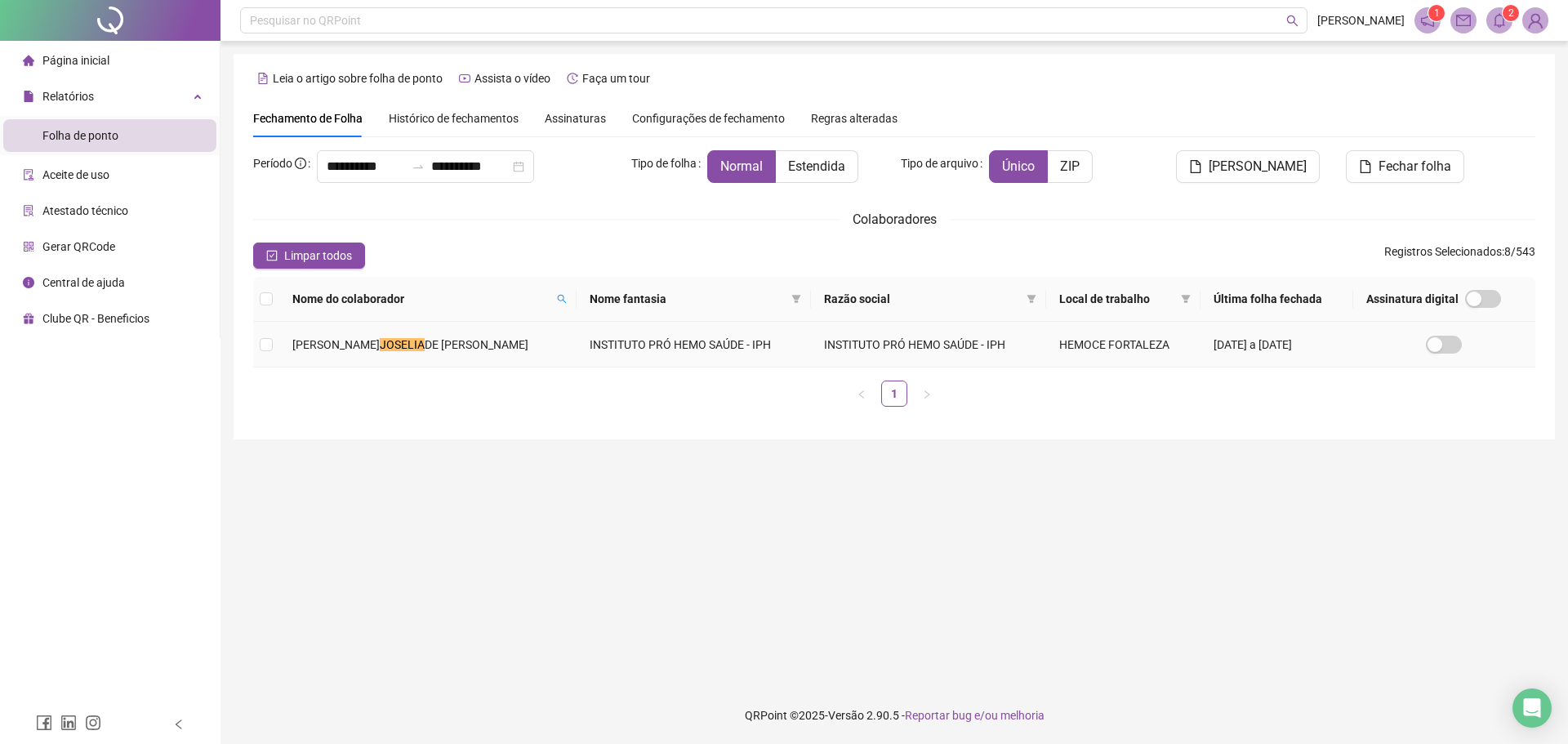
click at [457, 339] on span "DE [PERSON_NAME]" at bounding box center [476, 345] width 104 height 13
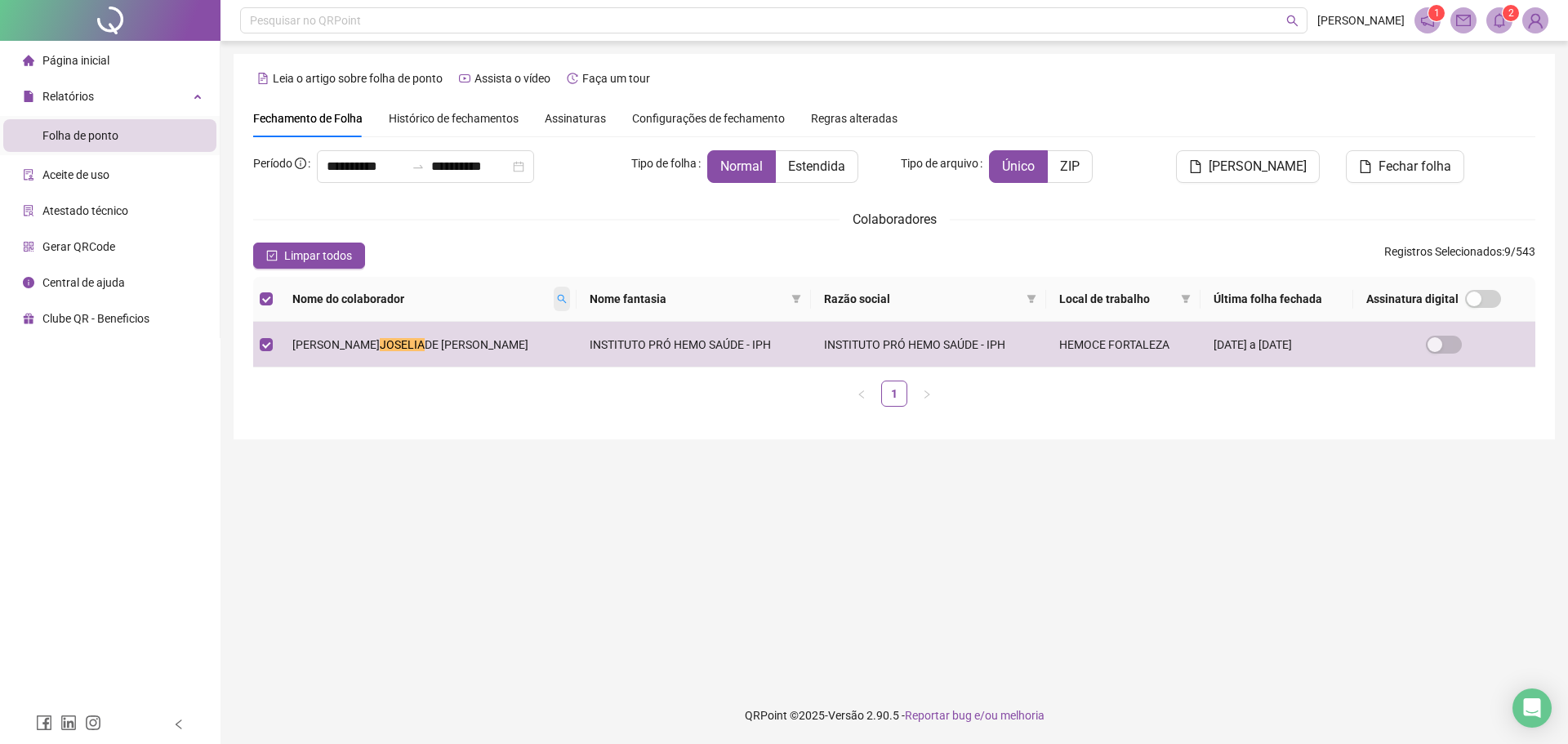
click at [557, 300] on icon "search" at bounding box center [561, 299] width 10 height 10
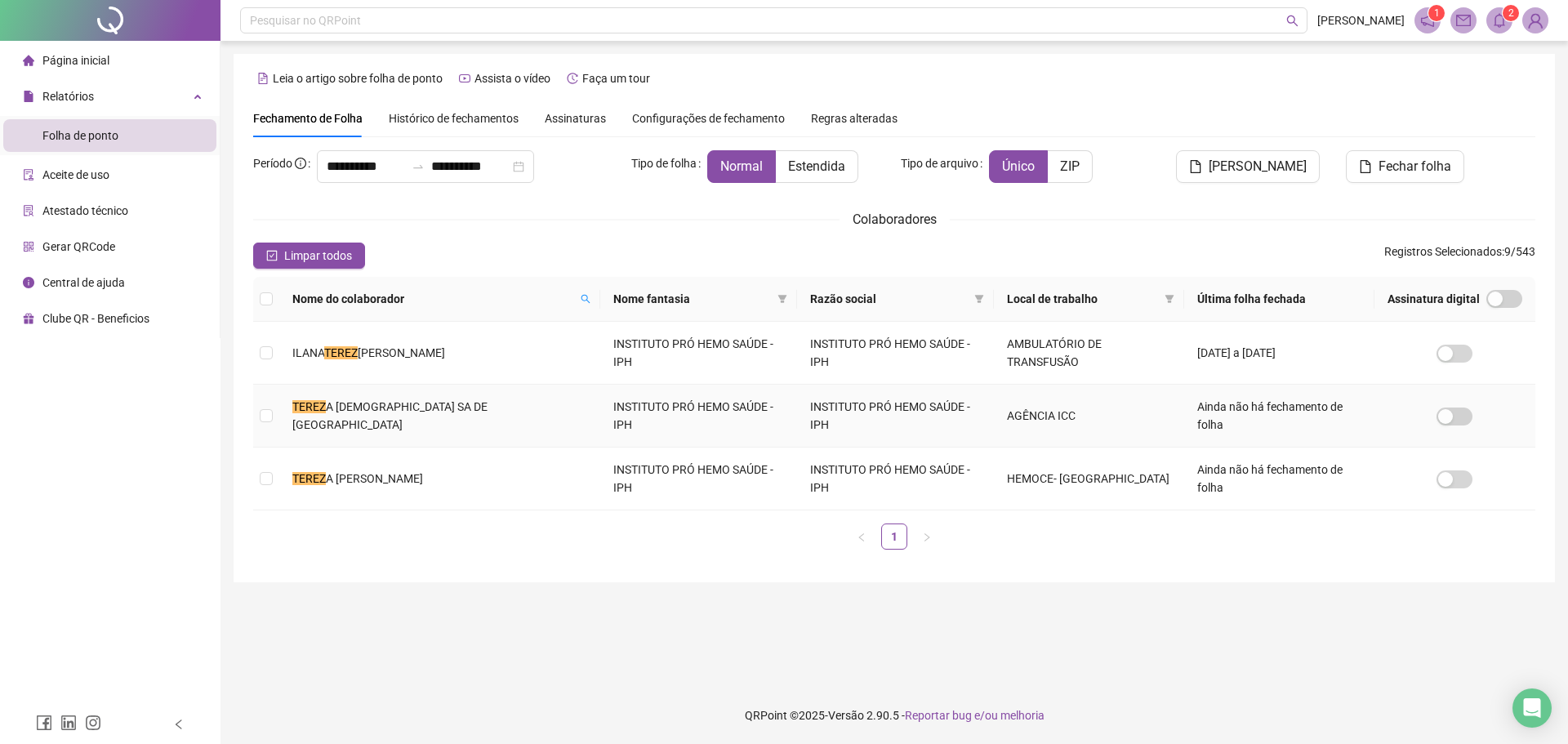
click at [467, 391] on td "TEREZ A [DEMOGRAPHIC_DATA] SA DE [GEOGRAPHIC_DATA]" at bounding box center [440, 416] width 321 height 63
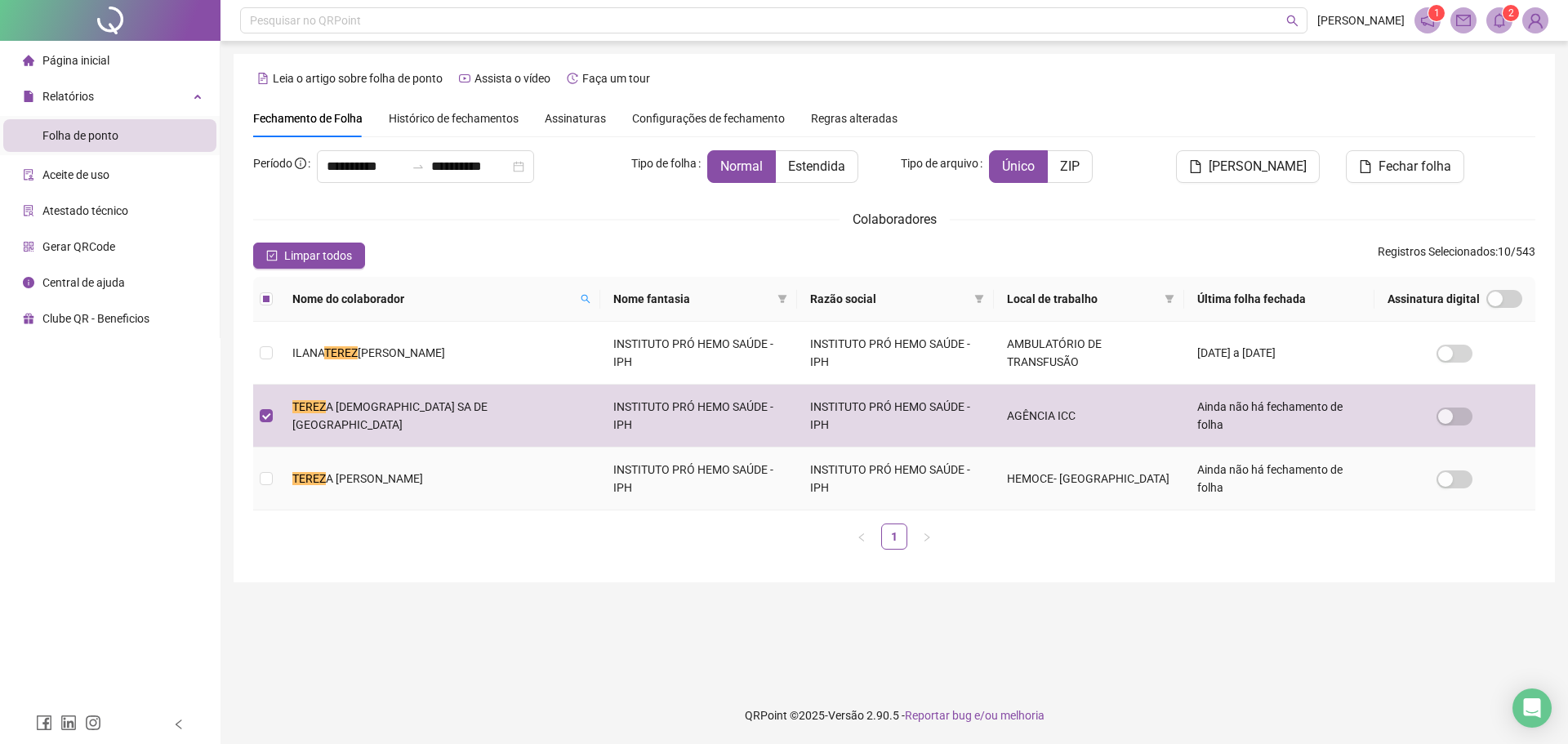
click at [449, 448] on td "TEREZ A [PERSON_NAME]" at bounding box center [440, 479] width 321 height 63
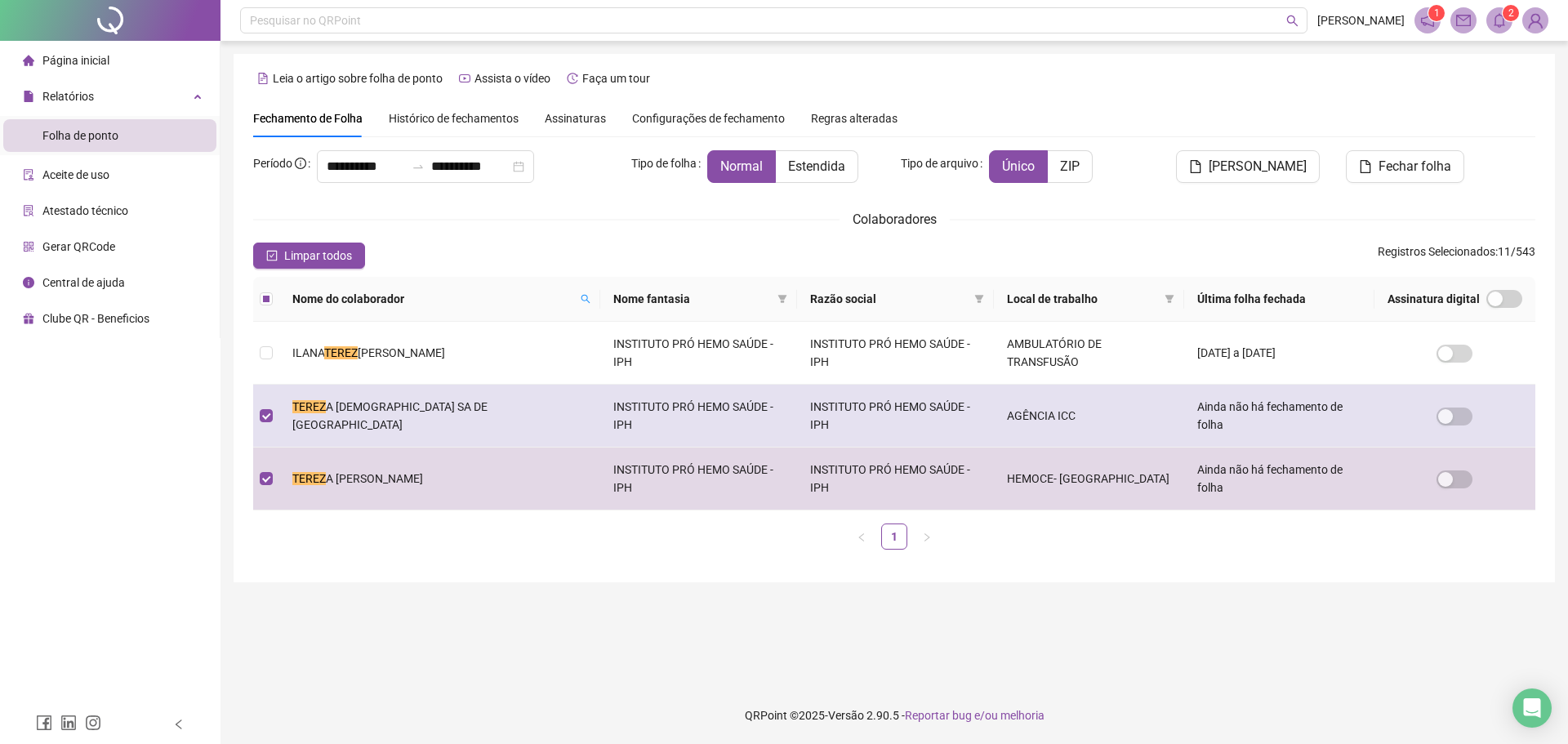
click at [432, 400] on span "A [DEMOGRAPHIC_DATA] SA DE [GEOGRAPHIC_DATA]" at bounding box center [390, 415] width 195 height 31
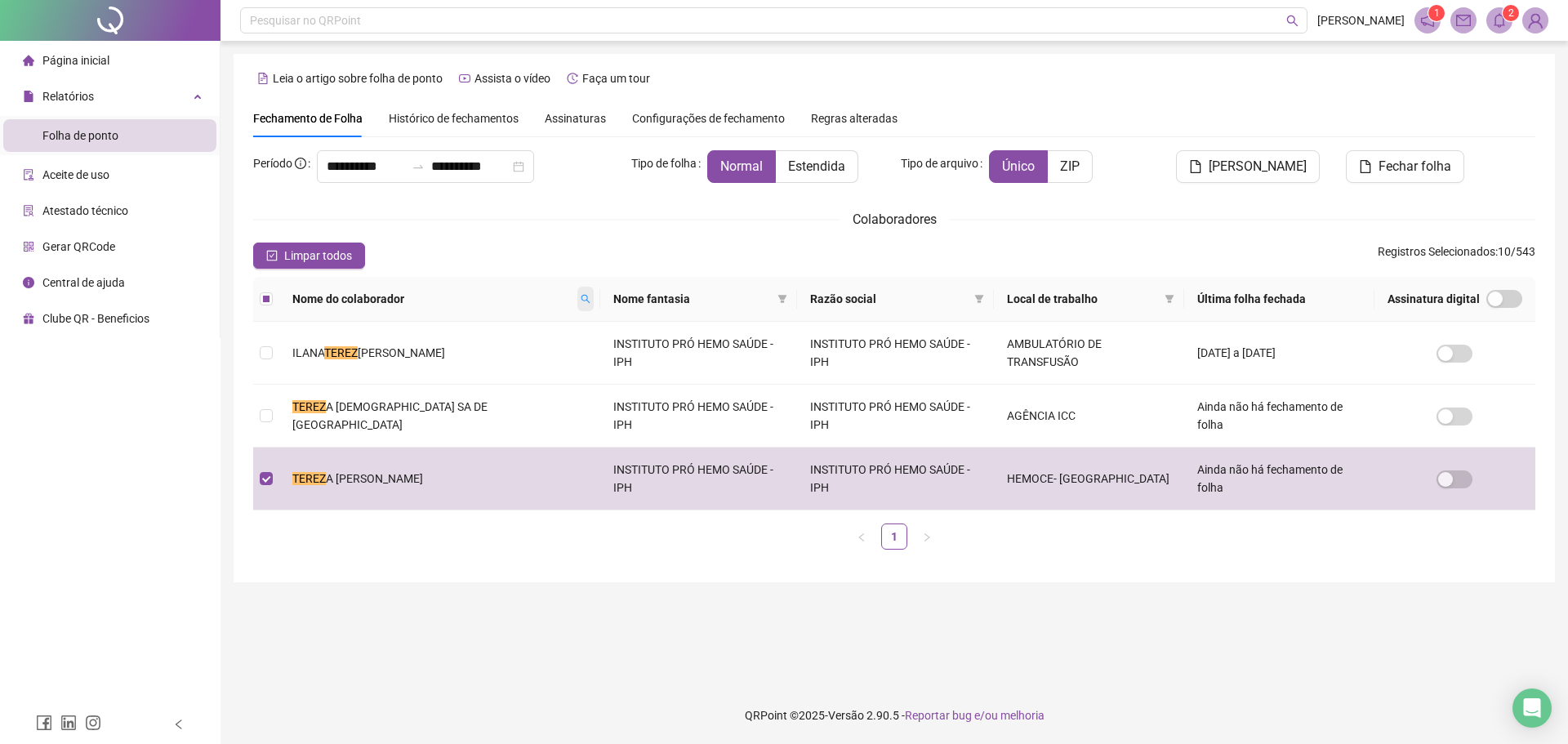
click at [580, 298] on icon "search" at bounding box center [585, 299] width 10 height 10
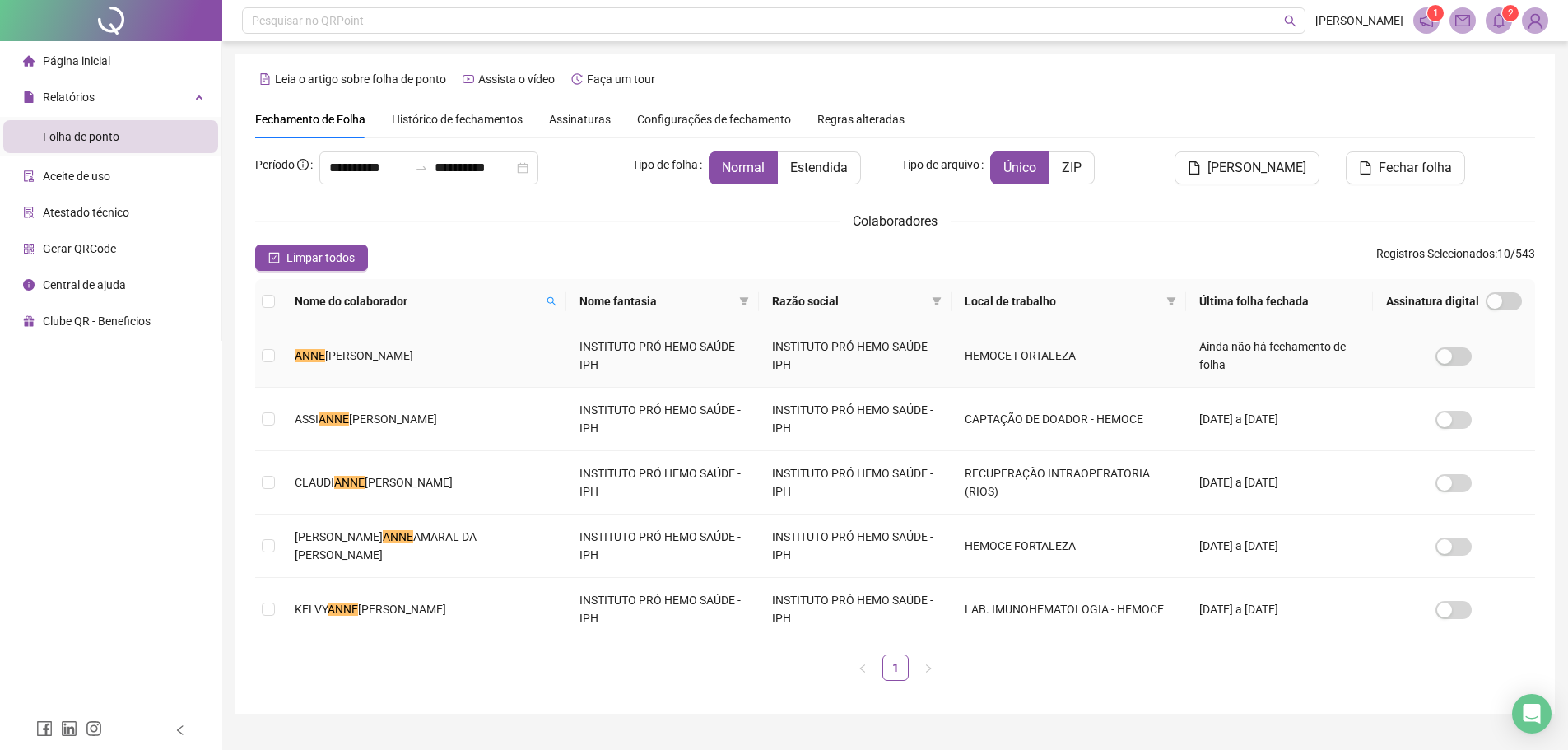
click at [411, 360] on td "[PERSON_NAME]" at bounding box center [423, 356] width 285 height 64
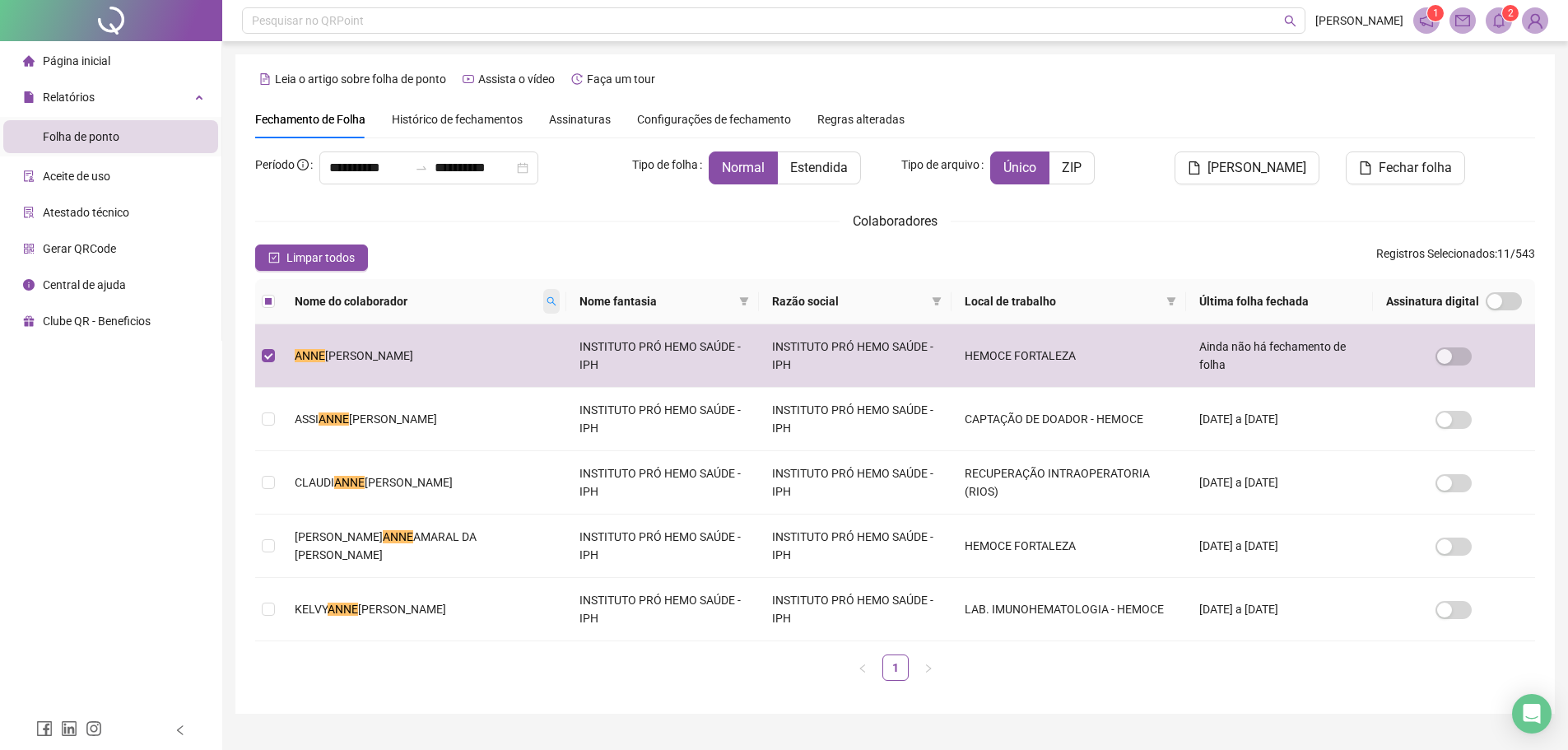
click at [548, 298] on icon "search" at bounding box center [552, 302] width 9 height 9
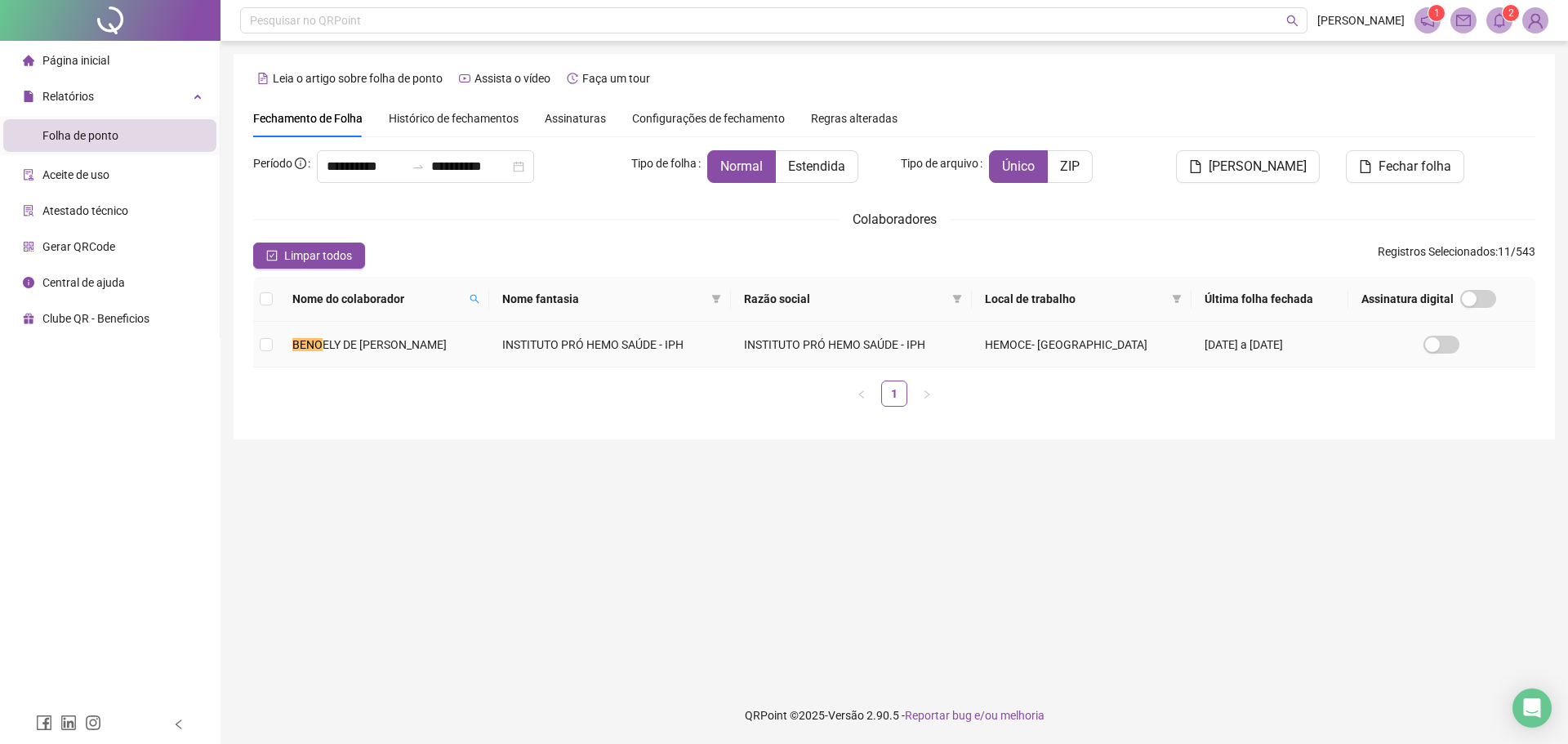
click at [506, 339] on td "INSTITUTO PRÓ HEMO SAÚDE - IPH" at bounding box center [610, 344] width 242 height 46
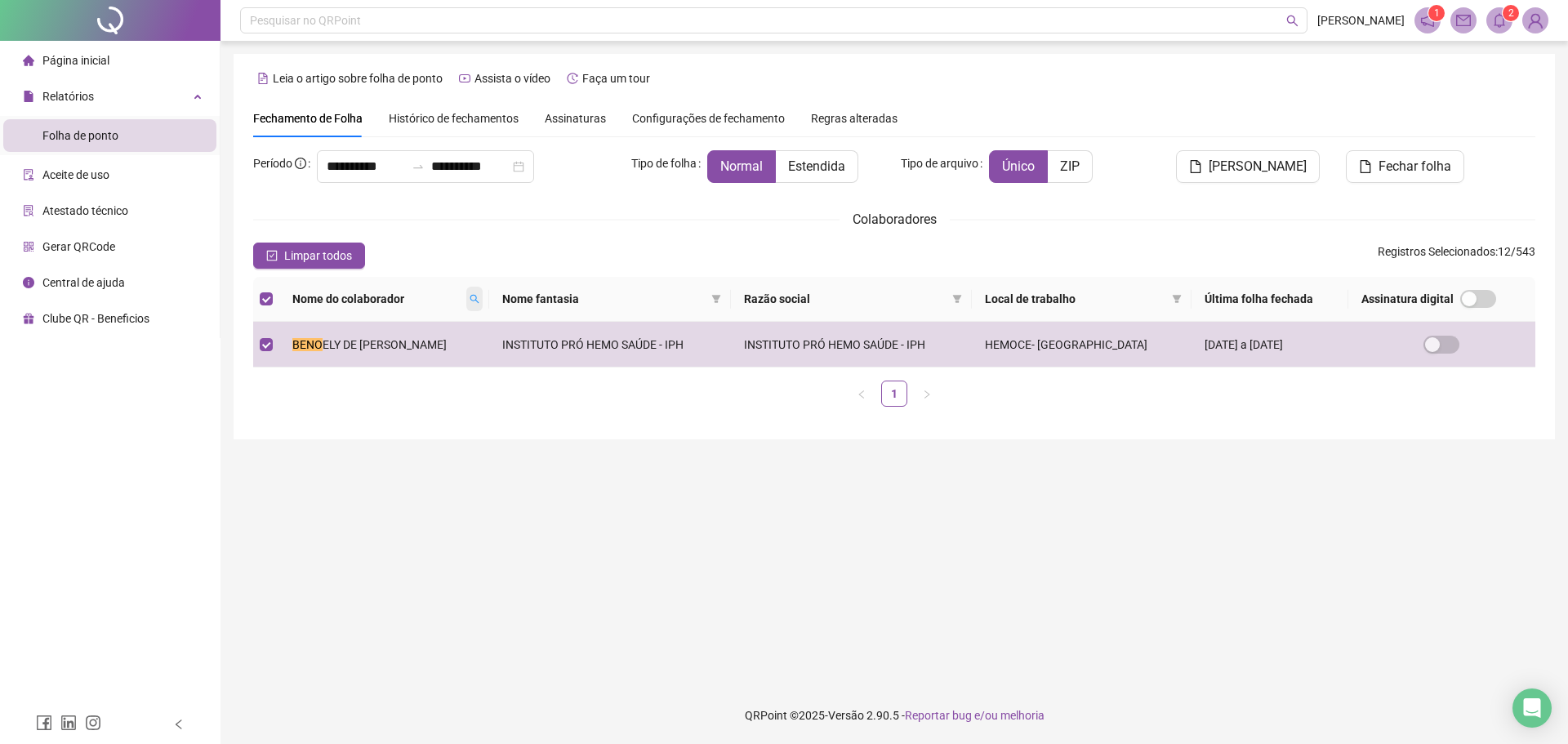
click at [469, 300] on icon "search" at bounding box center [474, 299] width 10 height 10
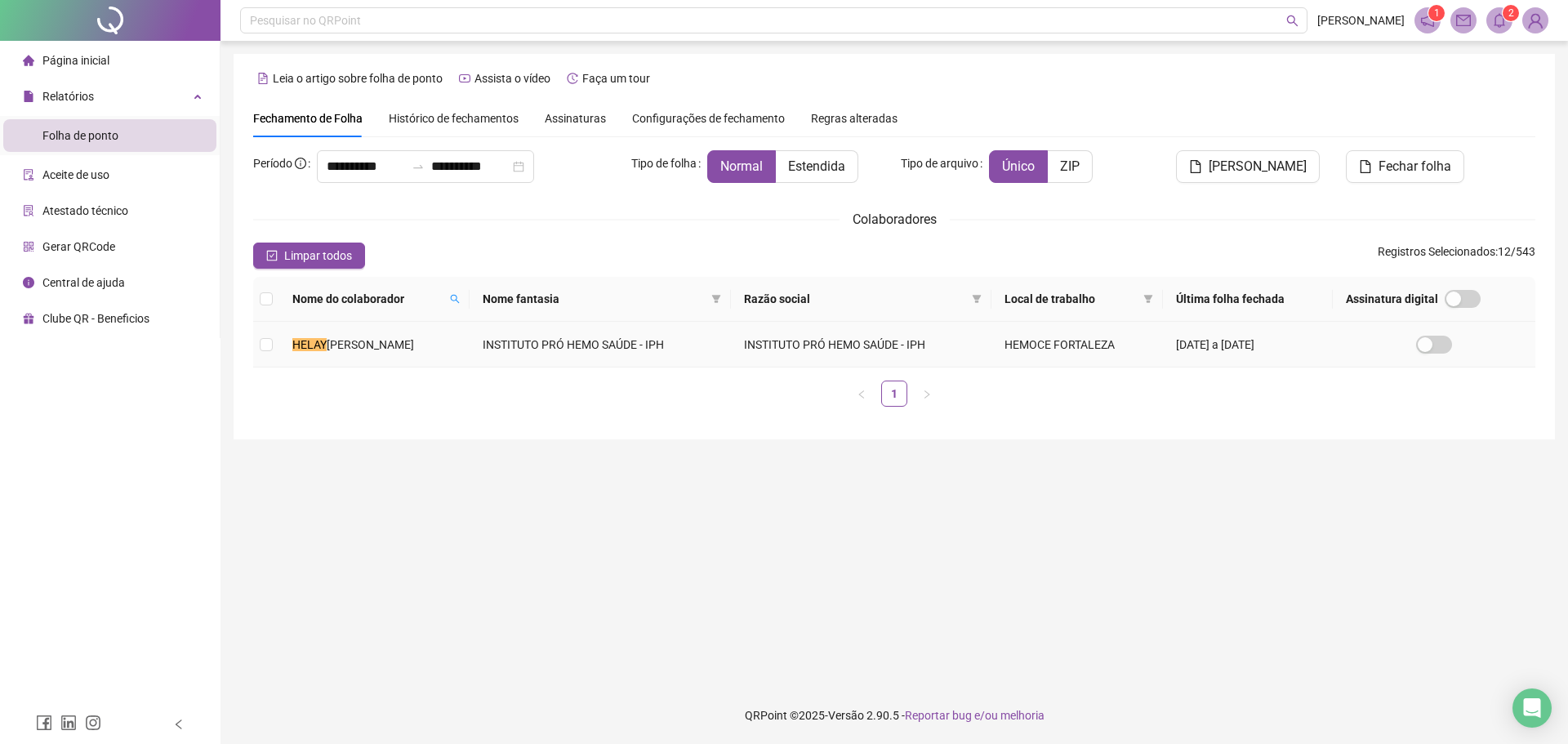
click at [414, 341] on span "[PERSON_NAME]" at bounding box center [370, 345] width 88 height 13
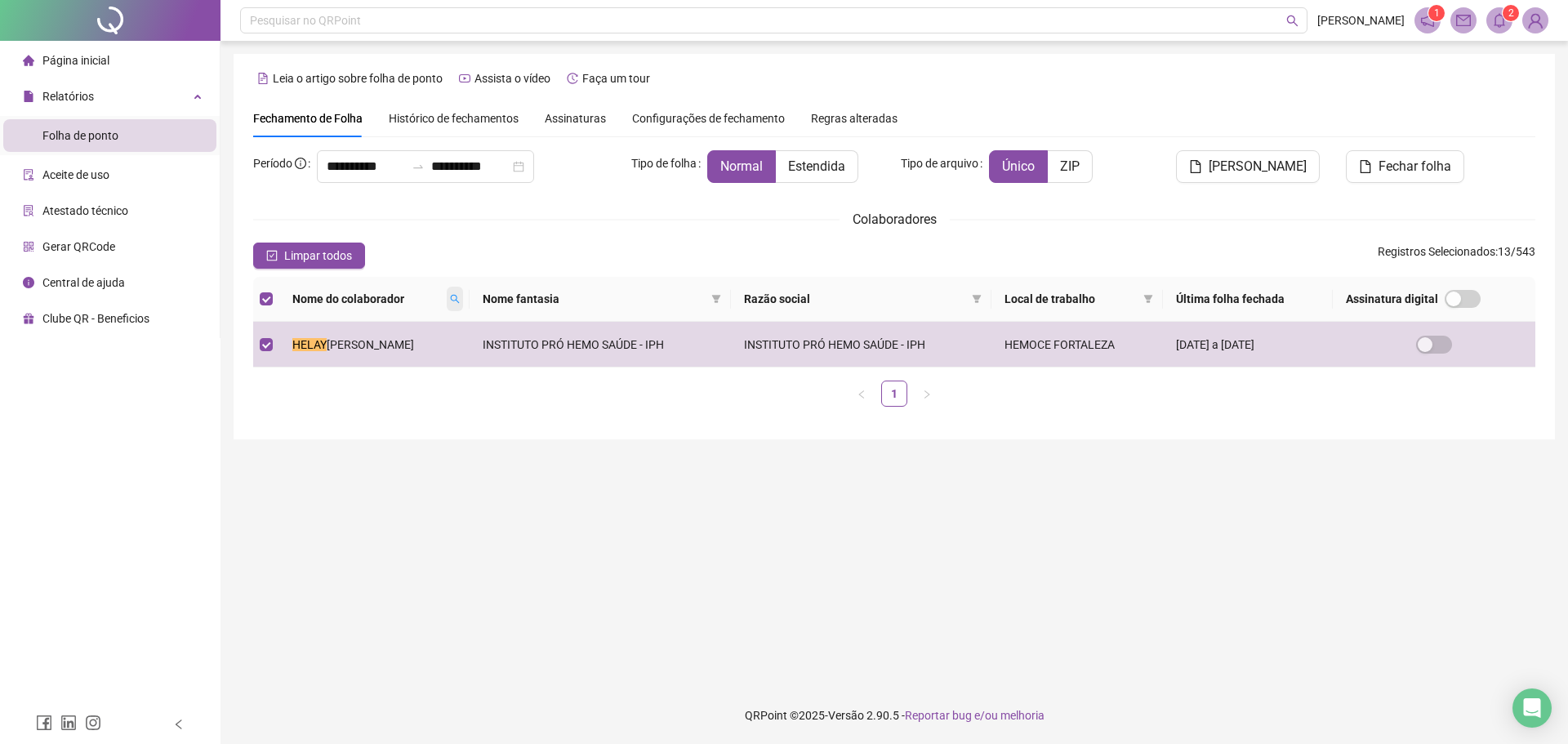
click at [459, 303] on icon "search" at bounding box center [454, 299] width 10 height 10
type input "*"
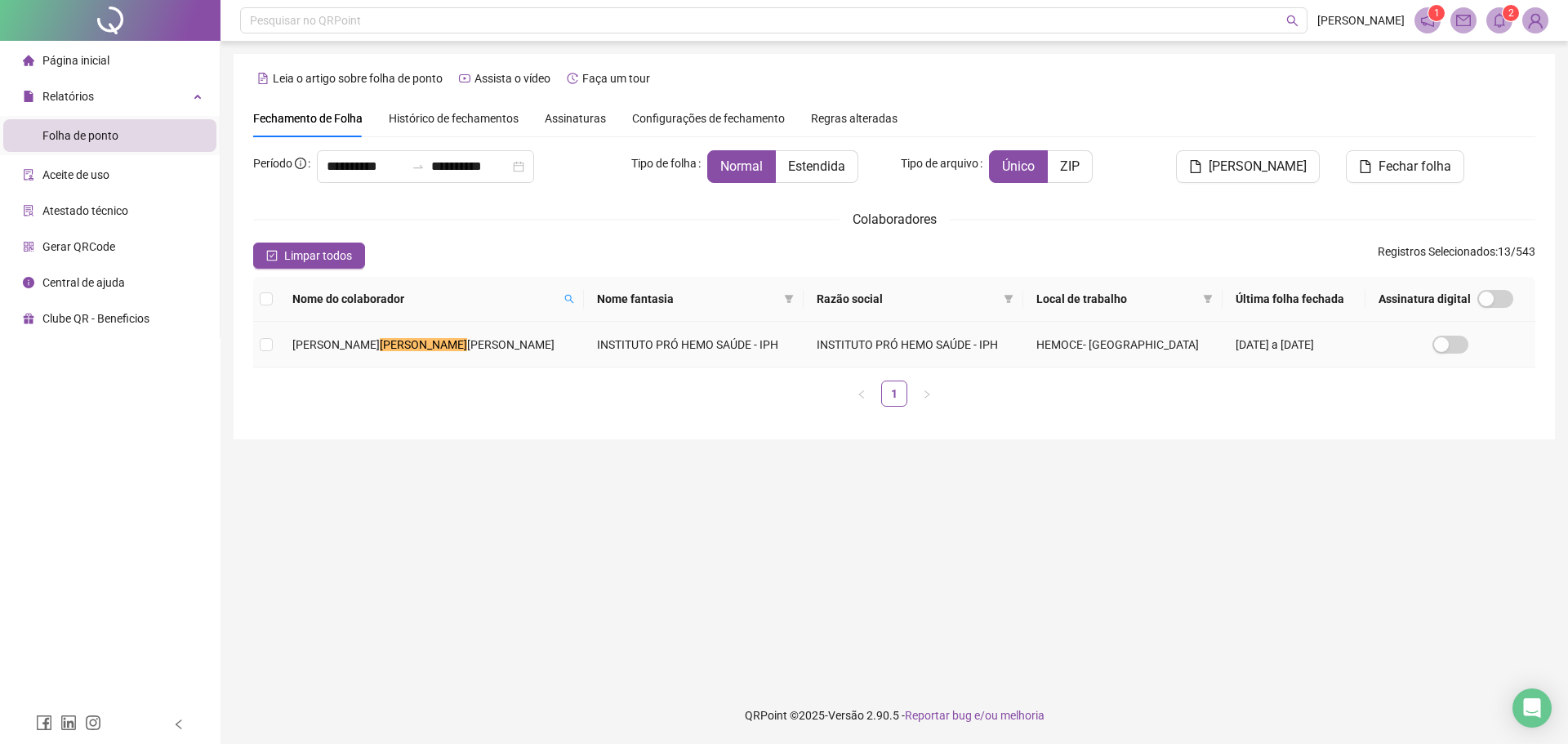
click at [501, 349] on span "[PERSON_NAME]" at bounding box center [510, 345] width 88 height 13
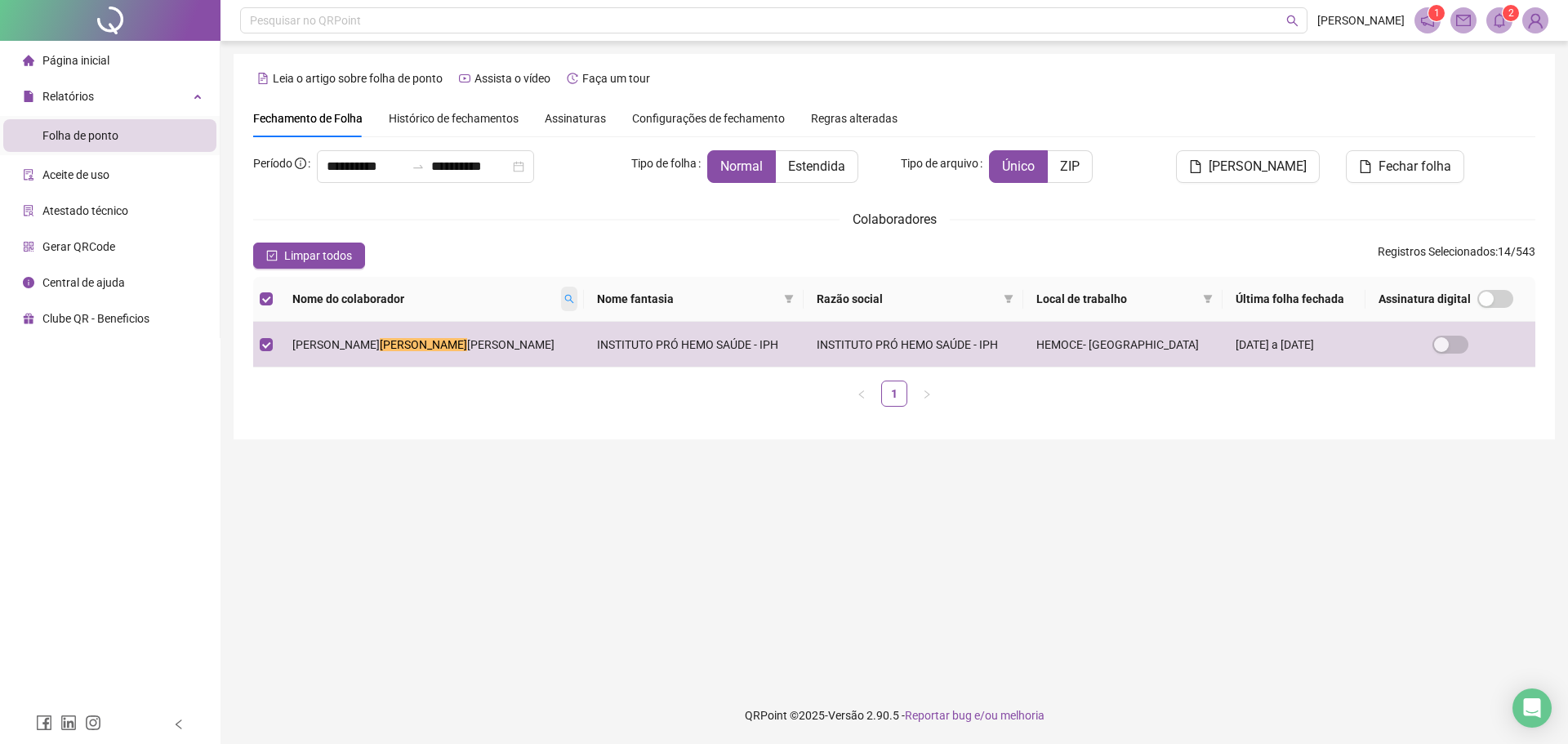
click at [561, 304] on span at bounding box center [569, 299] width 16 height 24
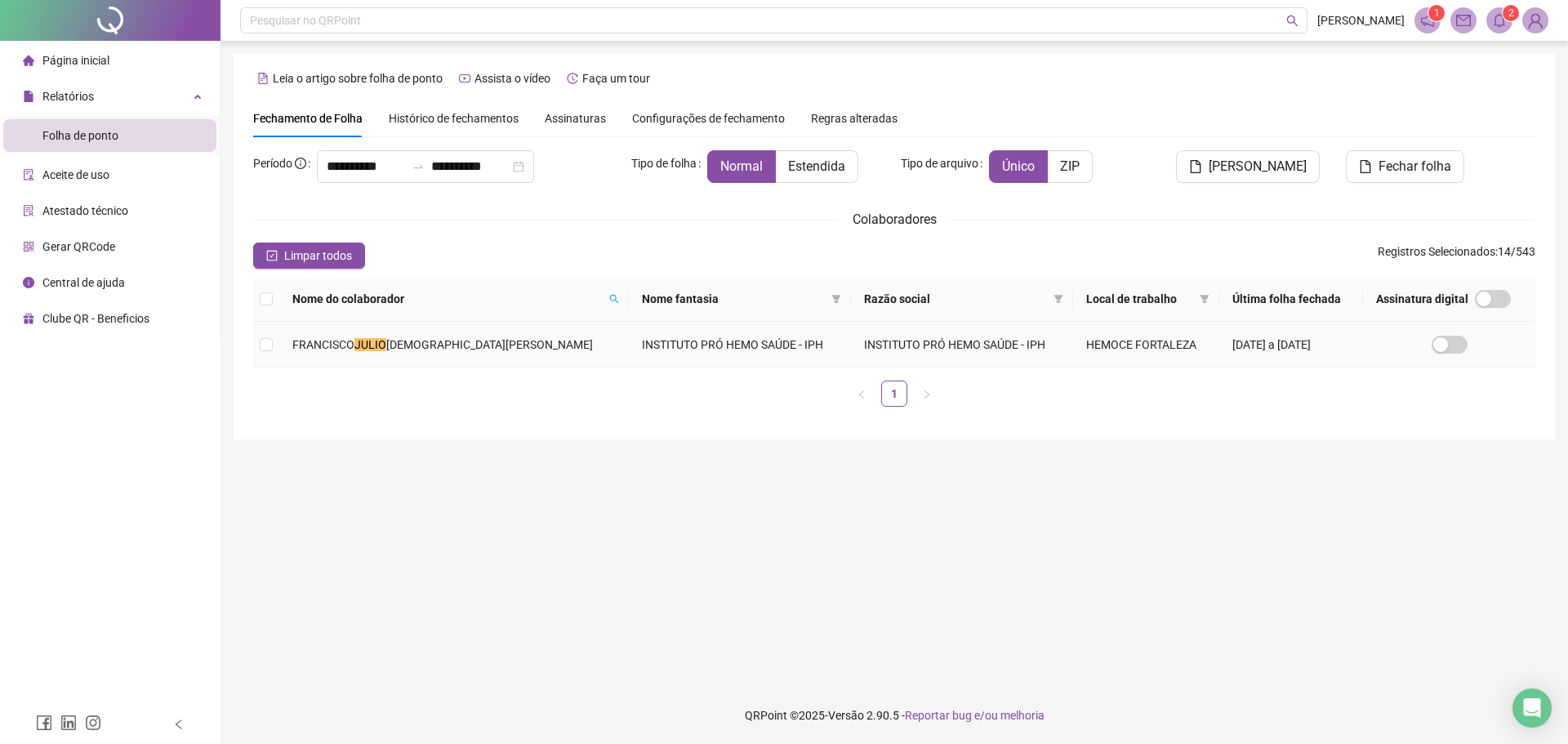
click at [436, 341] on span "[DEMOGRAPHIC_DATA][PERSON_NAME]" at bounding box center [489, 345] width 207 height 13
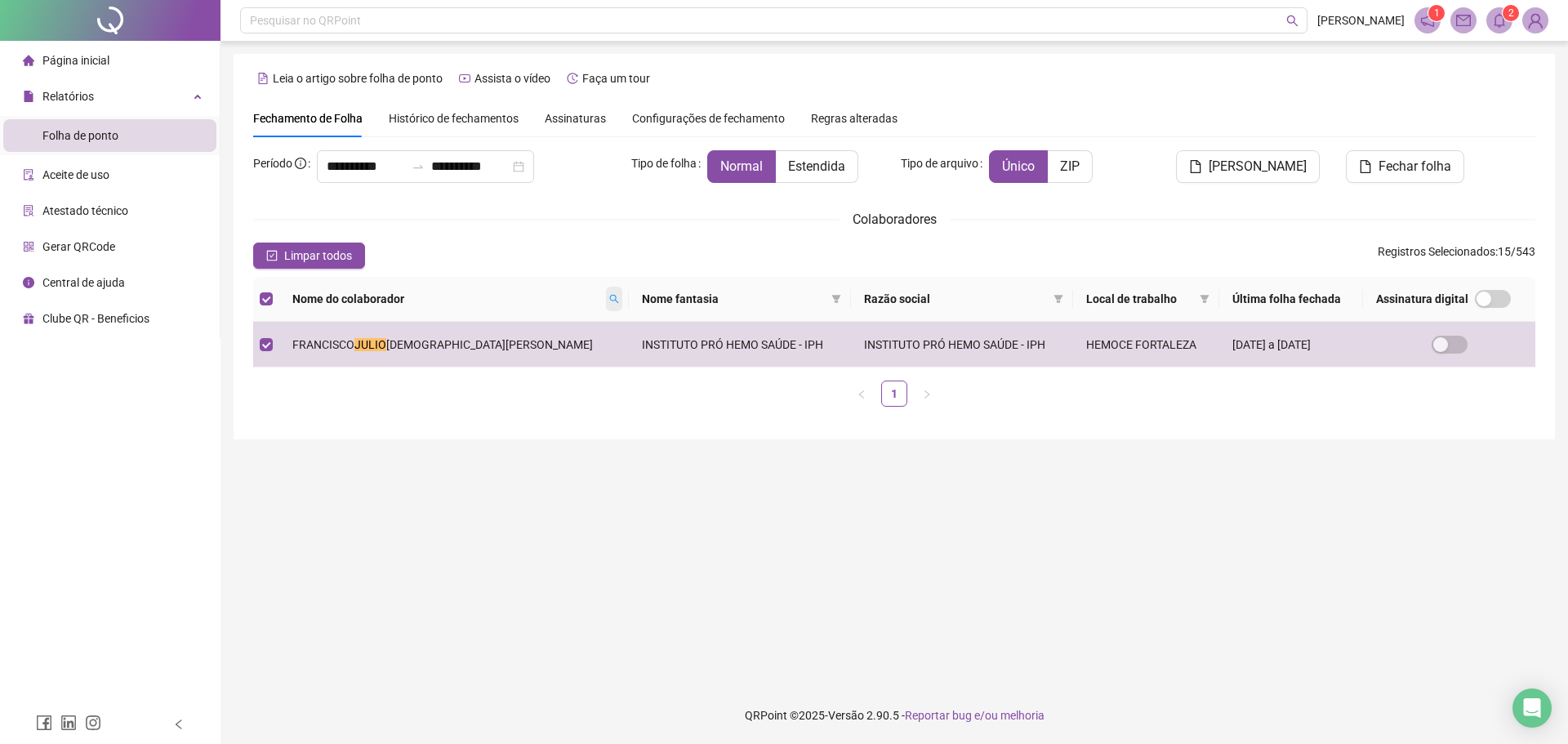
click at [609, 295] on icon "search" at bounding box center [614, 299] width 10 height 10
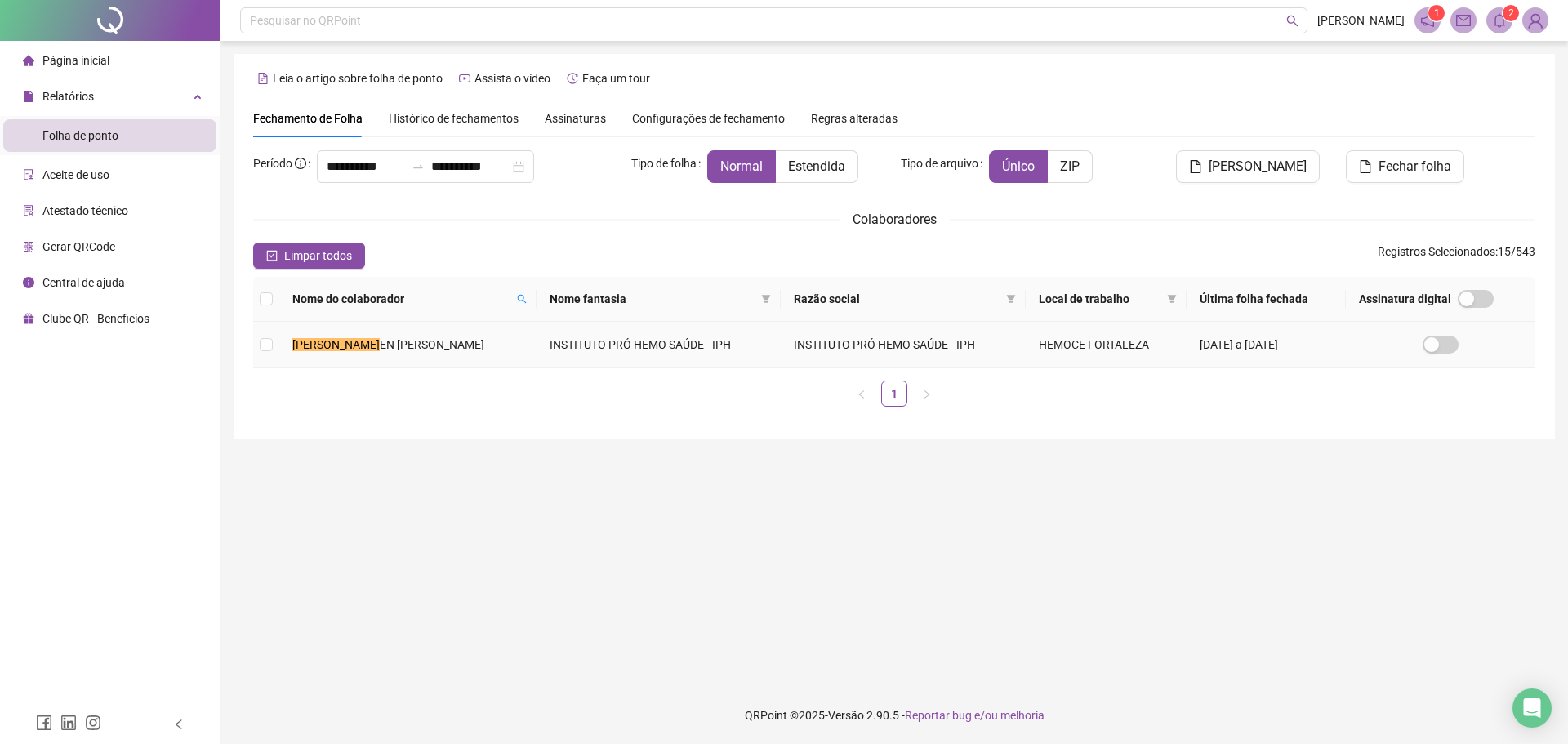
click at [475, 340] on td "[PERSON_NAME] EN [PERSON_NAME]" at bounding box center [407, 344] width 257 height 46
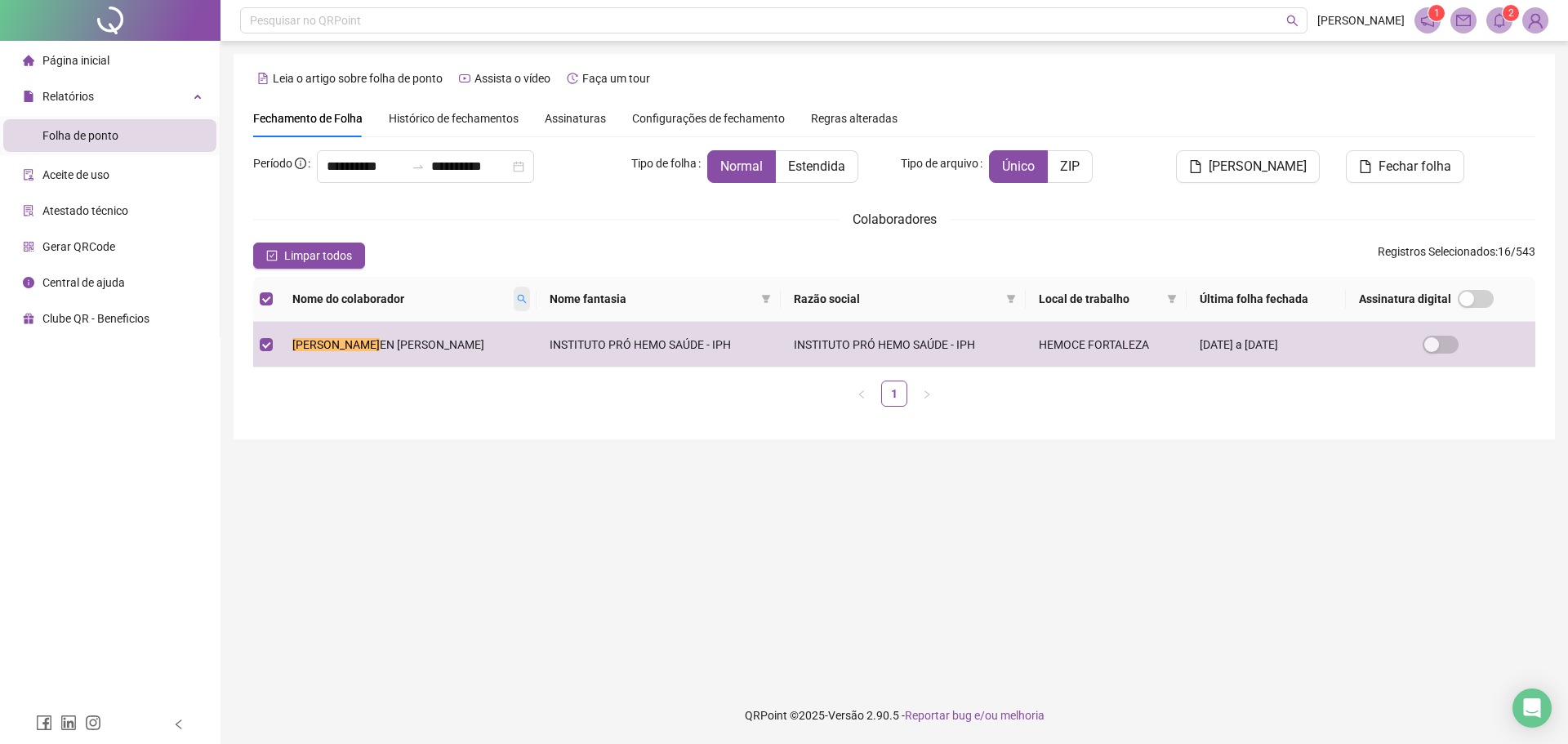
click at [517, 297] on icon "search" at bounding box center [522, 299] width 10 height 10
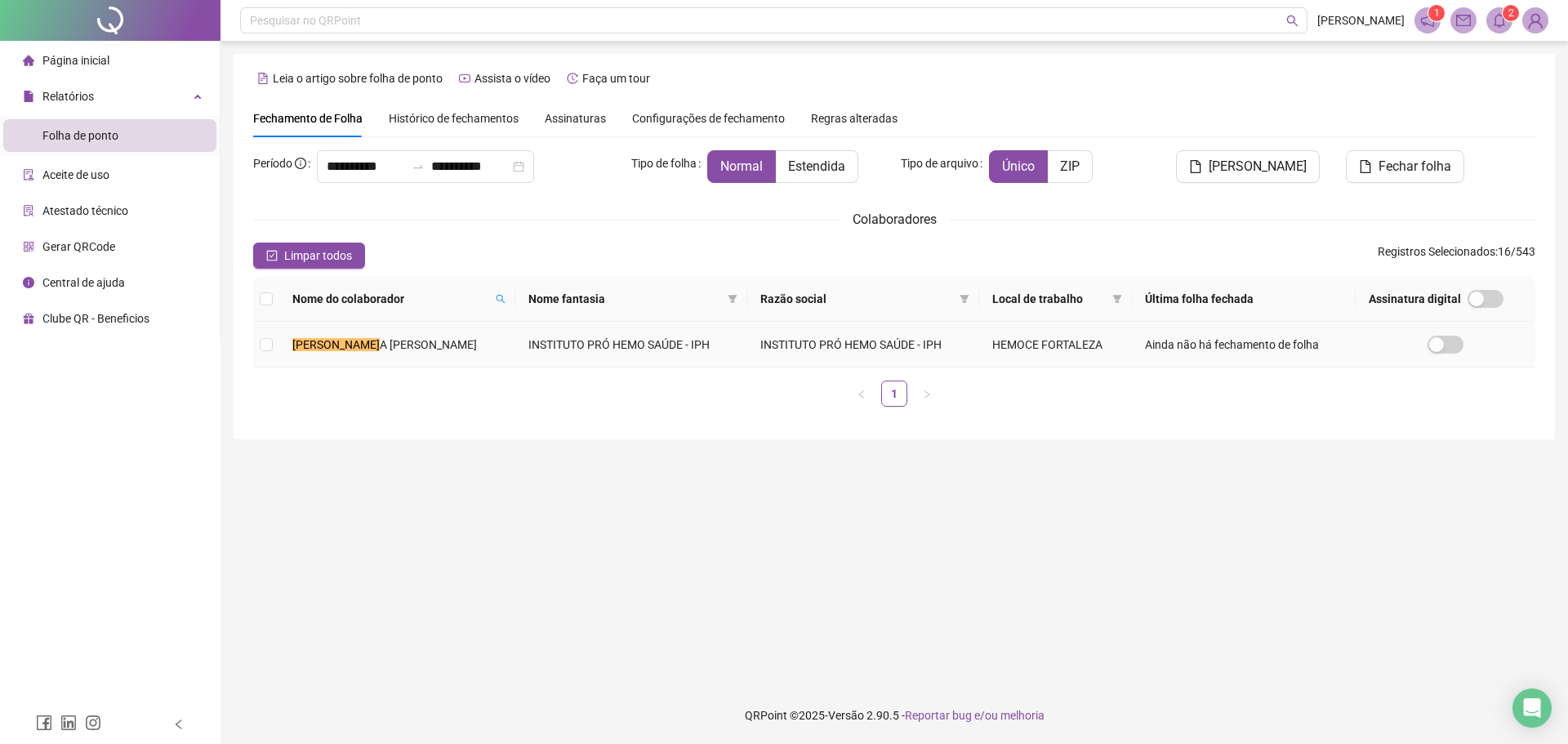
click at [460, 339] on td "[PERSON_NAME]" at bounding box center [396, 344] width 236 height 46
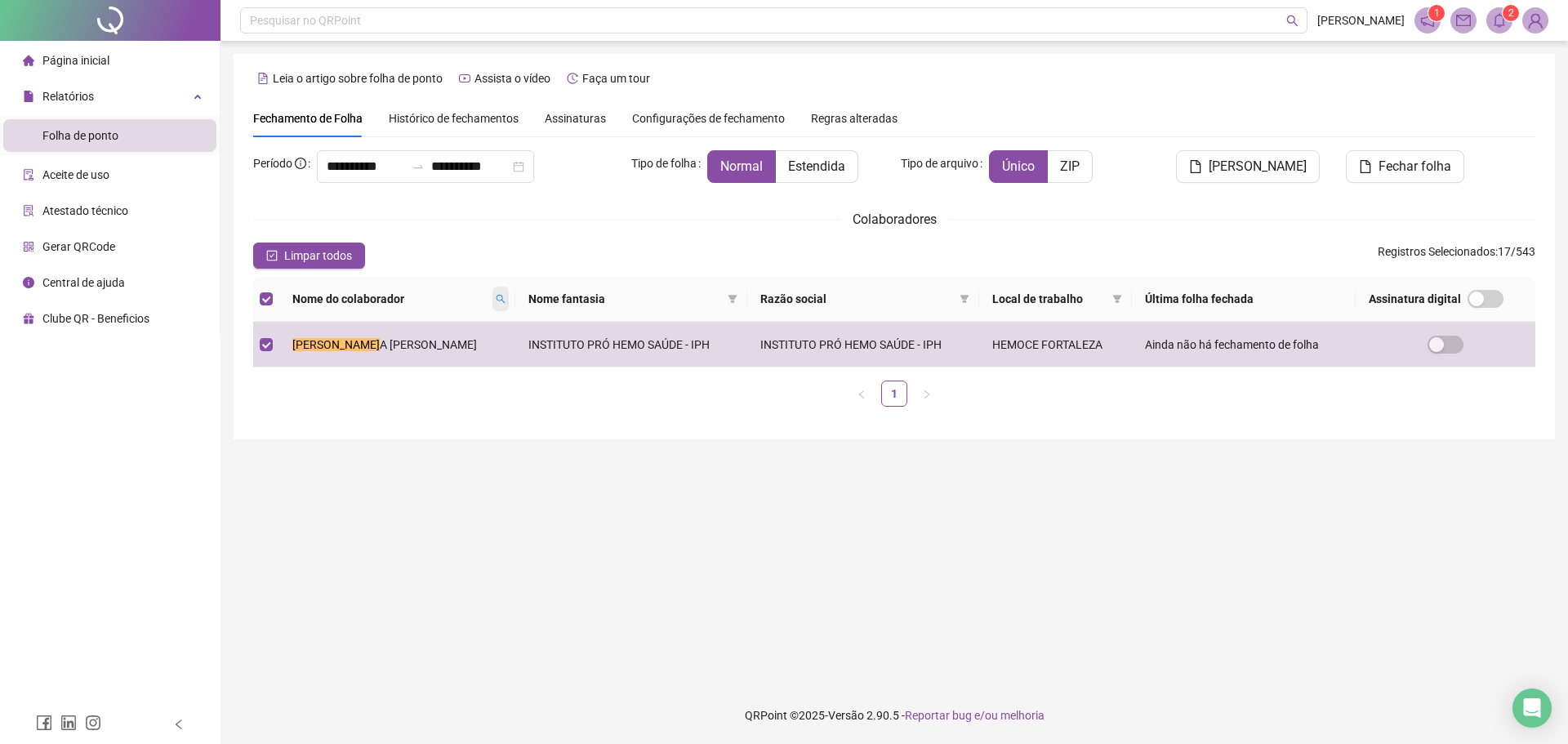
click at [496, 300] on icon "search" at bounding box center [500, 299] width 10 height 10
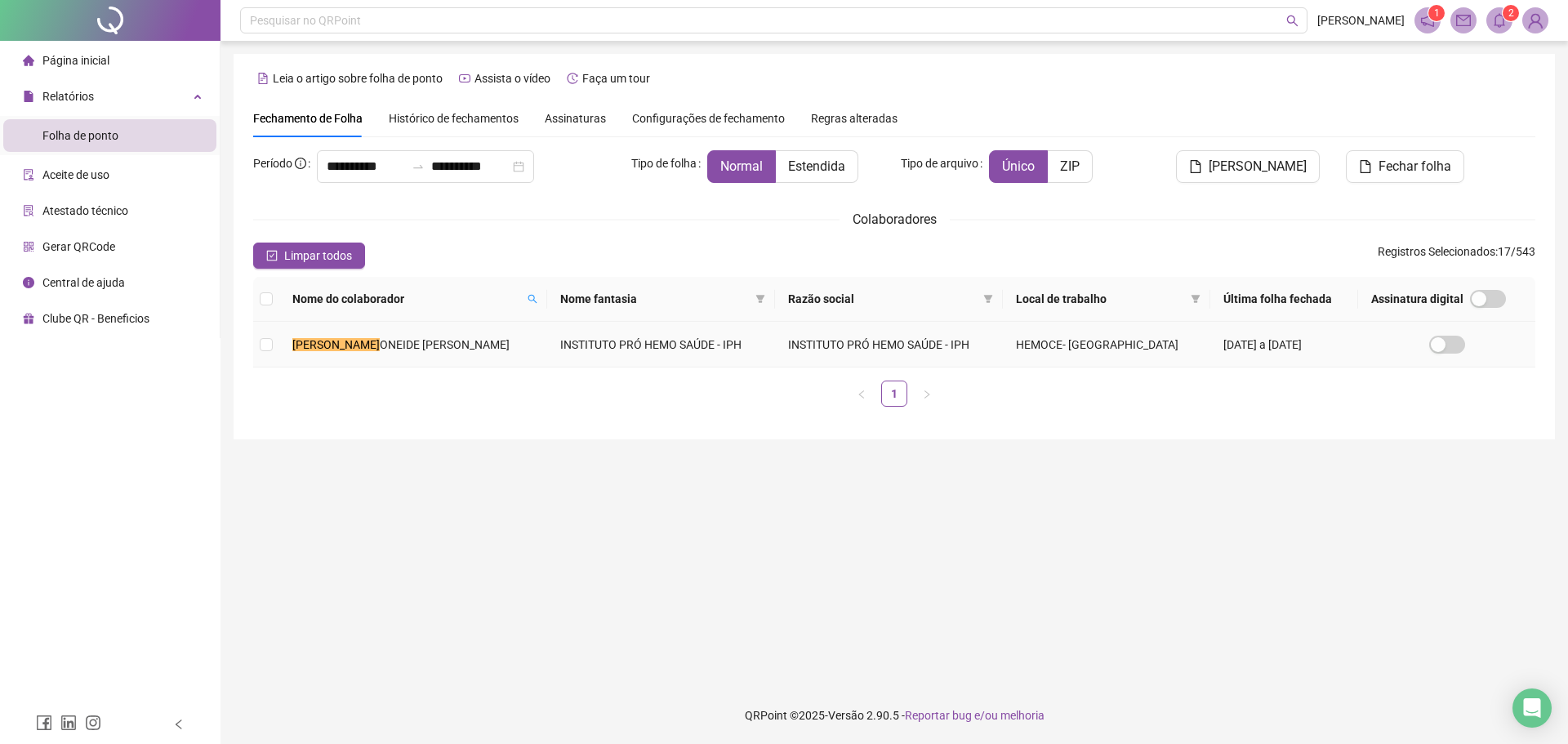
click at [426, 347] on span "ONEIDE [PERSON_NAME]" at bounding box center [445, 345] width 130 height 13
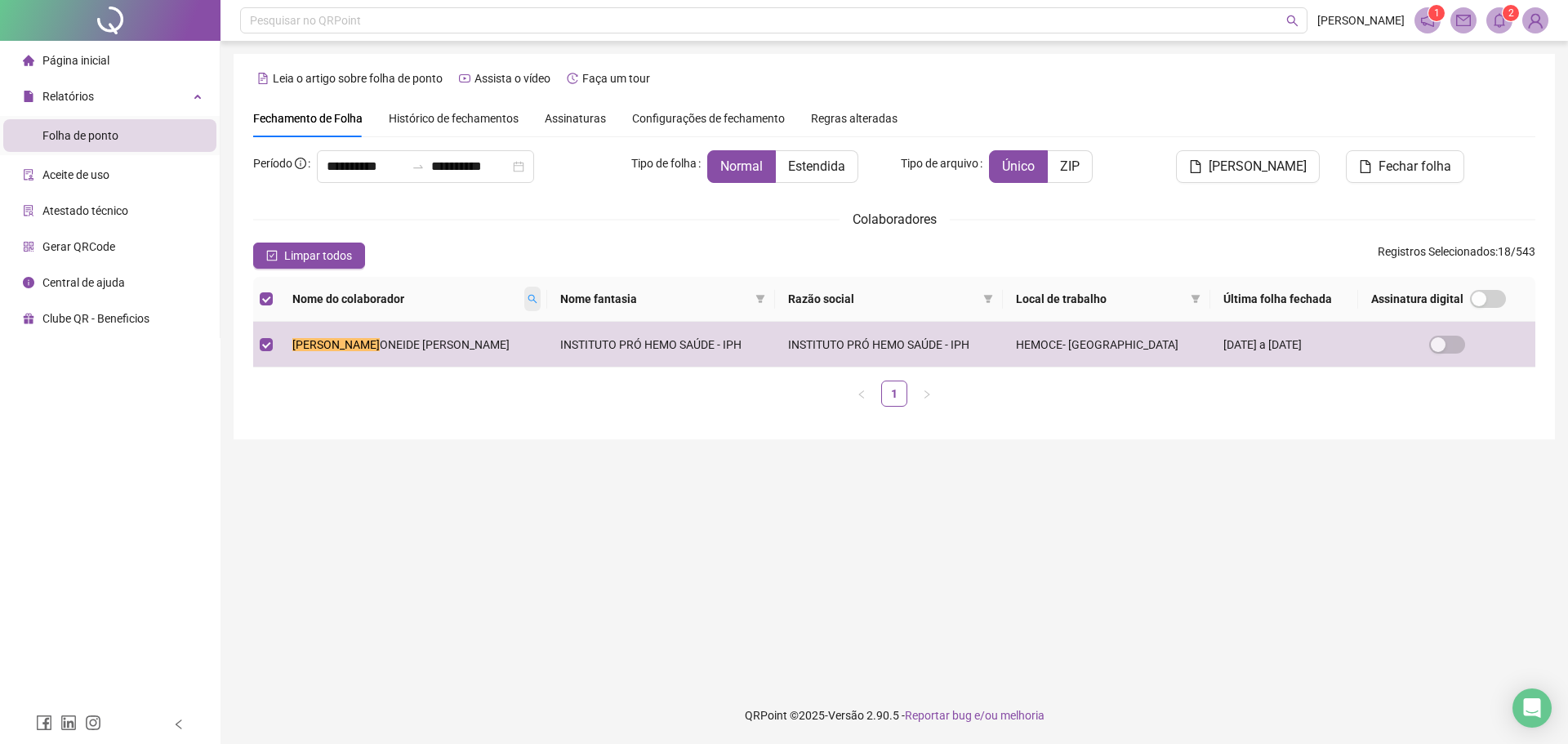
click at [524, 297] on span at bounding box center [533, 299] width 16 height 24
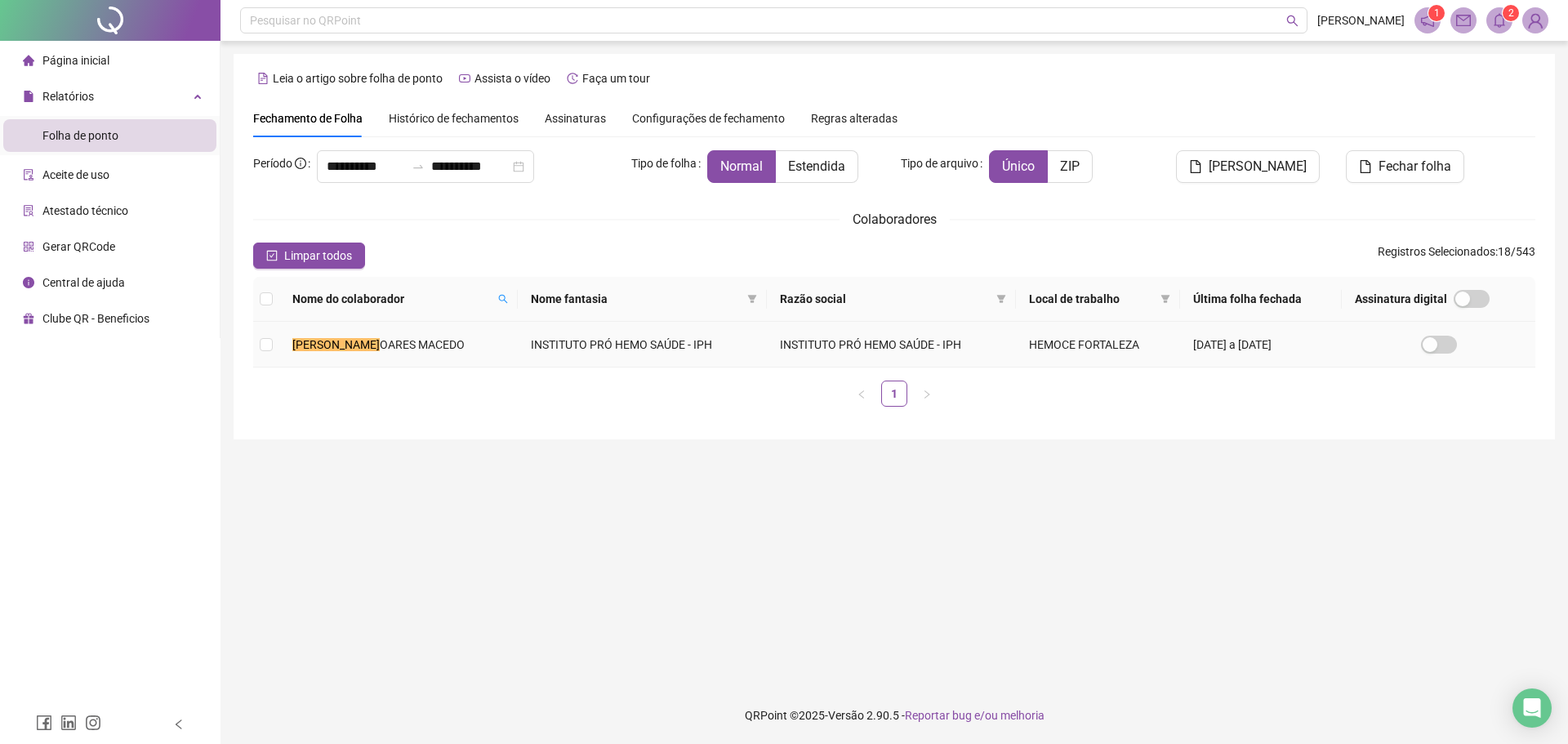
click at [518, 326] on td "INSTITUTO PRÓ HEMO SAÚDE - IPH" at bounding box center [643, 344] width 249 height 46
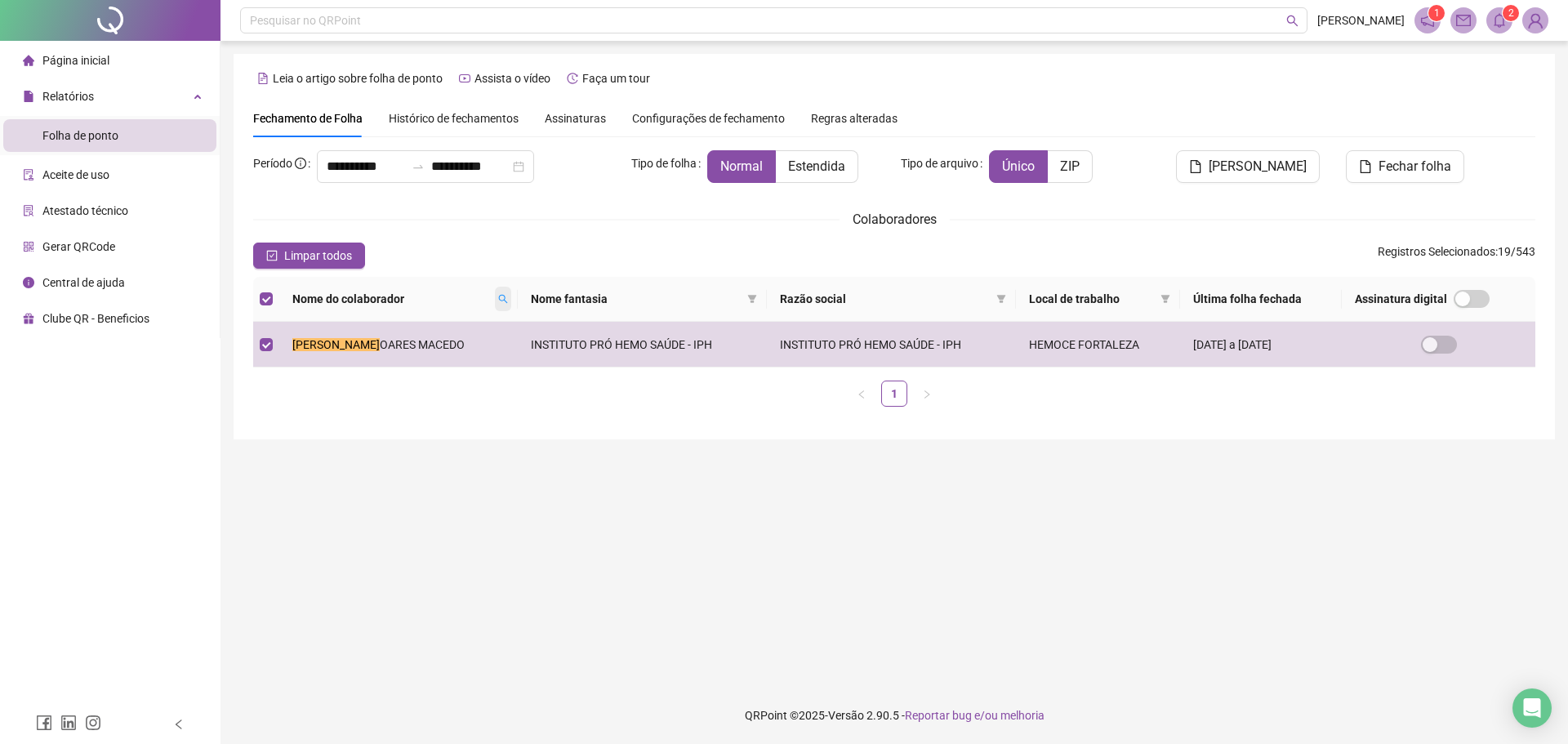
click at [495, 293] on span at bounding box center [503, 299] width 16 height 24
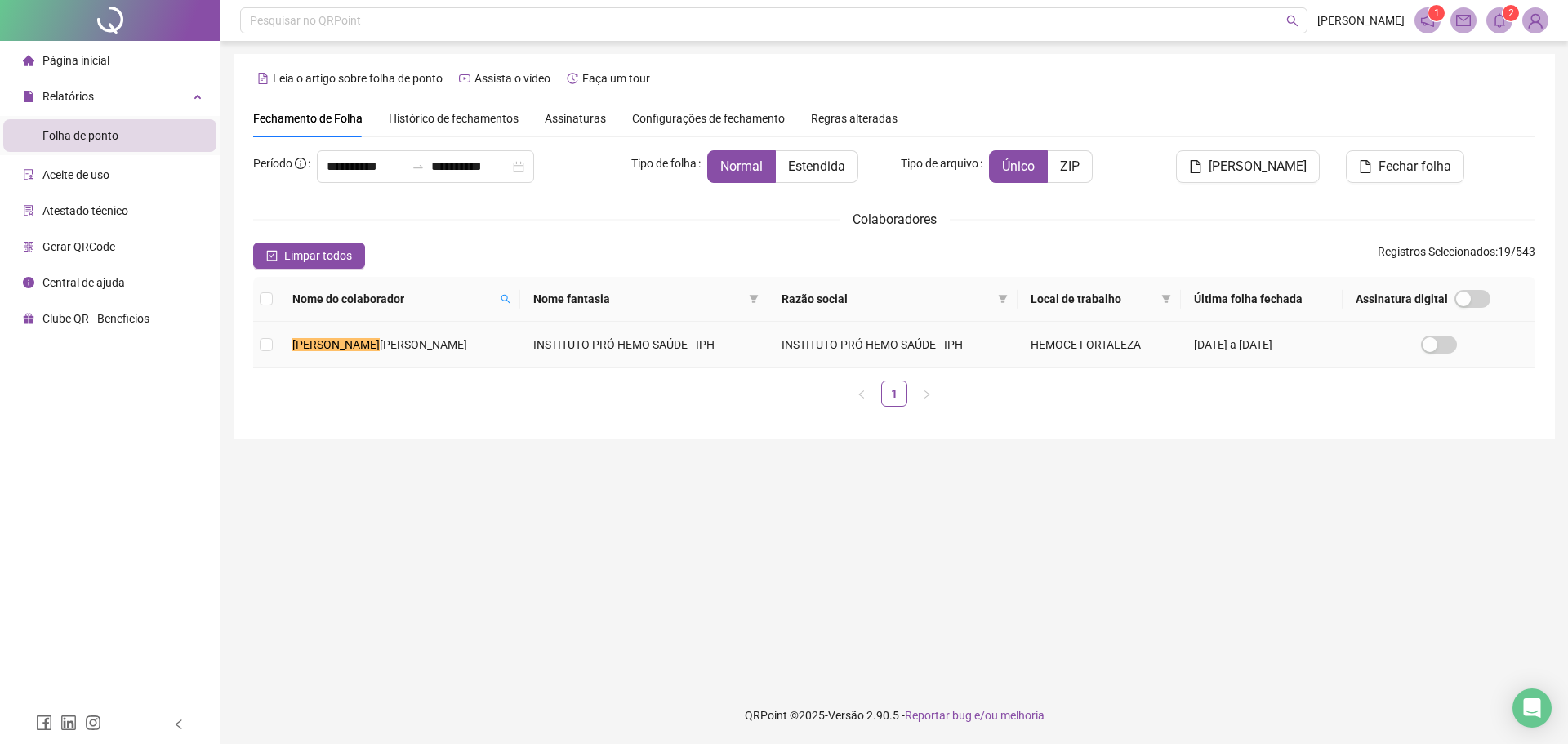
click at [493, 348] on td "[PERSON_NAME] [PERSON_NAME]" at bounding box center [399, 344] width 241 height 46
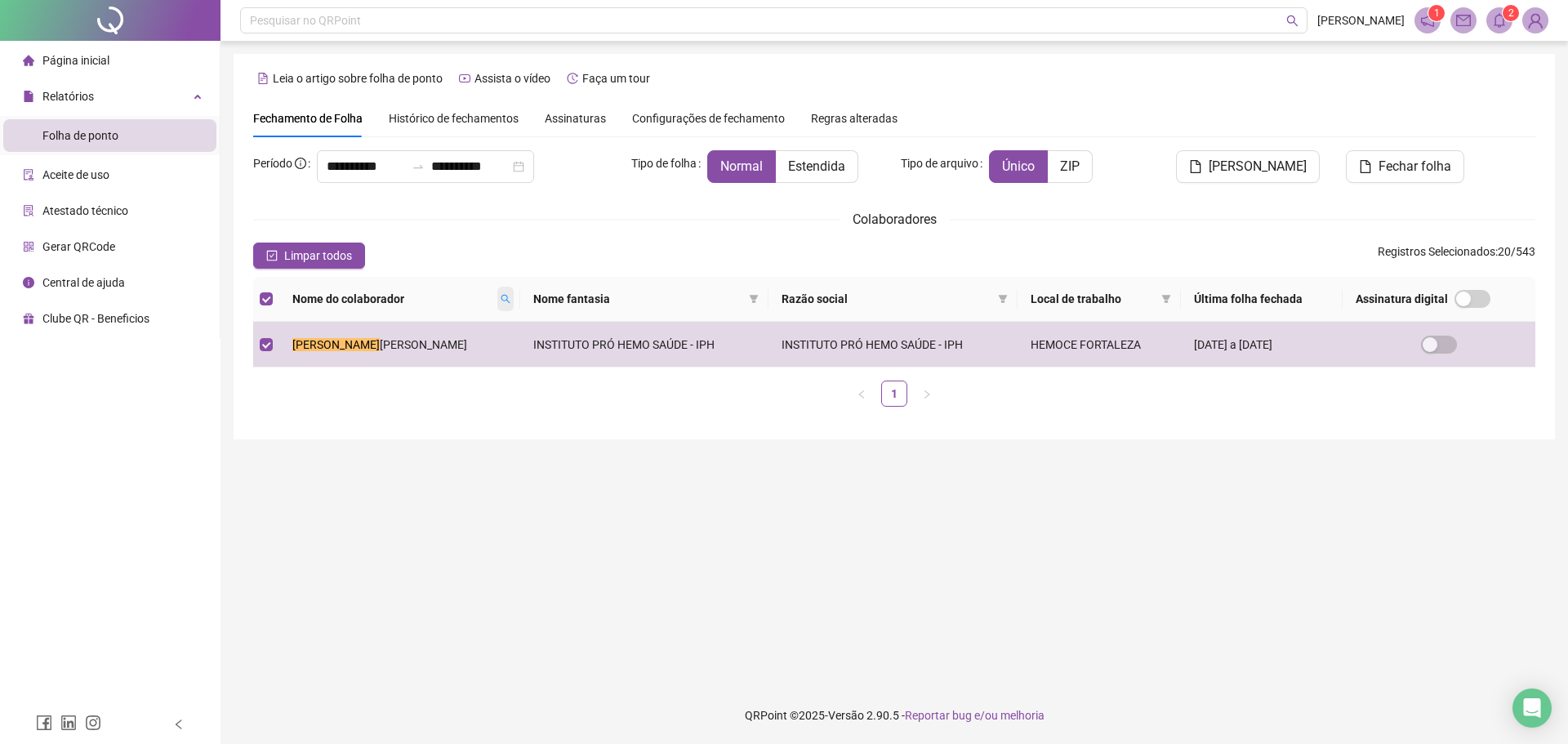
click at [510, 302] on icon "search" at bounding box center [506, 299] width 10 height 10
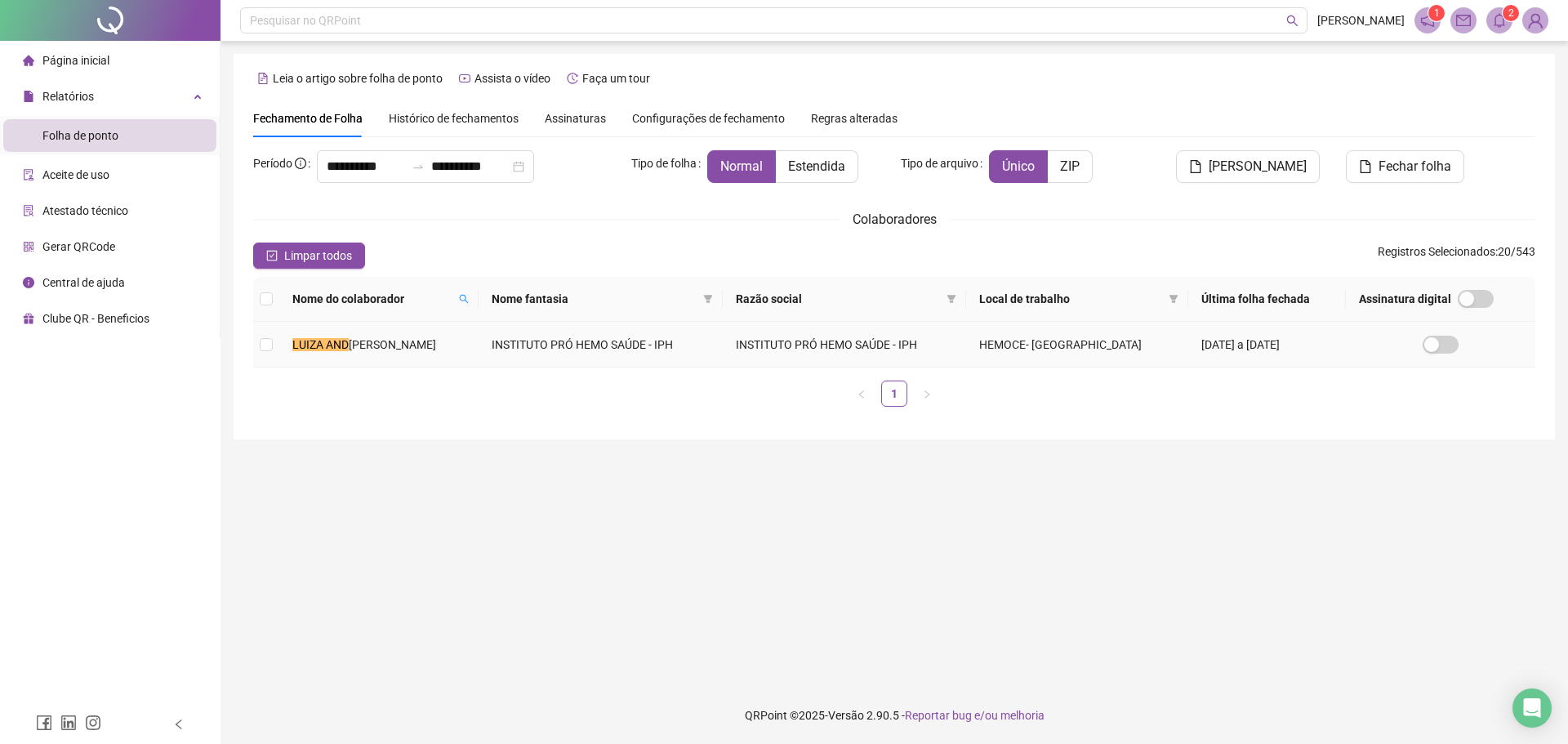
click at [521, 339] on td "INSTITUTO PRÓ HEMO SAÚDE - IPH" at bounding box center [600, 344] width 244 height 46
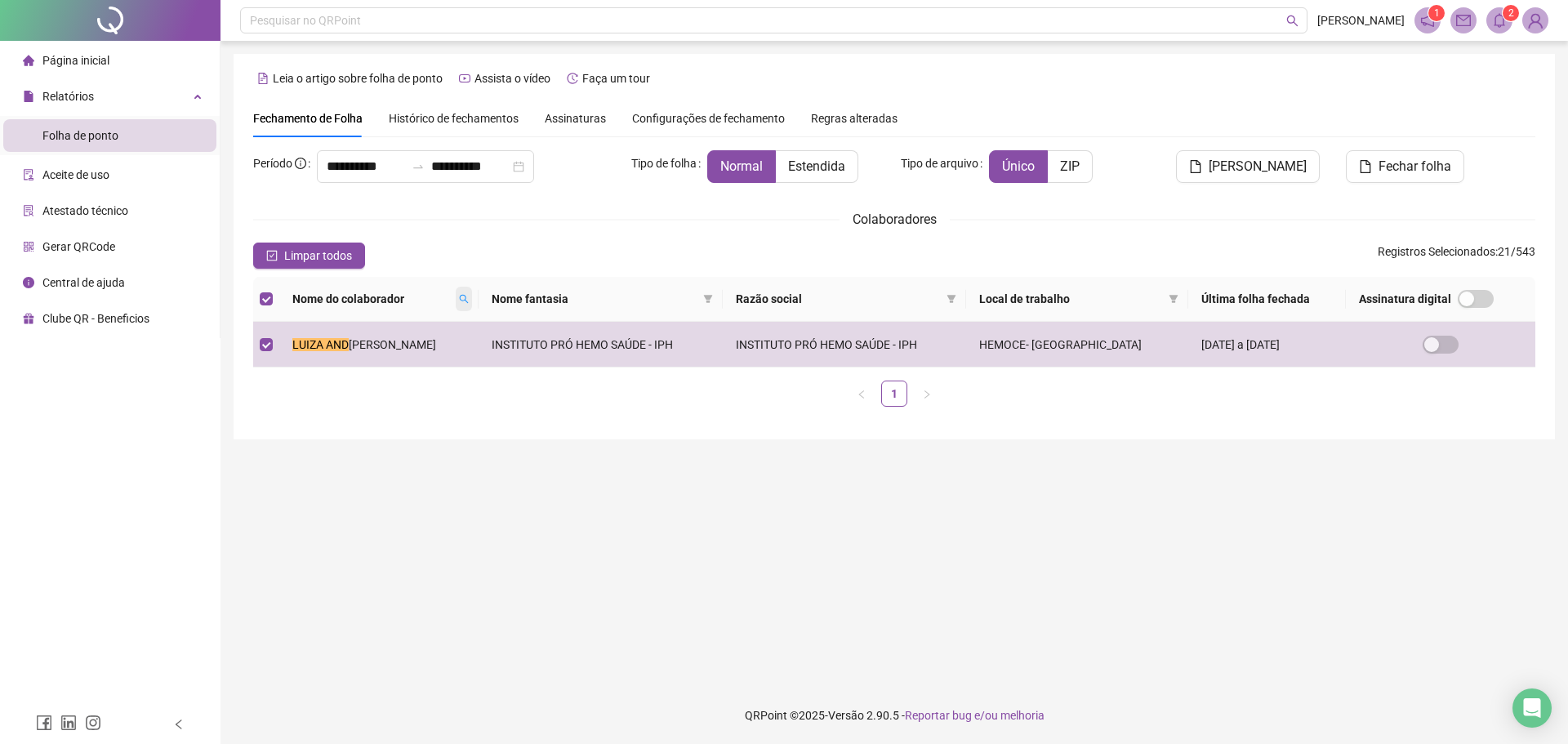
click at [469, 297] on icon "search" at bounding box center [463, 299] width 10 height 10
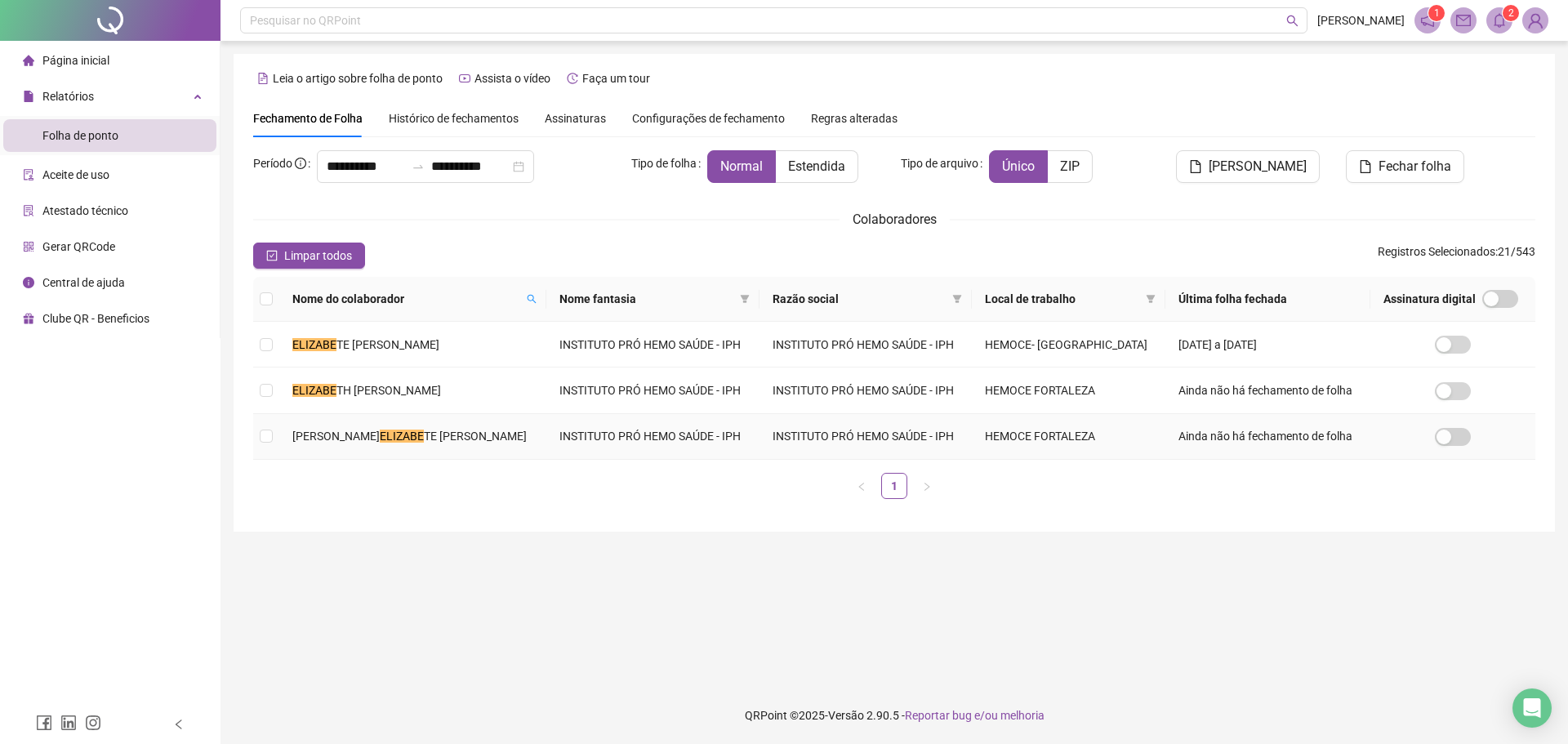
click at [423, 433] on span "TE [PERSON_NAME]" at bounding box center [475, 436] width 103 height 13
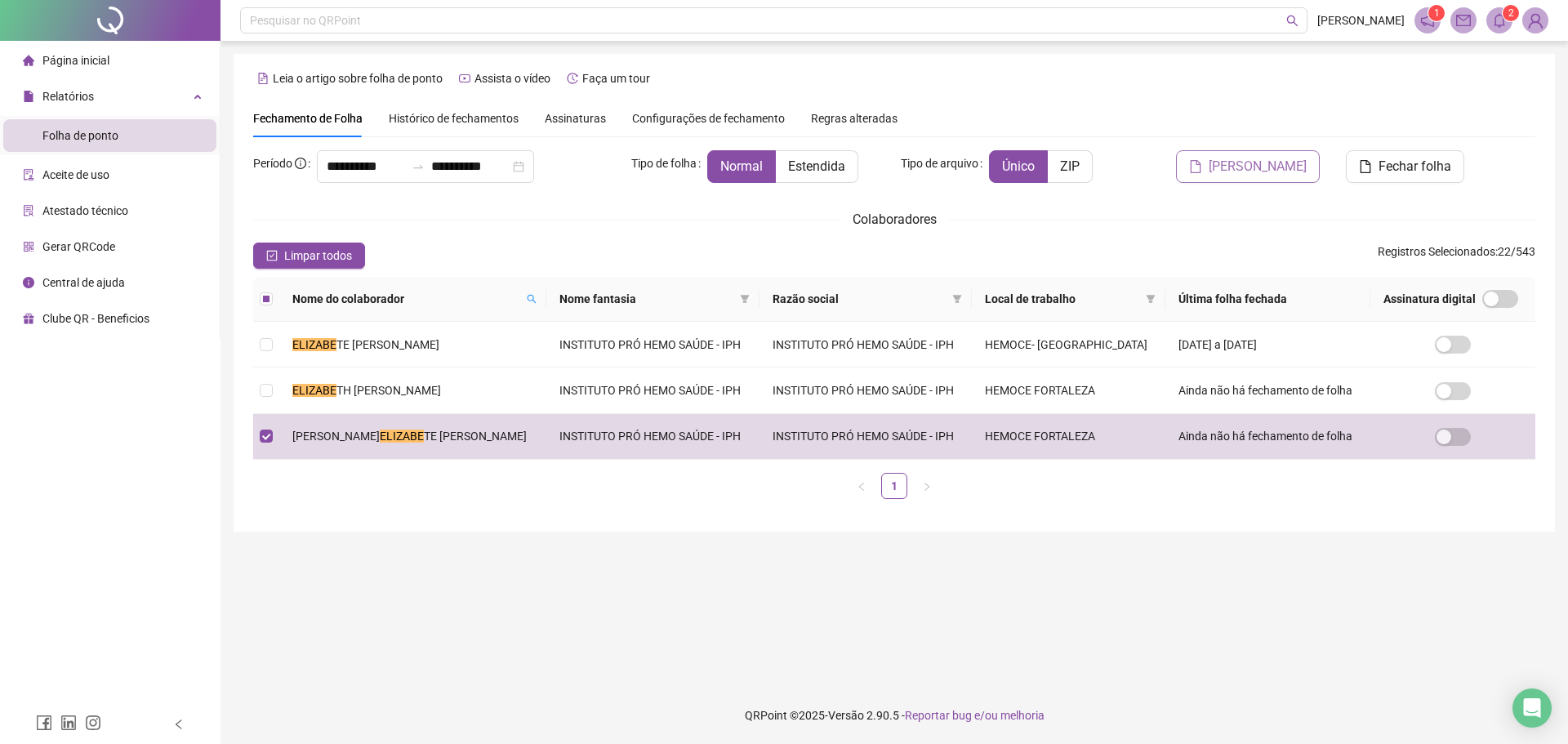
click at [1246, 172] on span "[PERSON_NAME]" at bounding box center [1257, 167] width 98 height 20
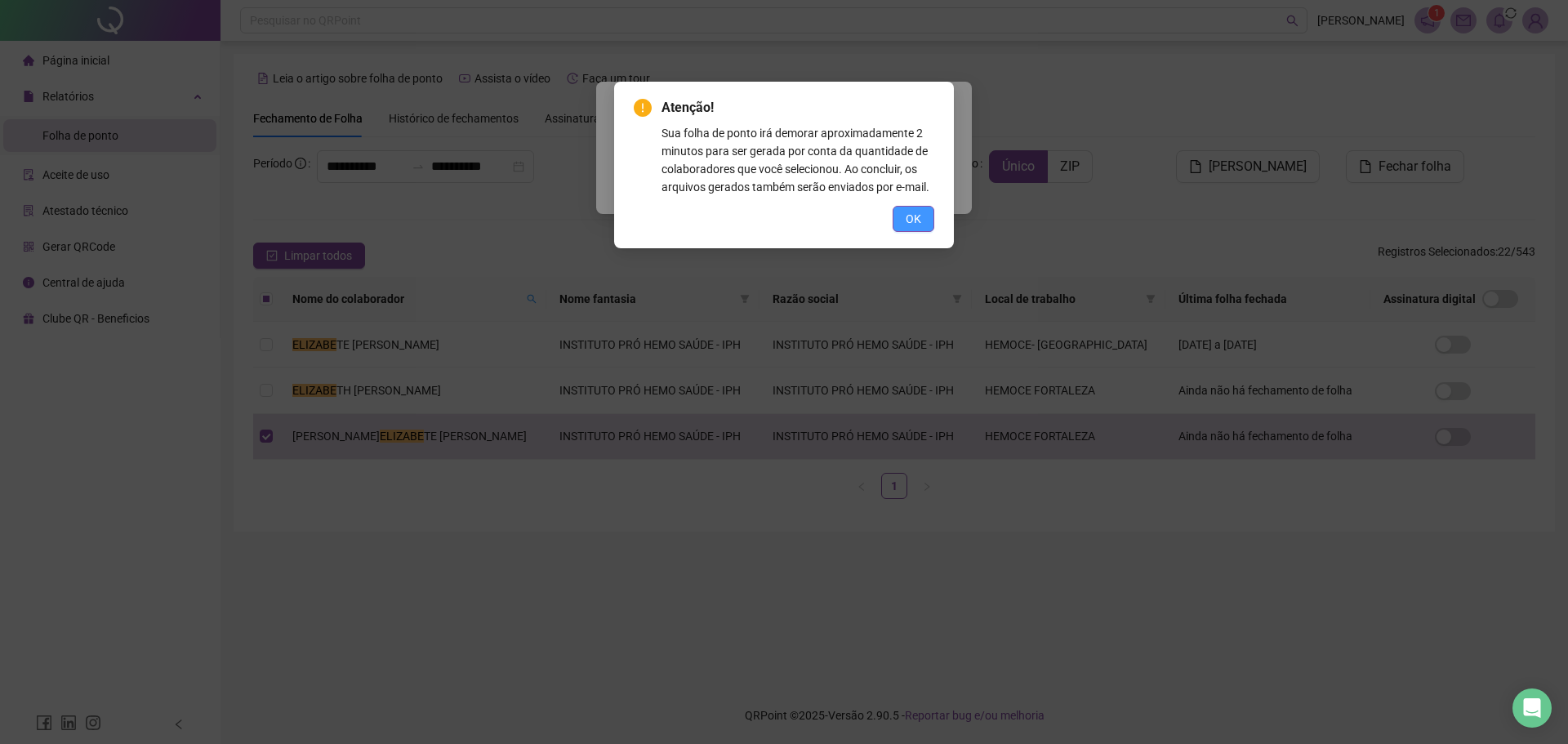
click at [932, 211] on button "OK" at bounding box center [914, 219] width 42 height 26
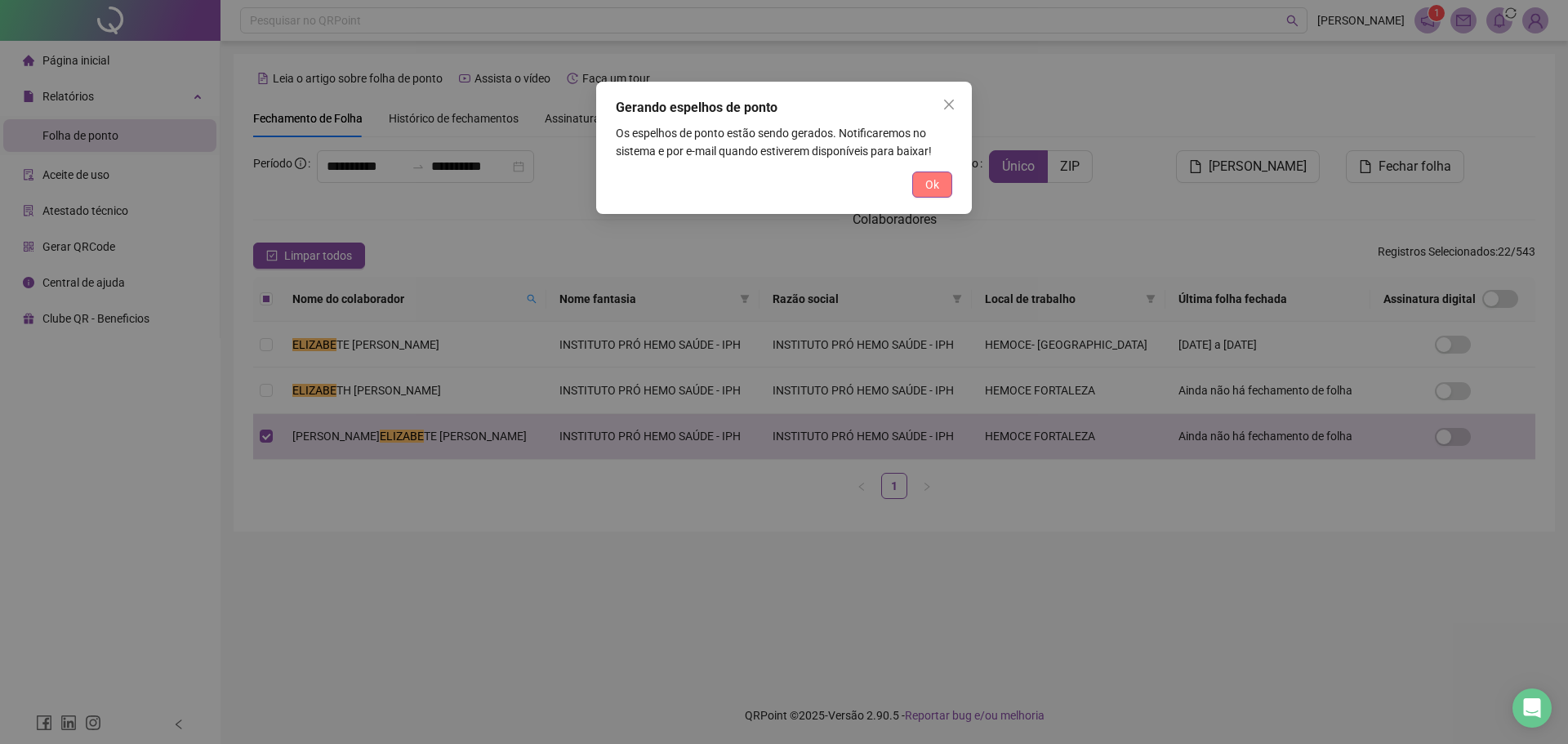
click at [940, 190] on button "Ok" at bounding box center [932, 184] width 40 height 26
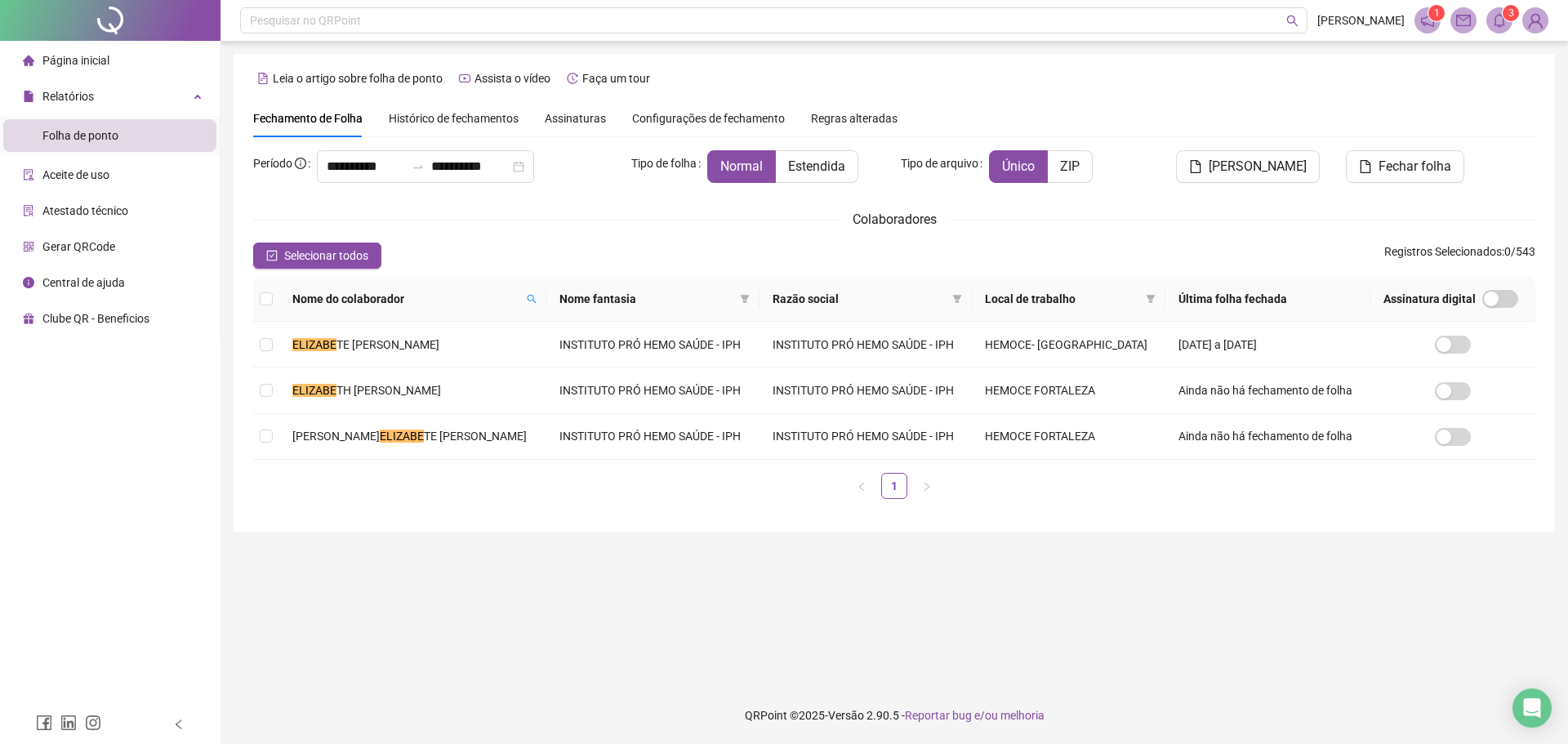
click at [1502, 29] on span at bounding box center [1498, 20] width 26 height 26
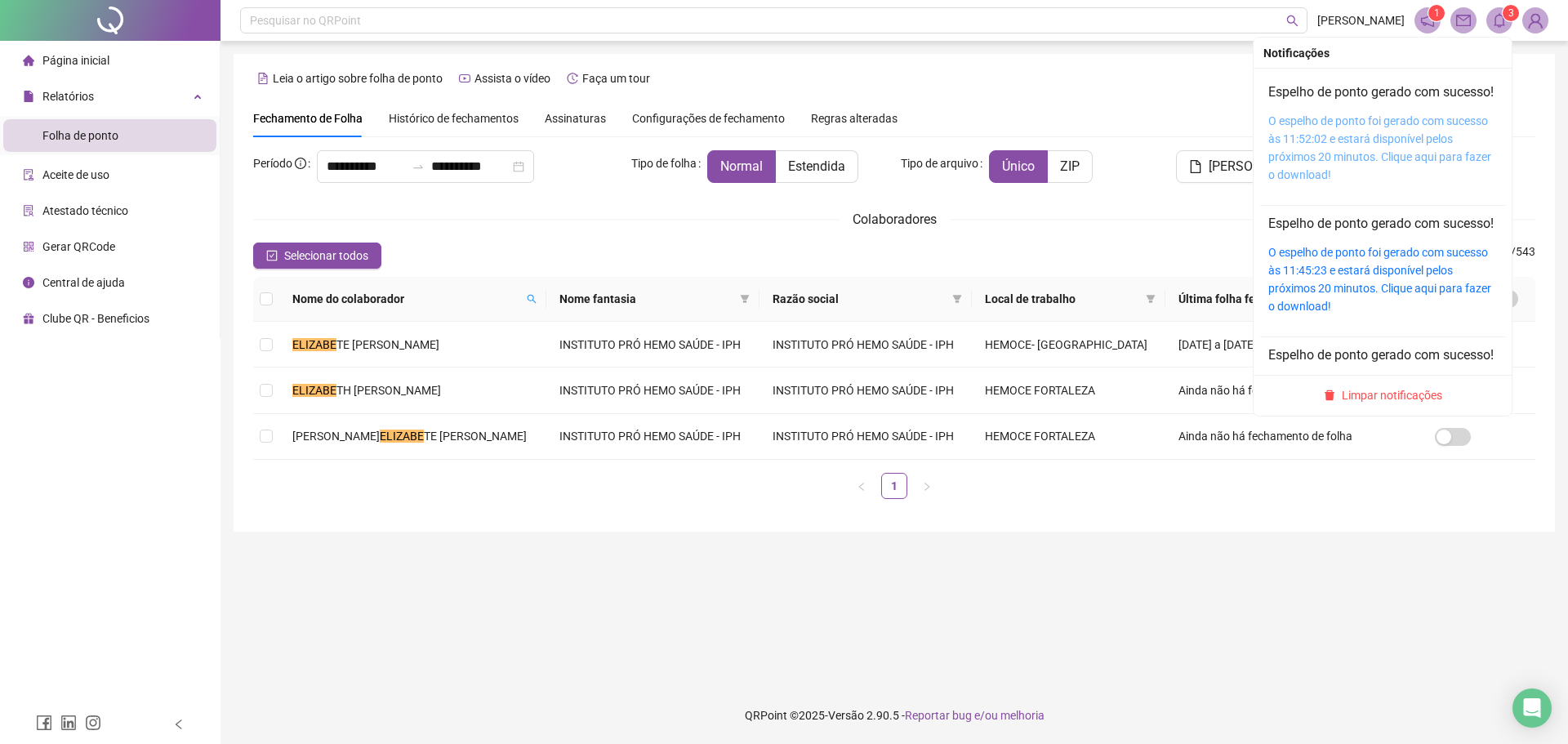
click at [1396, 144] on link "O espelho de ponto foi gerado com sucesso às 11:52:02 e estará disponível pelos…" at bounding box center [1379, 148] width 223 height 67
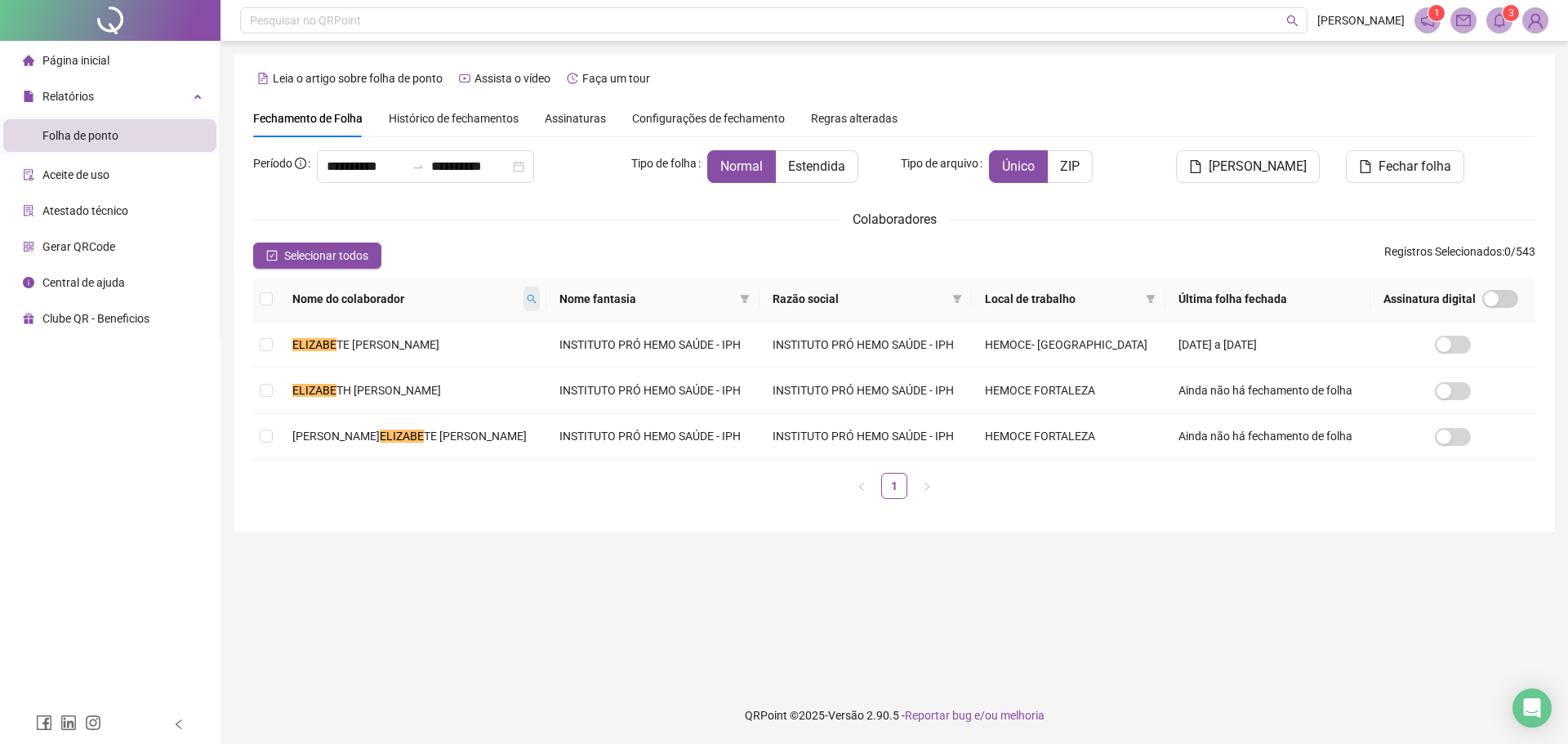
click at [533, 295] on icon "search" at bounding box center [531, 299] width 10 height 10
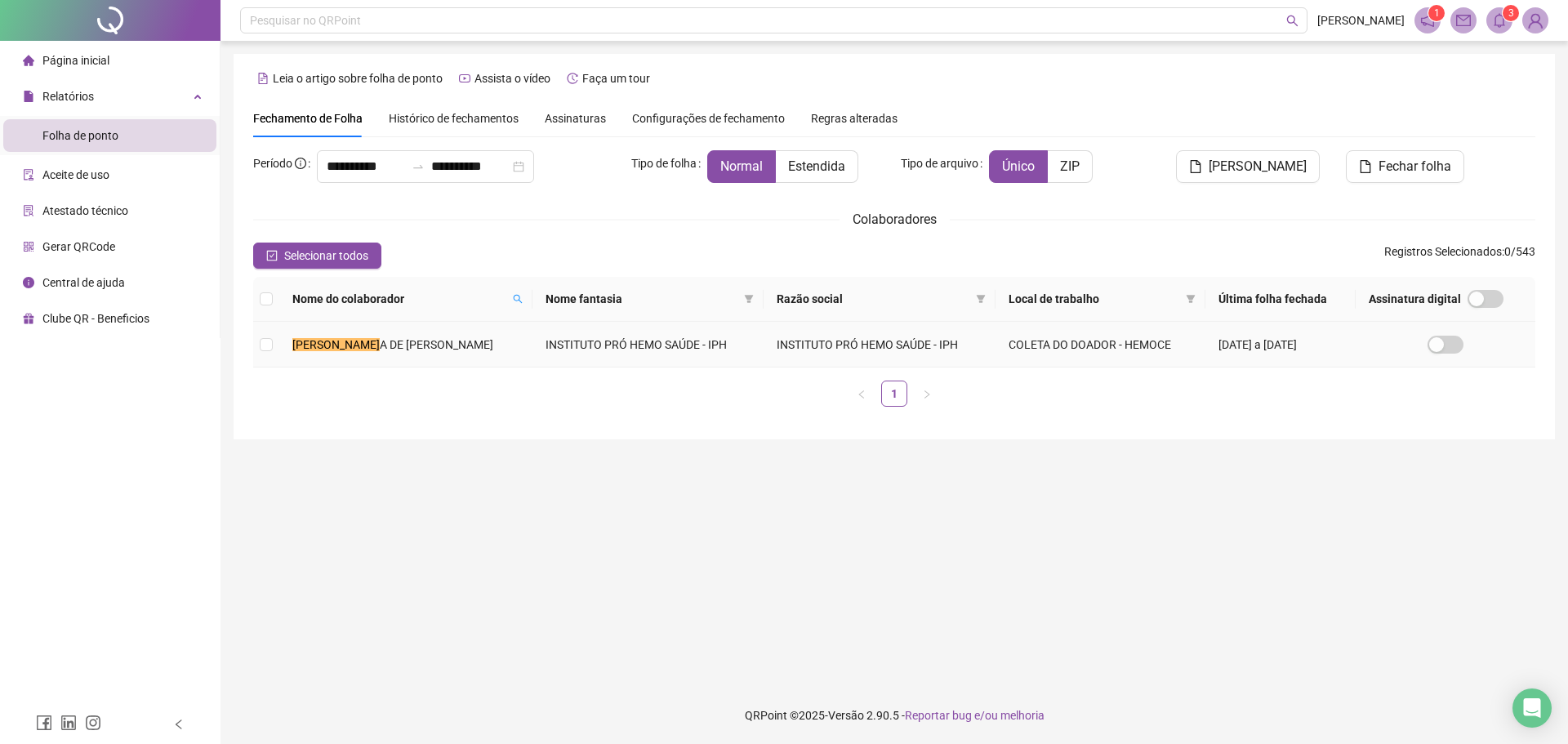
click at [442, 359] on td "[PERSON_NAME] RIT A DE [PERSON_NAME]" at bounding box center [405, 344] width 253 height 46
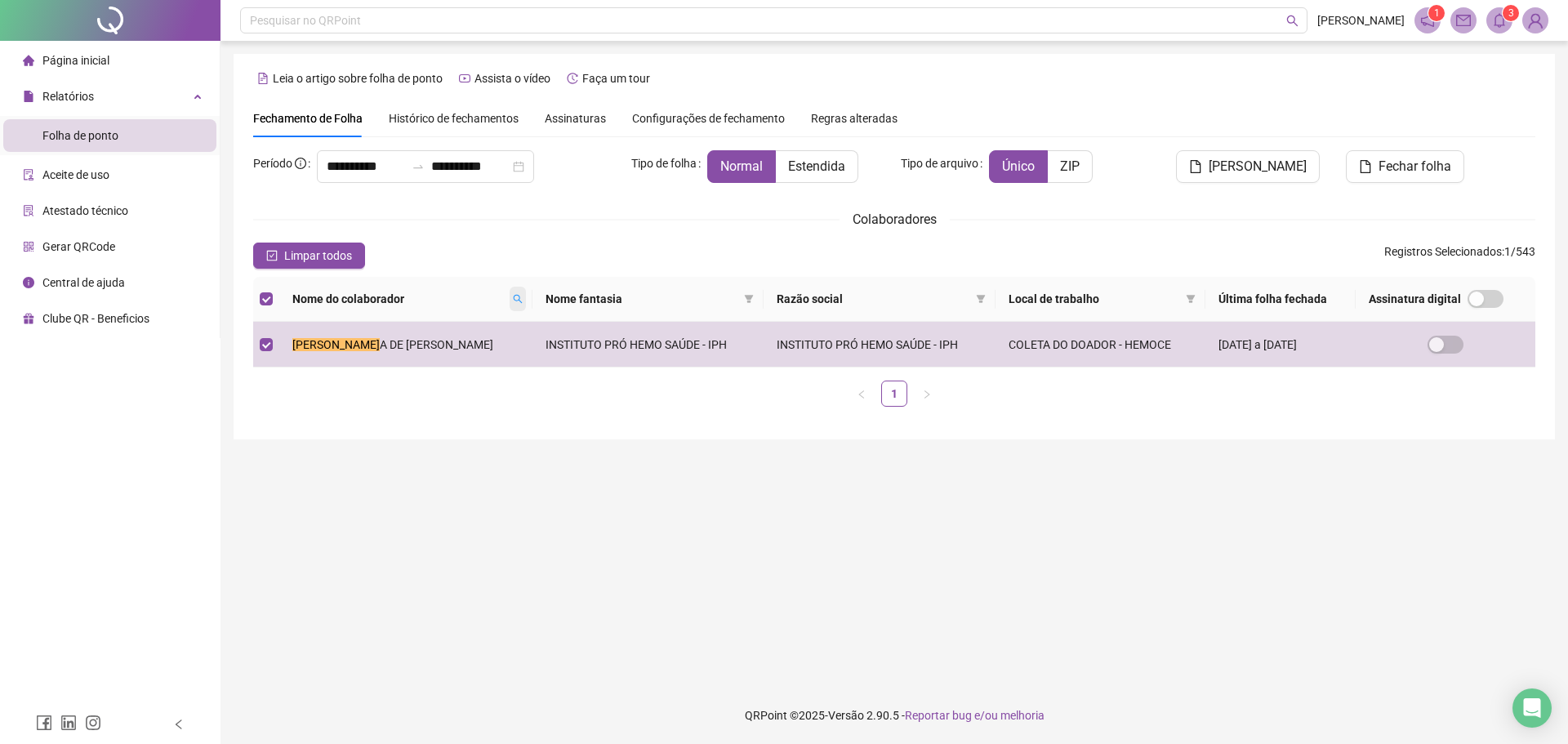
click at [523, 295] on icon "search" at bounding box center [517, 299] width 10 height 10
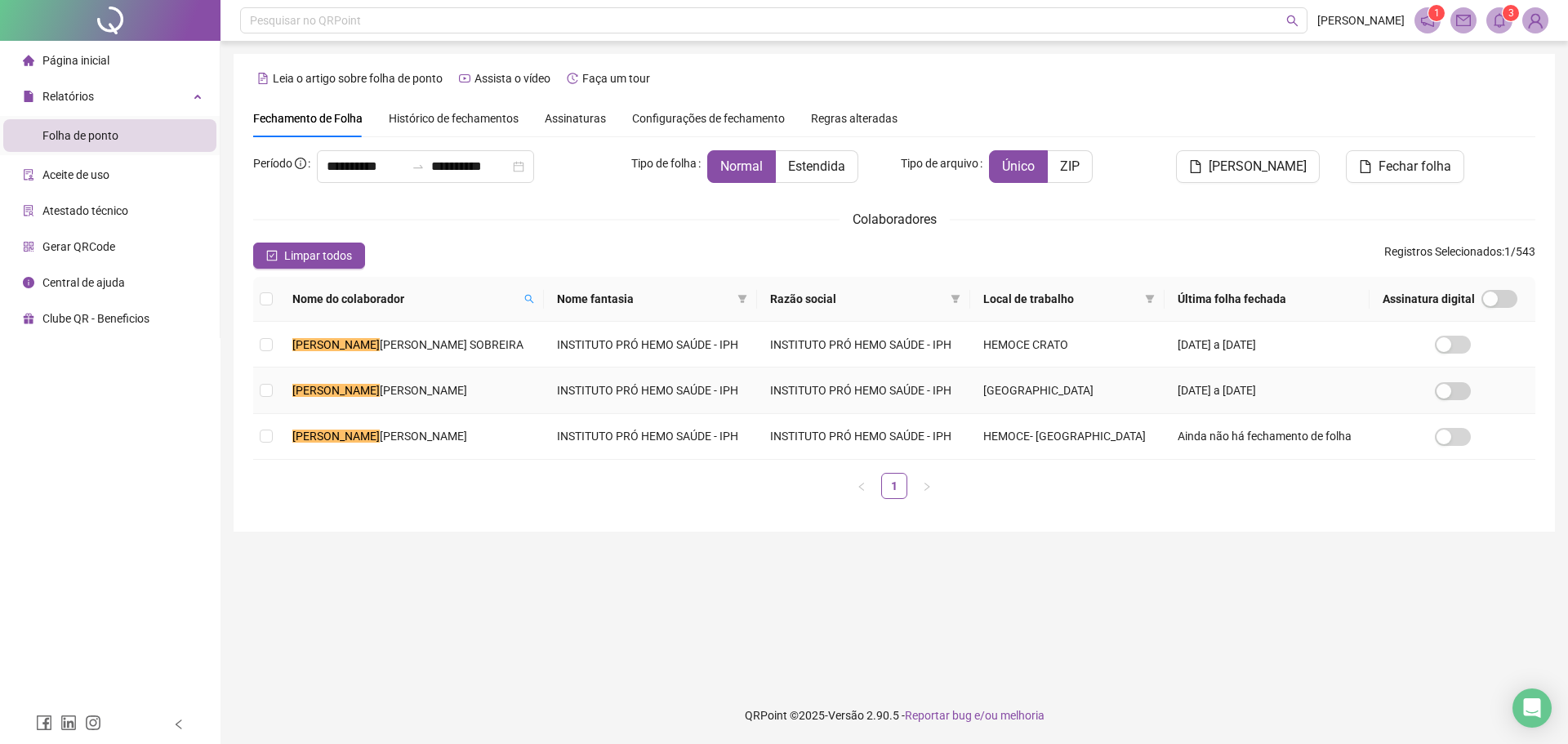
click at [440, 386] on span "[PERSON_NAME]" at bounding box center [423, 390] width 88 height 13
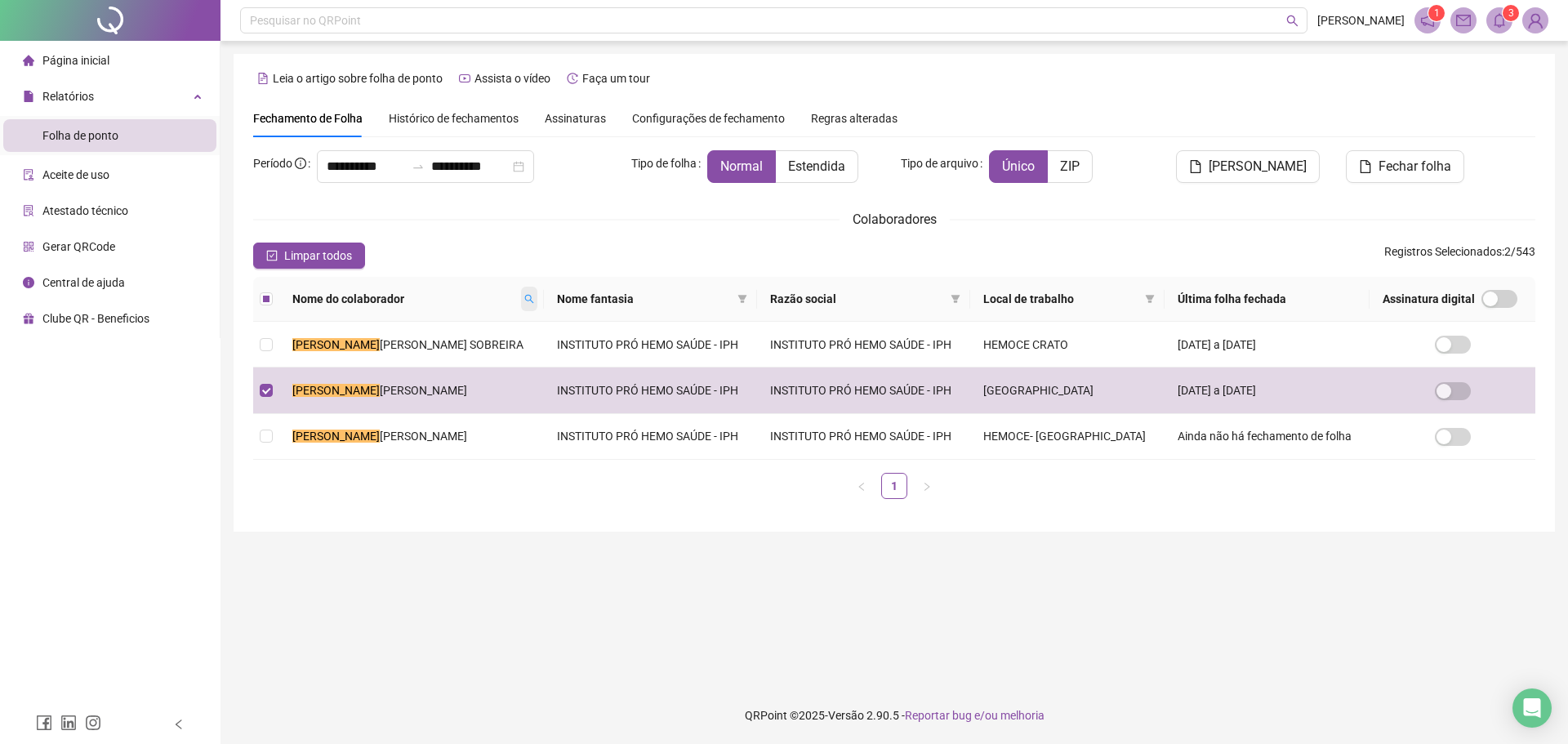
click at [534, 302] on icon "search" at bounding box center [529, 299] width 10 height 10
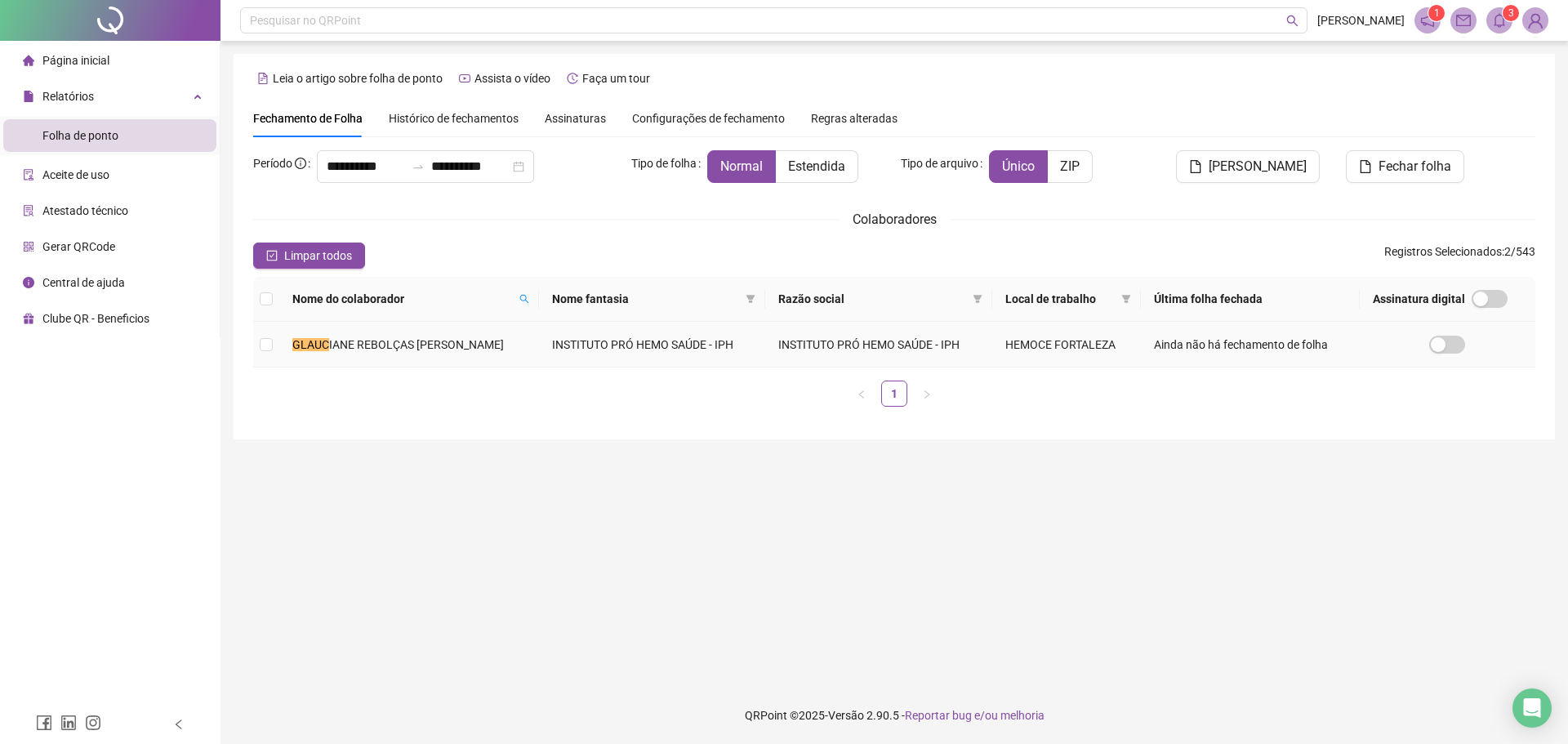
click at [539, 350] on td "INSTITUTO PRÓ HEMO SAÚDE - IPH" at bounding box center [652, 344] width 227 height 46
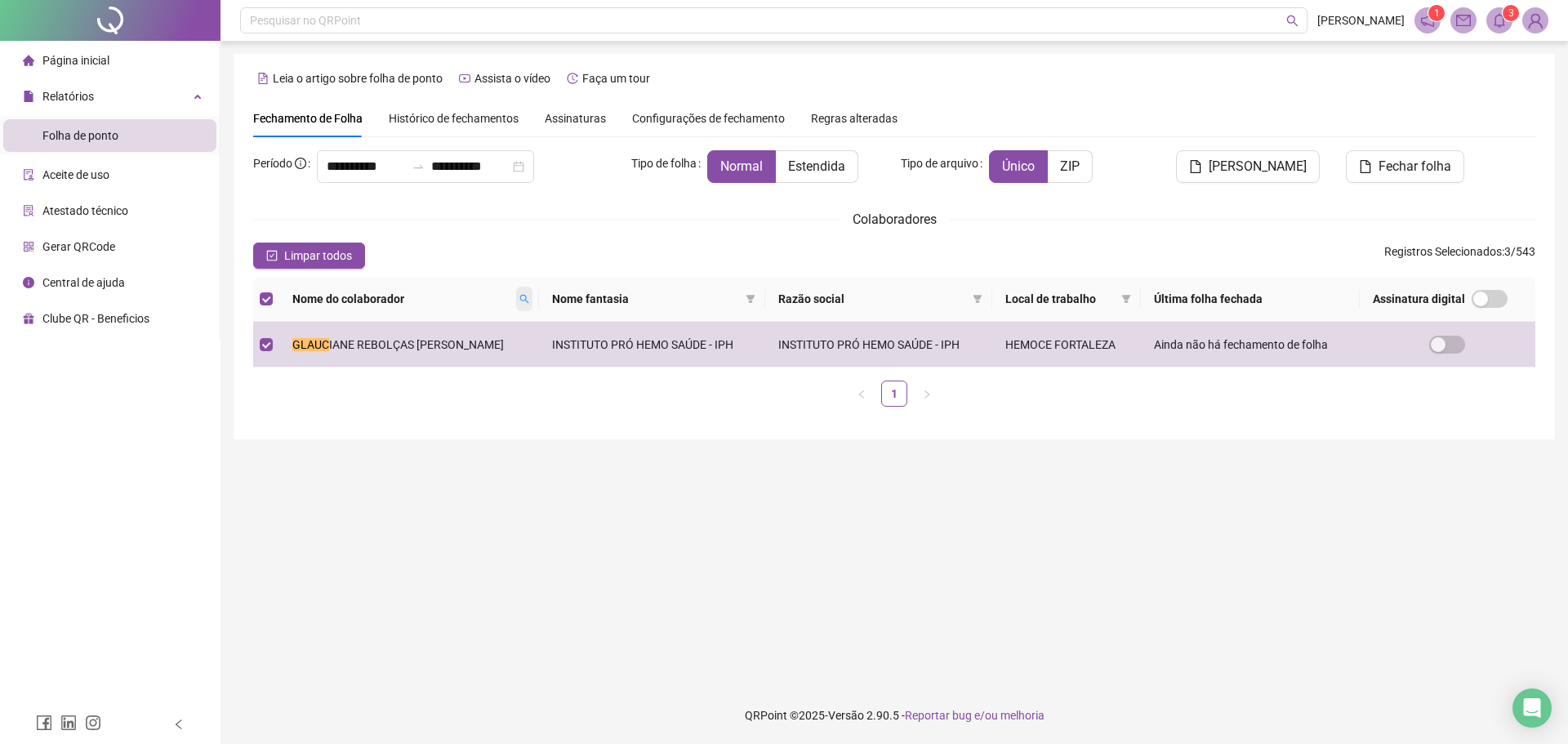
click at [519, 298] on icon "search" at bounding box center [524, 299] width 10 height 10
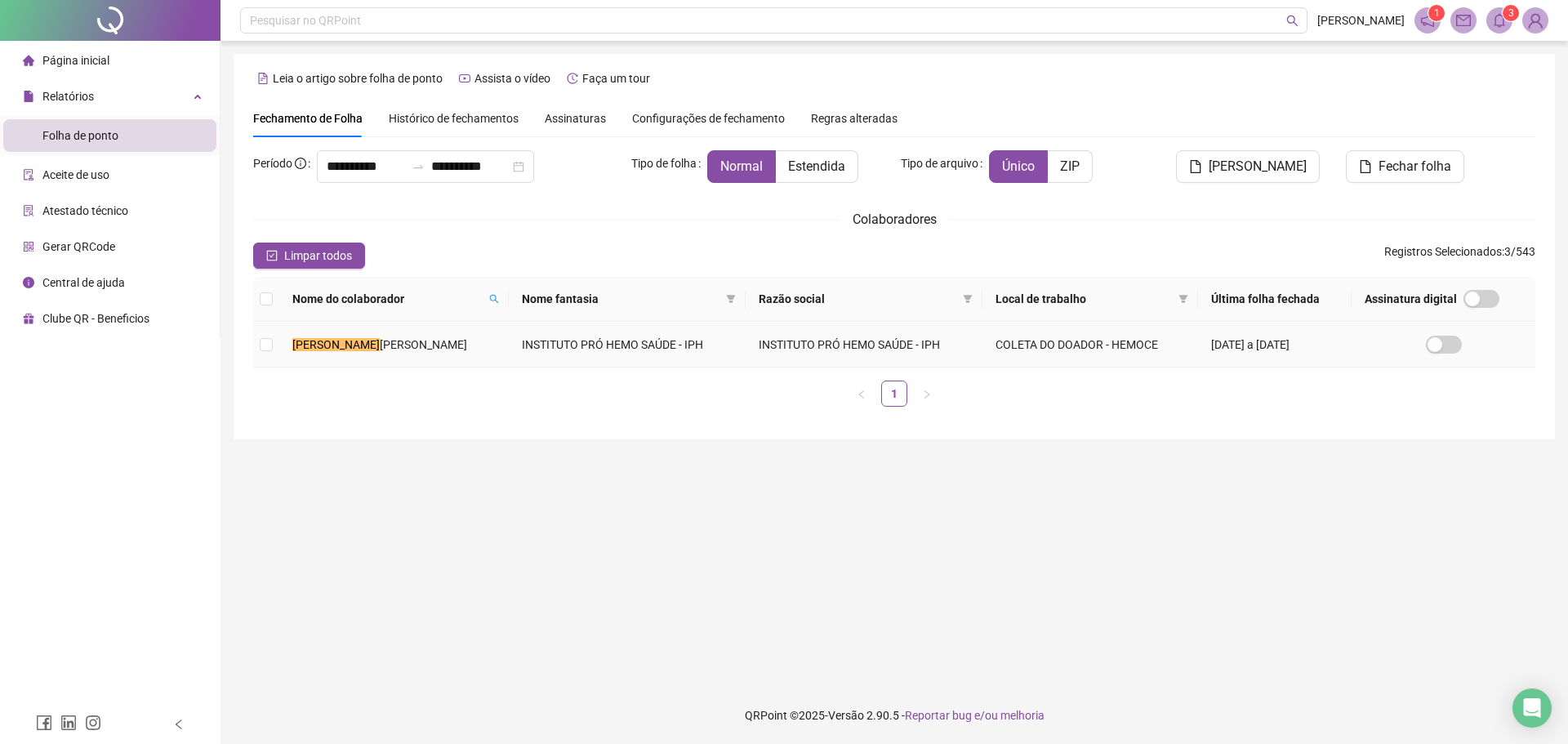
click at [428, 341] on span "[PERSON_NAME]" at bounding box center [423, 345] width 88 height 13
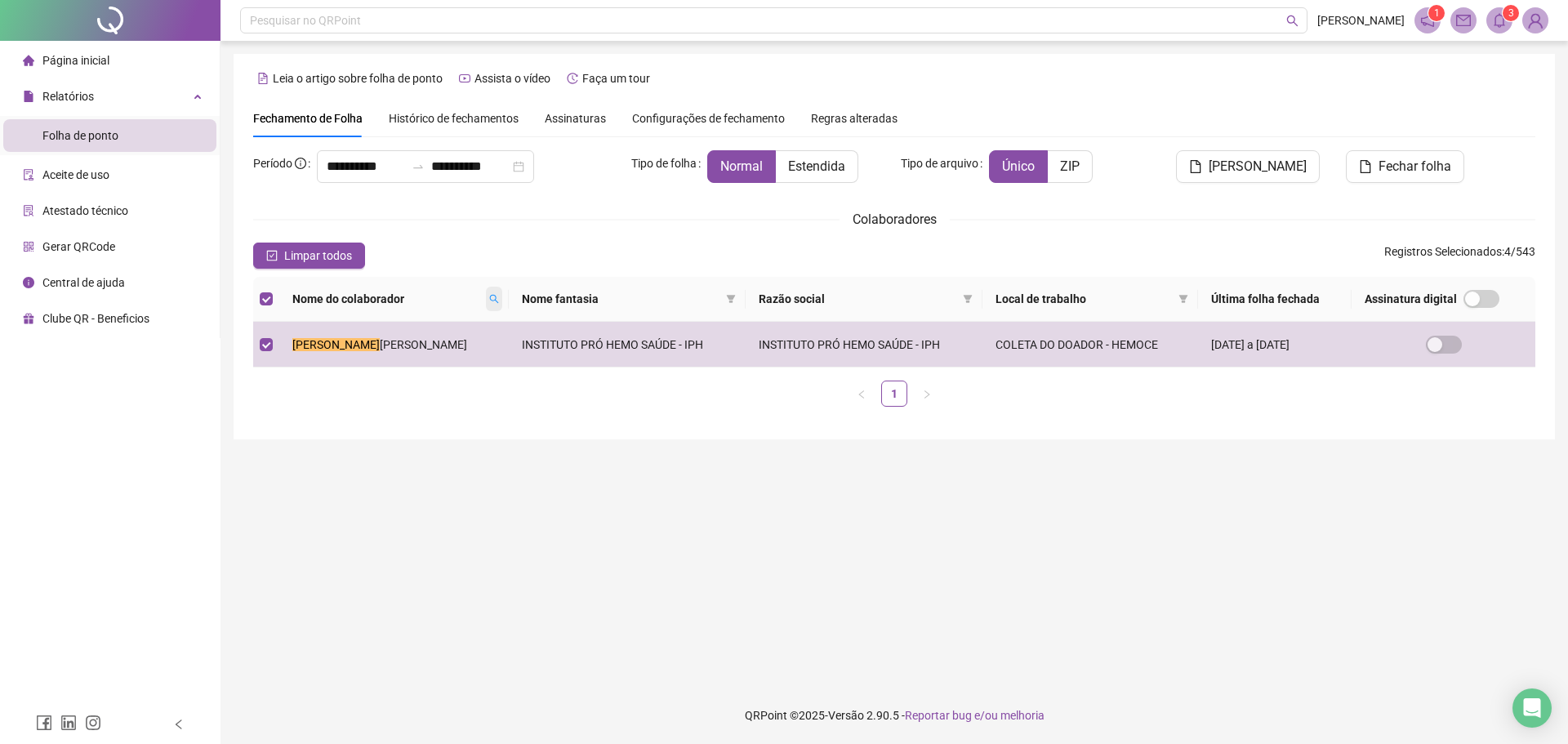
click at [491, 304] on icon "search" at bounding box center [494, 299] width 10 height 10
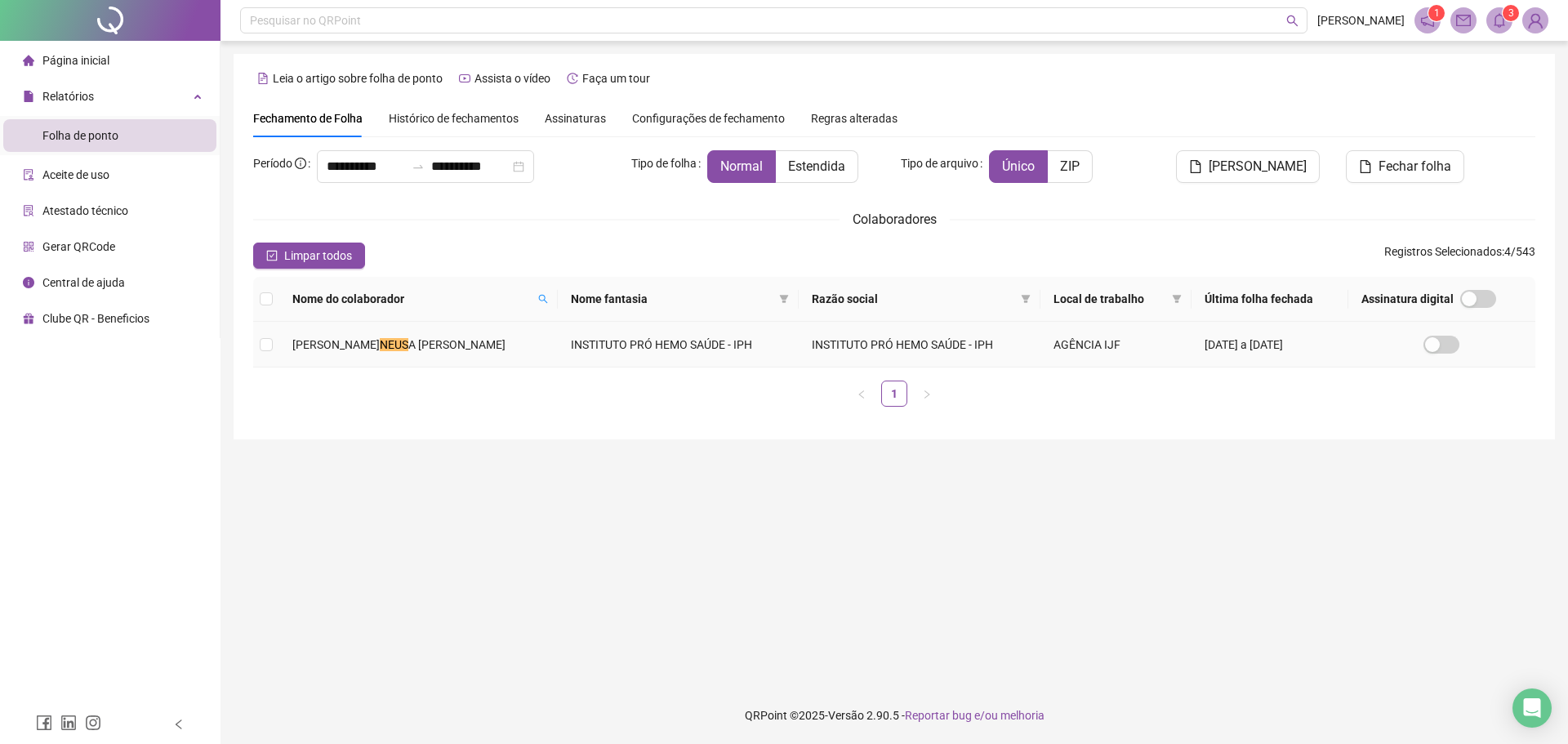
click at [321, 367] on td "[PERSON_NAME] A [PERSON_NAME]" at bounding box center [418, 344] width 278 height 46
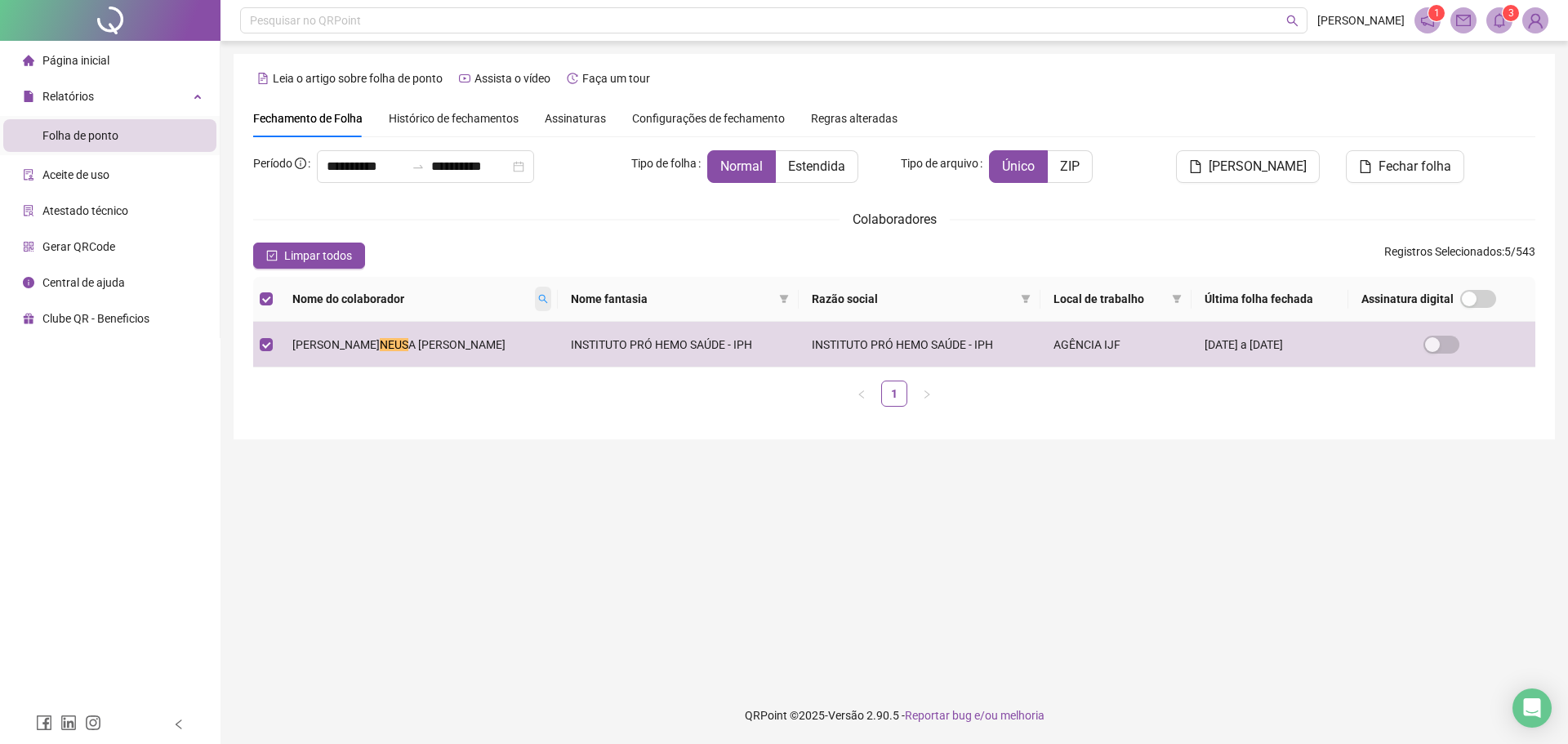
click at [538, 298] on icon "search" at bounding box center [543, 299] width 10 height 10
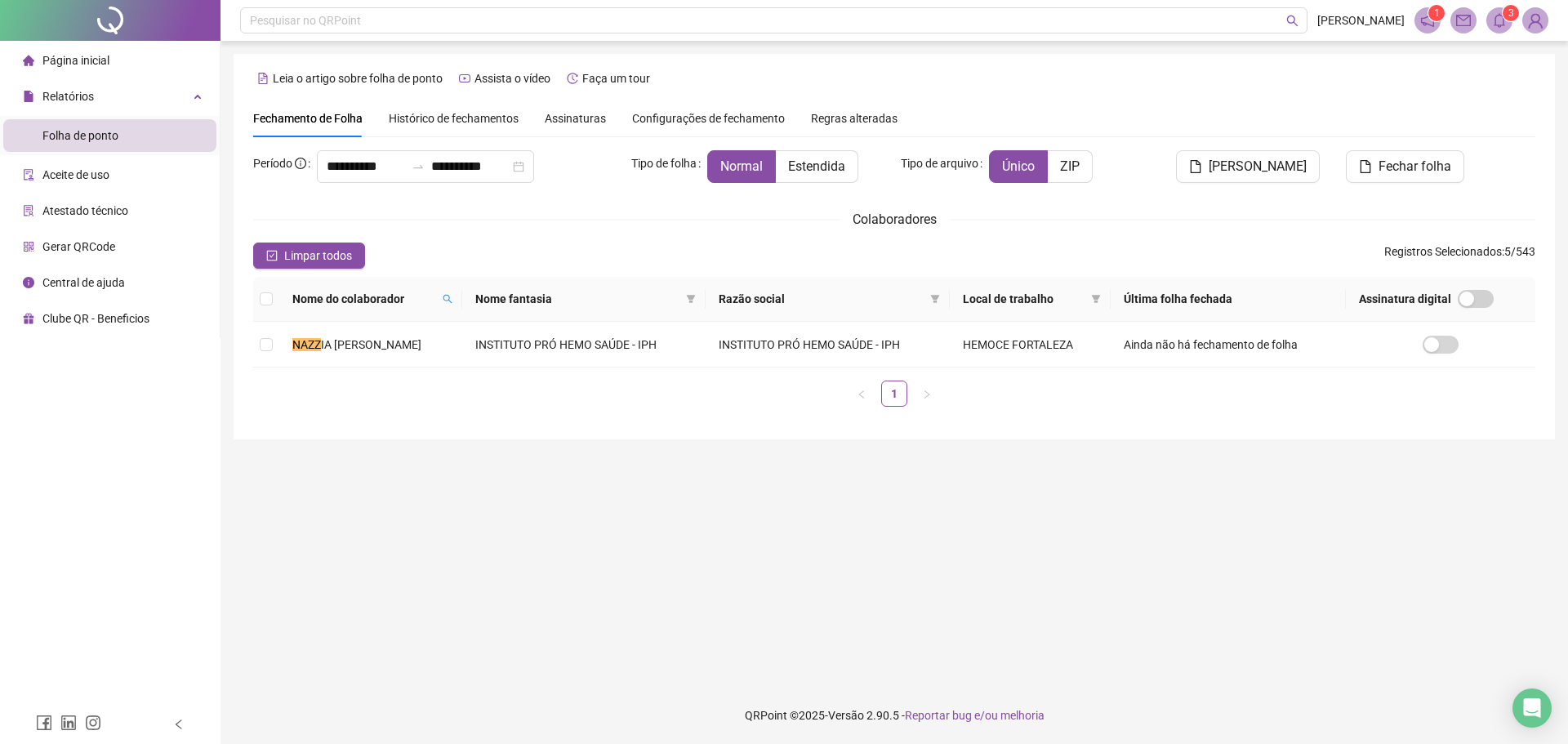
click at [515, 369] on div "Nome do colaborador Nome fantasia Razão social Local de trabalho Última folha f…" at bounding box center [894, 342] width 1282 height 130
click at [520, 360] on td "INSTITUTO PRÓ HEMO SAÚDE - IPH" at bounding box center [584, 344] width 244 height 46
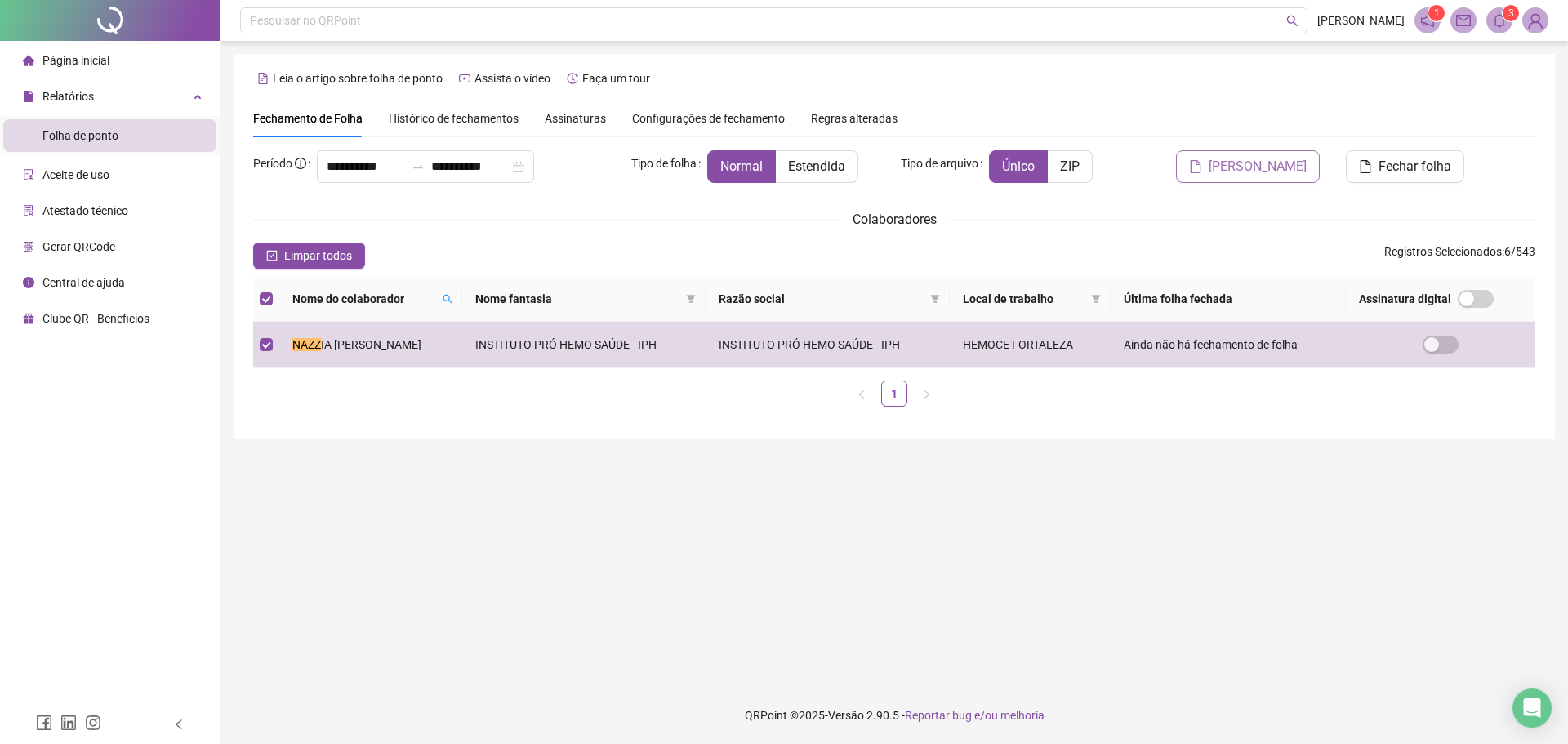
click at [1262, 167] on span "[PERSON_NAME]" at bounding box center [1257, 167] width 98 height 20
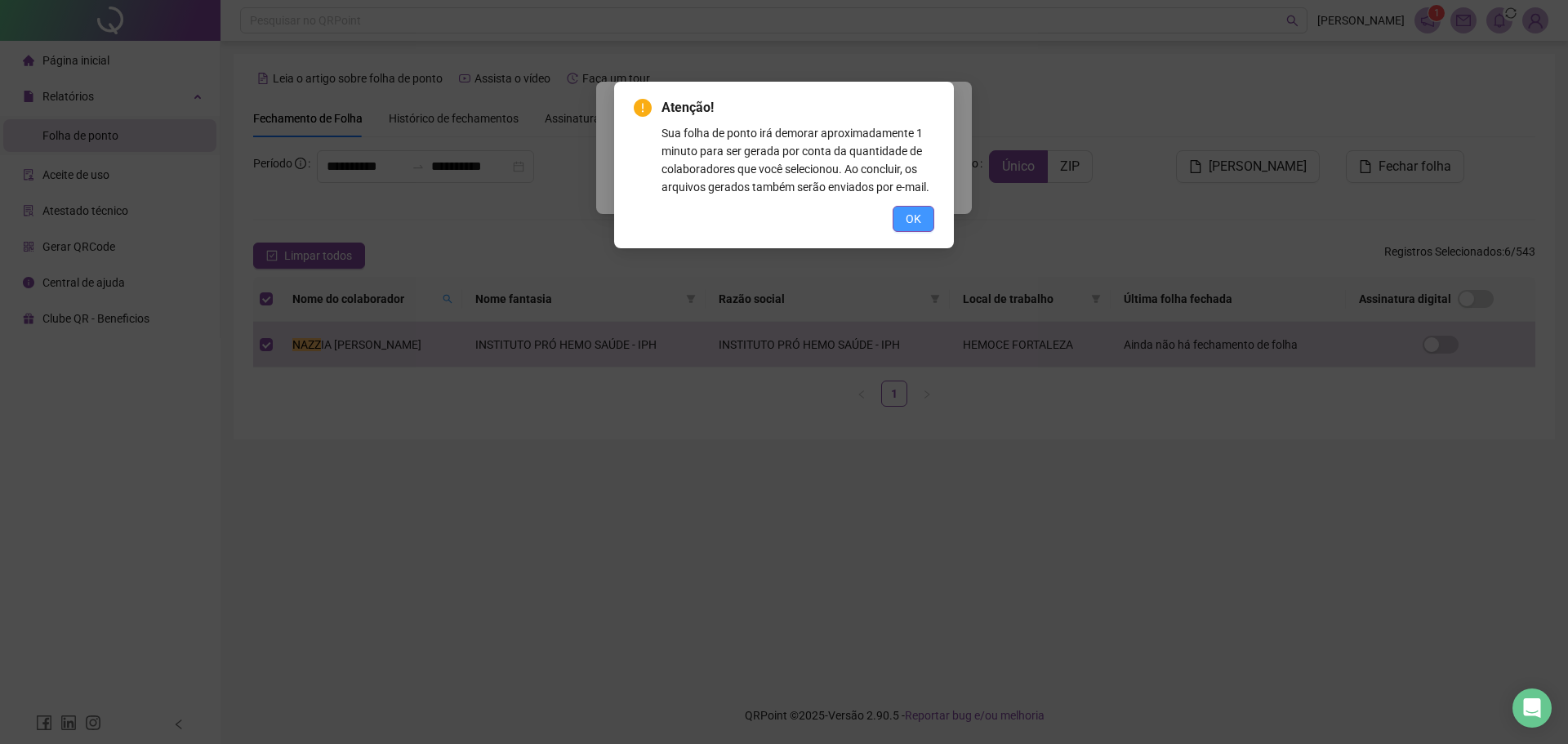
click at [901, 216] on button "OK" at bounding box center [914, 219] width 42 height 26
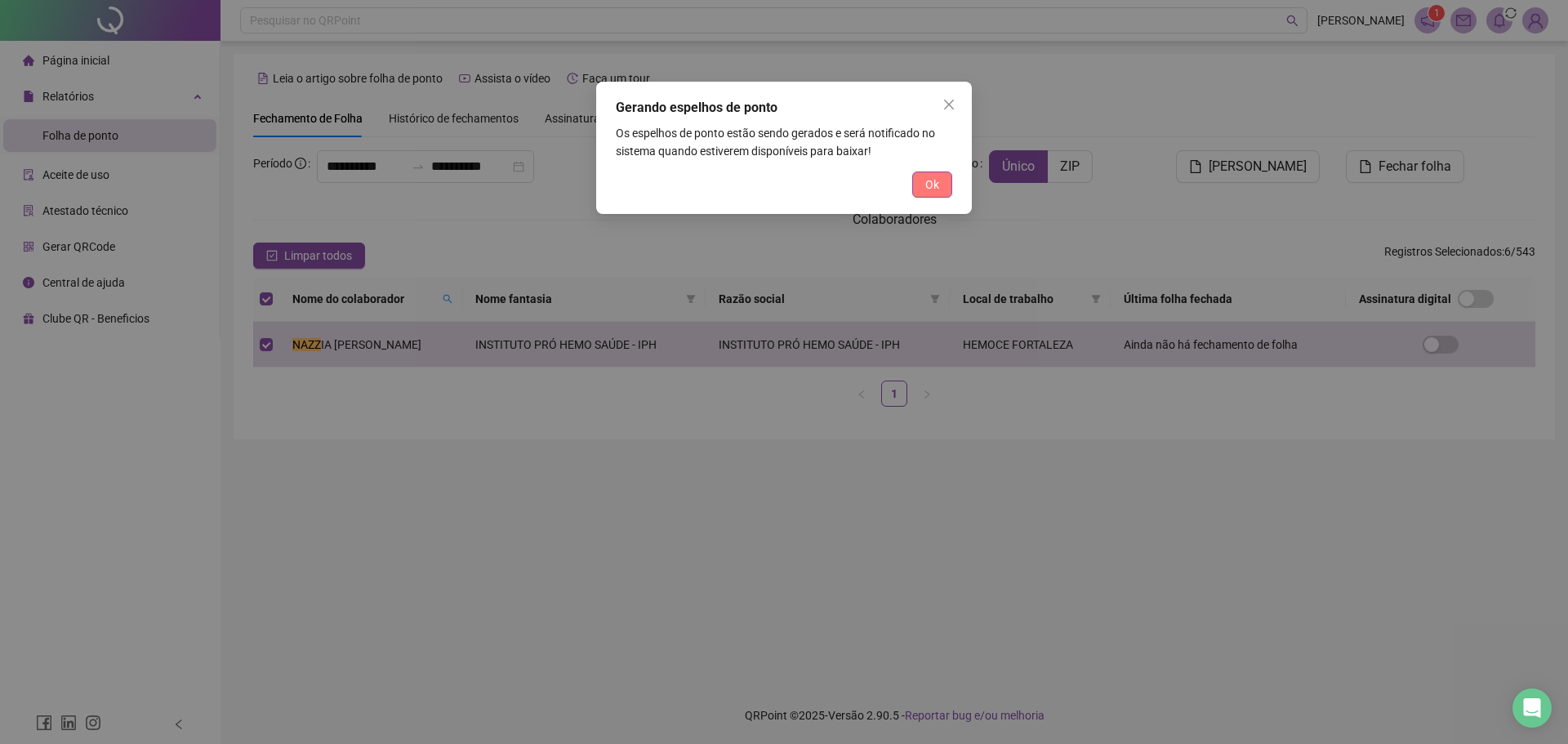
click at [923, 185] on button "Ok" at bounding box center [932, 184] width 40 height 26
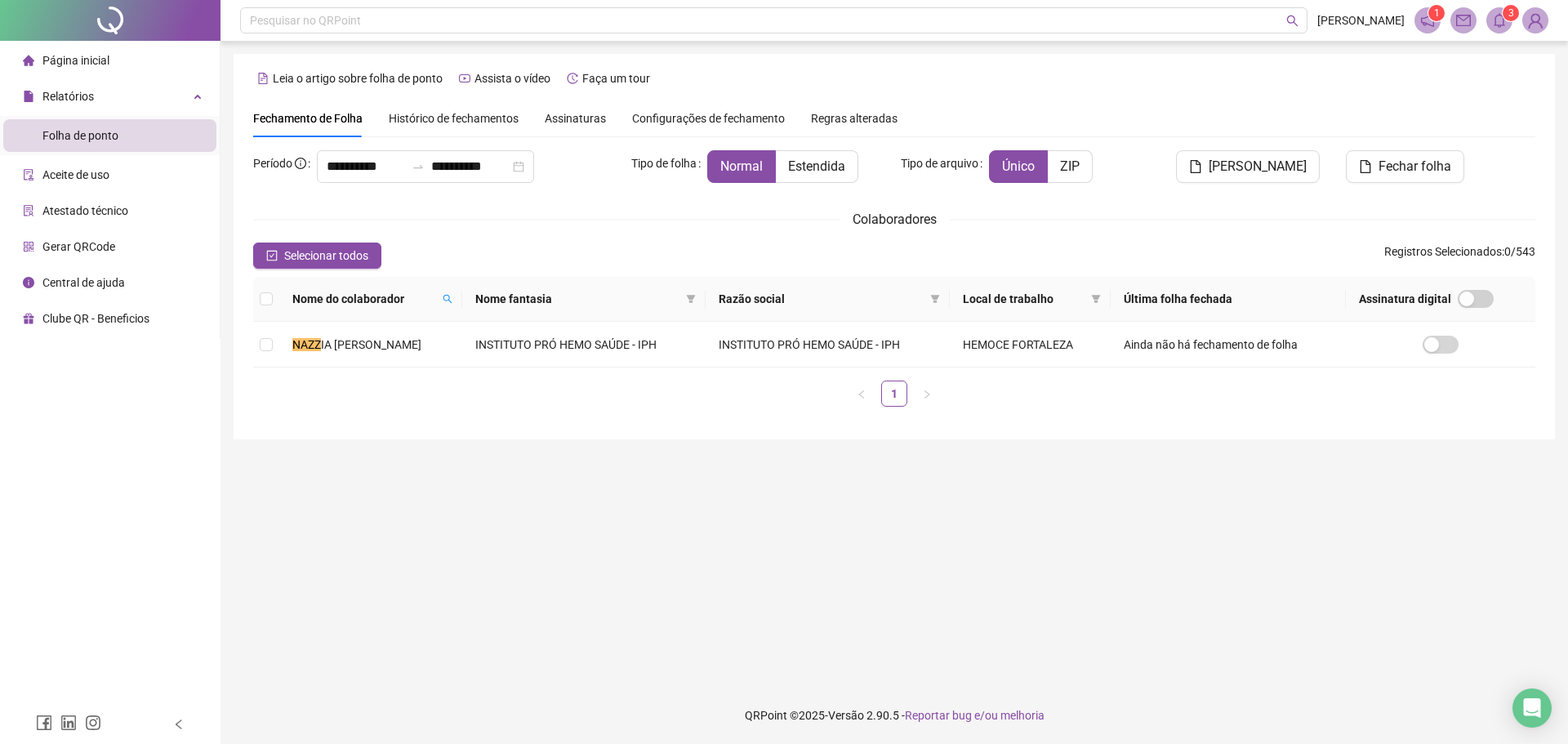
click at [1498, 17] on icon "bell" at bounding box center [1499, 20] width 14 height 14
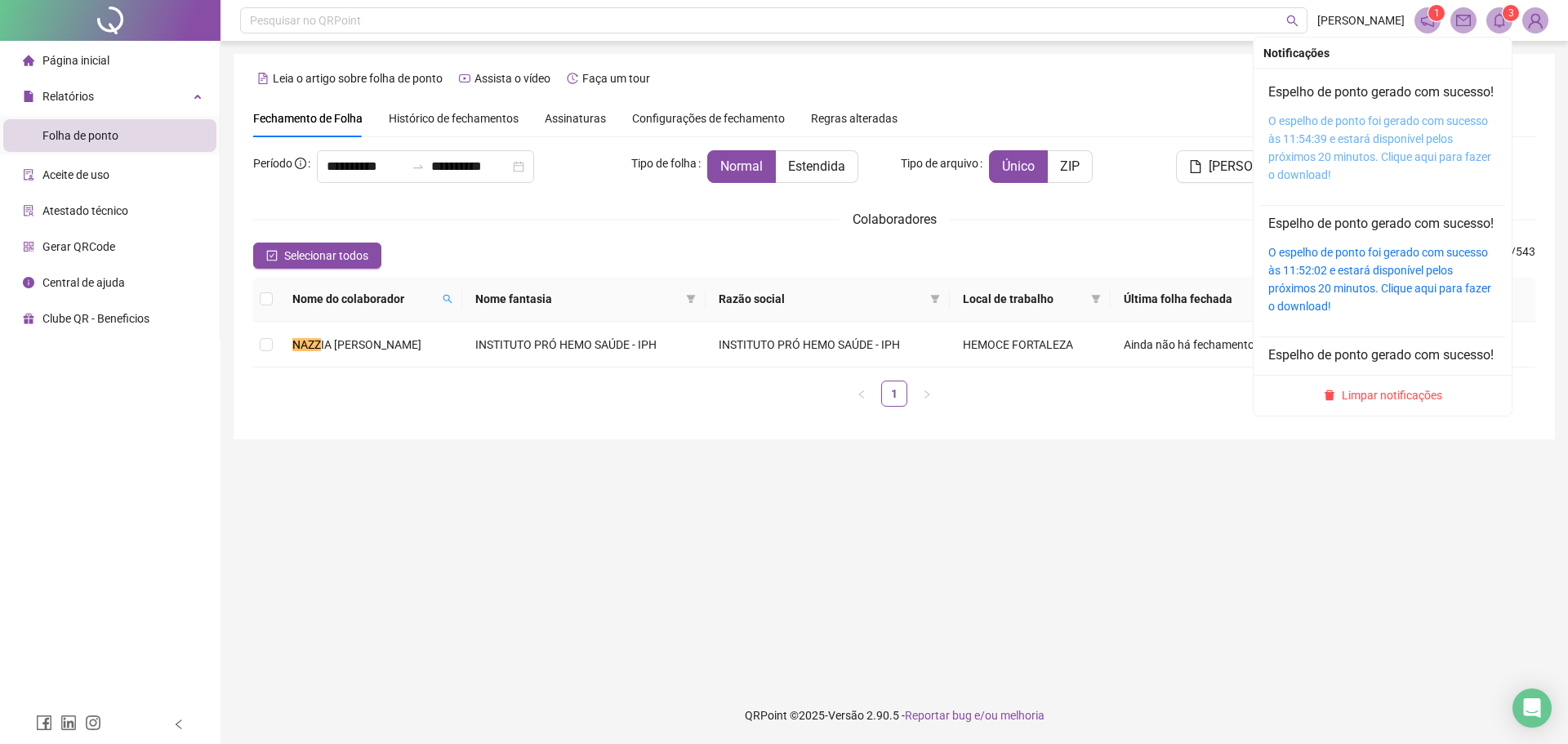
click at [1398, 153] on link "O espelho de ponto foi gerado com sucesso às 11:54:39 e estará disponível pelos…" at bounding box center [1379, 148] width 223 height 67
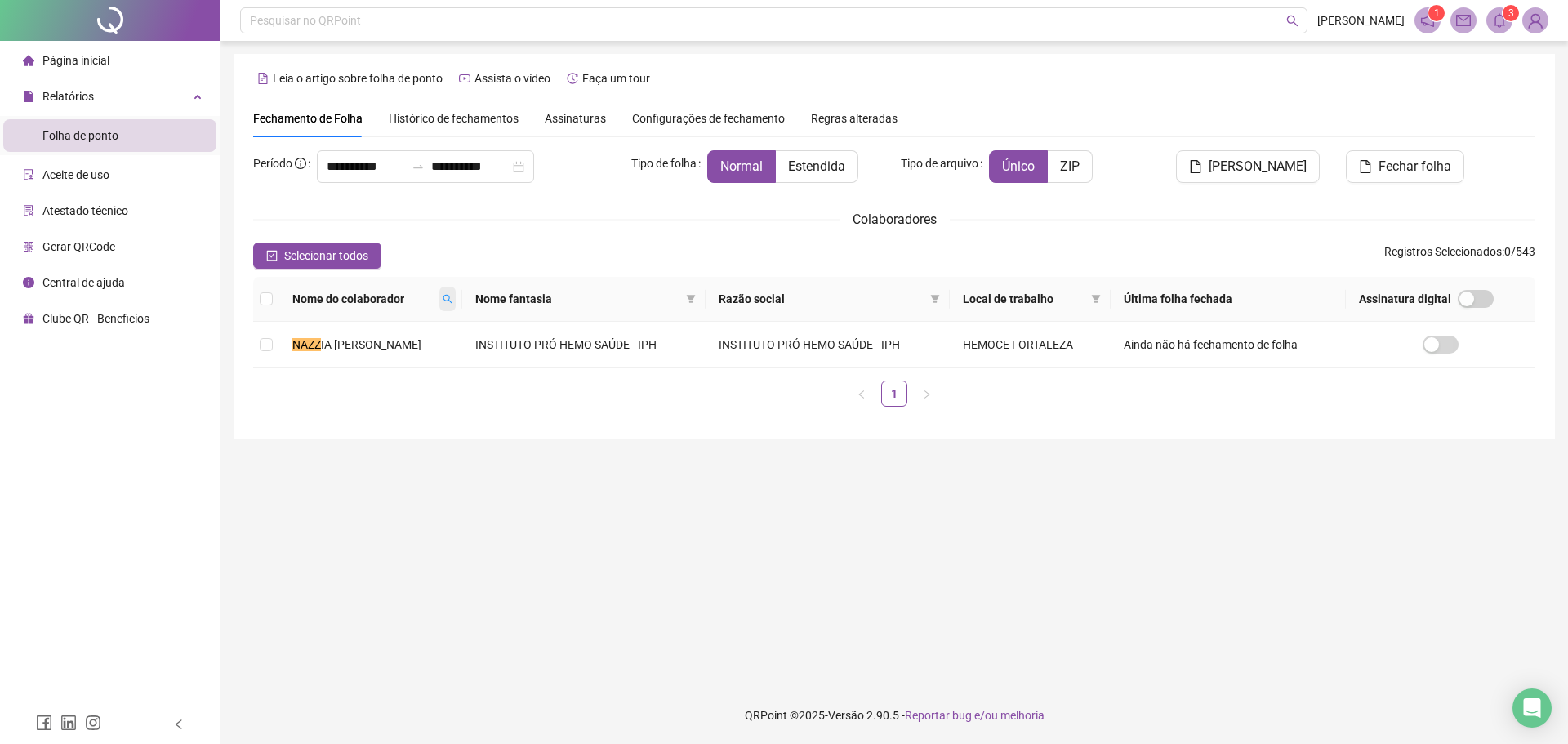
click at [452, 300] on icon "search" at bounding box center [447, 299] width 10 height 10
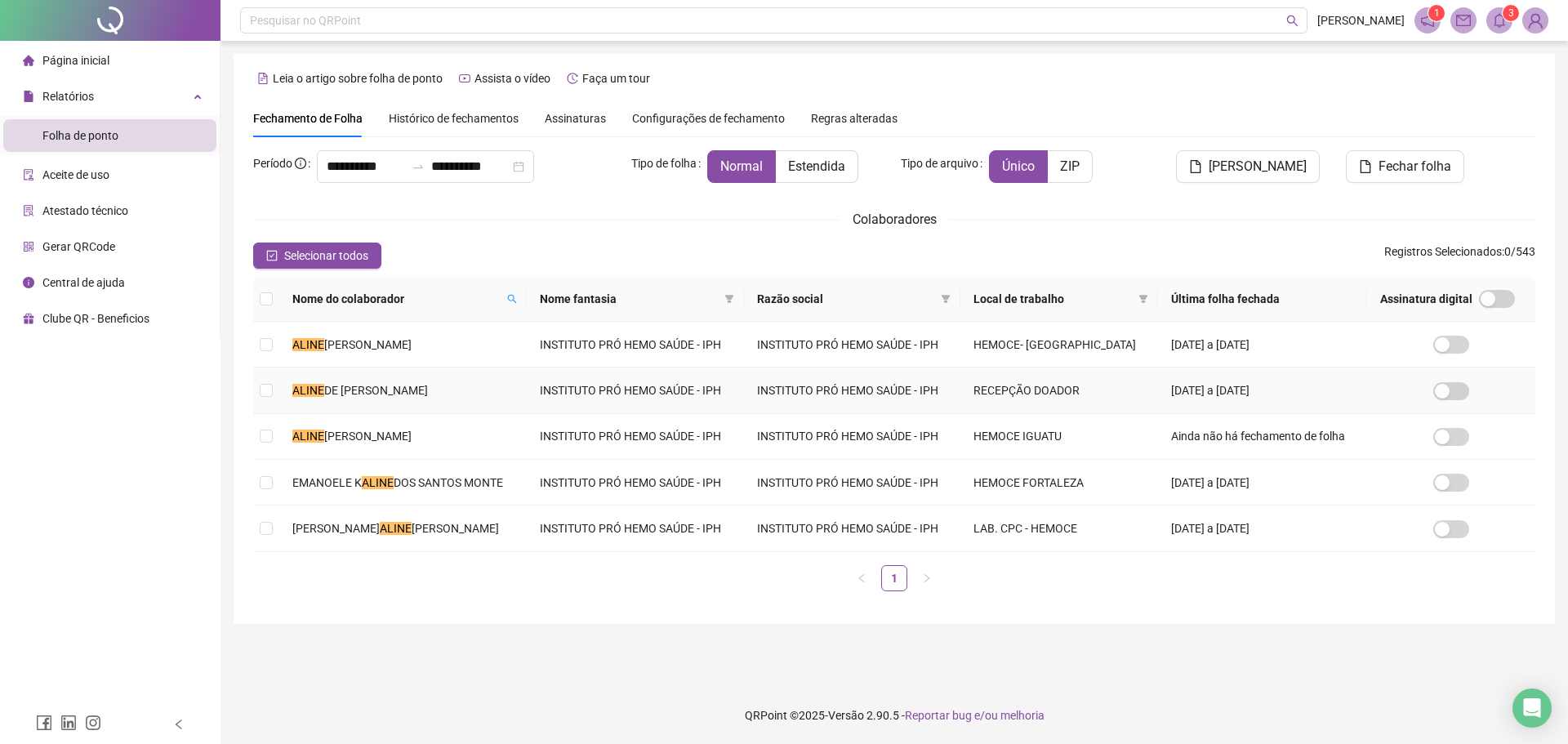
drag, startPoint x: 450, startPoint y: 387, endPoint x: 507, endPoint y: 306, distance: 99.0
click at [449, 387] on td "[PERSON_NAME]" at bounding box center [403, 390] width 247 height 46
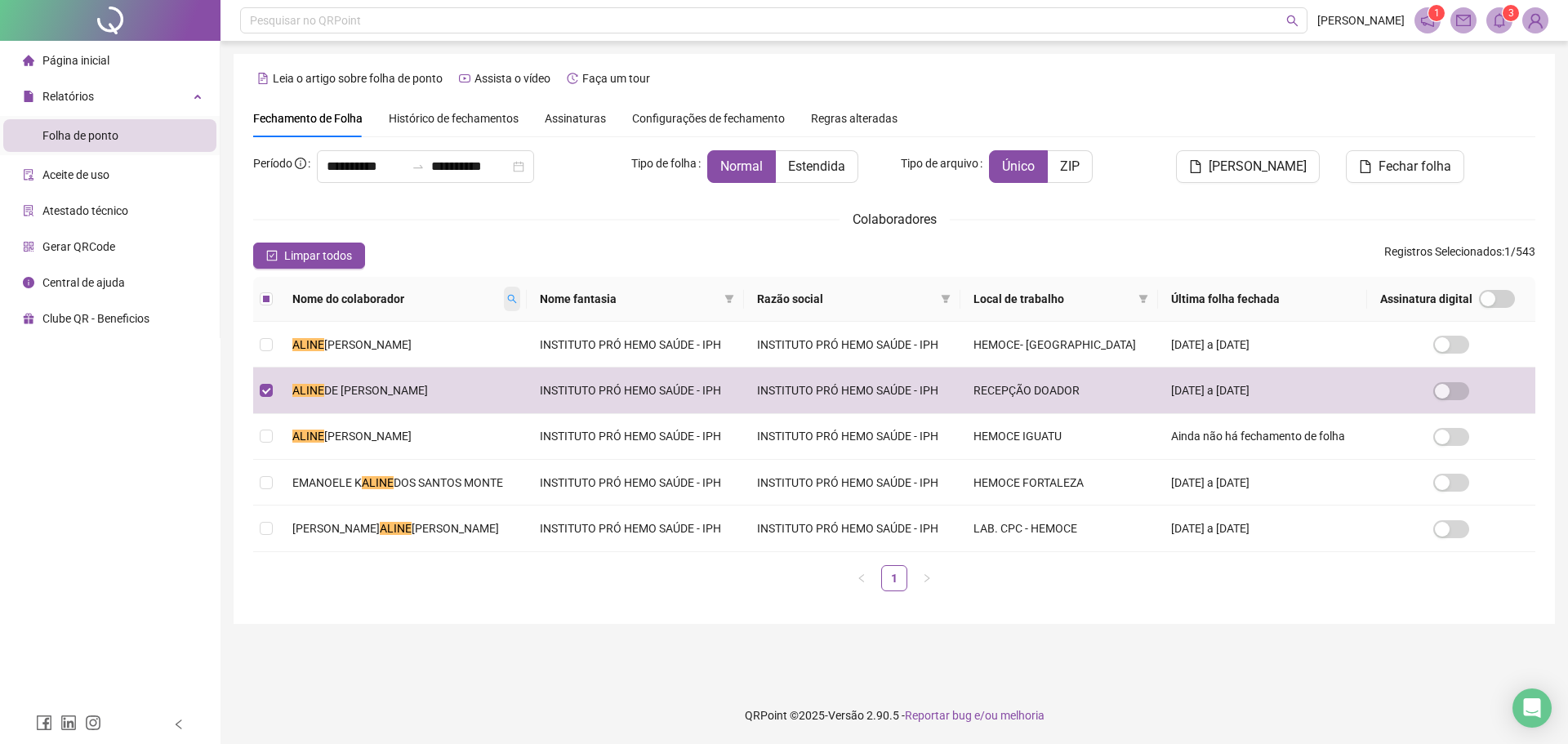
click at [517, 299] on icon "search" at bounding box center [512, 299] width 10 height 10
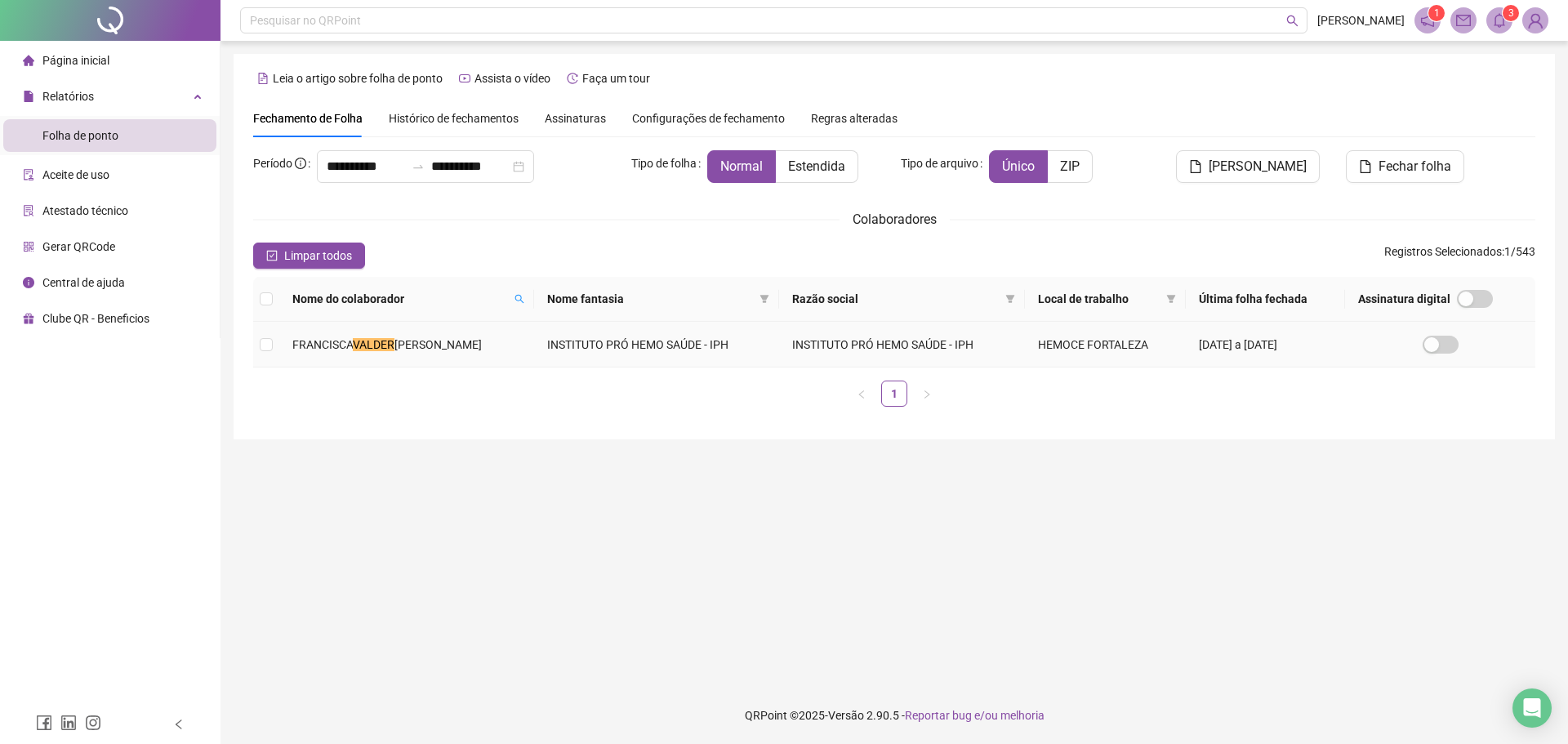
click at [447, 349] on span "[PERSON_NAME]" at bounding box center [438, 345] width 88 height 13
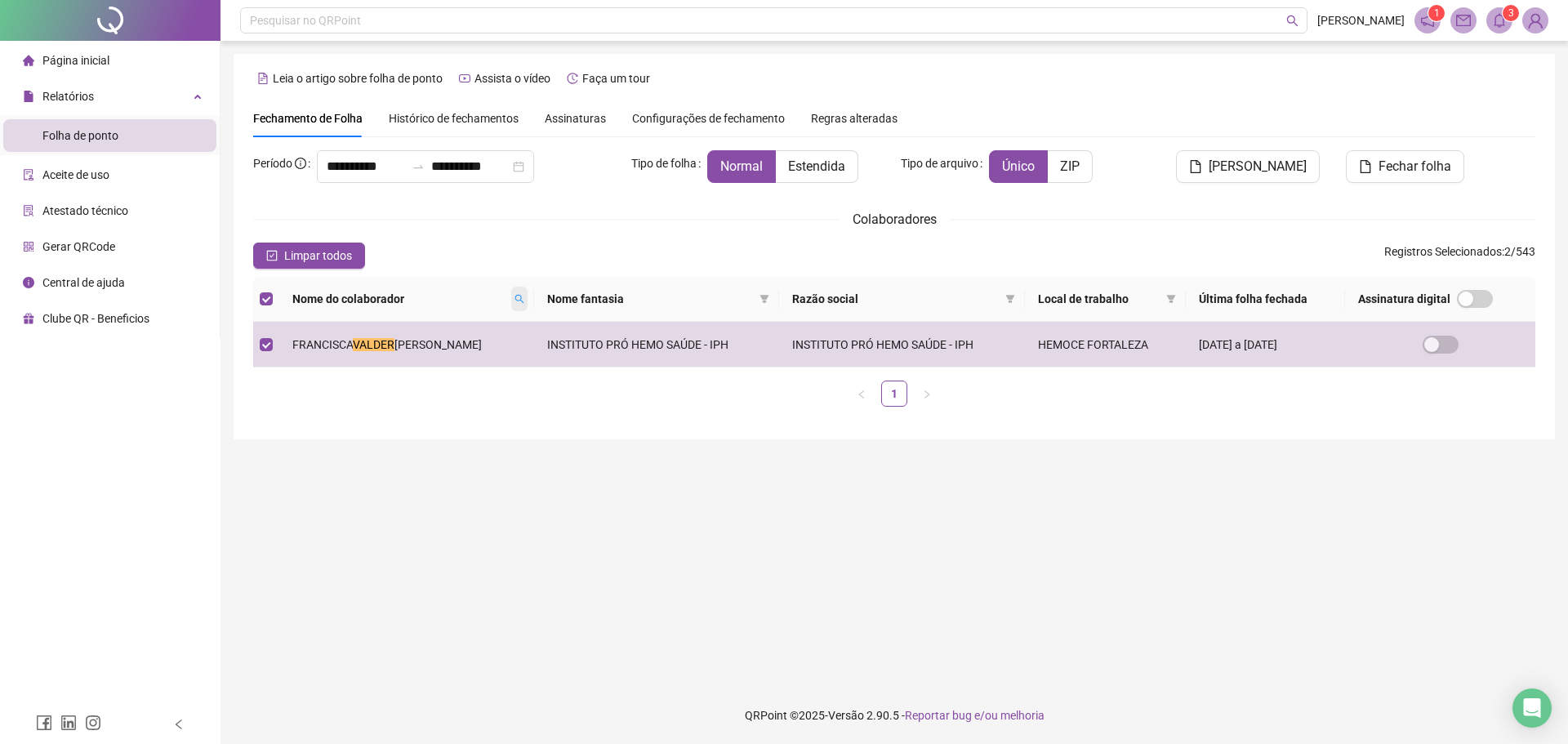
click at [524, 298] on icon "search" at bounding box center [519, 299] width 10 height 10
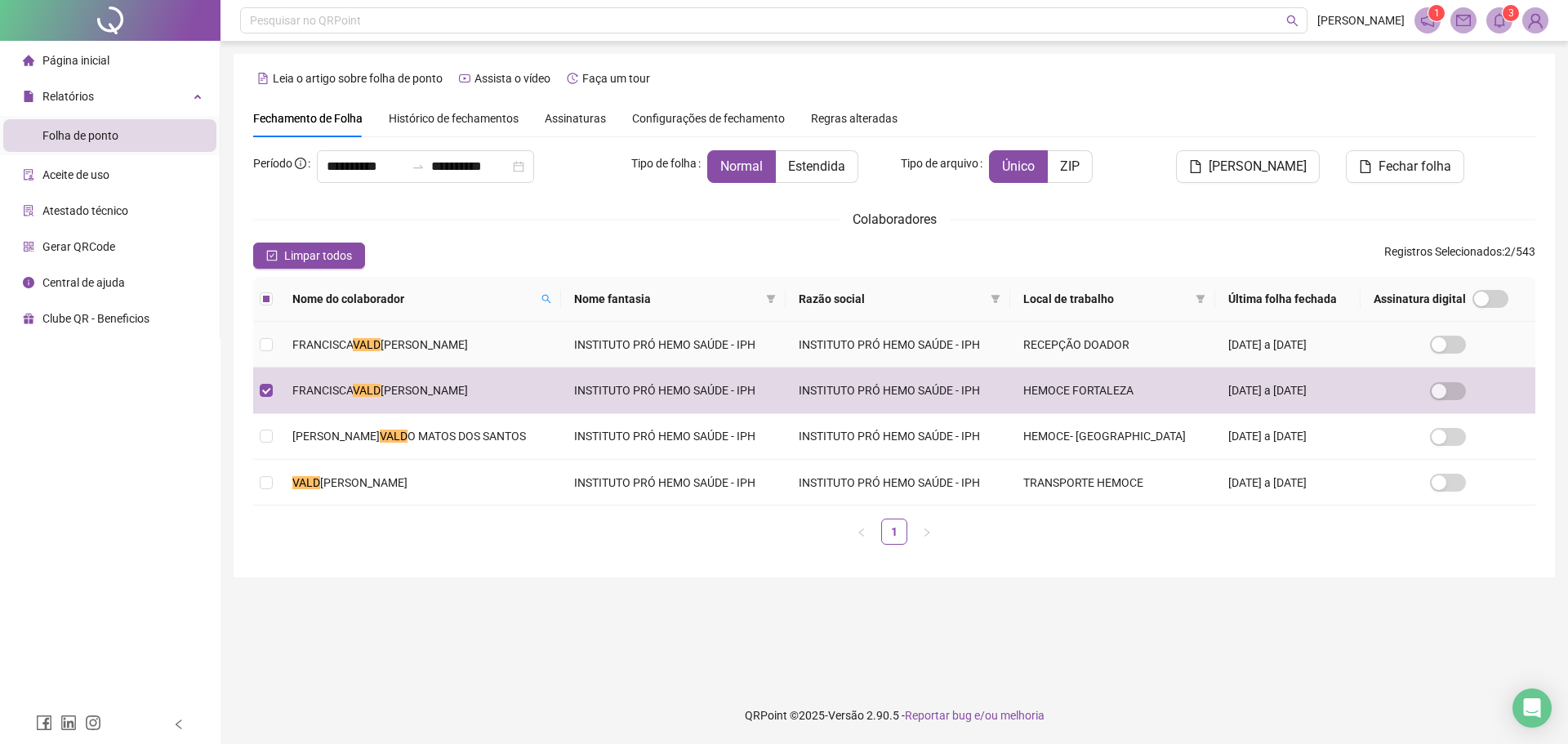
click at [444, 343] on span "[PERSON_NAME]" at bounding box center [424, 345] width 88 height 13
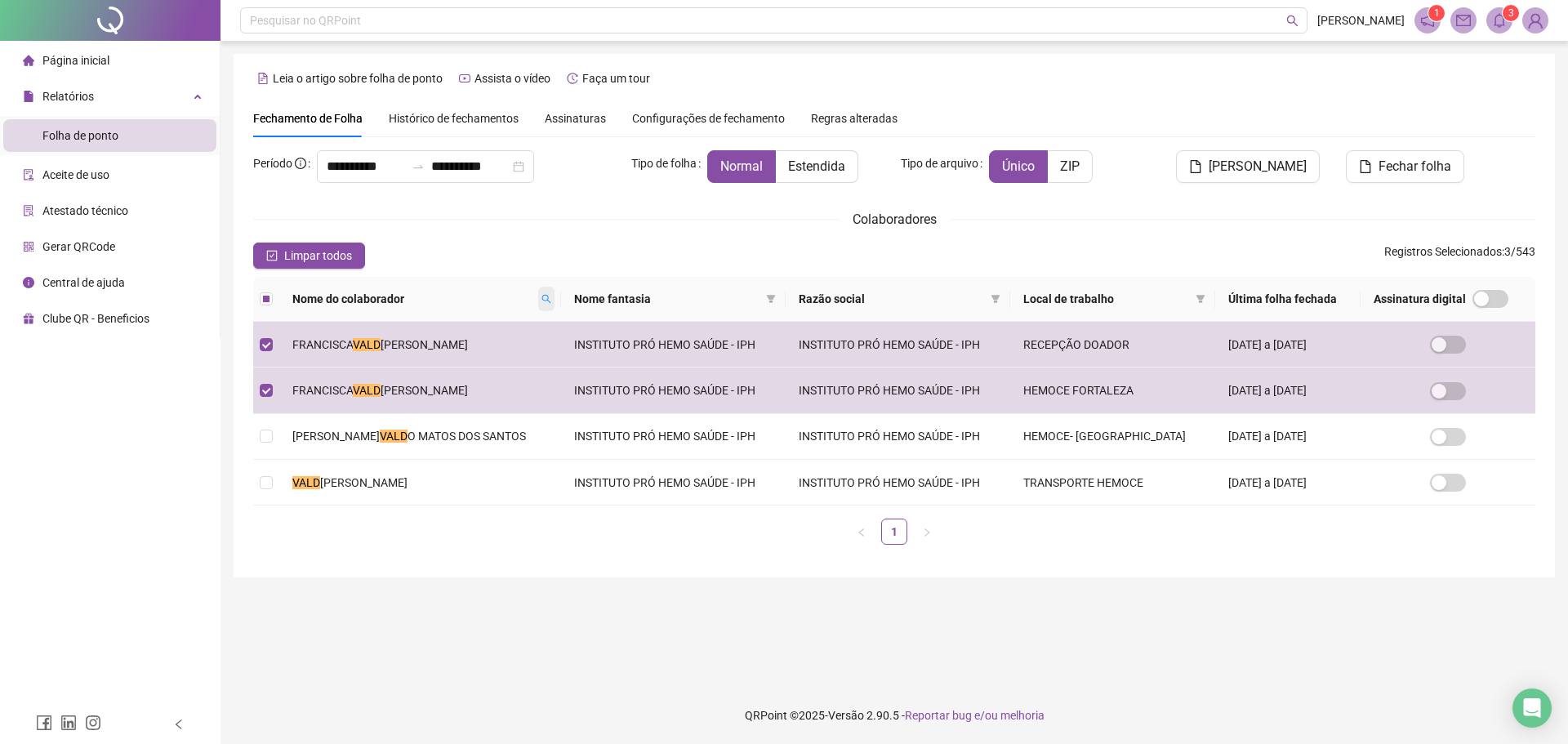
click at [551, 298] on icon "search" at bounding box center [546, 300] width 9 height 9
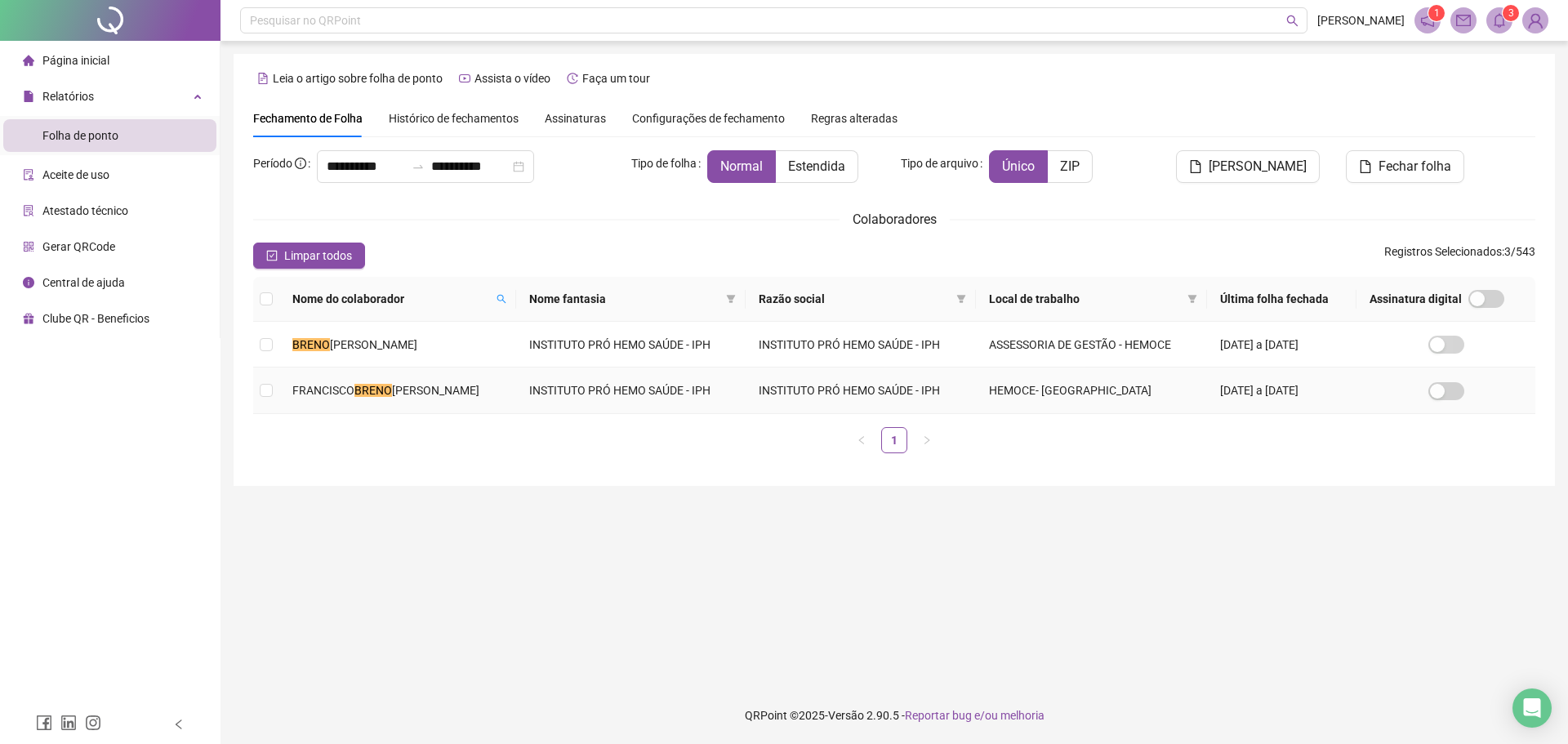
click at [457, 392] on span "[PERSON_NAME]" at bounding box center [435, 390] width 88 height 13
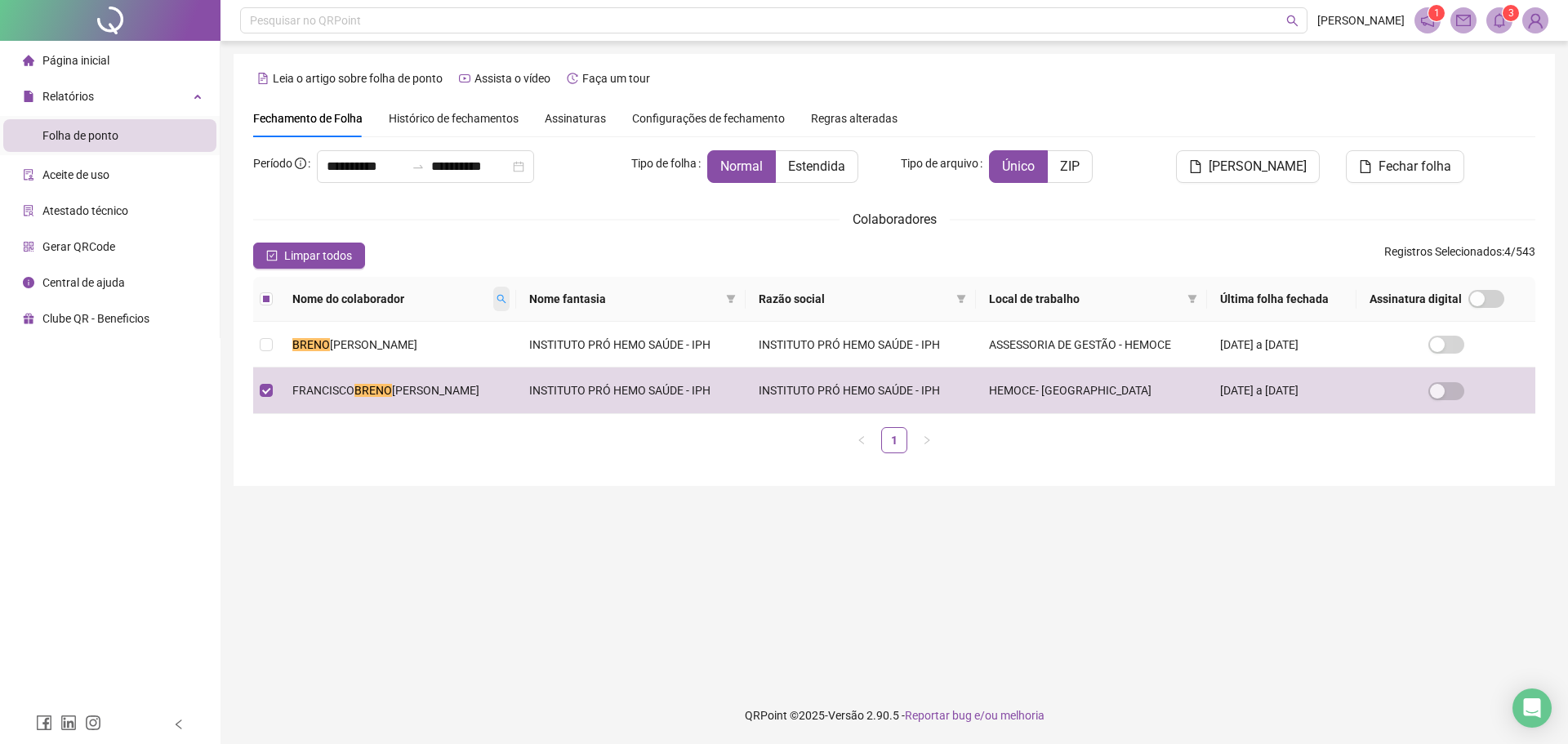
click at [496, 295] on icon "search" at bounding box center [501, 300] width 9 height 9
click at [496, 302] on icon "search" at bounding box center [501, 299] width 10 height 10
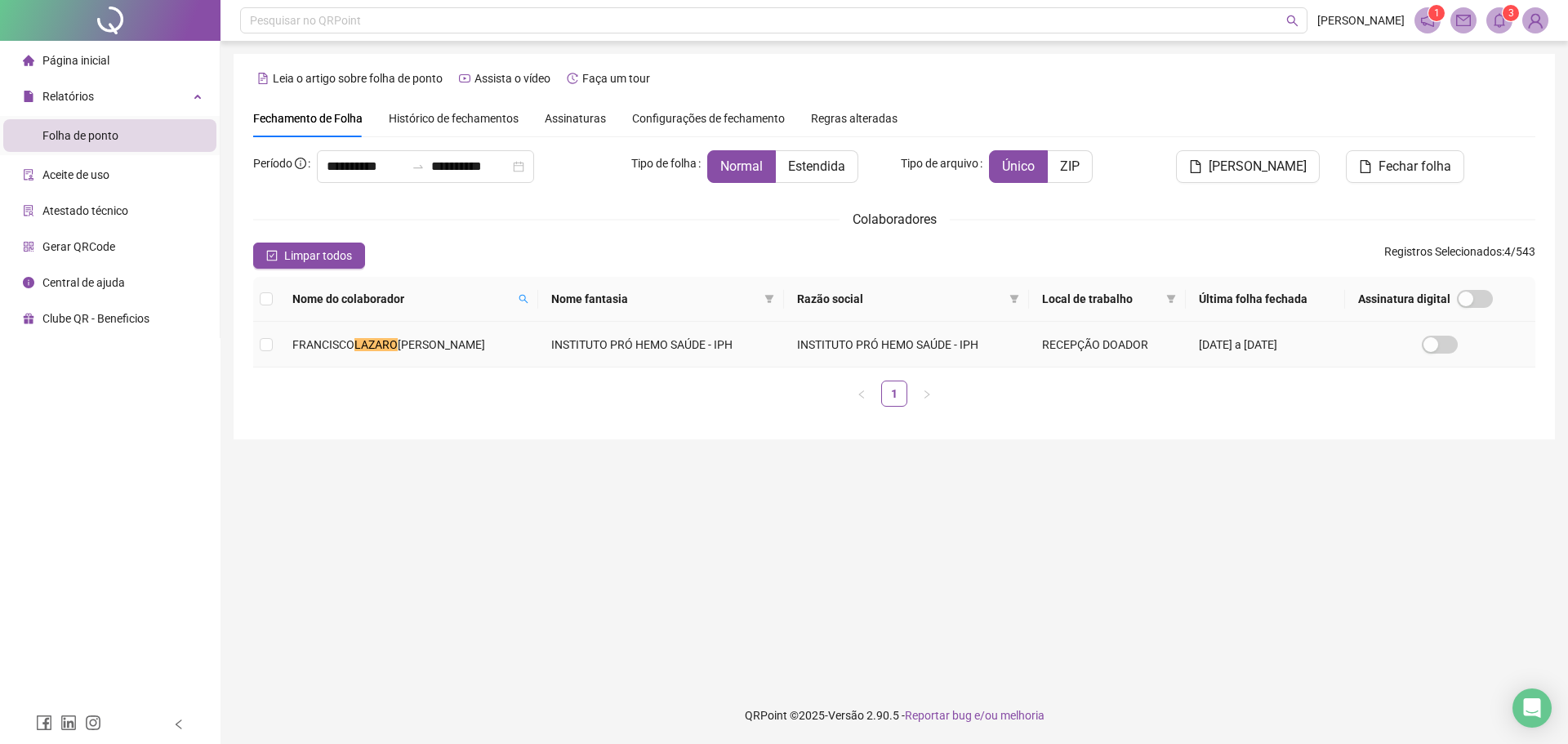
click at [465, 345] on span "[PERSON_NAME]" at bounding box center [441, 345] width 88 height 13
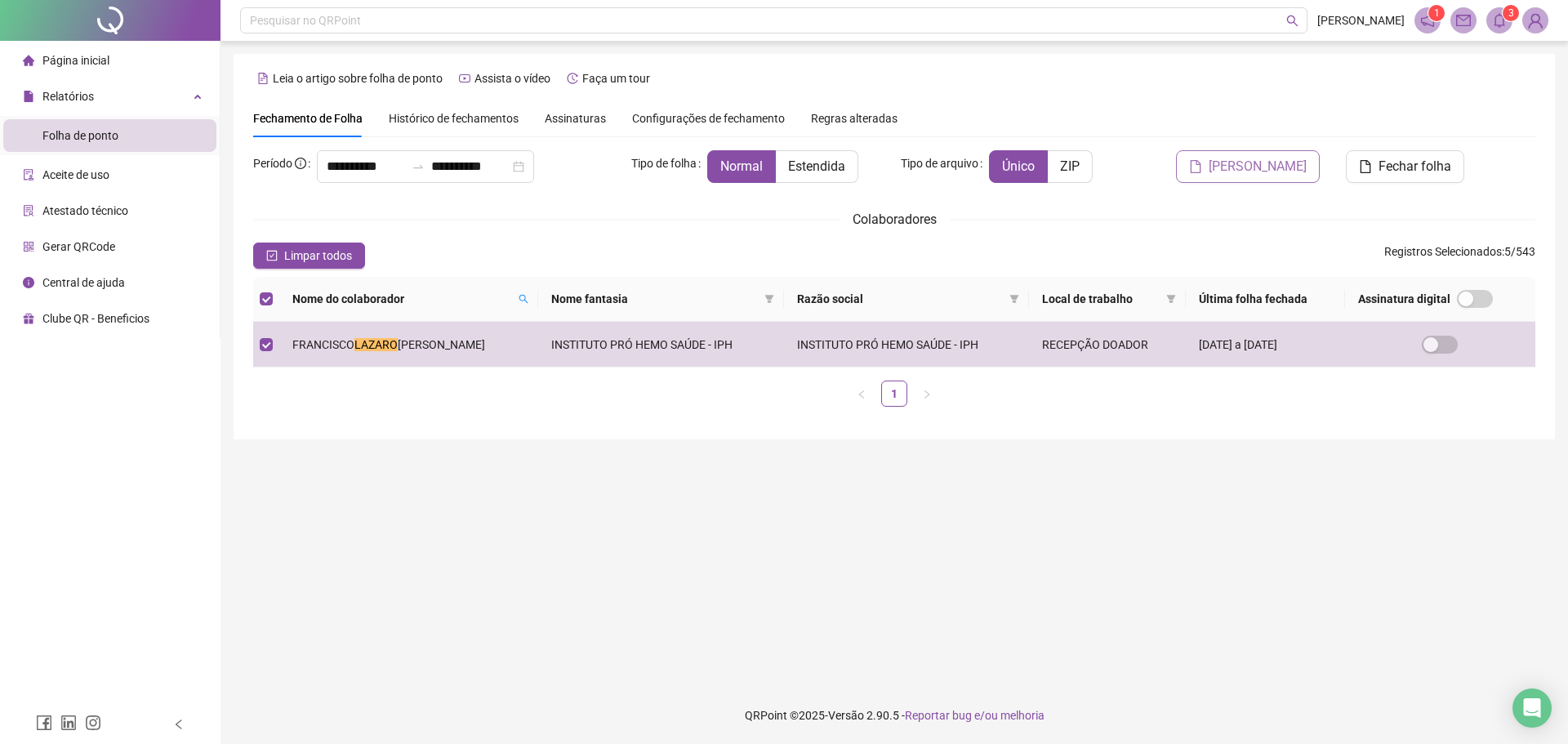
click at [1297, 169] on span "[PERSON_NAME]" at bounding box center [1257, 167] width 98 height 20
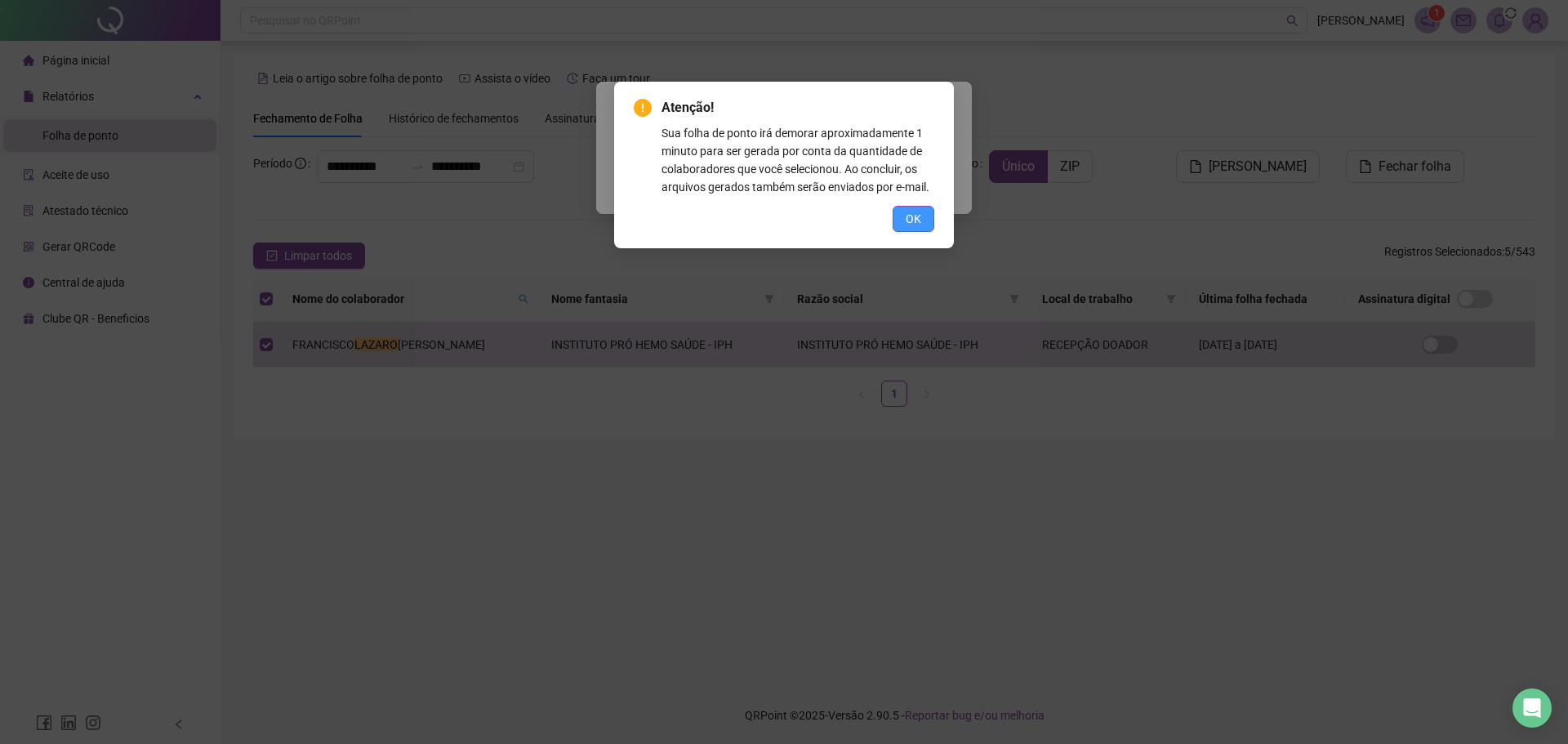
click at [907, 218] on span "OK" at bounding box center [913, 219] width 15 height 18
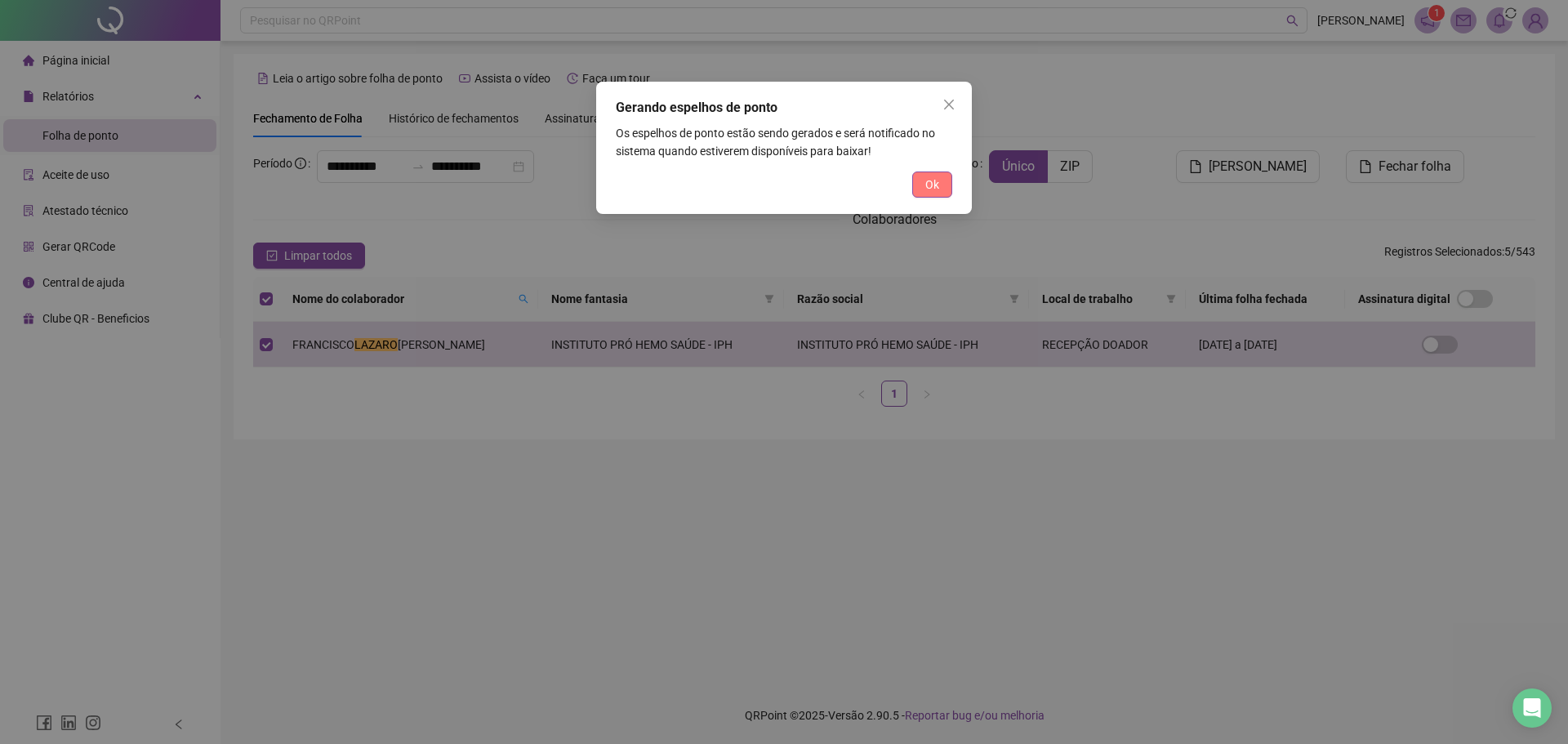
click at [946, 181] on button "Ok" at bounding box center [932, 184] width 40 height 26
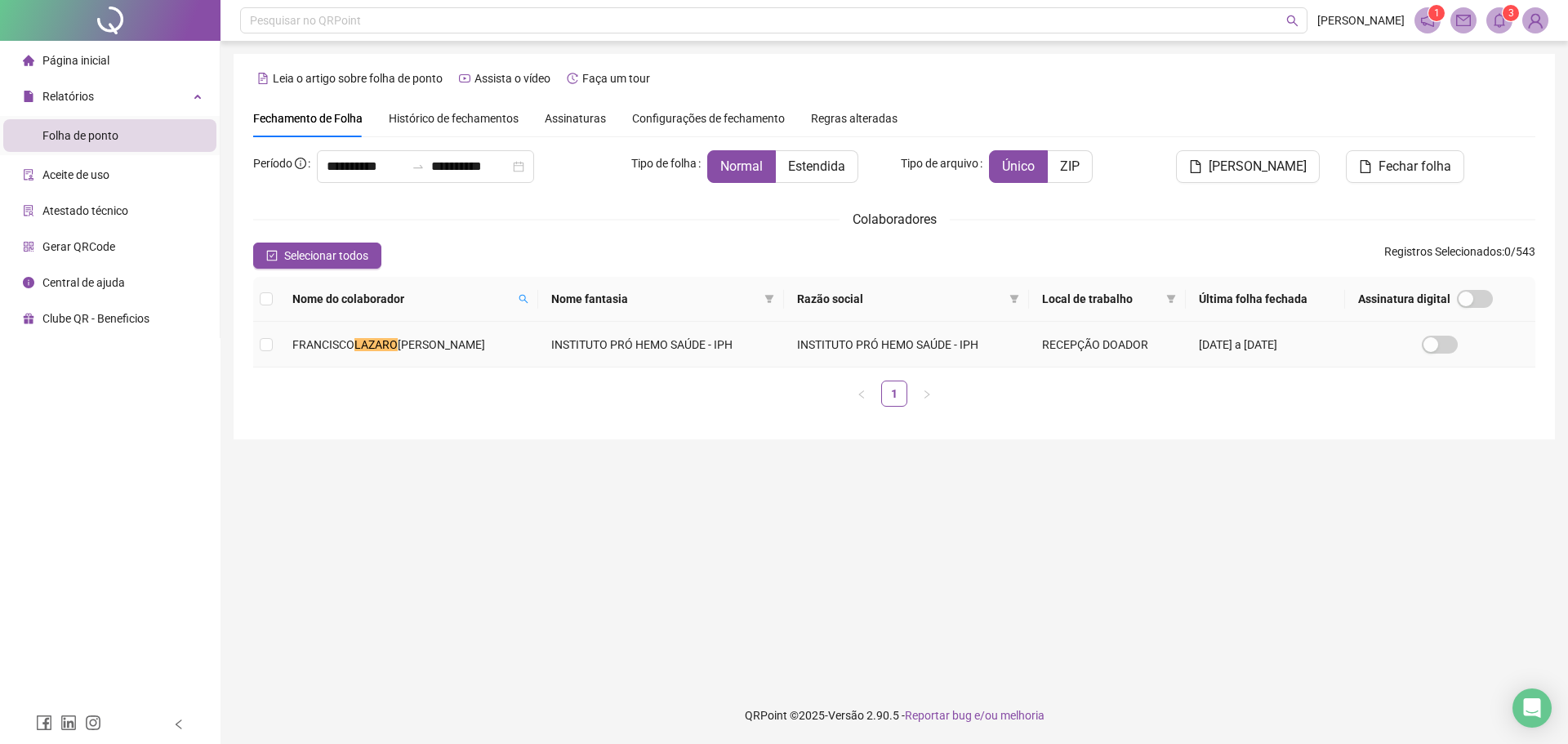
click at [369, 332] on td "[PERSON_NAME]" at bounding box center [408, 344] width 259 height 46
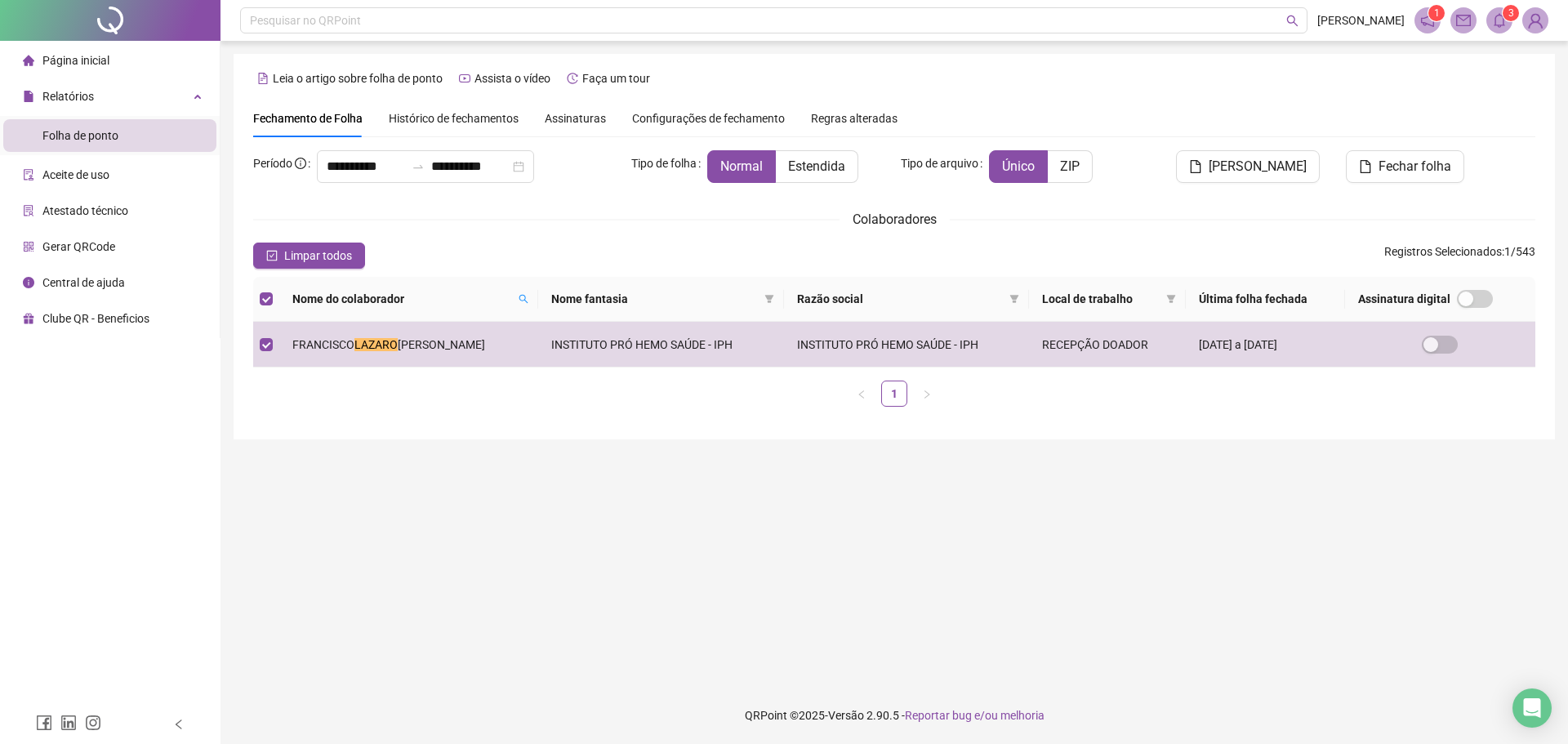
click at [1486, 16] on span at bounding box center [1498, 20] width 26 height 26
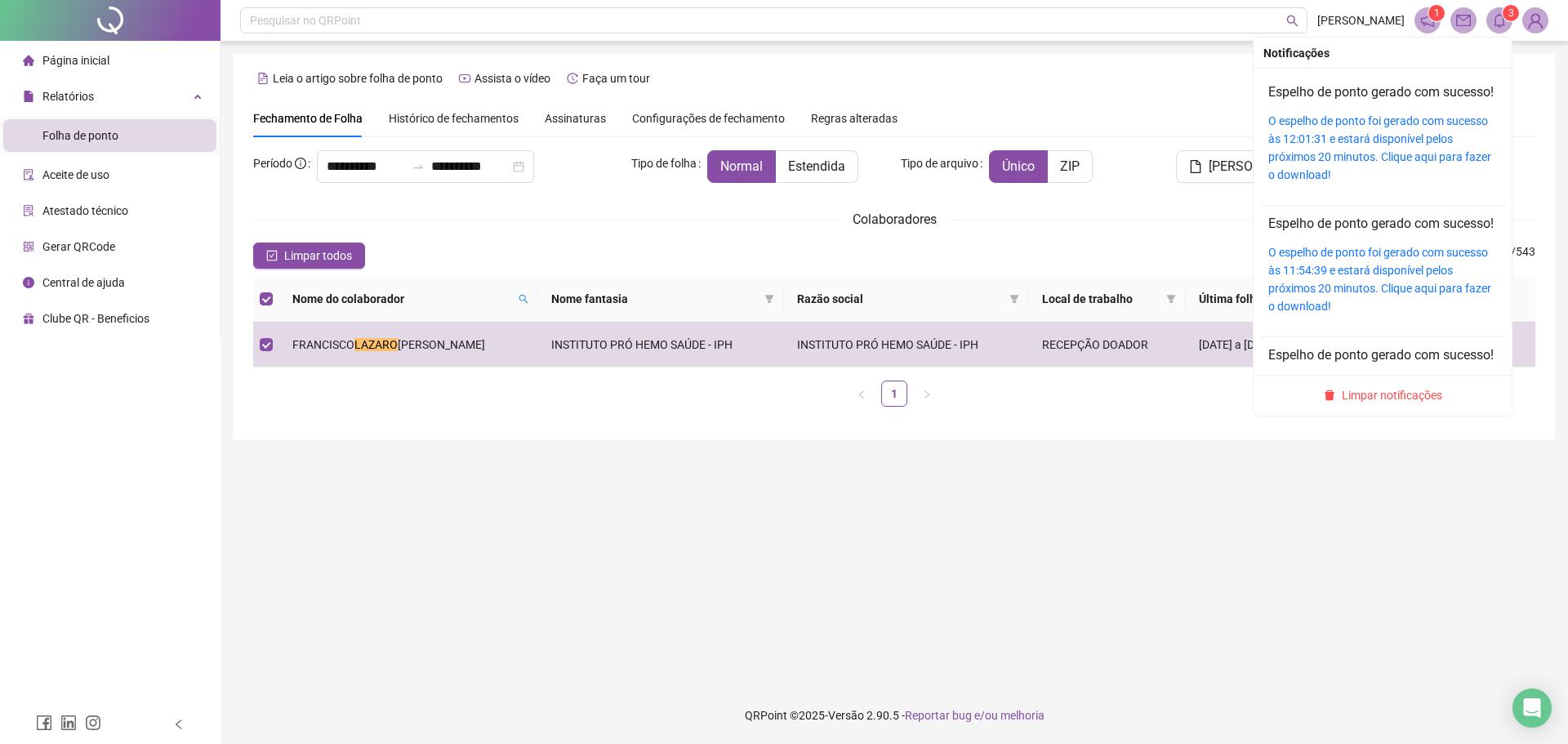
click at [1501, 23] on icon "bell" at bounding box center [1499, 20] width 14 height 14
click at [1401, 152] on link "O espelho de ponto foi gerado com sucesso às 12:01:31 e estará disponível pelos…" at bounding box center [1379, 148] width 223 height 67
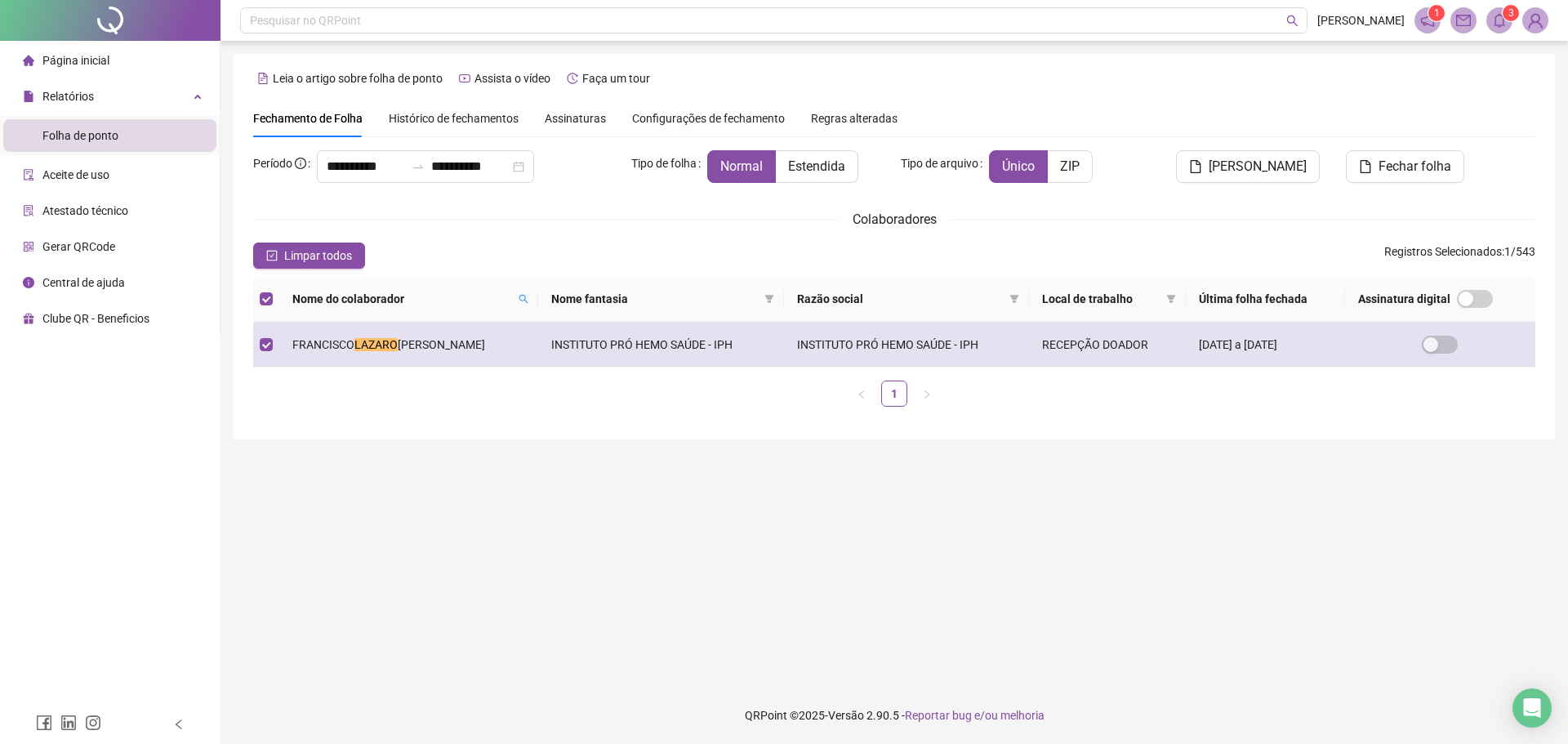
click at [381, 347] on mark "LAZARO" at bounding box center [376, 345] width 43 height 13
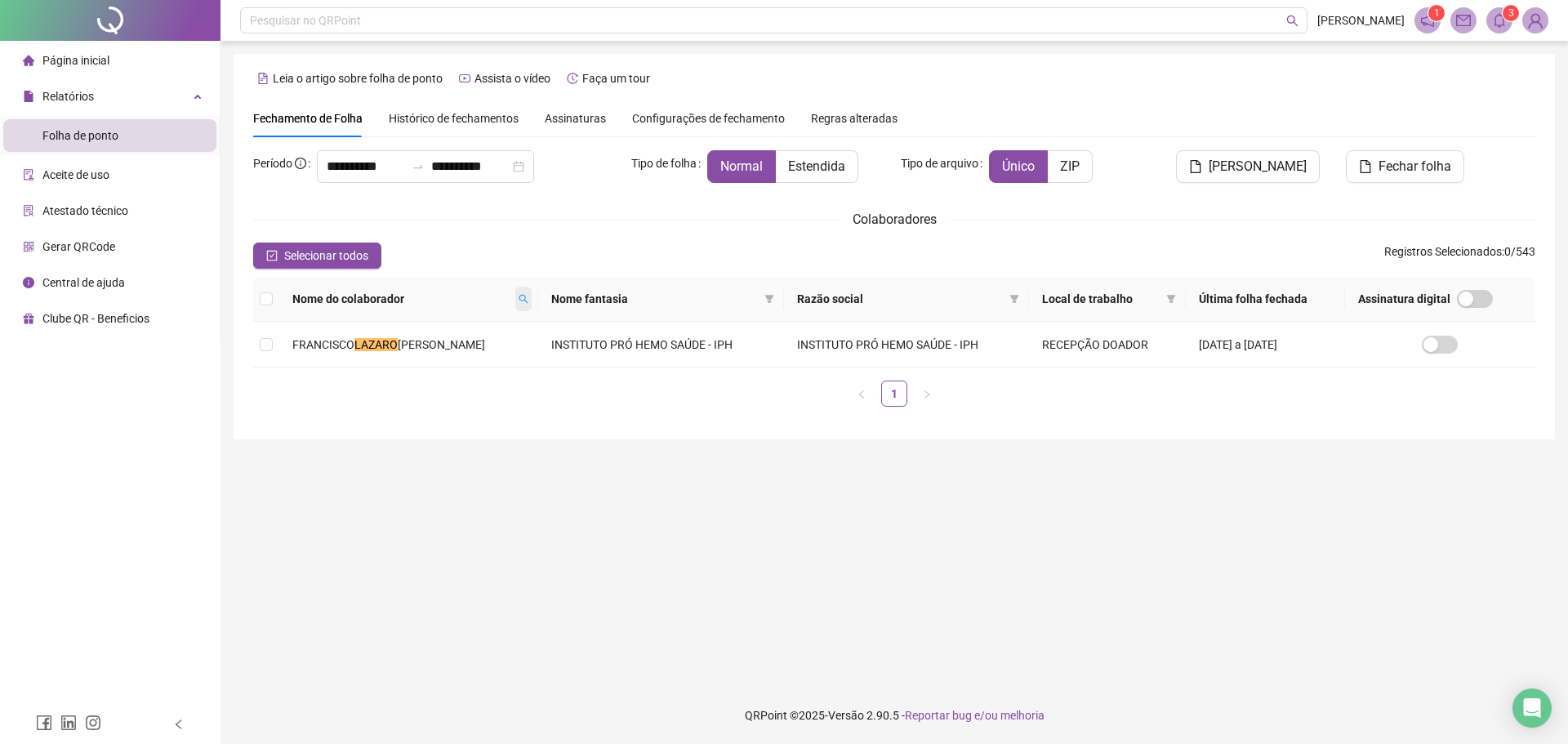
click at [528, 302] on icon "search" at bounding box center [523, 299] width 10 height 10
click at [479, 328] on td "[PERSON_NAME] DAS [PERSON_NAME]" at bounding box center [417, 344] width 277 height 46
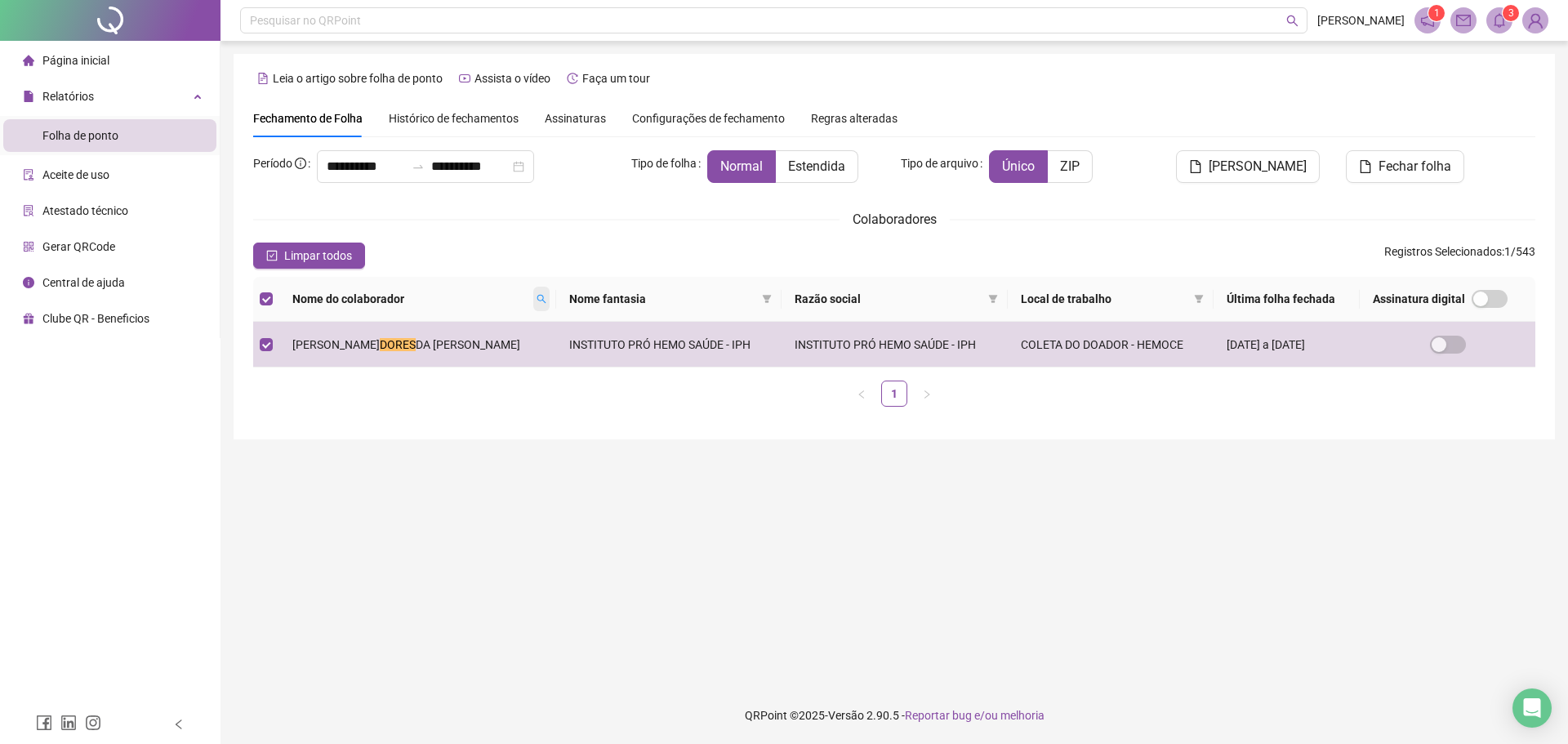
click at [533, 291] on span at bounding box center [542, 299] width 16 height 24
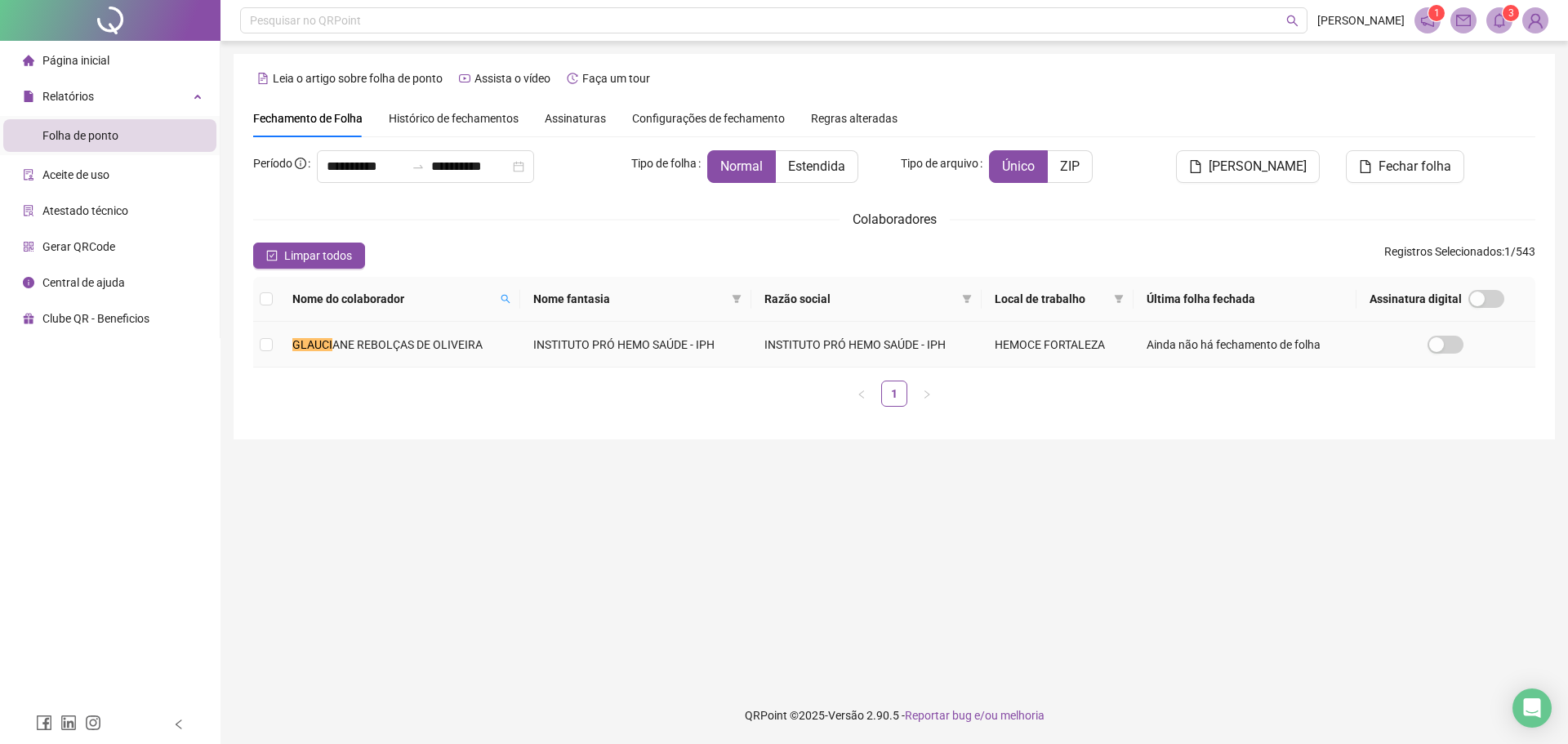
click at [492, 346] on td "GLAUCI ANE REBOLÇAS DE OLIVEIRA" at bounding box center [399, 344] width 241 height 46
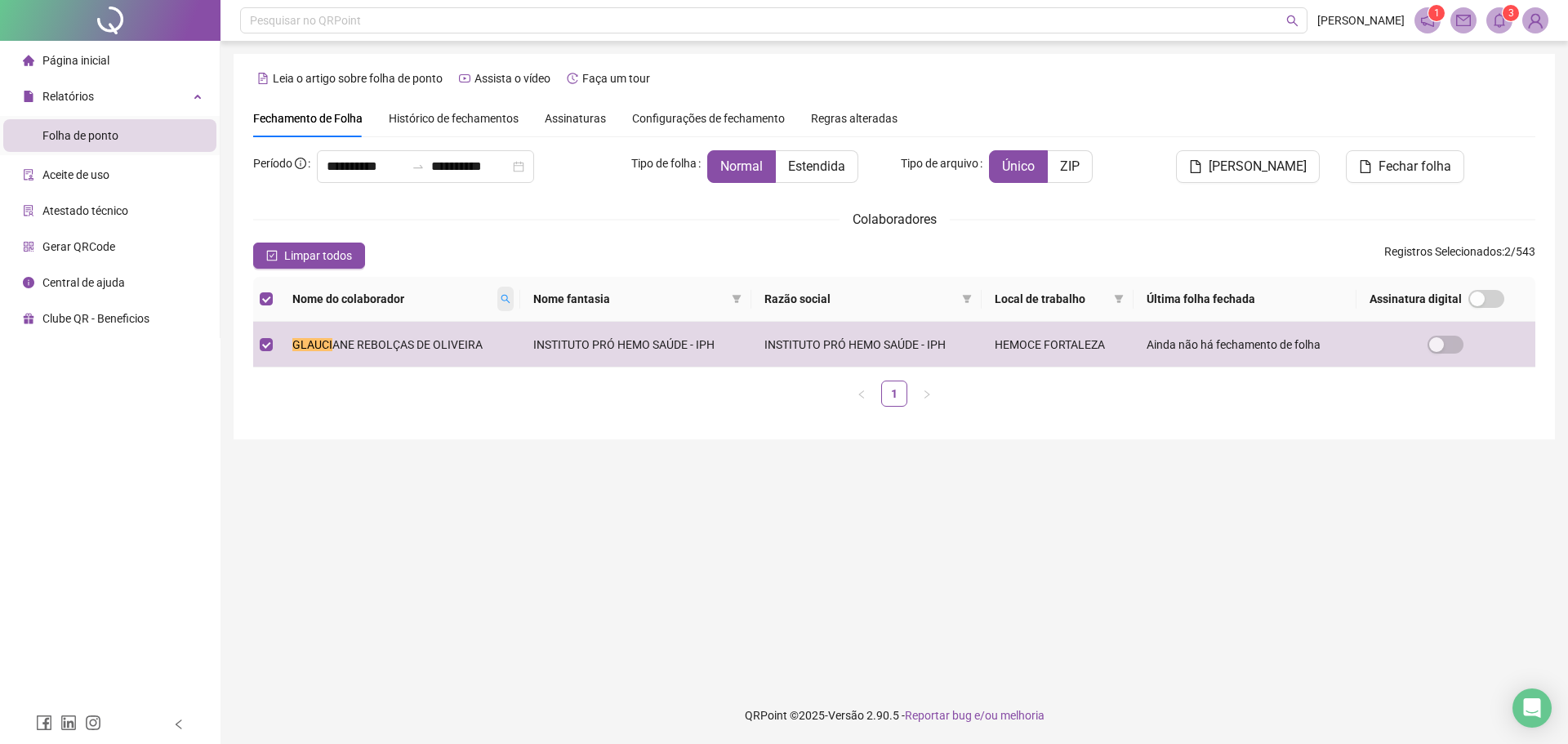
click at [501, 295] on icon "search" at bounding box center [506, 300] width 9 height 9
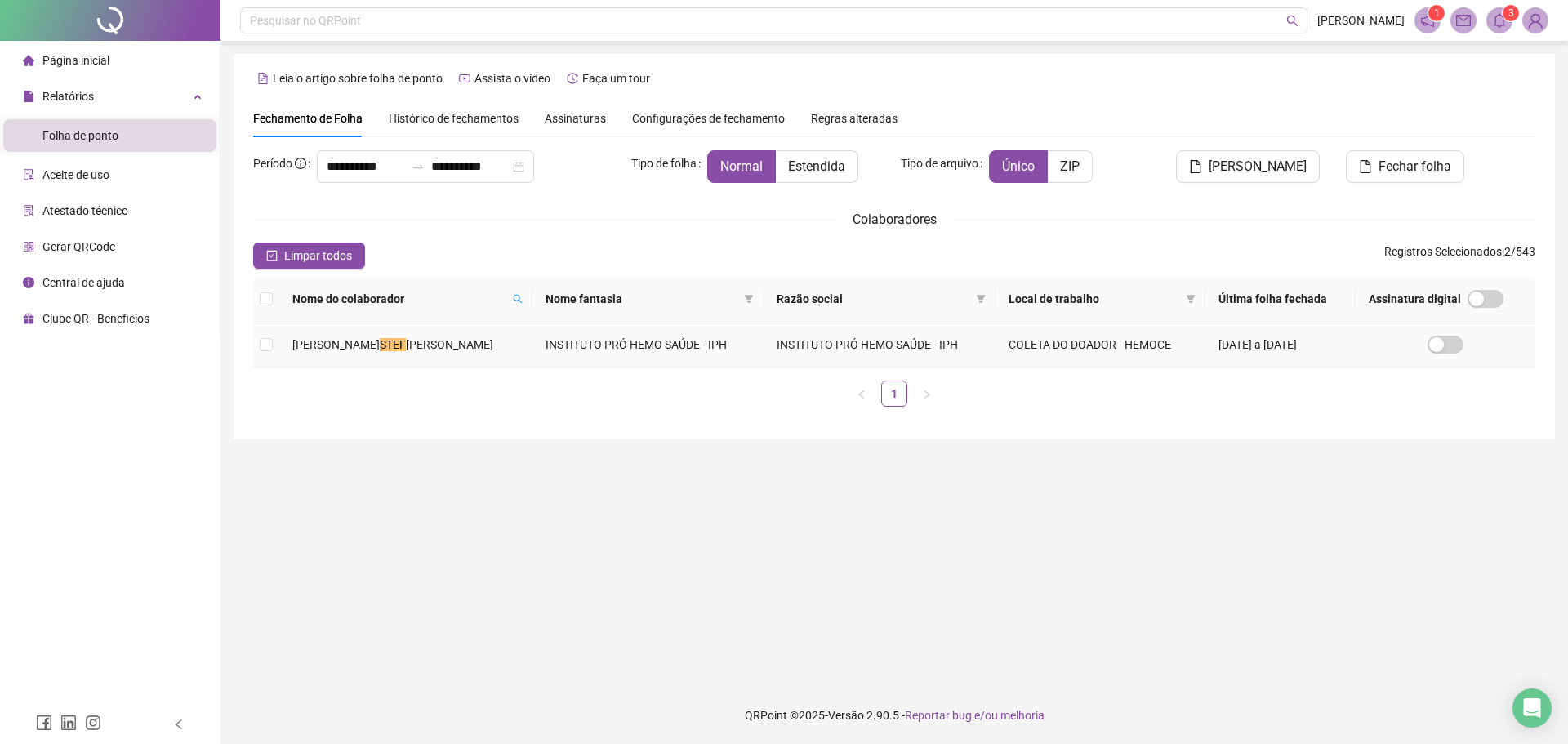
click at [295, 350] on span "[PERSON_NAME]" at bounding box center [336, 345] width 88 height 13
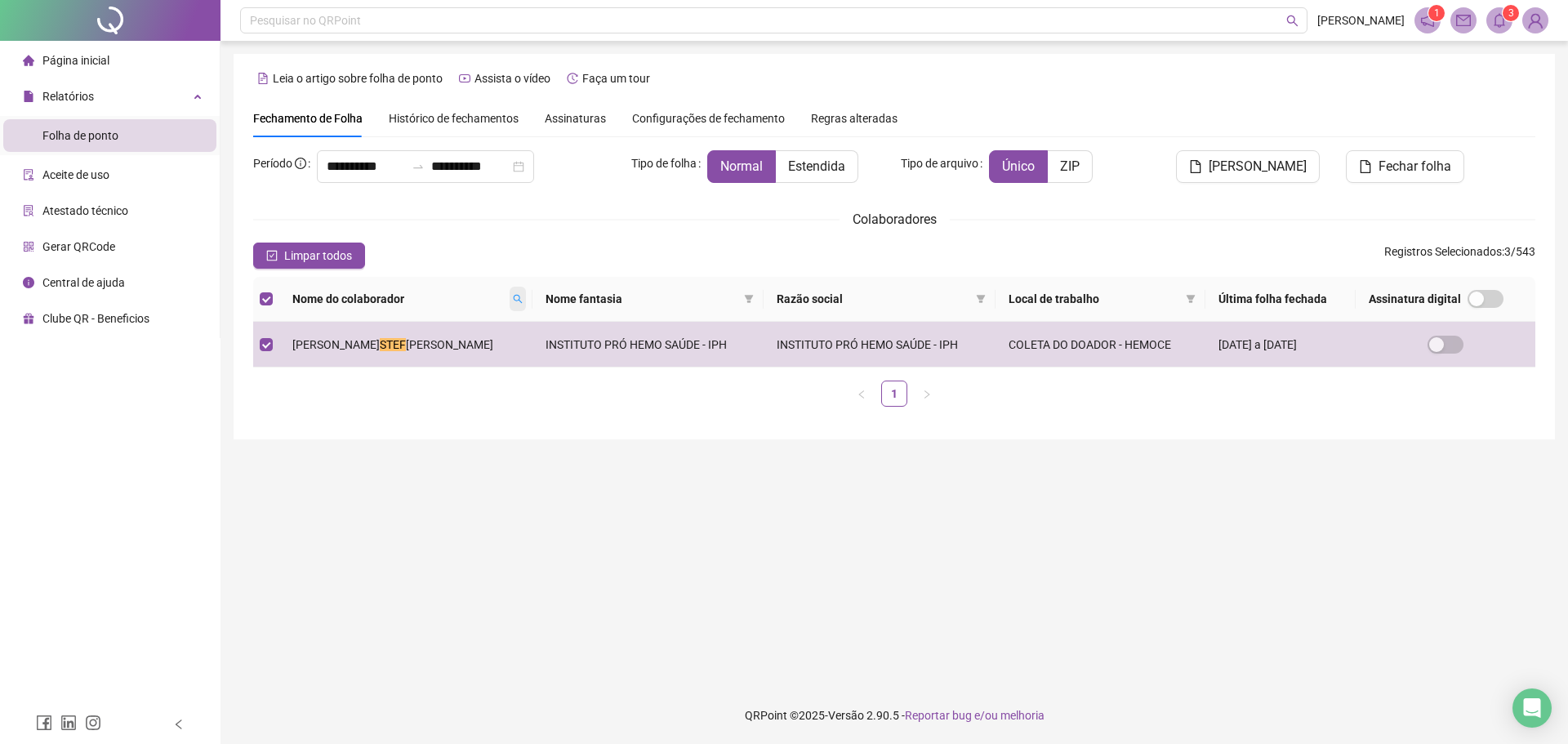
click at [513, 304] on icon "search" at bounding box center [517, 299] width 10 height 10
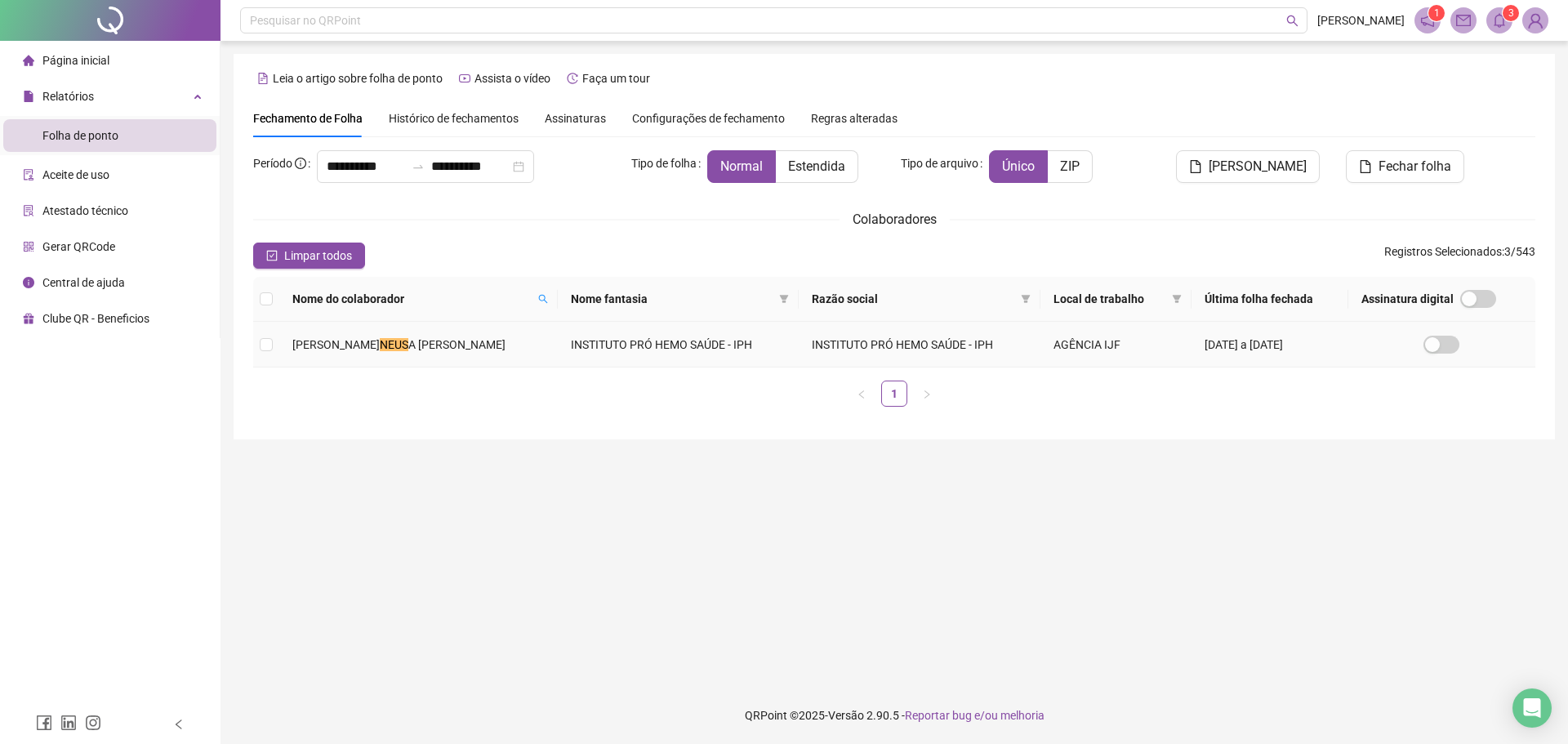
click at [484, 329] on td "[PERSON_NAME] A [PERSON_NAME]" at bounding box center [418, 344] width 278 height 46
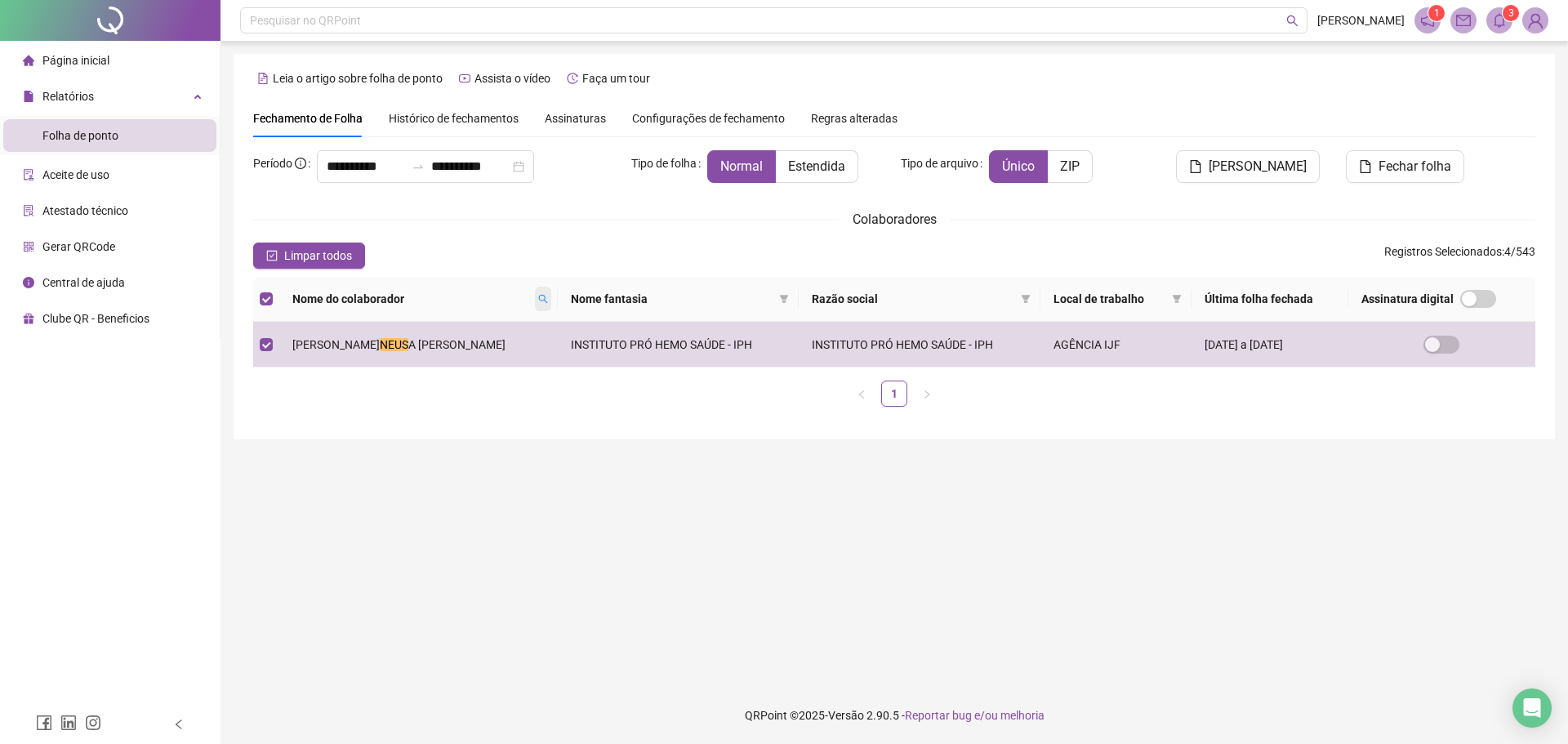
click at [539, 302] on icon "search" at bounding box center [543, 300] width 9 height 9
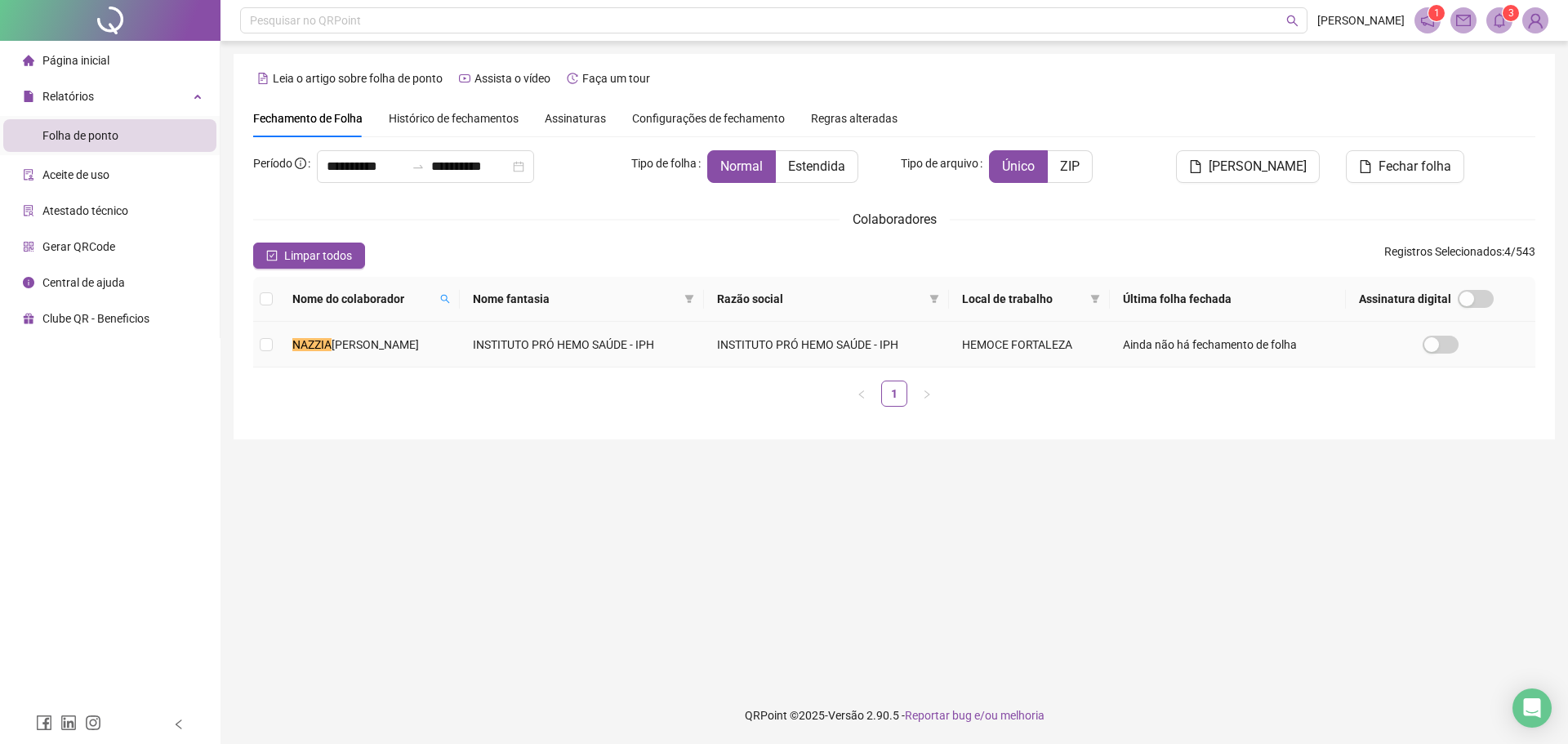
click at [501, 360] on td "INSTITUTO PRÓ HEMO SAÚDE - IPH" at bounding box center [581, 344] width 245 height 46
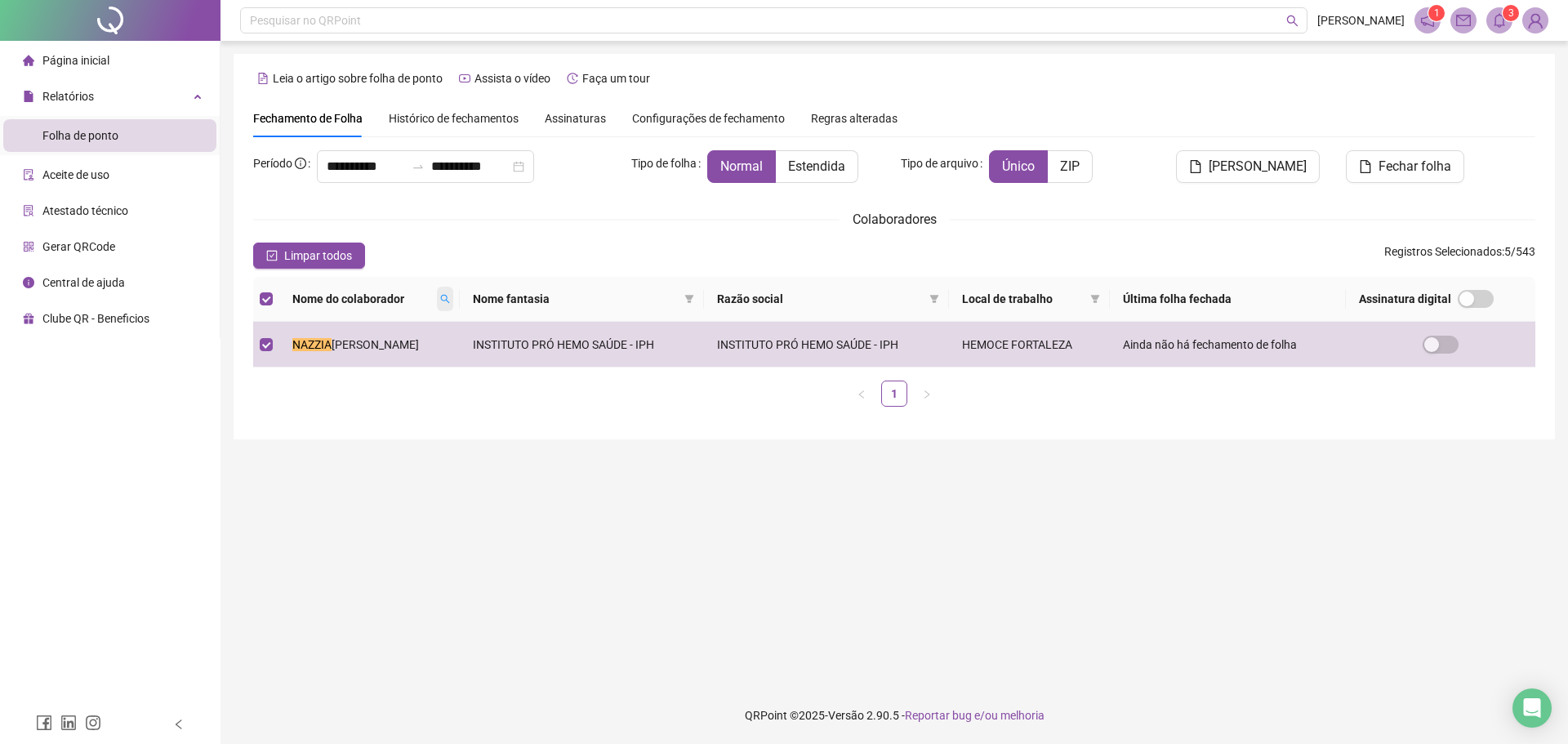
click at [450, 304] on icon "search" at bounding box center [445, 299] width 10 height 10
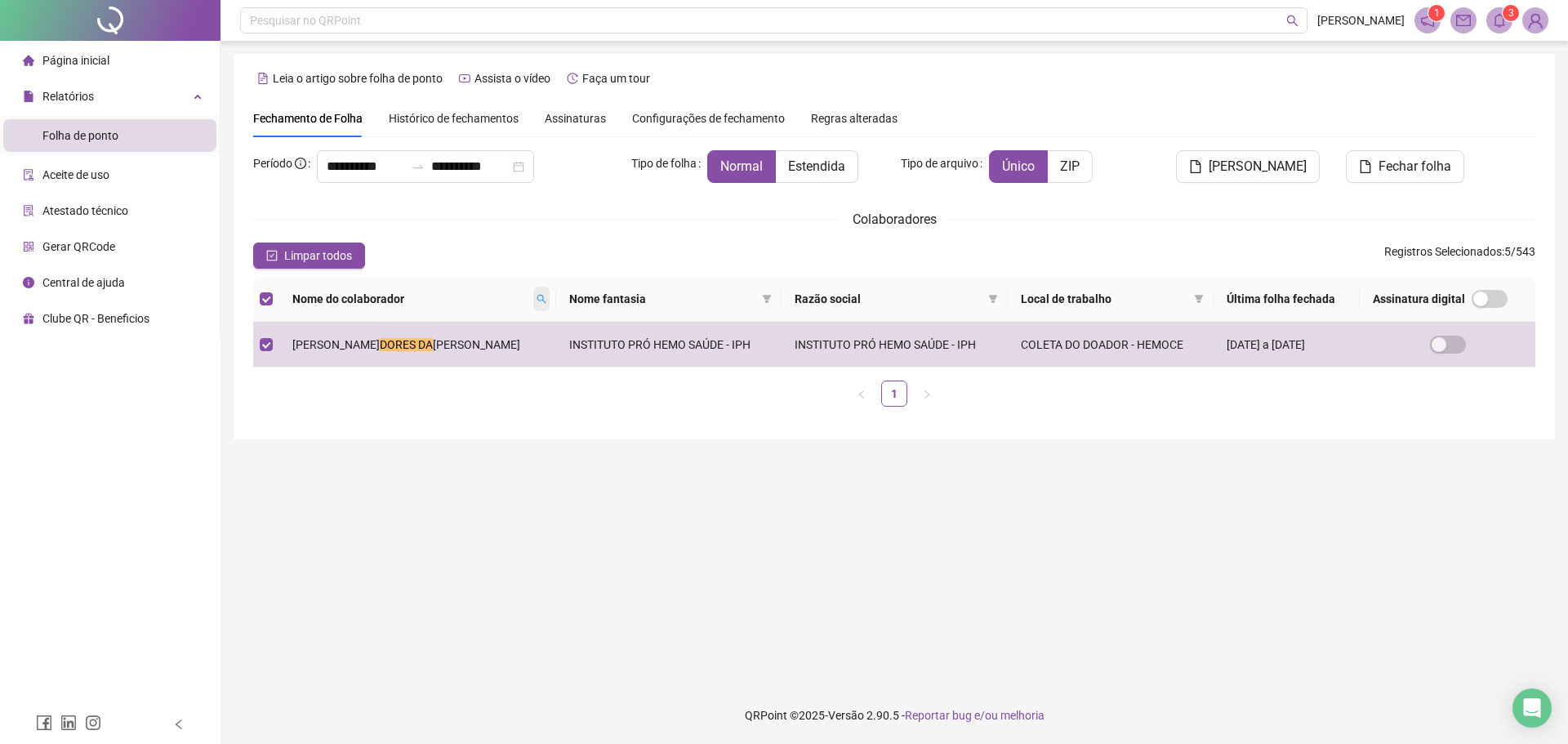
click at [536, 304] on icon "search" at bounding box center [541, 299] width 10 height 10
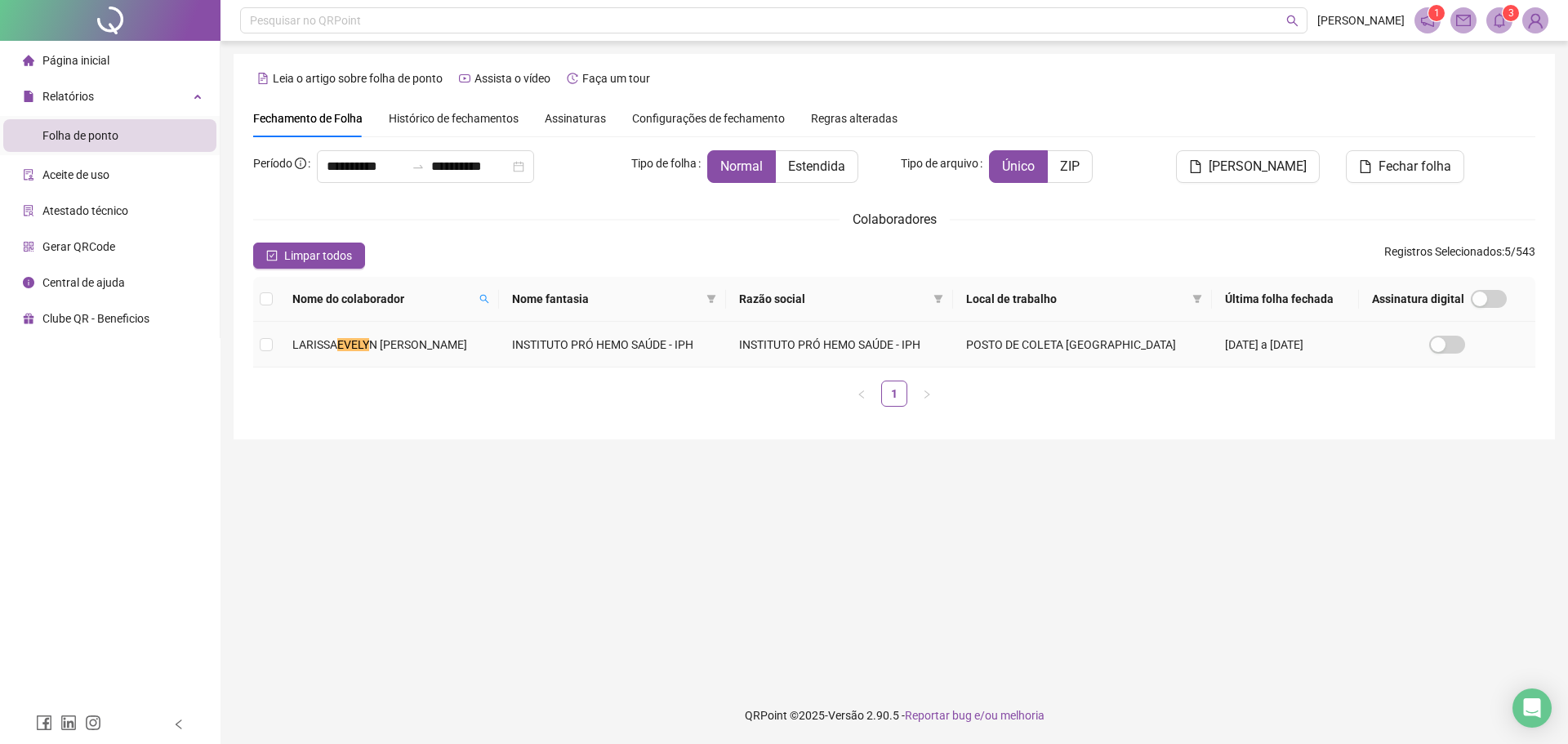
click at [497, 335] on td "[PERSON_NAME]" at bounding box center [388, 344] width 219 height 46
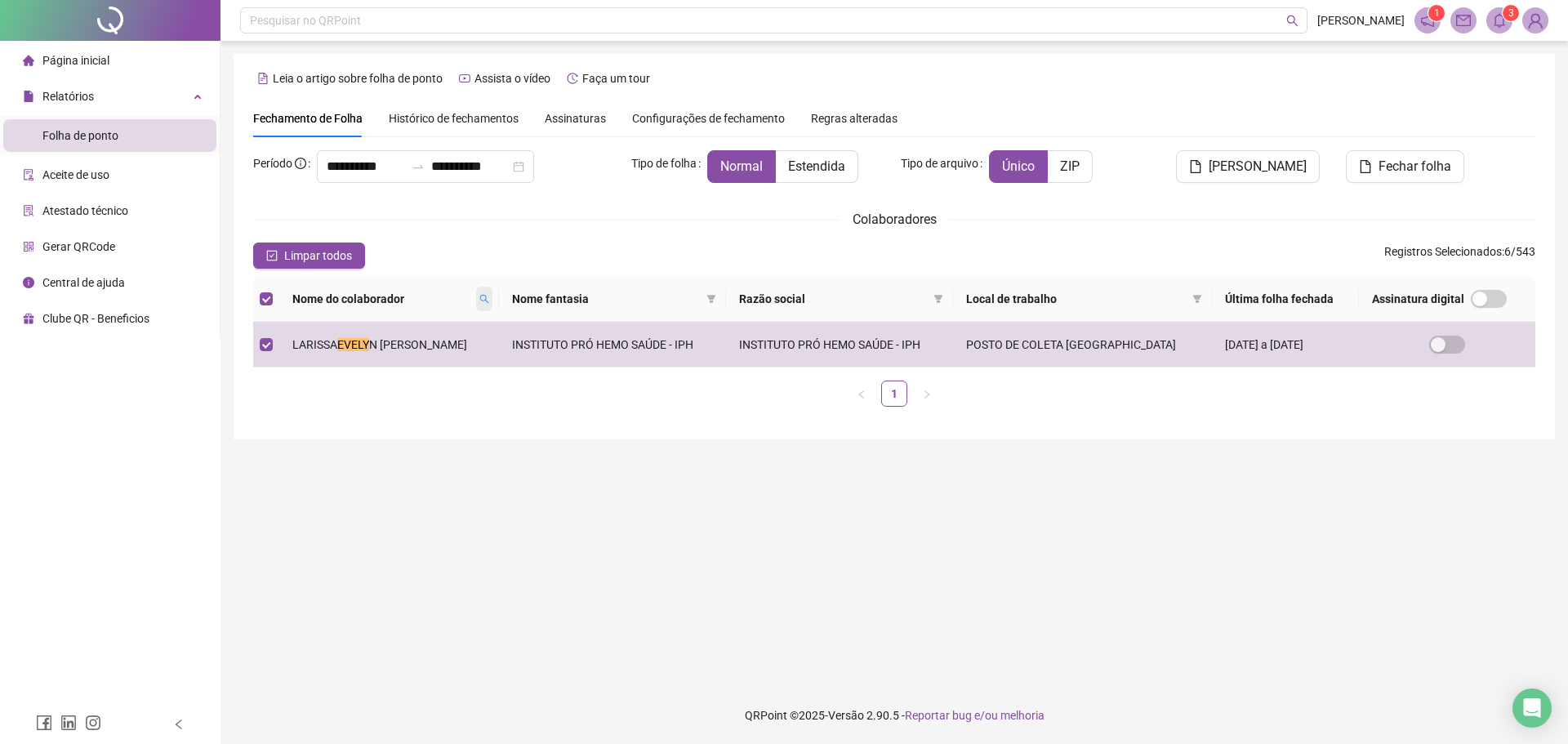
click at [492, 293] on span at bounding box center [484, 299] width 16 height 24
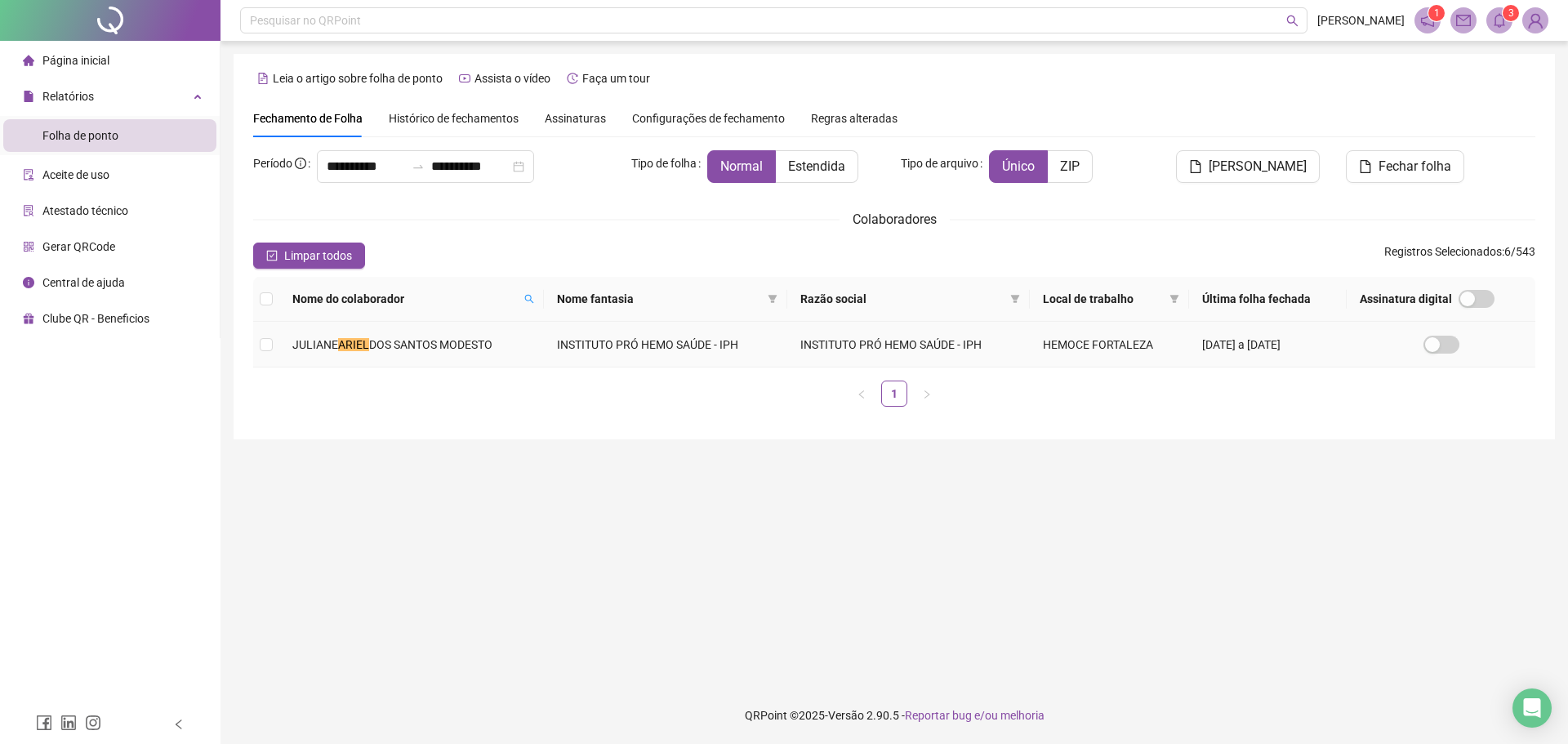
click at [521, 355] on td "[PERSON_NAME]" at bounding box center [411, 344] width 264 height 46
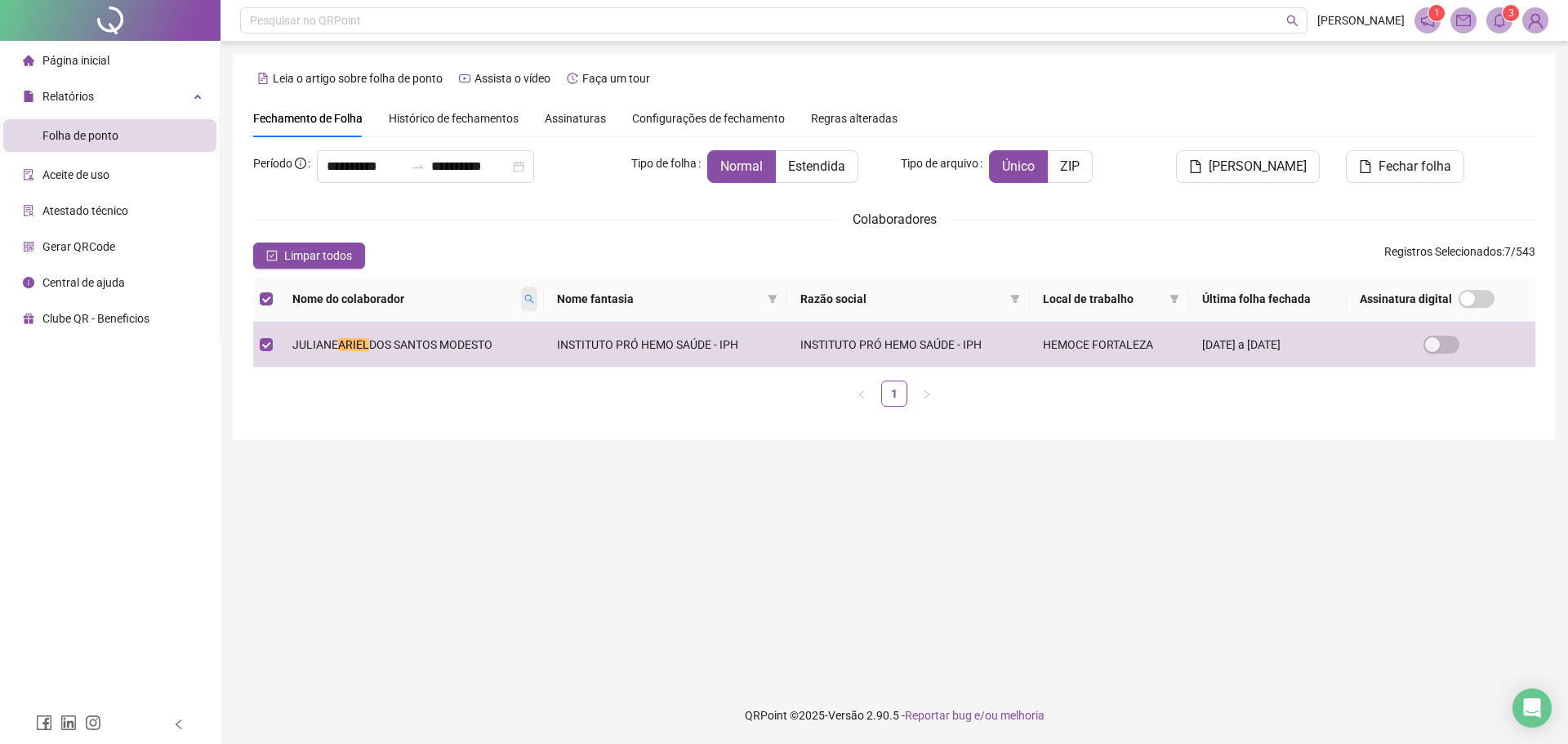
click at [531, 300] on icon "search" at bounding box center [529, 299] width 10 height 10
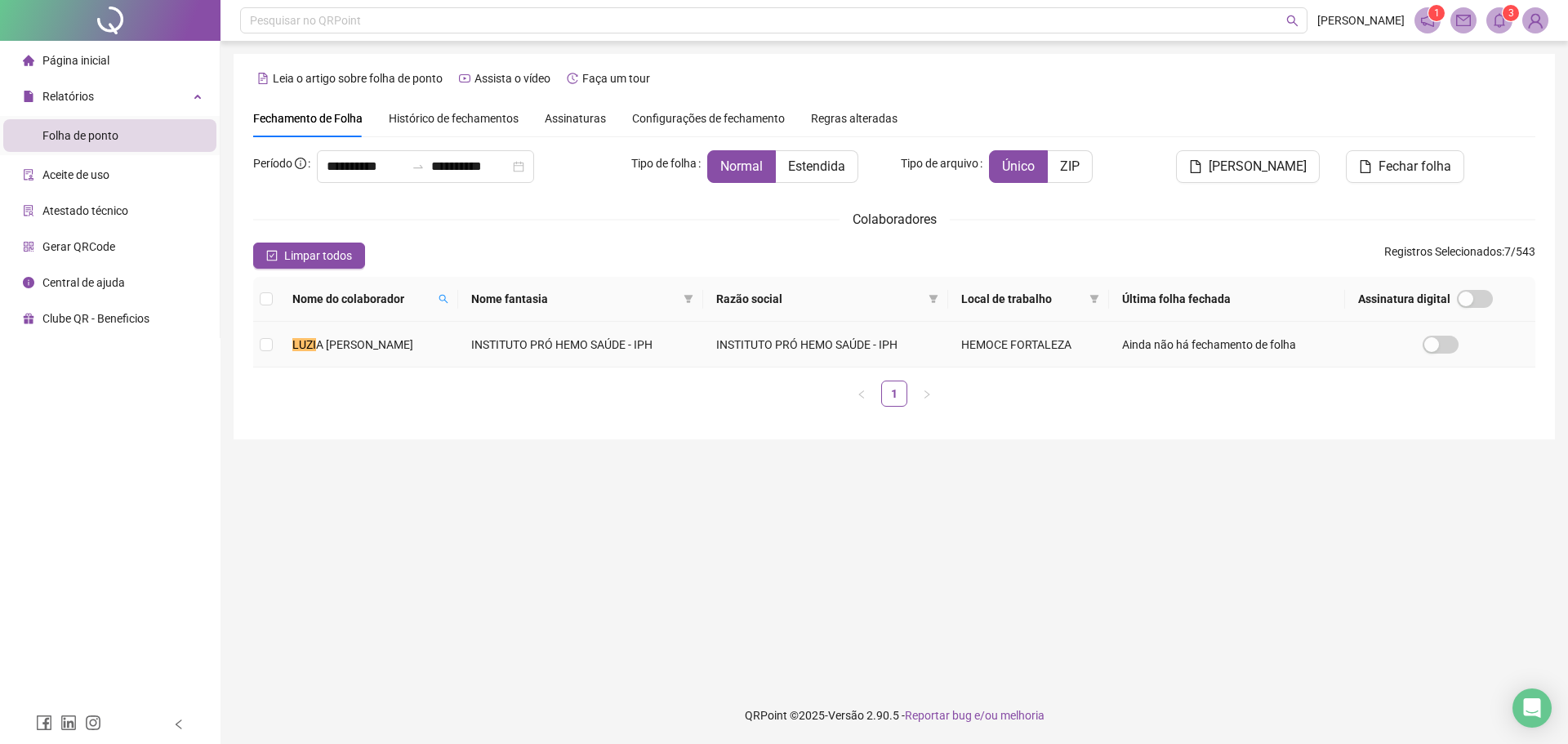
click at [502, 345] on td "INSTITUTO PRÓ HEMO SAÚDE - IPH" at bounding box center [580, 344] width 245 height 46
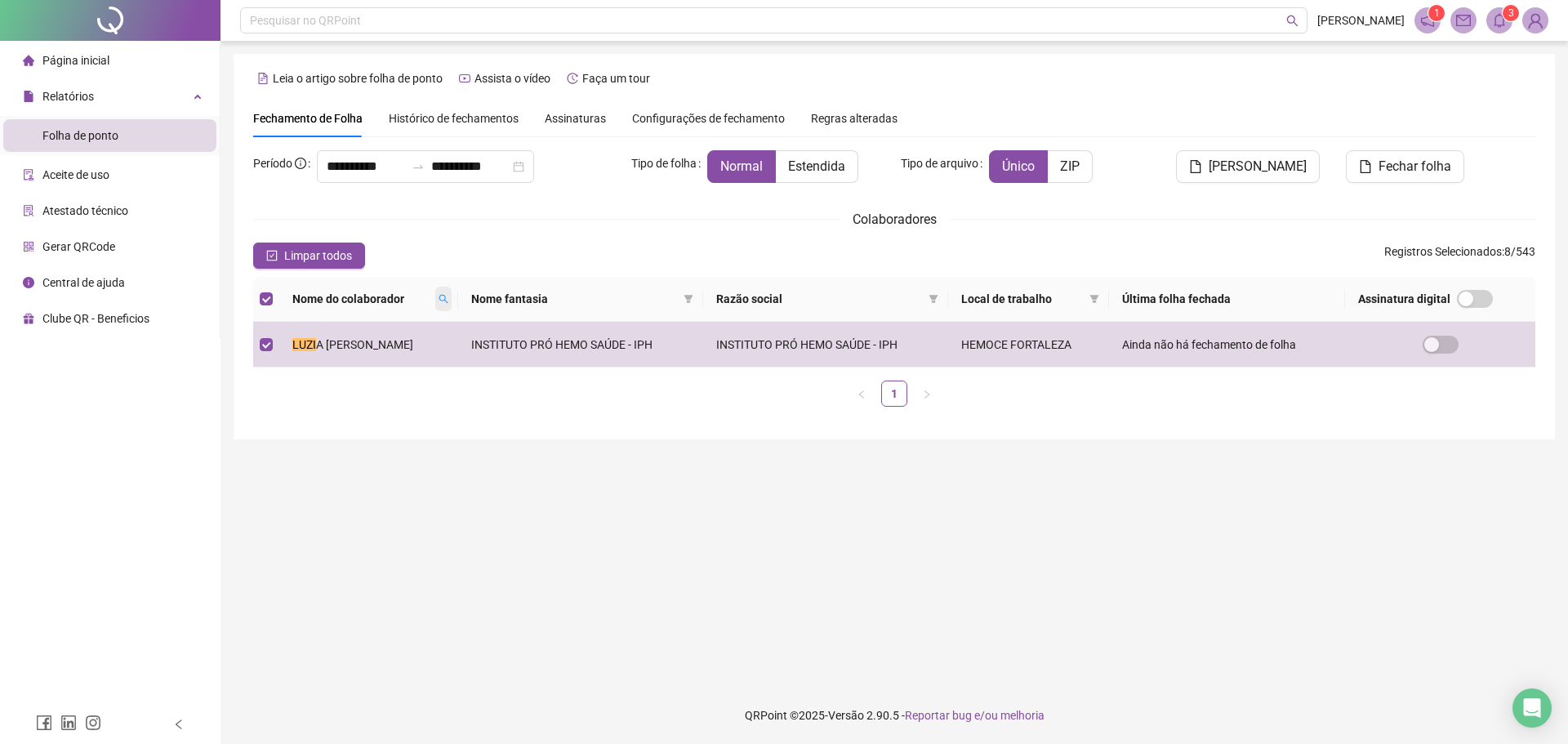
click at [448, 294] on icon "search" at bounding box center [443, 299] width 10 height 10
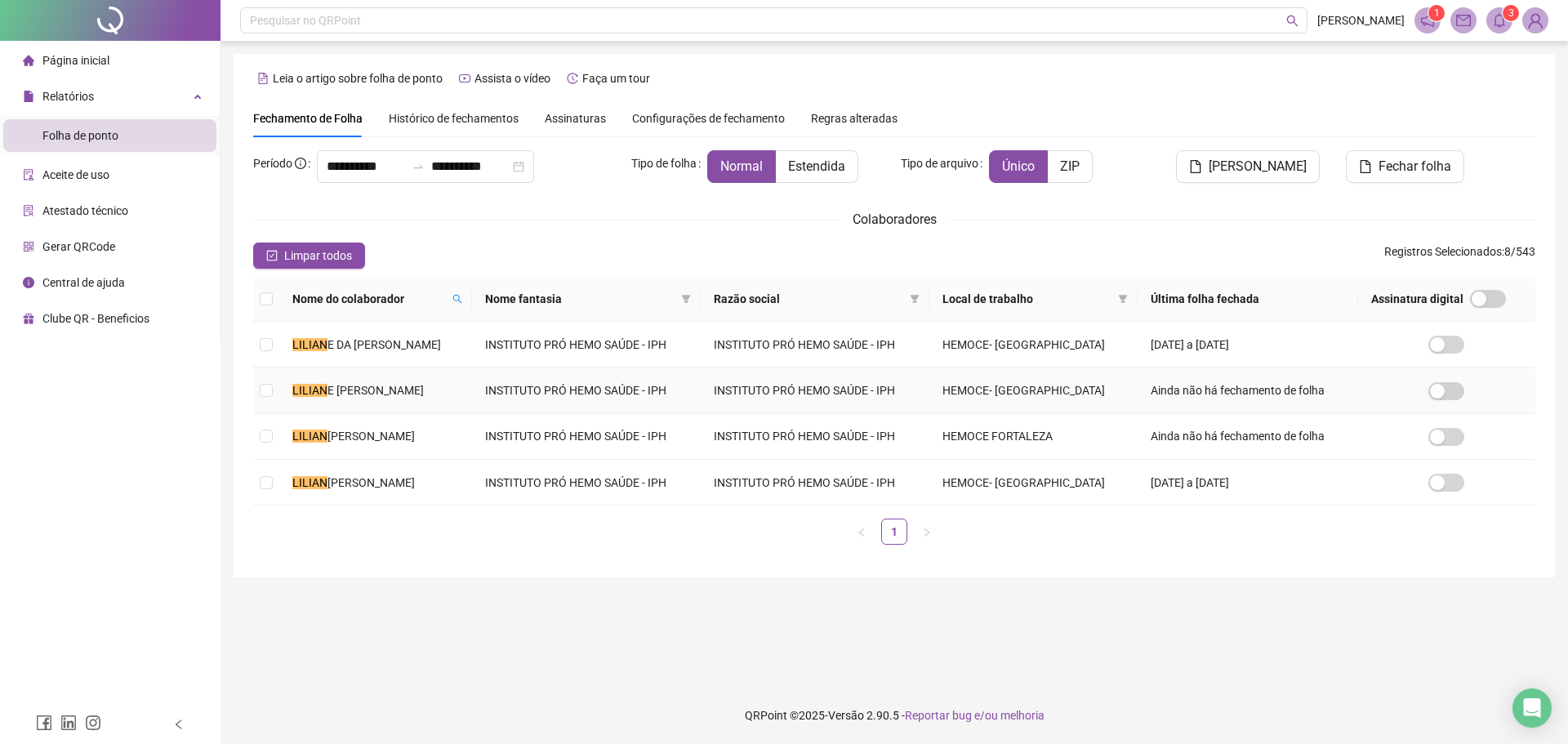
click at [416, 384] on span "E [PERSON_NAME]" at bounding box center [376, 390] width 97 height 13
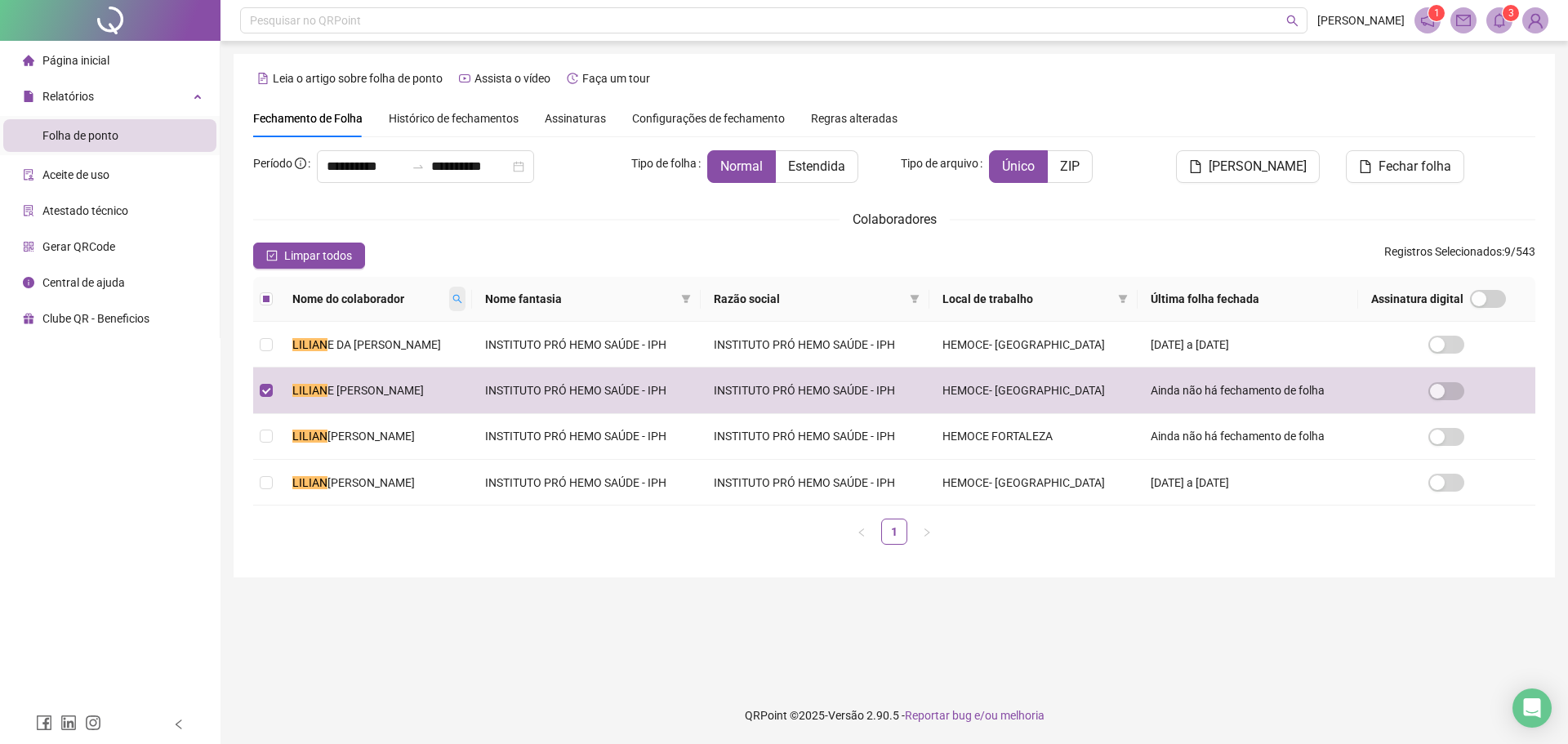
click at [462, 301] on icon "search" at bounding box center [458, 300] width 9 height 9
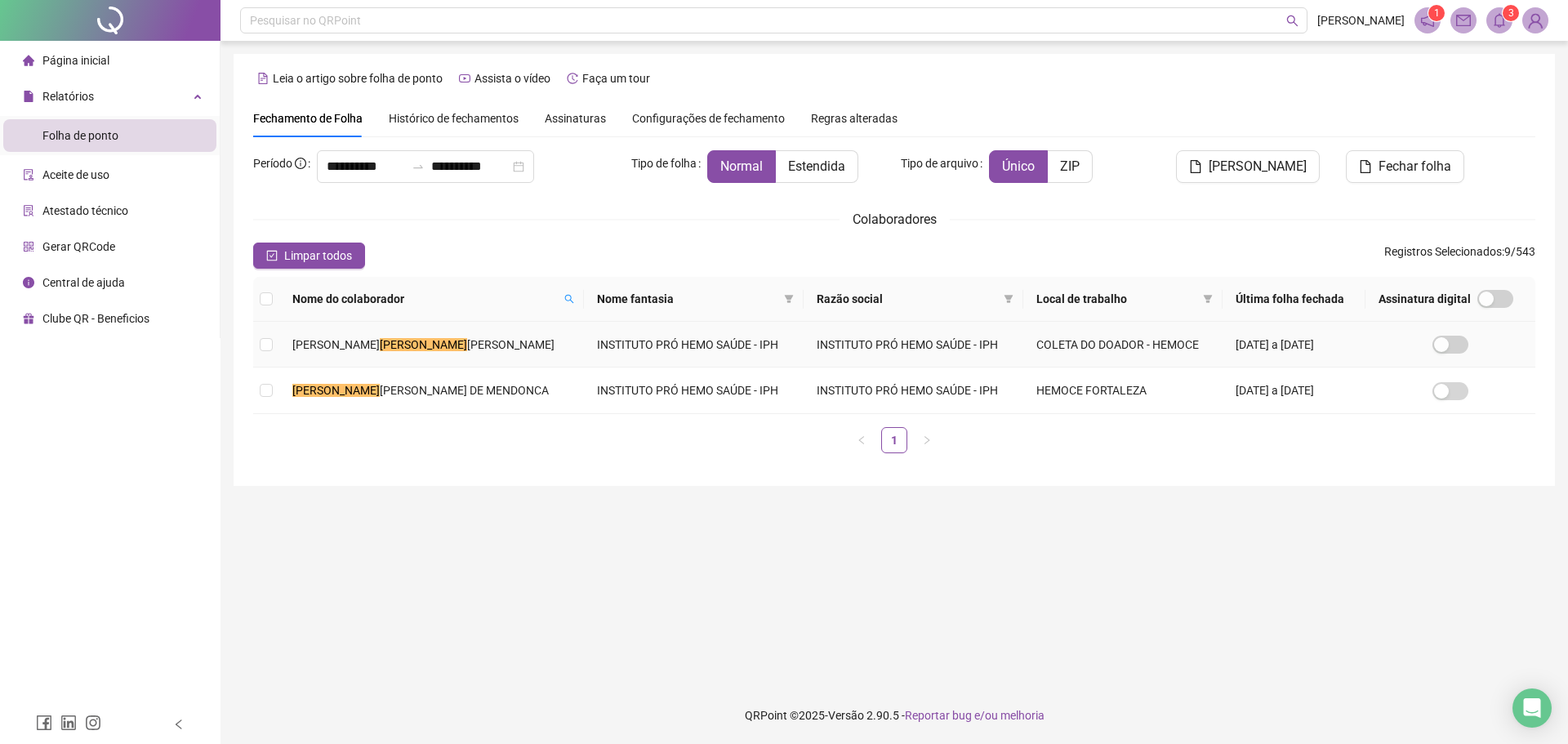
click at [467, 341] on span "[PERSON_NAME]" at bounding box center [510, 345] width 88 height 13
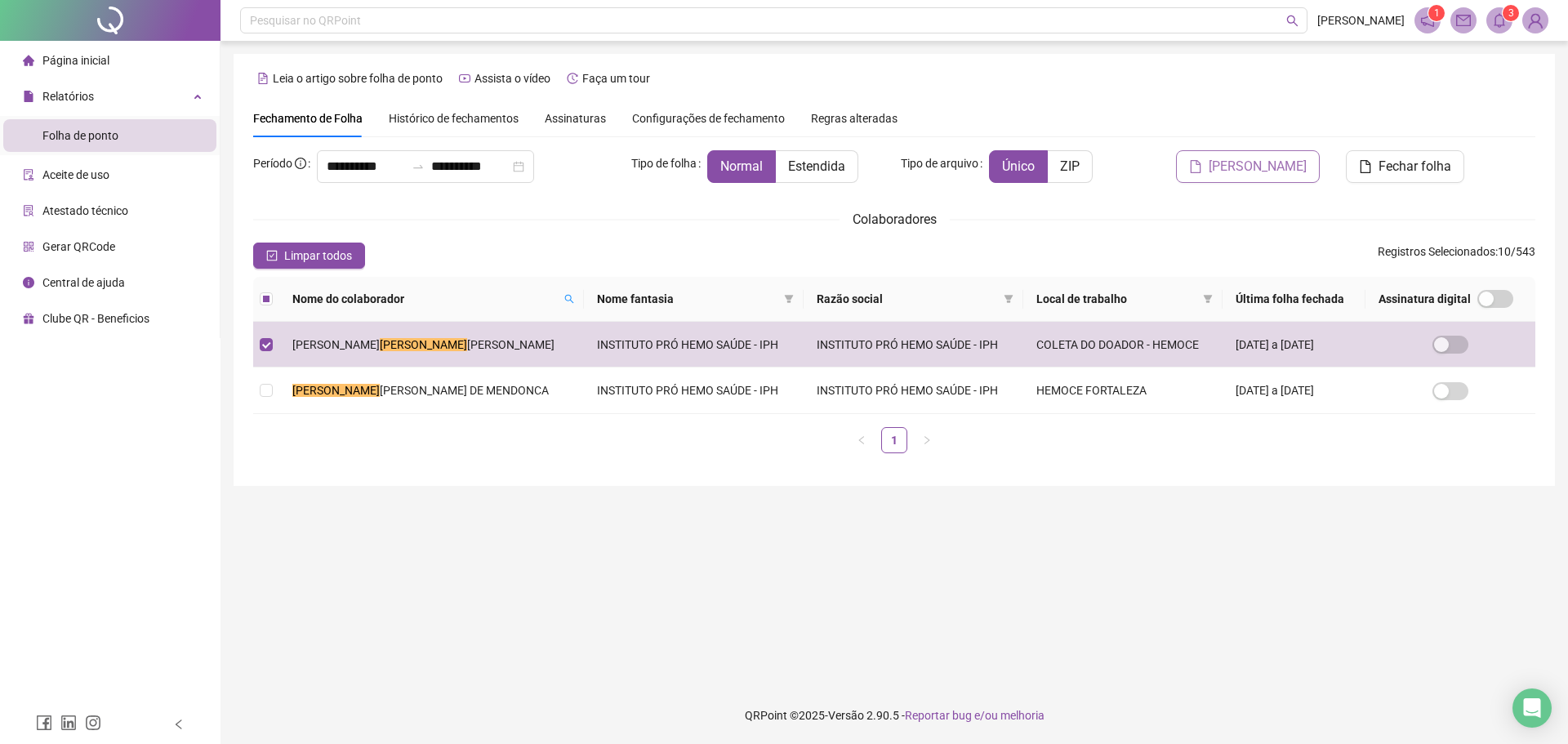
click at [1262, 157] on span "[PERSON_NAME]" at bounding box center [1257, 167] width 98 height 20
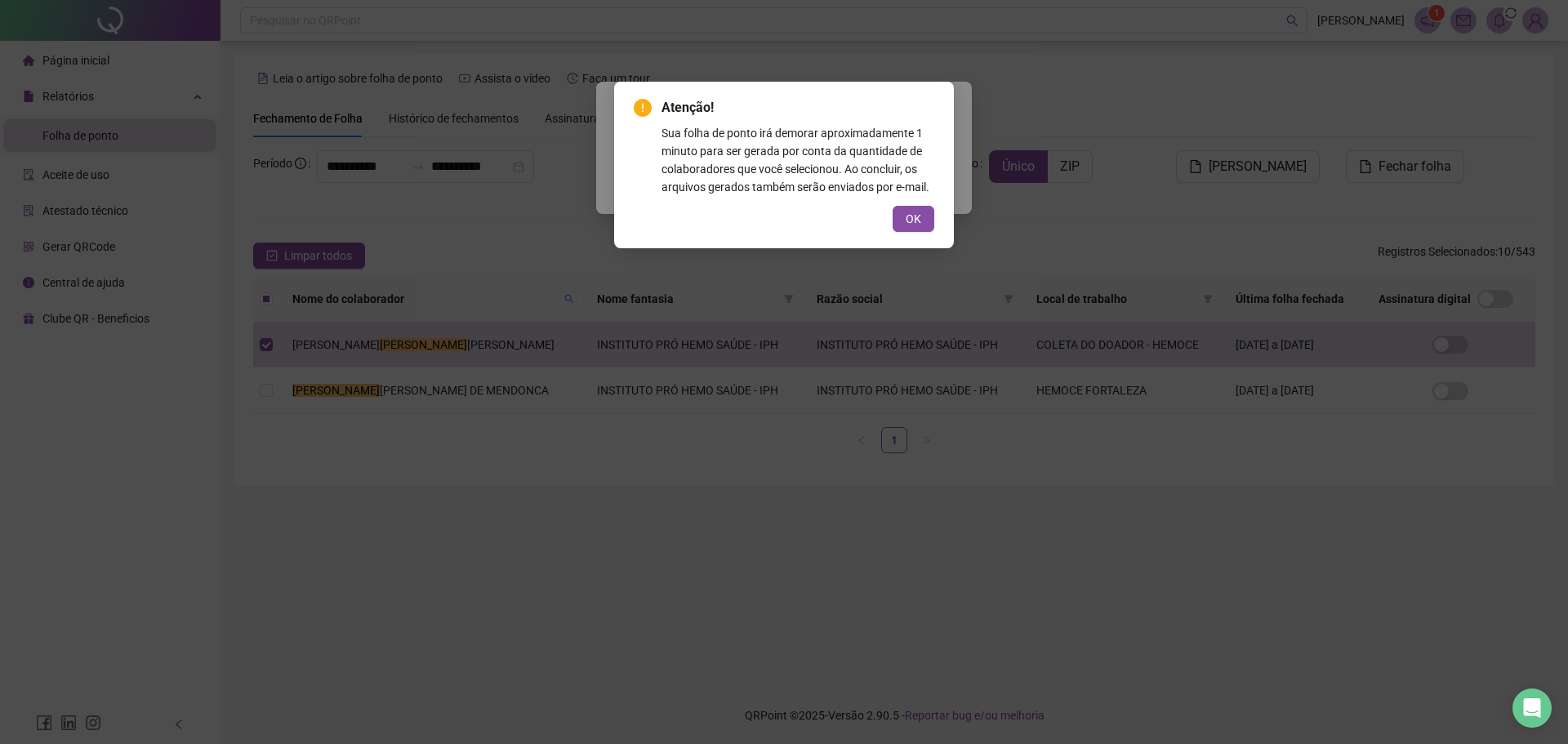
click at [943, 222] on div "Atenção! Sua folha de ponto irá demorar aproximadamente 1 minuto para ser gerad…" at bounding box center [784, 164] width 339 height 167
click at [918, 224] on span "OK" at bounding box center [913, 219] width 15 height 18
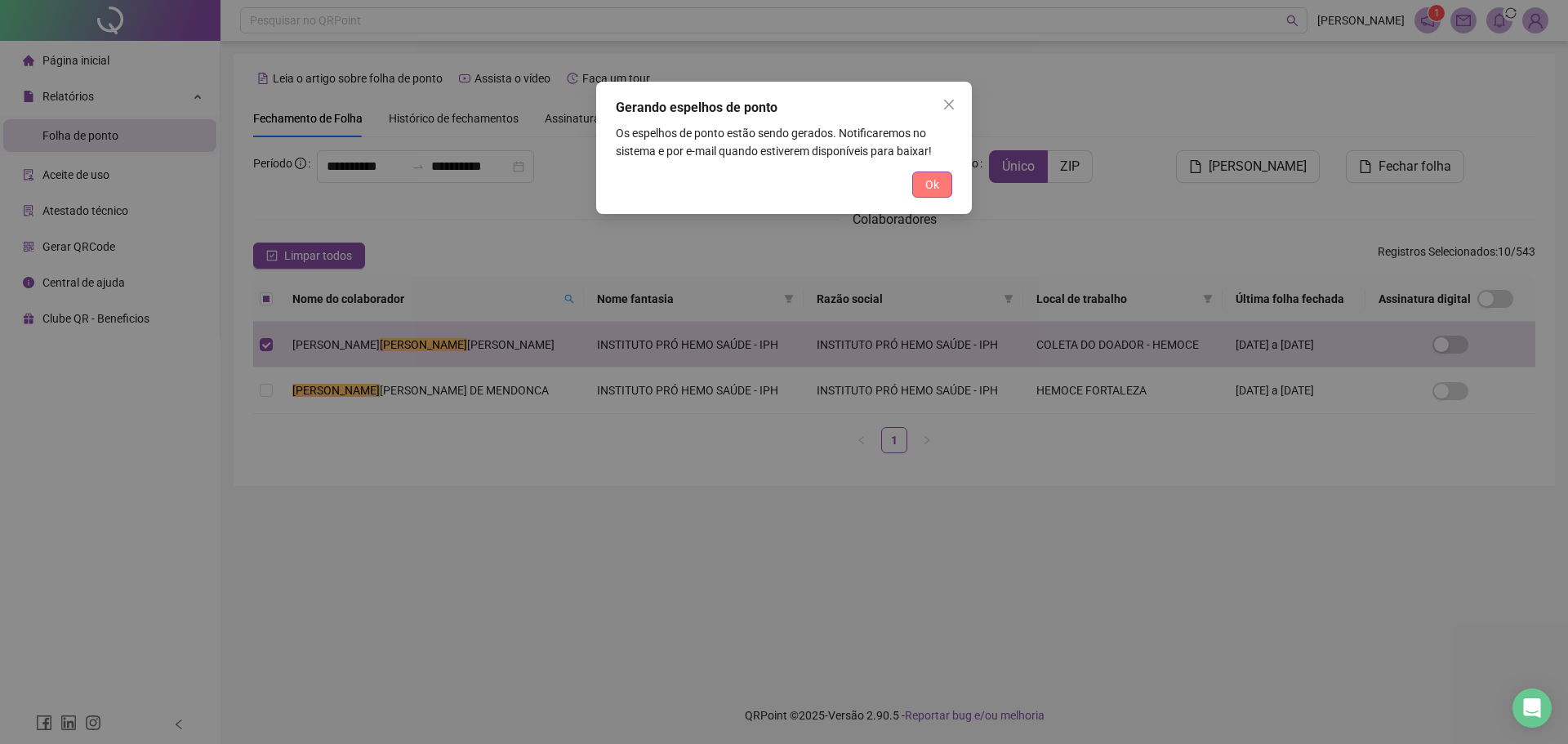
click at [937, 174] on button "Ok" at bounding box center [932, 184] width 40 height 26
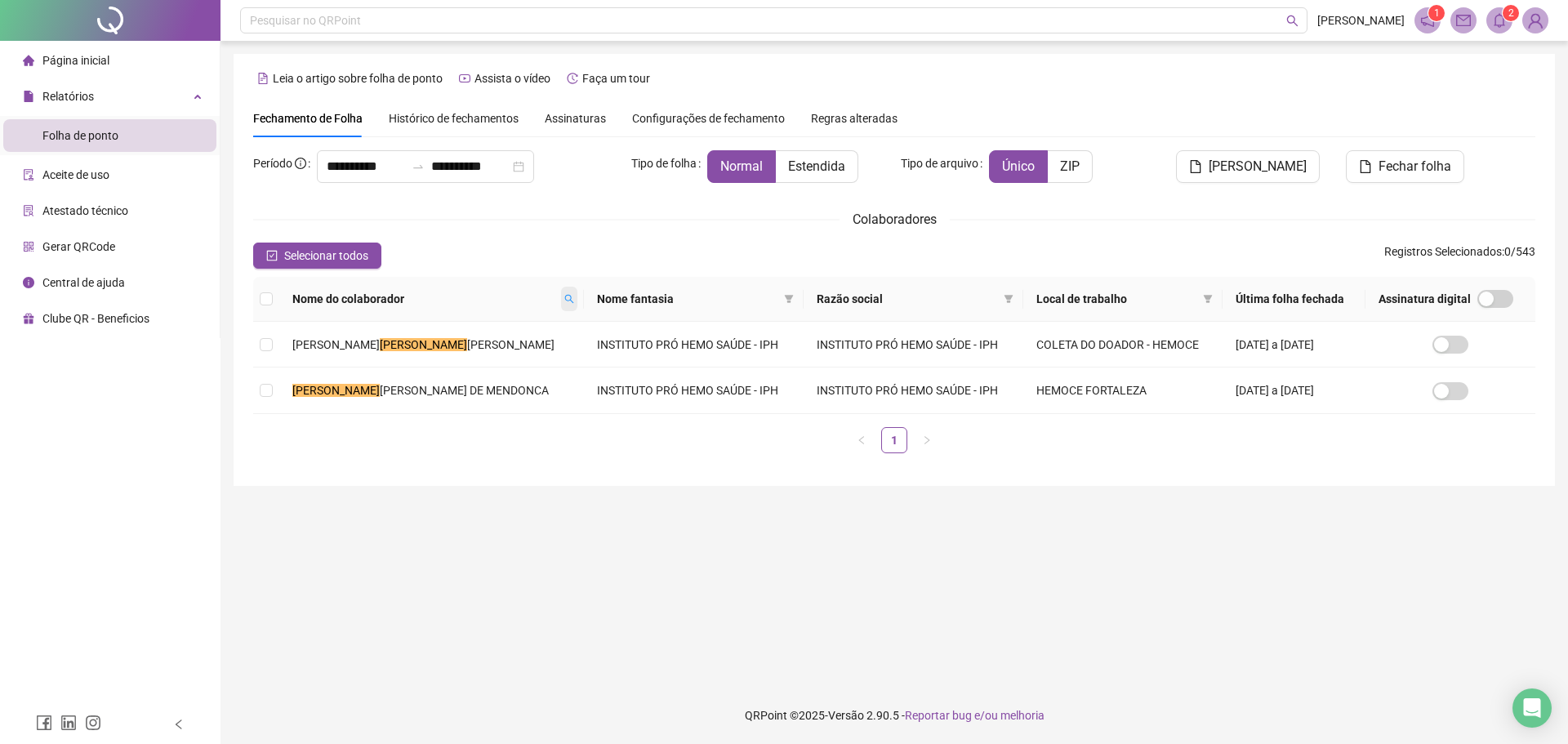
click at [564, 298] on icon "search" at bounding box center [569, 299] width 10 height 10
type input "*"
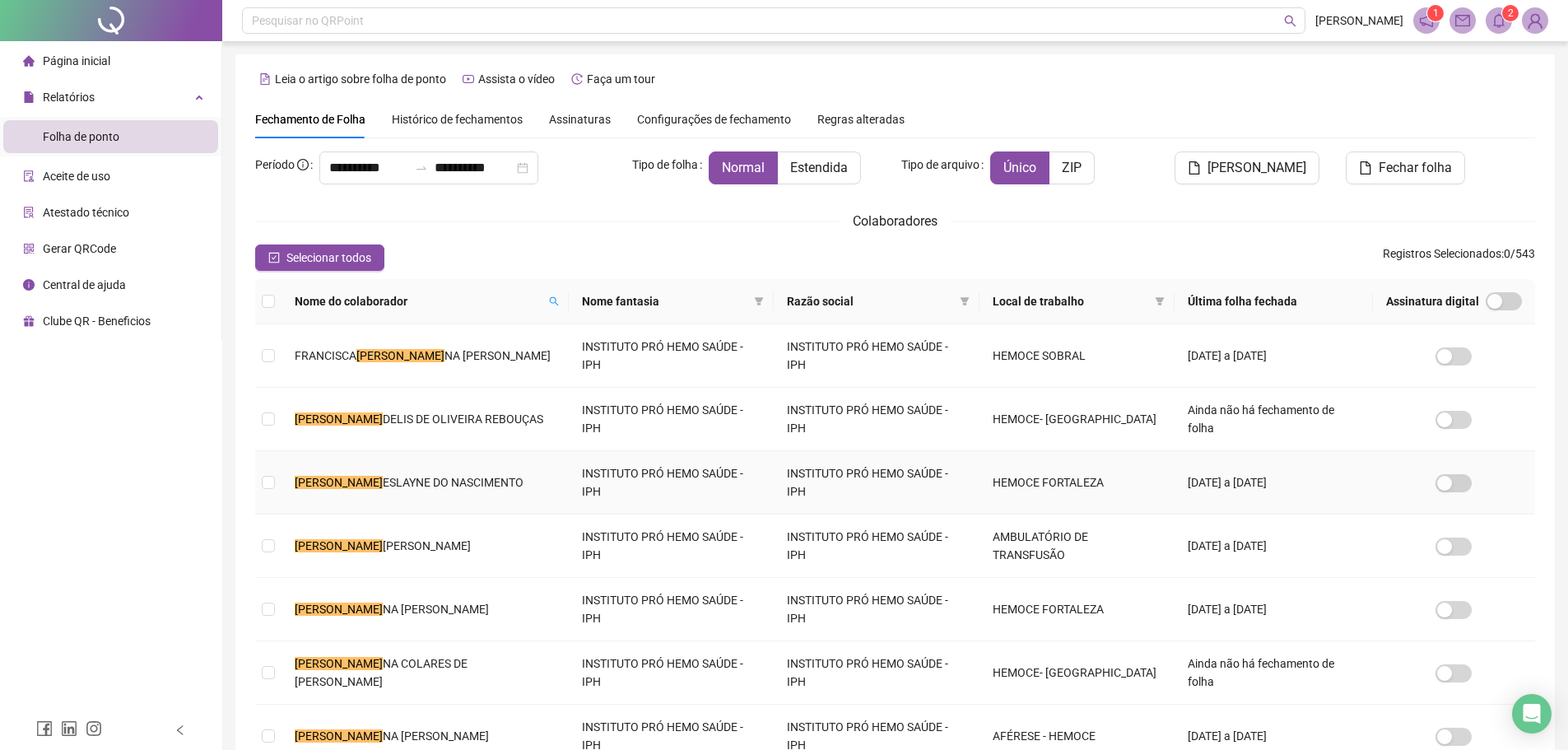
click at [401, 476] on span "ESLAYNE DO NASCIMENTO" at bounding box center [453, 482] width 141 height 13
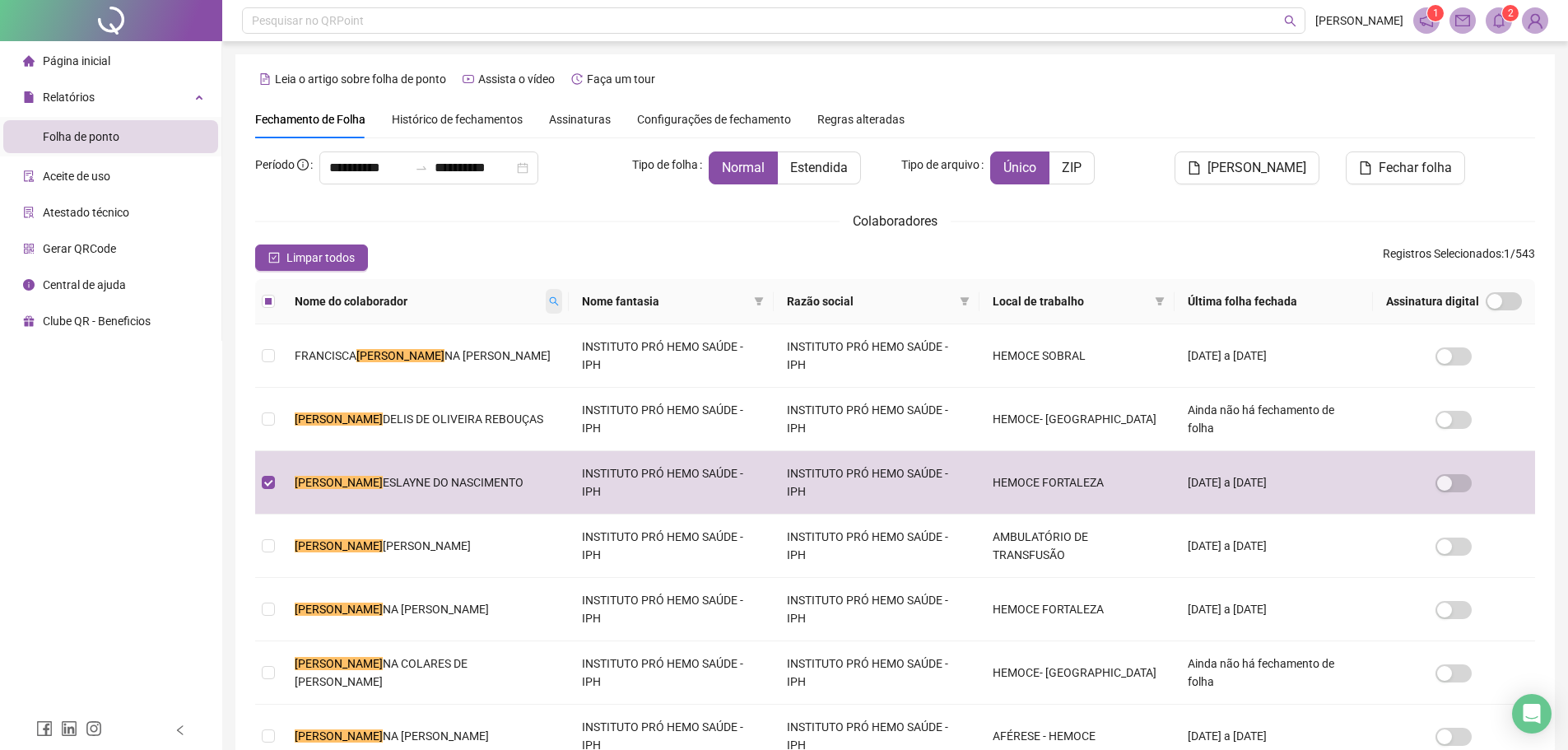
click at [549, 298] on icon "search" at bounding box center [553, 301] width 10 height 10
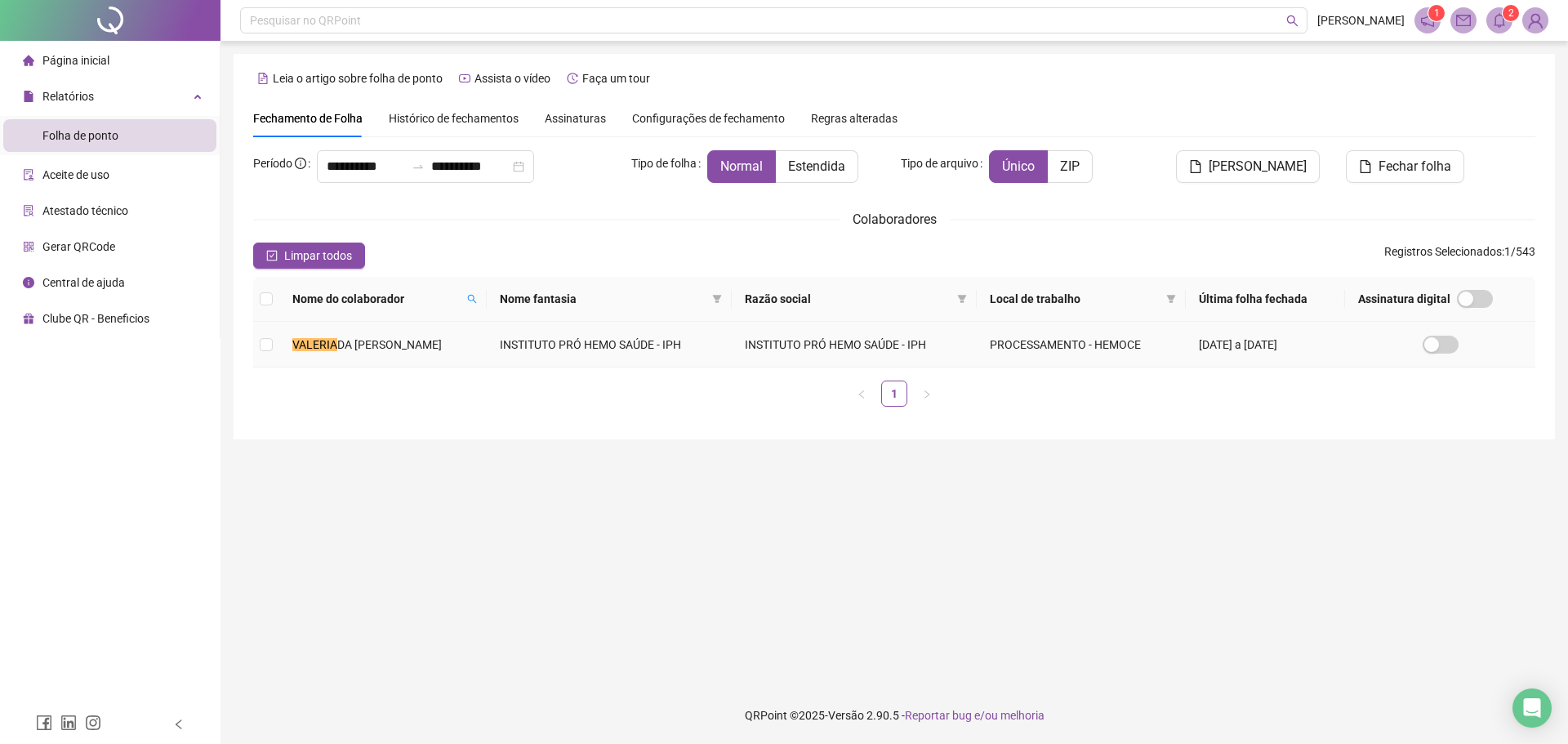
click at [487, 355] on td "INSTITUTO PRÓ HEMO SAÚDE - IPH" at bounding box center [608, 344] width 245 height 46
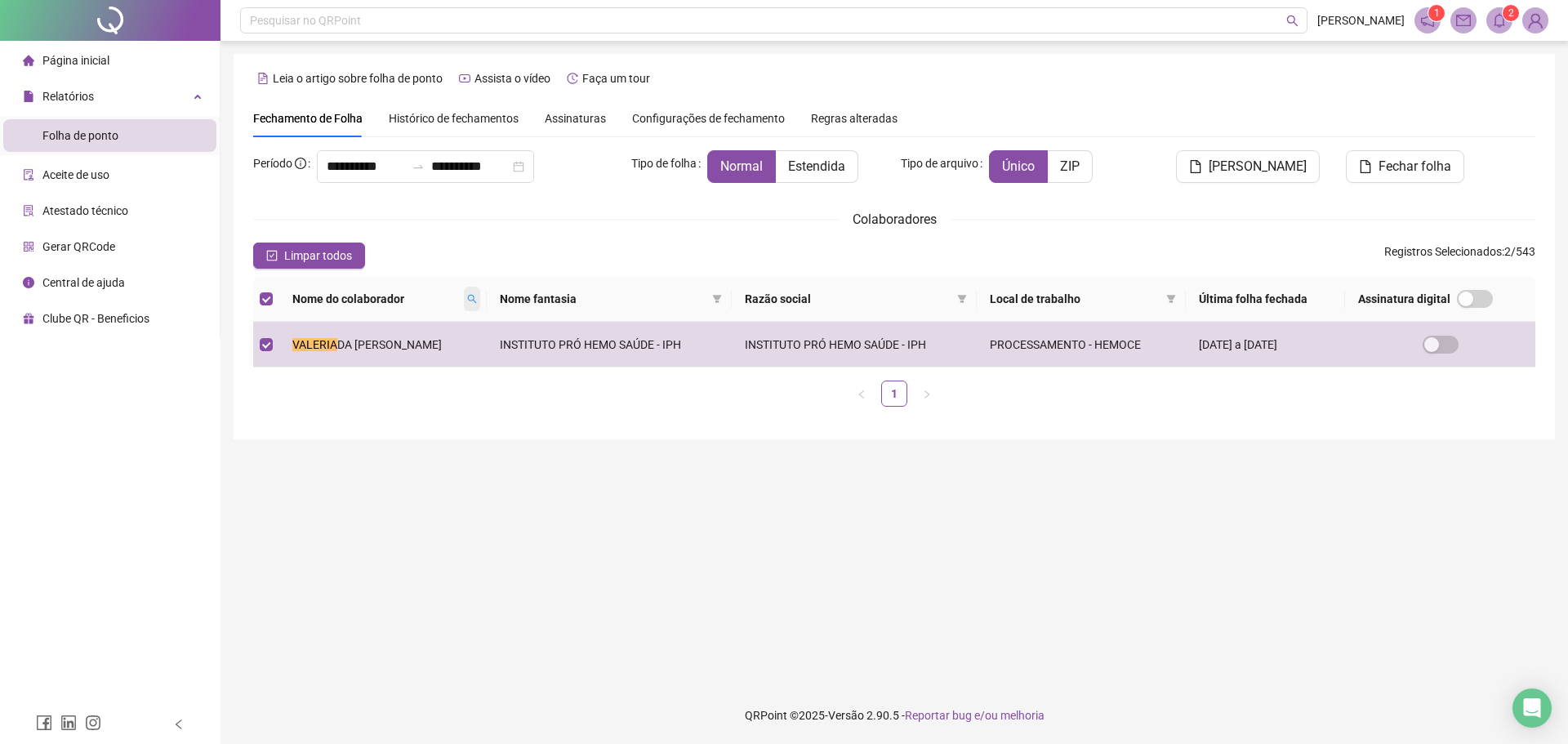
click at [466, 289] on span at bounding box center [472, 299] width 16 height 24
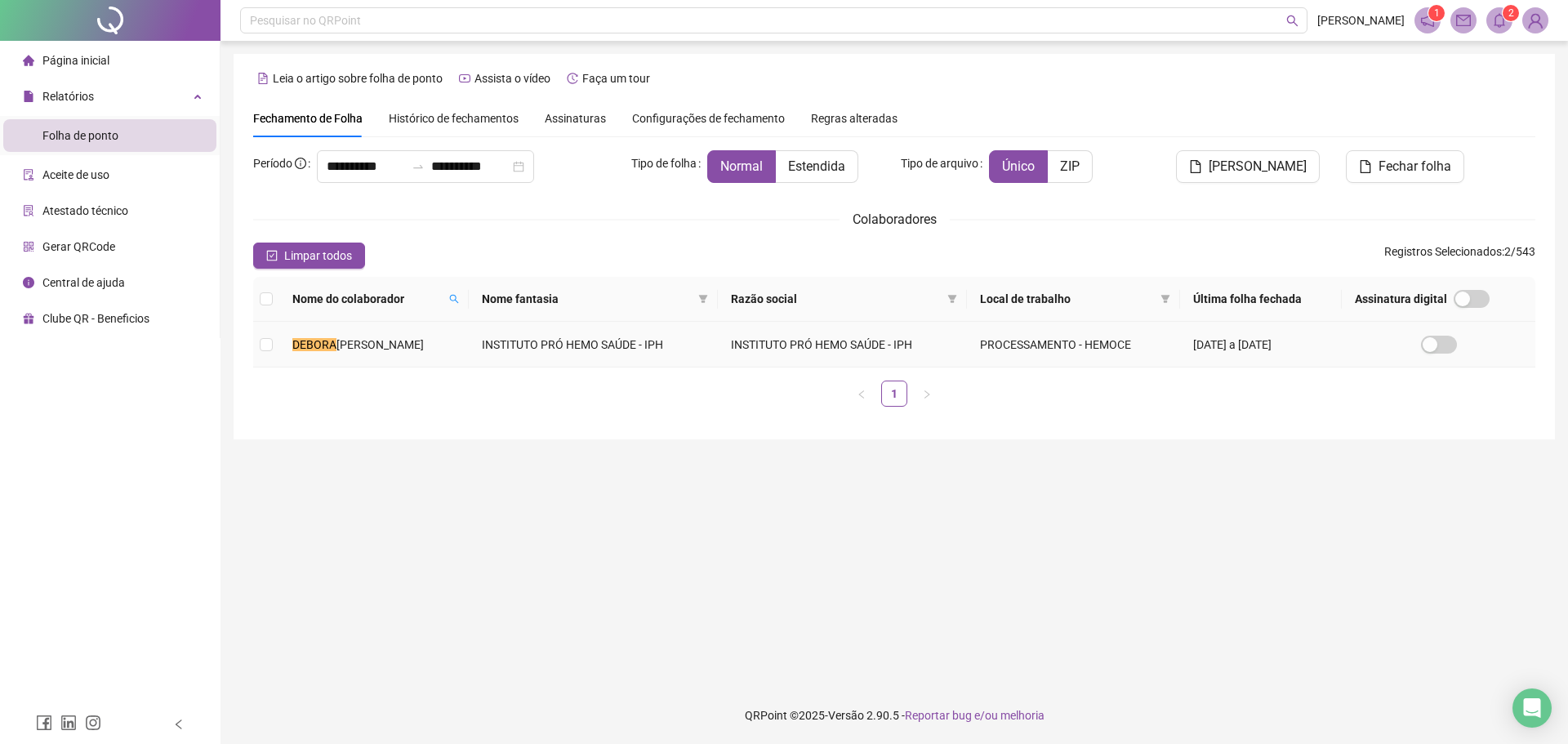
click at [469, 353] on td "[PERSON_NAME]" at bounding box center [374, 344] width 190 height 46
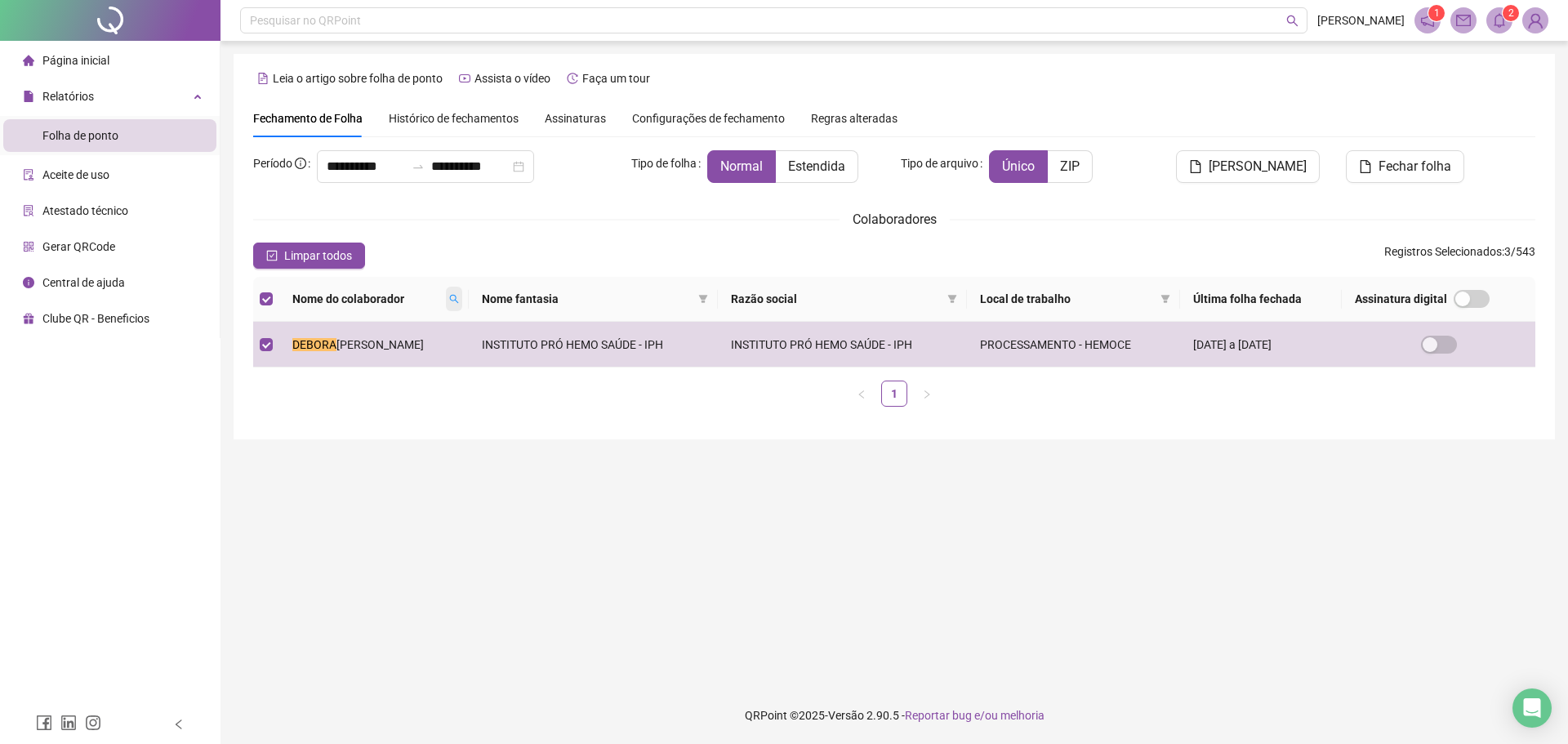
click at [462, 293] on span at bounding box center [454, 299] width 16 height 24
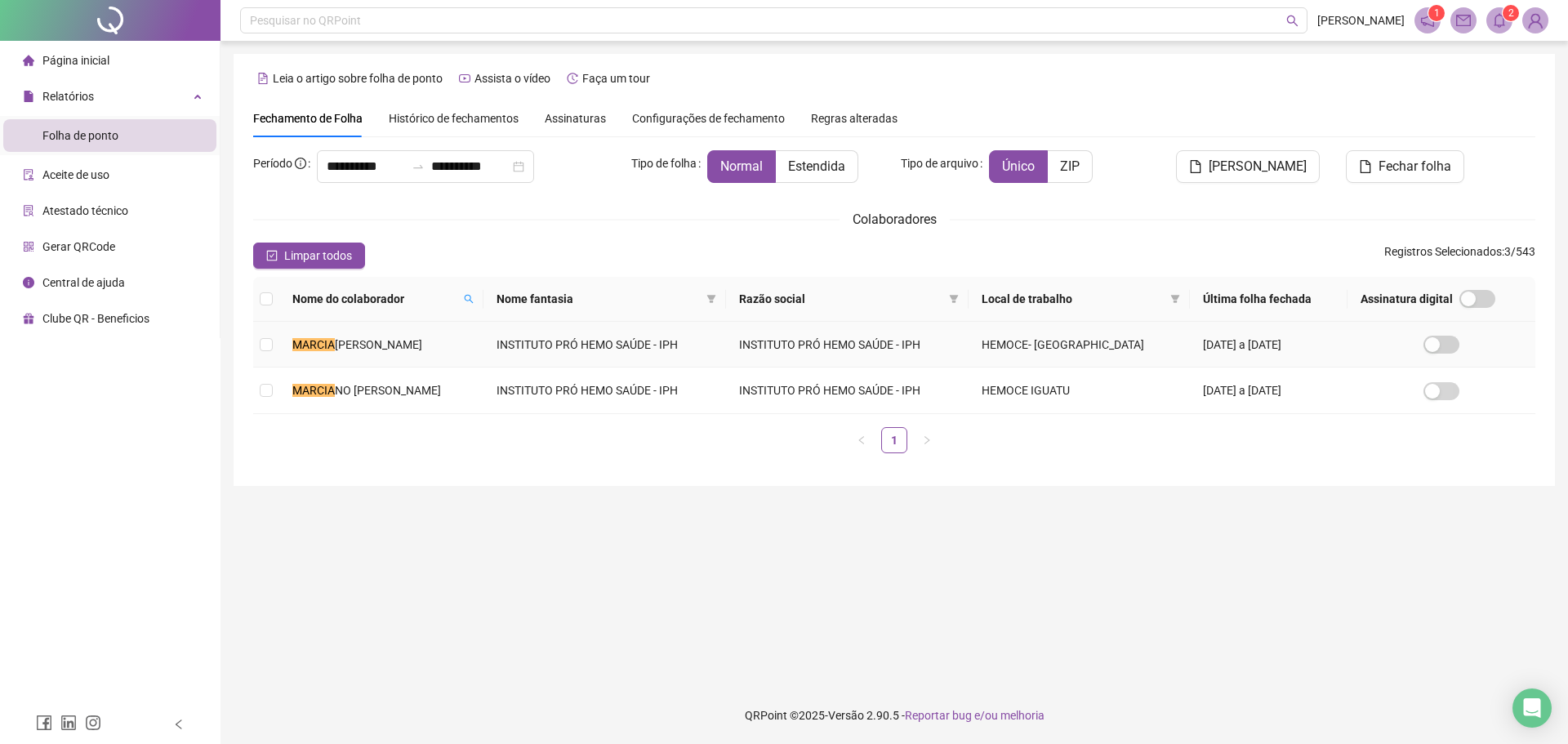
click at [482, 336] on td "[PERSON_NAME]" at bounding box center [381, 344] width 204 height 46
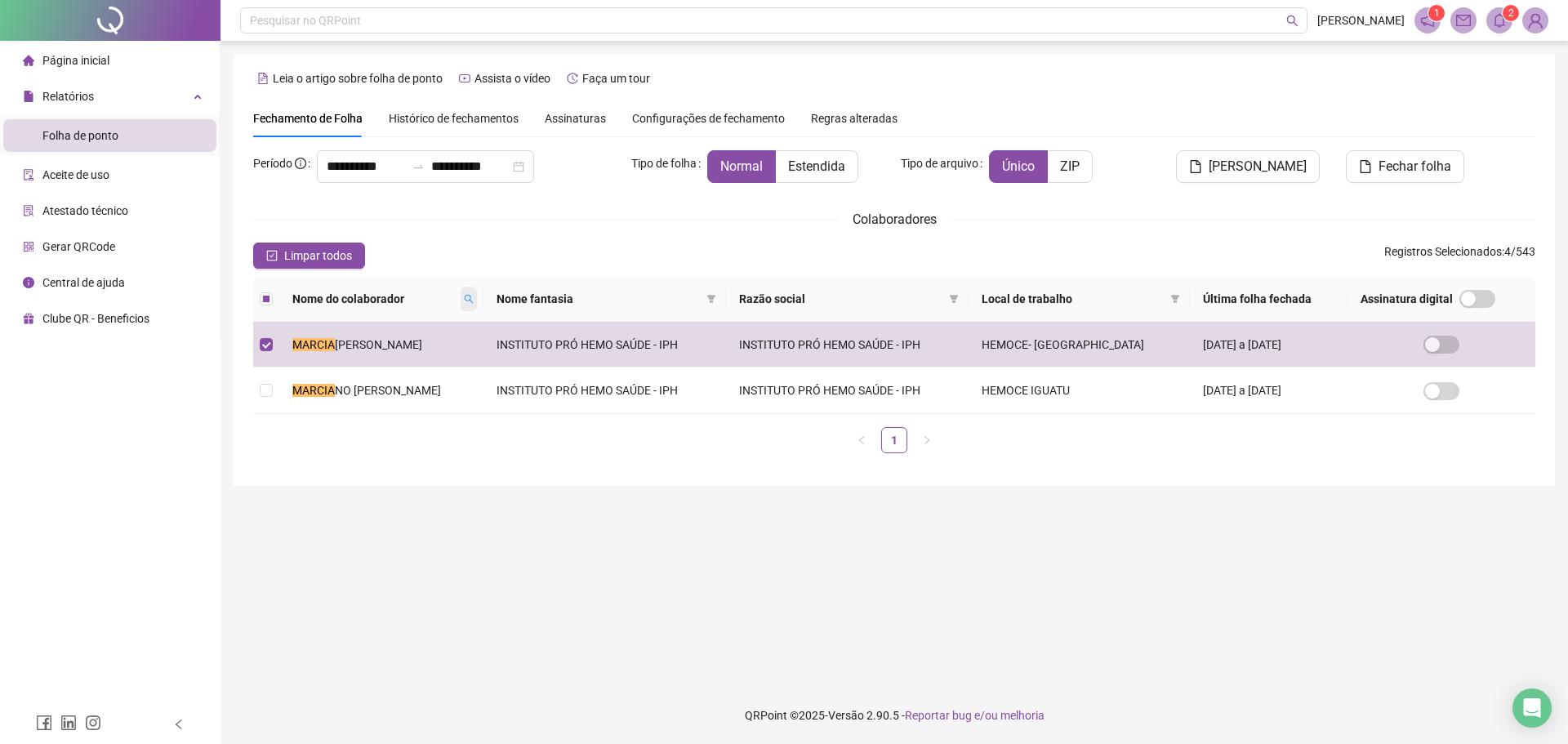
click at [474, 299] on icon "search" at bounding box center [469, 299] width 10 height 10
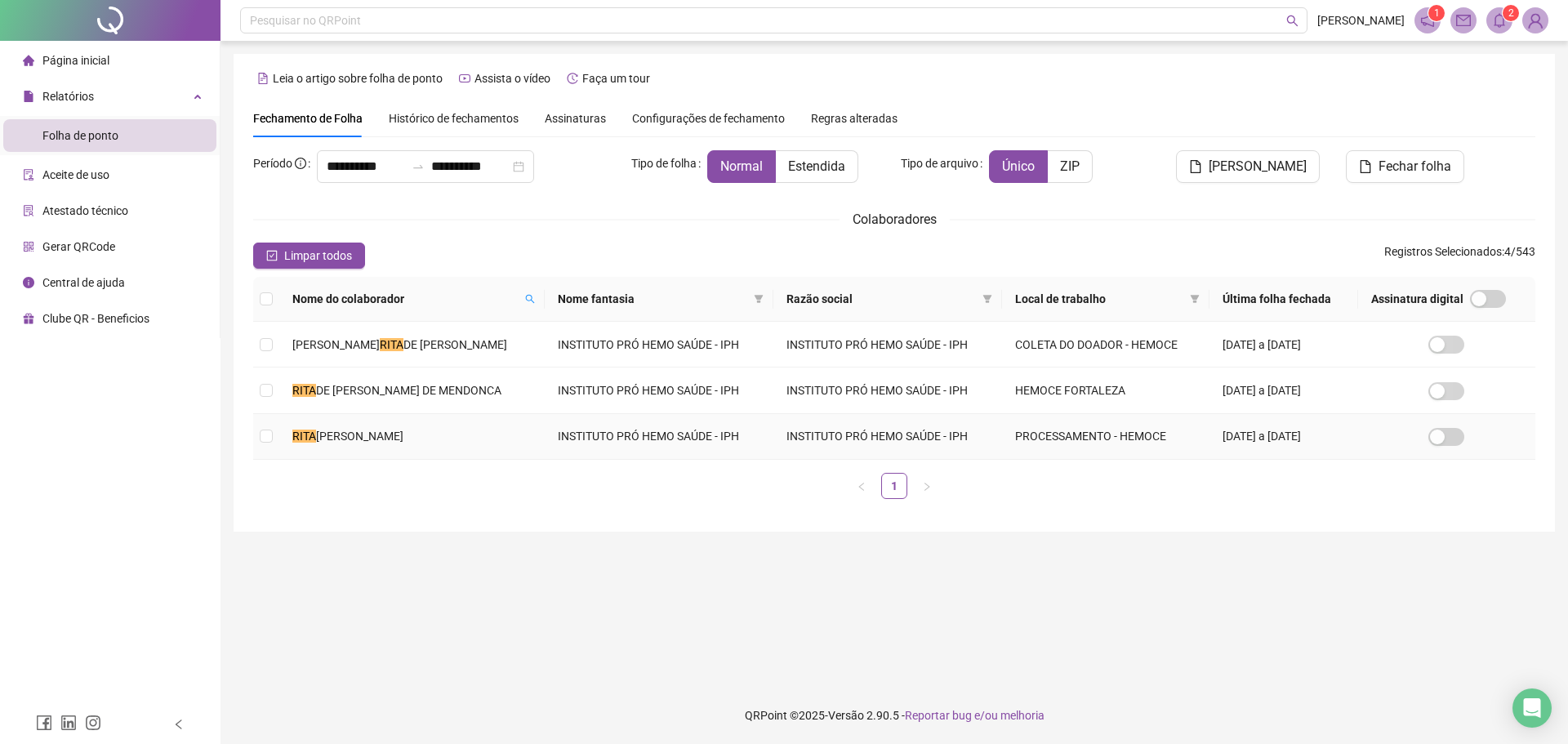
click at [449, 430] on td "[PERSON_NAME]" at bounding box center [412, 437] width 265 height 46
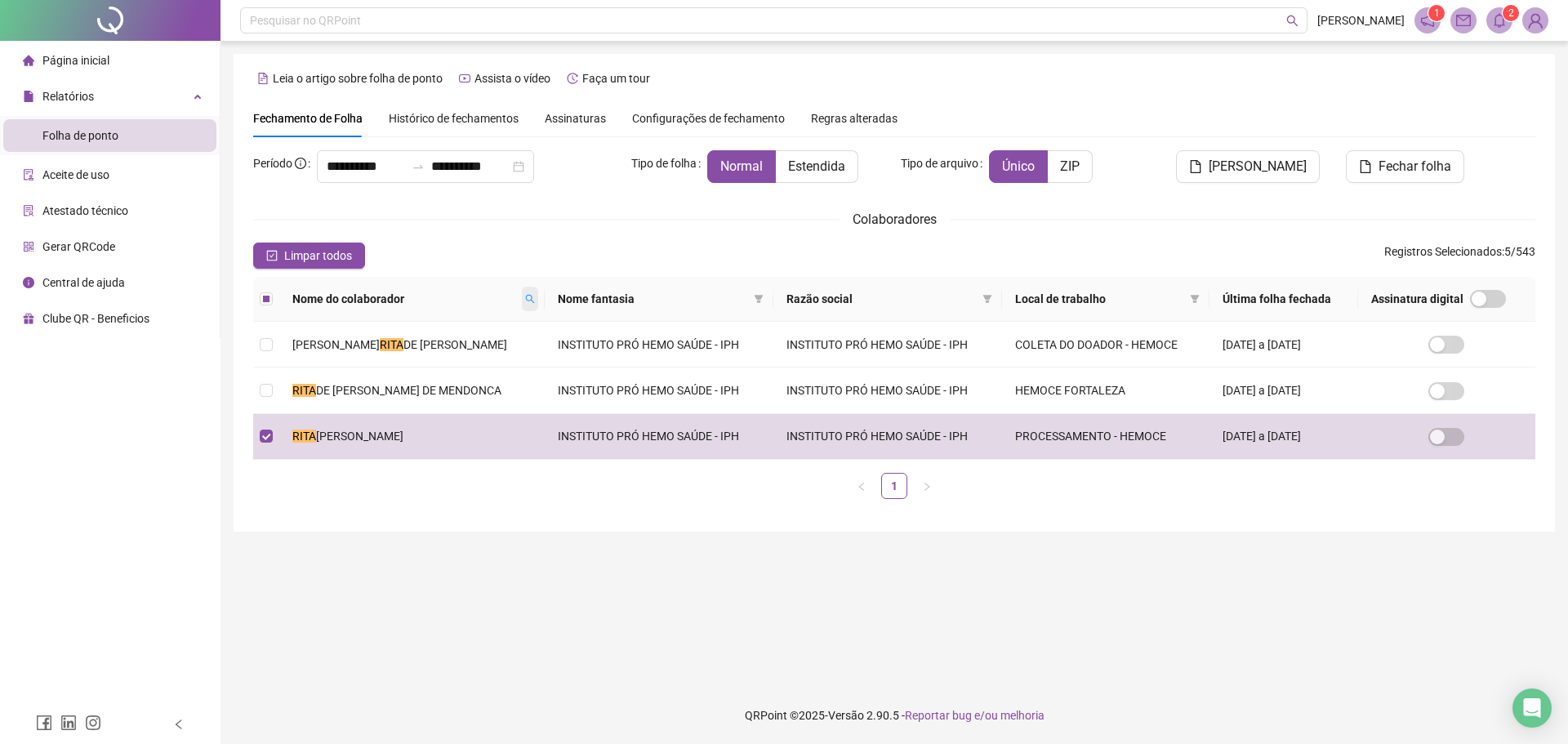
click at [526, 305] on span at bounding box center [530, 299] width 16 height 24
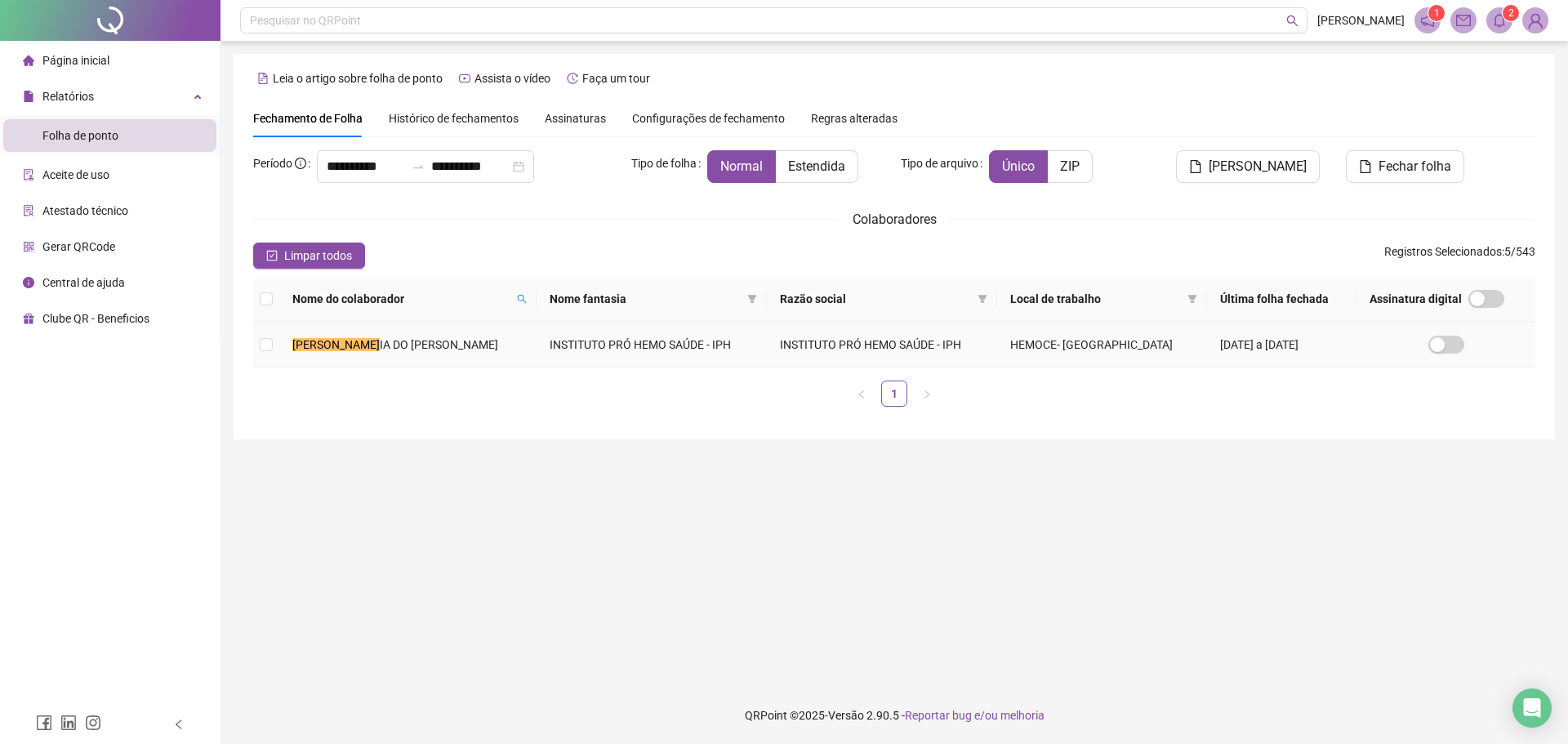
click at [529, 332] on td "[PERSON_NAME] IA DO [PERSON_NAME]" at bounding box center [407, 344] width 257 height 46
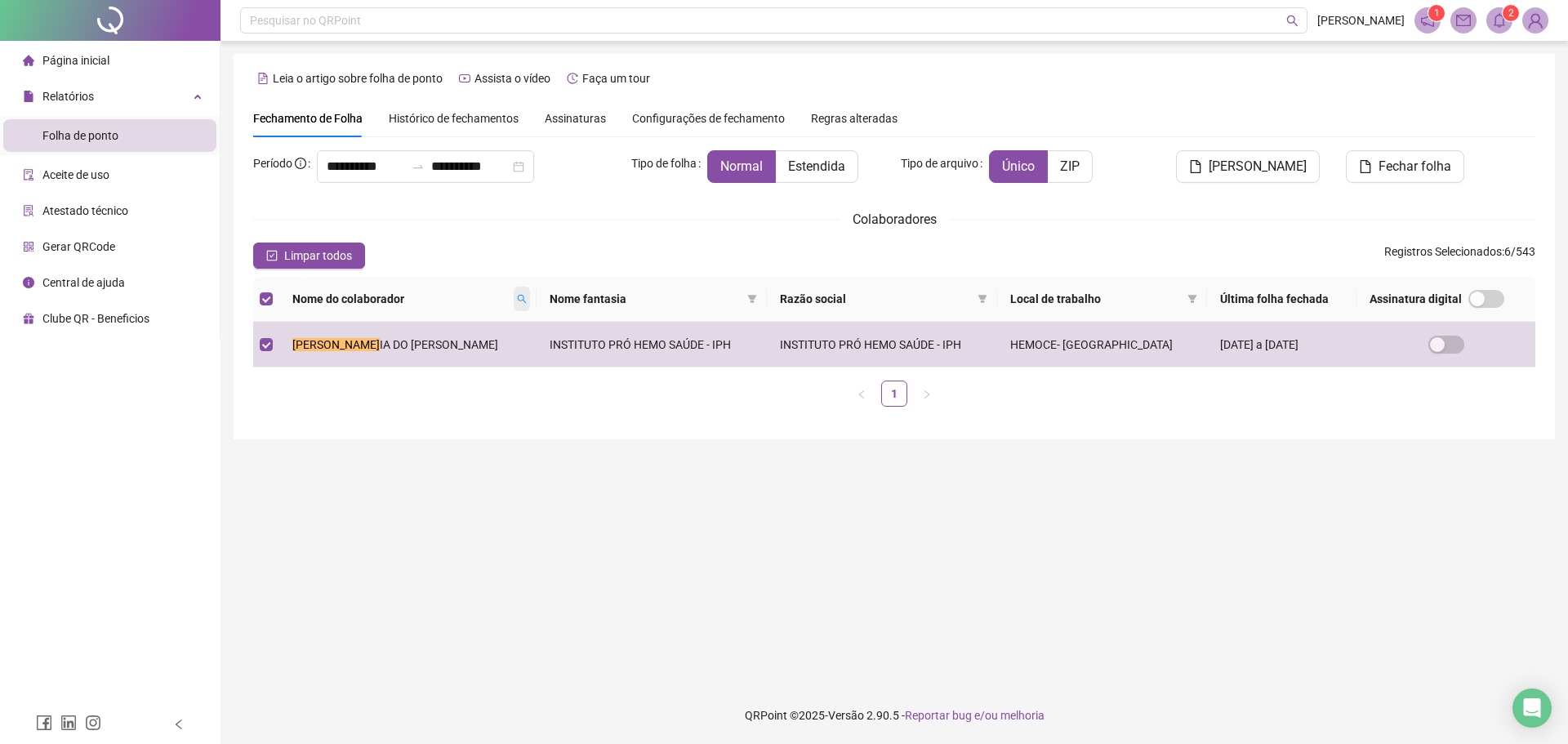
click at [524, 296] on icon "search" at bounding box center [522, 299] width 10 height 10
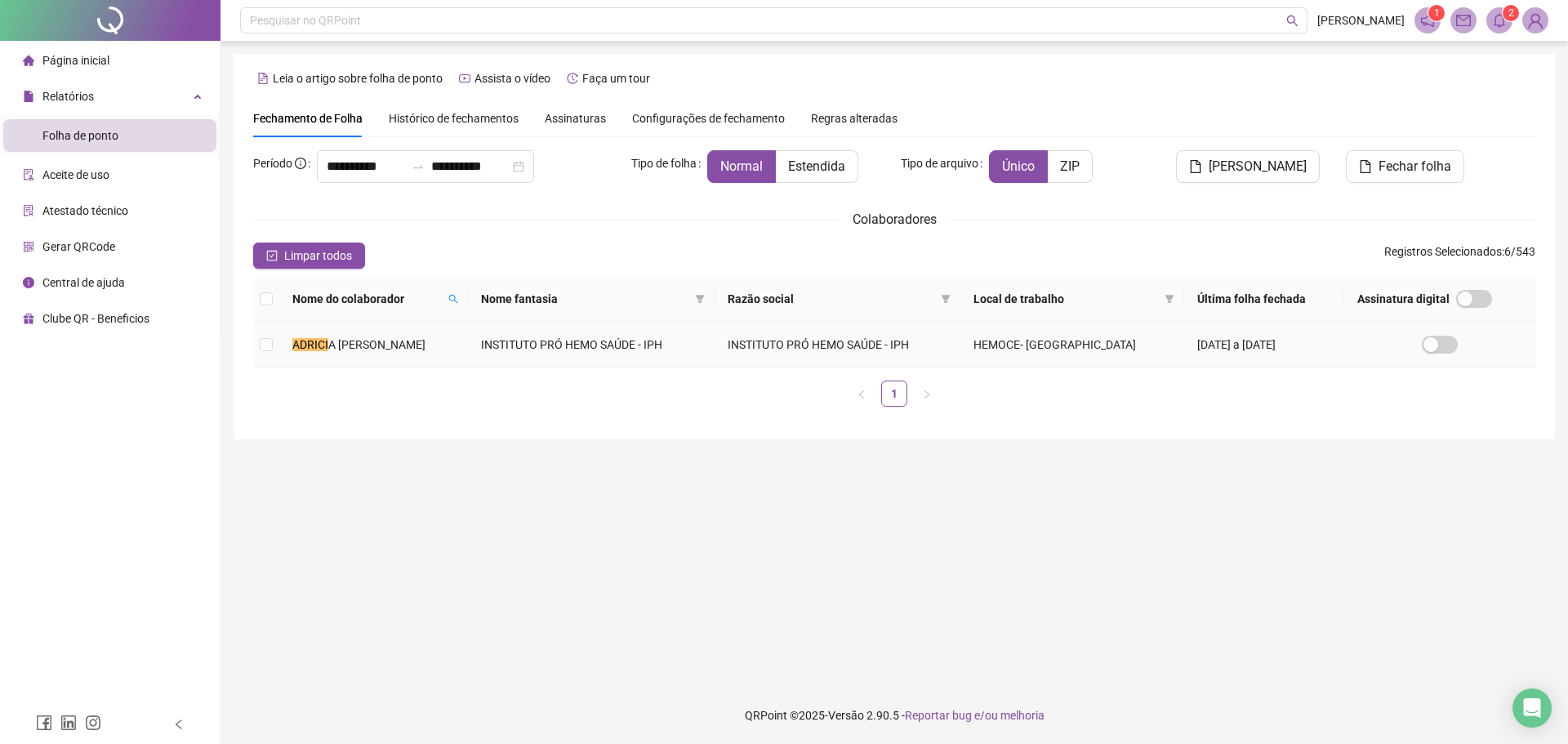
click at [467, 339] on td "ADRICI A [PERSON_NAME]" at bounding box center [373, 344] width 189 height 46
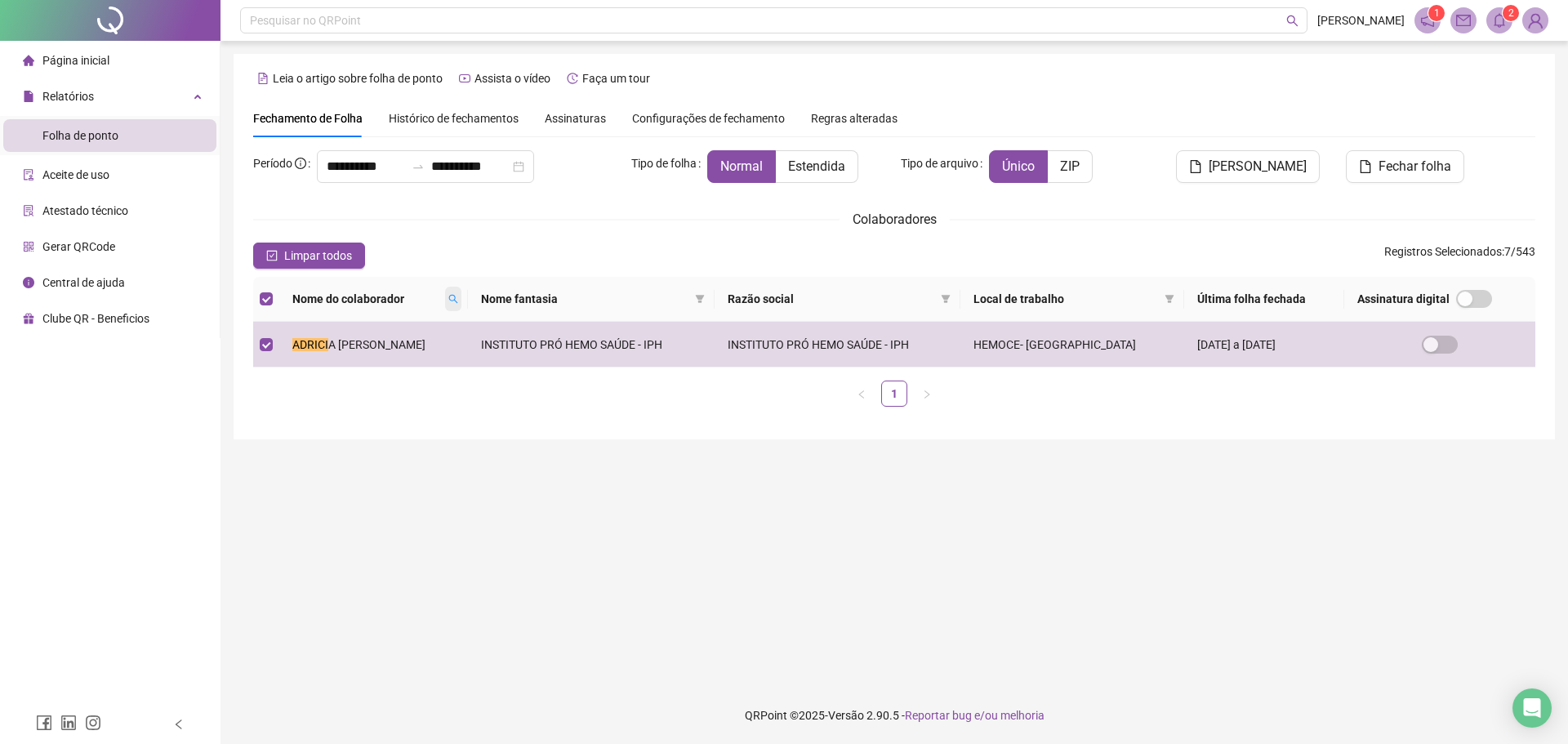
click at [458, 297] on icon "search" at bounding box center [453, 299] width 10 height 10
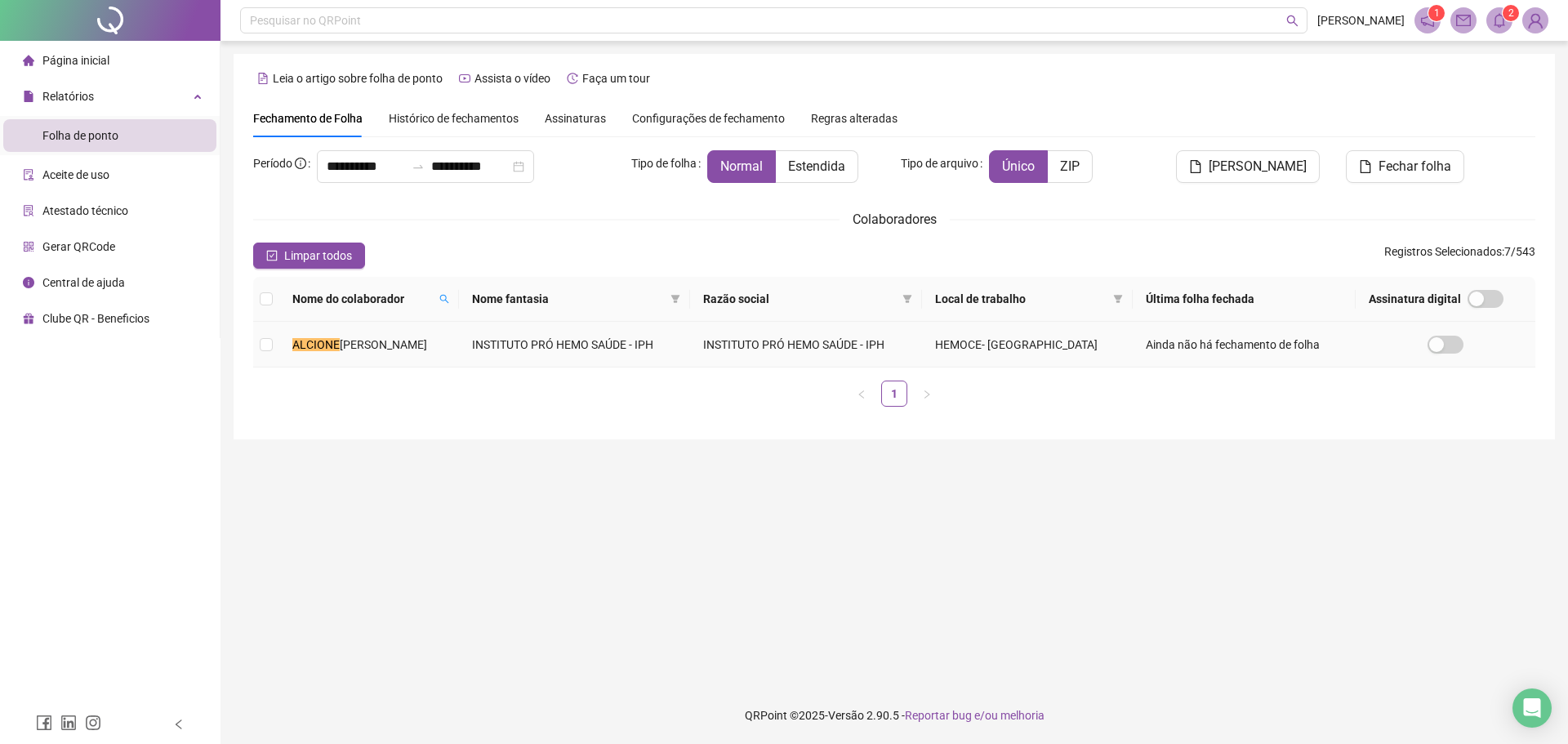
click at [468, 339] on td "INSTITUTO PRÓ HEMO SAÚDE - IPH" at bounding box center [574, 344] width 231 height 46
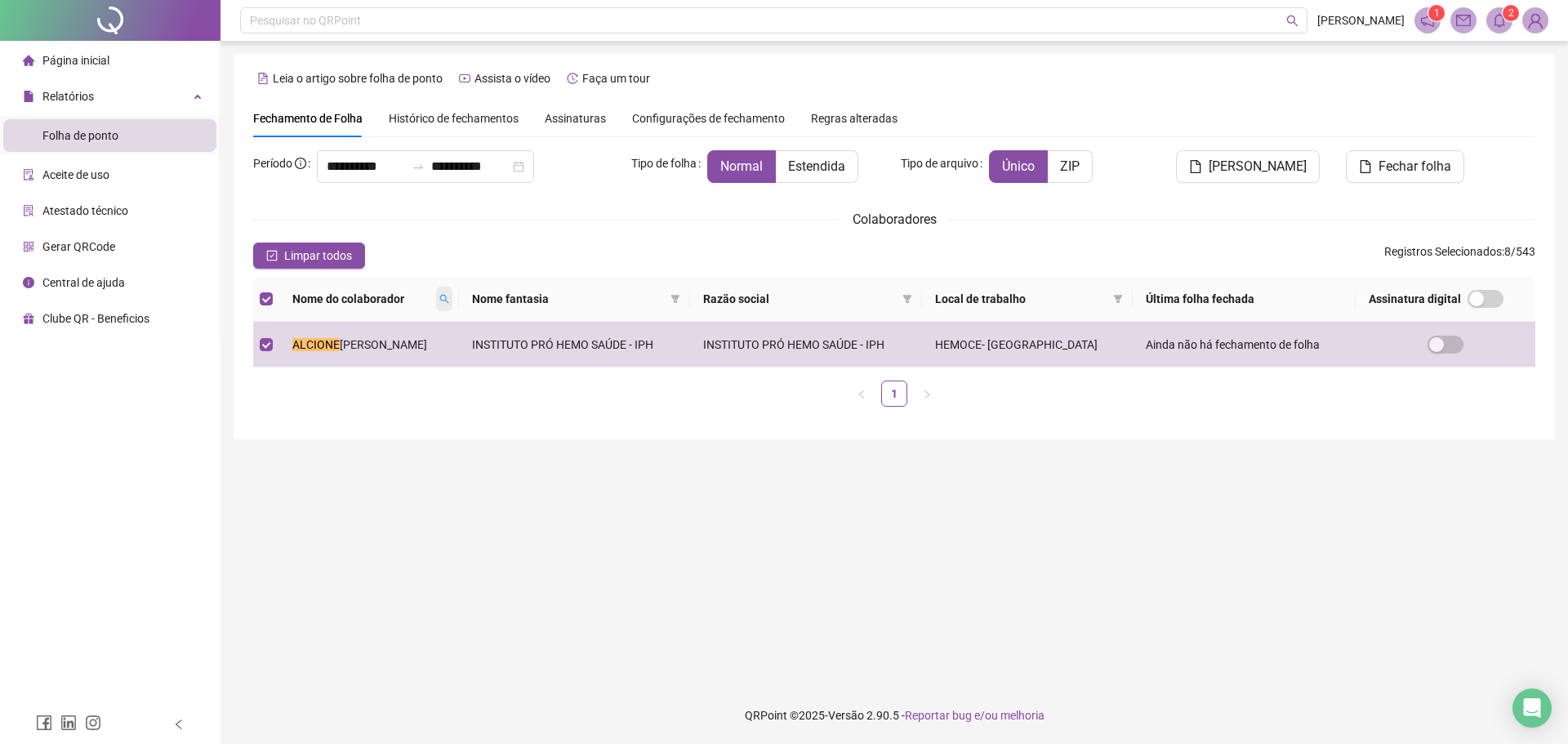
click at [445, 284] on th "Nome do colaborador" at bounding box center [368, 300] width 180 height 45
click at [445, 298] on icon "search" at bounding box center [444, 299] width 10 height 10
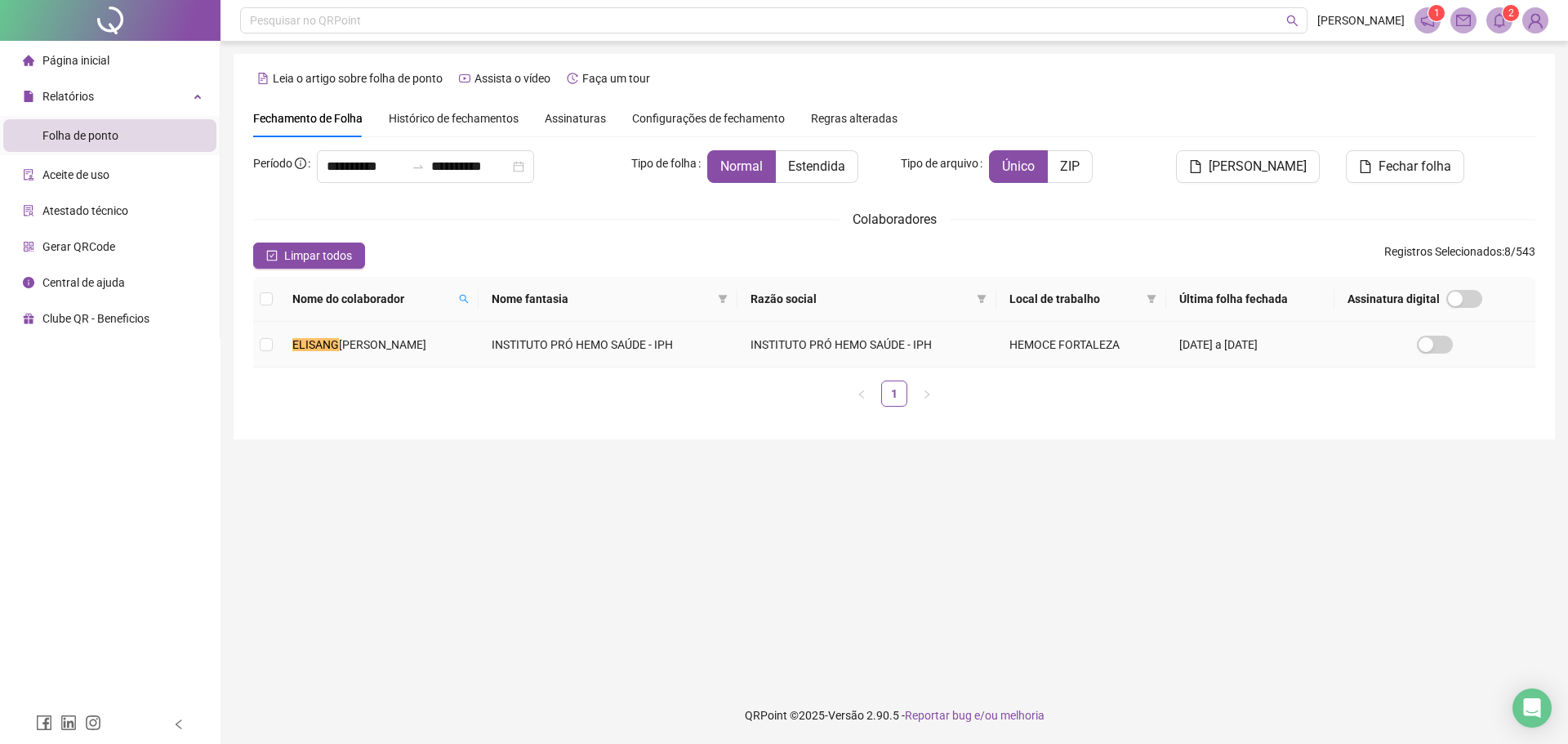
click at [426, 339] on span "[PERSON_NAME]" at bounding box center [382, 345] width 88 height 13
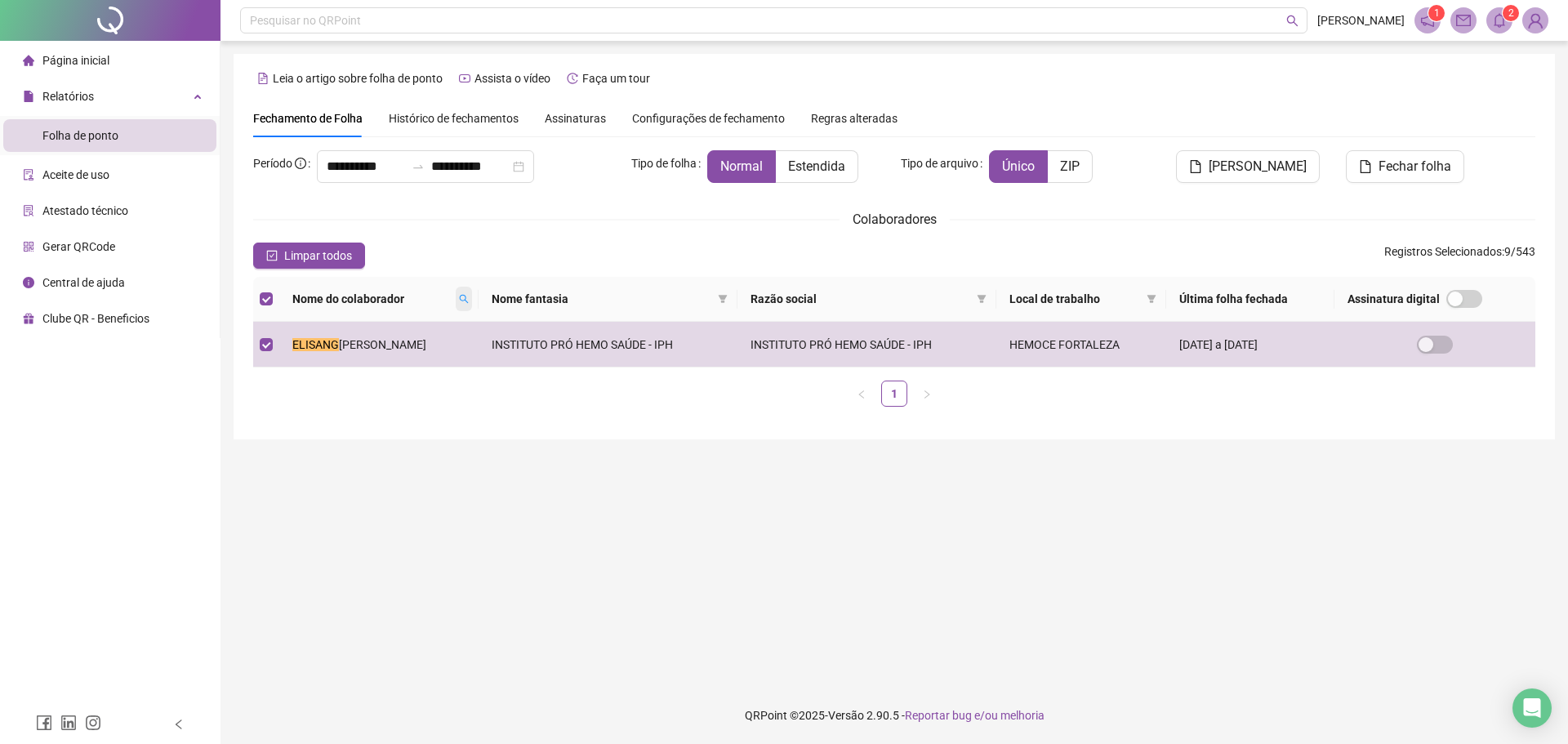
click at [472, 299] on span at bounding box center [464, 299] width 16 height 24
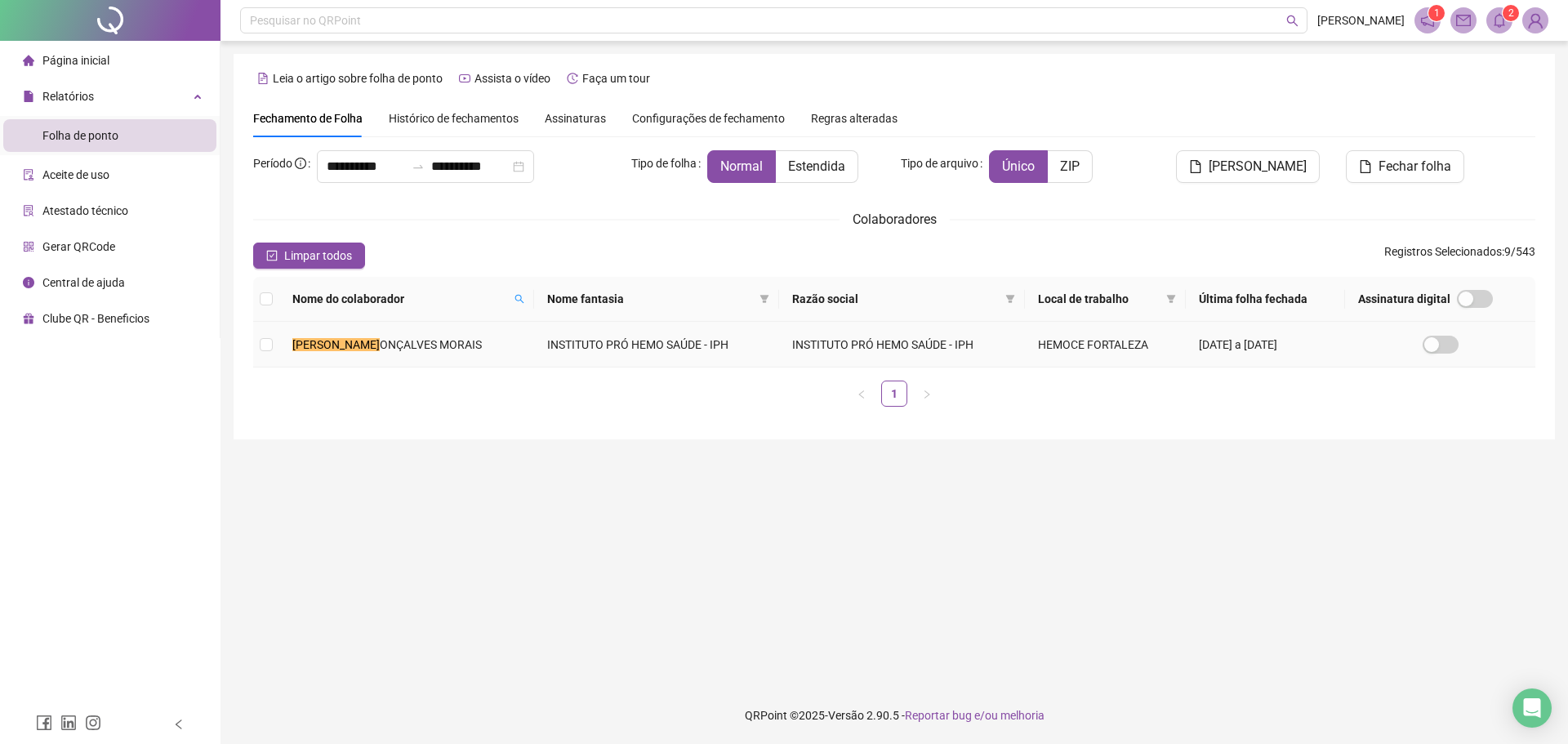
click at [478, 349] on td "[PERSON_NAME]" at bounding box center [406, 344] width 255 height 46
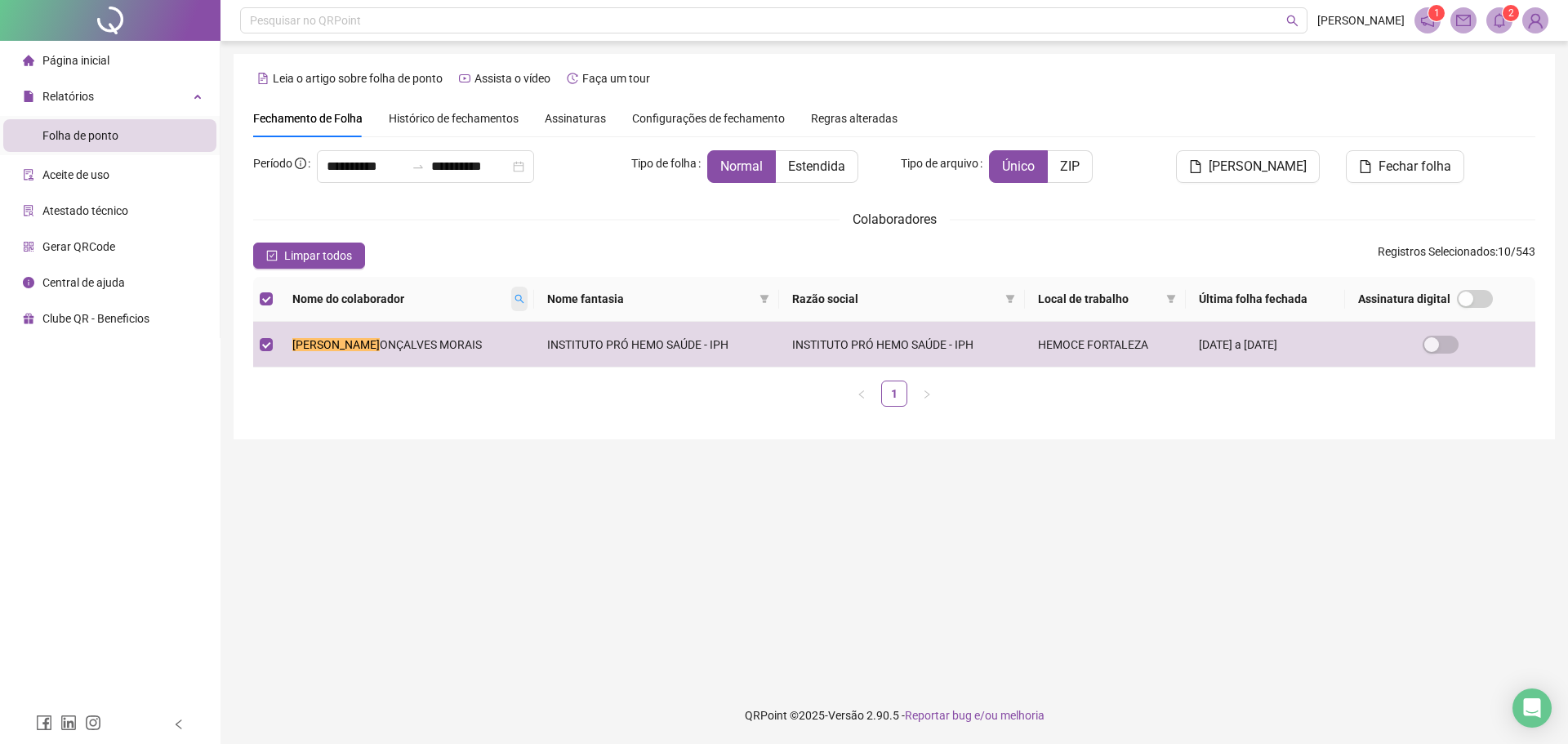
click at [515, 302] on icon "search" at bounding box center [519, 299] width 10 height 10
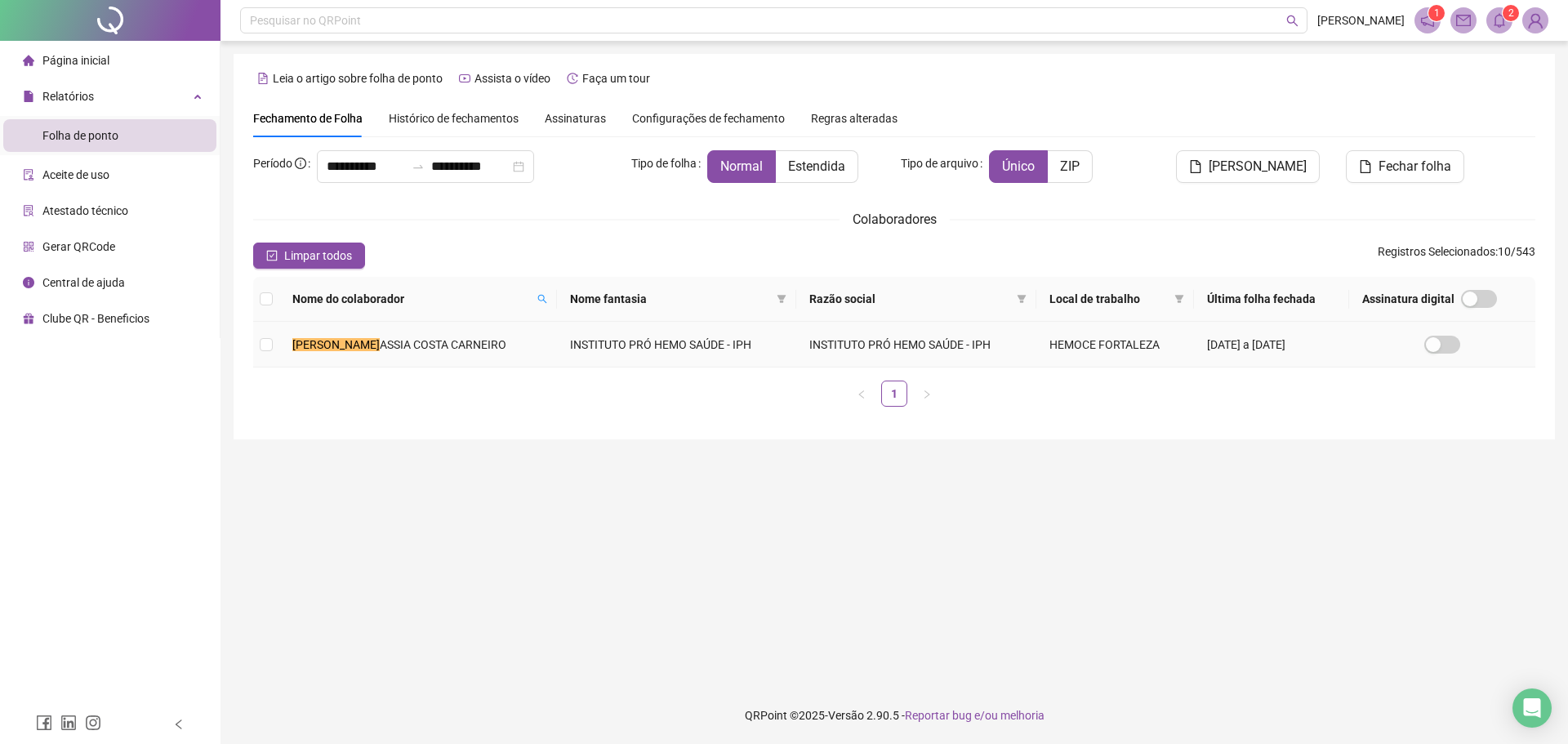
click at [477, 337] on td "ELEN K [PERSON_NAME]" at bounding box center [418, 344] width 278 height 46
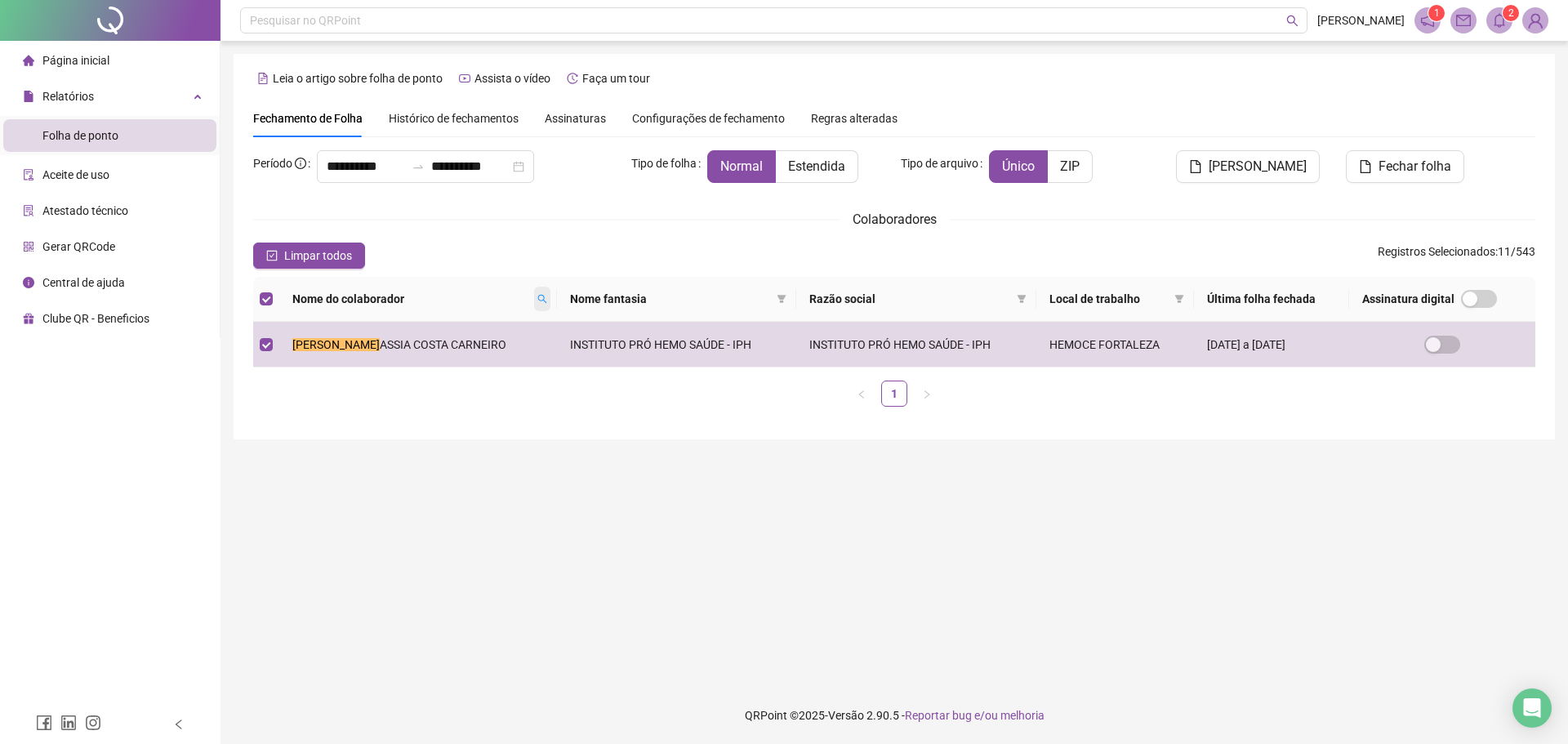
click at [537, 295] on icon "search" at bounding box center [542, 299] width 10 height 10
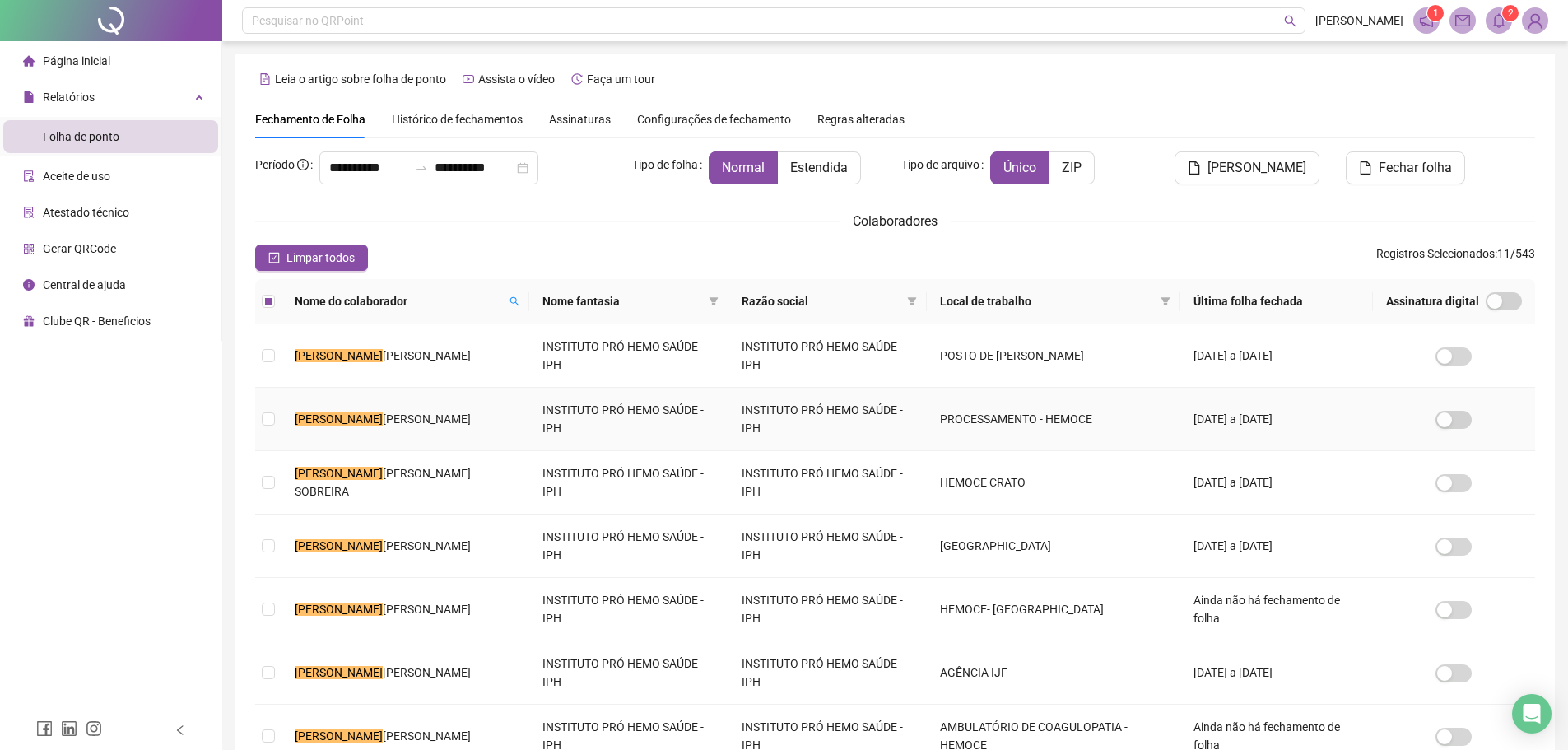
click at [440, 405] on td "[PERSON_NAME]" at bounding box center [405, 420] width 248 height 64
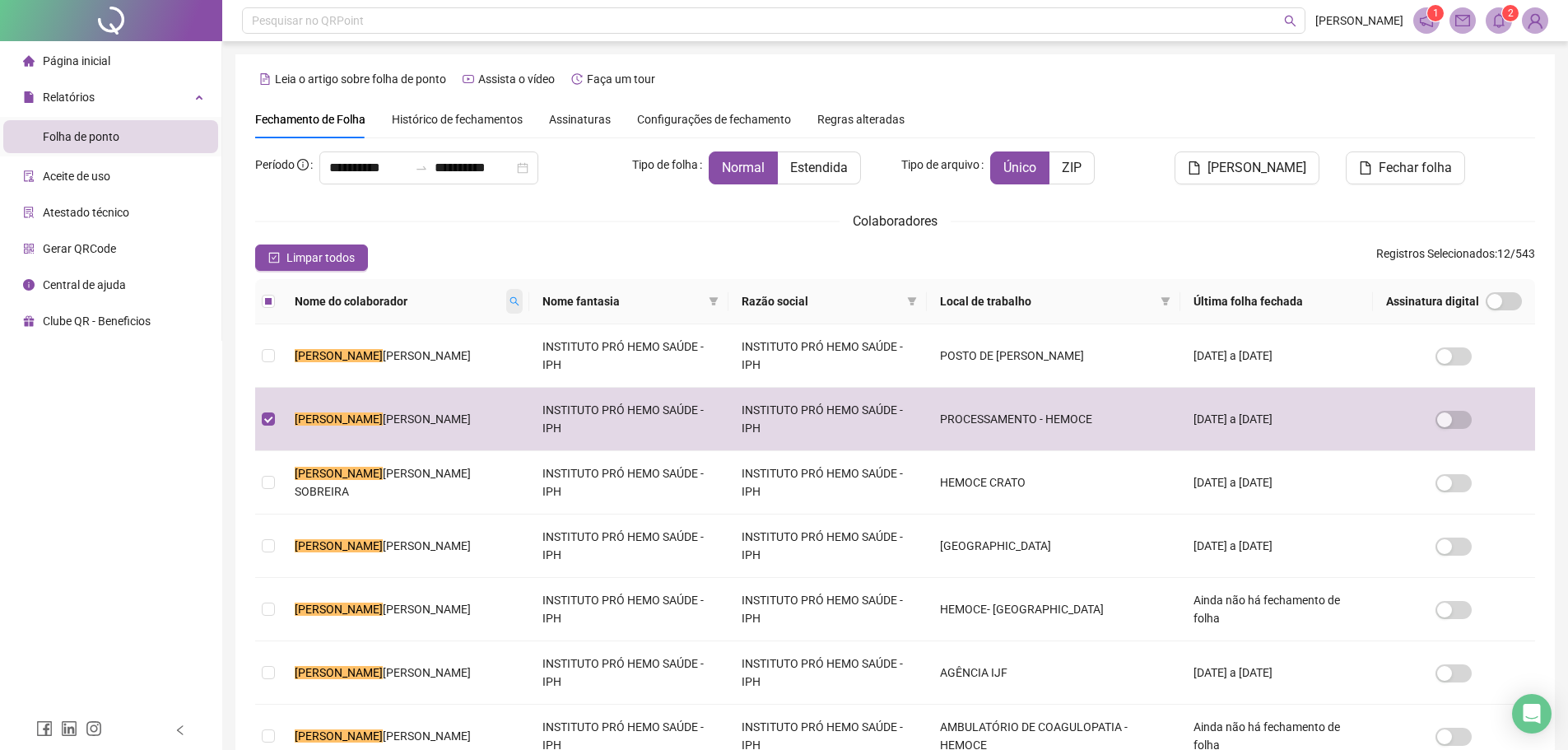
click at [520, 304] on icon "search" at bounding box center [514, 301] width 10 height 10
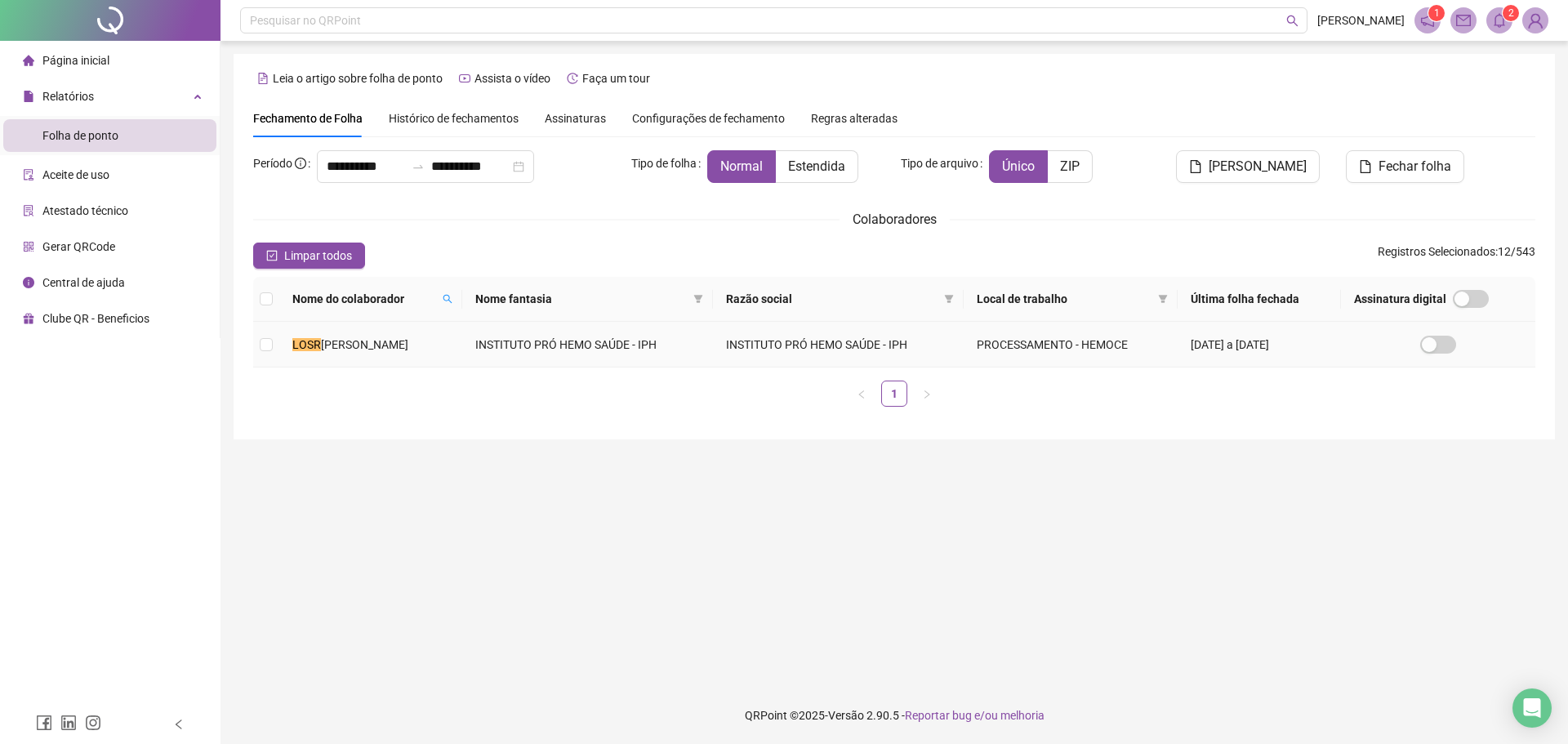
click at [544, 362] on td "INSTITUTO PRÓ HEMO SAÚDE - IPH" at bounding box center [588, 344] width 251 height 46
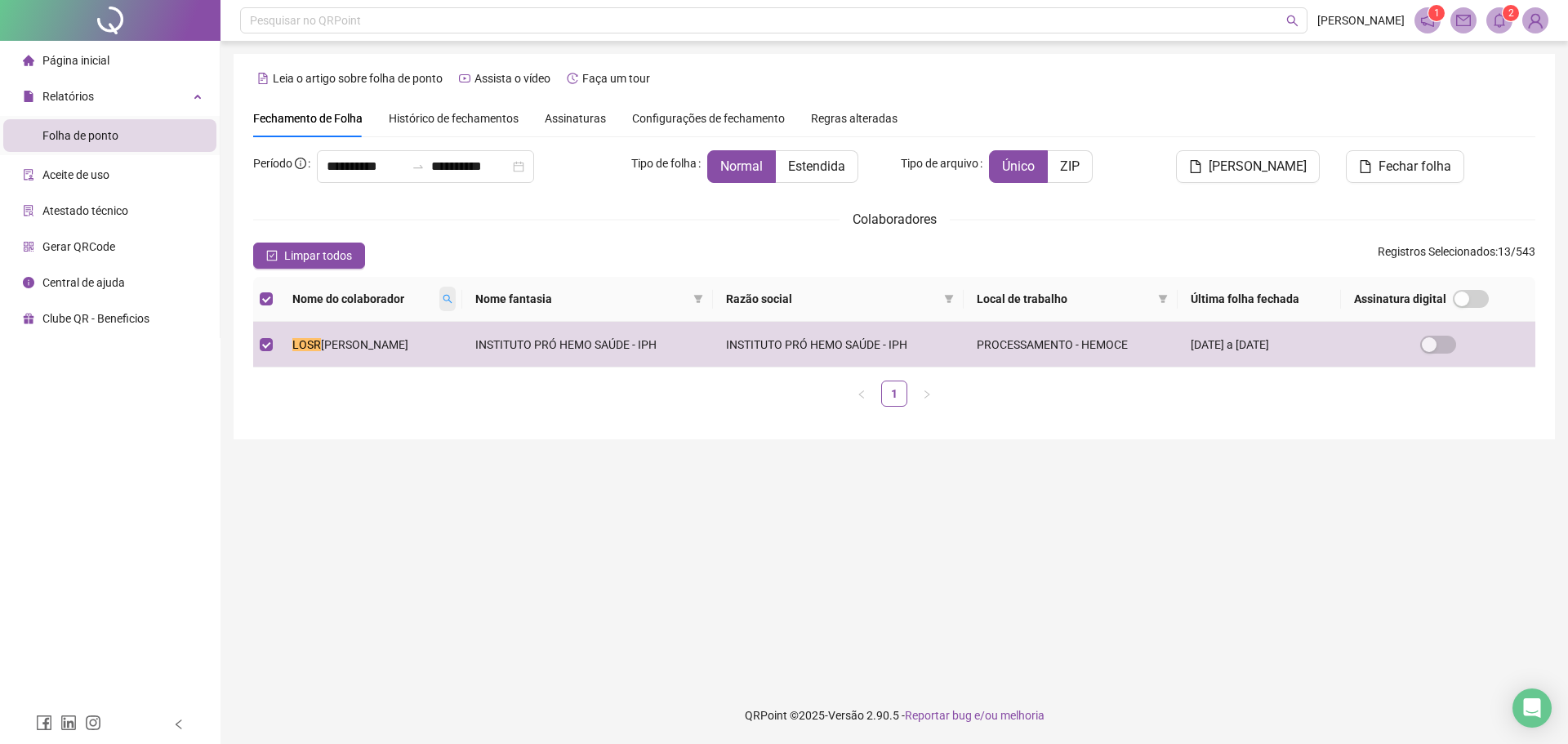
click at [452, 297] on icon "search" at bounding box center [447, 299] width 10 height 10
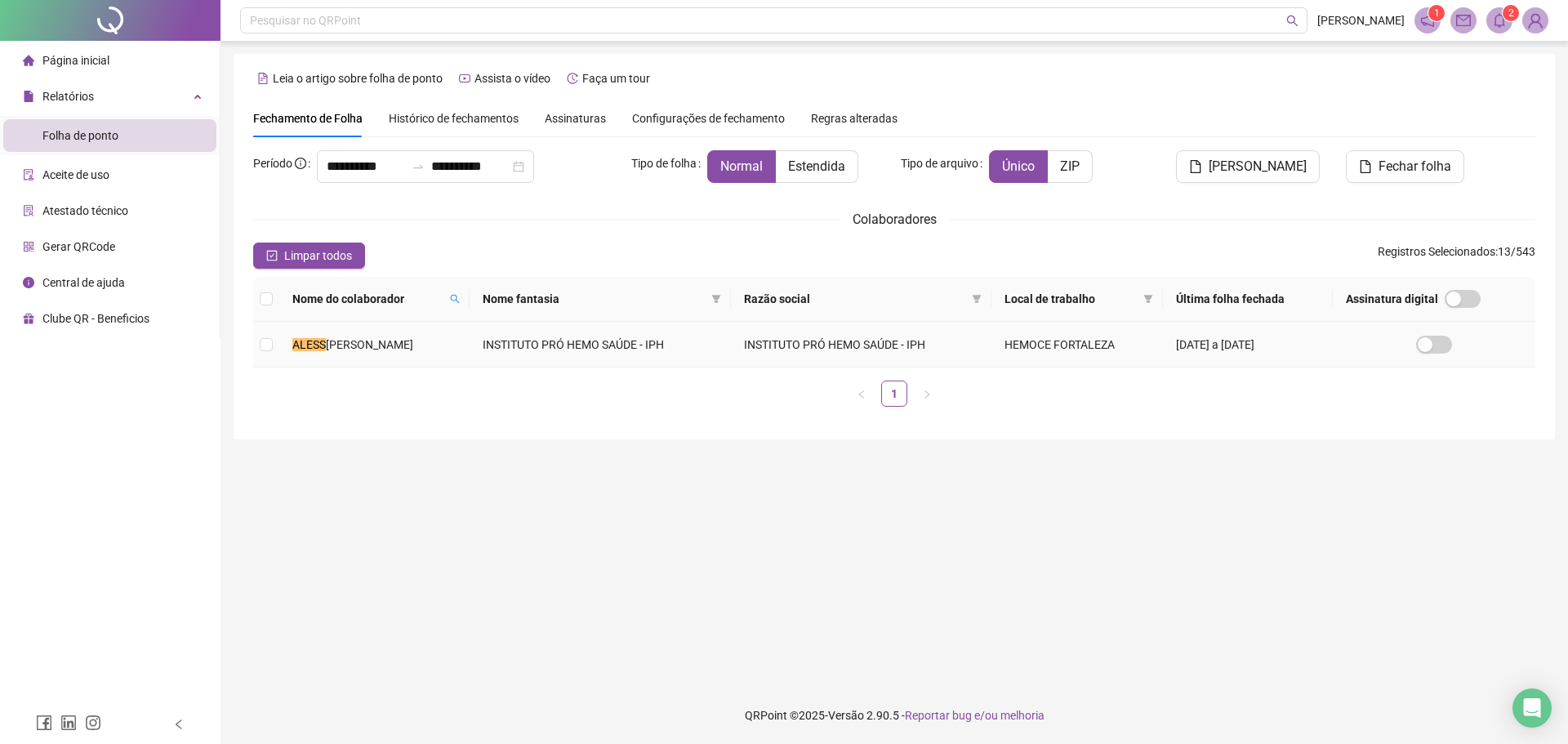
click at [469, 364] on td "[PERSON_NAME]" at bounding box center [374, 344] width 190 height 46
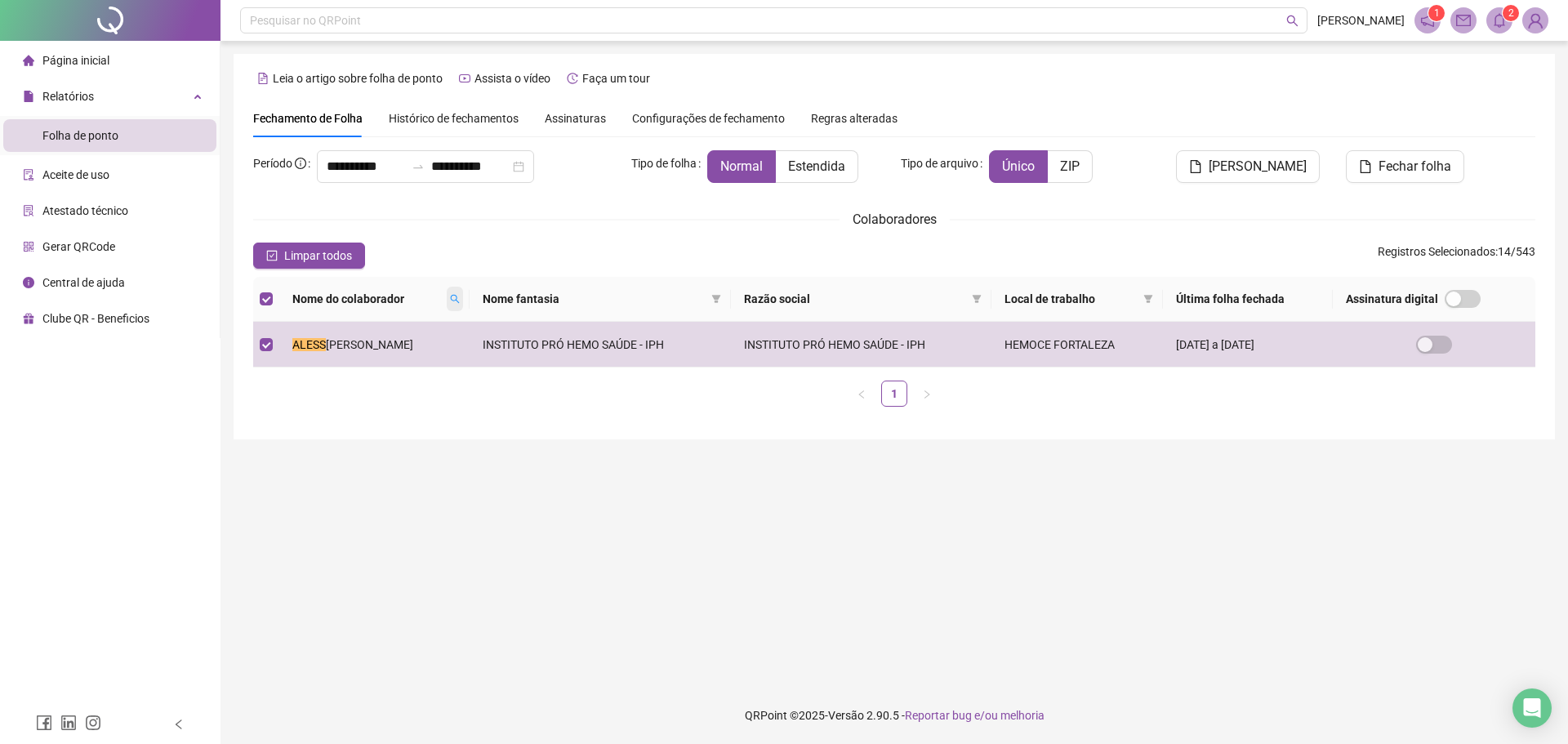
click at [459, 296] on icon "search" at bounding box center [454, 300] width 9 height 9
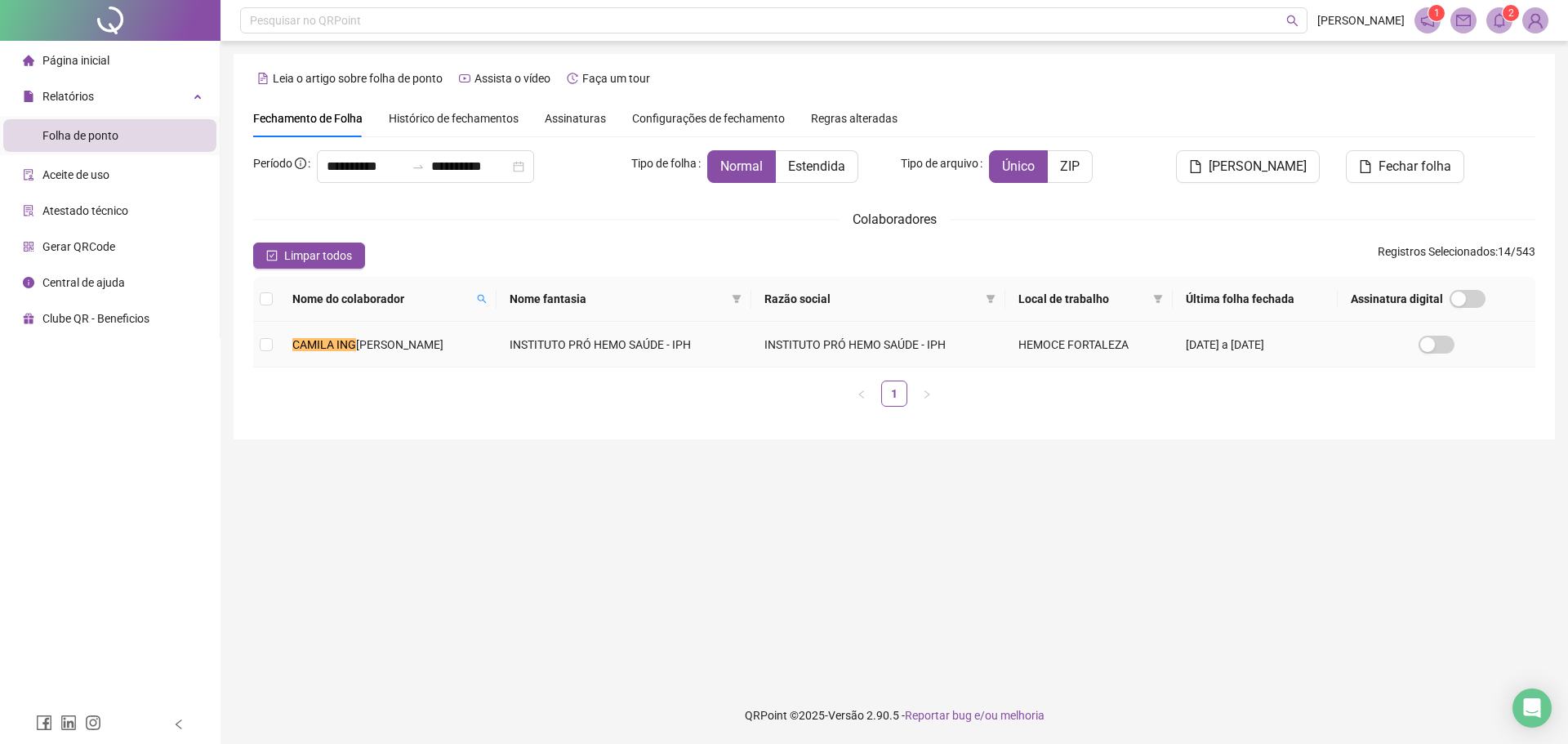
click at [443, 346] on span "[PERSON_NAME]" at bounding box center [399, 345] width 88 height 13
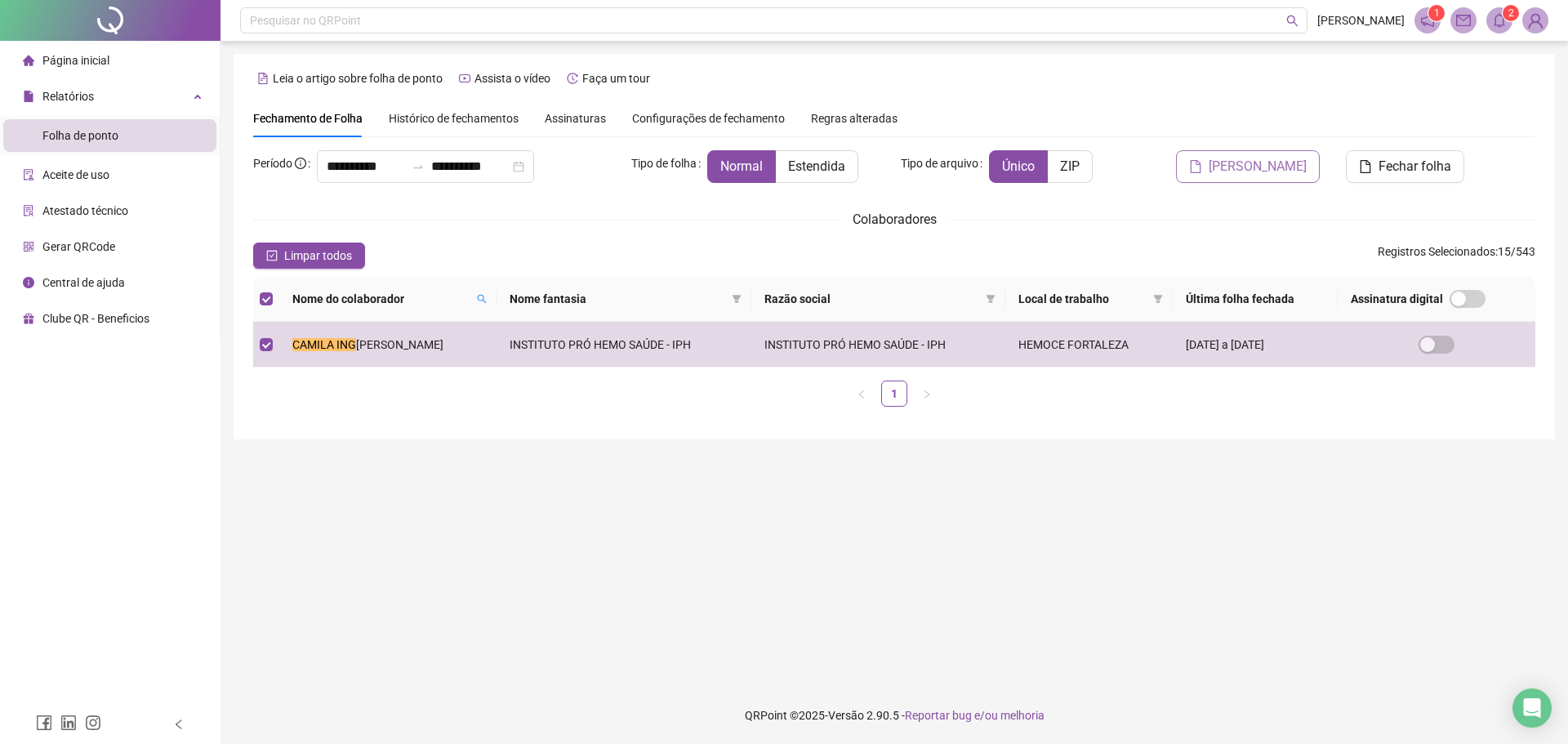
click at [1239, 167] on span "[PERSON_NAME]" at bounding box center [1257, 167] width 98 height 20
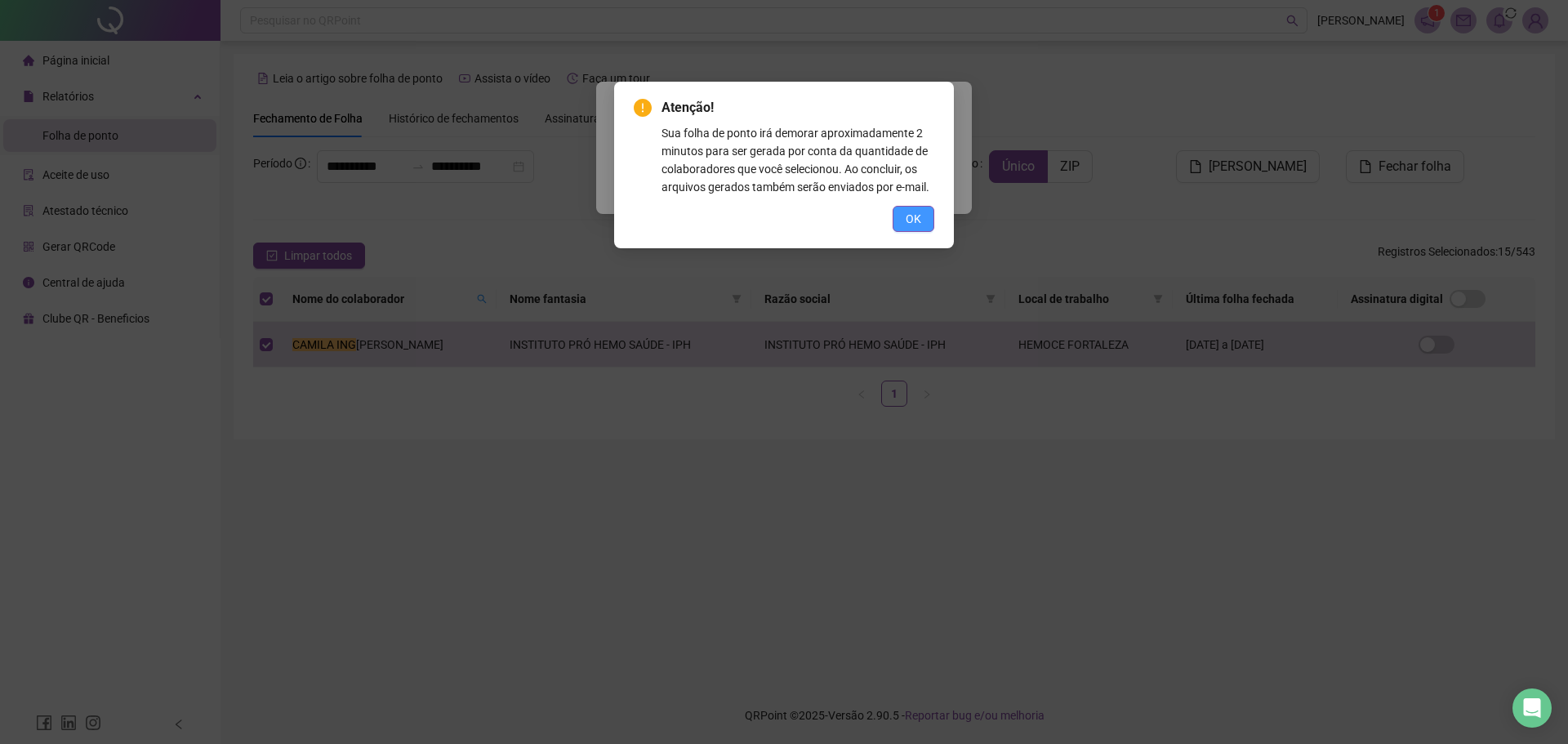
click at [901, 219] on button "OK" at bounding box center [914, 219] width 42 height 26
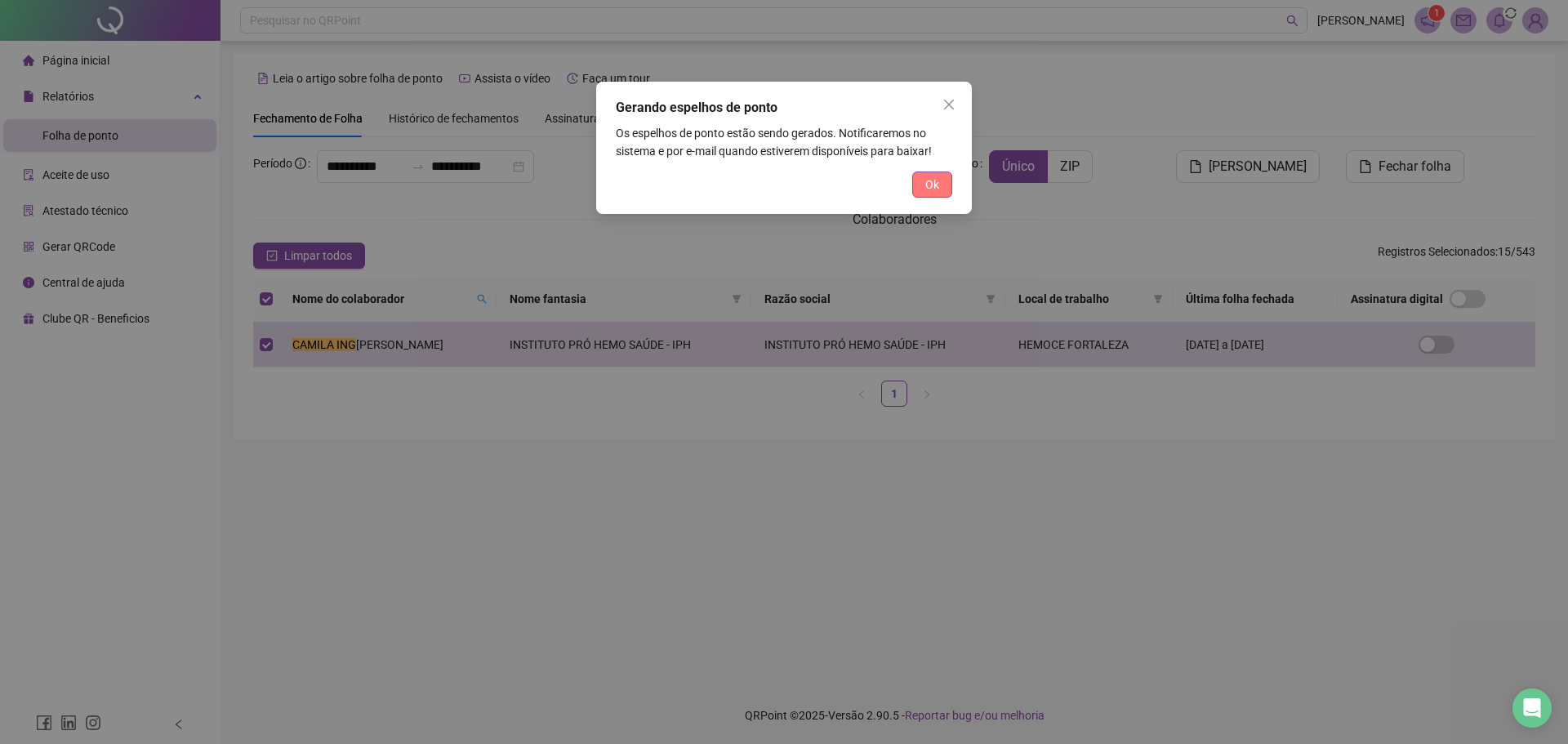
click at [931, 181] on span "Ok" at bounding box center [932, 184] width 14 height 18
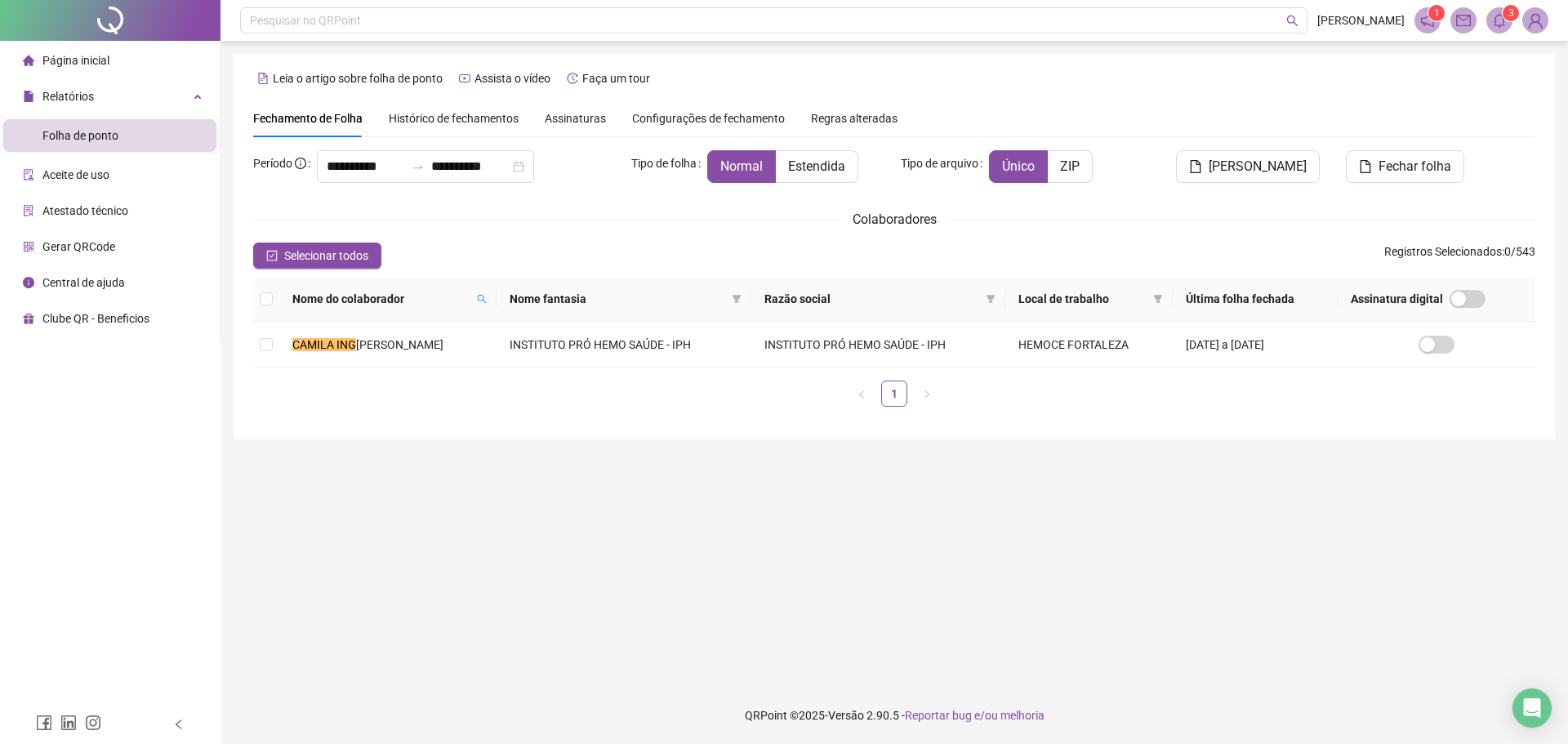
click at [1510, 25] on span at bounding box center [1498, 20] width 26 height 26
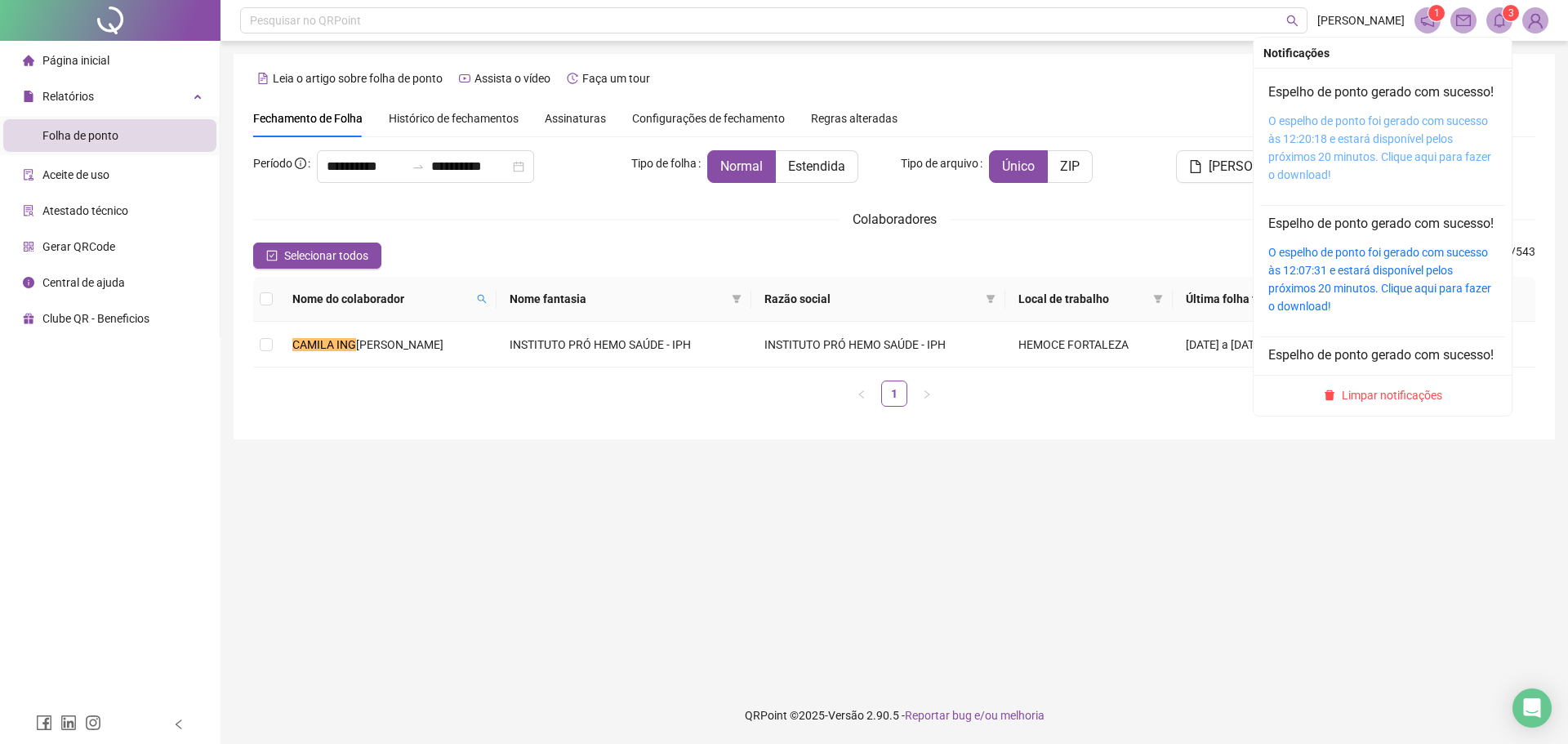
click at [1339, 145] on link "O espelho de ponto foi gerado com sucesso às 12:20:18 e estará disponível pelos…" at bounding box center [1379, 148] width 223 height 67
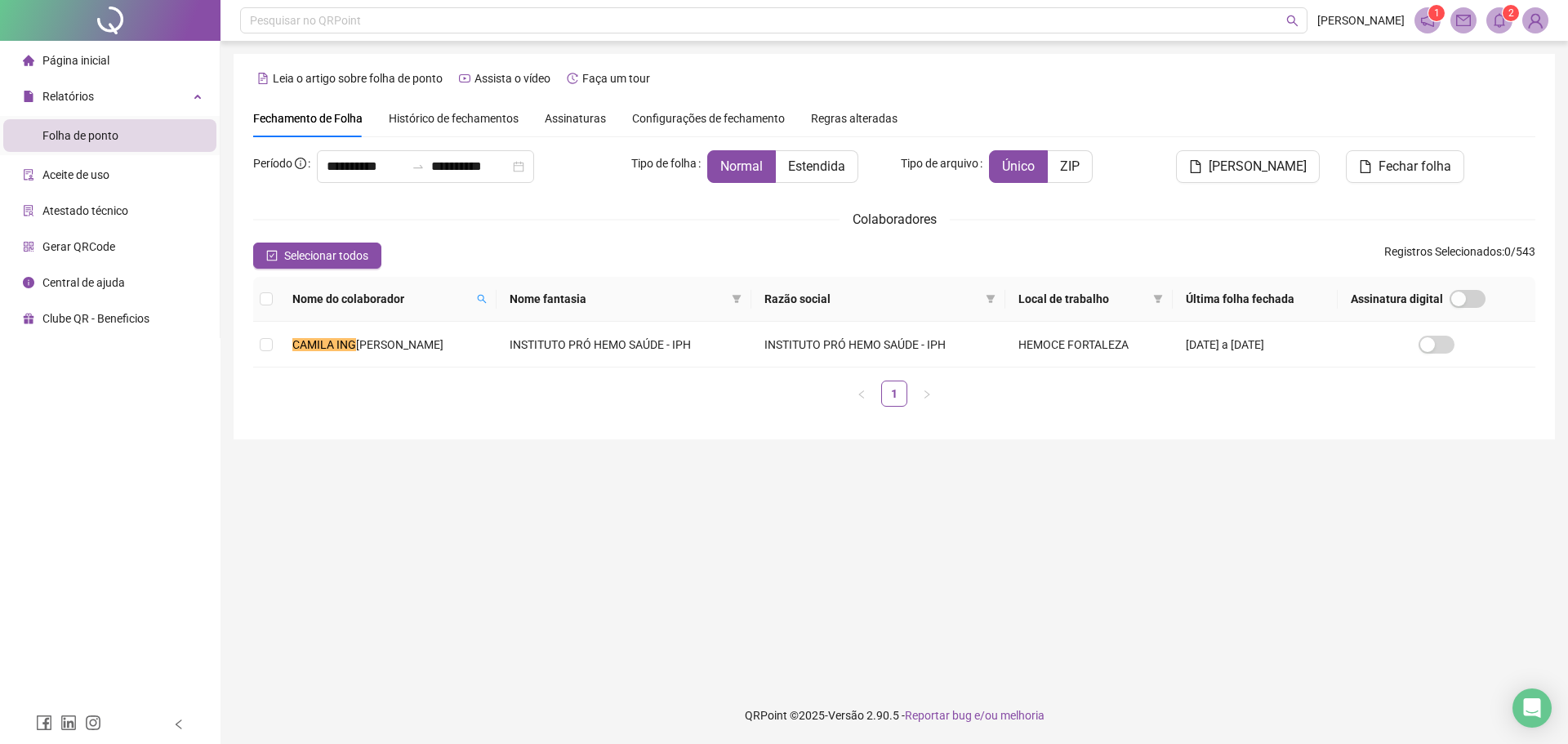
click at [484, 293] on div "Nome do colaborador" at bounding box center [388, 299] width 191 height 18
click at [487, 300] on icon "search" at bounding box center [481, 299] width 10 height 10
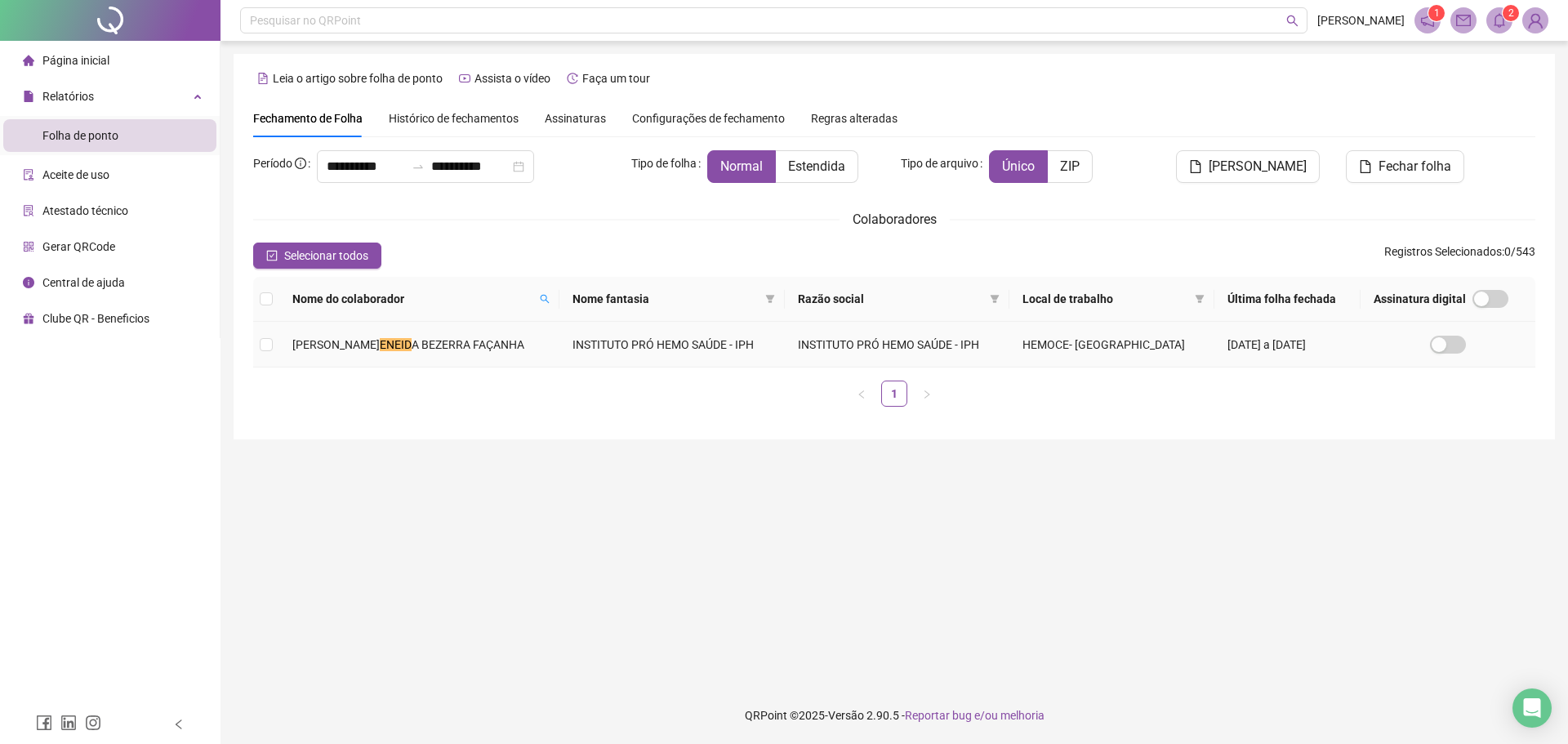
click at [459, 331] on td "[PERSON_NAME] A BEZERRA FAÇANHA" at bounding box center [419, 344] width 280 height 46
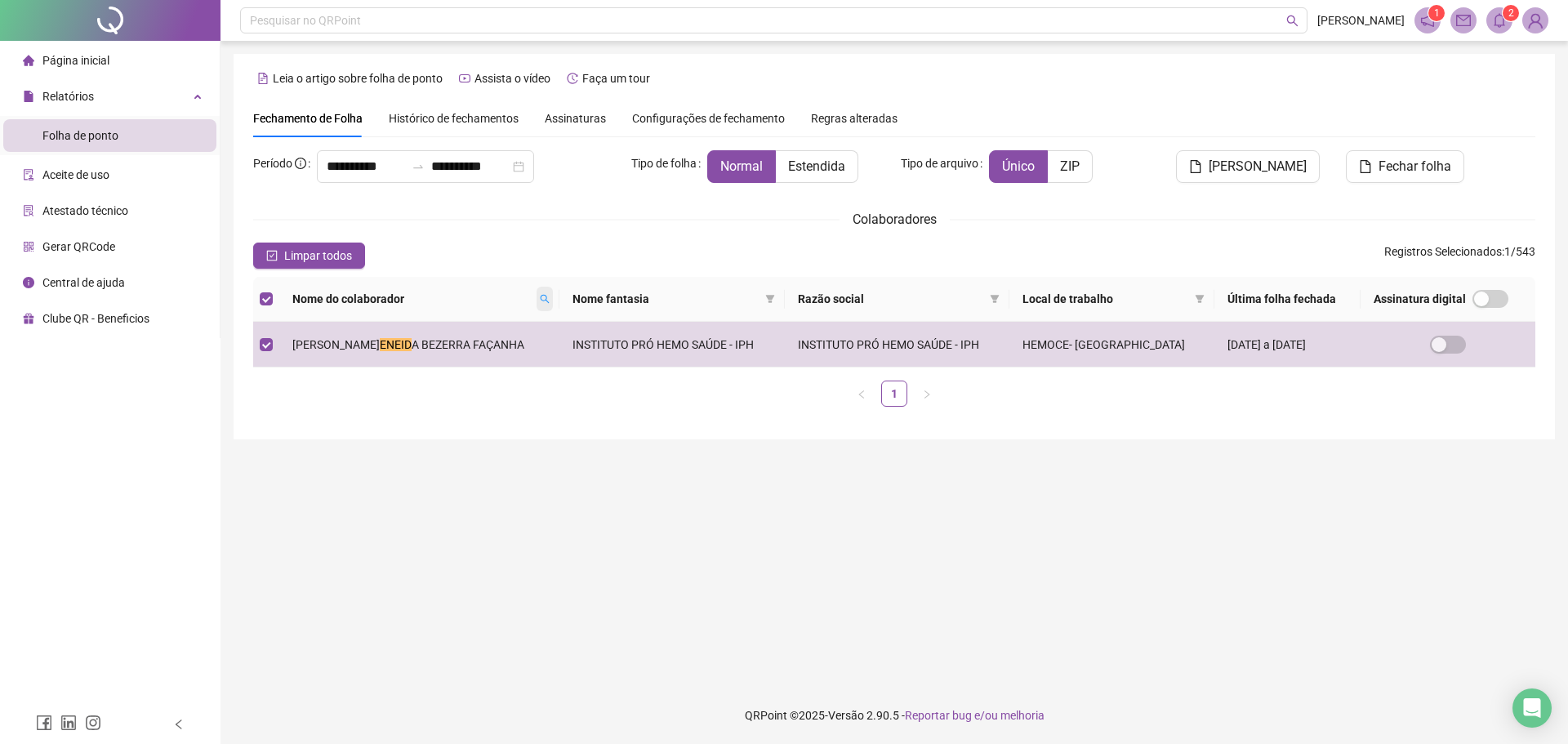
click at [536, 302] on span at bounding box center [544, 299] width 16 height 24
type input "***"
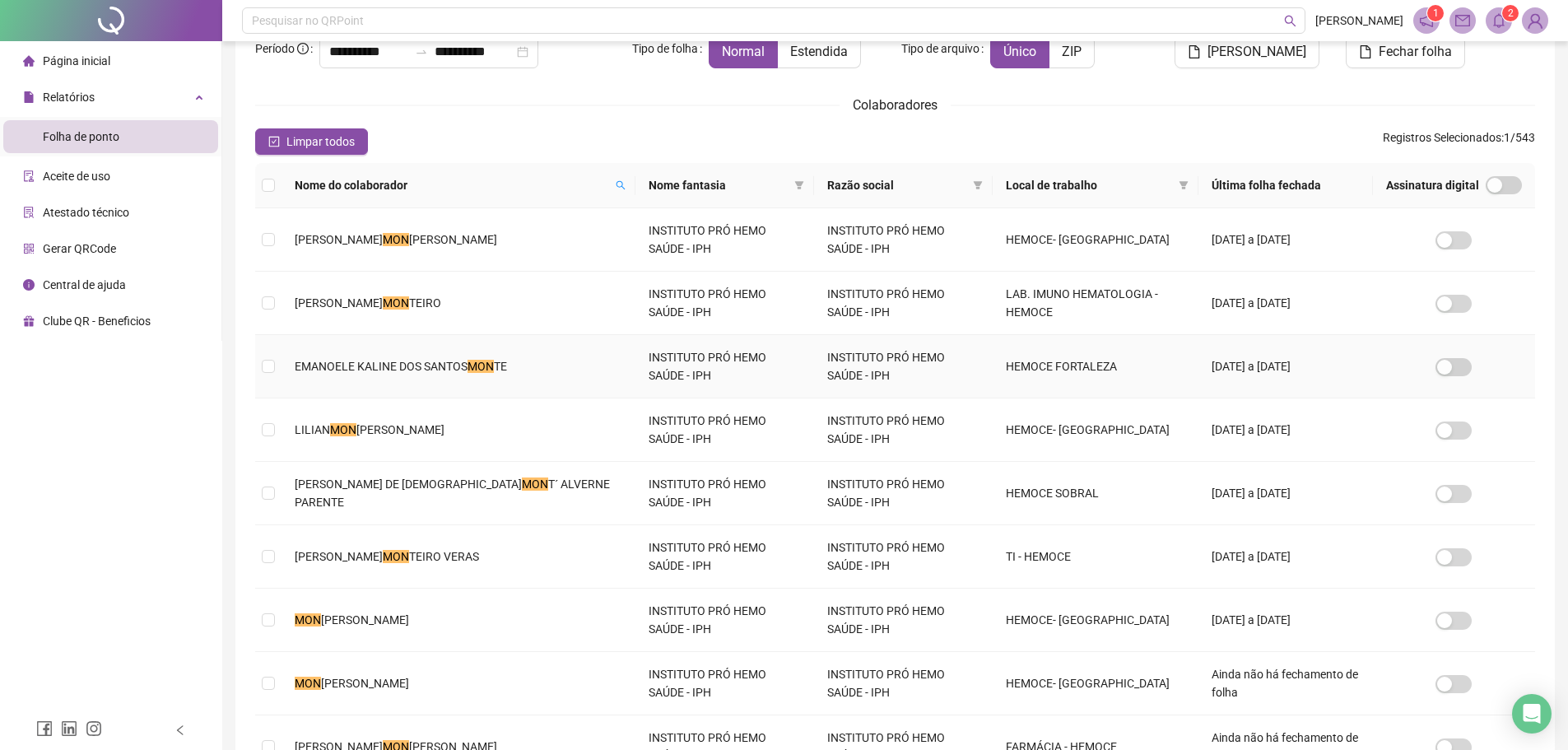
scroll to position [247, 0]
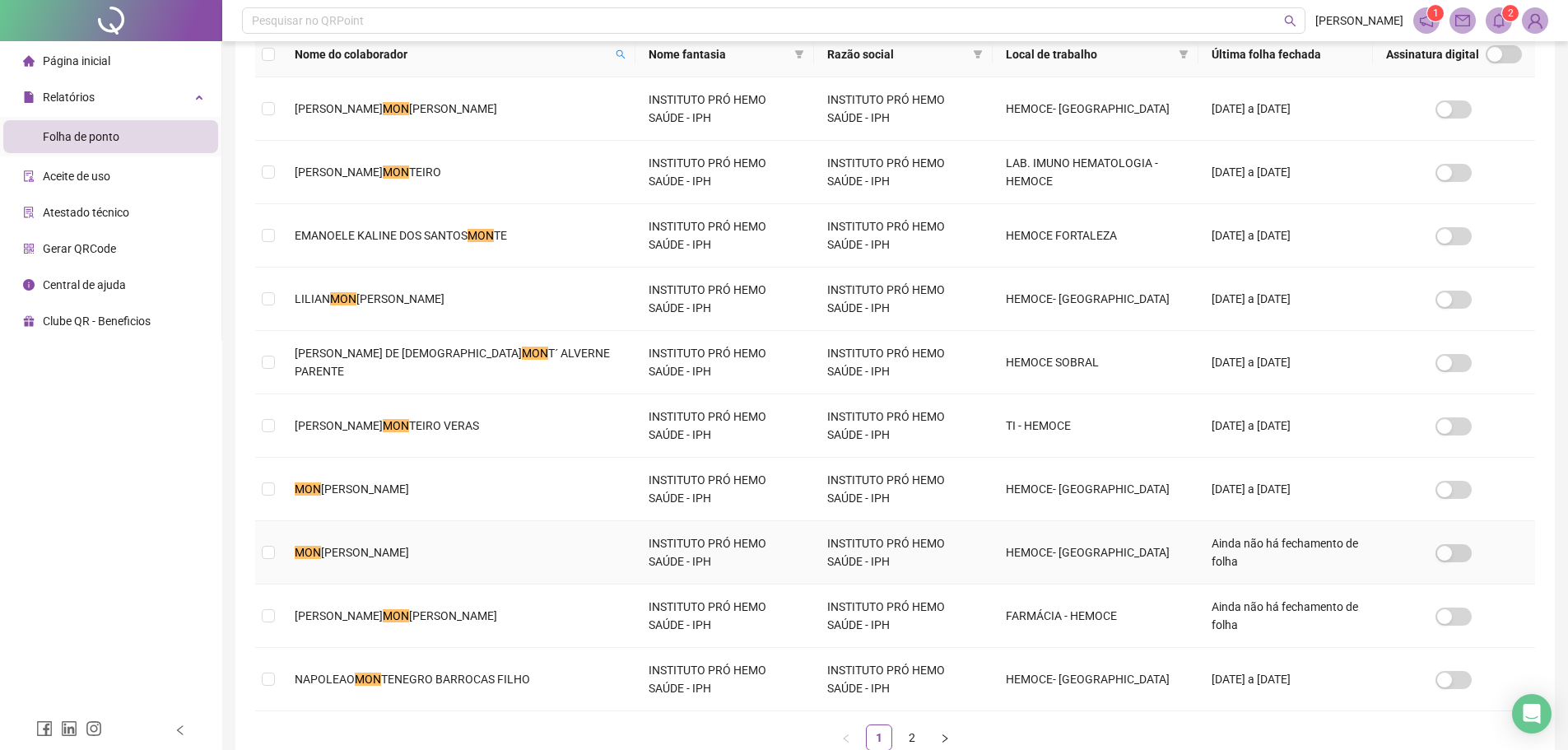
click at [410, 546] on span "[PERSON_NAME]" at bounding box center [365, 552] width 88 height 13
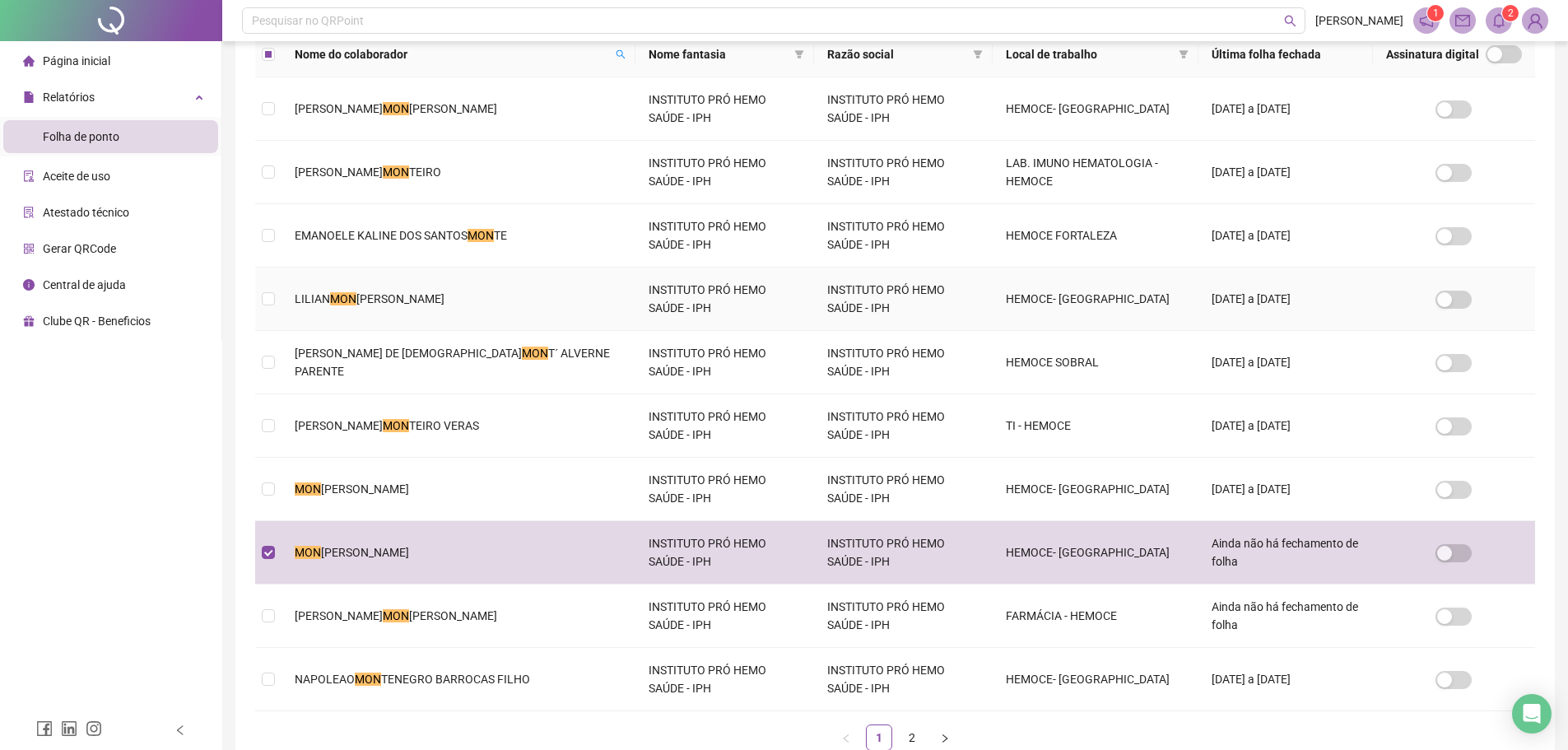
scroll to position [0, 0]
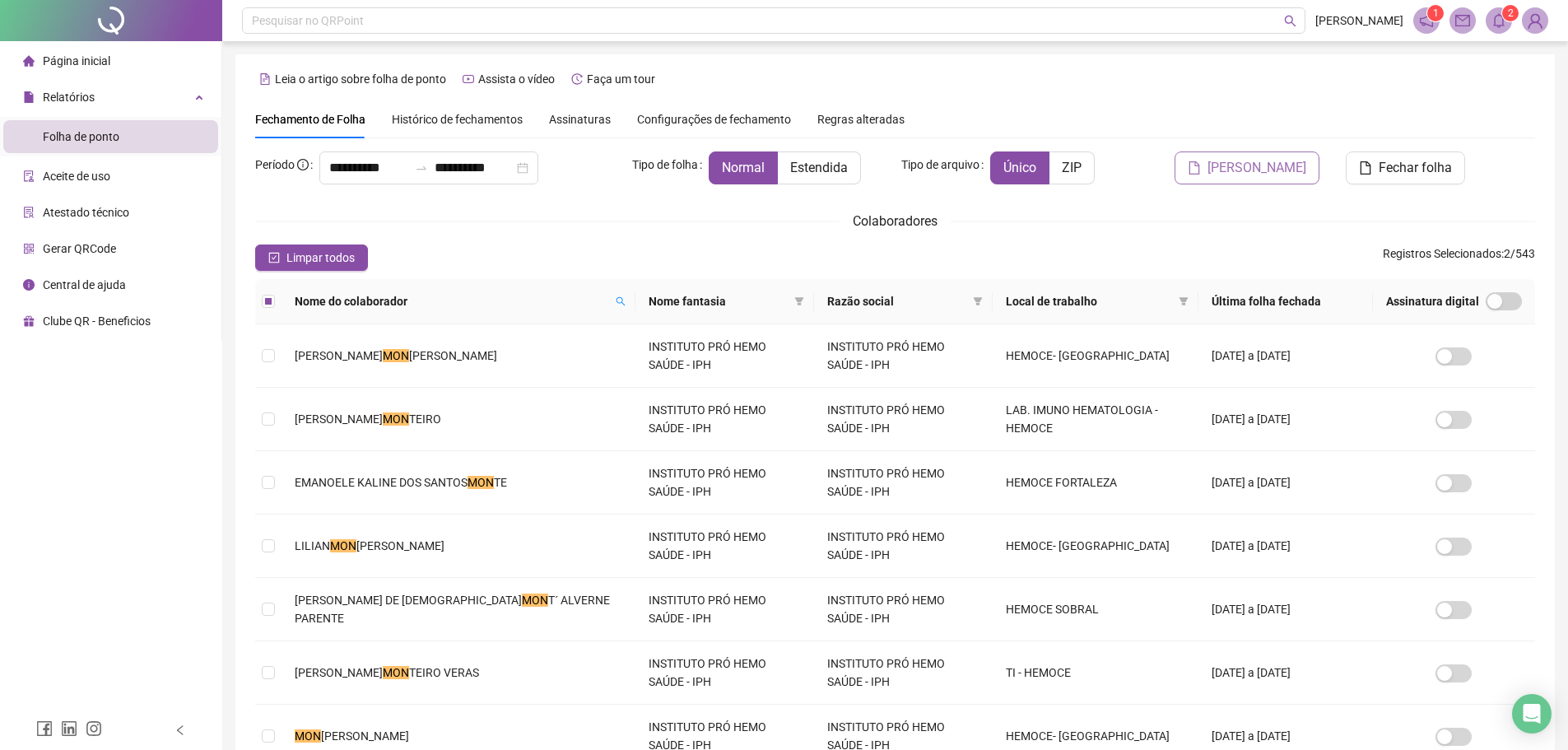
click at [1256, 164] on span "[PERSON_NAME]" at bounding box center [1257, 168] width 99 height 20
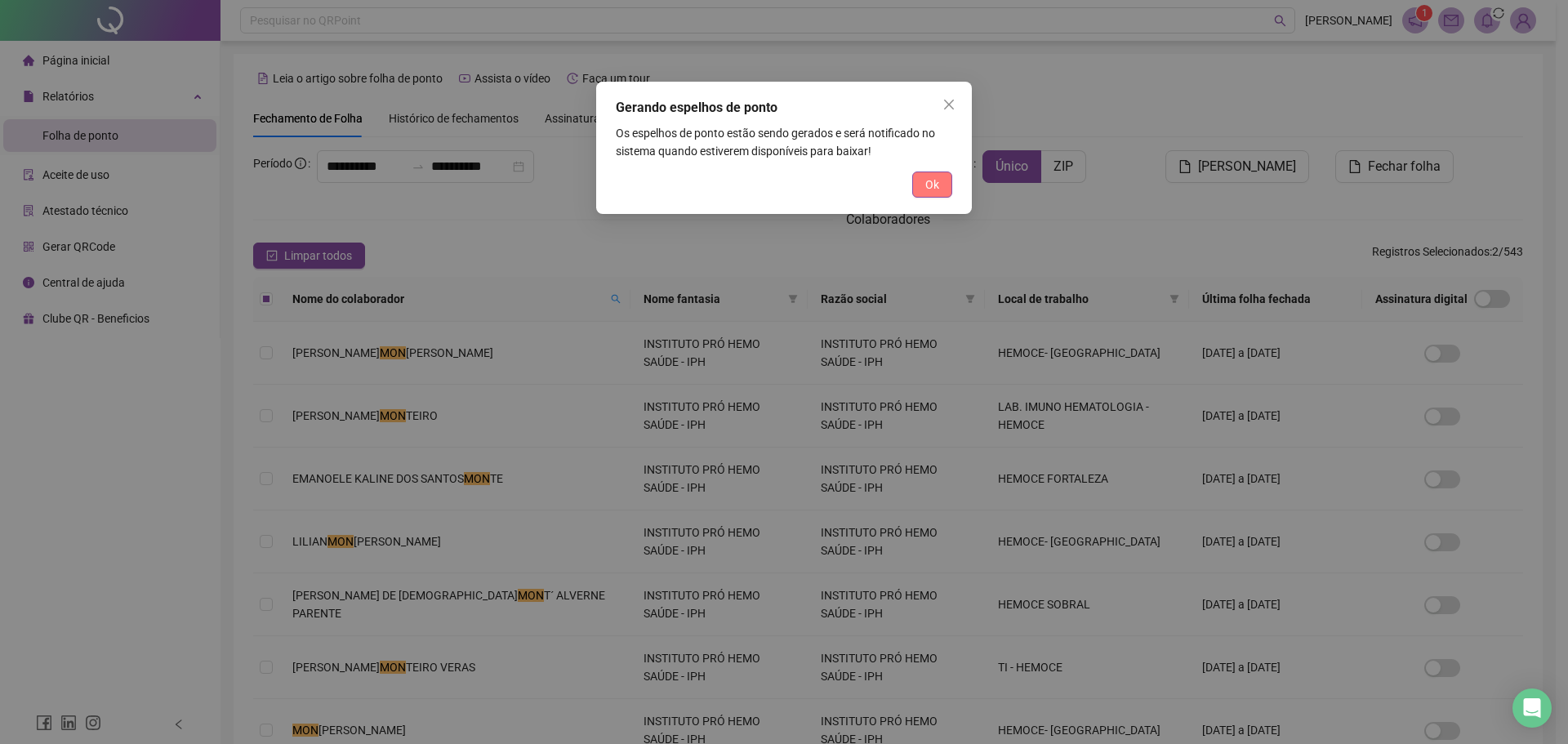
click at [925, 192] on span "Ok" at bounding box center [932, 184] width 14 height 18
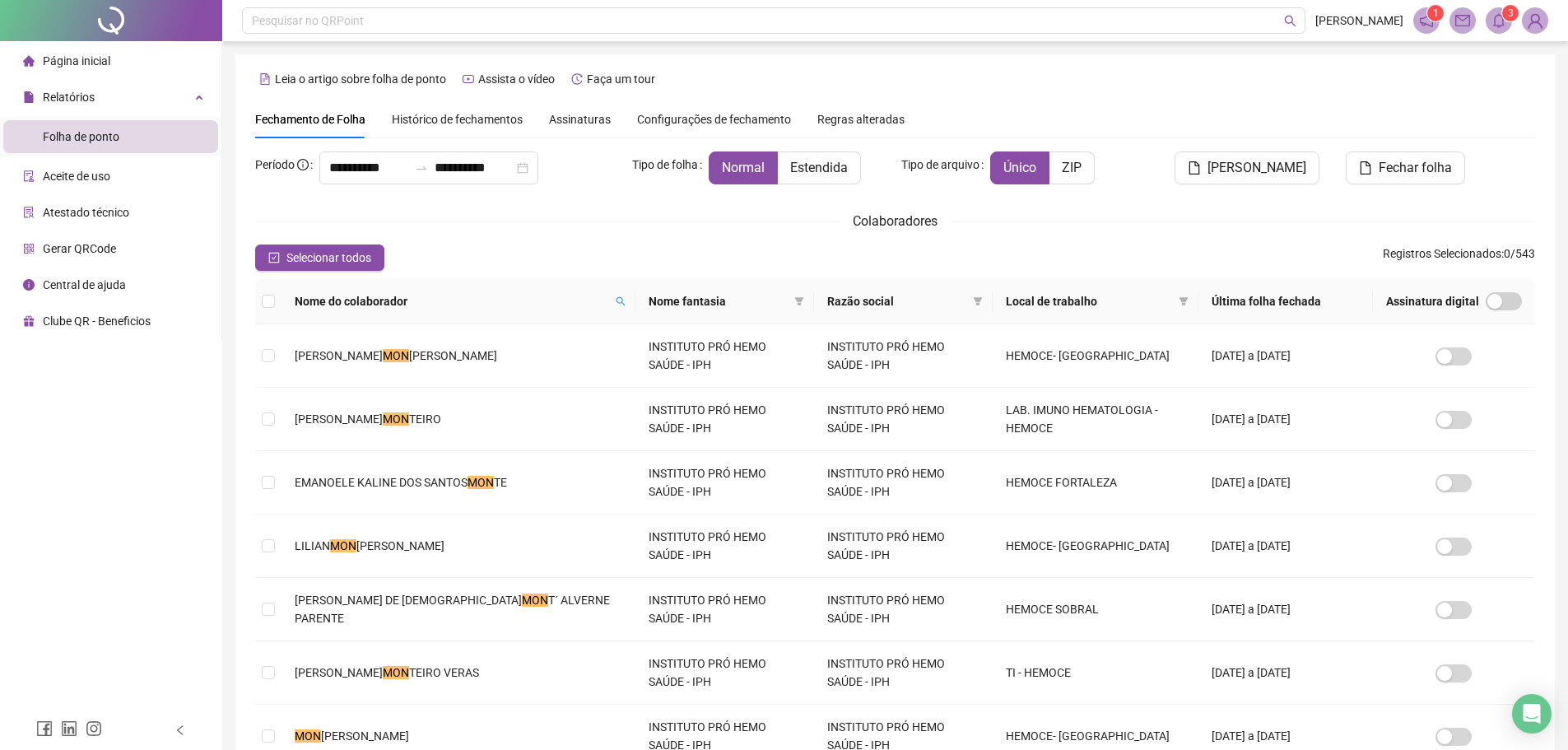
click at [1498, 28] on span at bounding box center [1499, 20] width 26 height 26
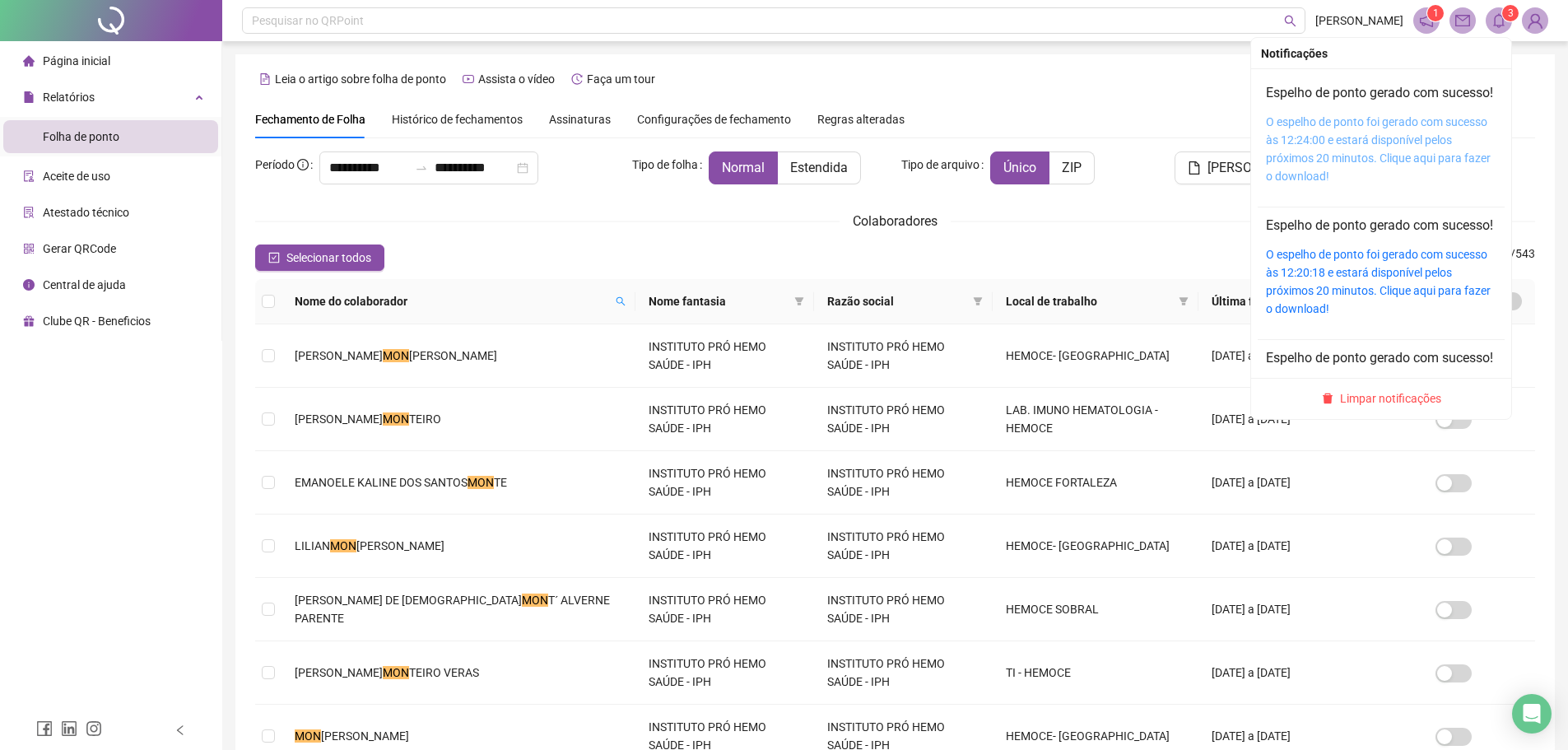
click at [1360, 157] on link "O espelho de ponto foi gerado com sucesso às 12:24:00 e estará disponível pelos…" at bounding box center [1378, 149] width 225 height 67
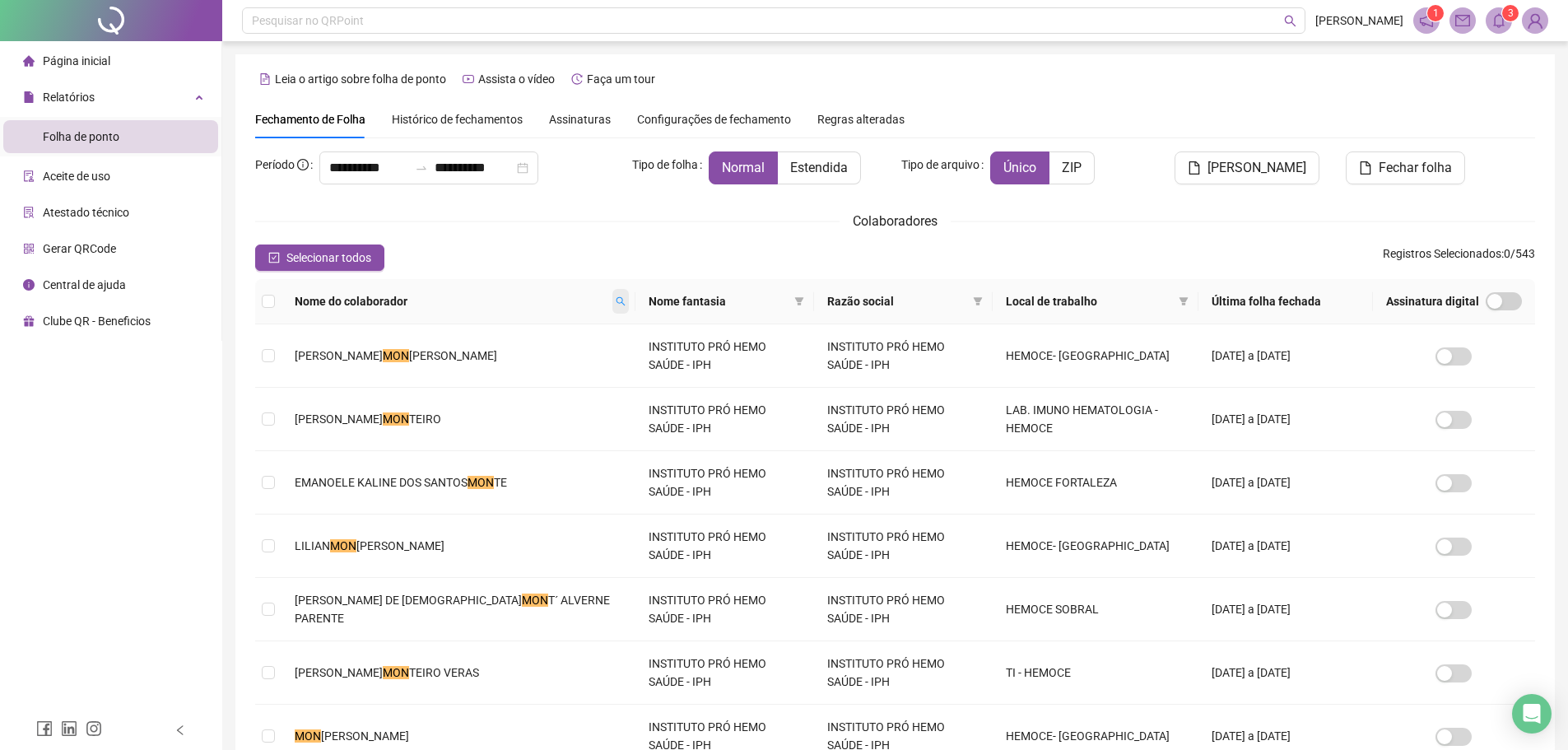
click at [616, 299] on icon "search" at bounding box center [621, 301] width 10 height 10
